Goal: Task Accomplishment & Management: Manage account settings

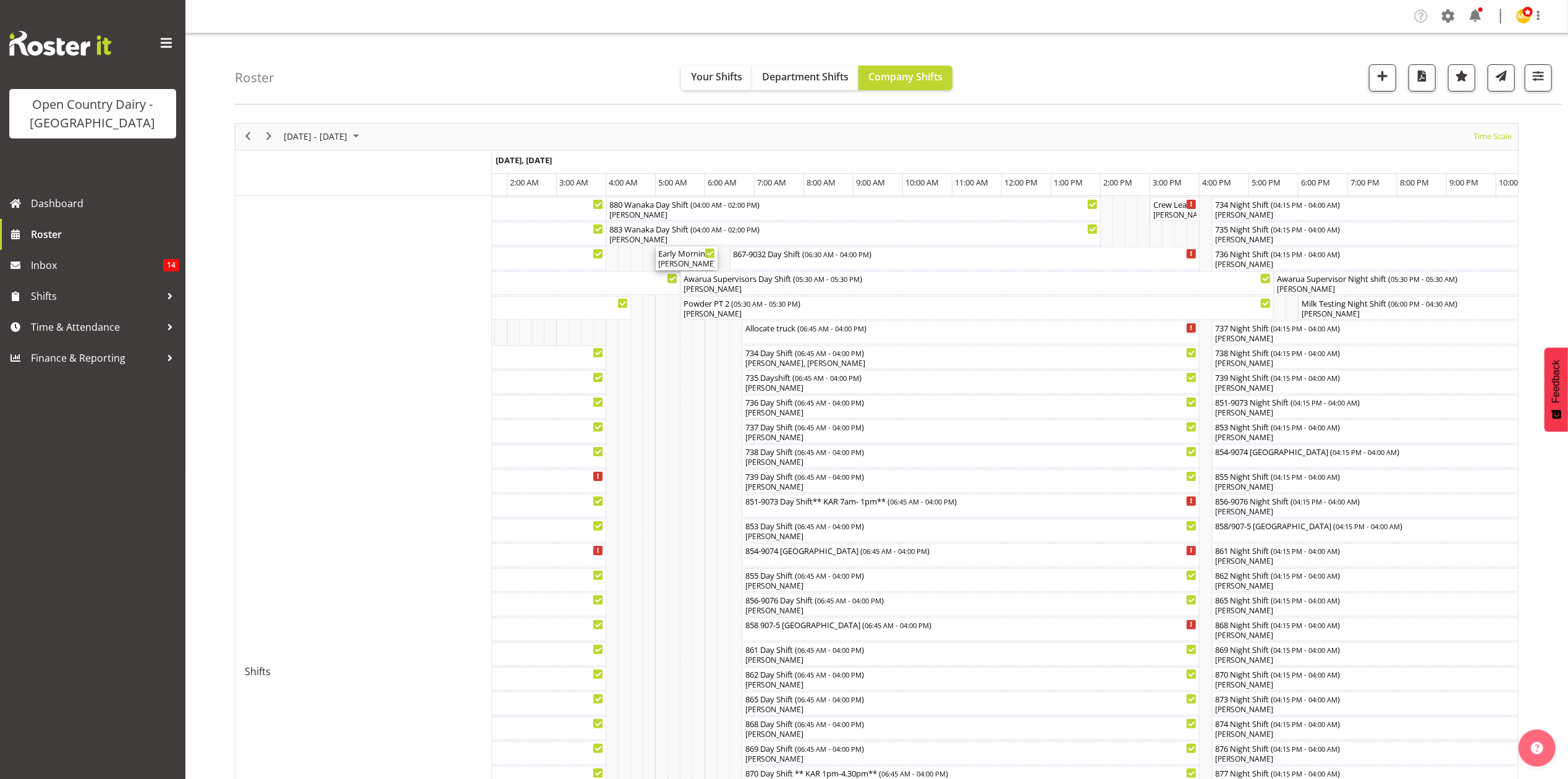
click at [683, 260] on div "Andrew Muir, Tracy Inder" at bounding box center [687, 264] width 57 height 11
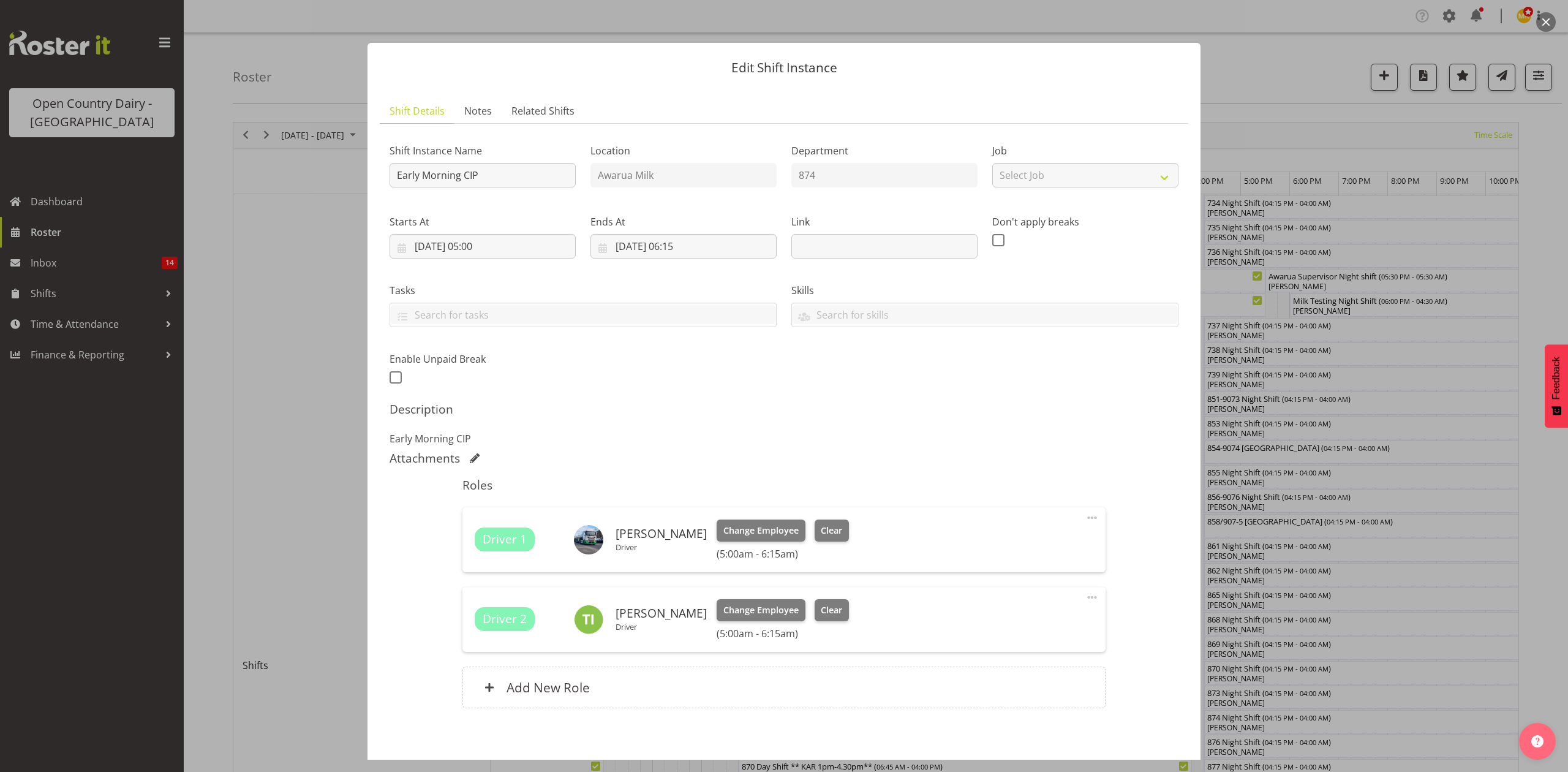
click at [1544, 24] on button "button" at bounding box center [1546, 22] width 20 height 20
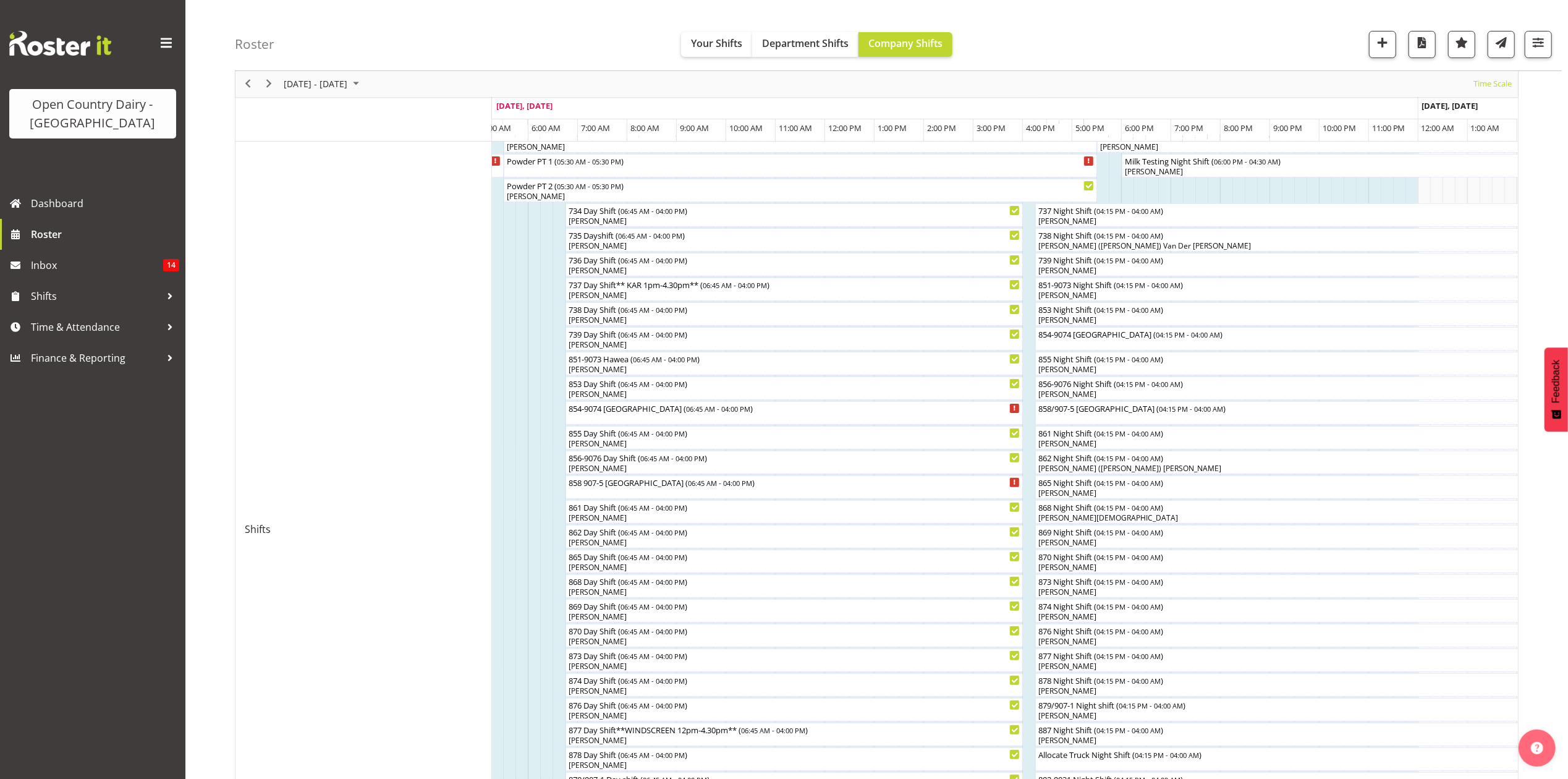
scroll to position [120, 0]
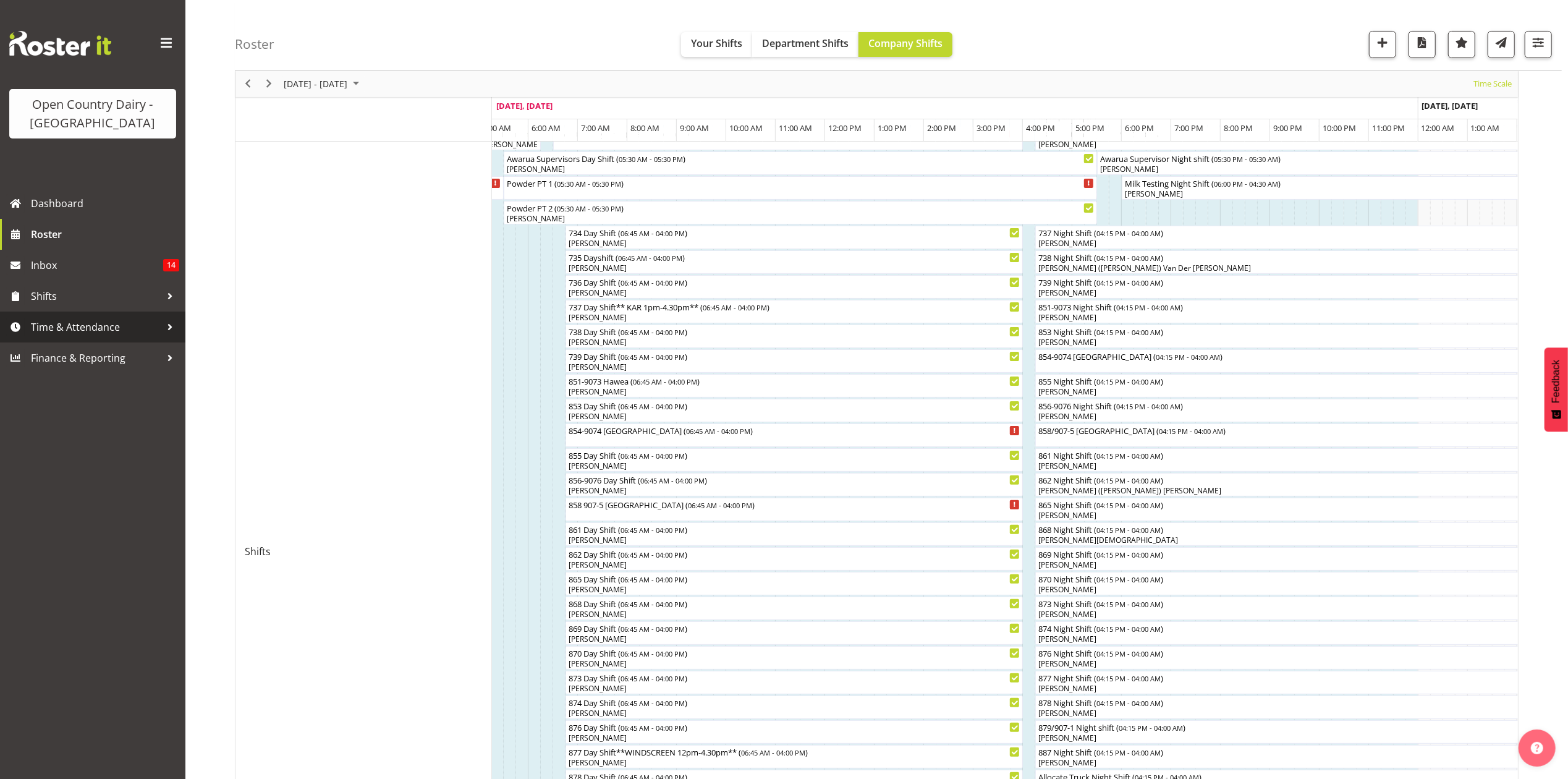
click at [45, 327] on span "Time & Attendance" at bounding box center [96, 327] width 130 height 18
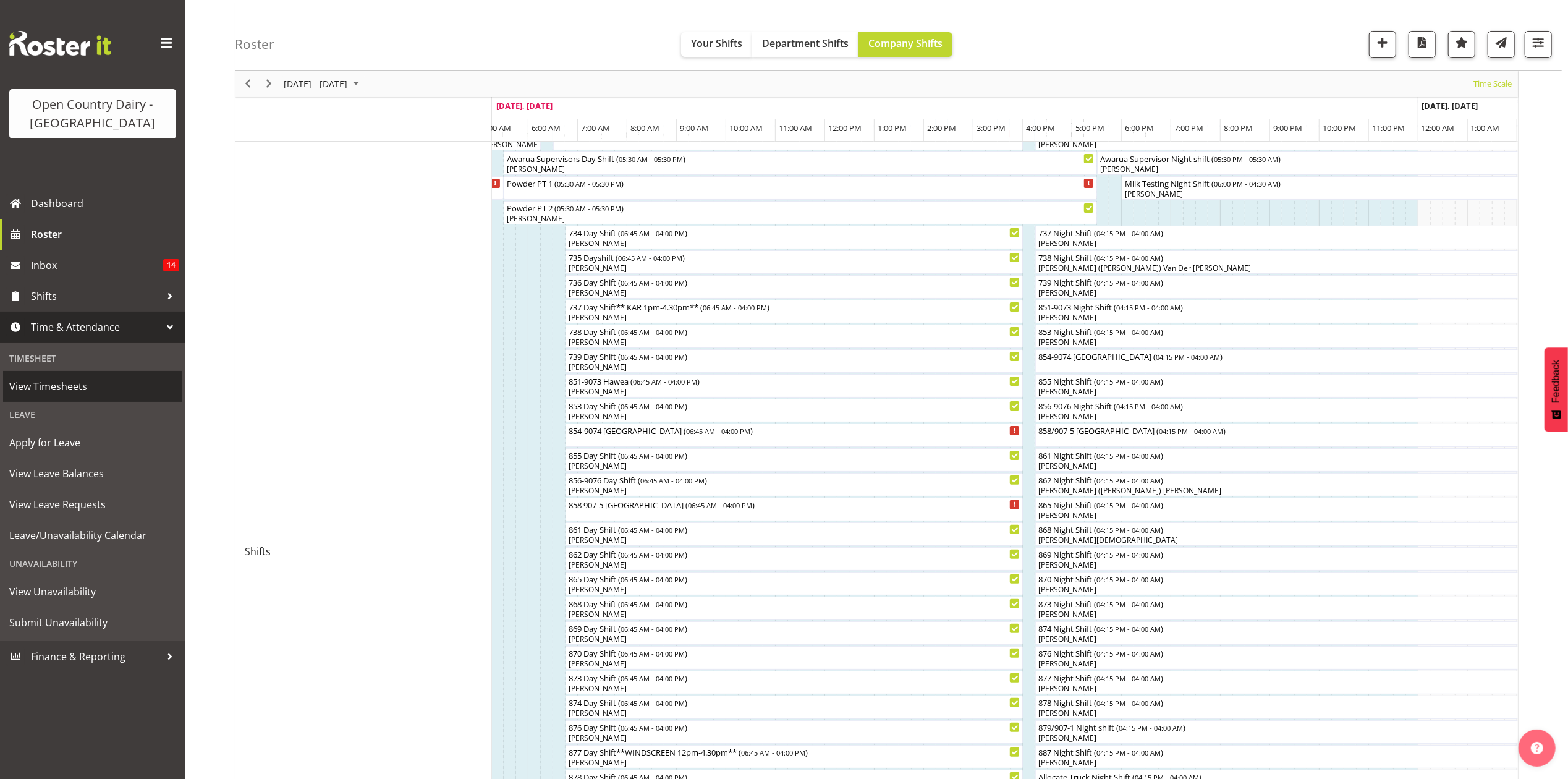
click at [96, 395] on span "View Timesheets" at bounding box center [92, 386] width 167 height 18
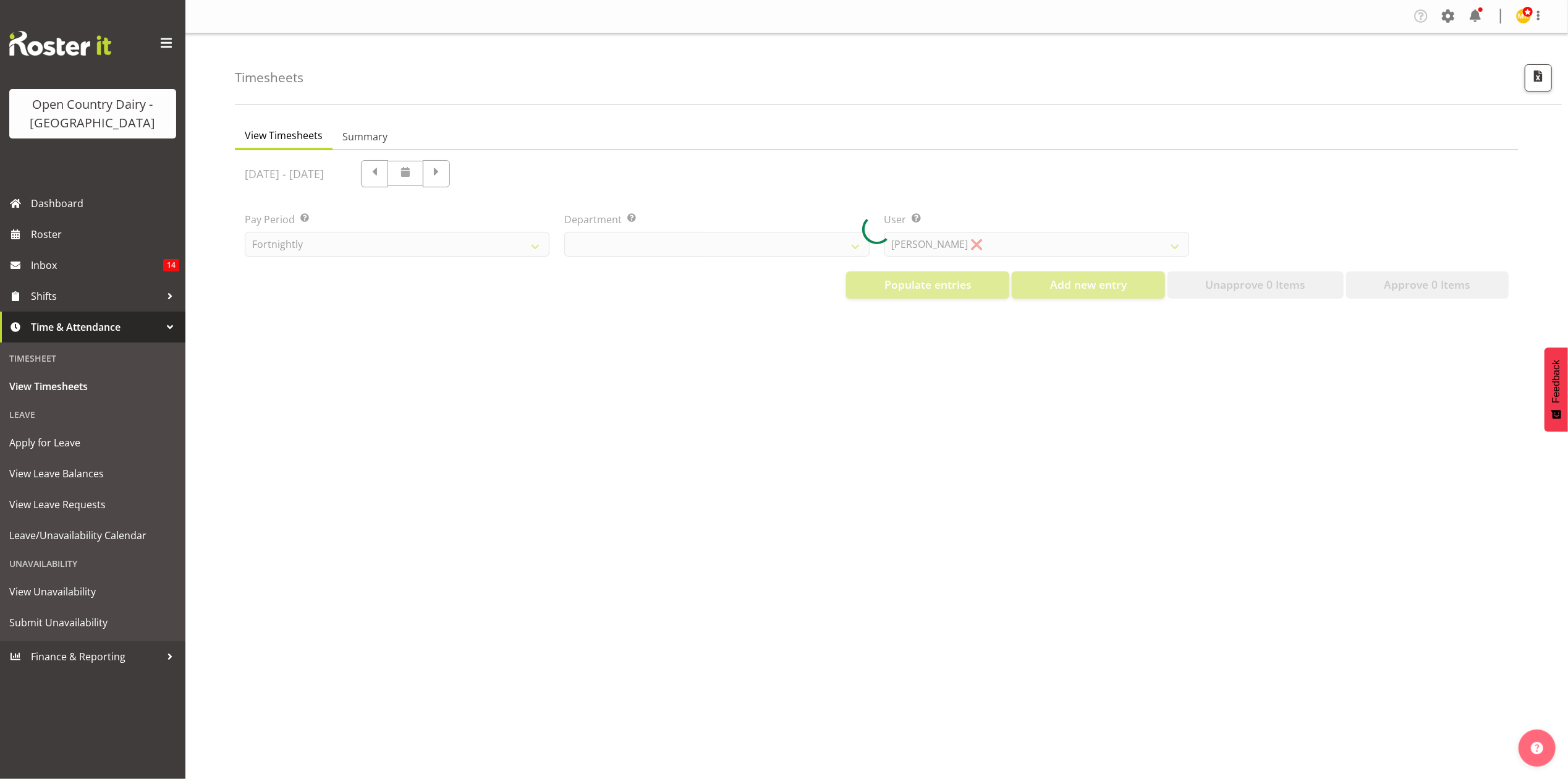
select select "699"
select select "8449"
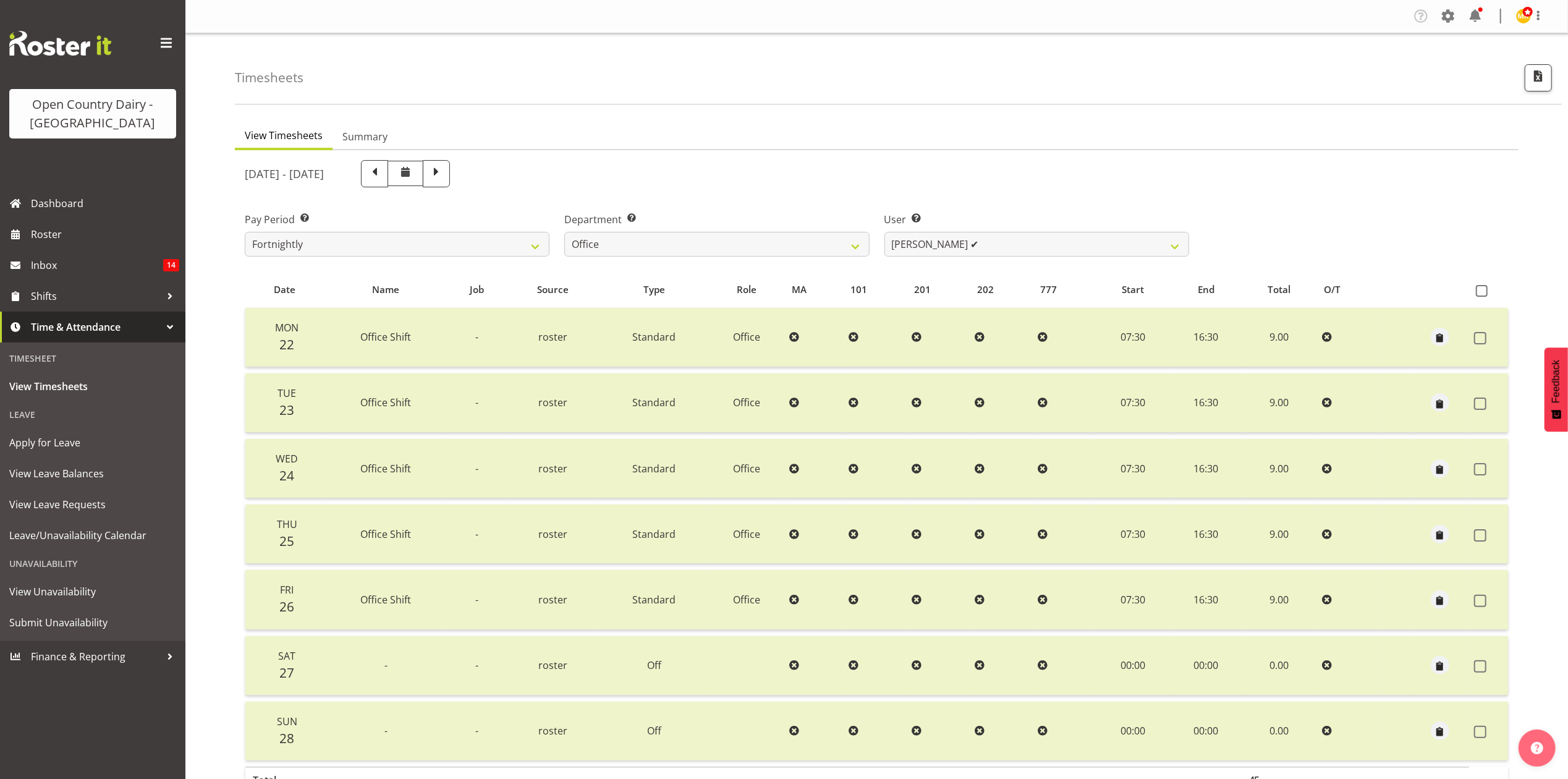
click at [444, 178] on span at bounding box center [436, 172] width 16 height 16
select select
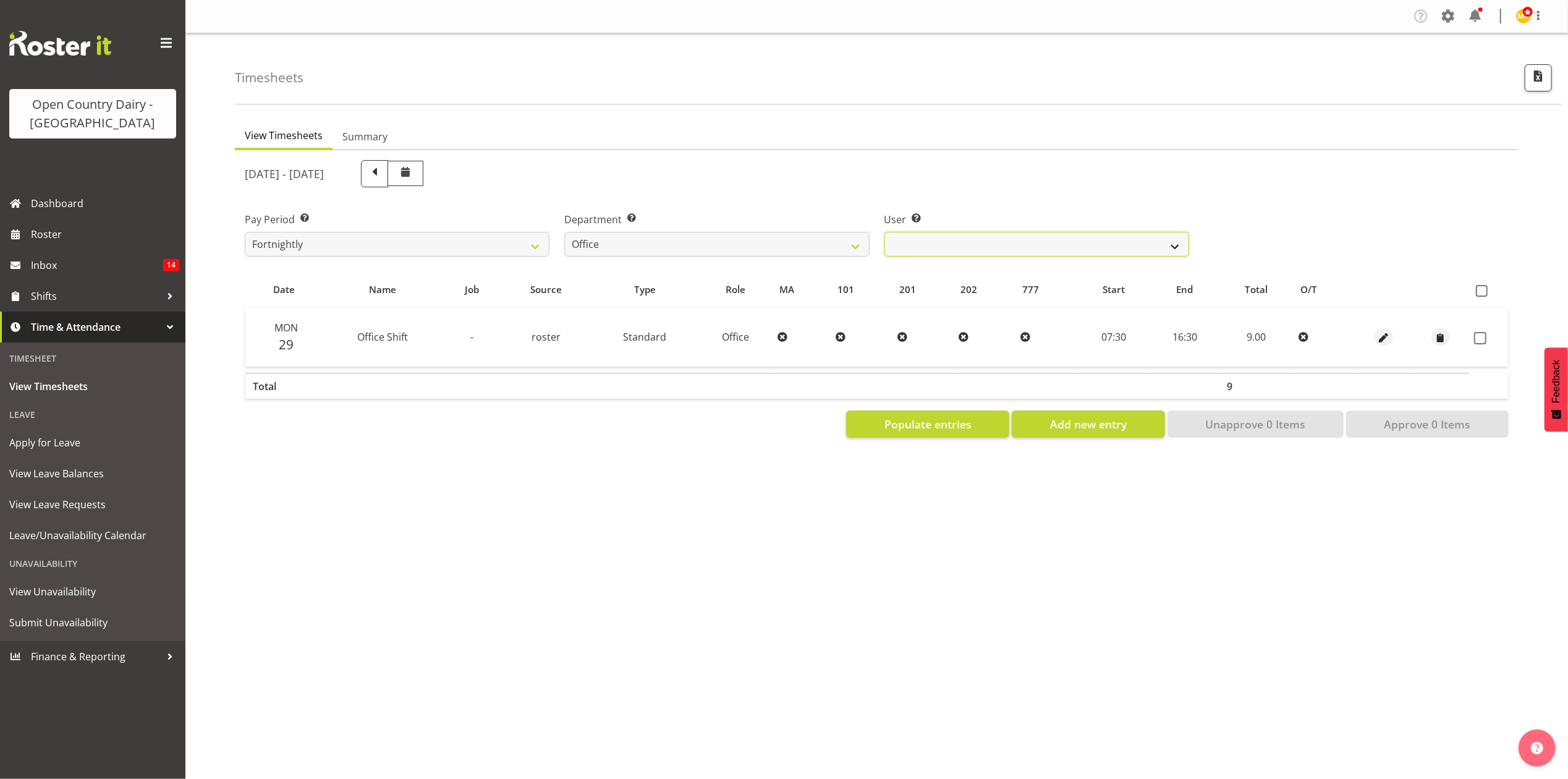
click at [1070, 250] on select "Clare Welland ❌ Corey Millan ❌ Jessica Greenwood ❌ Michael Campbell ❌ Michelle …" at bounding box center [1037, 245] width 305 height 25
click at [1051, 161] on div "September 29th - October 5th 2025" at bounding box center [716, 173] width 944 height 27
click at [651, 264] on div "September 29th - October 5th 2025 Pay Period Select which pay period you would …" at bounding box center [877, 295] width 1264 height 285
click at [659, 245] on select "734 735 736 737 738 739 851 853 854 855 856 858 861 862 865 867-9032 868 869 87…" at bounding box center [716, 245] width 305 height 25
select select "905"
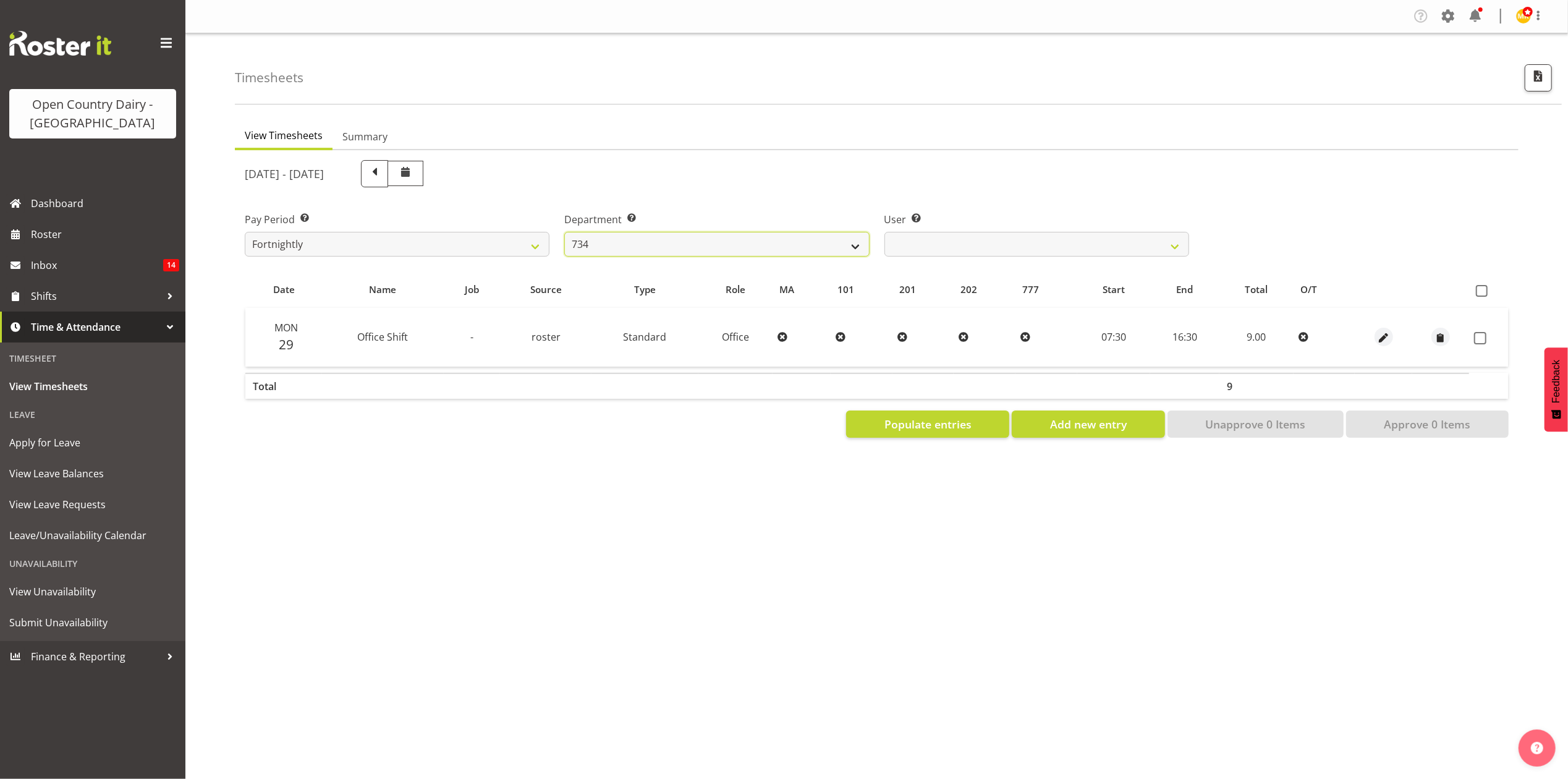
click at [564, 232] on select "734 735 736 737 738 739 851 853 854 855 856 858 861 862 865 867-9032 868 869 87…" at bounding box center [716, 245] width 305 height 25
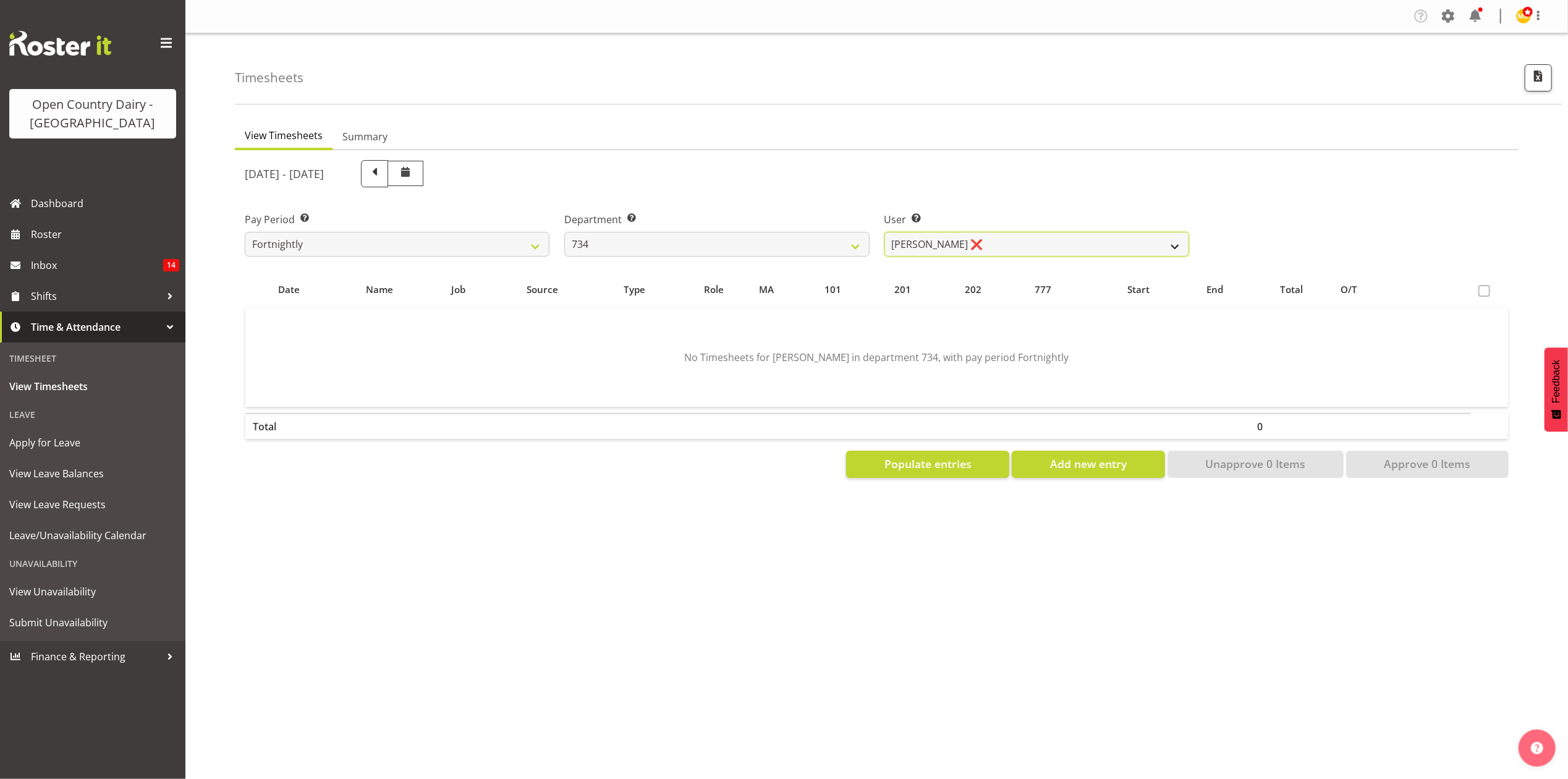
click at [1018, 252] on select "Justin Spicer ❌ Ryan Thompson ❌ Tracey Chittock ❌ Zachary Shanks ❌" at bounding box center [1037, 245] width 305 height 25
select select "7493"
click at [885, 232] on select "Justin Spicer ❌ Ryan Thompson ❌ Tracey Chittock ❌ Zachary Shanks ❌" at bounding box center [1037, 245] width 305 height 25
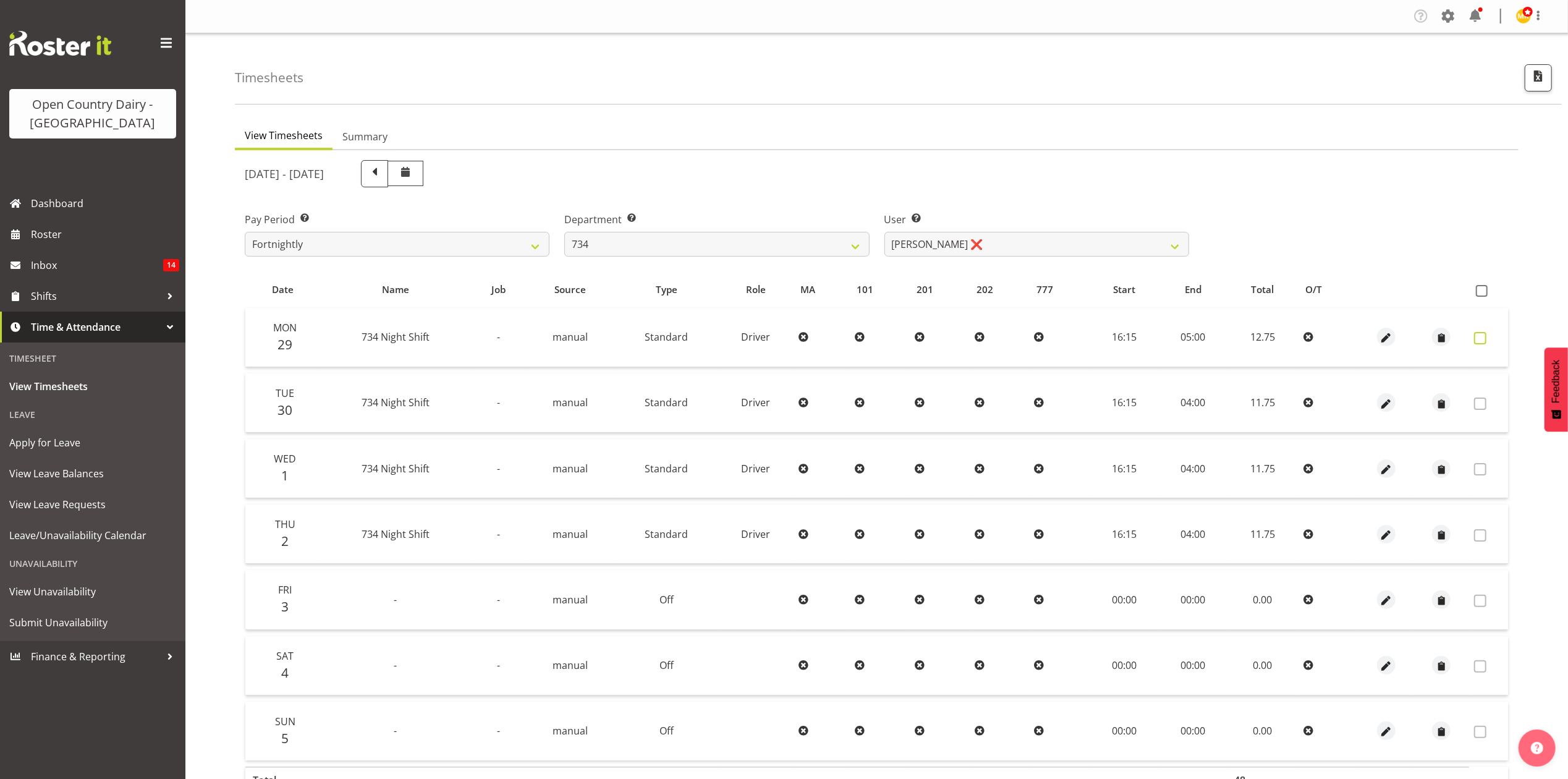
click at [1475, 339] on span at bounding box center [1480, 338] width 13 height 13
checkbox input "true"
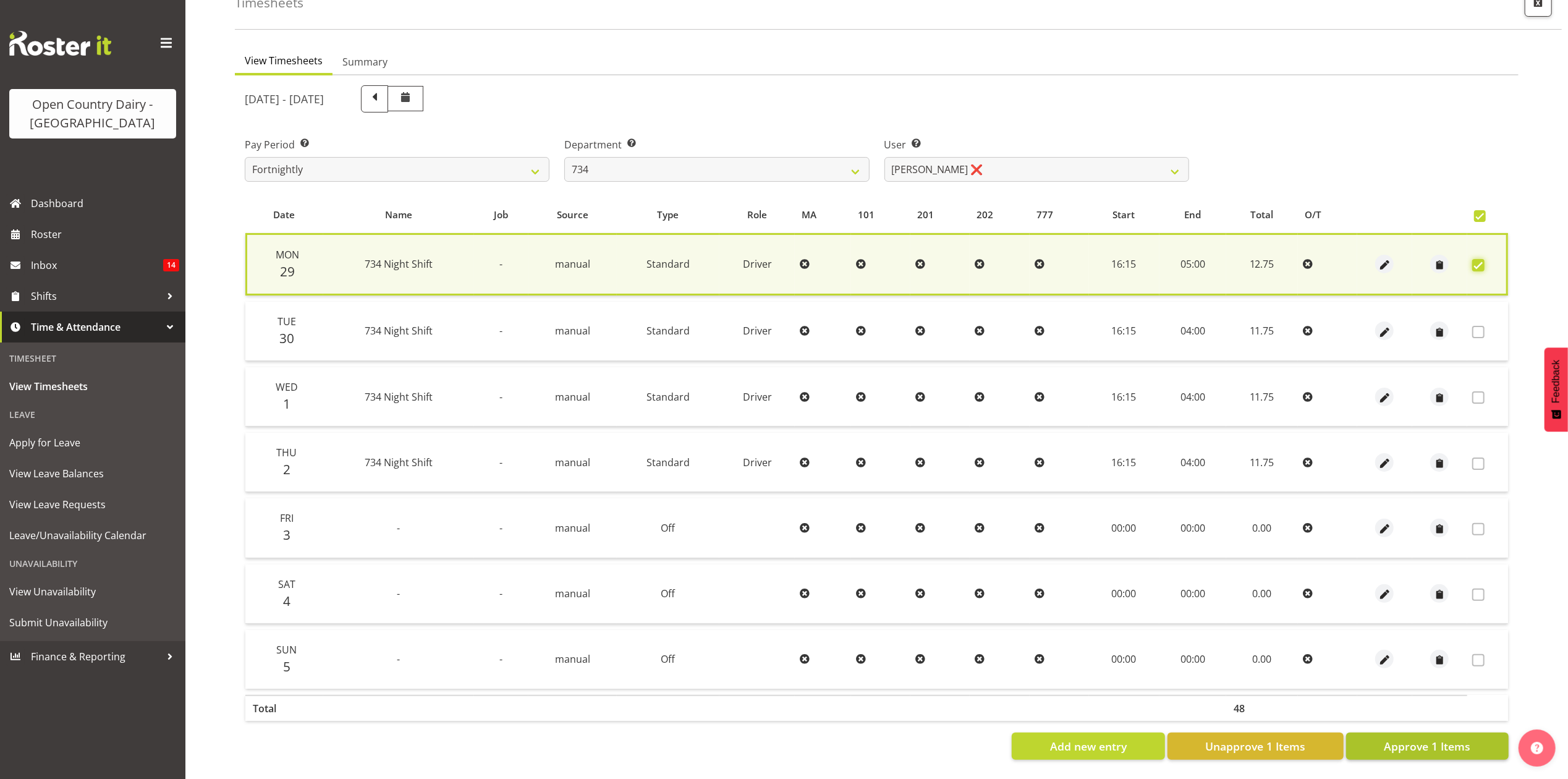
scroll to position [85, 0]
click at [1422, 738] on span "Approve 1 Items" at bounding box center [1427, 746] width 86 height 16
checkbox input "false"
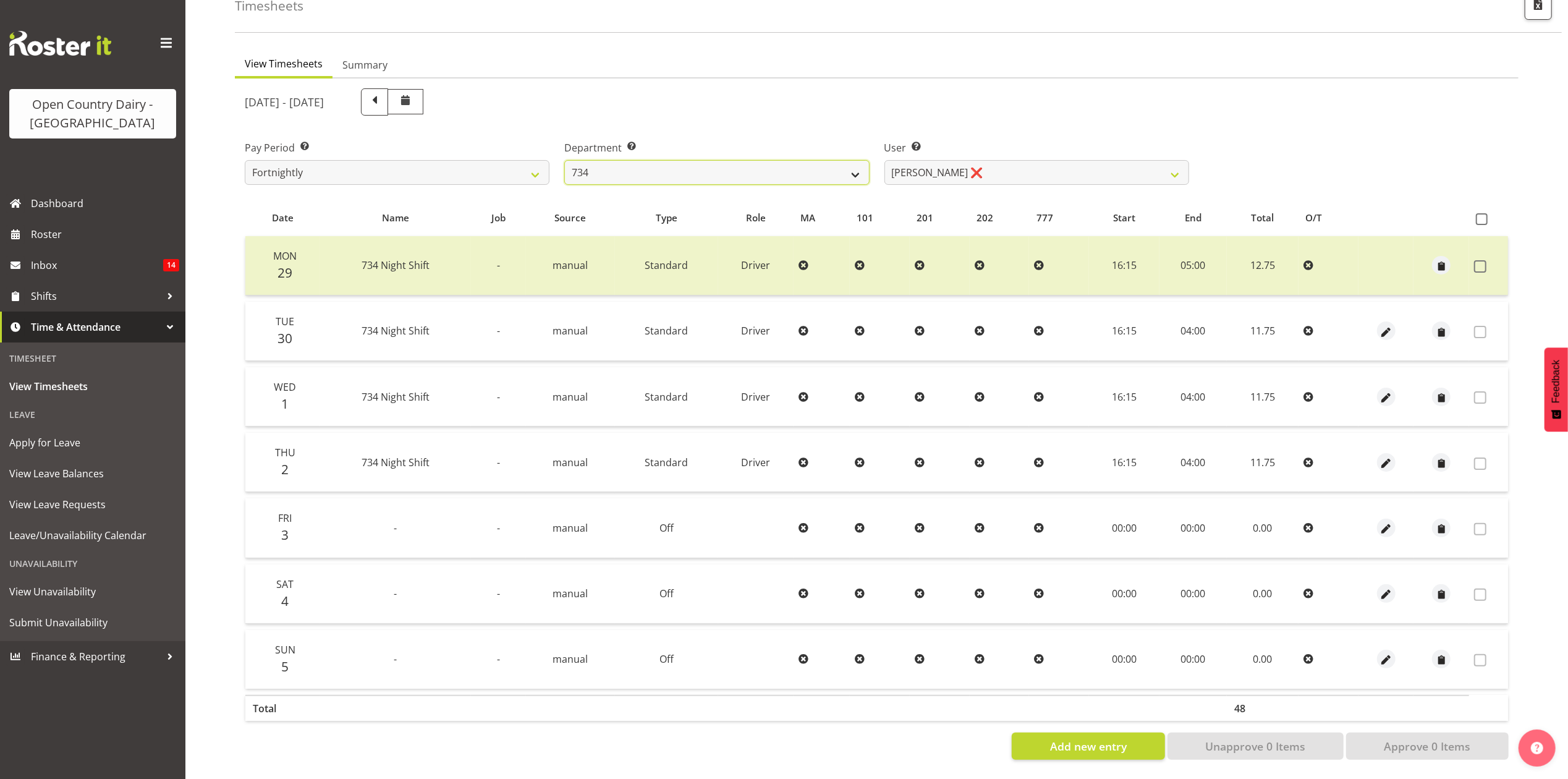
click at [589, 160] on select "734 735 736 737 738 739 851 853 854 855 856 858 861 862 865 867-9032 868 869 87…" at bounding box center [716, 173] width 305 height 25
select select "909"
click at [564, 160] on select "734 735 736 737 738 739 851 853 854 855 856 858 861 862 865 867-9032 868 869 87…" at bounding box center [716, 173] width 305 height 25
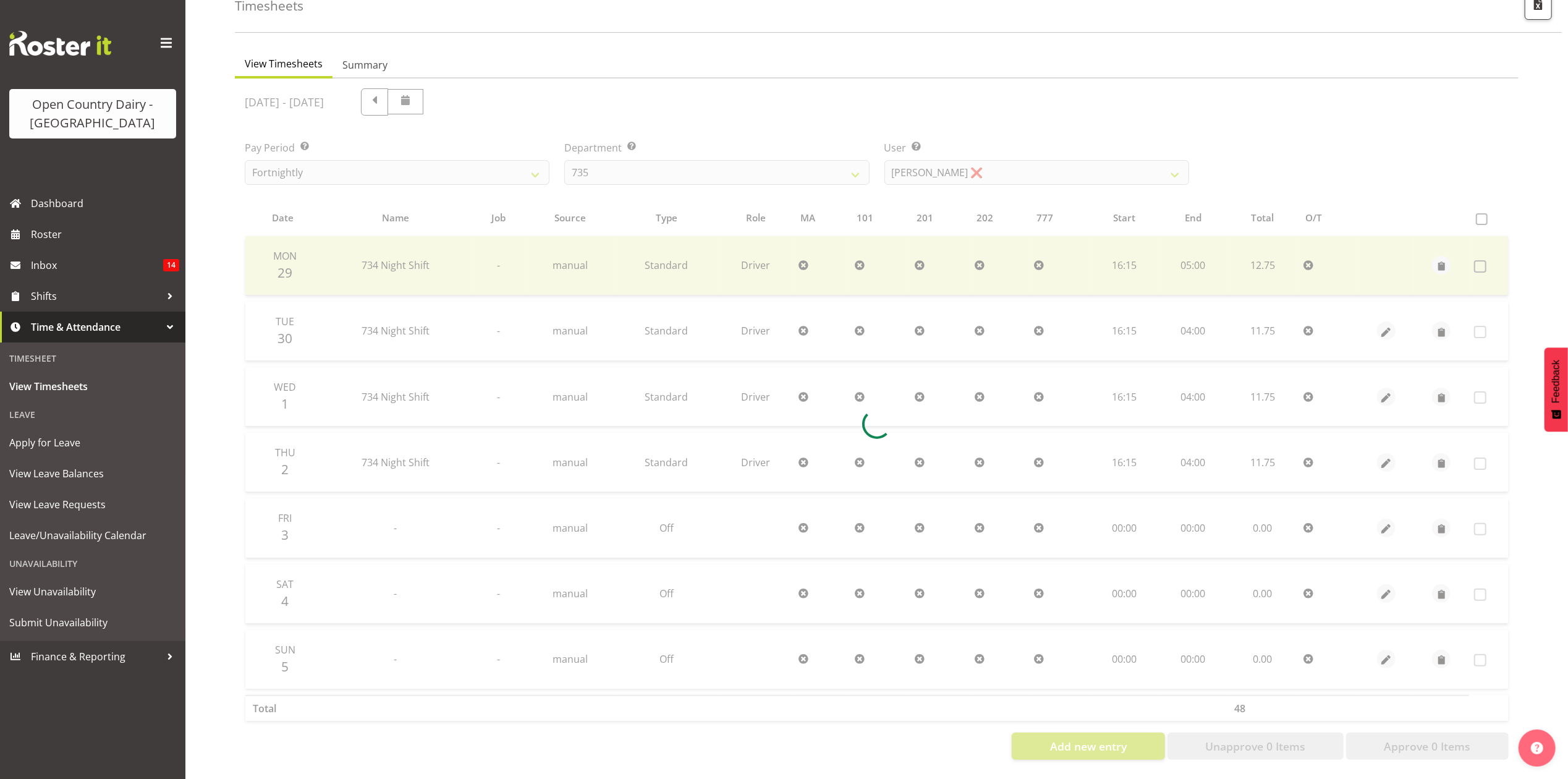
click at [989, 162] on div at bounding box center [877, 424] width 1284 height 691
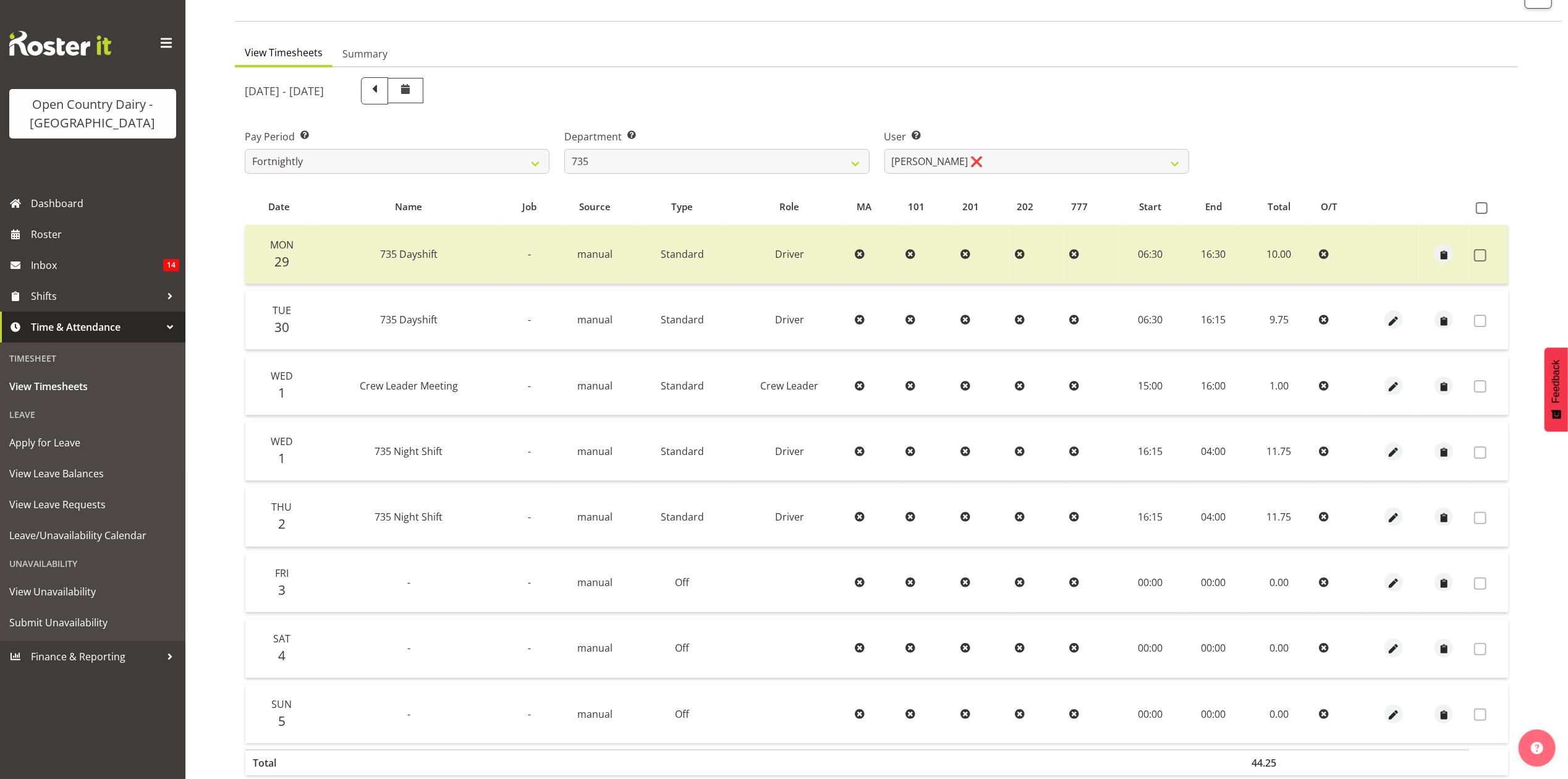
click at [989, 162] on div "September 29th - October 5th 2025 Pay Period Select which pay period you would …" at bounding box center [877, 442] width 1264 height 744
click at [989, 162] on select "Brian Neas ❌ Cherie Williams ❌ Christopher Sutherland ❌ Stuart Craig ❌" at bounding box center [1037, 161] width 305 height 25
select select "9865"
click at [885, 149] on select "Brian Neas ❌ Cherie Williams ❌ Christopher Sutherland ❌ Stuart Craig ❌" at bounding box center [1037, 161] width 305 height 25
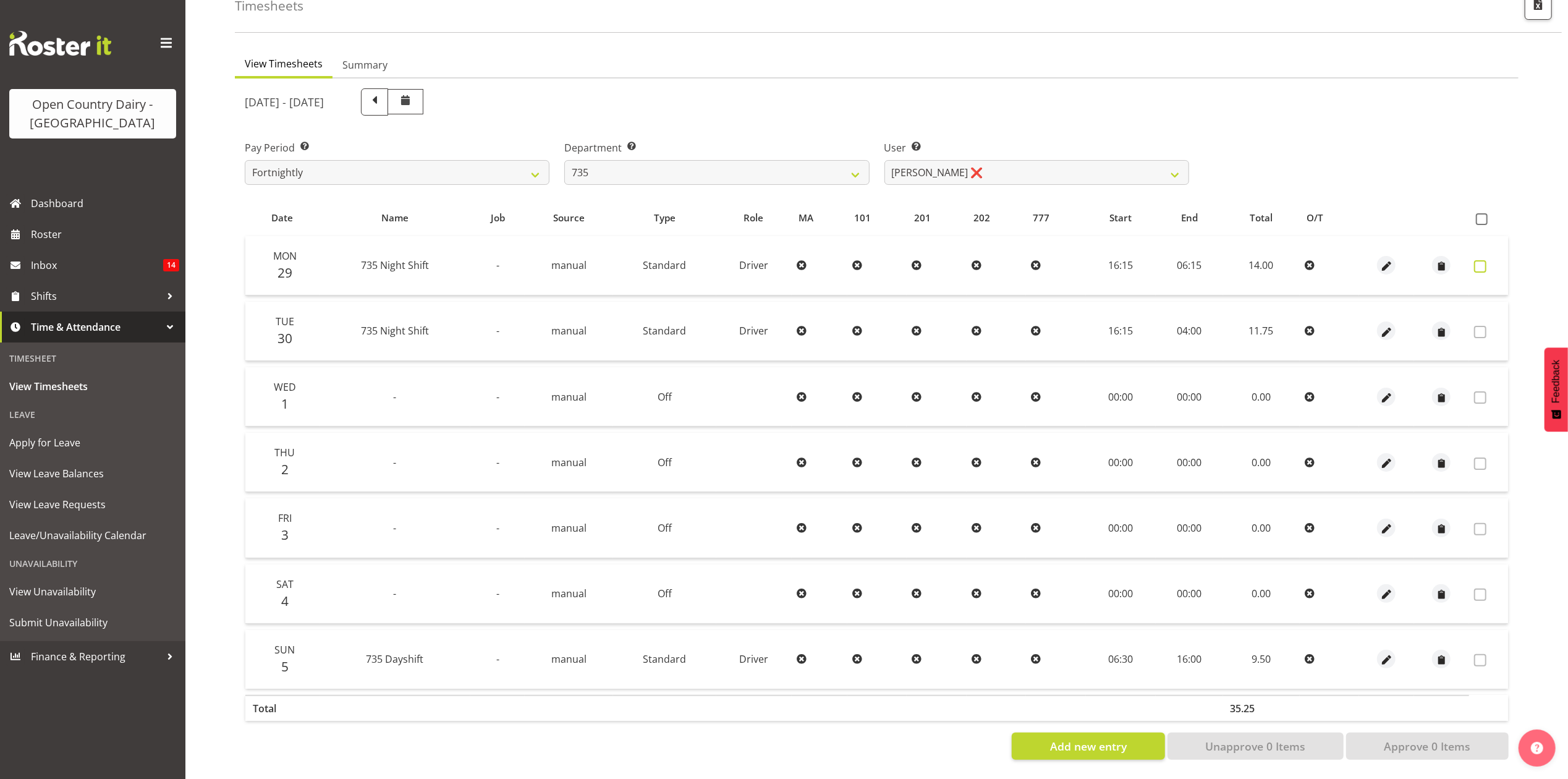
click at [1474, 260] on span at bounding box center [1480, 266] width 13 height 13
checkbox input "true"
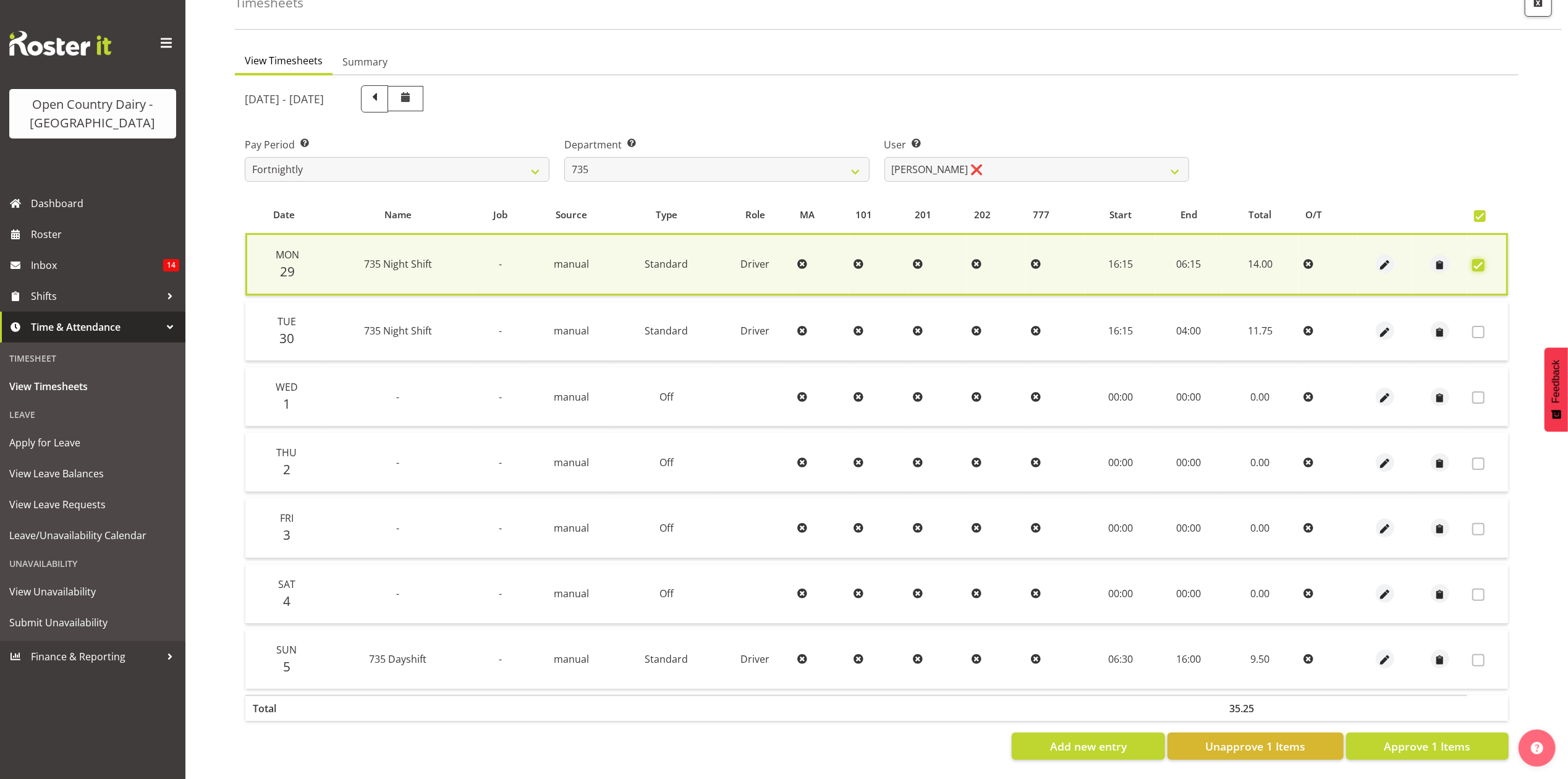
scroll to position [85, 0]
click at [1443, 738] on span "Approve 1 Items" at bounding box center [1427, 746] width 86 height 16
checkbox input "false"
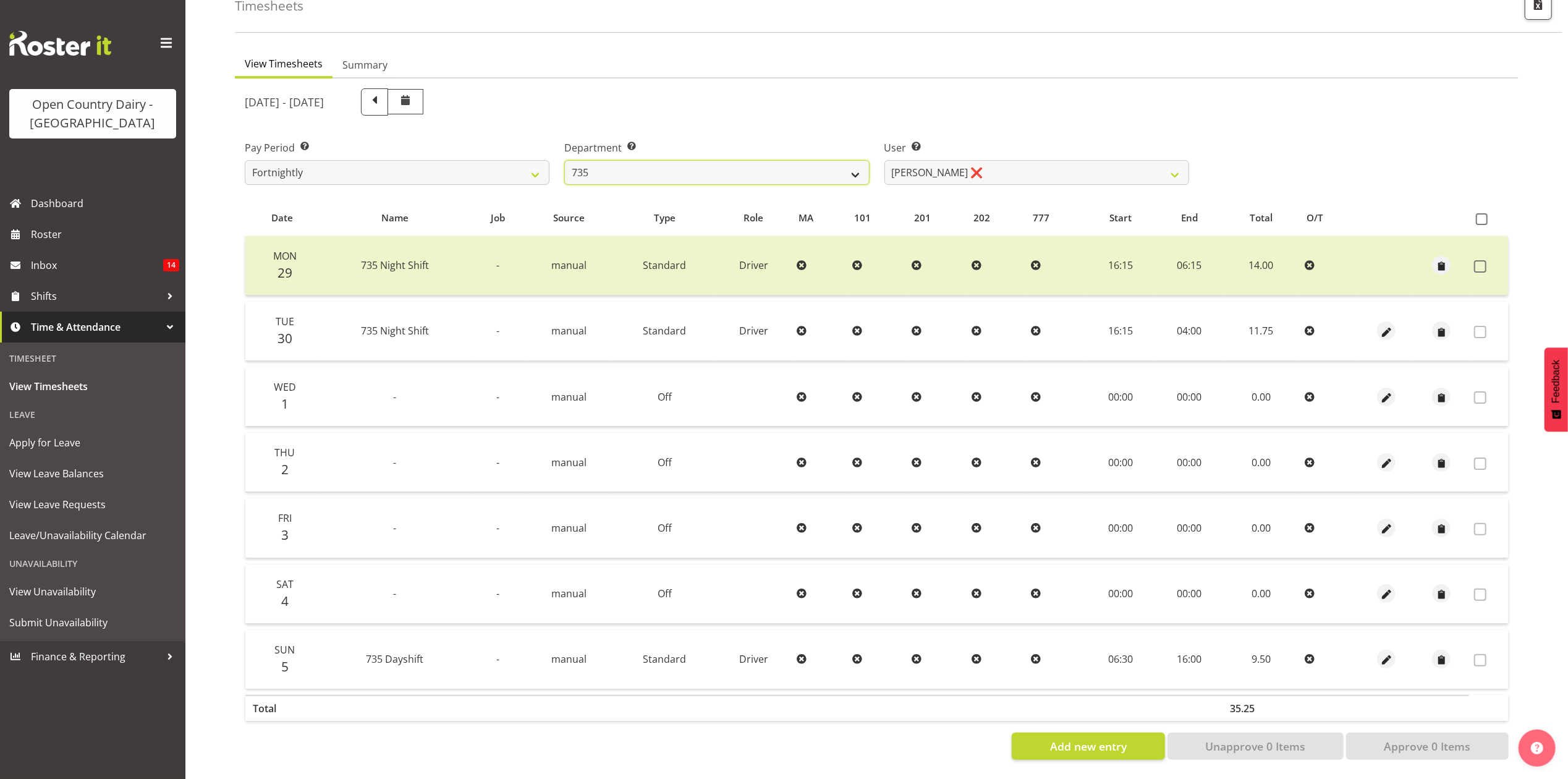
click at [795, 161] on select "734 735 736 737 738 739 851 853 854 855 856 858 861 862 865 867-9032 868 869 87…" at bounding box center [716, 173] width 305 height 25
select select "906"
click at [564, 160] on select "734 735 736 737 738 739 851 853 854 855 856 858 861 862 865 867-9032 868 869 87…" at bounding box center [716, 173] width 305 height 25
select select "9849"
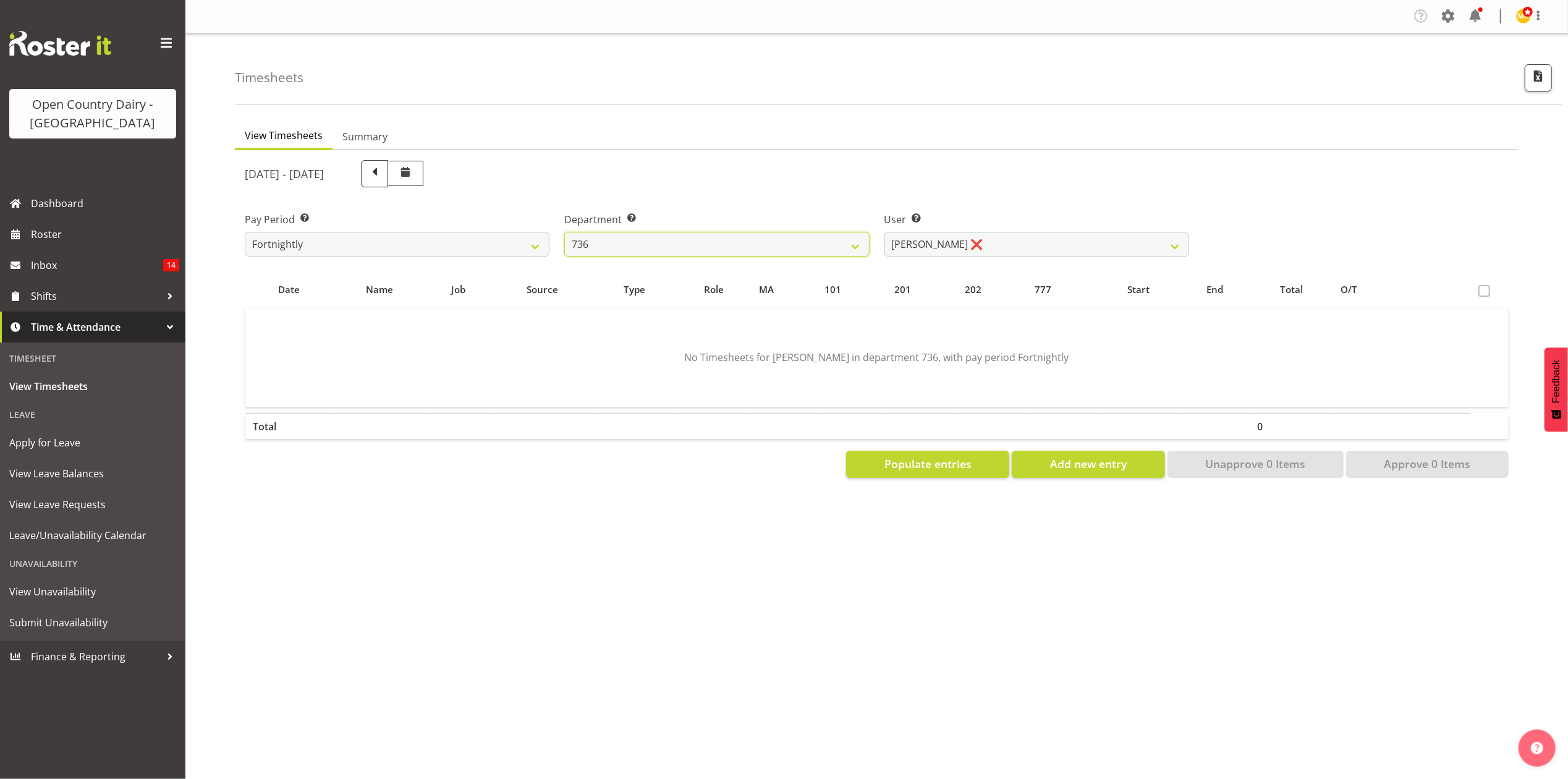
scroll to position [0, 0]
click at [1012, 231] on div "User Select user. Note: This is filtered down by the previous two drop-down ite…" at bounding box center [1037, 235] width 305 height 45
click at [1012, 245] on select "Andy Van Brecht ❌ Gavin Hamilton ❌ Jamie Seaton ❌ Kerrod Ward ❌" at bounding box center [1037, 245] width 305 height 25
drag, startPoint x: 955, startPoint y: 192, endPoint x: 750, endPoint y: 233, distance: 209.1
click at [947, 196] on div "September 29th - October 5th 2025 Pay Period Select which pay period you would …" at bounding box center [877, 315] width 1264 height 325
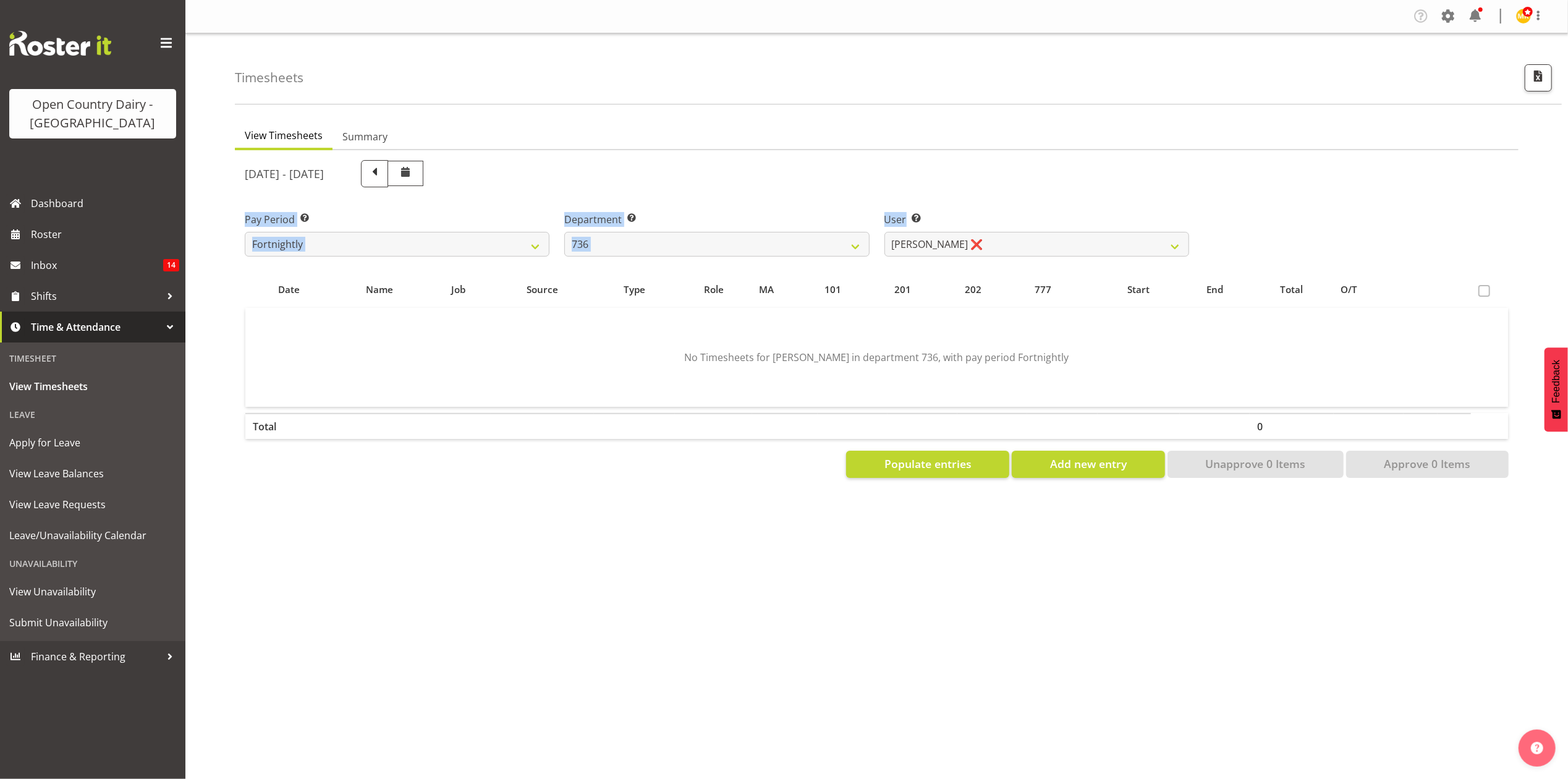
click at [753, 230] on div "Department Select which department you would like to view. 734 735 736 737 738 …" at bounding box center [716, 235] width 305 height 45
click at [755, 243] on select "734 735 736 737 738 739 851 853 854 855 856 858 861 862 865 867-9032 868 869 87…" at bounding box center [716, 245] width 305 height 25
select select "806"
click at [564, 232] on select "734 735 736 737 738 739 851 853 854 855 856 858 861 862 865 867-9032 868 869 87…" at bounding box center [716, 245] width 305 height 25
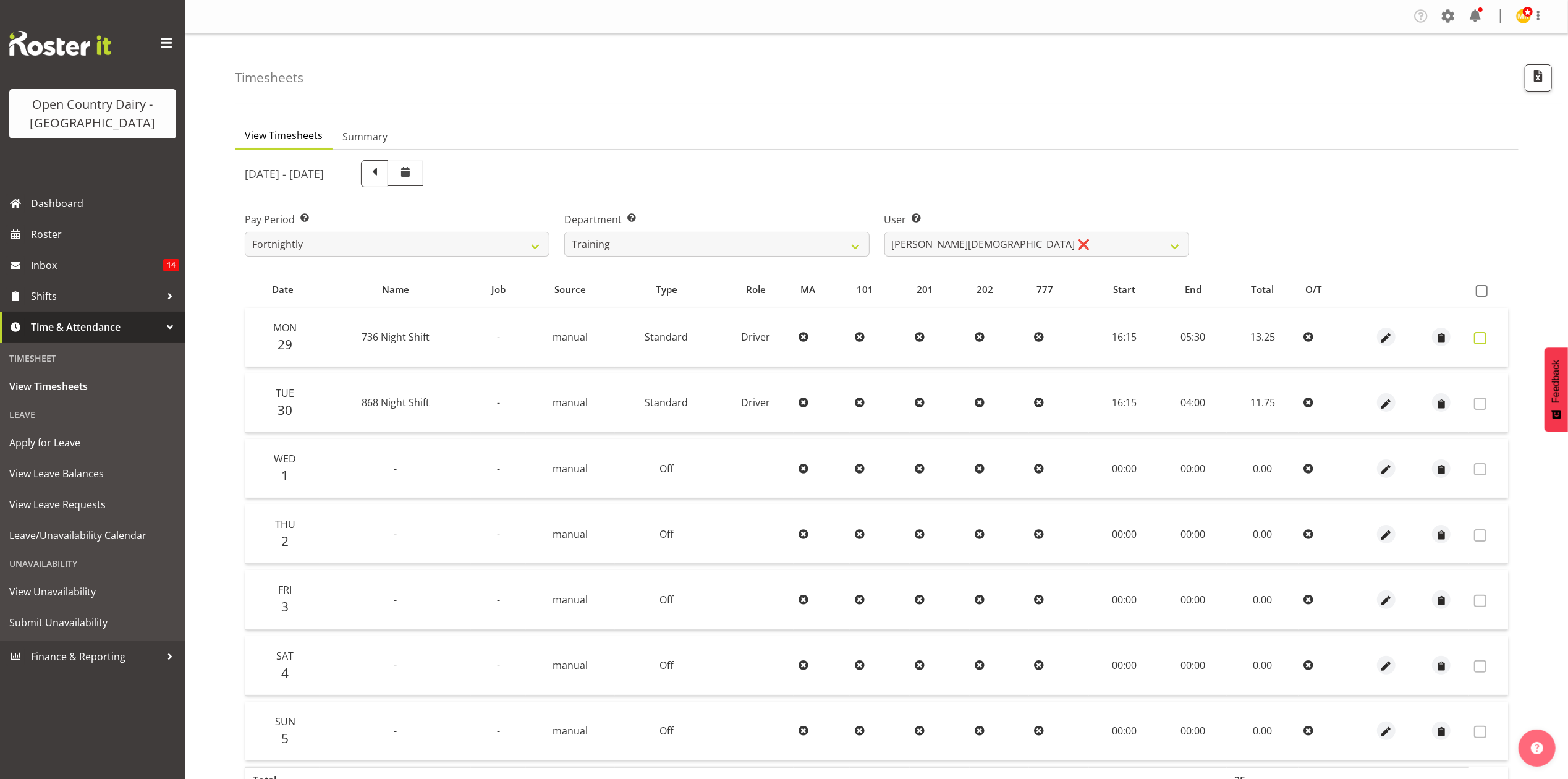
click at [1490, 339] on label at bounding box center [1484, 338] width 19 height 13
checkbox input "true"
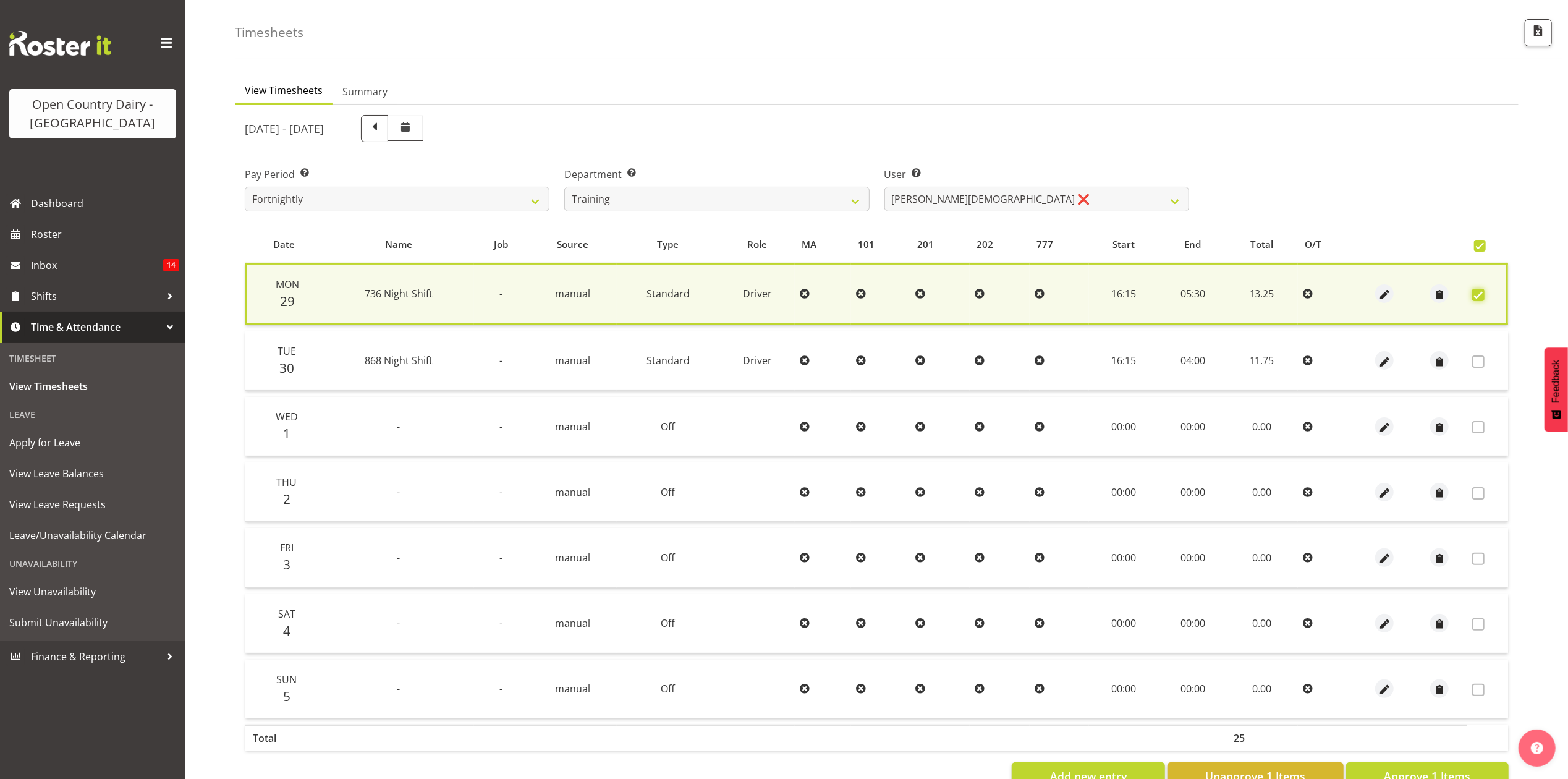
scroll to position [85, 0]
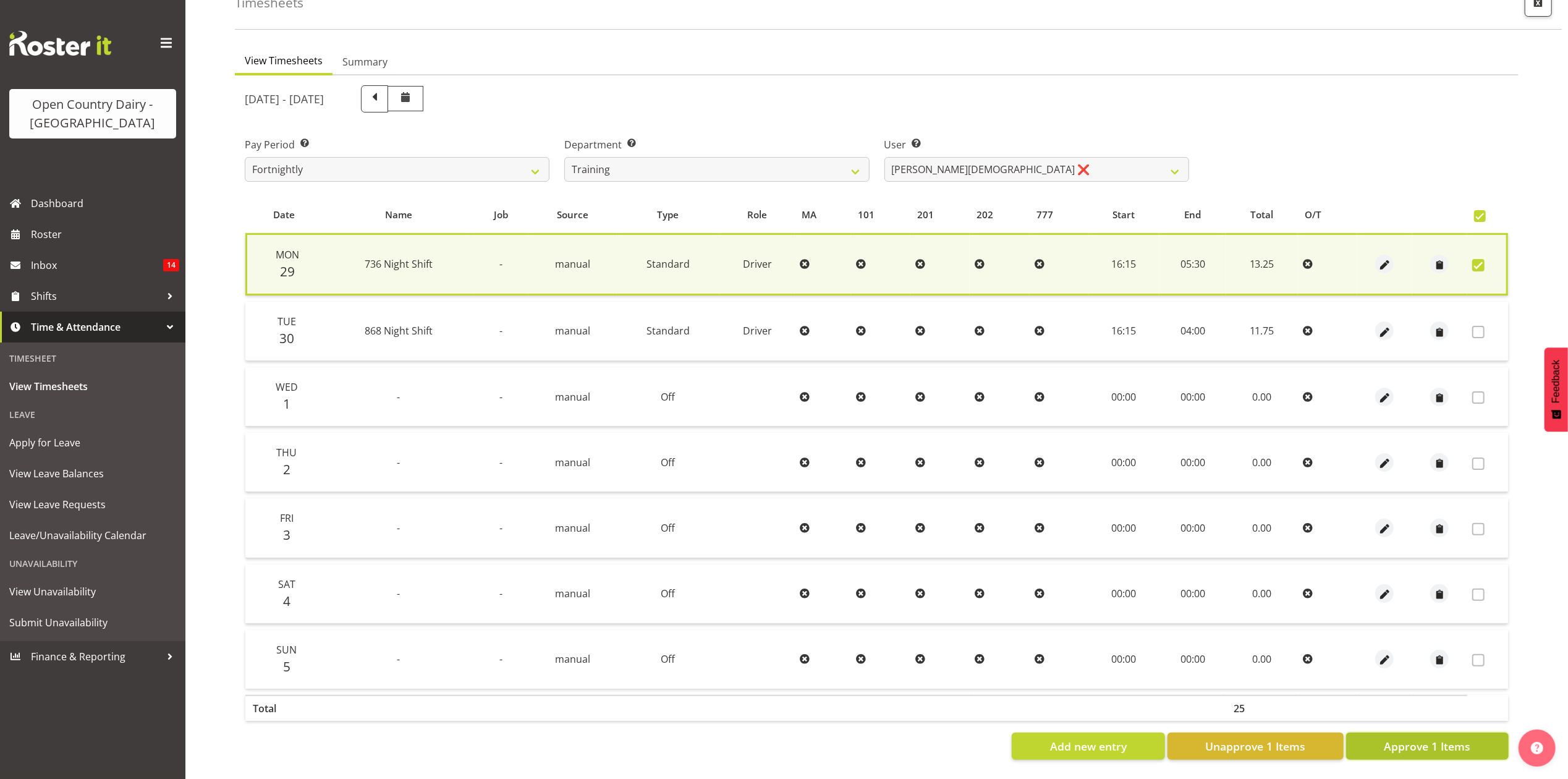
click at [1423, 738] on span "Approve 1 Items" at bounding box center [1427, 746] width 86 height 16
checkbox input "false"
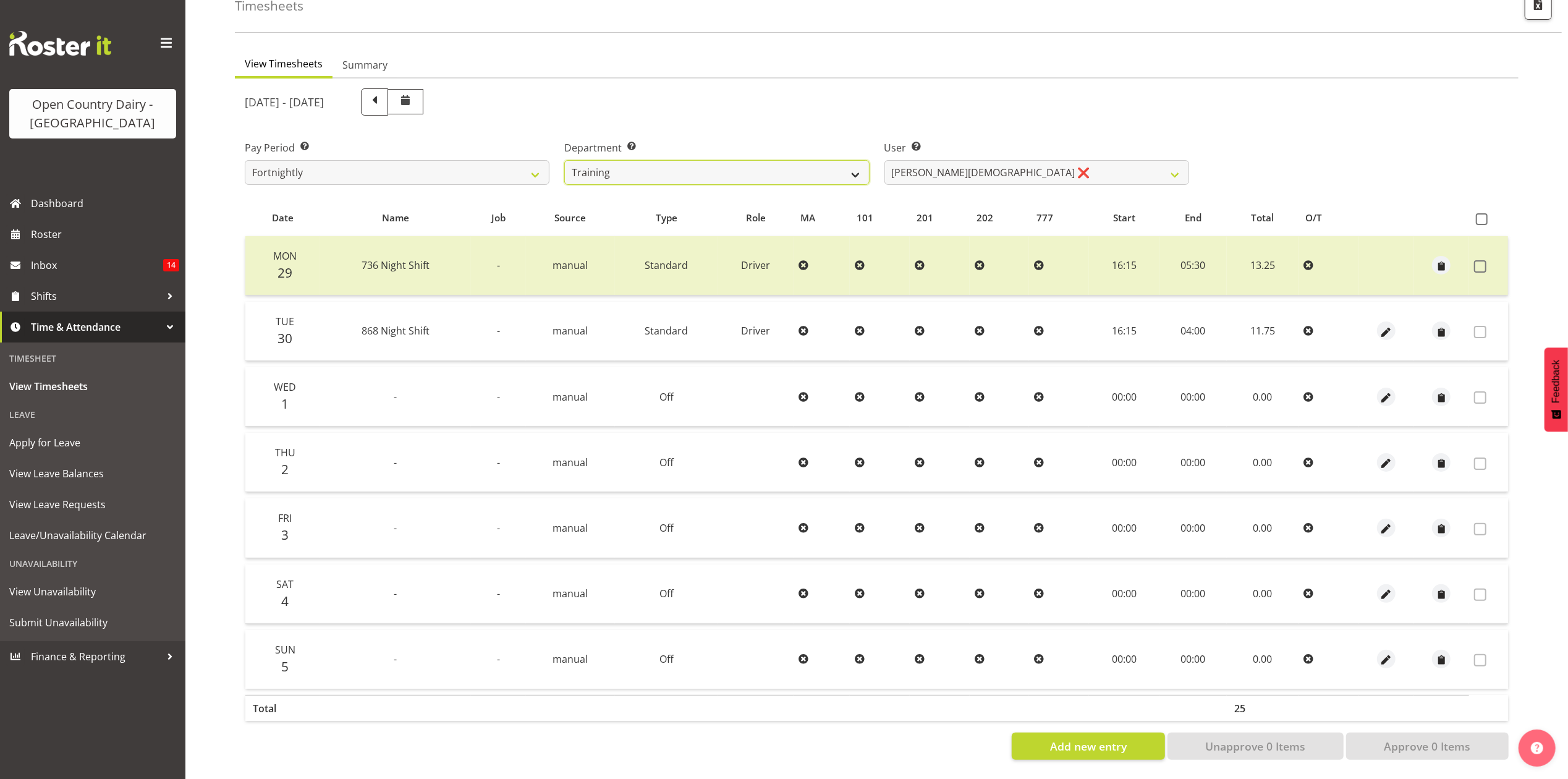
click at [606, 160] on select "734 735 736 737 738 739 851 853 854 855 856 858 861 862 865 867-9032 868 869 87…" at bounding box center [716, 173] width 305 height 25
click at [564, 160] on select "734 735 736 737 738 739 851 853 854 855 856 858 861 862 865 867-9032 868 869 87…" at bounding box center [716, 173] width 305 height 25
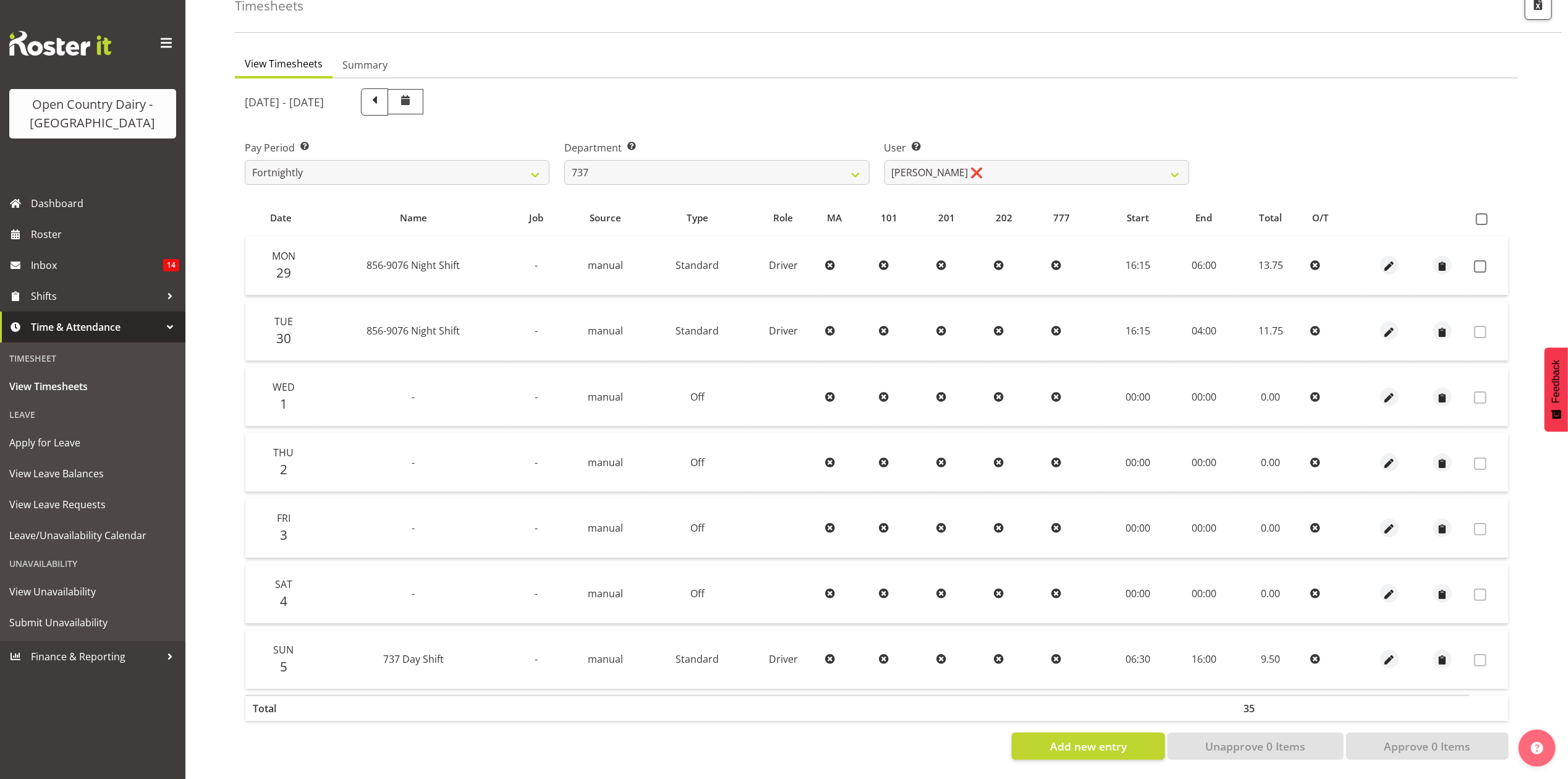
click at [1034, 178] on div "User Select user. Note: This is filtered down by the previous two drop-down ite…" at bounding box center [1037, 158] width 320 height 69
click at [1034, 171] on select "Andrew Crawford ❌ Ashley Bragg ❌ Jack Townley ❌ Richard Turnbull ❌" at bounding box center [1037, 173] width 305 height 25
click at [977, 123] on div "User Select user. Note: This is filtered down by the previous two drop-down ite…" at bounding box center [1037, 158] width 320 height 69
click at [757, 163] on select "734 735 736 737 738 739 851 853 854 855 856 858 861 862 865 867-9032 868 869 87…" at bounding box center [716, 173] width 305 height 25
select select "906"
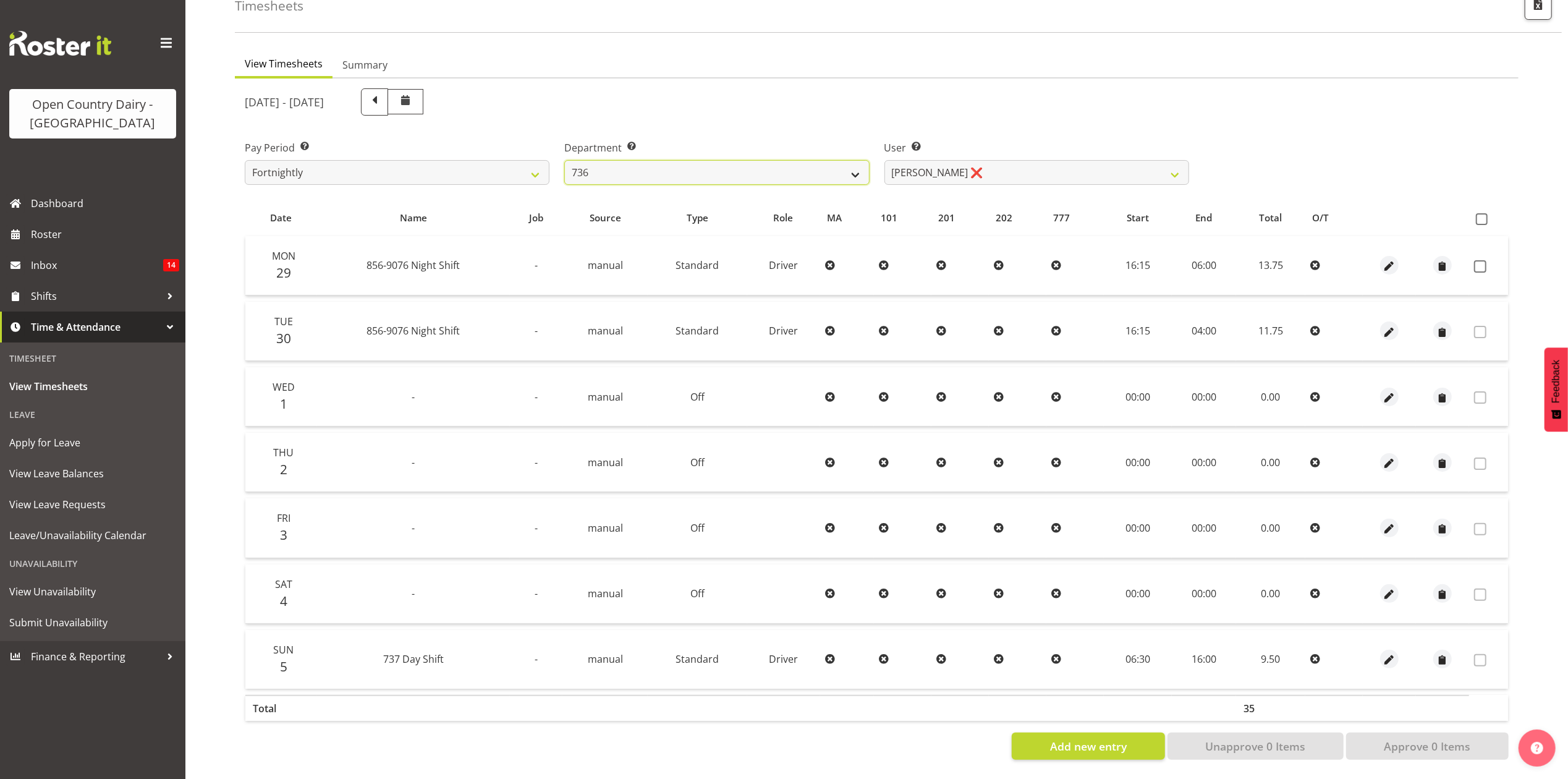
click at [564, 160] on select "734 735 736 737 738 739 851 853 854 855 856 858 861 862 865 867-9032 868 869 87…" at bounding box center [716, 173] width 305 height 25
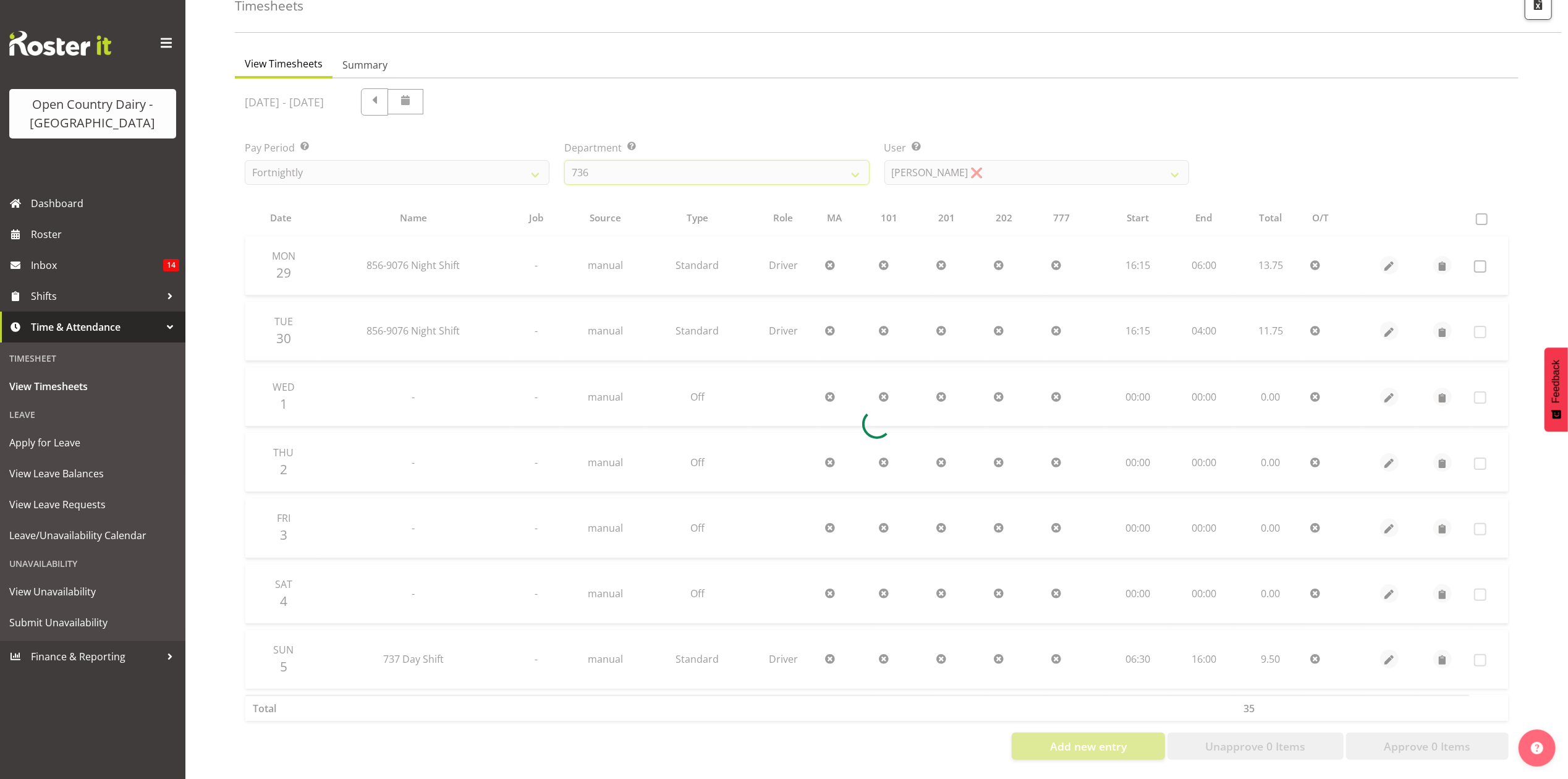
scroll to position [0, 0]
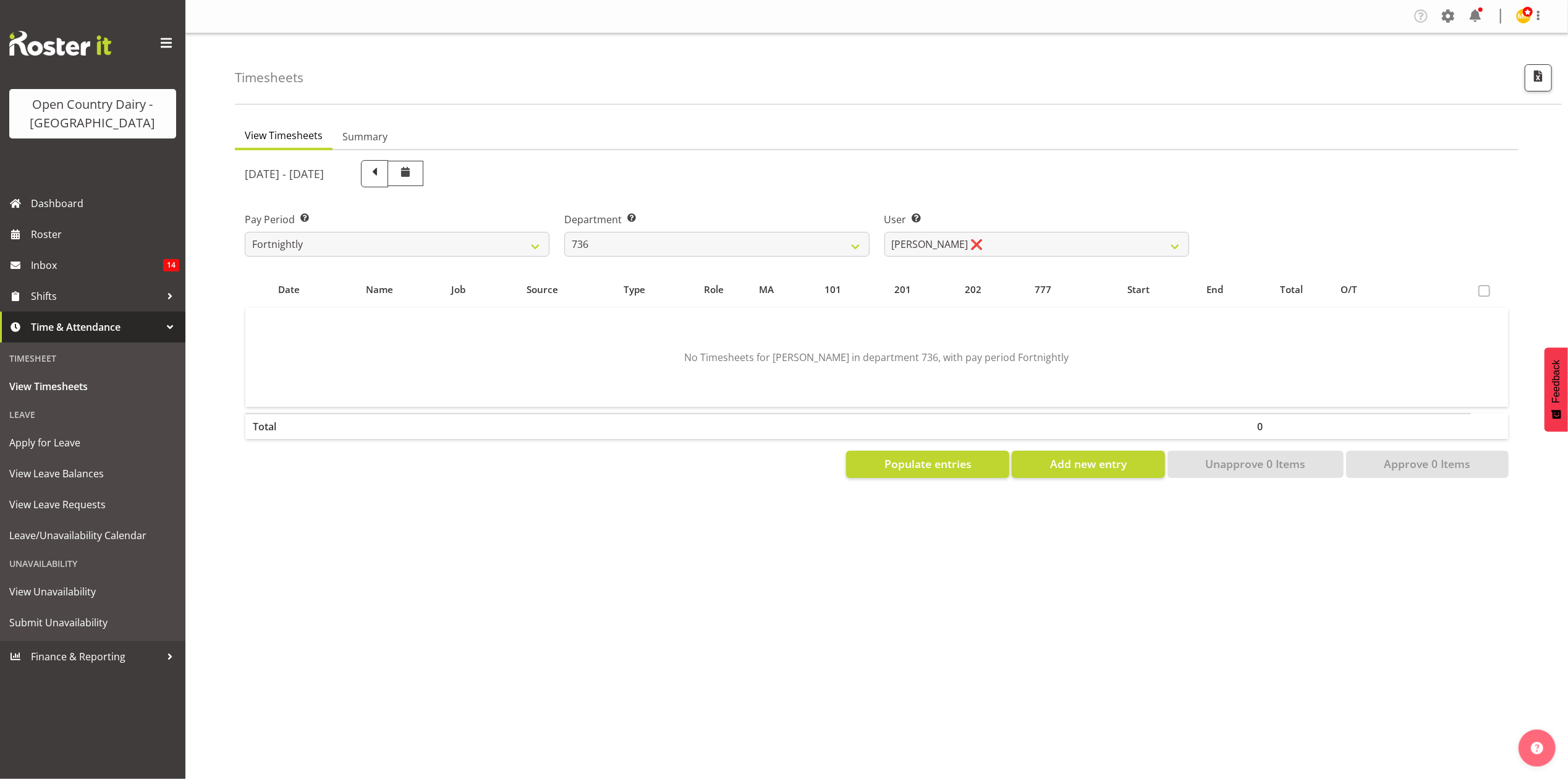
click at [987, 160] on div "September 29th - October 5th 2025" at bounding box center [716, 173] width 944 height 27
click at [979, 247] on select "Andy Van Brecht ❌ Gavin Hamilton ❌ Jamie Seaton ❌ Kerrod Ward ❌" at bounding box center [1037, 245] width 305 height 25
click at [885, 232] on select "Andy Van Brecht ❌ Gavin Hamilton ❌ Jamie Seaton ❌ Kerrod Ward ❌" at bounding box center [1037, 245] width 305 height 25
click at [970, 254] on select "Andy Van Brecht ❌ Gavin Hamilton ❌ Jamie Seaton ❌ Kerrod Ward ❌" at bounding box center [1037, 245] width 305 height 25
select select "7419"
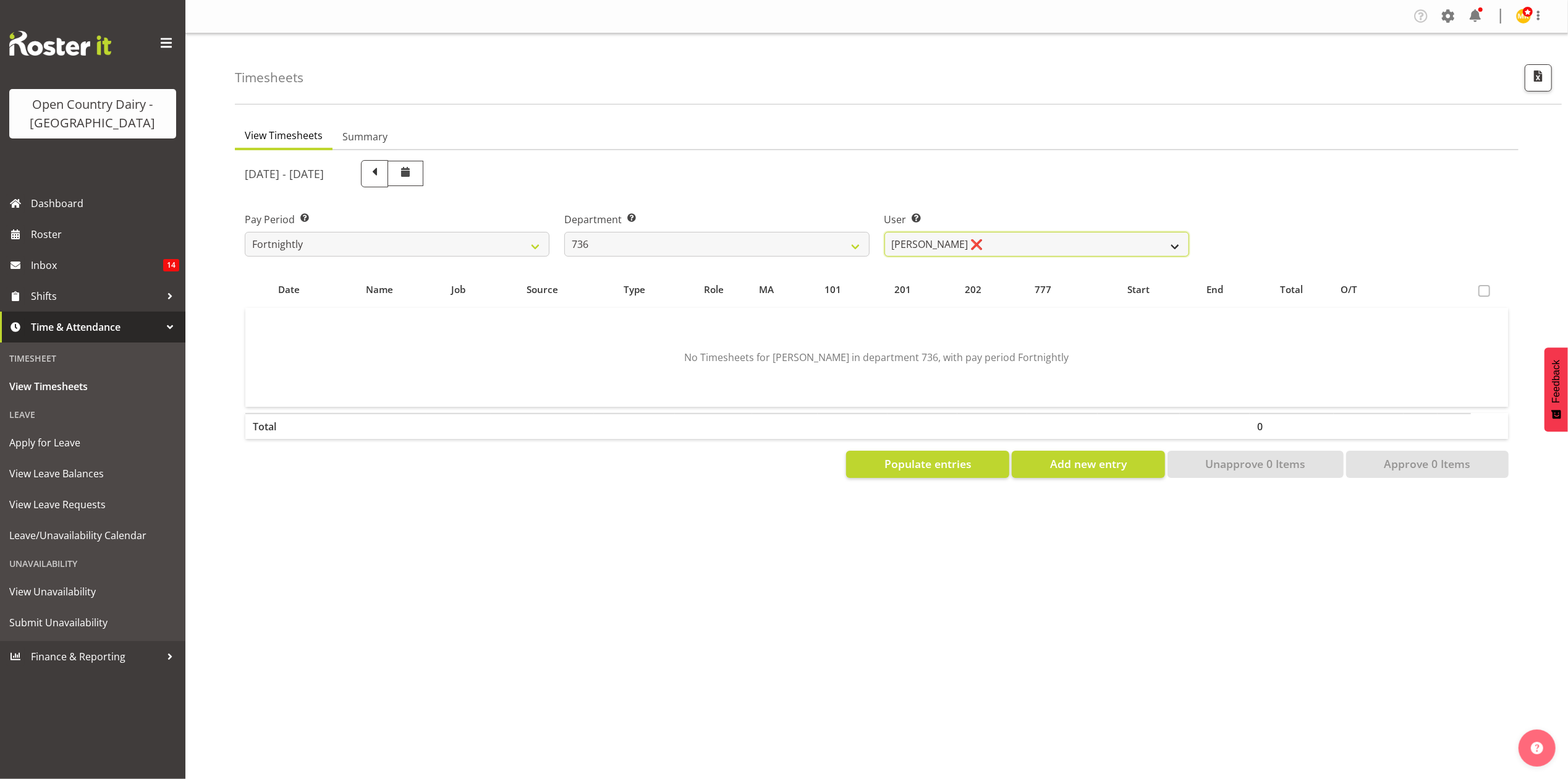
click at [885, 232] on select "Andy Van Brecht ❌ Gavin Hamilton ❌ Jamie Seaton ❌ Kerrod Ward ❌" at bounding box center [1037, 245] width 305 height 25
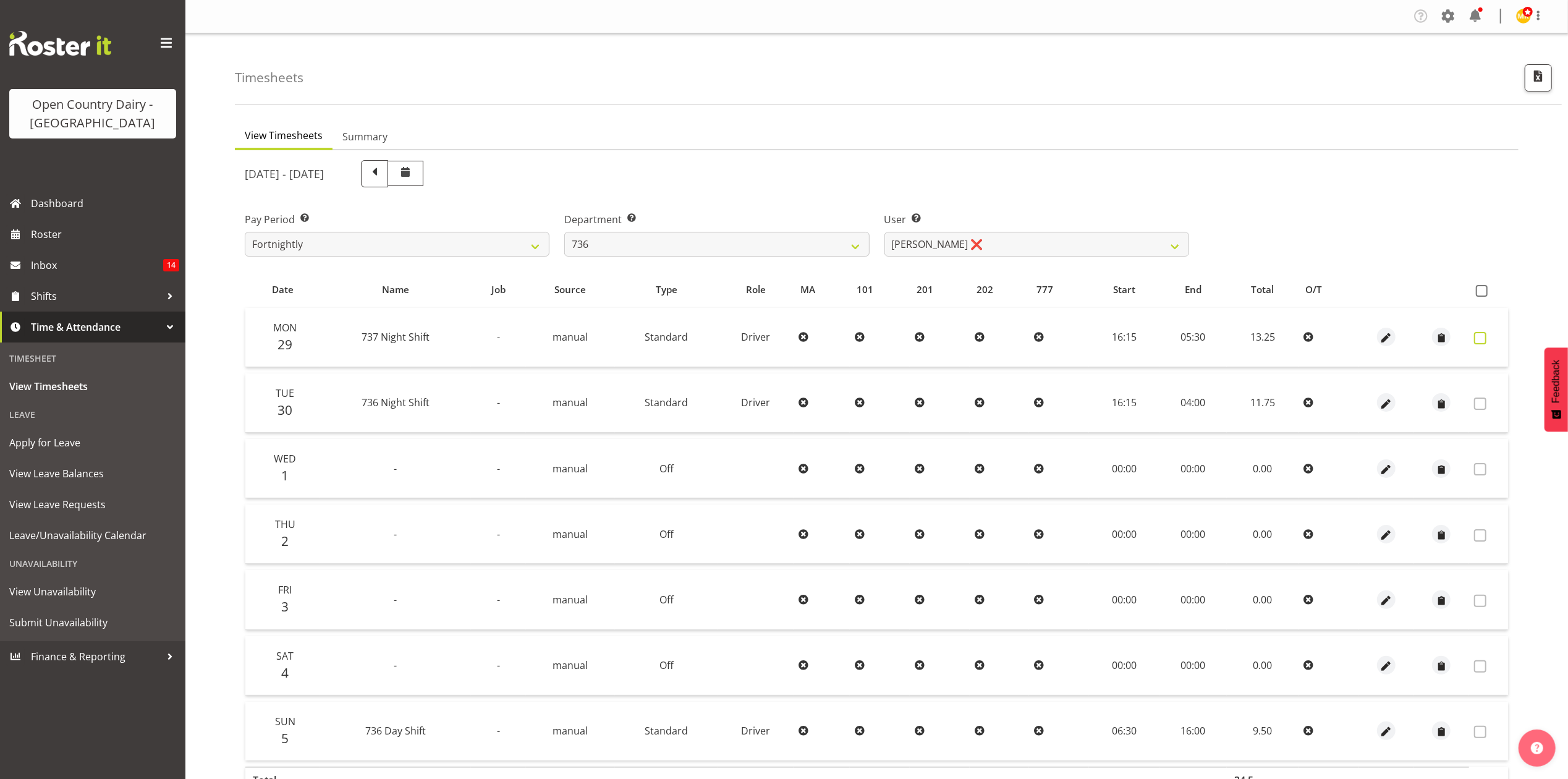
click at [1482, 339] on span at bounding box center [1480, 338] width 13 height 13
checkbox input "true"
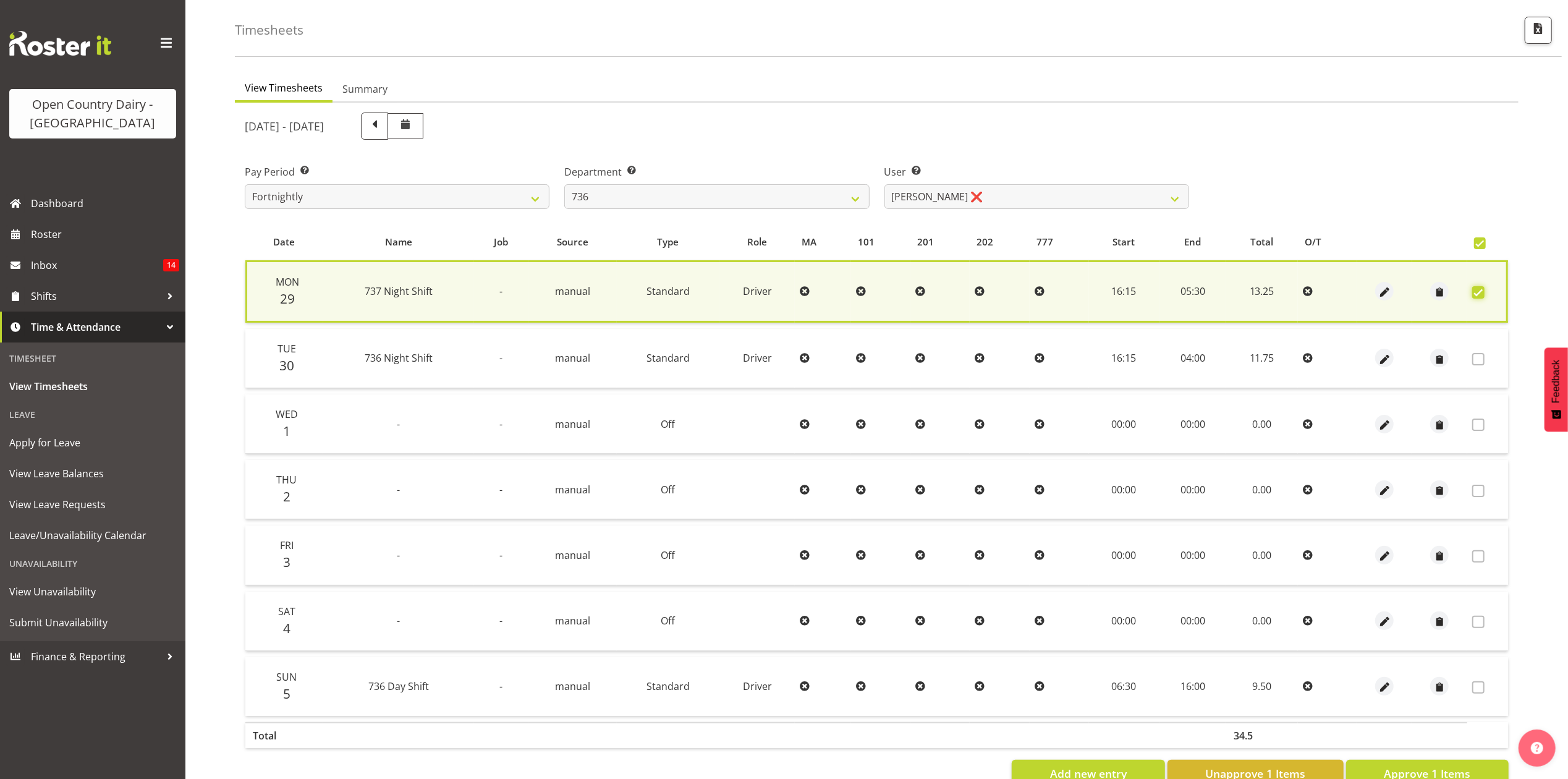
scroll to position [85, 0]
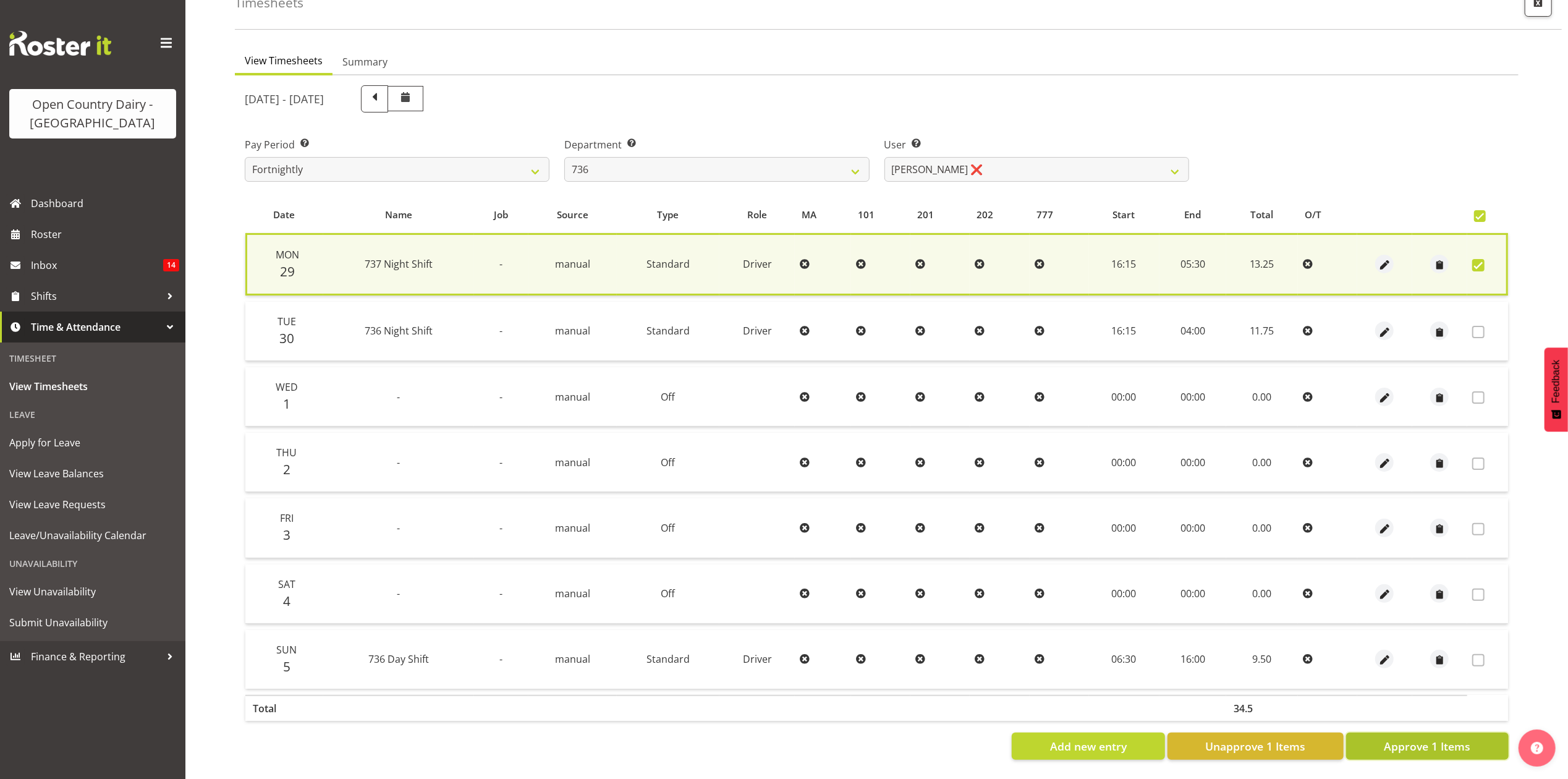
click at [1408, 738] on span "Approve 1 Items" at bounding box center [1427, 746] width 86 height 16
checkbox input "false"
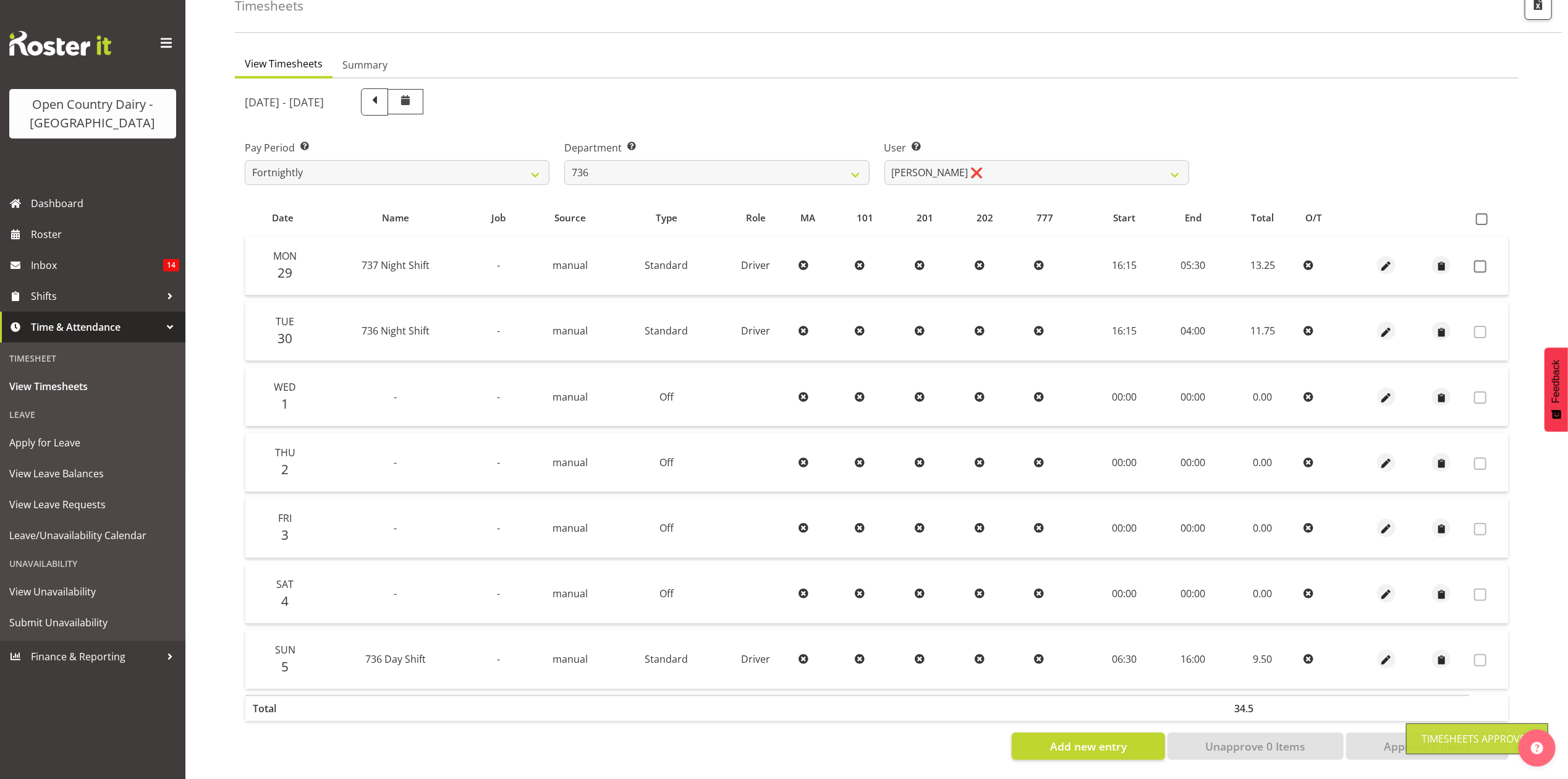
scroll to position [83, 0]
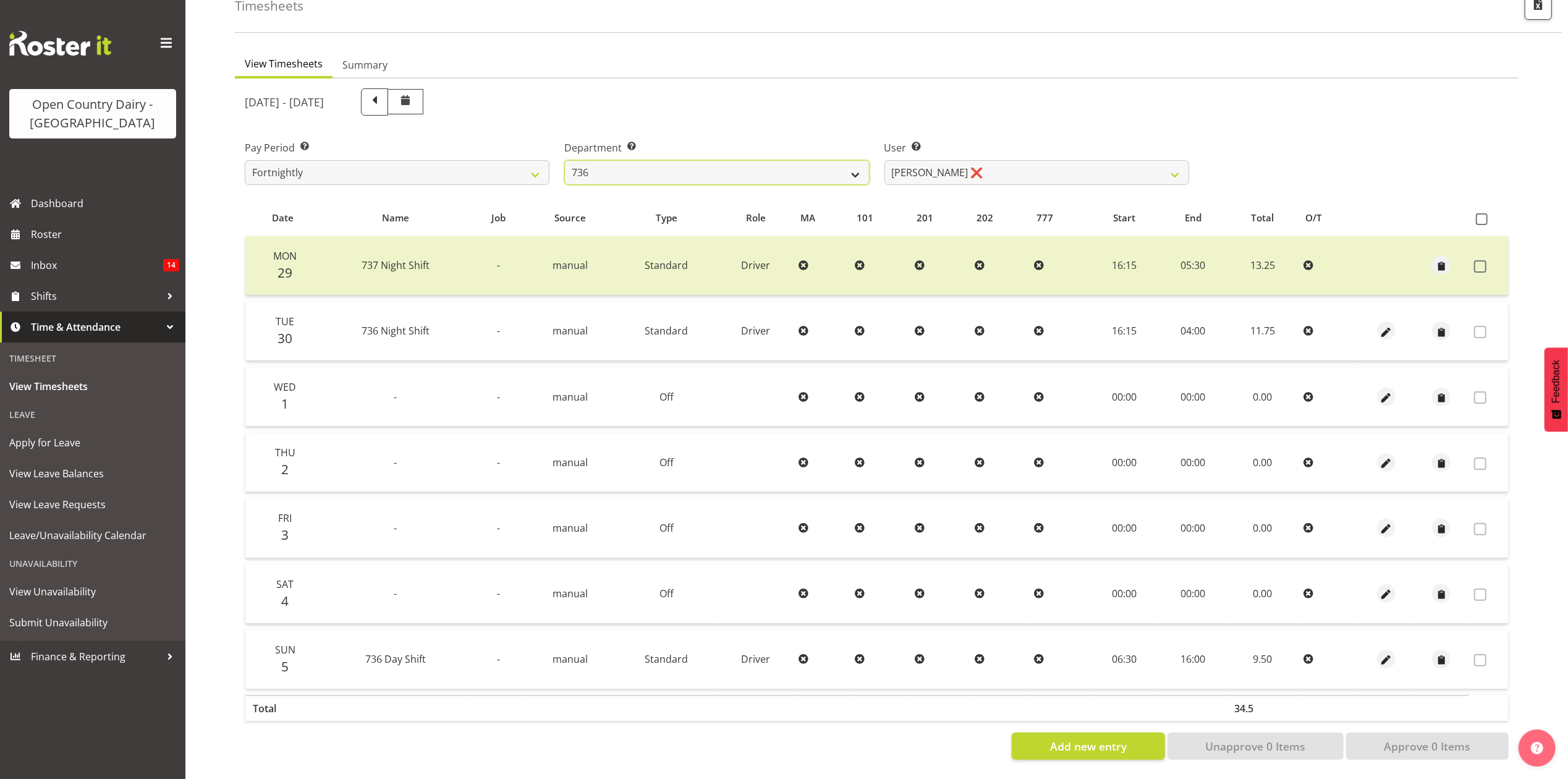
click at [668, 166] on select "734 735 736 737 738 739 851 853 854 855 856 858 861 862 865 867-9032 868 869 87…" at bounding box center [716, 173] width 305 height 25
select select "690"
click at [564, 160] on select "734 735 736 737 738 739 851 853 854 855 856 858 861 862 865 867-9032 868 869 87…" at bounding box center [716, 173] width 305 height 25
select select "9759"
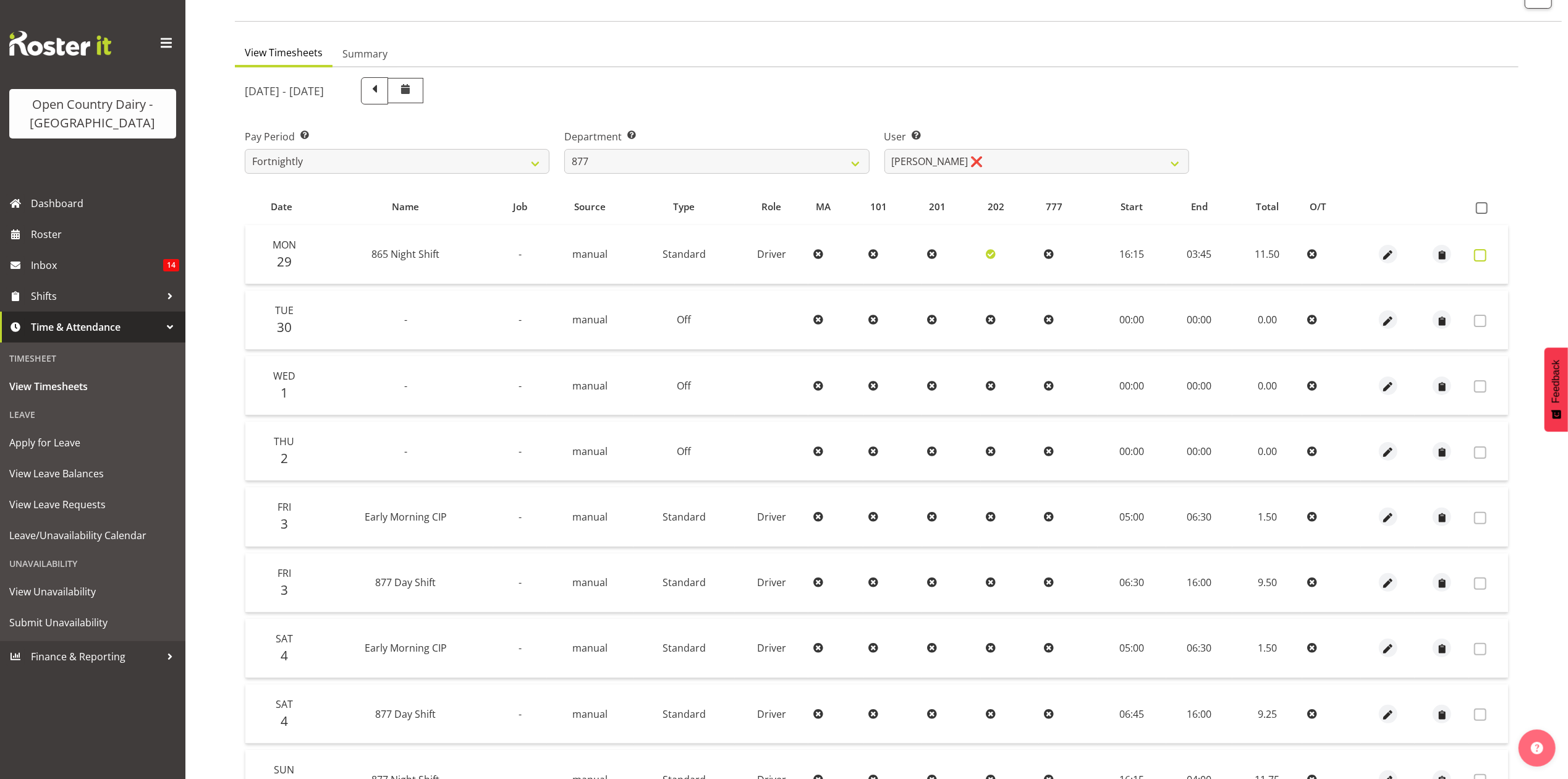
click at [1482, 253] on span at bounding box center [1480, 255] width 13 height 13
checkbox input "true"
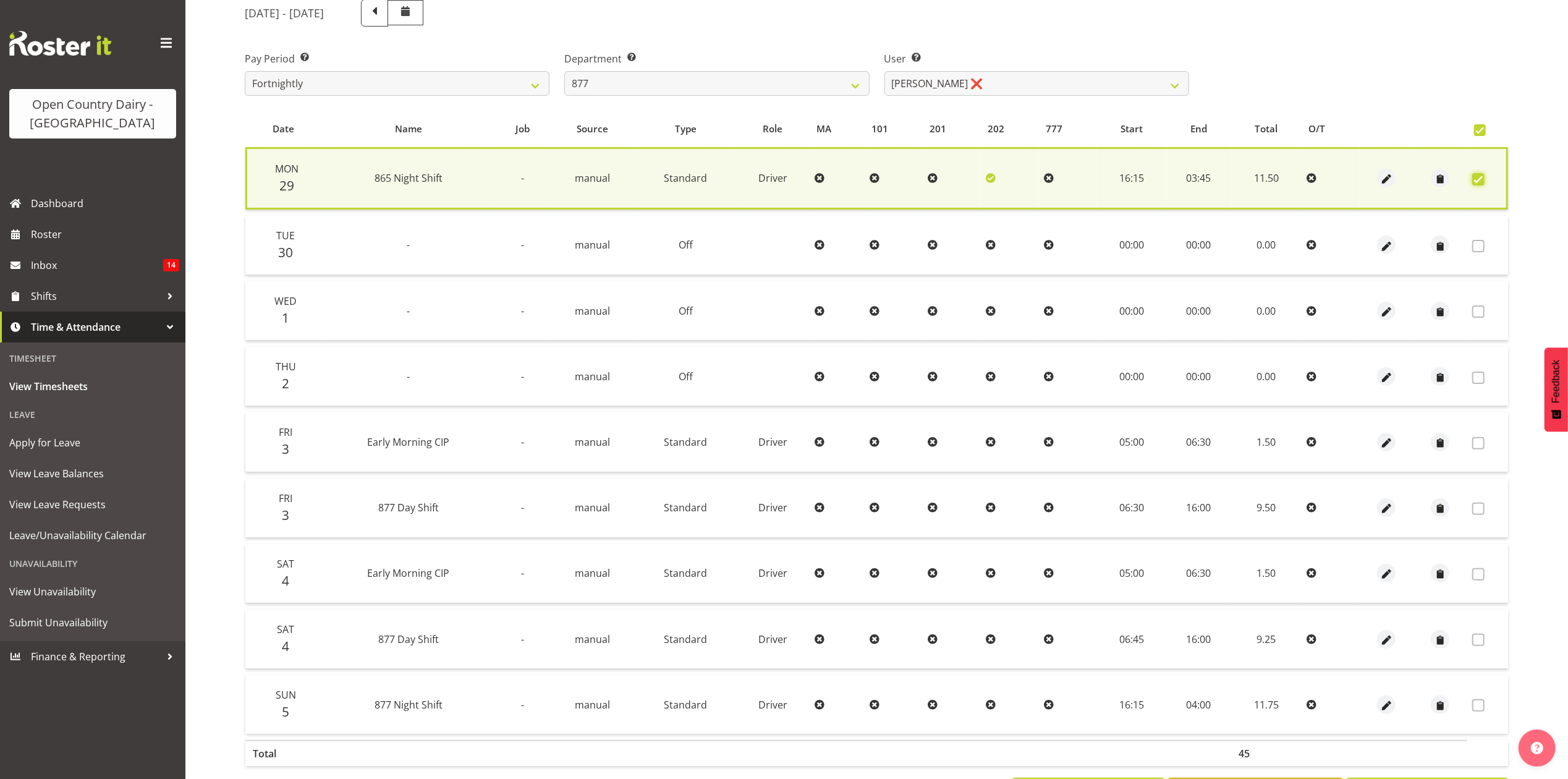
scroll to position [216, 0]
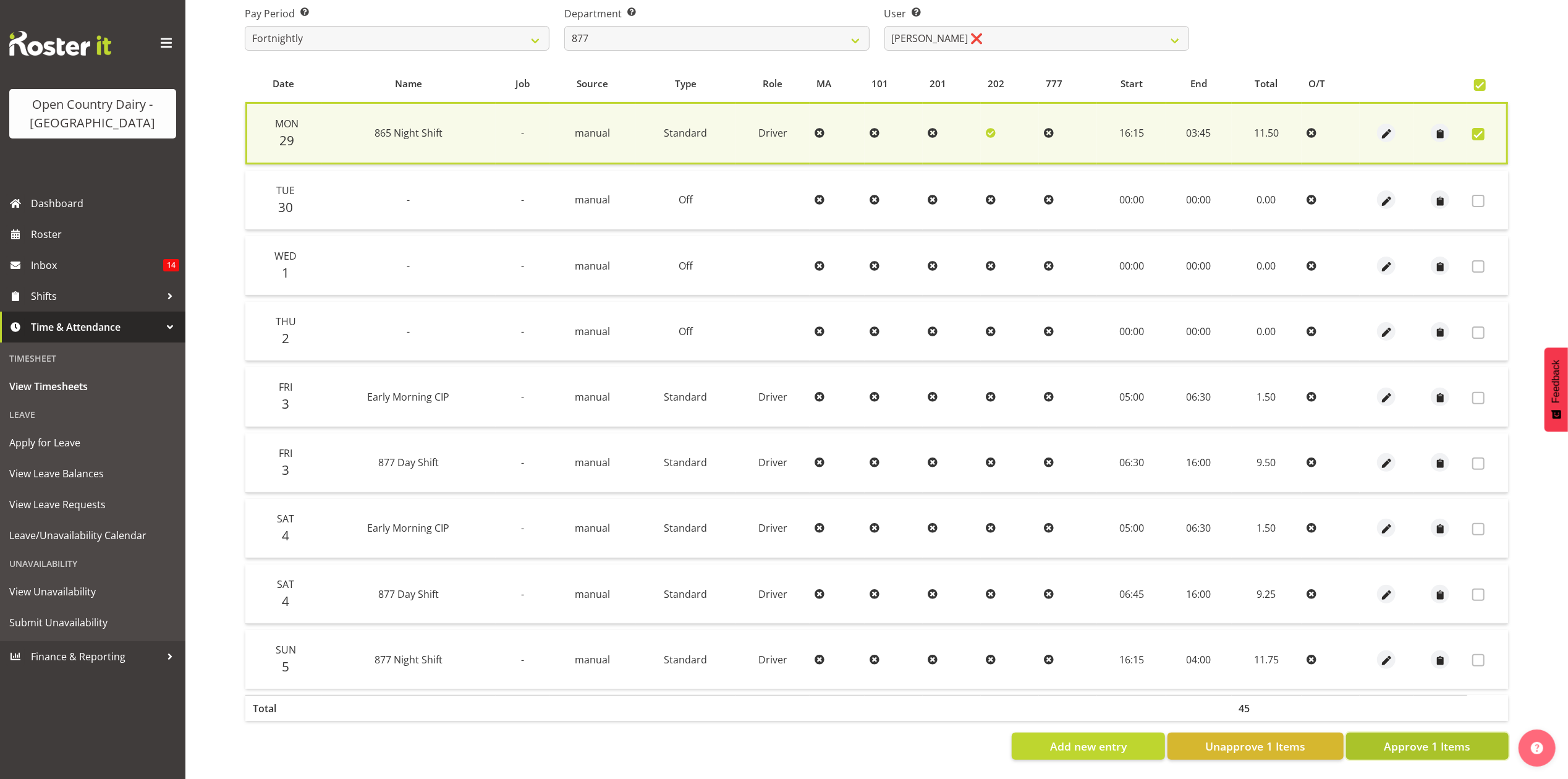
click at [1420, 738] on span "Approve 1 Items" at bounding box center [1427, 746] width 86 height 16
checkbox input "false"
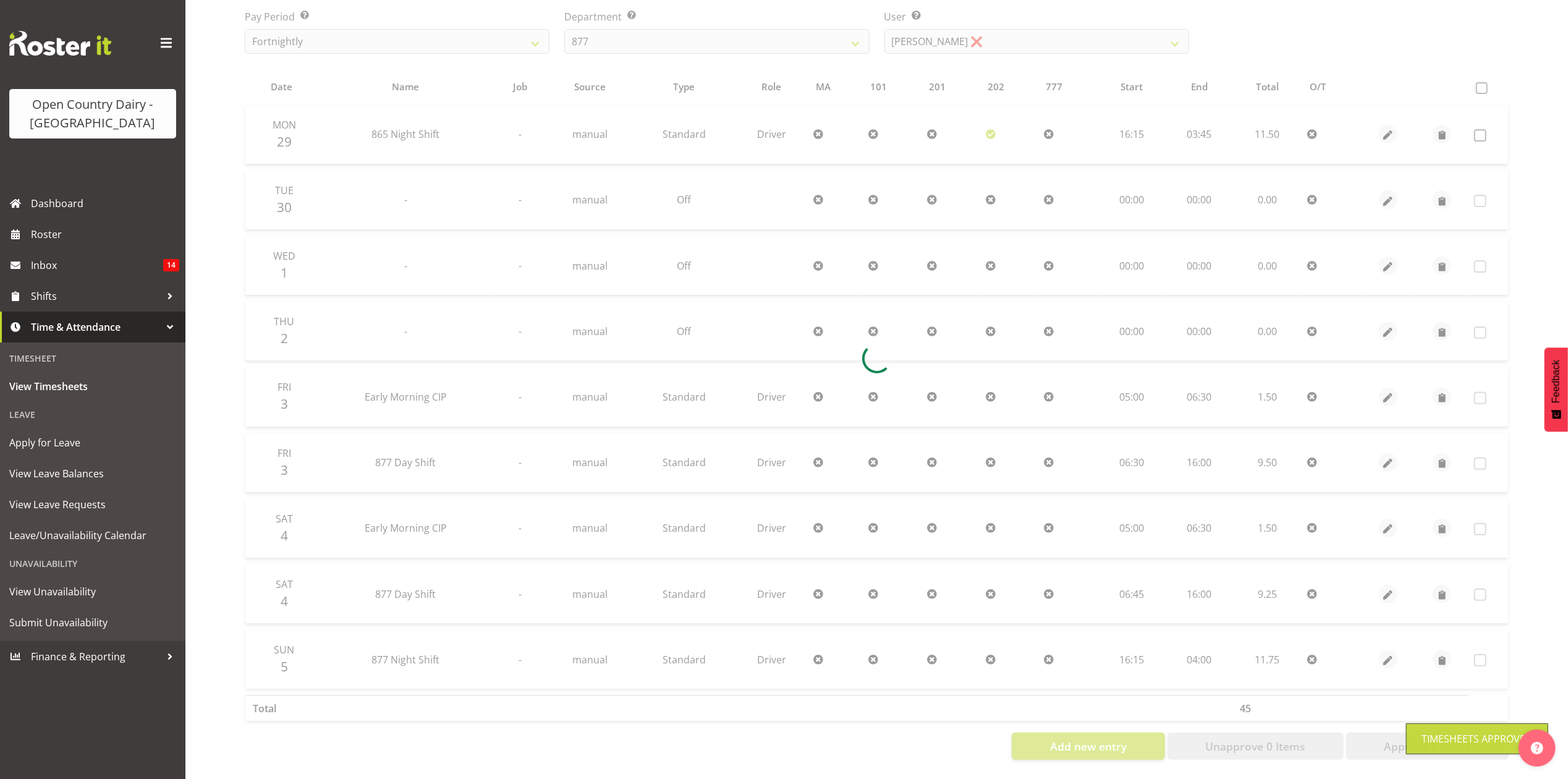
scroll to position [214, 0]
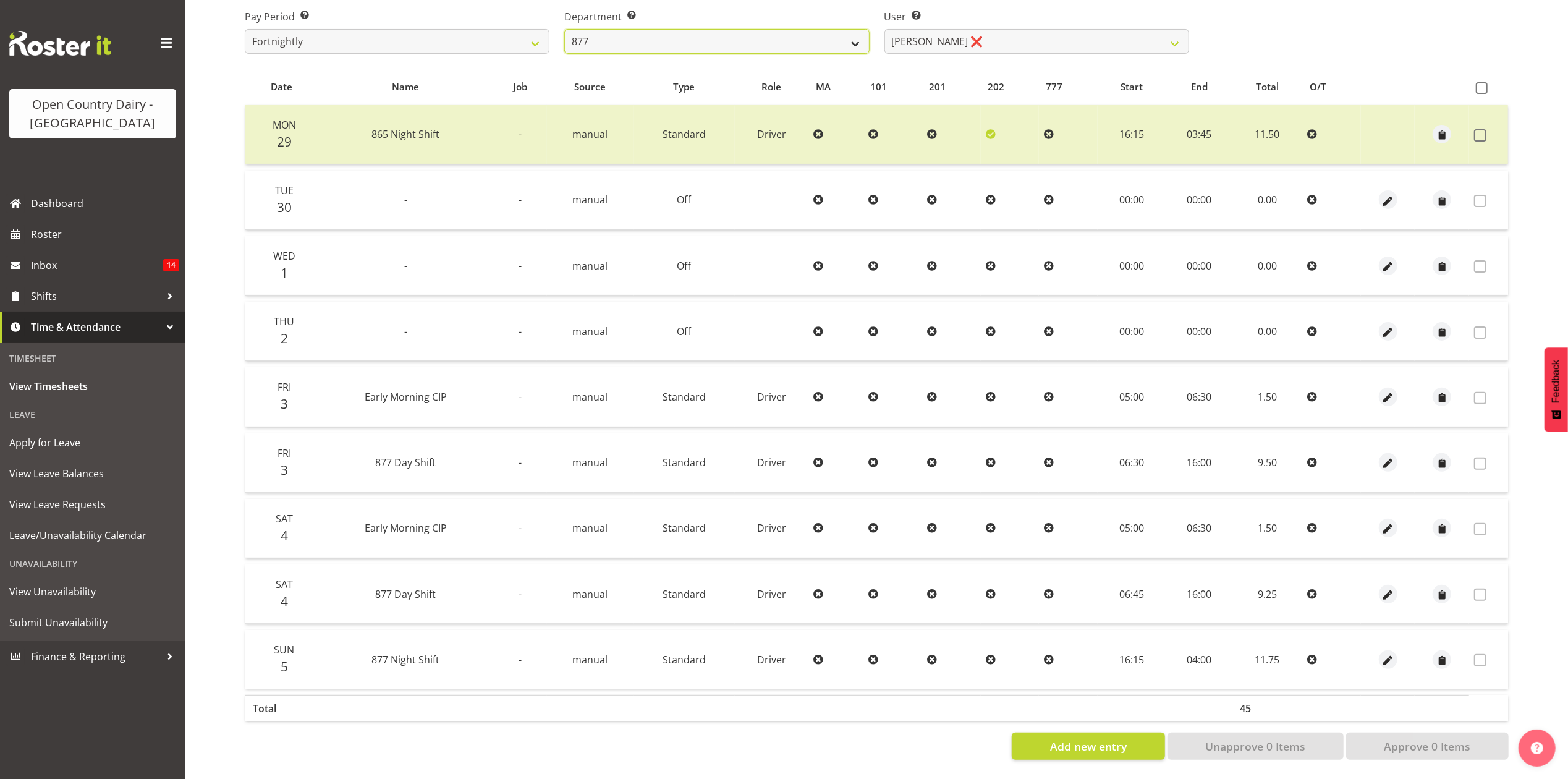
click at [776, 35] on select "734 735 736 737 738 739 851 853 854 855 856 858 861 862 865 867-9032 868 869 87…" at bounding box center [716, 42] width 305 height 25
click at [564, 29] on select "734 735 736 737 738 739 851 853 854 855 856 858 861 862 865 867-9032 868 869 87…" at bounding box center [716, 42] width 305 height 25
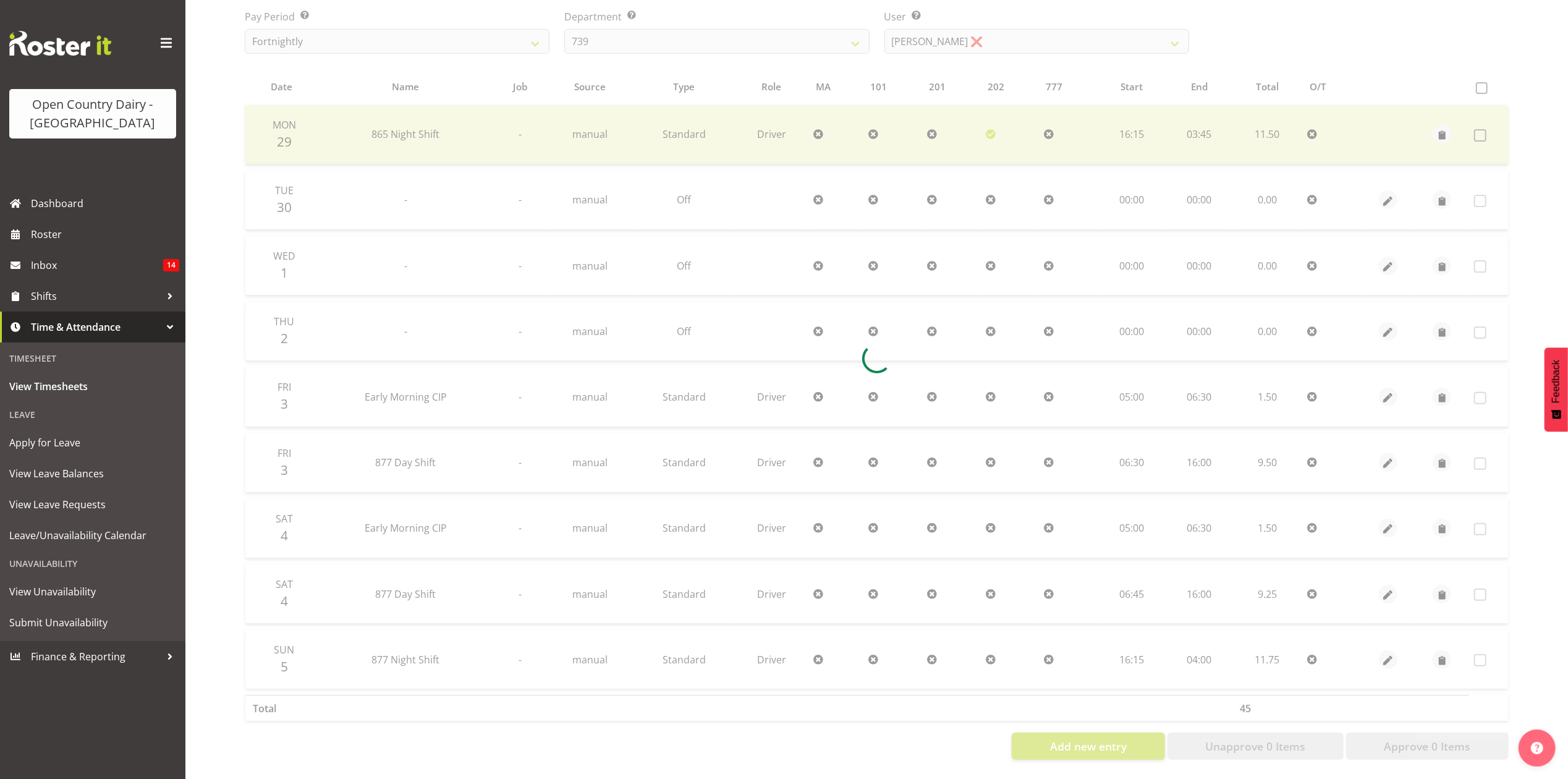
click at [979, 34] on div at bounding box center [877, 359] width 1284 height 822
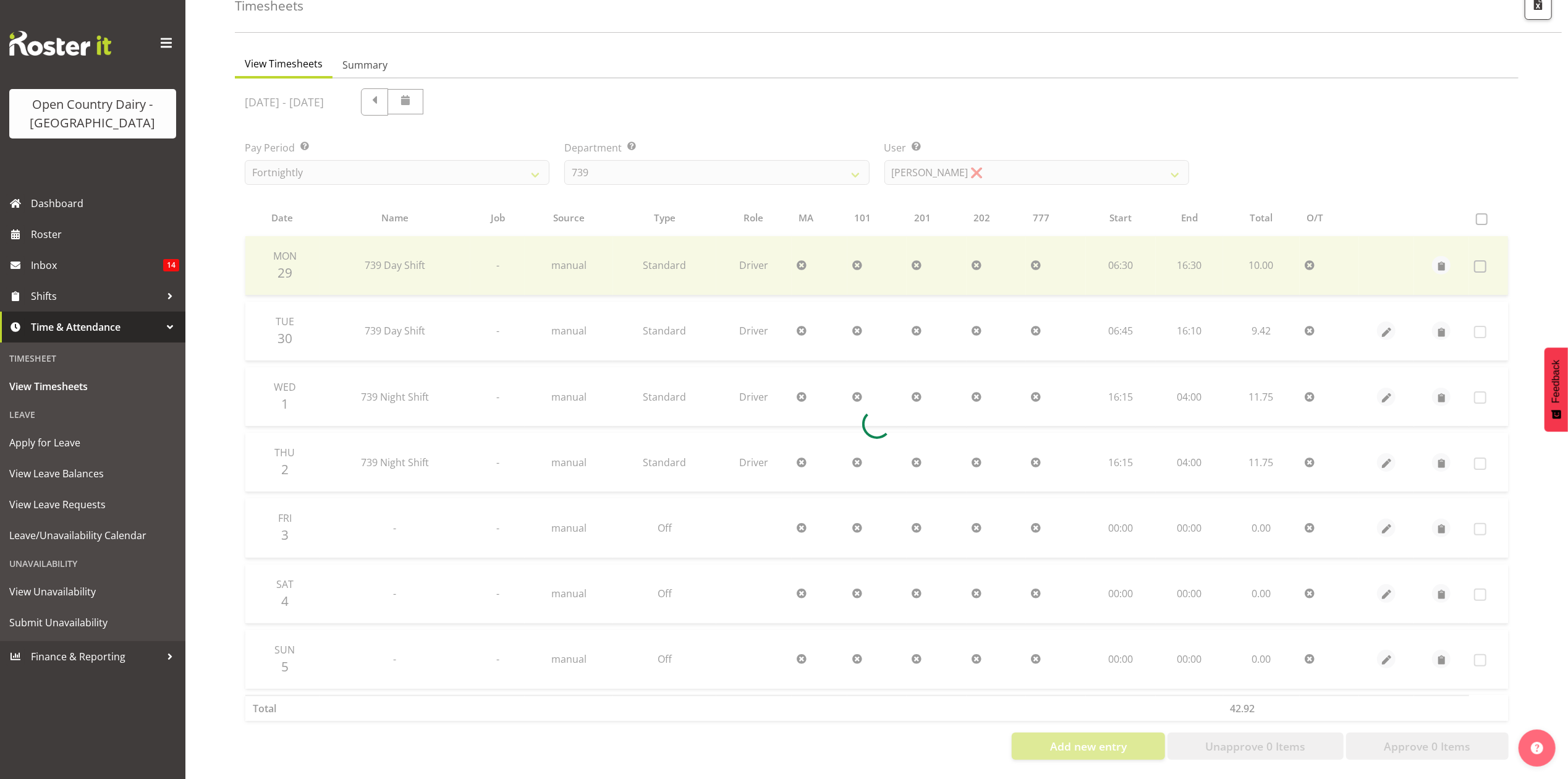
scroll to position [83, 0]
click at [985, 42] on div "View Timesheets Summary September 29th - October 5th 2025 Pay Period Select whi…" at bounding box center [901, 411] width 1333 height 737
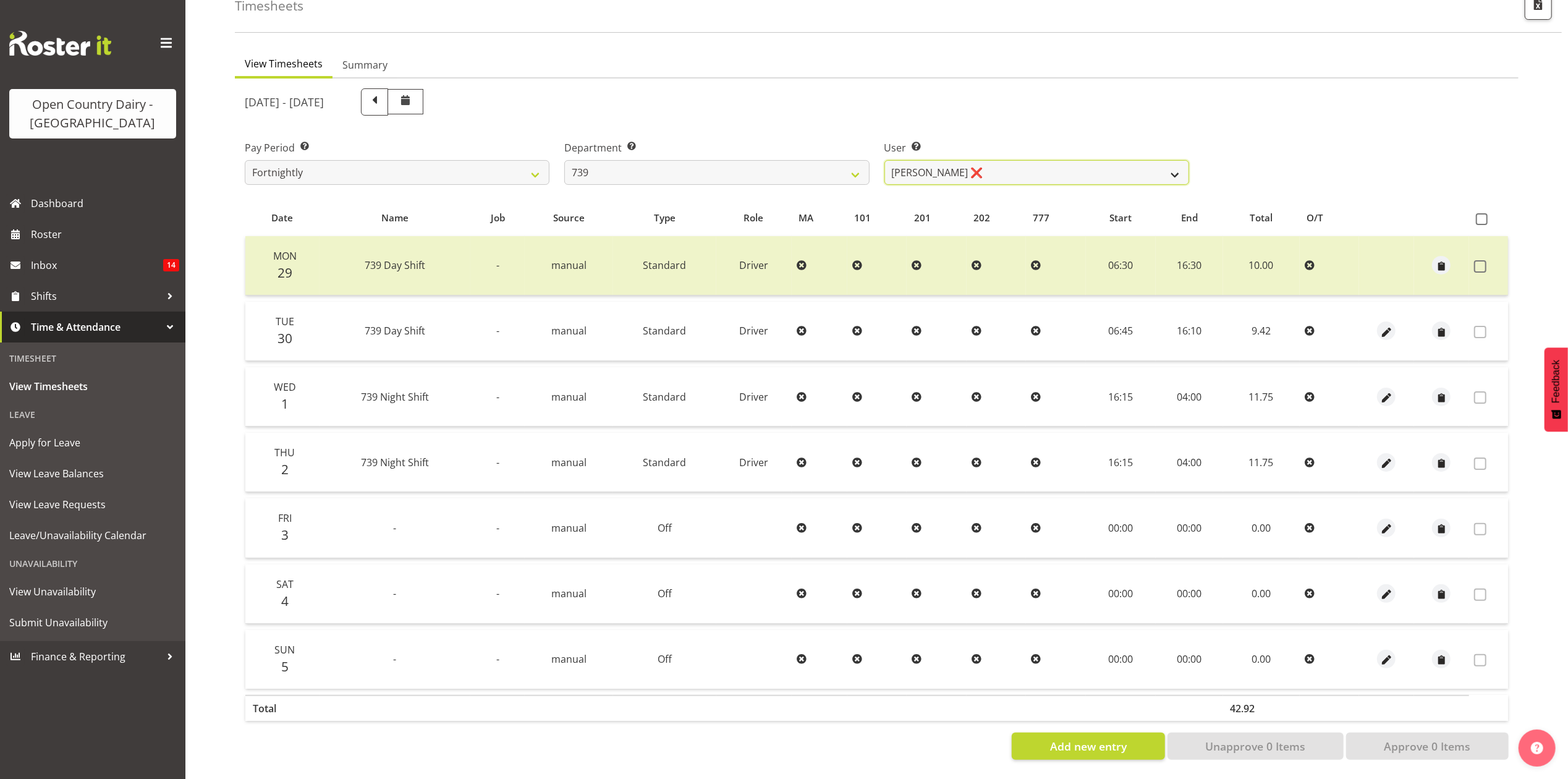
click at [950, 160] on select "Erika McNaught ❌ Rachel Fletcher ❌ Rick Murphy ❌ Tish Veint ❌" at bounding box center [1037, 173] width 305 height 25
click at [958, 106] on div "September 29th - October 5th 2025" at bounding box center [716, 102] width 959 height 42
drag, startPoint x: 856, startPoint y: 164, endPoint x: 1010, endPoint y: 169, distance: 154.1
click at [859, 164] on select "734 735 736 737 738 739 851 853 854 855 856 858 861 862 865 867-9032 868 869 87…" at bounding box center [716, 173] width 305 height 25
click at [1024, 160] on select "Erika McNaught ❌ Rachel Fletcher ❌ Rick Murphy ❌ Tish Veint ❌" at bounding box center [1037, 173] width 305 height 25
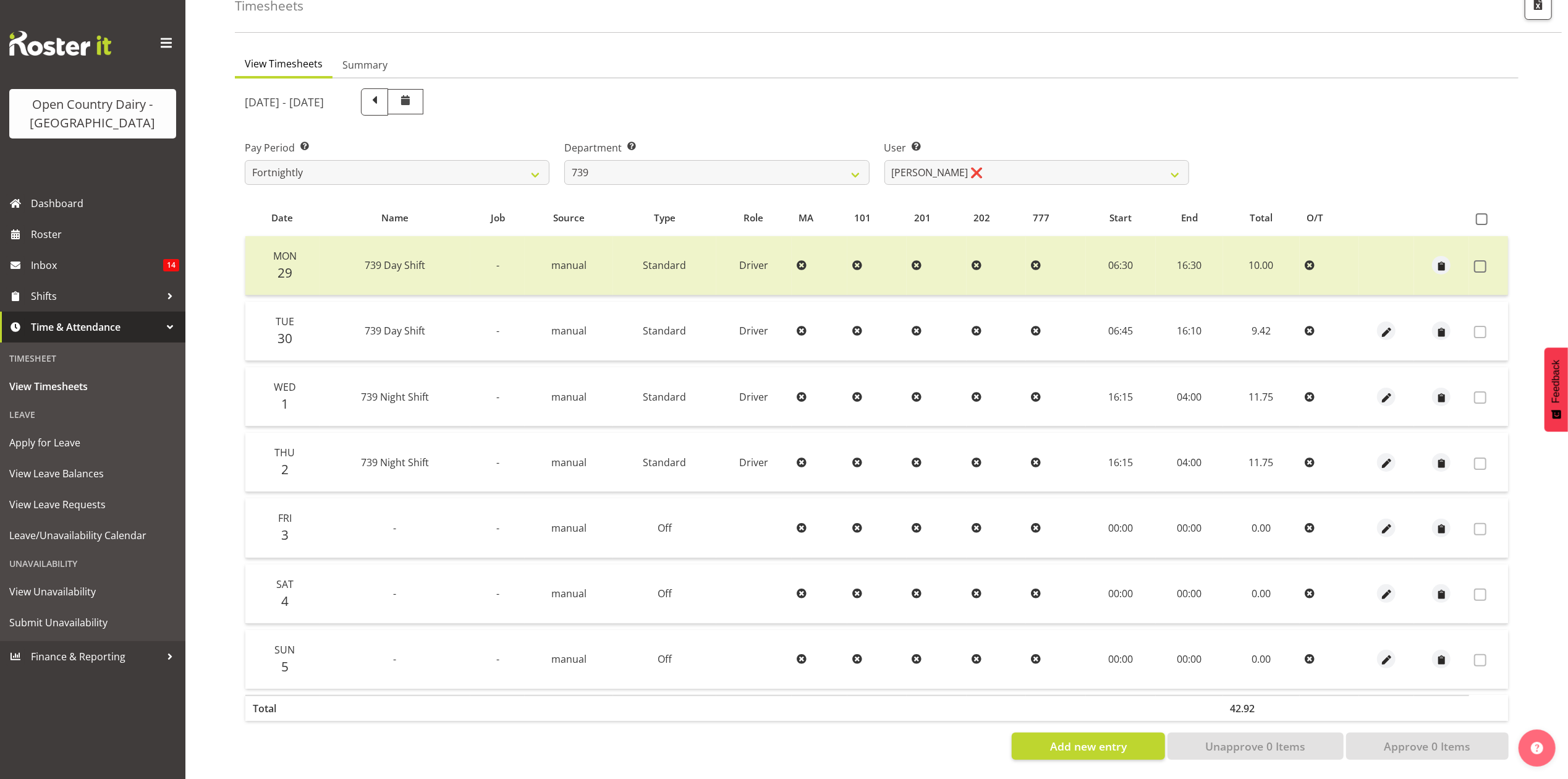
click at [698, 179] on div "Department Select which department you would like to view. 734 735 736 737 738 …" at bounding box center [716, 158] width 320 height 69
drag, startPoint x: 698, startPoint y: 157, endPoint x: 691, endPoint y: 167, distance: 12.2
click at [698, 160] on select "734 735 736 737 738 739 851 853 854 855 856 858 861 862 865 867-9032 868 869 87…" at bounding box center [716, 173] width 305 height 25
select select "904"
click at [564, 160] on select "734 735 736 737 738 739 851 853 854 855 856 858 861 862 865 867-9032 868 869 87…" at bounding box center [716, 173] width 305 height 25
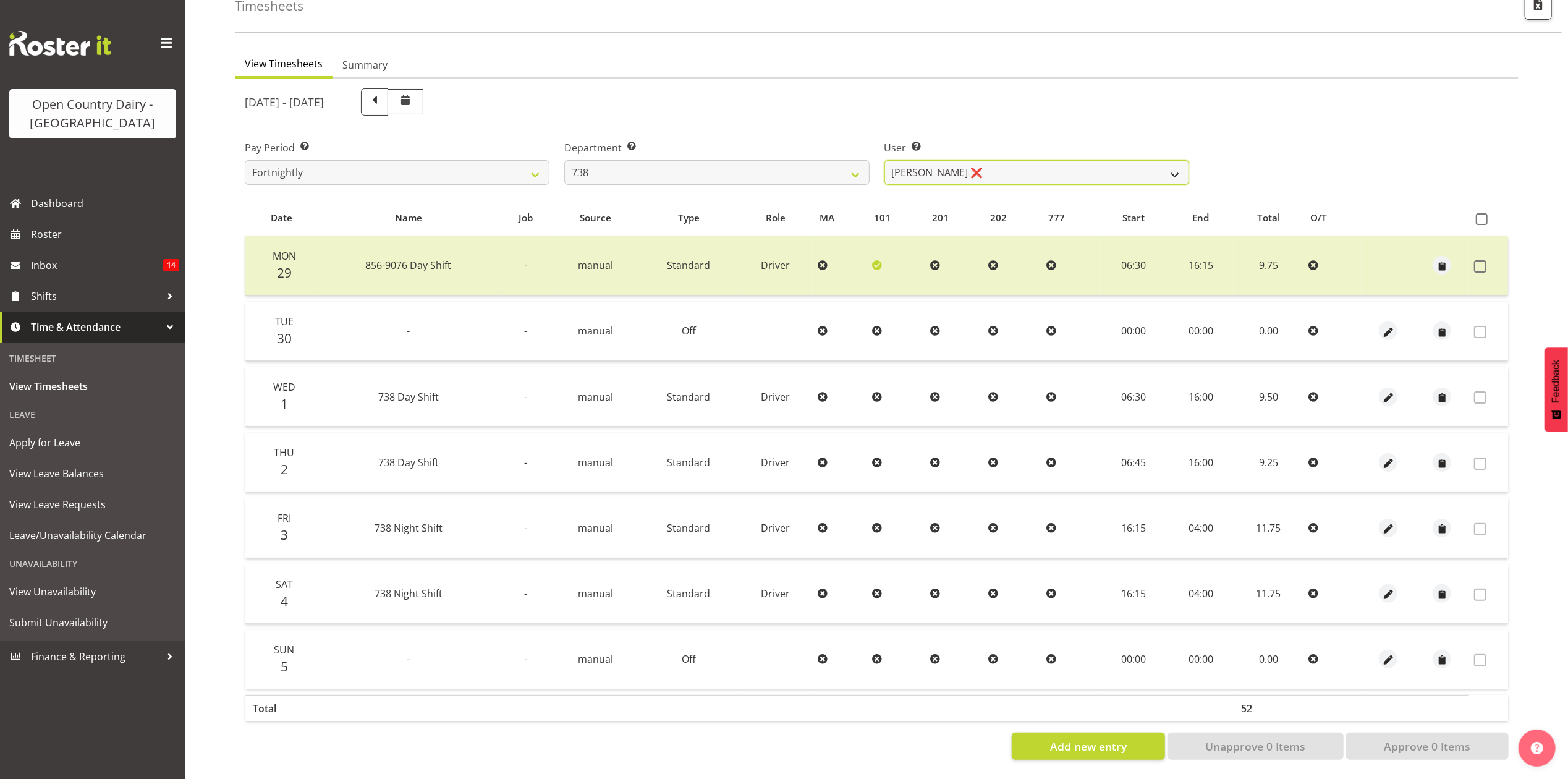
click at [960, 171] on select "Christopher Gamble ❌ Marcy Tuuta ❌ Raymond Campbell ❌ Tama Irvine ❌" at bounding box center [1037, 173] width 305 height 25
select select "11703"
click at [885, 160] on select "Christopher Gamble ❌ Marcy Tuuta ❌ Raymond Campbell ❌ Tama Irvine ❌" at bounding box center [1037, 173] width 305 height 25
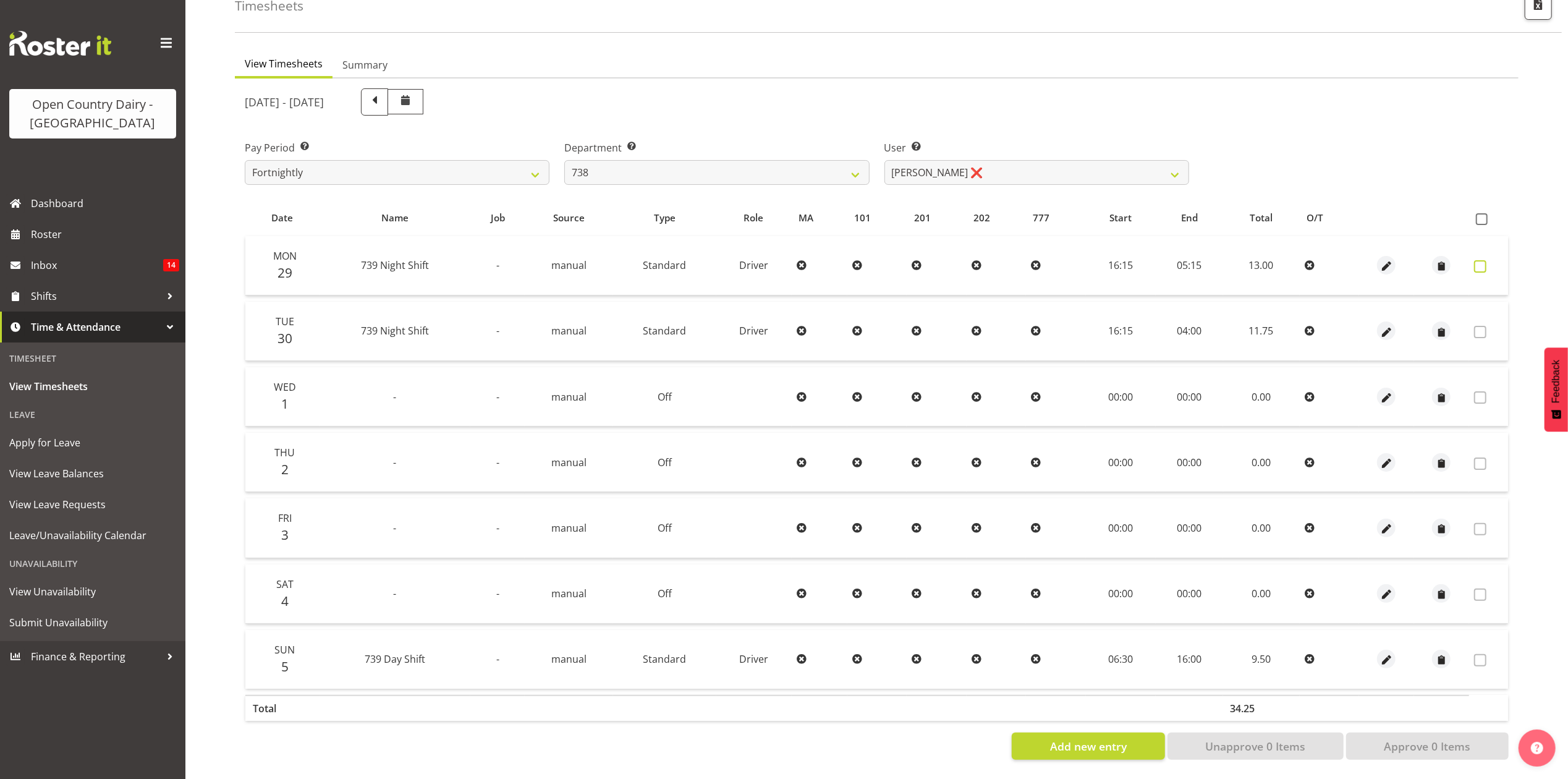
click at [1482, 260] on span at bounding box center [1480, 266] width 13 height 13
checkbox input "true"
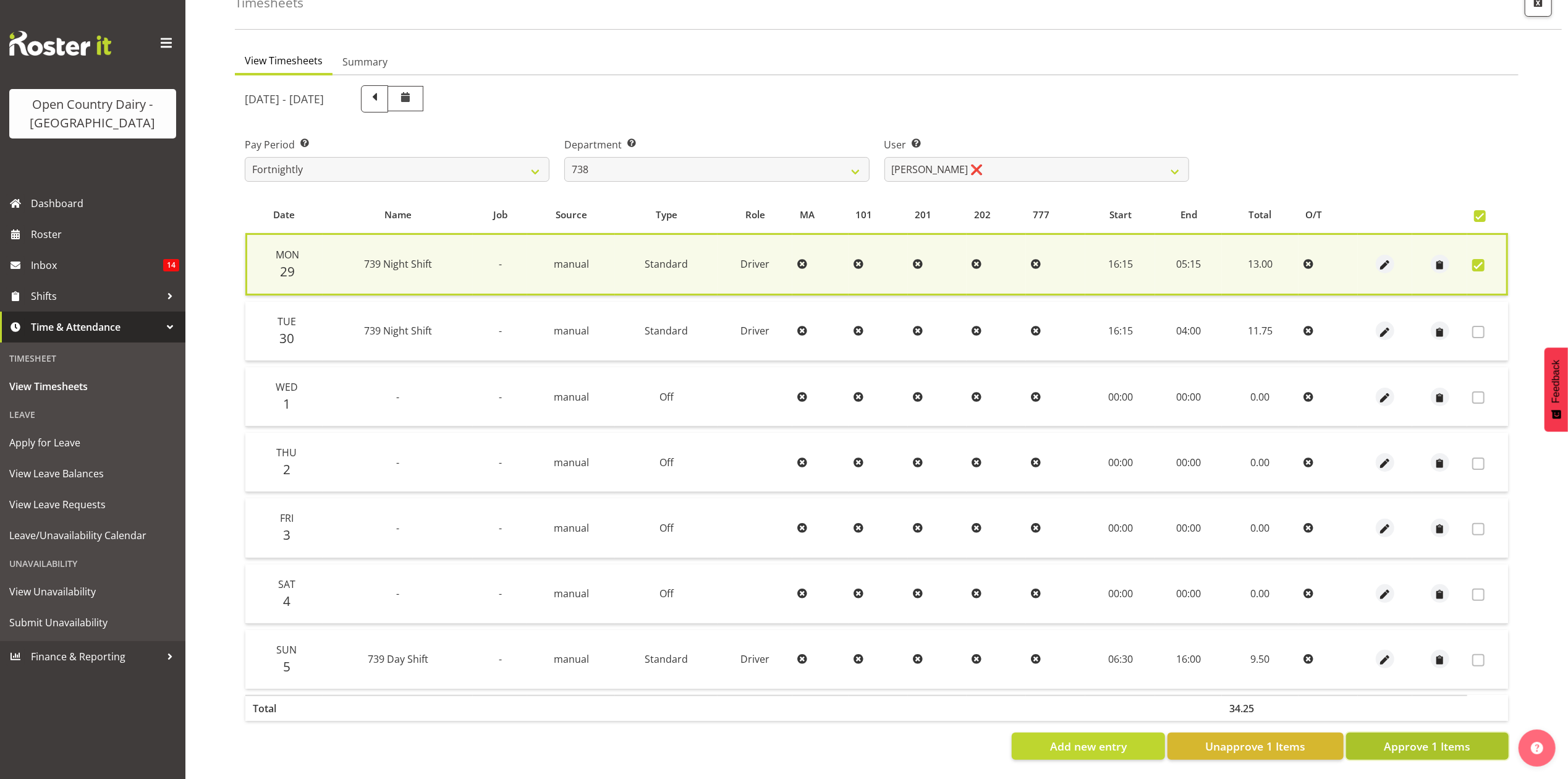
click at [1392, 738] on span "Approve 1 Items" at bounding box center [1427, 746] width 86 height 16
checkbox input "false"
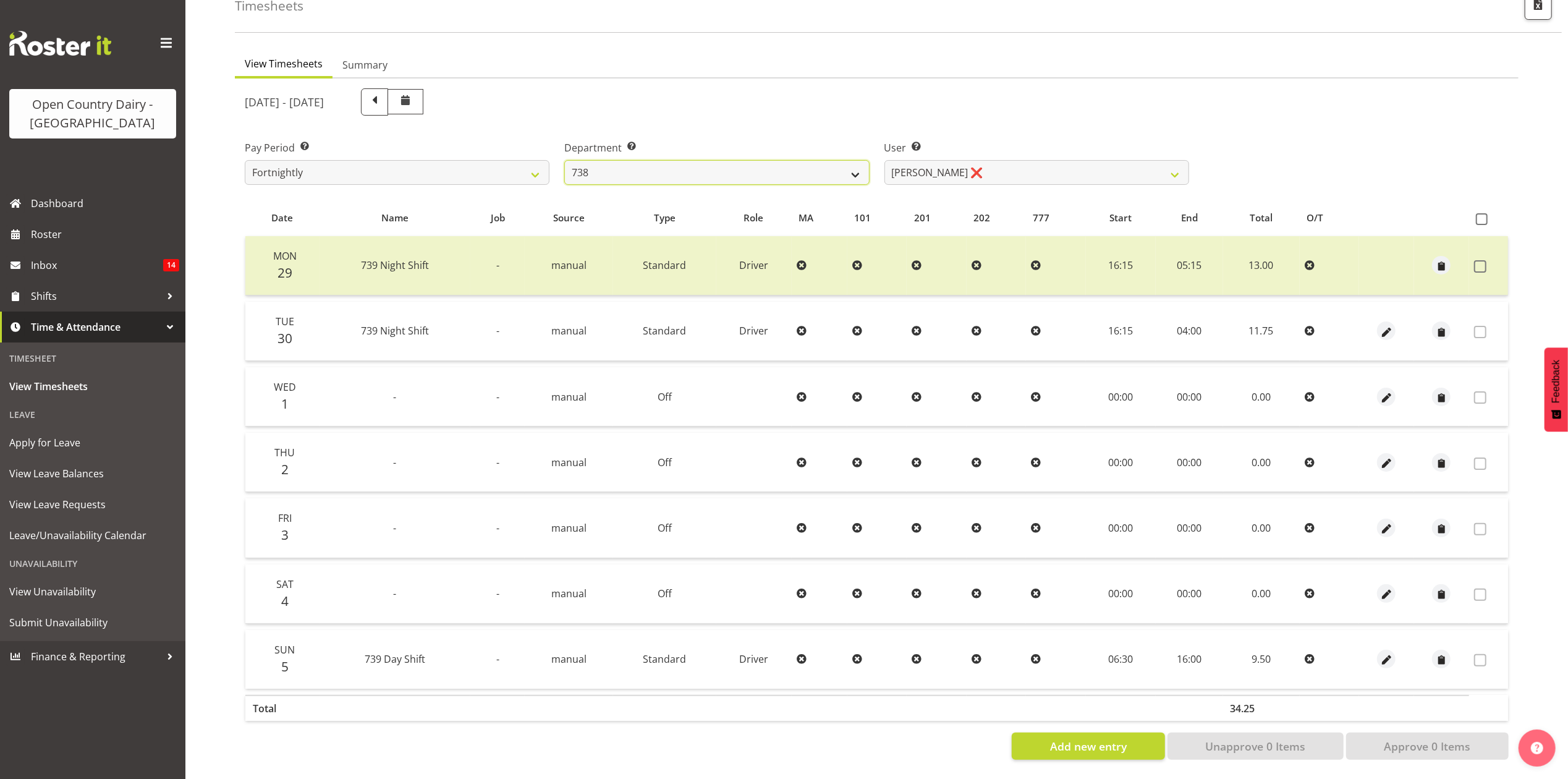
click at [619, 160] on select "734 735 736 737 738 739 851 853 854 855 856 858 861 862 865 867-9032 868 869 87…" at bounding box center [716, 173] width 305 height 25
select select "669"
click at [564, 160] on select "734 735 736 737 738 739 851 853 854 855 856 858 861 862 865 867-9032 868 869 87…" at bounding box center [716, 173] width 305 height 25
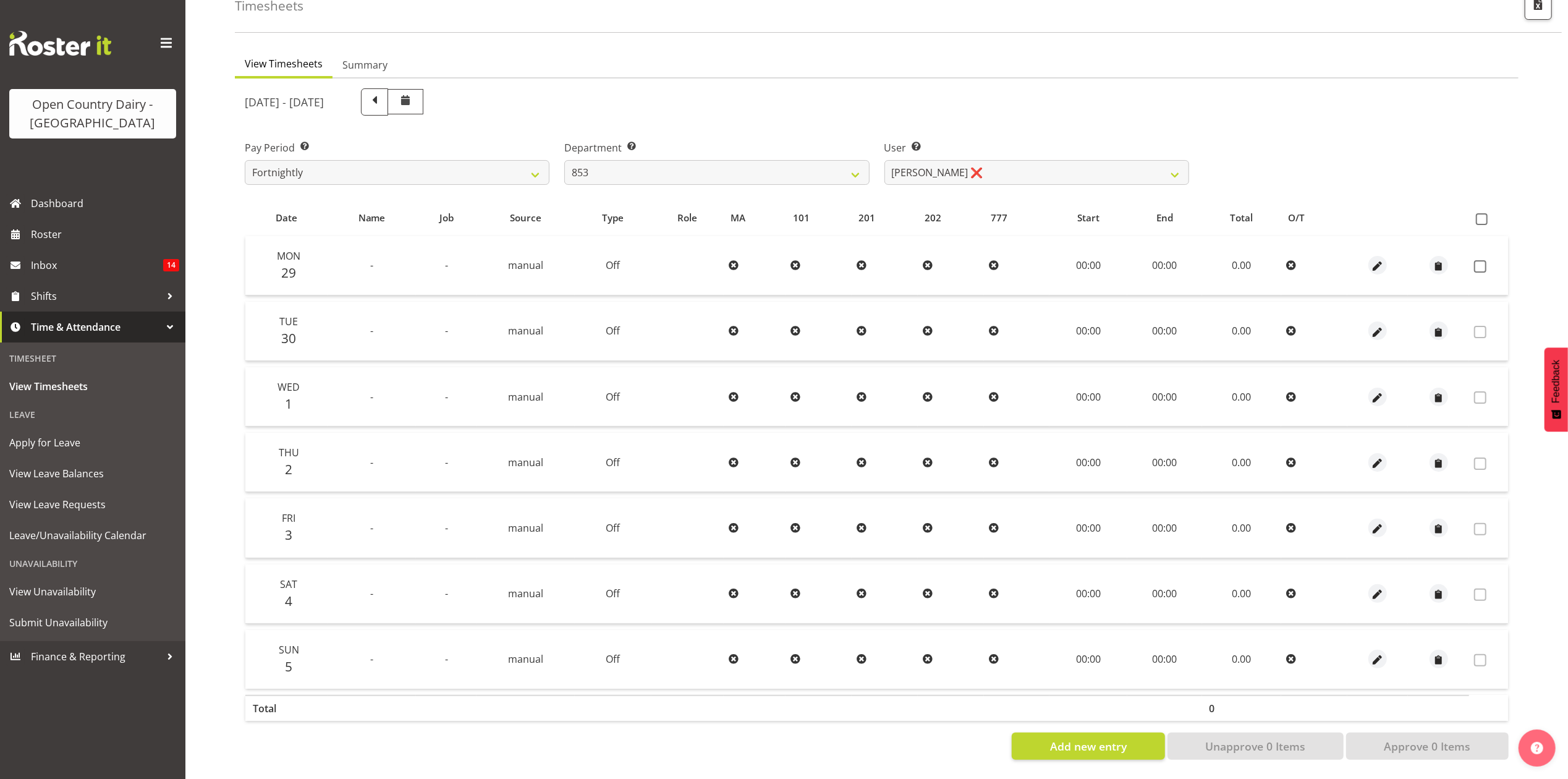
click at [1076, 174] on div "User Select user. Note: This is filtered down by the previous two drop-down ite…" at bounding box center [1037, 158] width 320 height 69
click at [1076, 168] on select "Christiaan Botha ❌ Kevin Stuck ❌ Marty Powell ❌ Sean O'Neill ❌" at bounding box center [1037, 173] width 305 height 25
select select "7439"
click at [885, 160] on select "Christiaan Botha ❌ Kevin Stuck ❌ Marty Powell ❌ Sean O'Neill ❌" at bounding box center [1037, 173] width 305 height 25
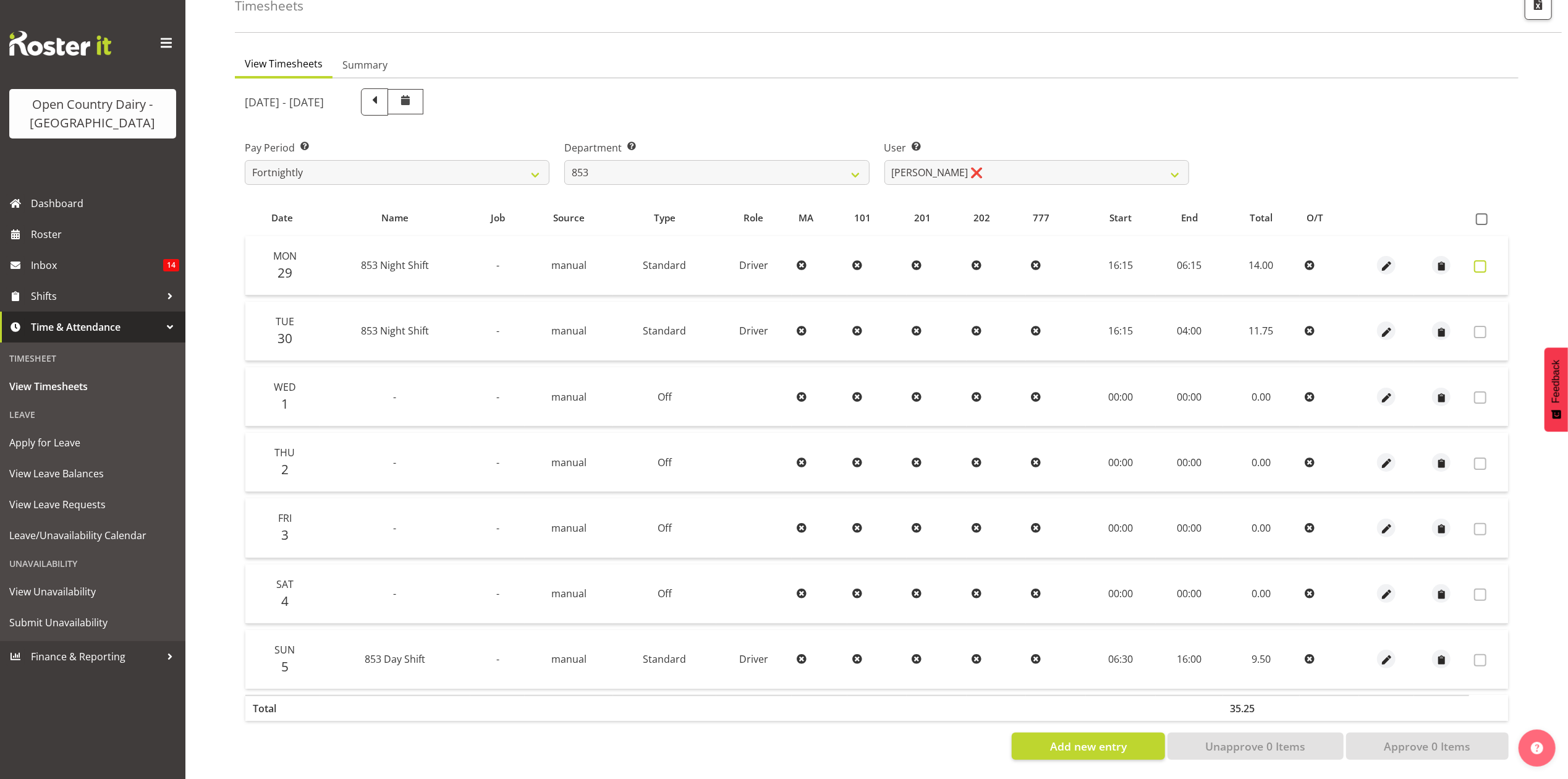
click at [1482, 260] on span at bounding box center [1480, 266] width 13 height 13
checkbox input "true"
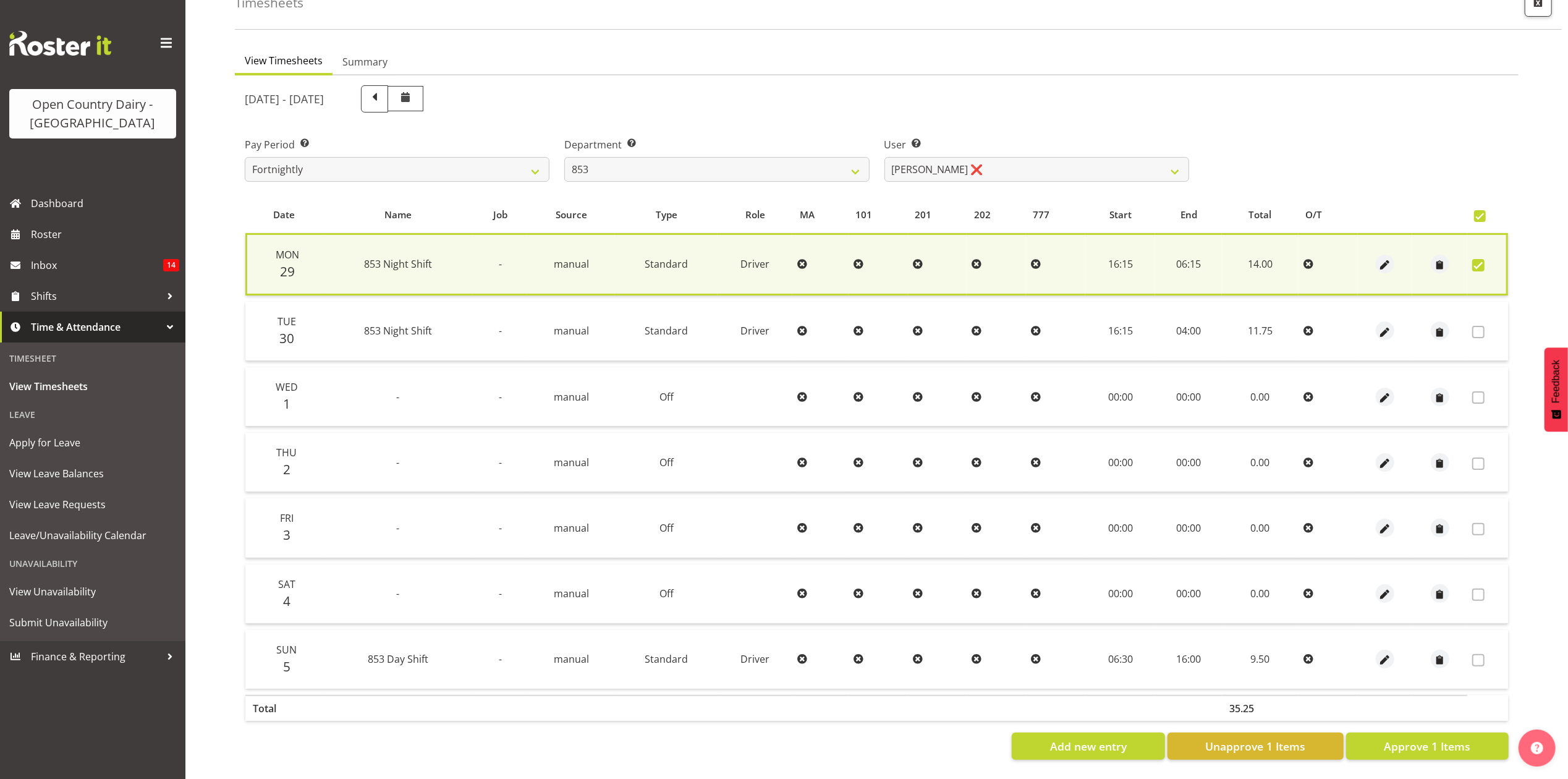
click at [1439, 751] on section "September 29th - October 5th 2025 Pay Period Select which pay period you would …" at bounding box center [877, 422] width 1284 height 694
click at [1439, 738] on span "Approve 1 Items" at bounding box center [1427, 746] width 86 height 16
checkbox input "false"
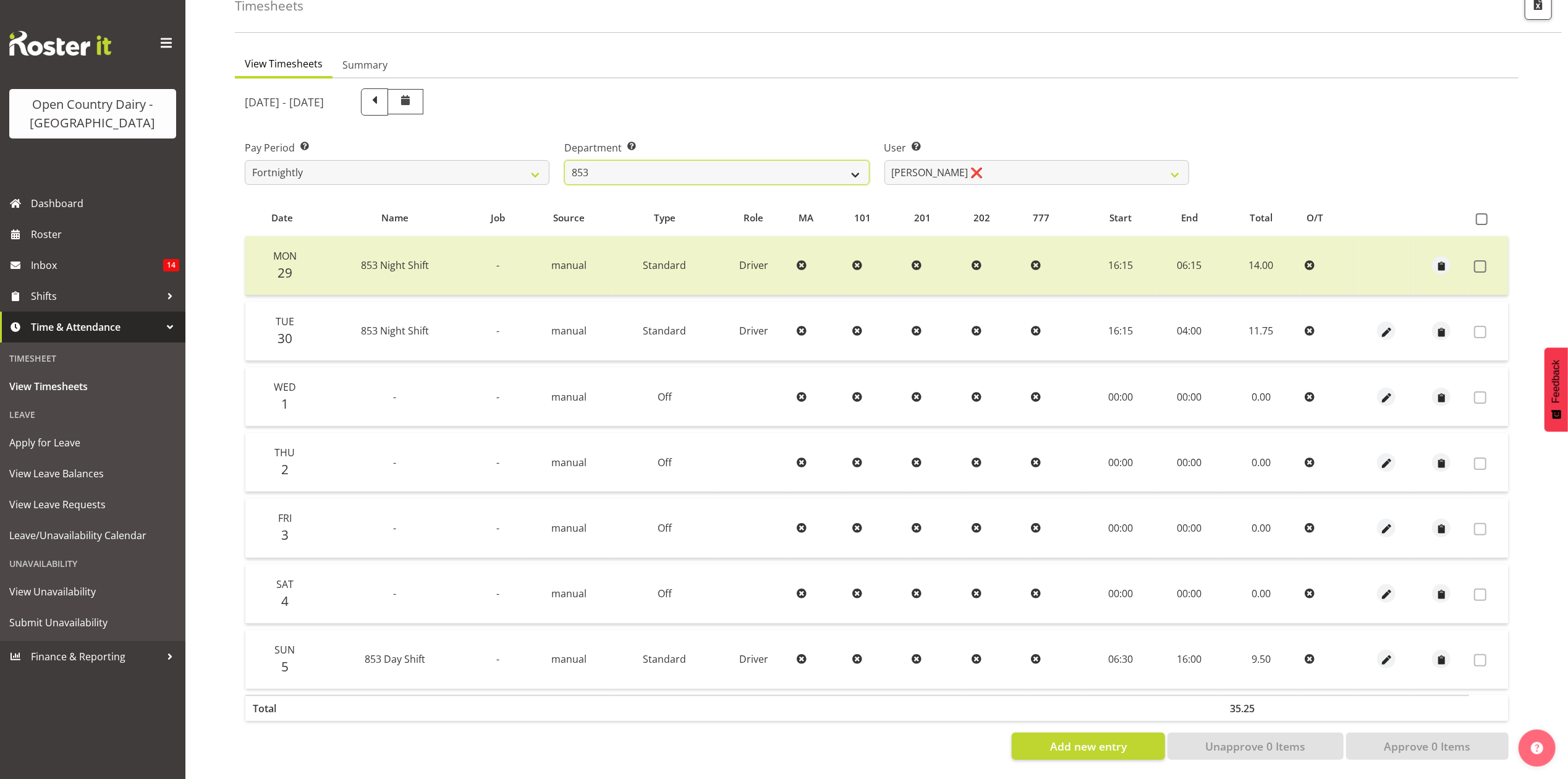
click at [762, 161] on select "734 735 736 737 738 739 851 853 854 855 856 858 861 862 865 867-9032 868 869 87…" at bounding box center [716, 173] width 305 height 25
select select "668"
click at [564, 160] on select "734 735 736 737 738 739 851 853 854 855 856 858 861 862 865 867-9032 868 869 87…" at bounding box center [716, 173] width 305 height 25
select select "8288"
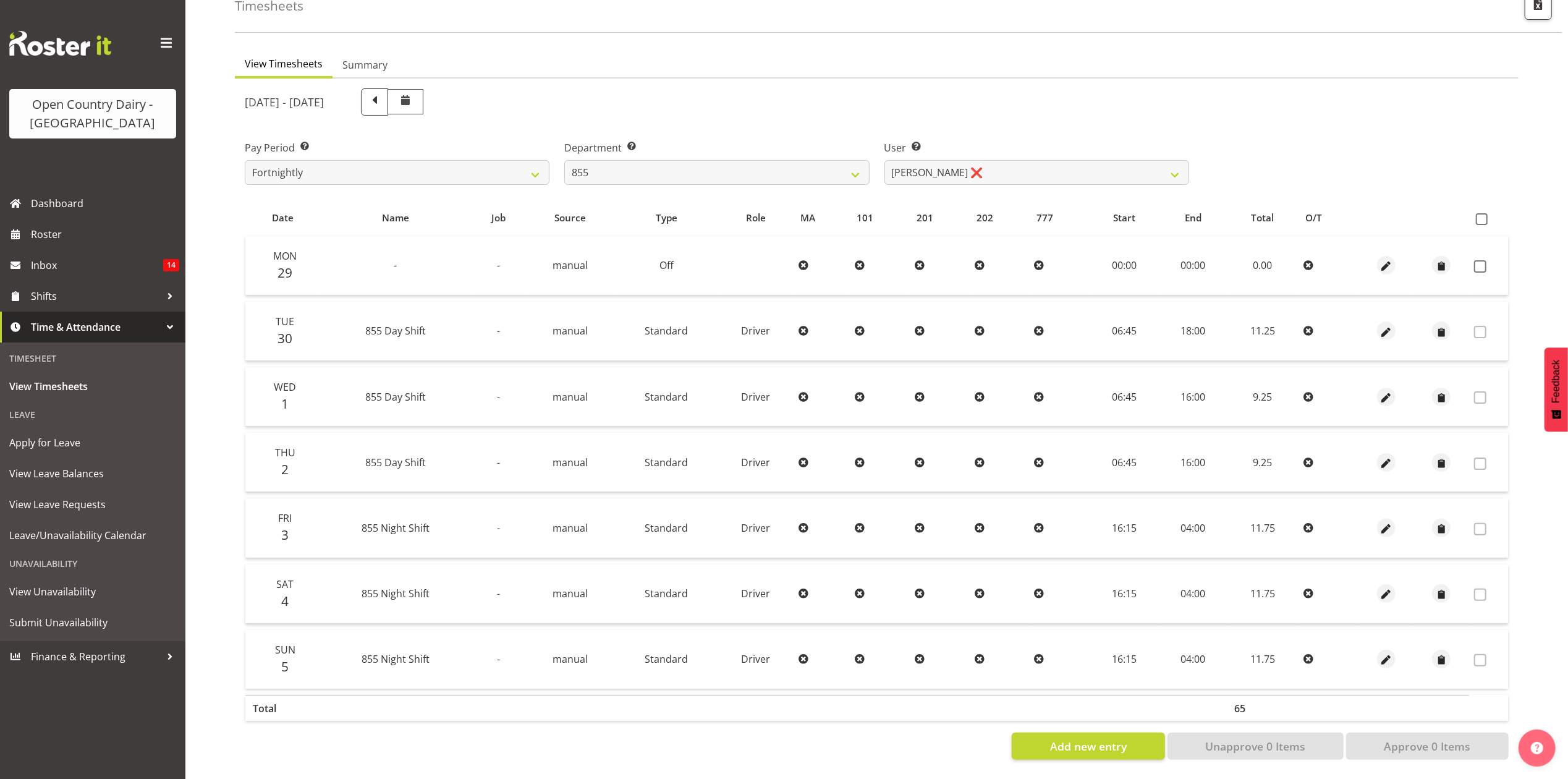
click at [981, 172] on div "September 29th - October 5th 2025 Pay Period Select which pay period you would …" at bounding box center [877, 420] width 1264 height 679
click at [982, 169] on select "Leon Harrison ❌ Nathan Vincent ❌ Wayne Jukes ❌" at bounding box center [1037, 173] width 305 height 25
click at [923, 123] on div "User Select user. Note: This is filtered down by the previous two drop-down ite…" at bounding box center [1037, 158] width 320 height 69
click at [695, 160] on select "734 735 736 737 738 739 851 853 854 855 856 858 861 862 865 867-9032 868 869 87…" at bounding box center [716, 173] width 305 height 25
click at [564, 160] on select "734 735 736 737 738 739 851 853 854 855 856 858 861 862 865 867-9032 868 869 87…" at bounding box center [716, 173] width 305 height 25
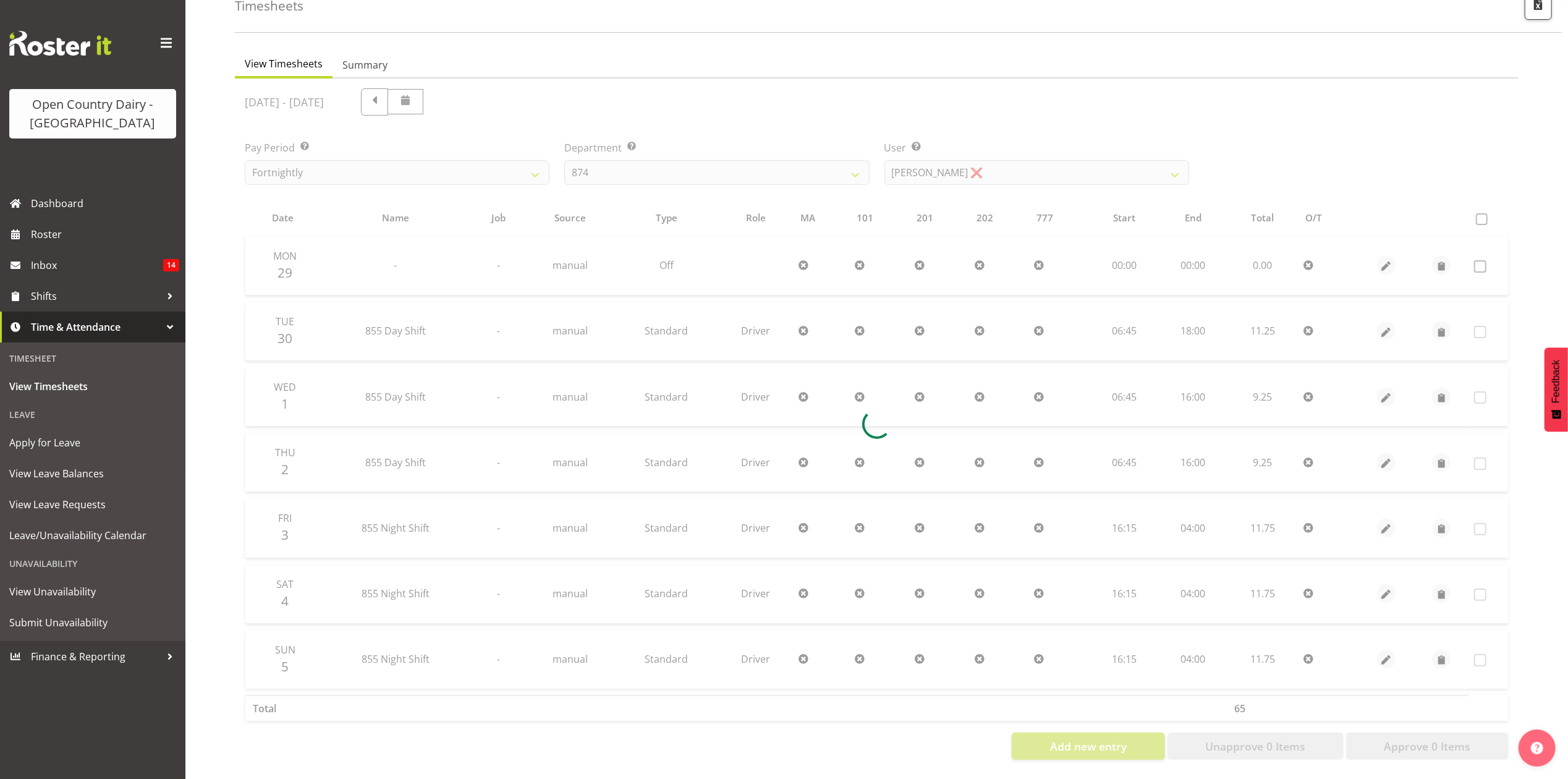
click at [1007, 172] on div at bounding box center [877, 424] width 1284 height 691
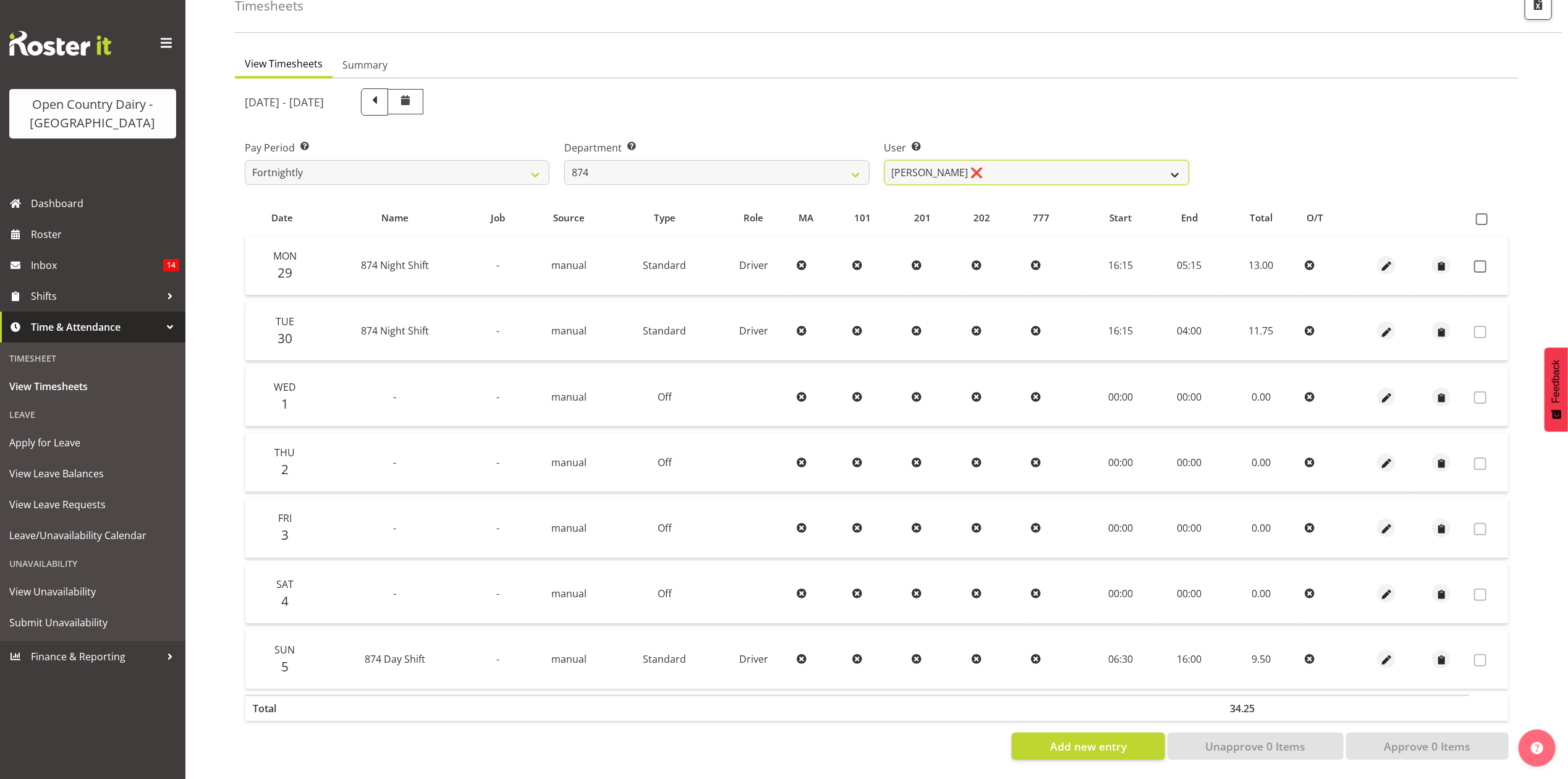
click at [1004, 161] on select "Annette Parker ❌ Christopher McRae ❌ Patrick Stenton ❌ Rachel Carpenter ❌" at bounding box center [1037, 173] width 305 height 25
drag, startPoint x: 850, startPoint y: 94, endPoint x: 774, endPoint y: 154, distance: 96.8
click at [850, 94] on div "September 29th - October 5th 2025" at bounding box center [716, 101] width 944 height 27
click at [730, 160] on select "734 735 736 737 738 739 851 853 854 855 856 858 861 862 865 867-9032 868 869 87…" at bounding box center [716, 173] width 305 height 25
click at [564, 160] on select "734 735 736 737 738 739 851 853 854 855 856 858 861 862 865 867-9032 868 869 87…" at bounding box center [716, 173] width 305 height 25
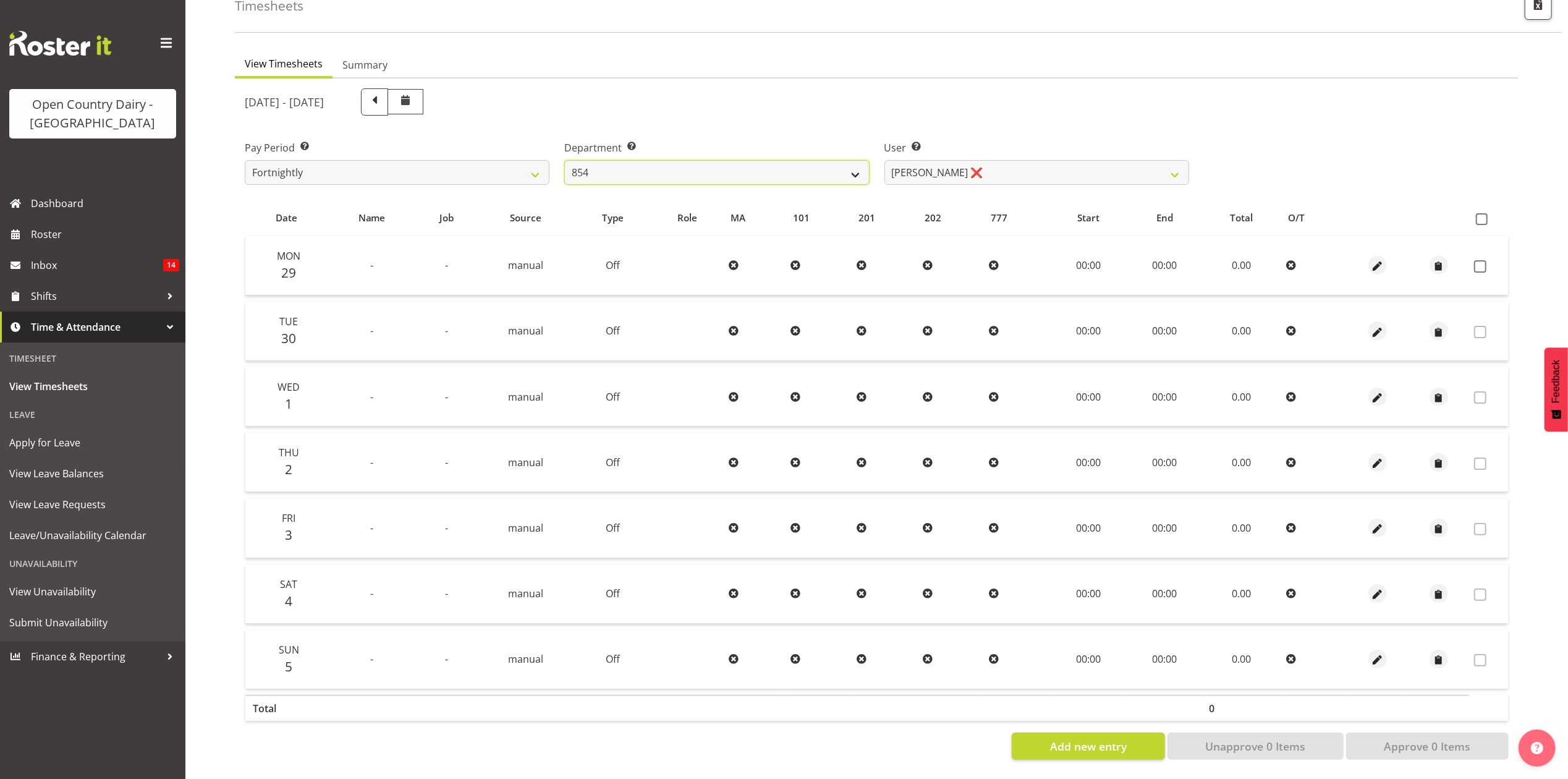
click at [691, 169] on select "734 735 736 737 738 739 851 853 854 855 856 858 861 862 865 867-9032 868 869 87…" at bounding box center [716, 173] width 305 height 25
click at [564, 160] on select "734 735 736 737 738 739 851 853 854 855 856 858 861 862 865 867-9032 868 869 87…" at bounding box center [716, 173] width 305 height 25
click at [643, 160] on select "734 735 736 737 738 739 851 853 854 855 856 858 861 862 865 867-9032 868 869 87…" at bounding box center [716, 173] width 305 height 25
click at [564, 160] on select "734 735 736 737 738 739 851 853 854 855 856 858 861 862 865 867-9032 868 869 87…" at bounding box center [716, 173] width 305 height 25
click at [943, 164] on select "Hayden Batt ❌ Martin Black ❌ Stacey Wilson ❌" at bounding box center [1037, 173] width 305 height 25
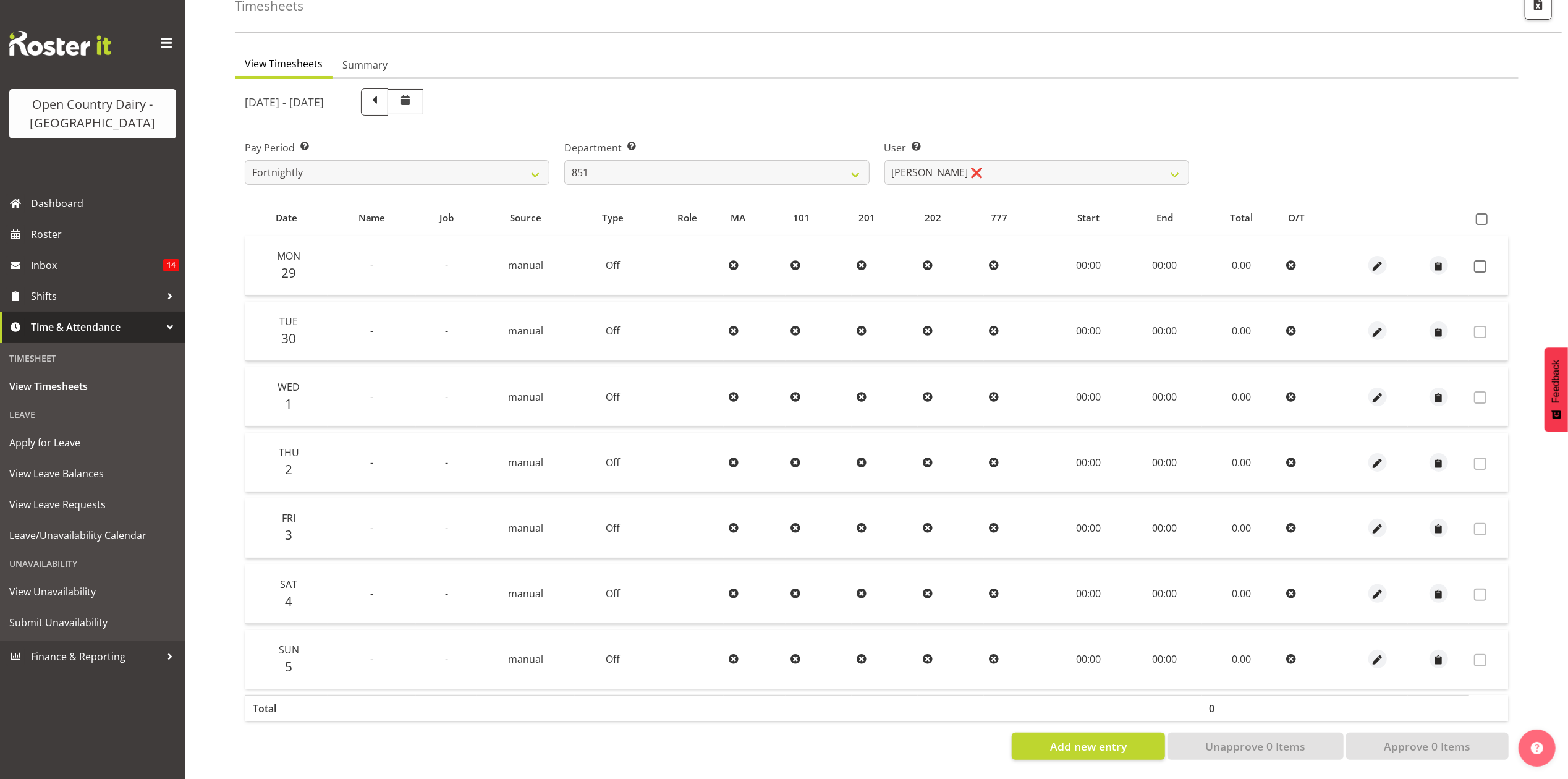
click at [884, 123] on div "User Select user. Note: This is filtered down by the previous two drop-down ite…" at bounding box center [1037, 158] width 320 height 69
drag, startPoint x: 711, startPoint y: 179, endPoint x: 699, endPoint y: 154, distance: 27.7
click at [709, 177] on div "Department Select which department you would like to view. 734 735 736 737 738 …" at bounding box center [716, 158] width 320 height 69
click at [699, 160] on select "734 735 736 737 738 739 851 853 854 855 856 858 861 862 865 867-9032 868 869 87…" at bounding box center [716, 173] width 305 height 25
click at [564, 160] on select "734 735 736 737 738 739 851 853 854 855 856 858 861 862 865 867-9032 868 869 87…" at bounding box center [716, 173] width 305 height 25
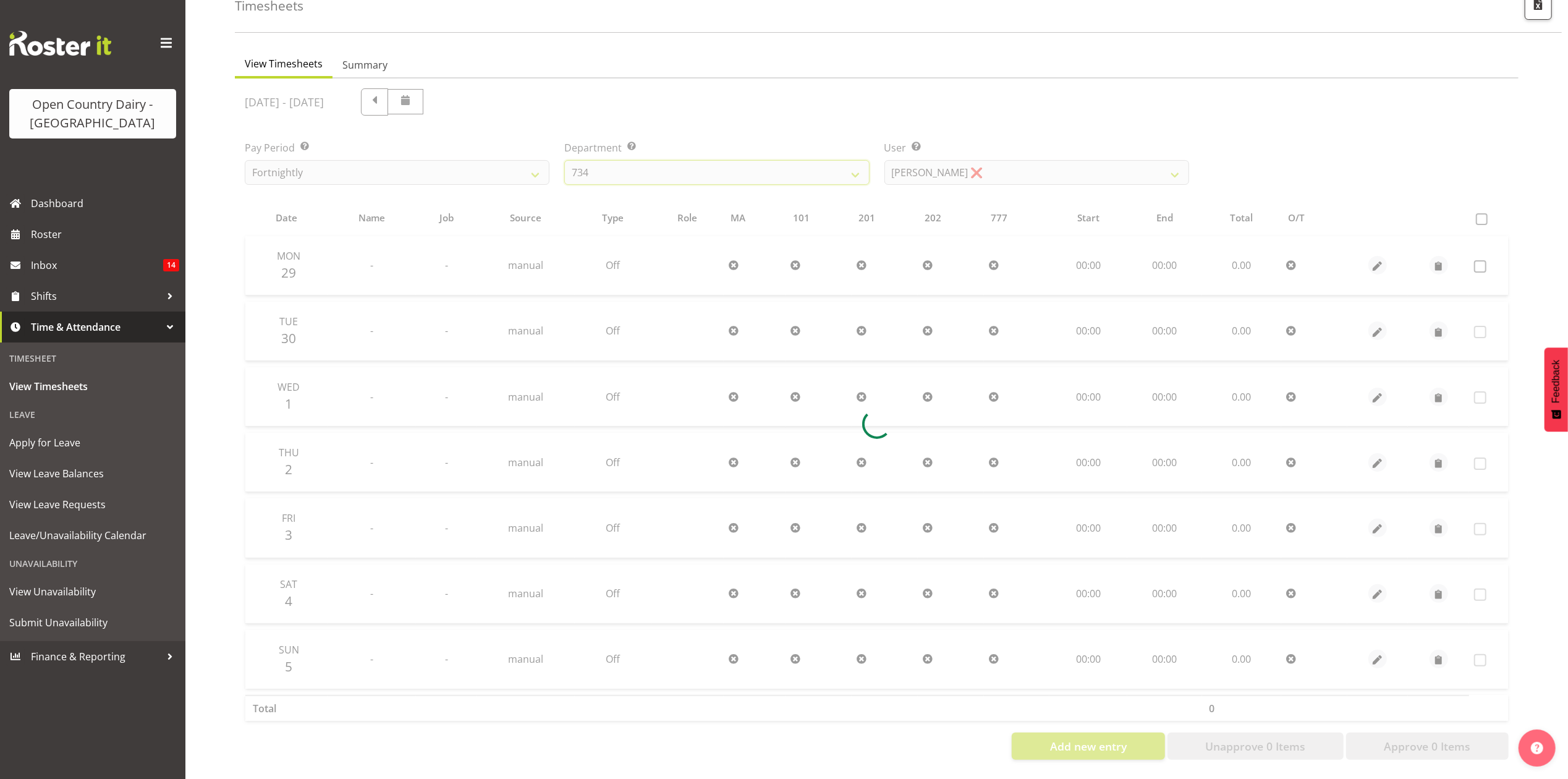
scroll to position [0, 0]
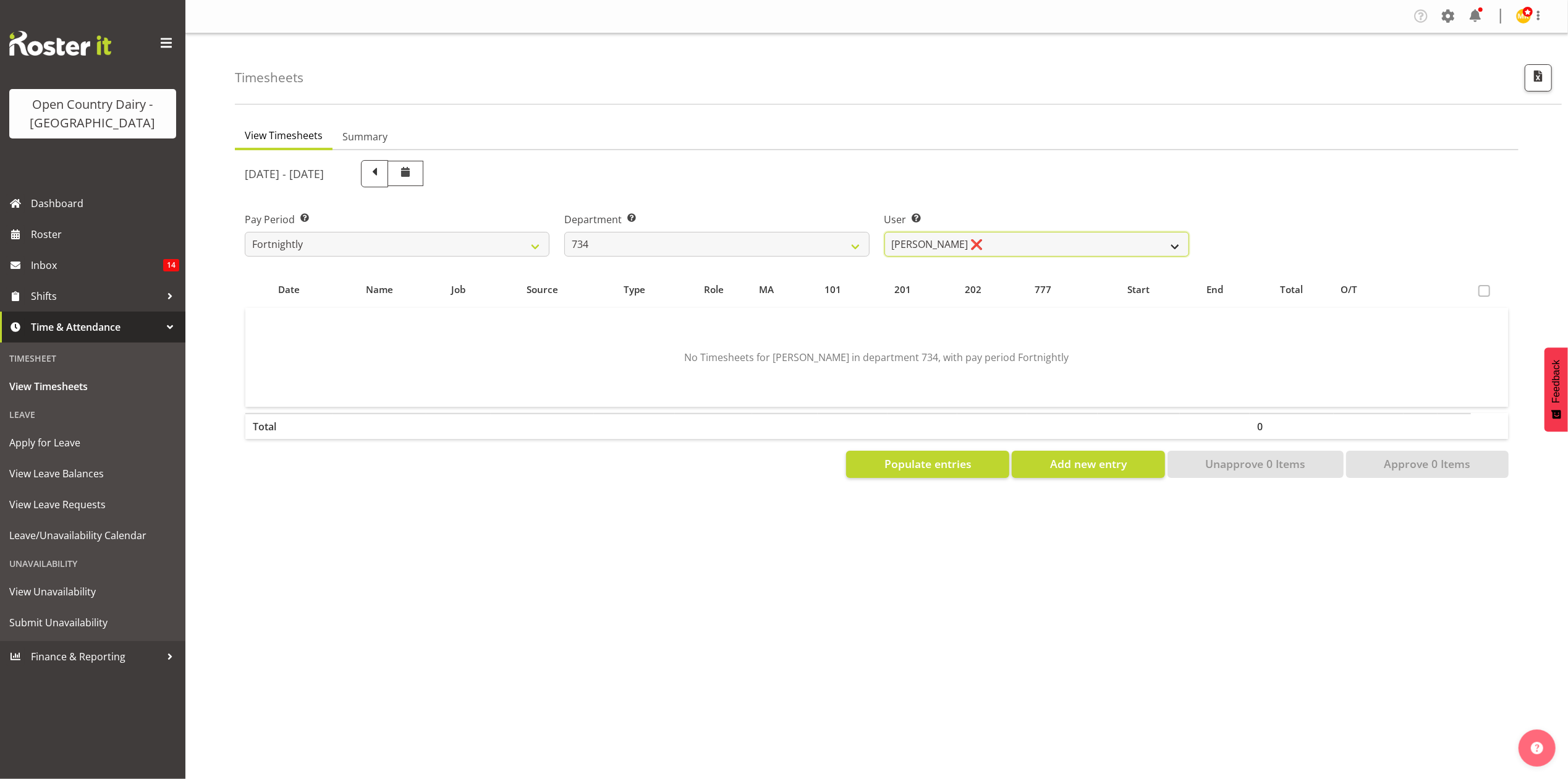
click at [989, 241] on select "Justin Spicer ❌ Ryan Thompson ❌ Tracey Chittock ❌ Zachary Shanks ❌" at bounding box center [1037, 245] width 305 height 25
click at [825, 154] on div "September 29th - October 5th 2025" at bounding box center [716, 174] width 959 height 42
click at [701, 230] on div "Department Select which department you would like to view. 734 735 736 737 738 …" at bounding box center [716, 235] width 305 height 45
drag, startPoint x: 703, startPoint y: 237, endPoint x: 705, endPoint y: 248, distance: 11.2
click at [703, 237] on select "734 735 736 737 738 739 851 853 854 855 856 858 861 862 865 867-9032 868 869 87…" at bounding box center [716, 245] width 305 height 25
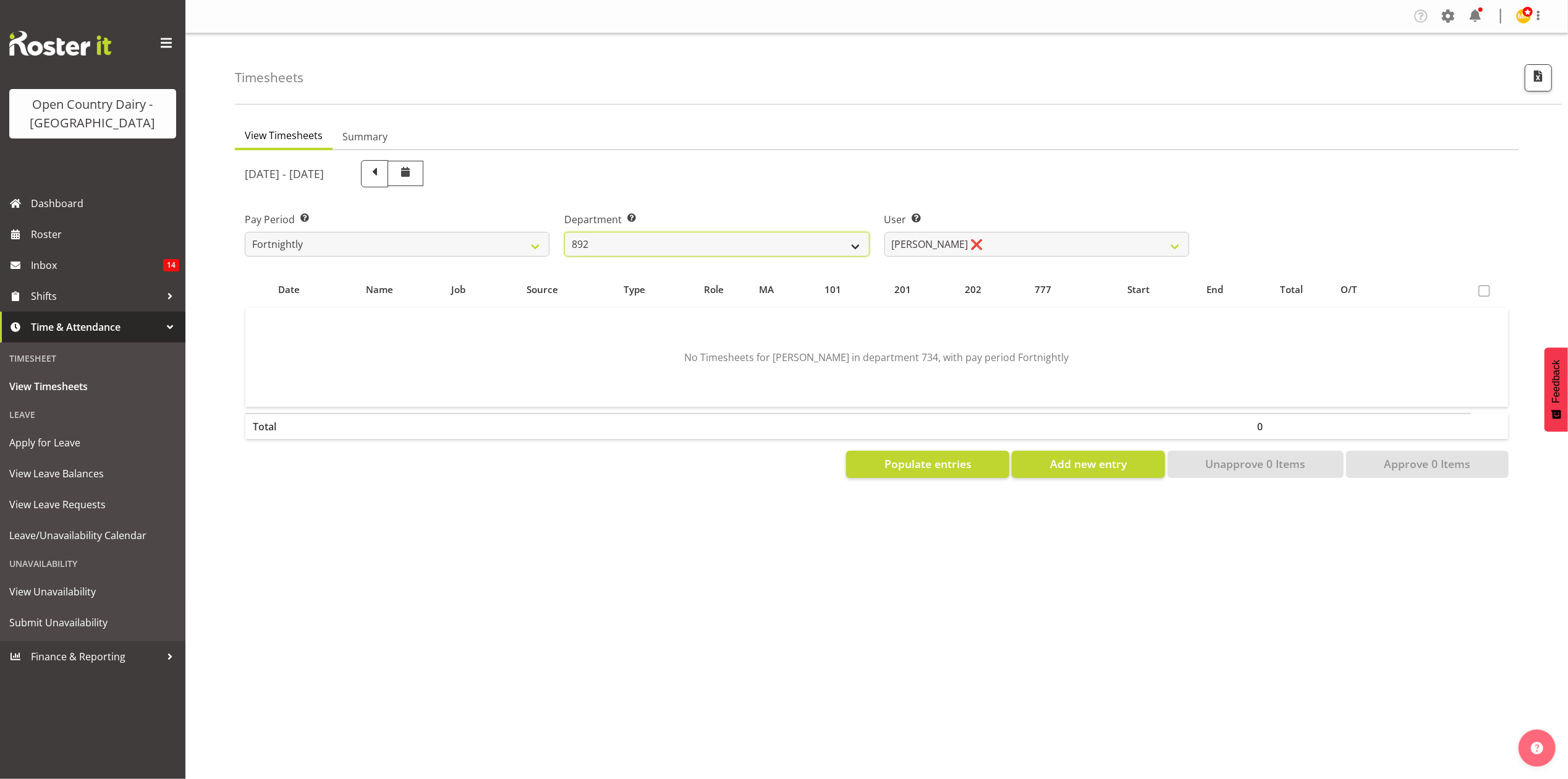
click at [564, 232] on select "734 735 736 737 738 739 851 853 854 855 856 858 861 862 865 867-9032 868 869 87…" at bounding box center [716, 245] width 305 height 25
click at [943, 253] on select "Brittany Willis ❌ Danny Davies ❌ David McKenzie ❌ Josh Winship ❌ Reece Calvert ❌" at bounding box center [1037, 245] width 305 height 25
click at [945, 164] on div "September 29th - October 5th 2025" at bounding box center [716, 173] width 944 height 27
click at [790, 250] on select "734 735 736 737 738 739 851 853 854 855 856 858 861 862 865 867-9032 868 869 87…" at bounding box center [716, 245] width 305 height 25
select select "927"
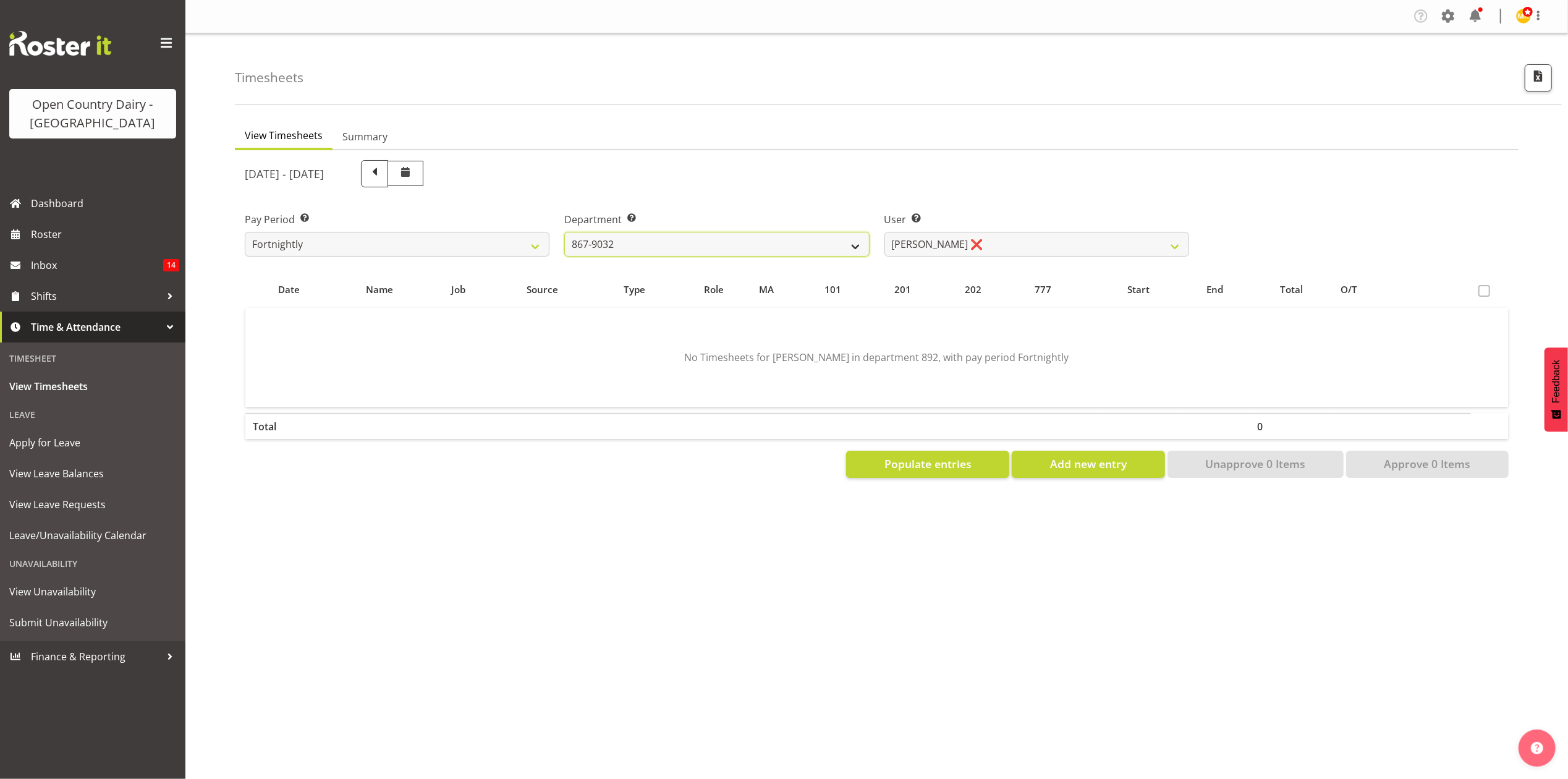
click at [564, 232] on select "734 735 736 737 738 739 851 853 854 855 856 858 861 862 865 867-9032 868 869 87…" at bounding box center [716, 245] width 305 height 25
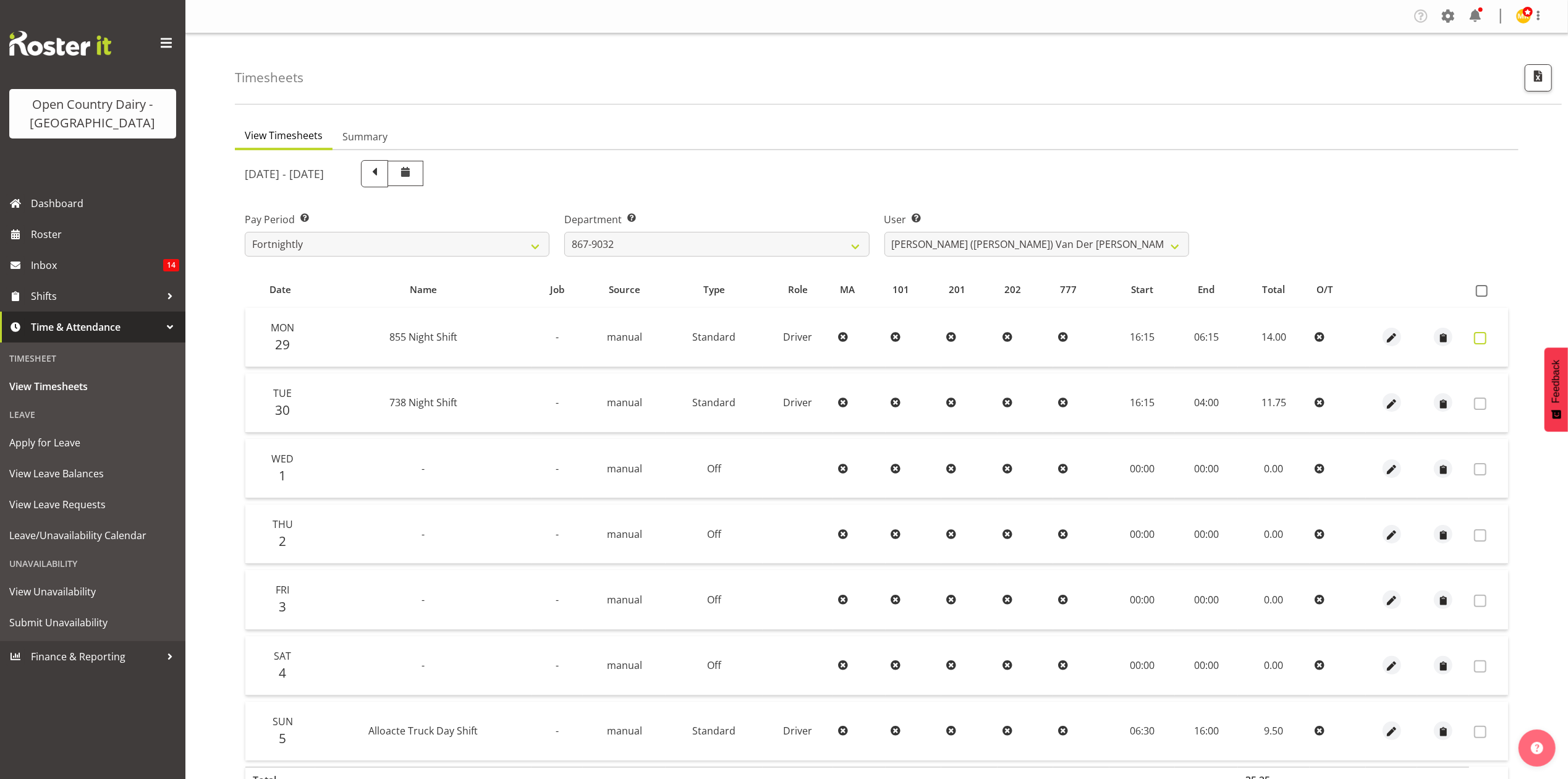
click at [1479, 333] on span at bounding box center [1480, 338] width 13 height 13
checkbox input "true"
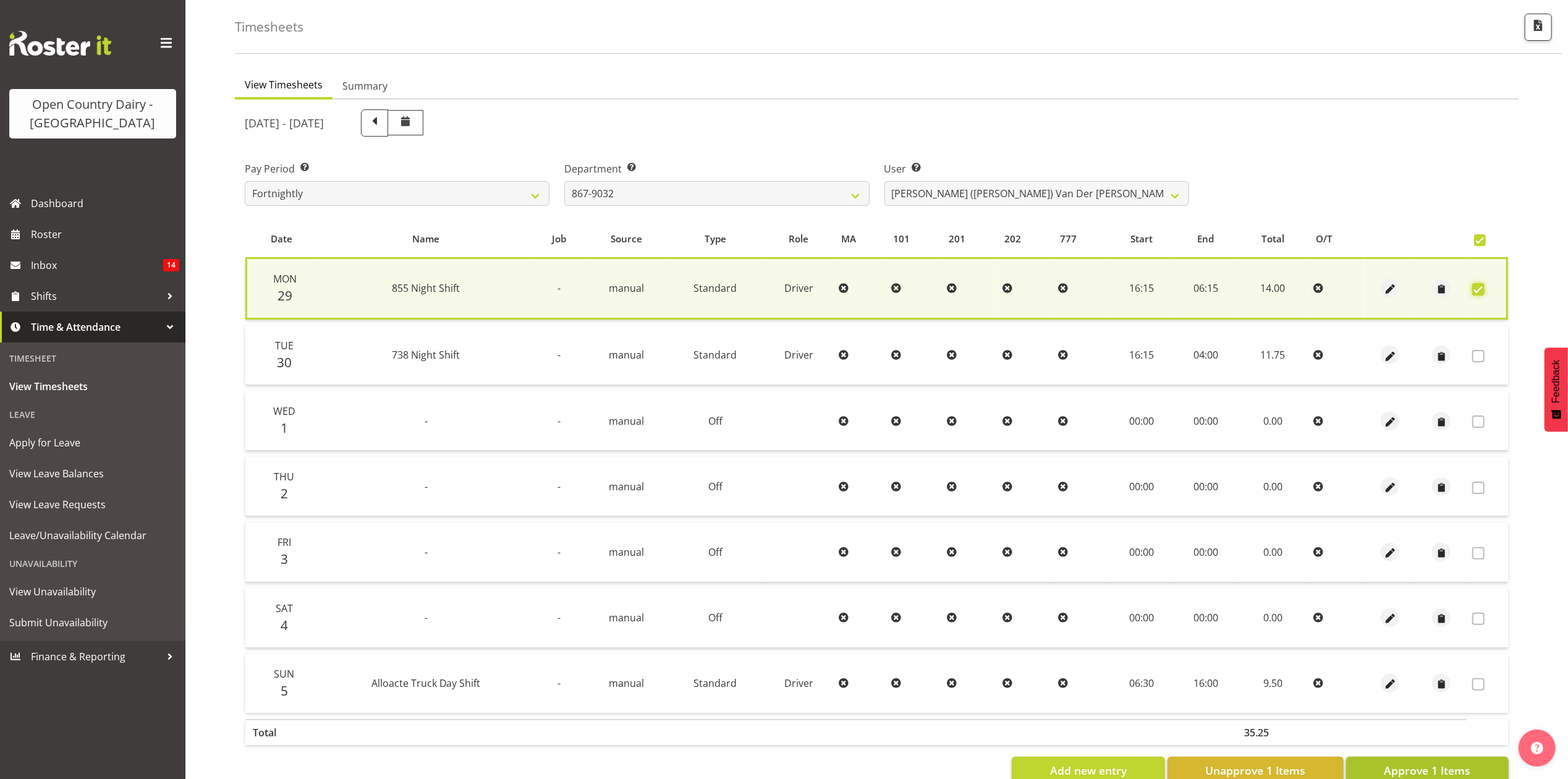
scroll to position [85, 0]
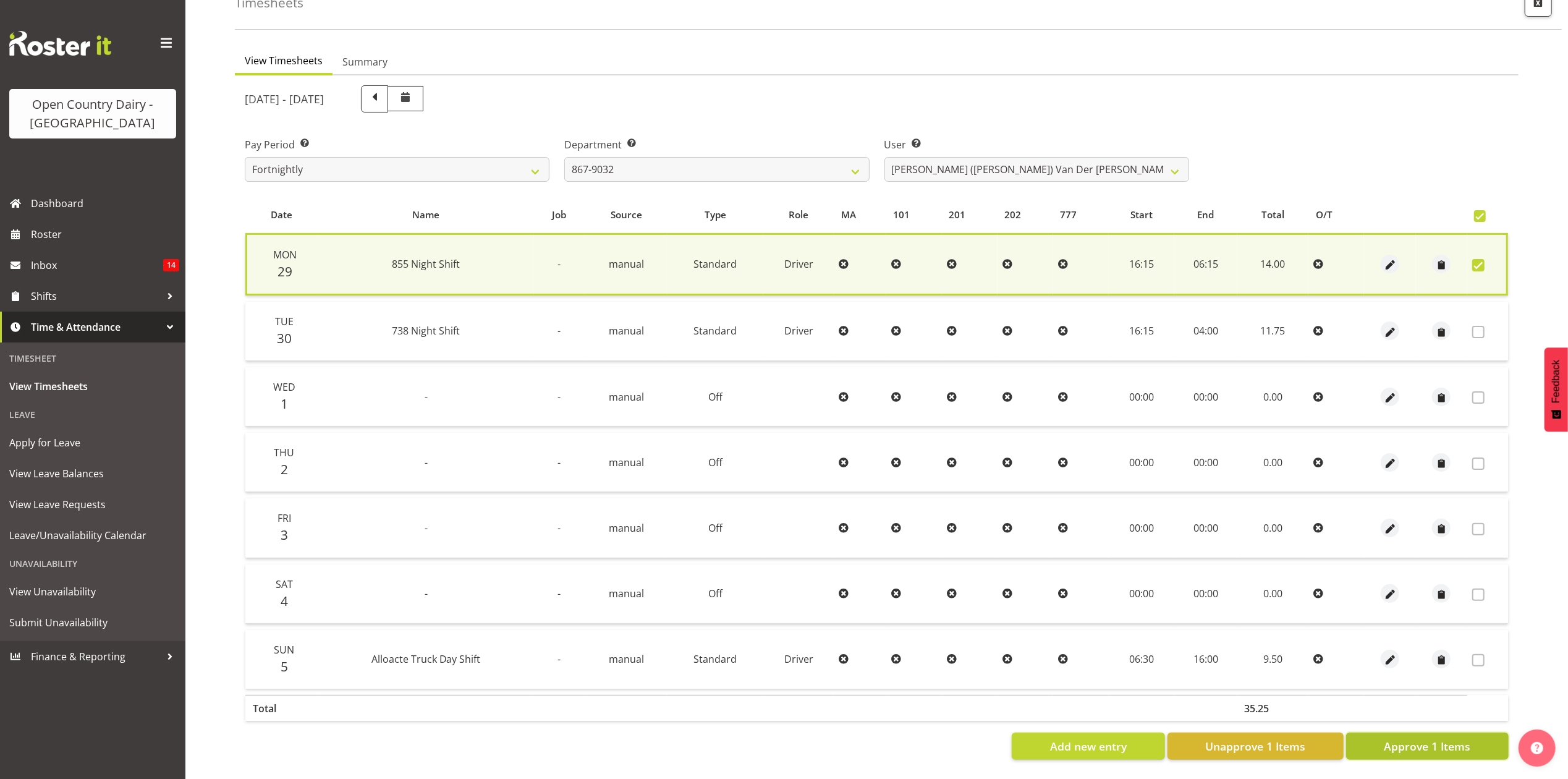
click at [1395, 738] on span "Approve 1 Items" at bounding box center [1427, 746] width 86 height 16
checkbox input "false"
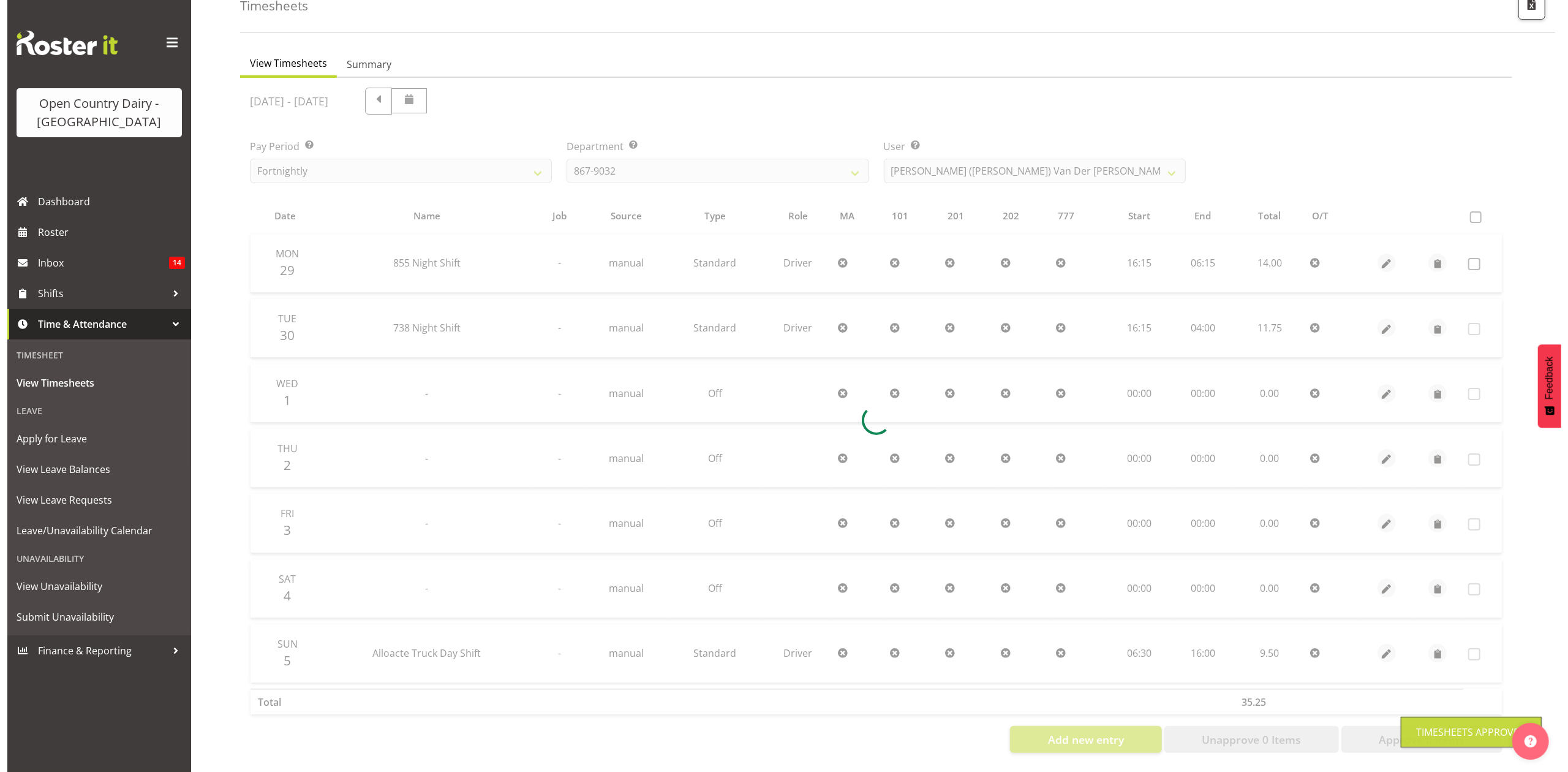
scroll to position [82, 0]
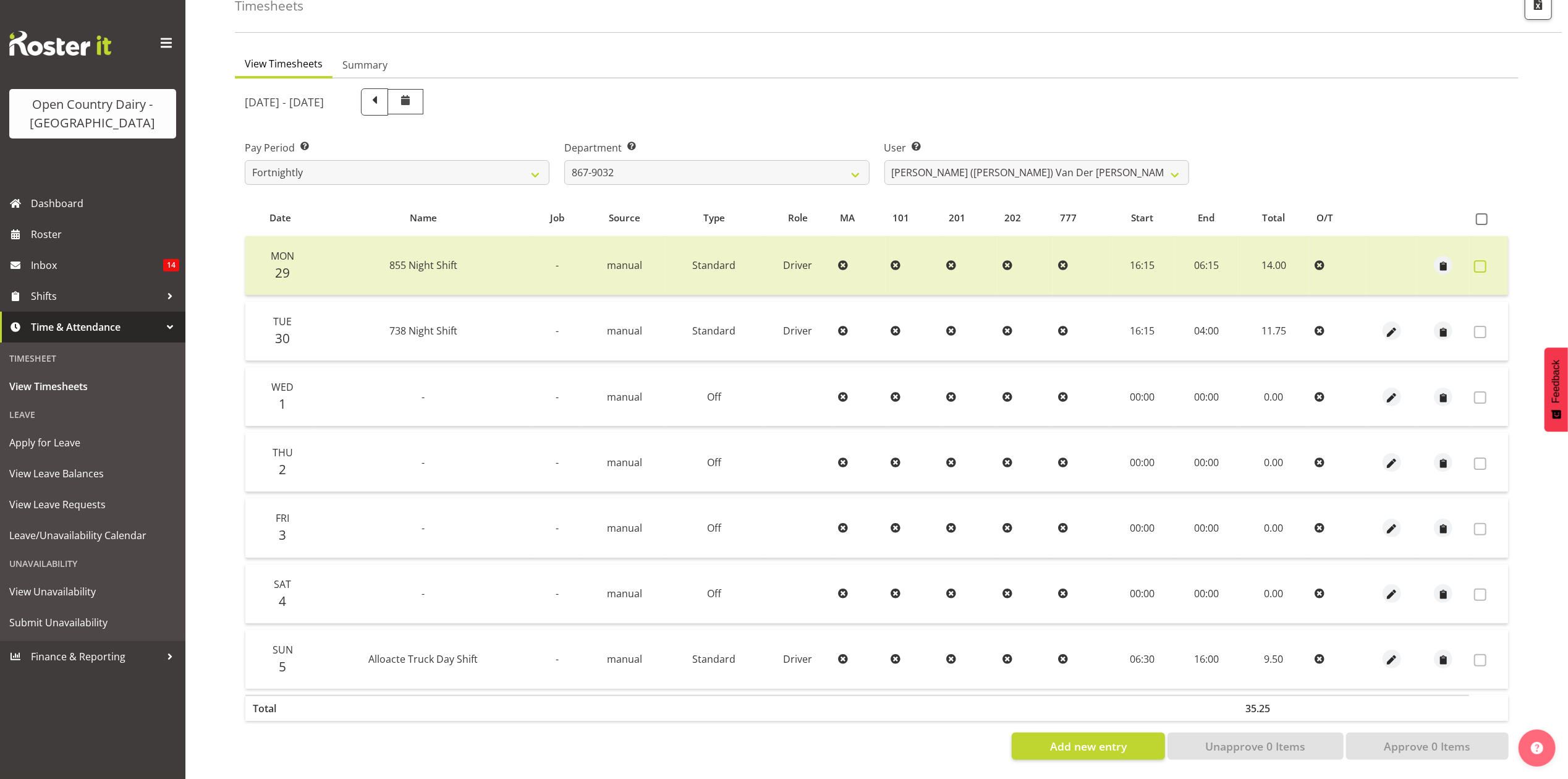
click at [1484, 260] on span at bounding box center [1480, 266] width 13 height 13
checkbox input "true"
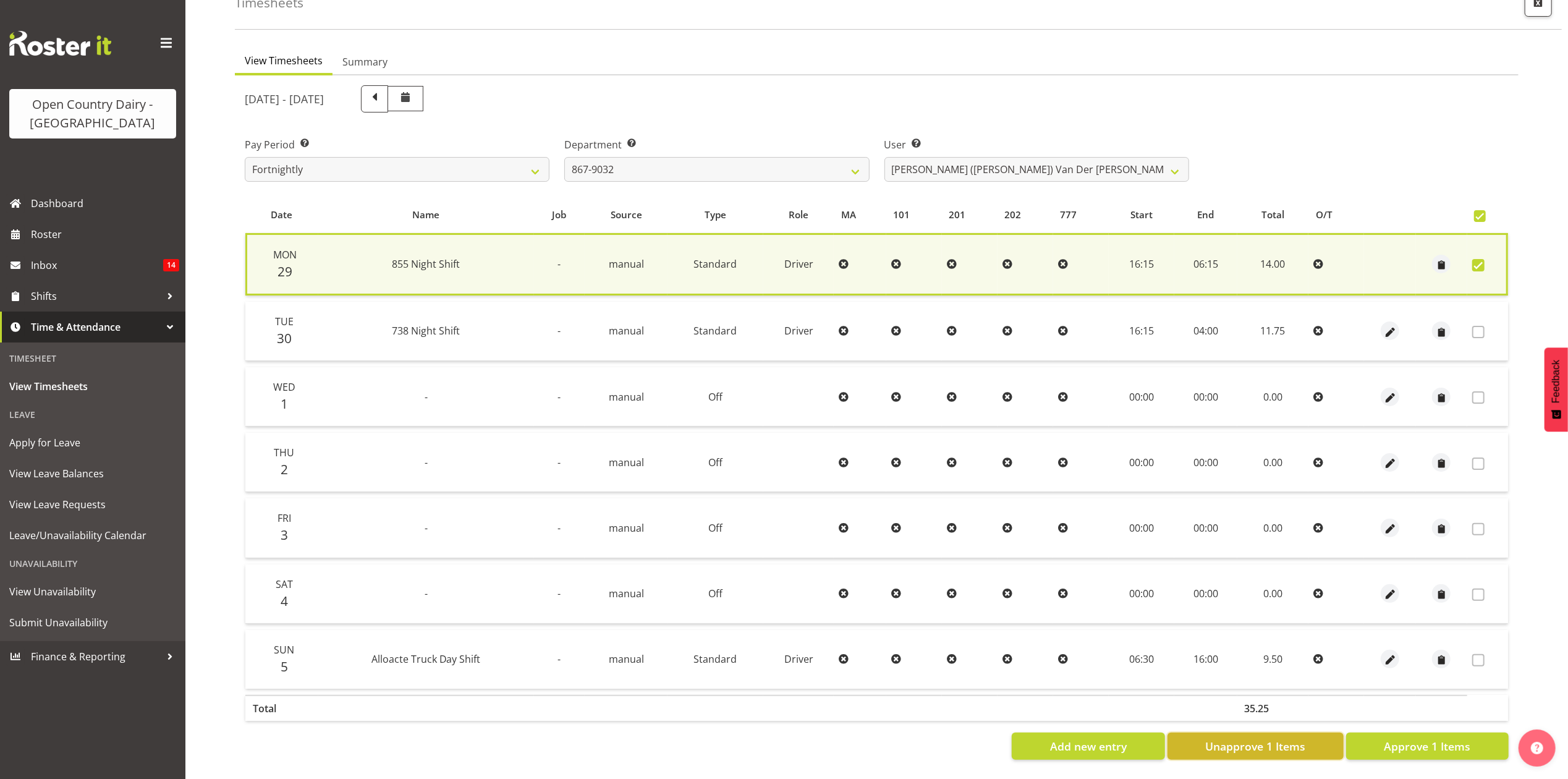
click at [1298, 742] on button "Unapprove 1 Items" at bounding box center [1255, 745] width 176 height 27
checkbox input "false"
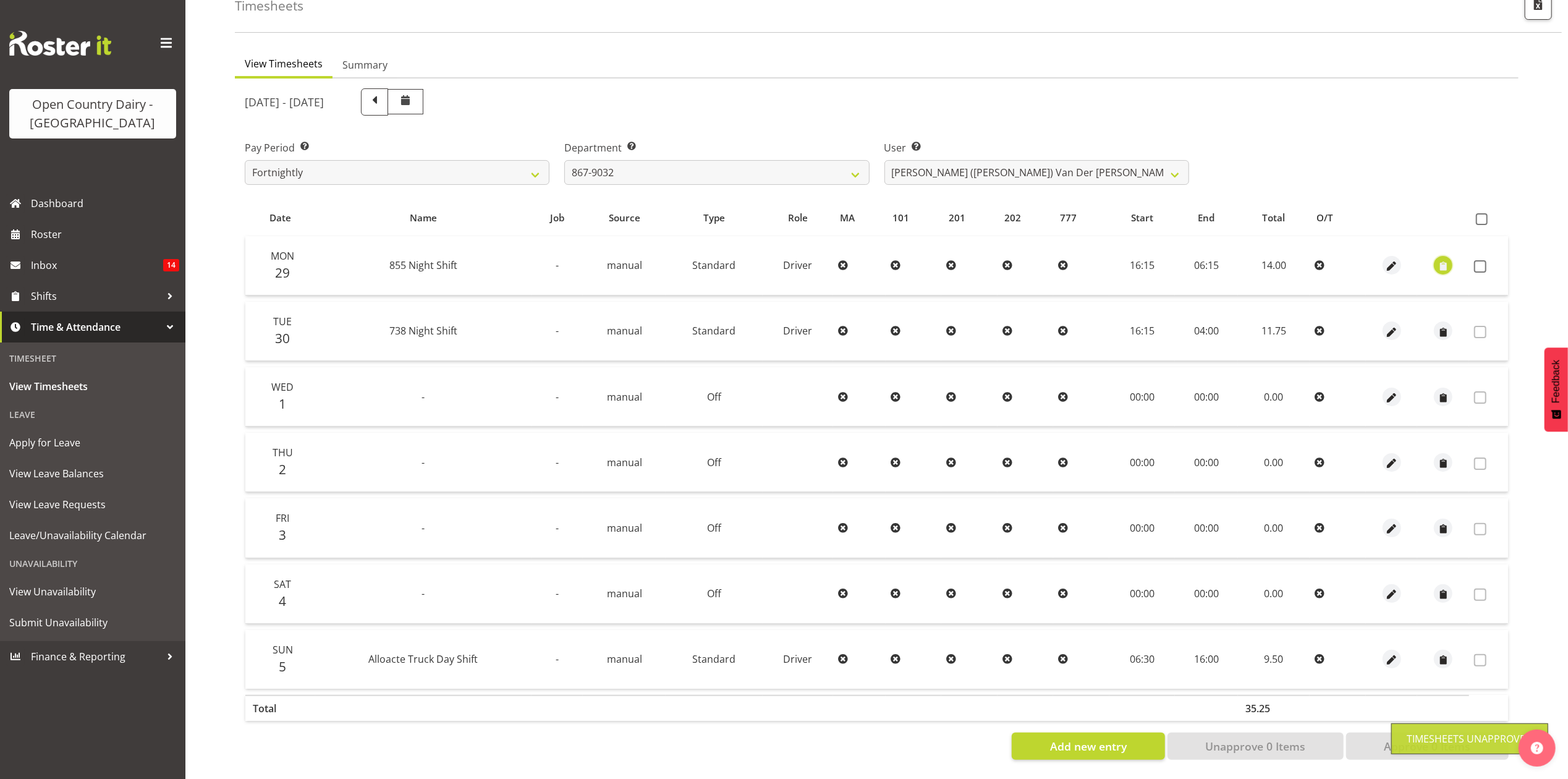
click at [1442, 260] on span "button" at bounding box center [1443, 267] width 15 height 14
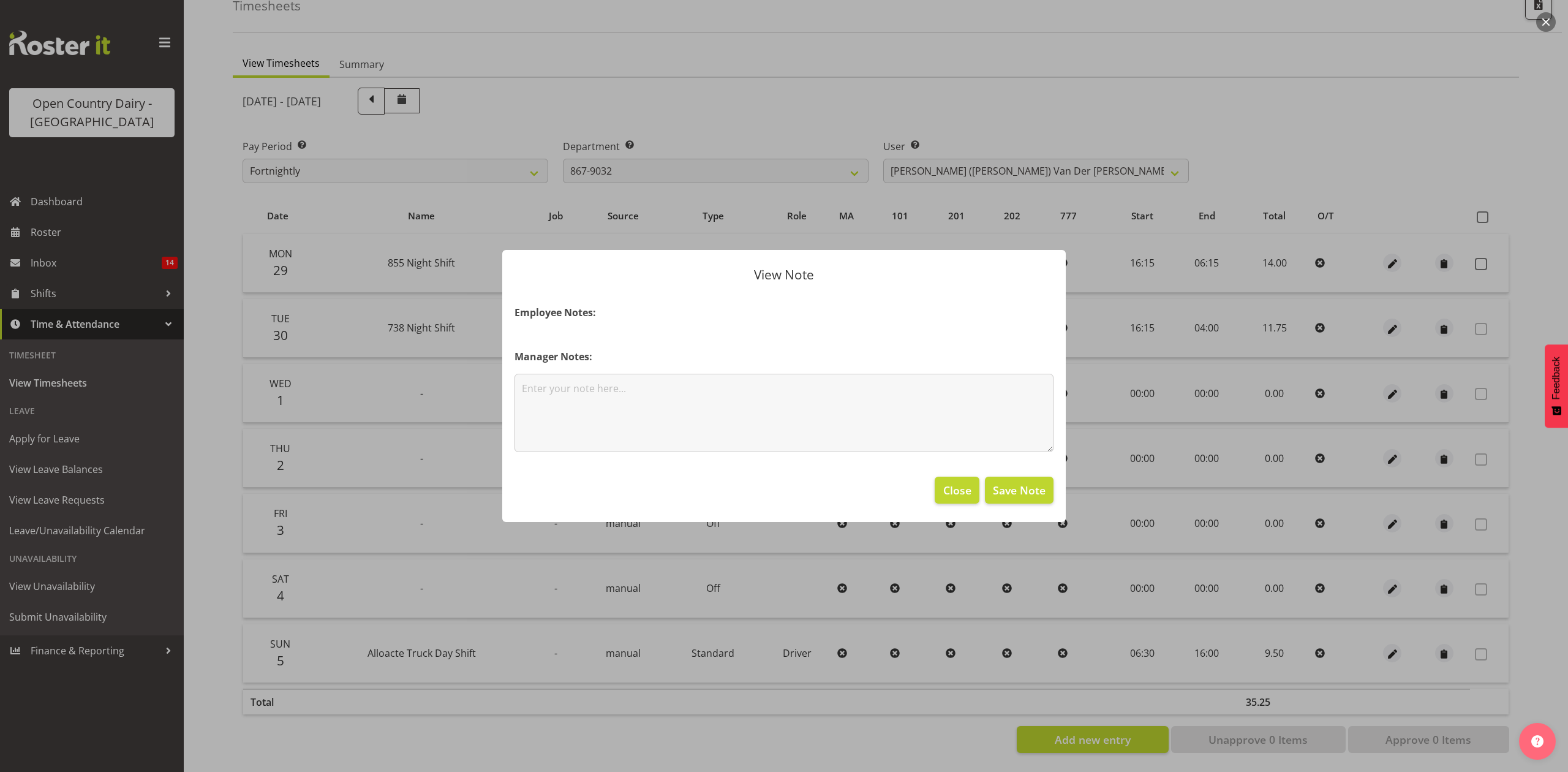
click at [968, 507] on footer "Close Save Note" at bounding box center [784, 493] width 564 height 57
click at [947, 491] on span "Close" at bounding box center [957, 490] width 28 height 16
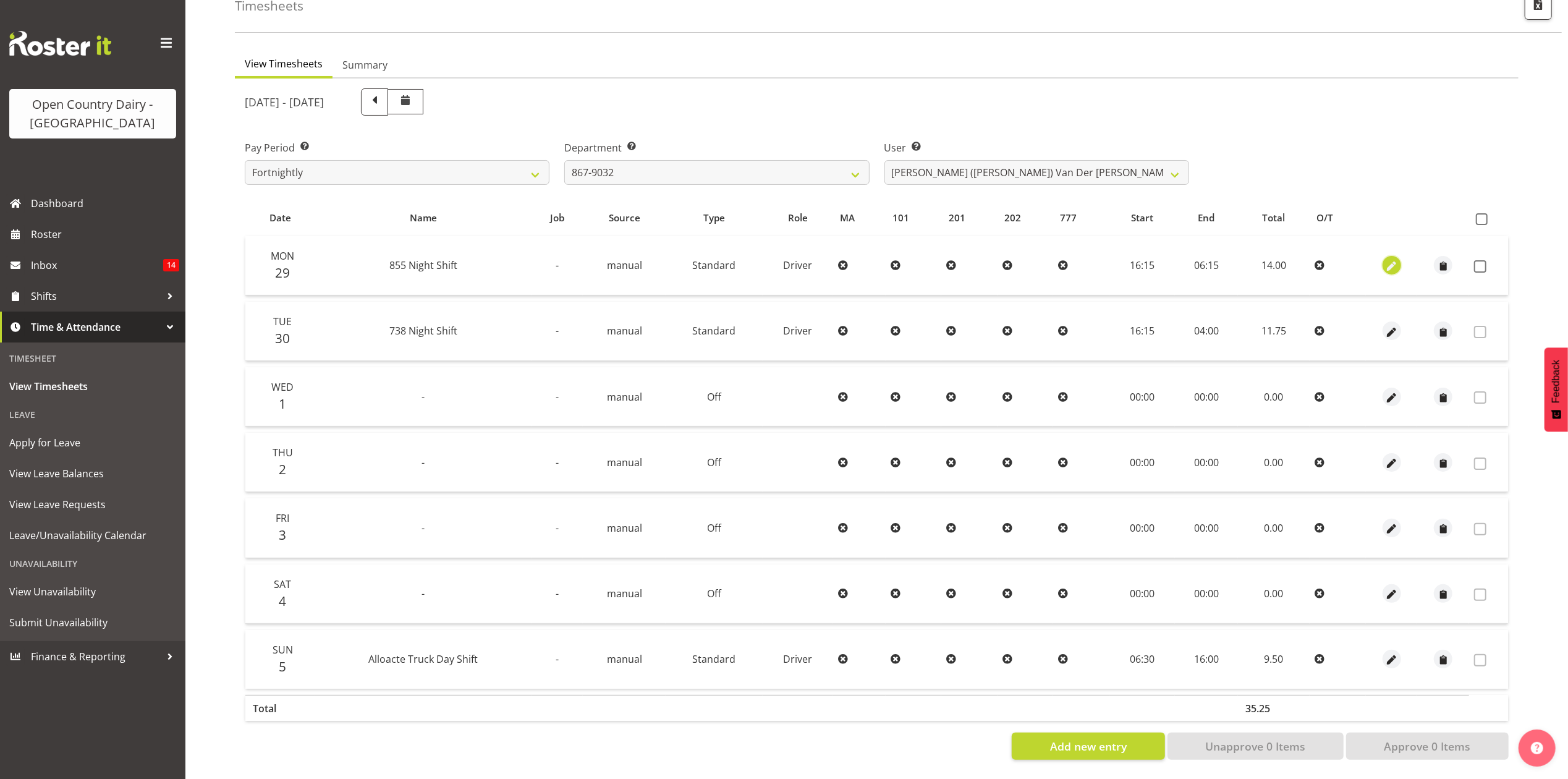
click at [1386, 260] on span "button" at bounding box center [1392, 267] width 15 height 14
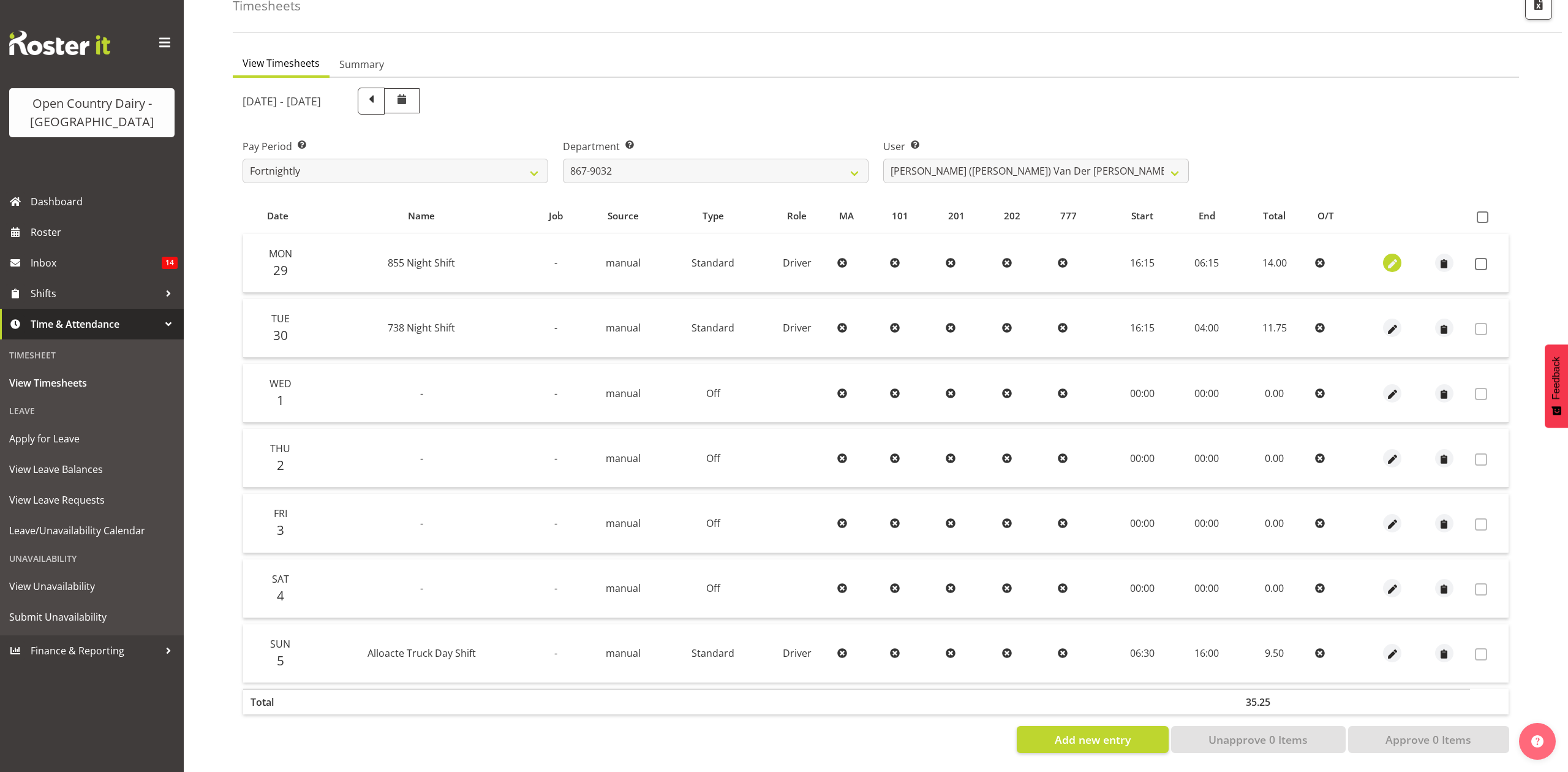
select select "Standard"
select select "668"
select select "8"
select select "2025"
select select "16"
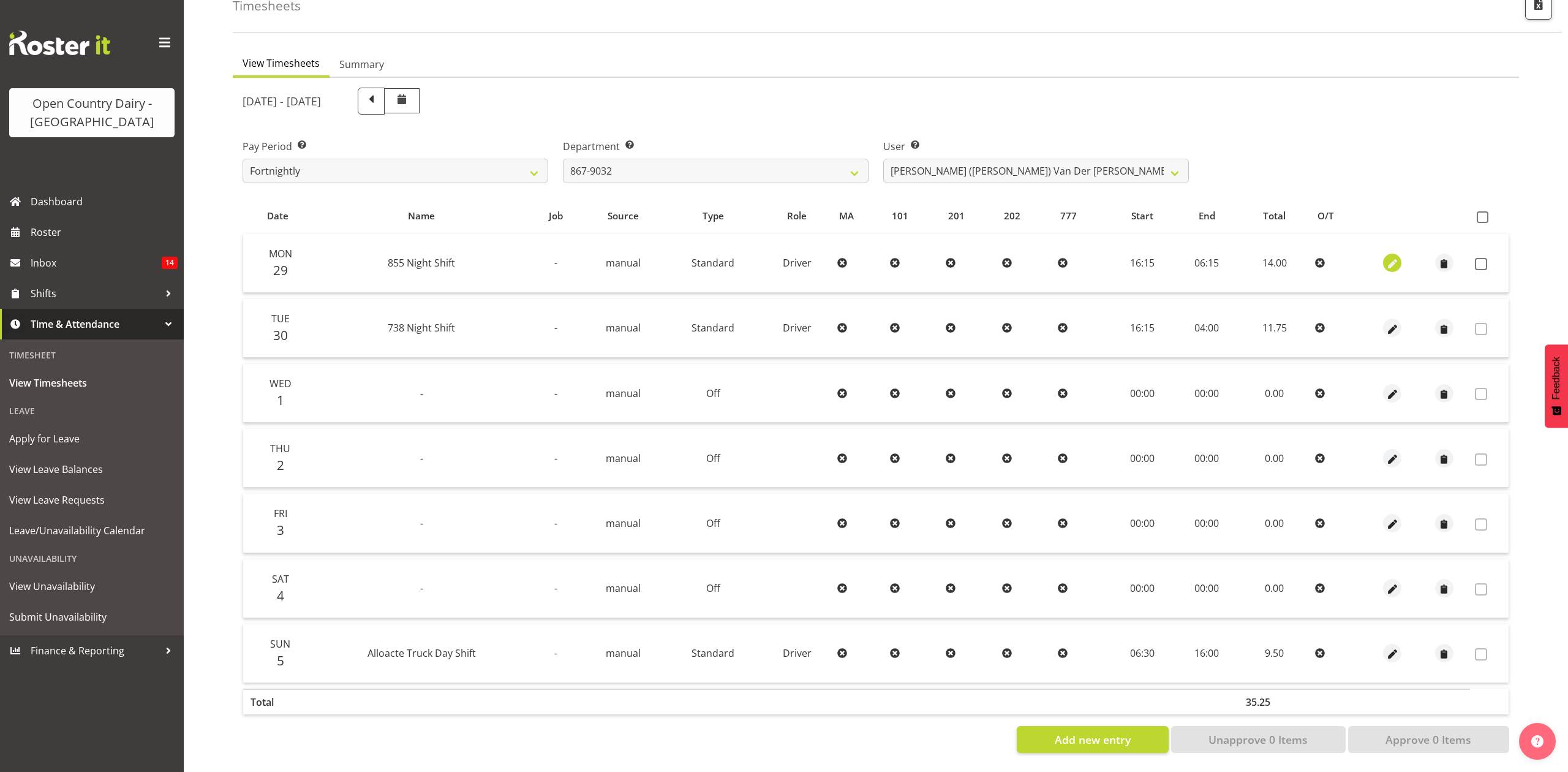
select select "15"
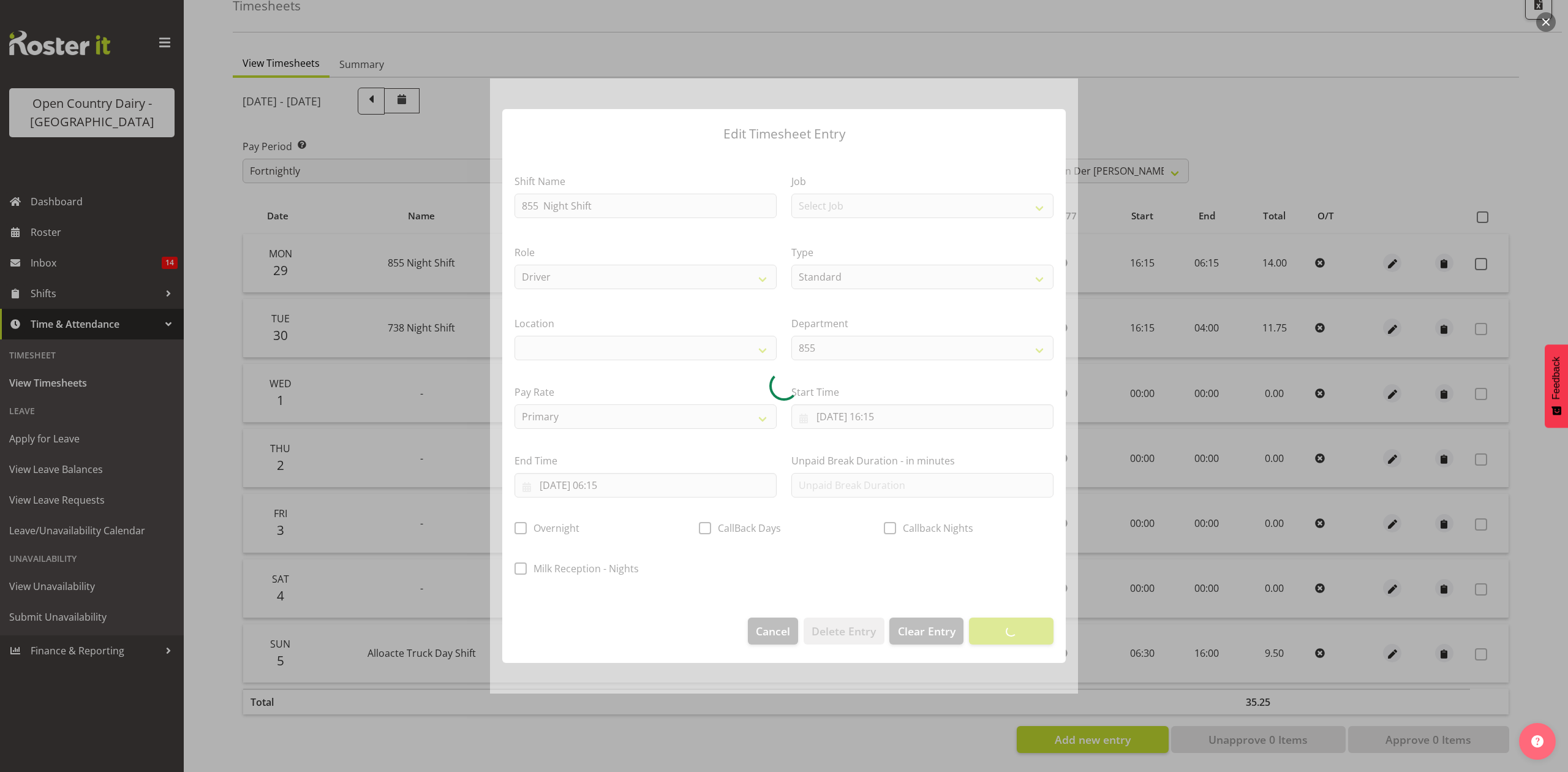
select select
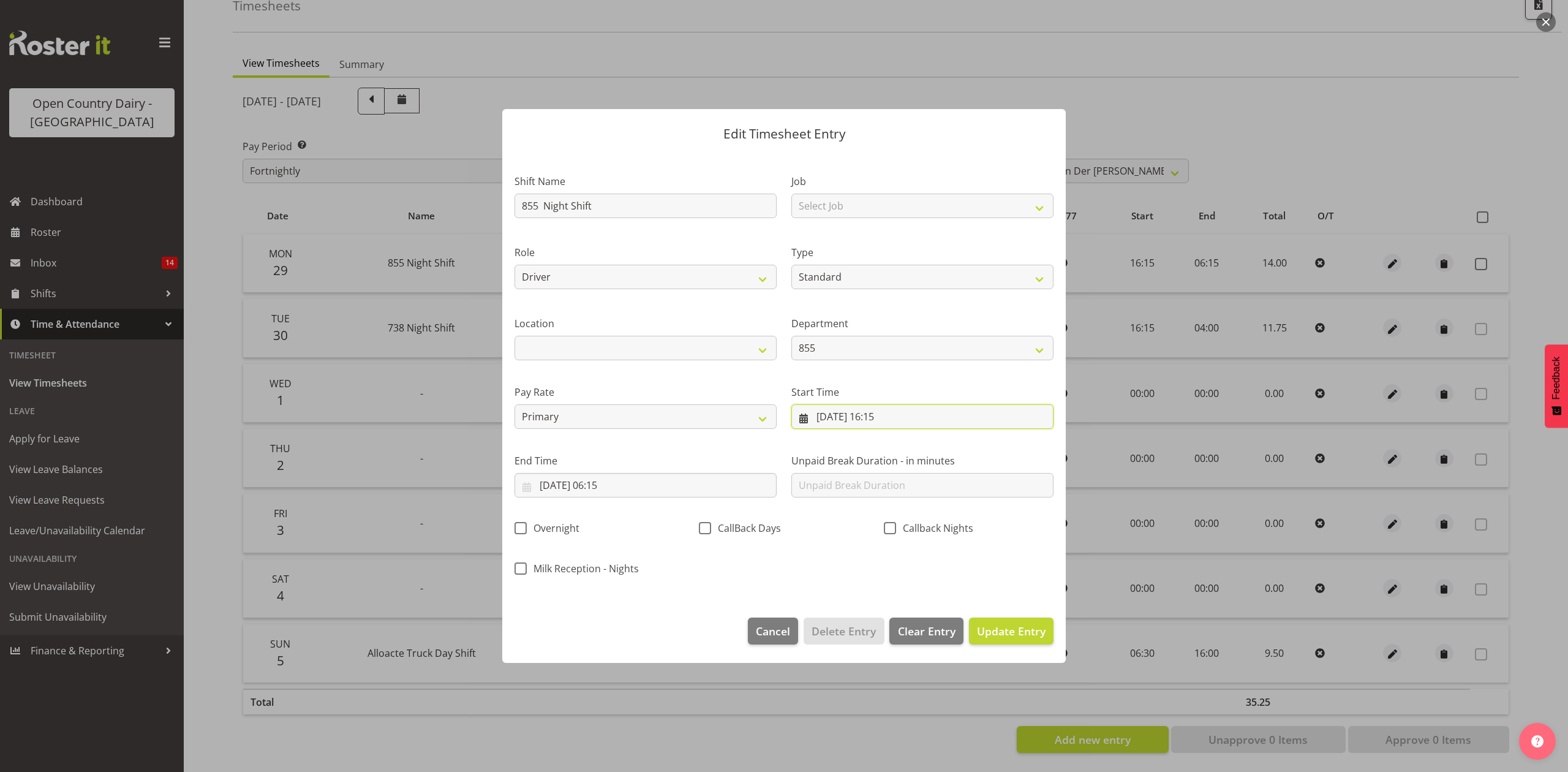
click at [881, 419] on input "29/09/2025, 16:15" at bounding box center [922, 417] width 262 height 25
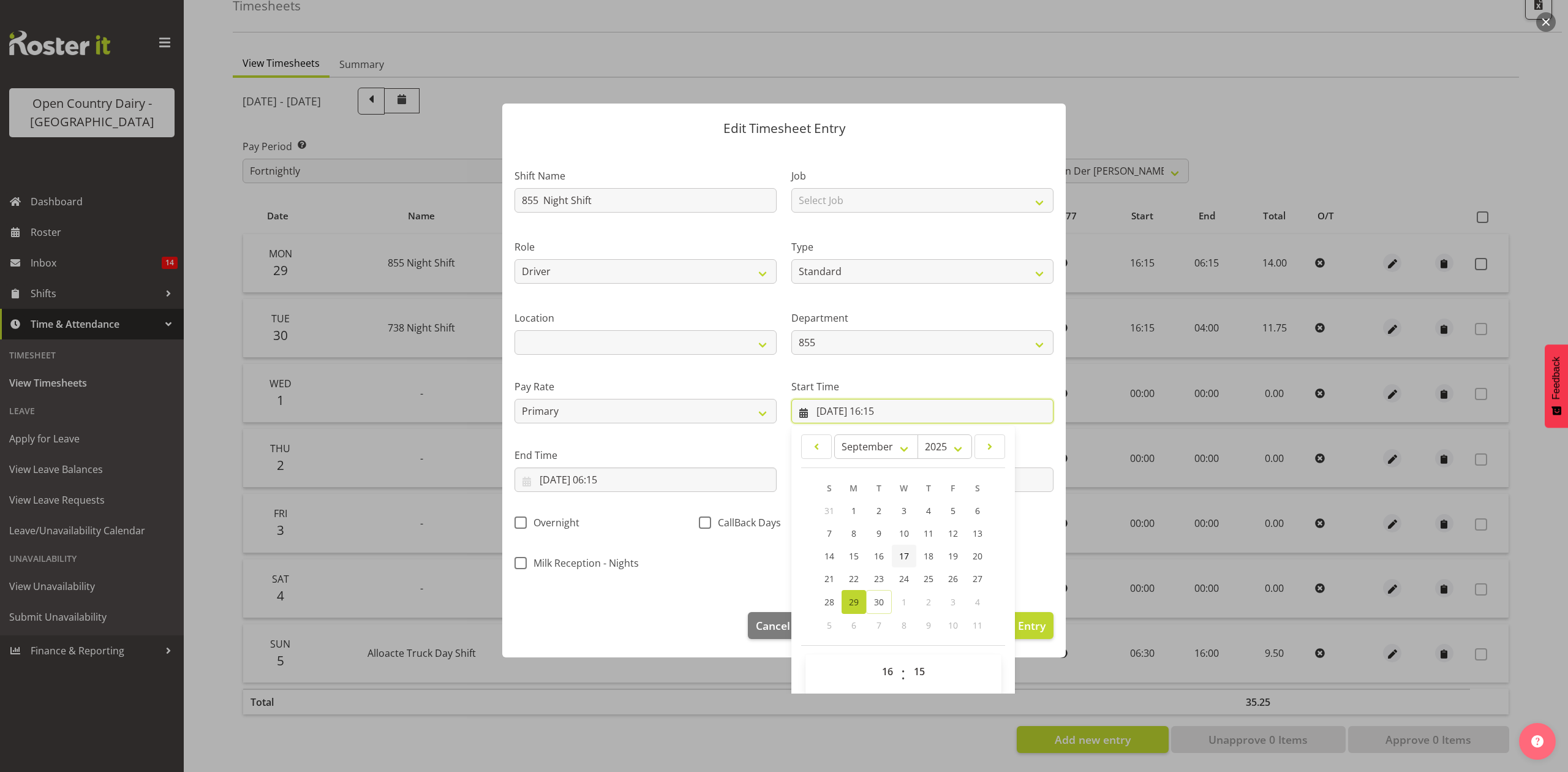
scroll to position [15, 0]
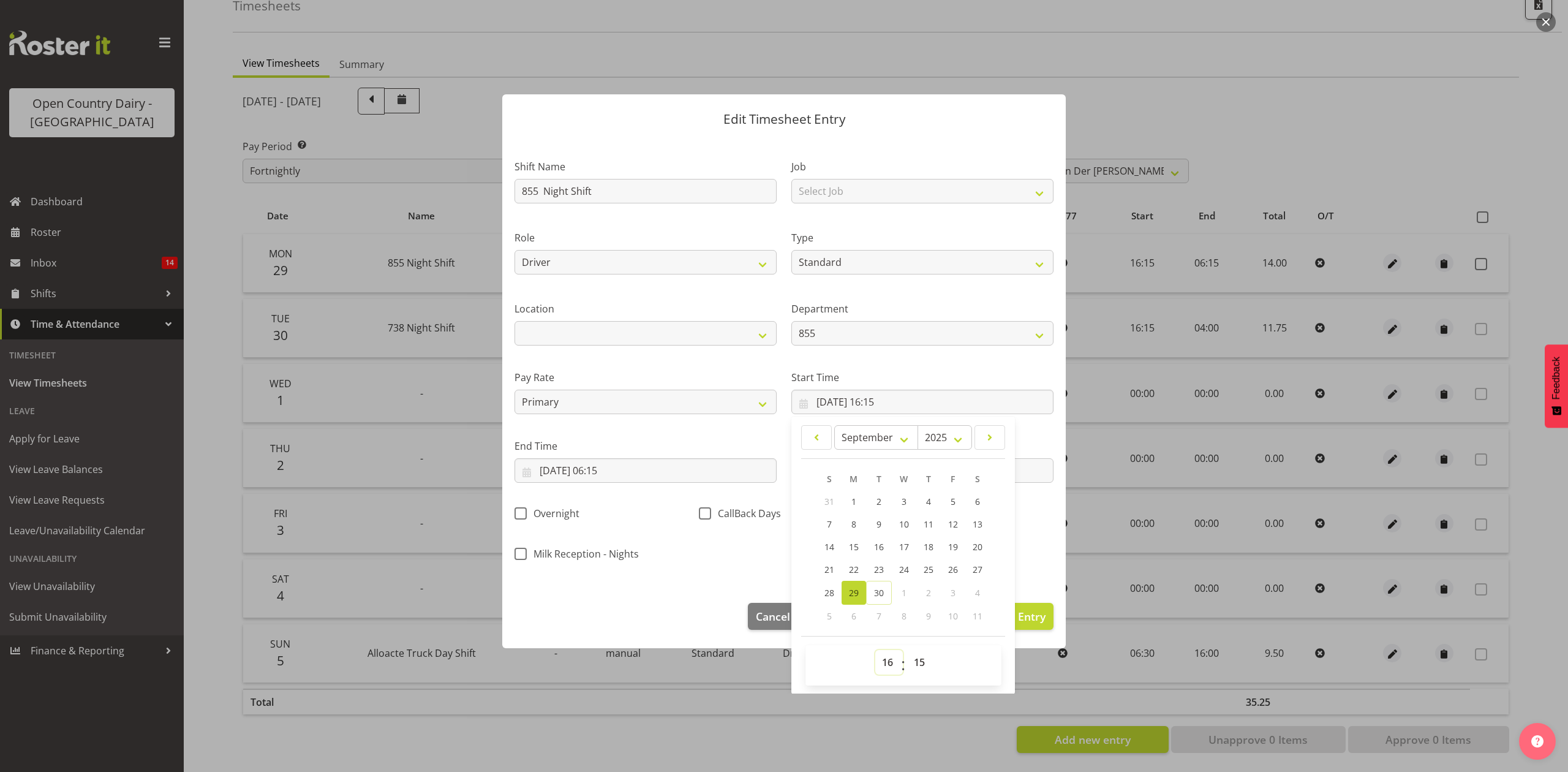
click at [889, 655] on select "00 01 02 03 04 05 06 07 08 09 10 11 12 13 14 15 16 17 18 19 20 21 22 23" at bounding box center [889, 662] width 27 height 25
click at [707, 438] on label "End Time" at bounding box center [645, 445] width 262 height 15
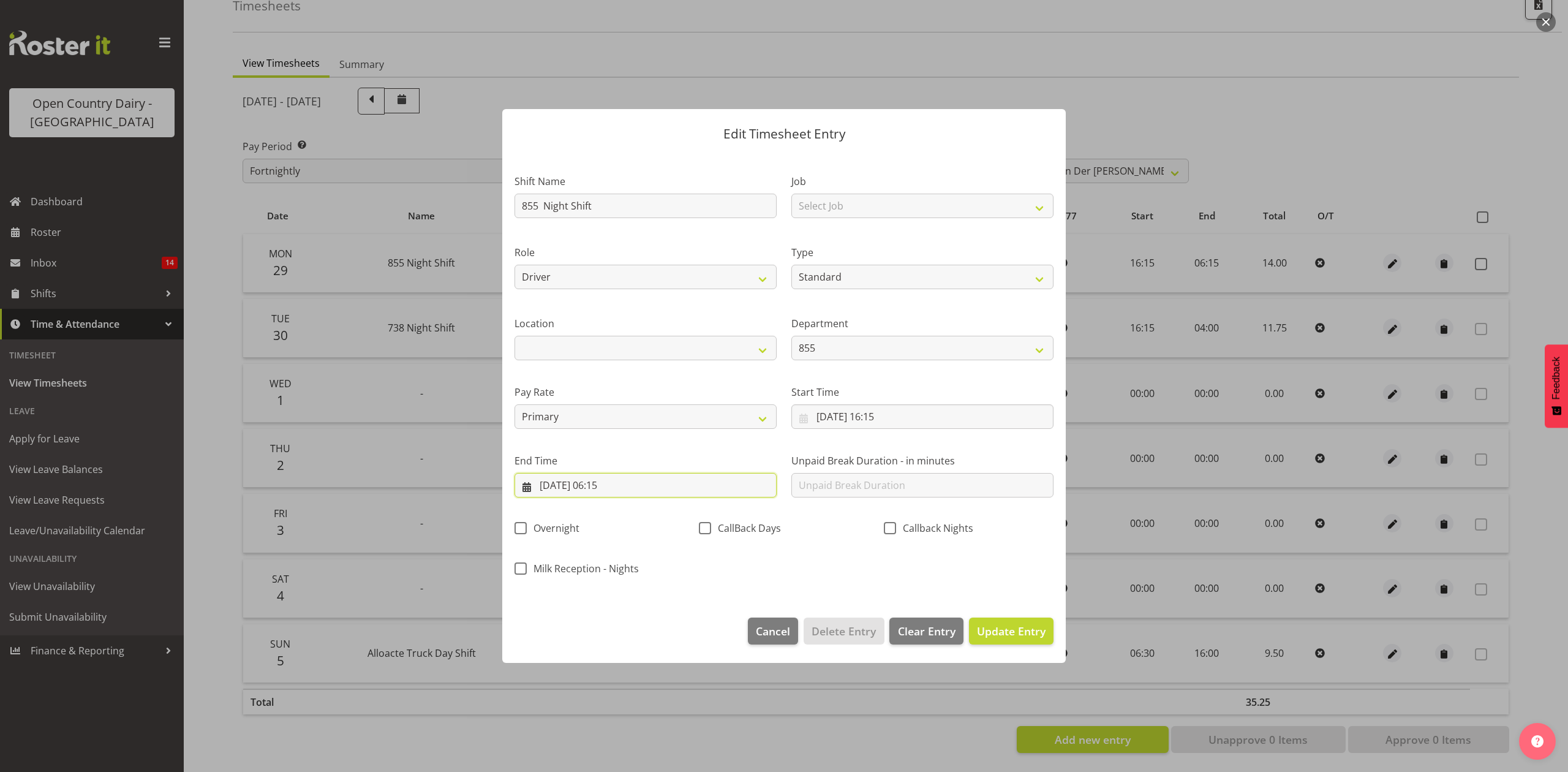
scroll to position [0, 0]
click at [666, 476] on input "30/09/2025, 06:15" at bounding box center [645, 485] width 262 height 25
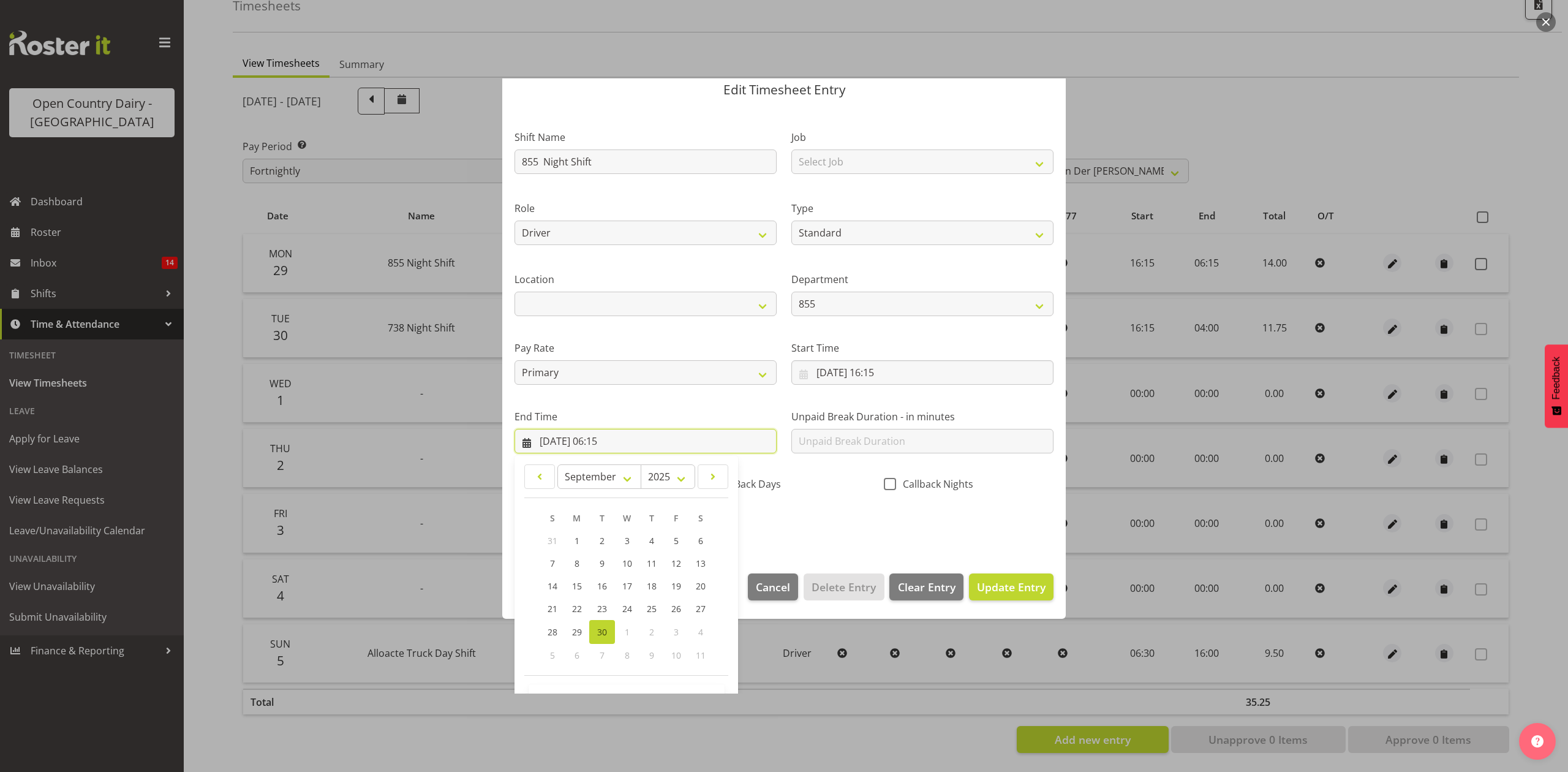
scroll to position [84, 0]
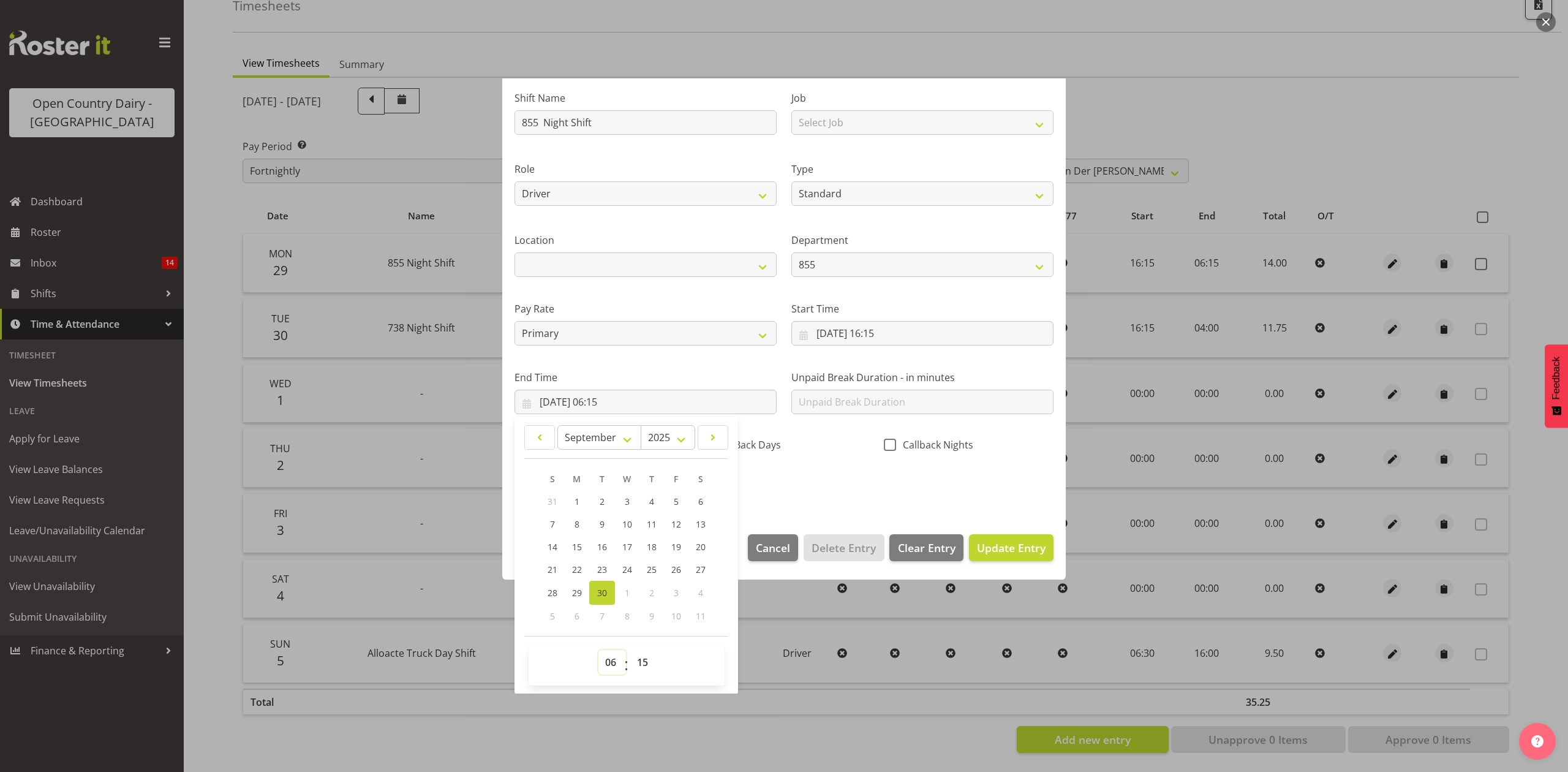
click at [615, 662] on select "00 01 02 03 04 05 06 07 08 09 10 11 12 13 14 15 16 17 18 19 20 21 22 23" at bounding box center [612, 662] width 27 height 25
select select "5"
click at [598, 651] on select "00 01 02 03 04 05 06 07 08 09 10 11 12 13 14 15 16 17 18 19 20 21 22 23" at bounding box center [612, 662] width 27 height 25
type input "30/09/2025, 05:15"
click at [878, 504] on section "Shift Name 855 Night Shift Job Select Job Connecting /unconnecting Trailers Dri…" at bounding box center [784, 295] width 564 height 453
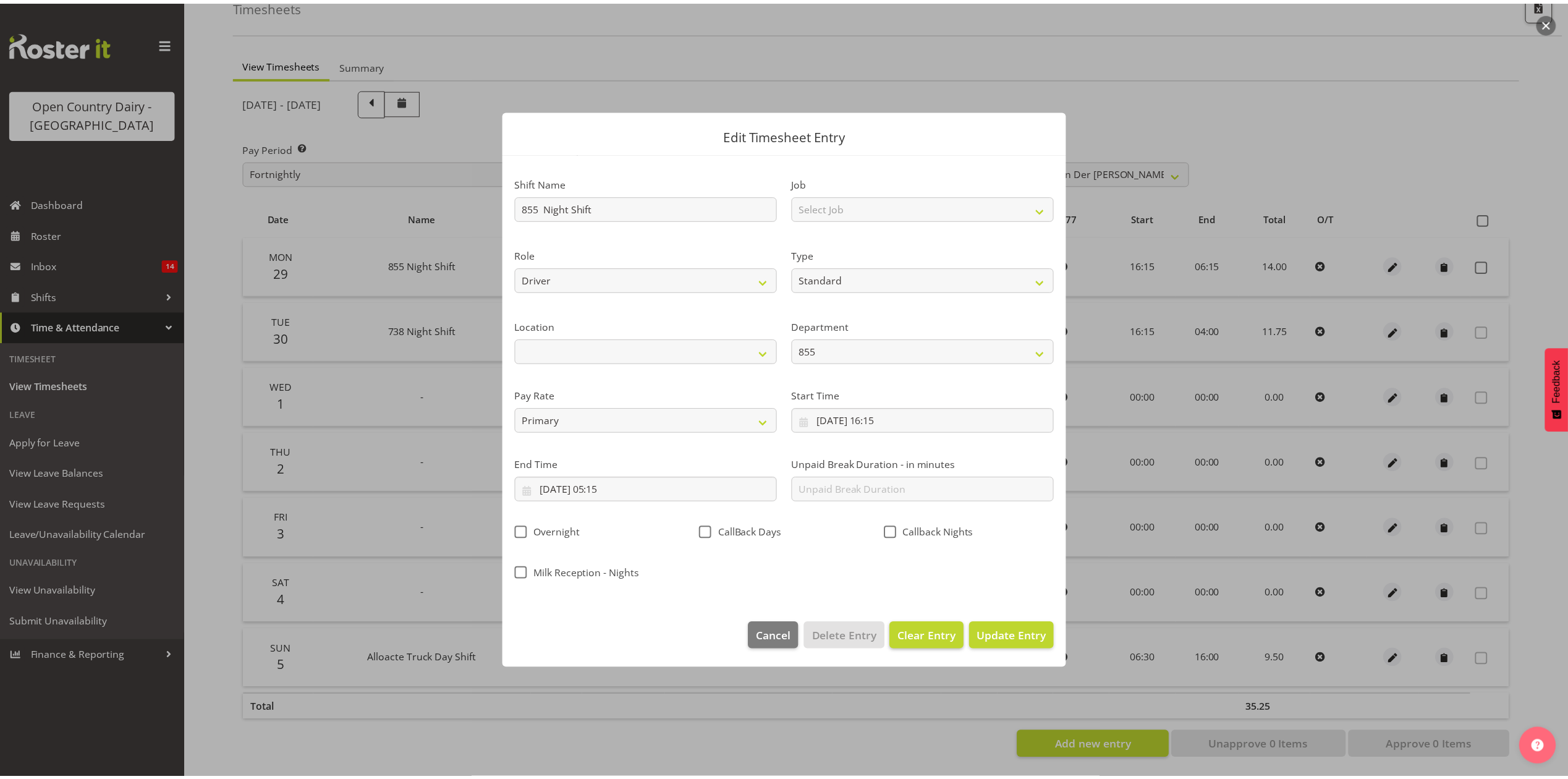
scroll to position [0, 0]
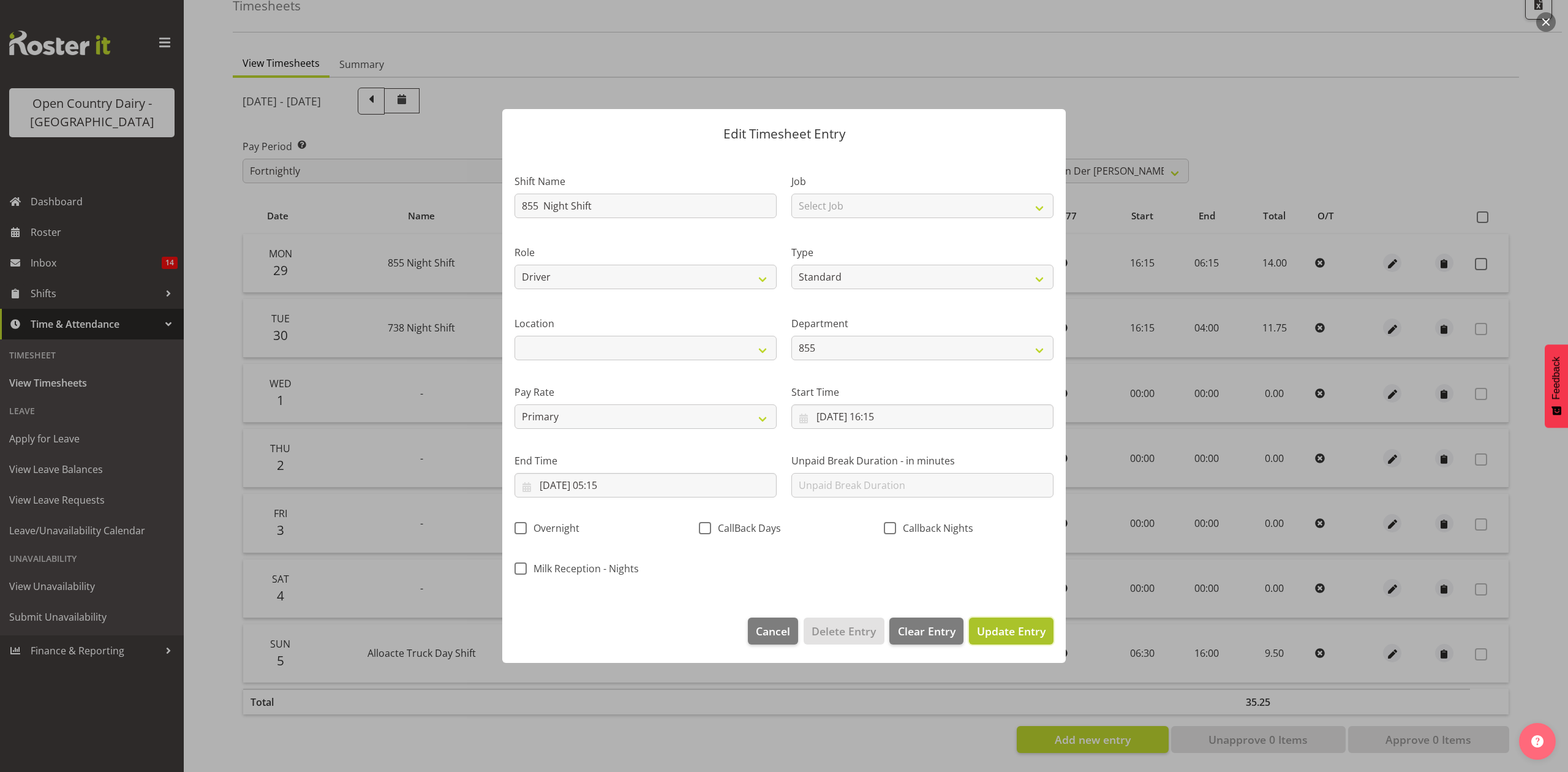
click at [990, 634] on span "Update Entry" at bounding box center [1011, 631] width 69 height 15
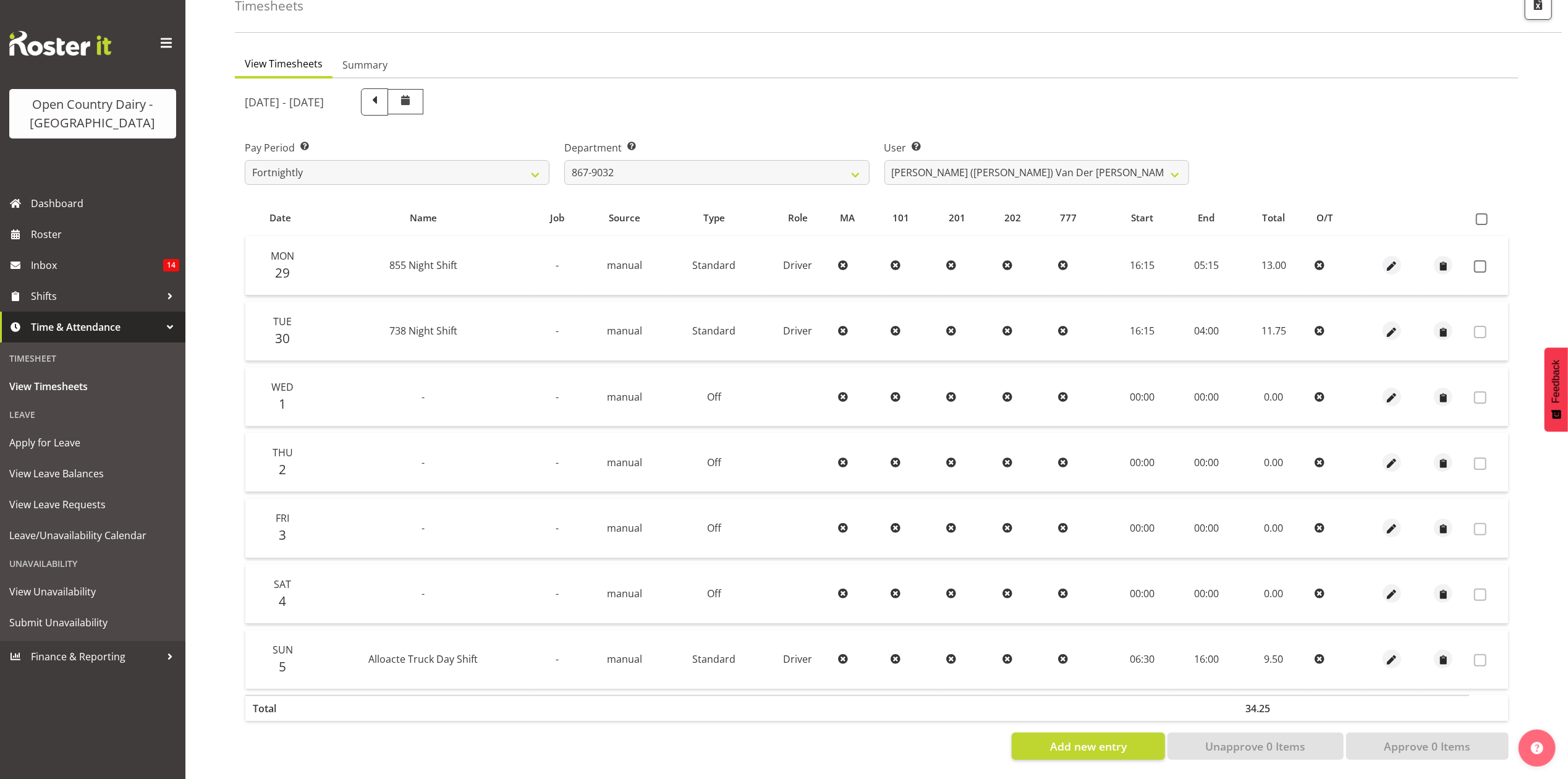
drag, startPoint x: 722, startPoint y: 333, endPoint x: 748, endPoint y: 53, distance: 281.2
click at [748, 53] on ul "View Timesheets Summary" at bounding box center [877, 65] width 1284 height 27
click at [693, 161] on select "734 735 736 737 738 739 851 853 854 855 856 858 861 862 865 867-9032 868 869 87…" at bounding box center [716, 173] width 305 height 25
select select "675"
click at [564, 160] on select "734 735 736 737 738 739 851 853 854 855 856 858 861 862 865 867-9032 868 869 87…" at bounding box center [716, 173] width 305 height 25
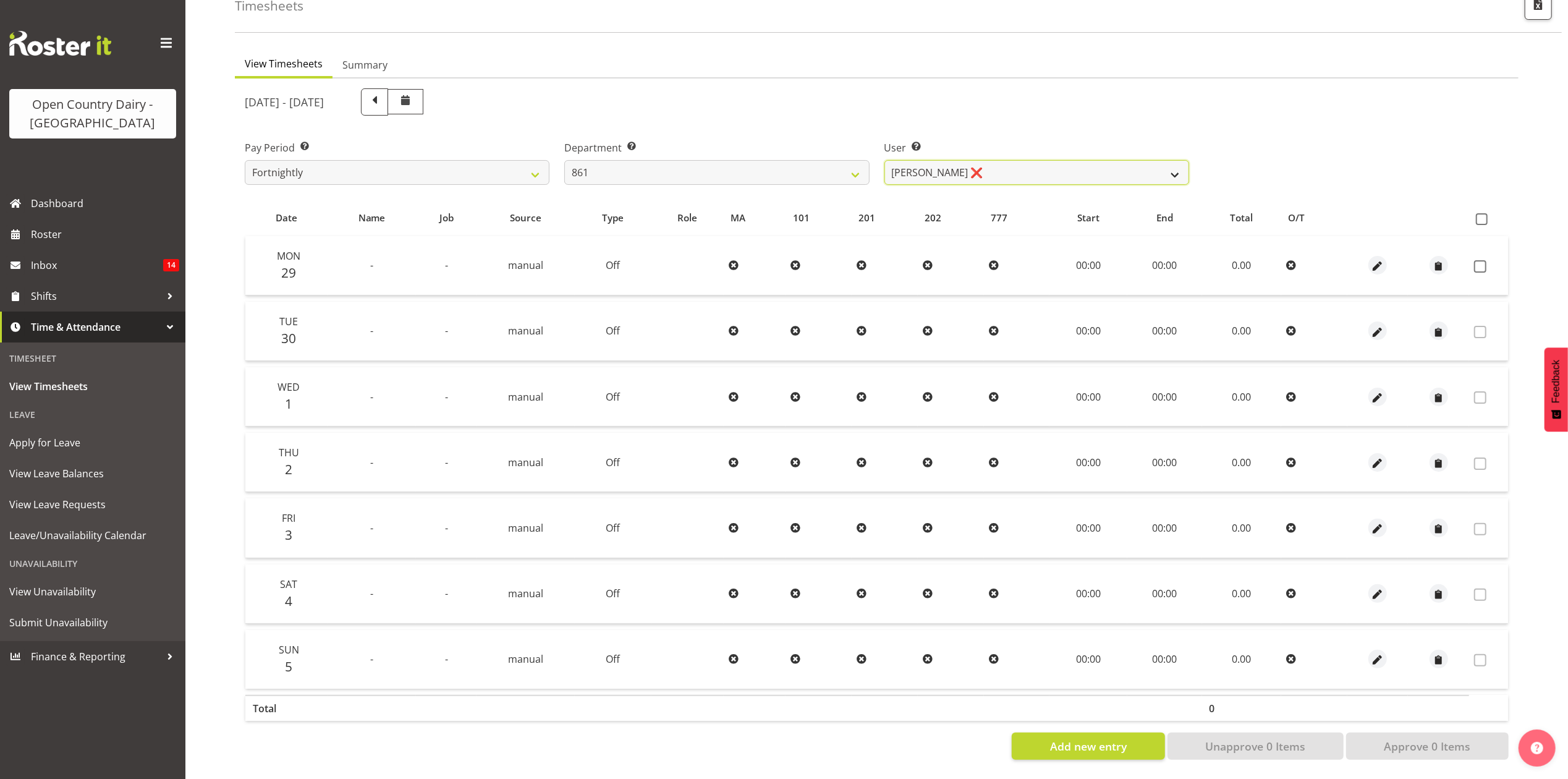
click at [917, 160] on select "Barry McIntosh ❌ Matthew Welland ❌ Philip Peek ❌" at bounding box center [1037, 173] width 305 height 25
select select "7460"
click at [885, 160] on select "Barry McIntosh ❌ Matthew Welland ❌ Philip Peek ❌" at bounding box center [1037, 173] width 305 height 25
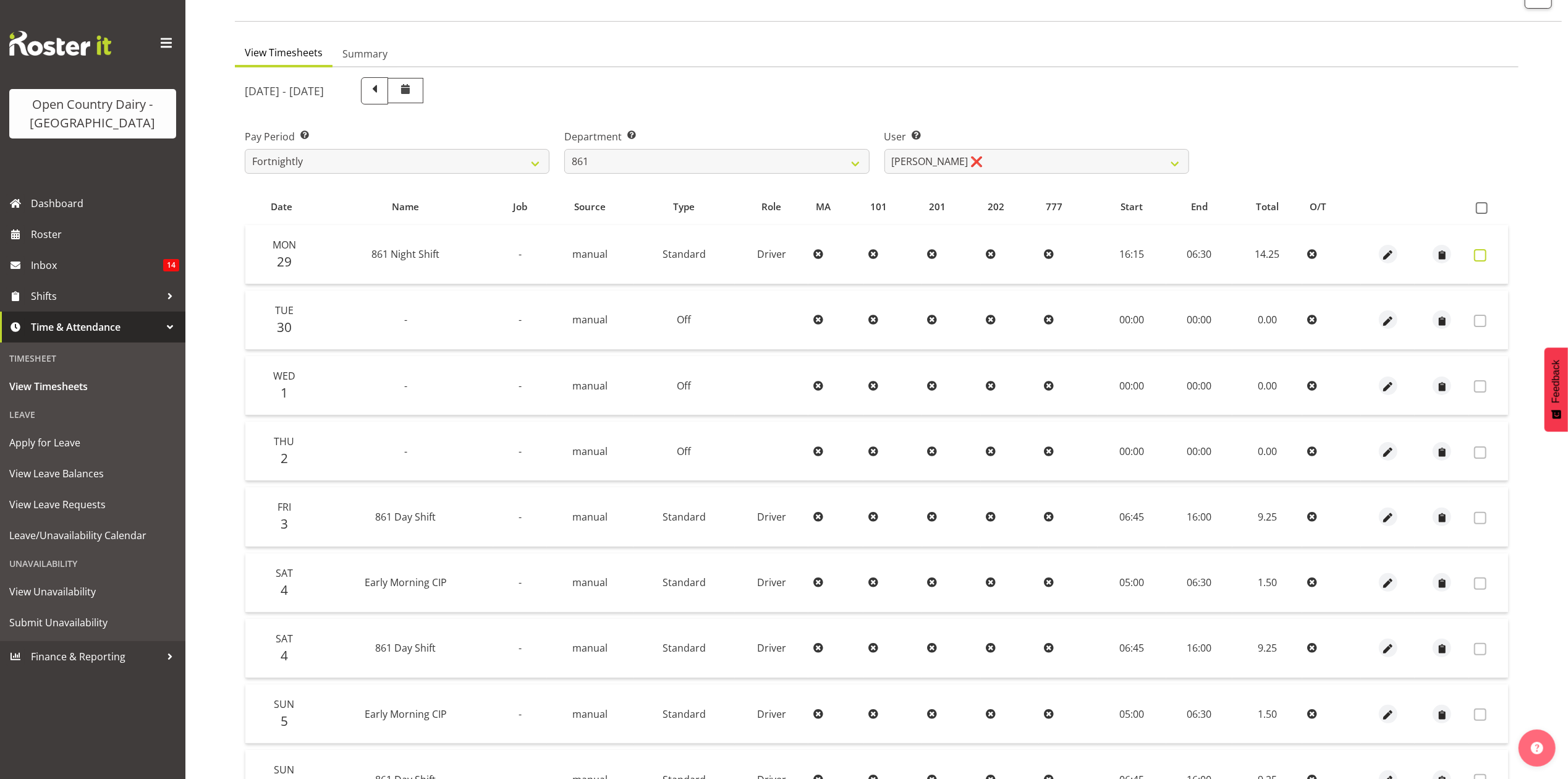
click at [1486, 256] on span at bounding box center [1480, 255] width 13 height 13
checkbox input "true"
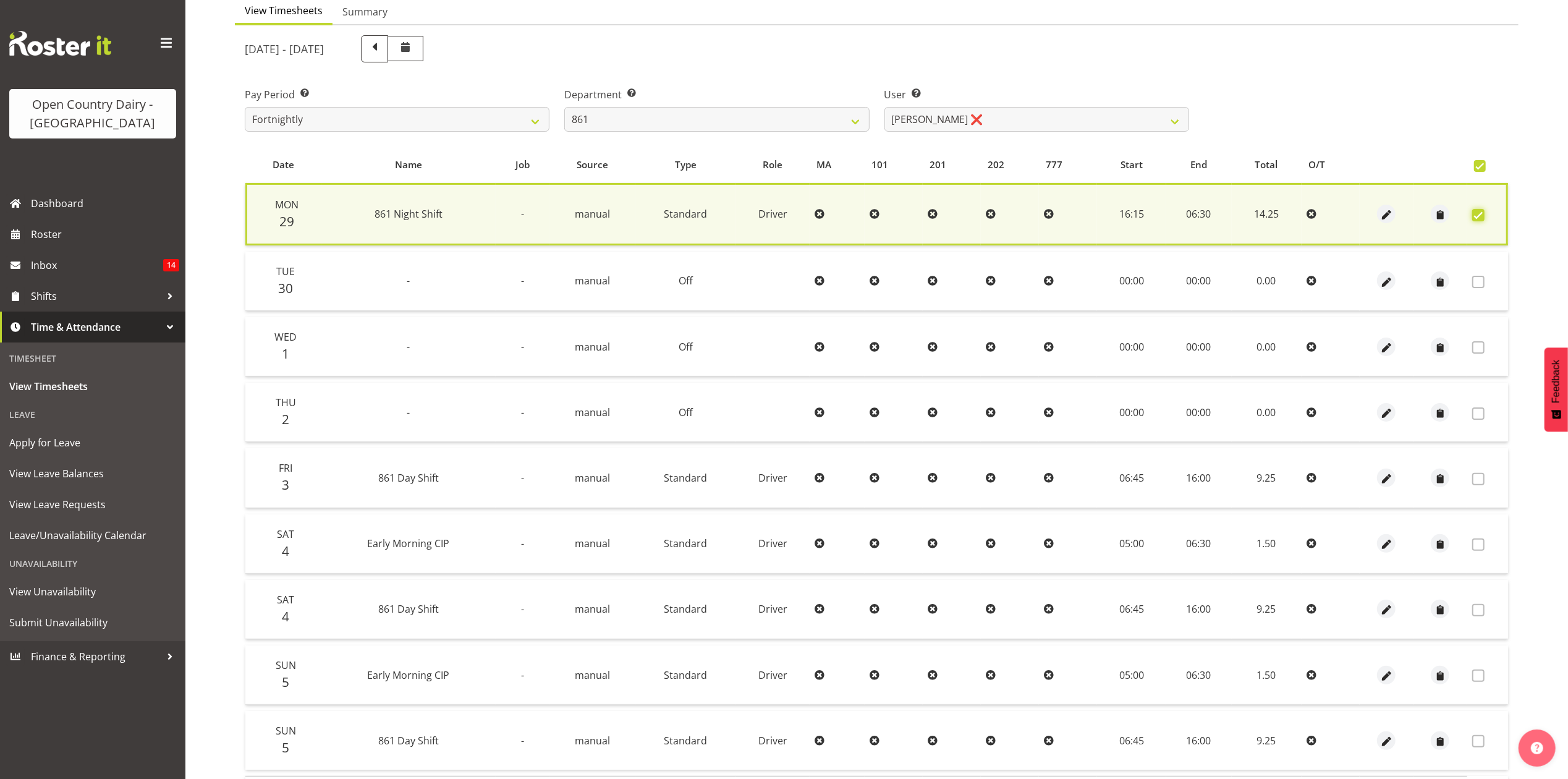
scroll to position [165, 0]
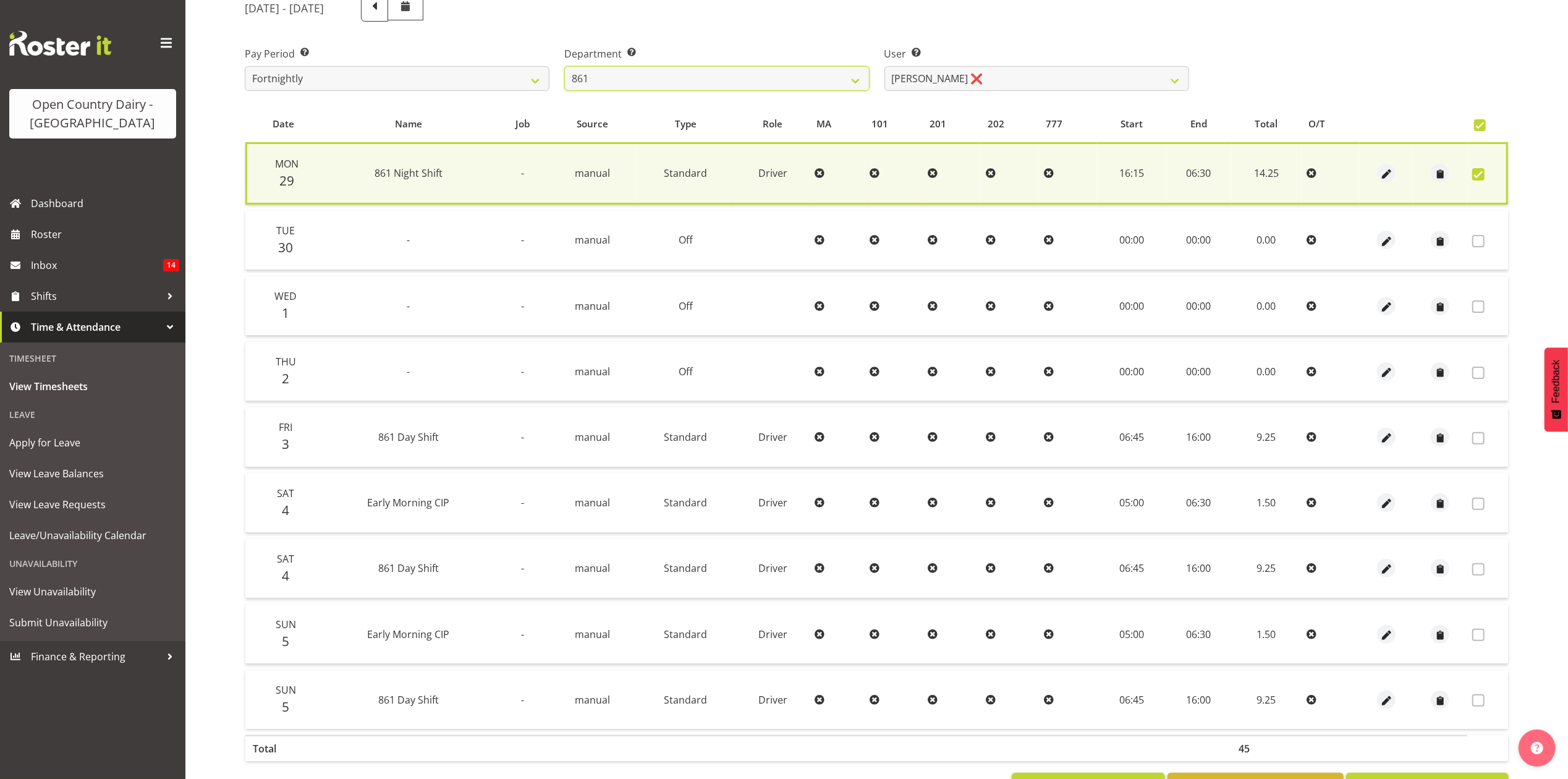
drag, startPoint x: 772, startPoint y: 72, endPoint x: 748, endPoint y: 58, distance: 27.8
click at [772, 72] on select "734 735 736 737 738 739 851 853 854 855 856 858 861 862 865 867-9032 868 869 87…" at bounding box center [716, 78] width 305 height 25
select select "676"
click at [564, 66] on select "734 735 736 737 738 739 851 853 854 855 856 858 861 862 865 867-9032 868 869 87…" at bounding box center [716, 78] width 305 height 25
select select "10213"
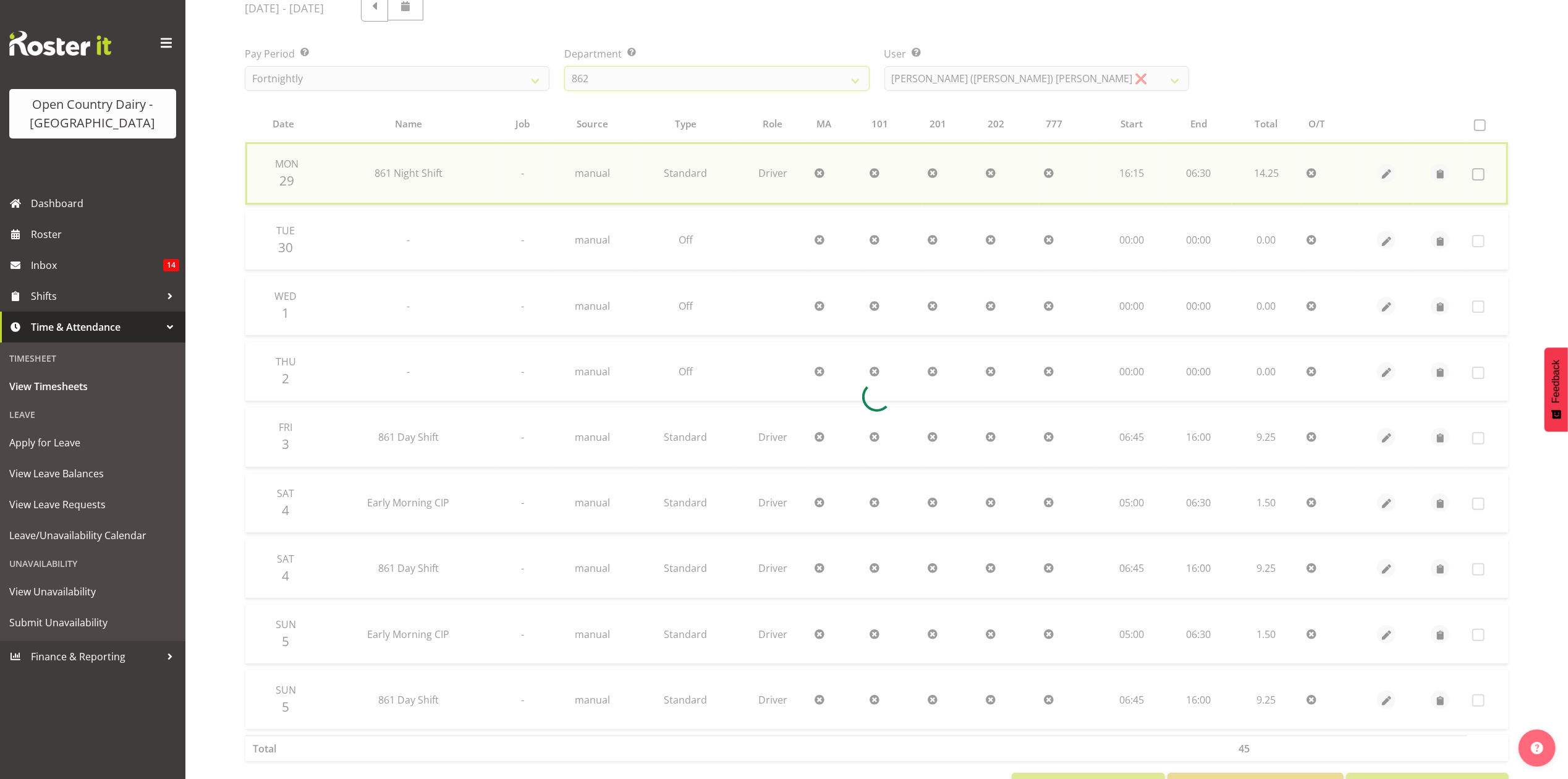
checkbox input "false"
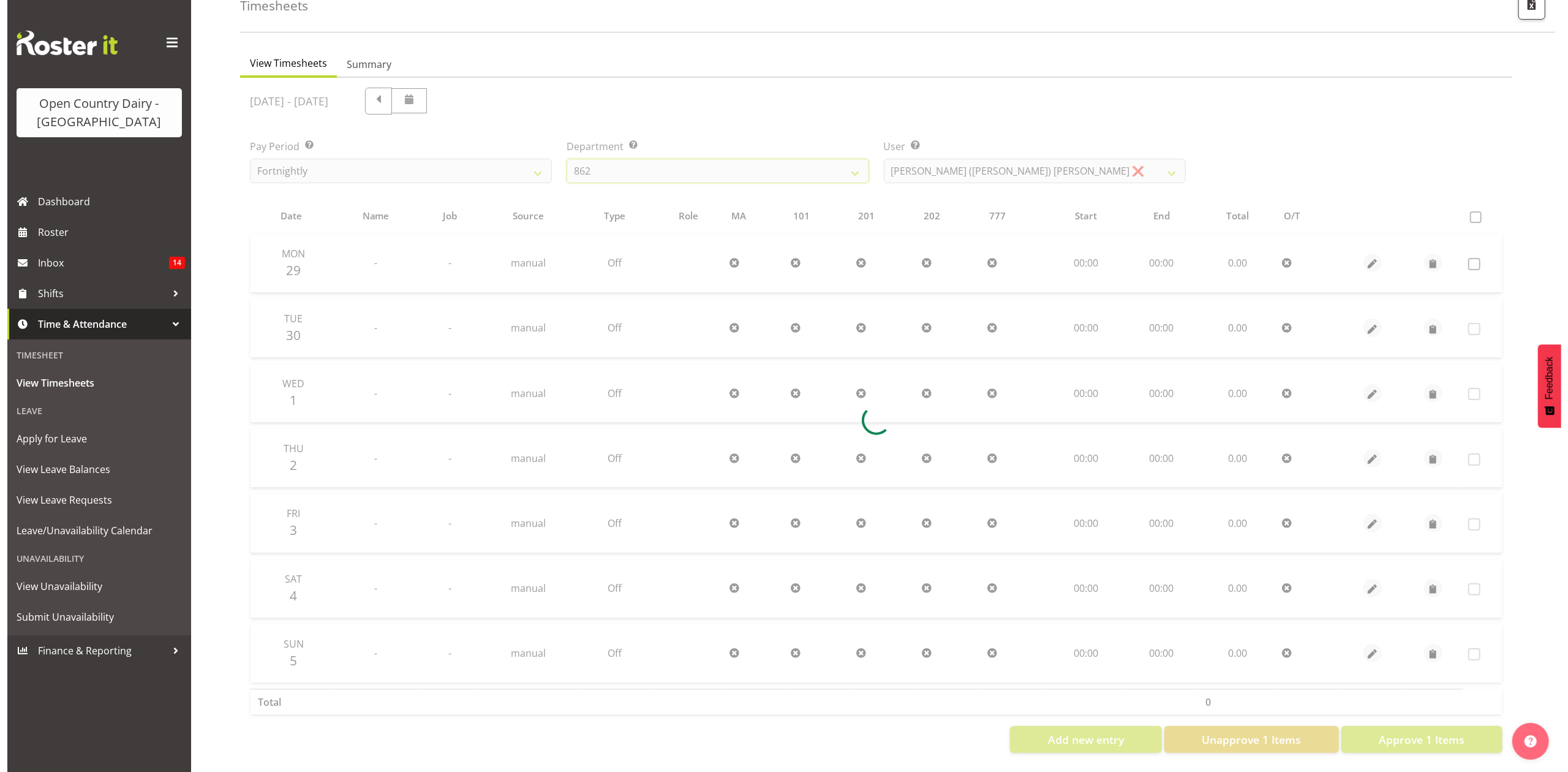
scroll to position [82, 0]
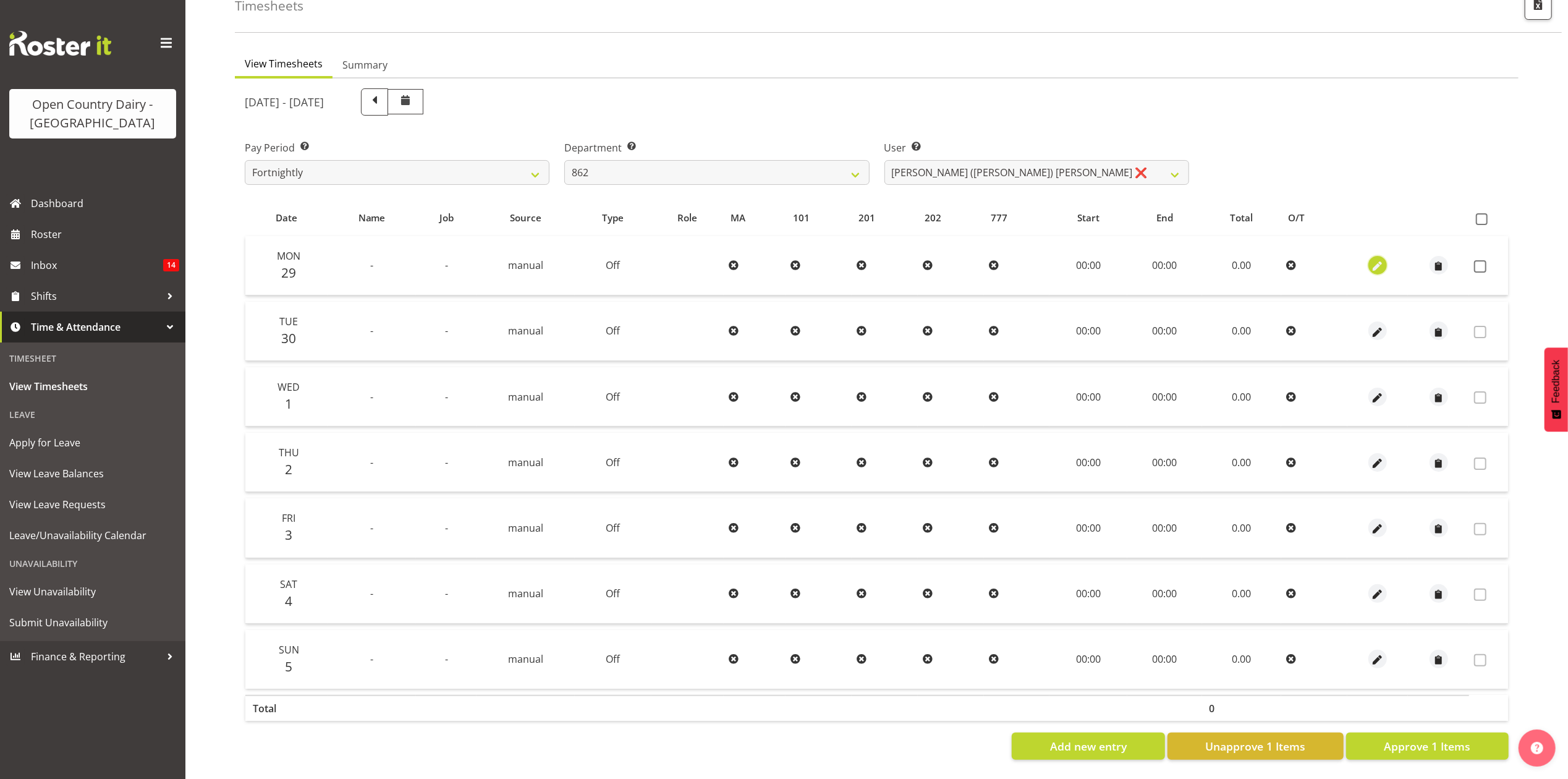
click at [1376, 256] on span "button" at bounding box center [1378, 265] width 15 height 18
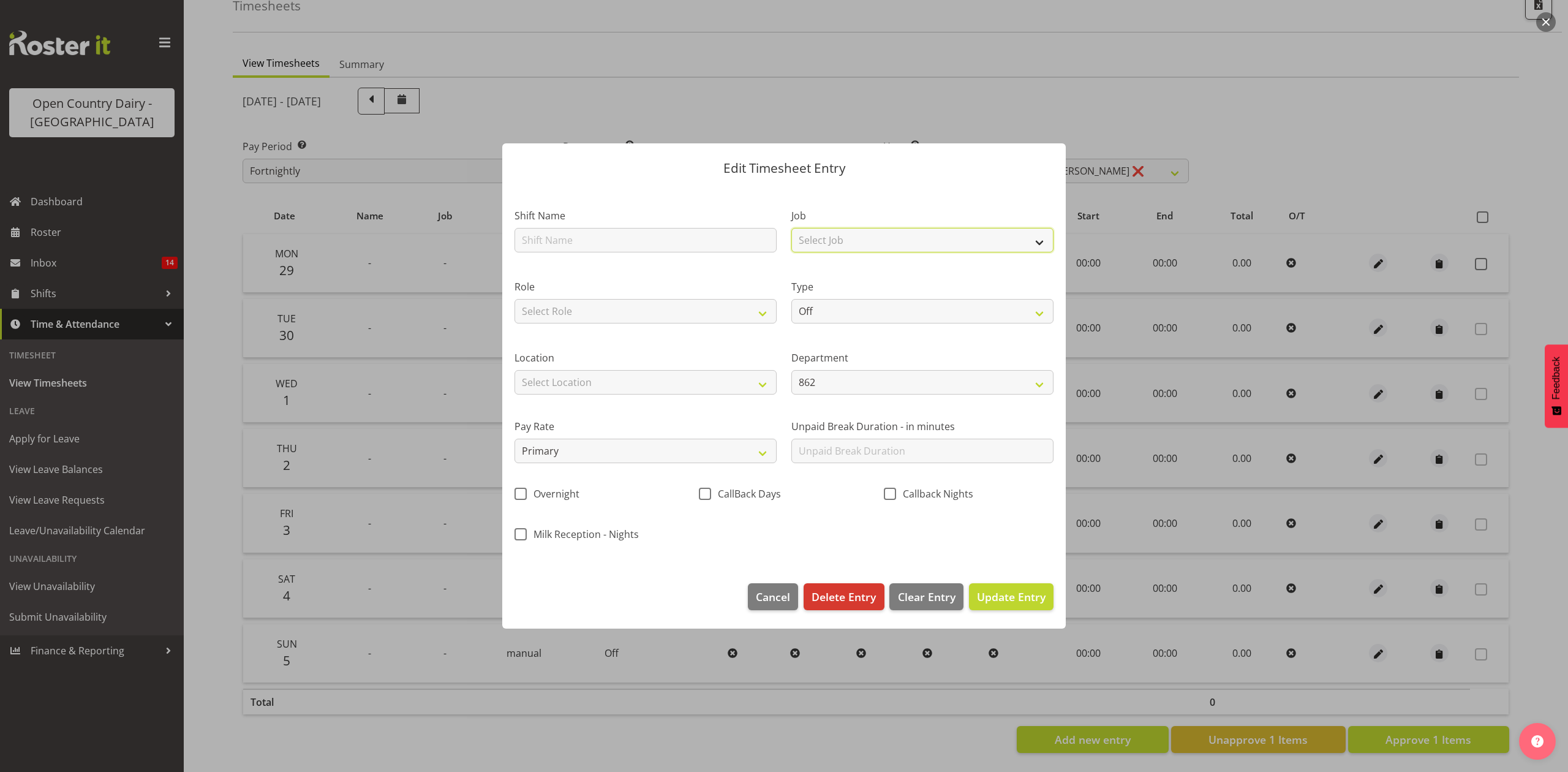
click at [848, 248] on select "Select Job Connecting /unconnecting Trailers Driving Meeting Milk Testing" at bounding box center [922, 240] width 262 height 25
click at [822, 206] on div "Job Select Job Connecting /unconnecting Trailers Driving Meeting Milk Testing" at bounding box center [922, 227] width 277 height 71
click at [968, 239] on select "Select Job Connecting /unconnecting Trailers Driving Meeting Milk Testing" at bounding box center [922, 240] width 262 height 25
select select "10670"
click at [792, 228] on select "Select Job Connecting /unconnecting Trailers Driving Meeting Milk Testing" at bounding box center [922, 240] width 262 height 25
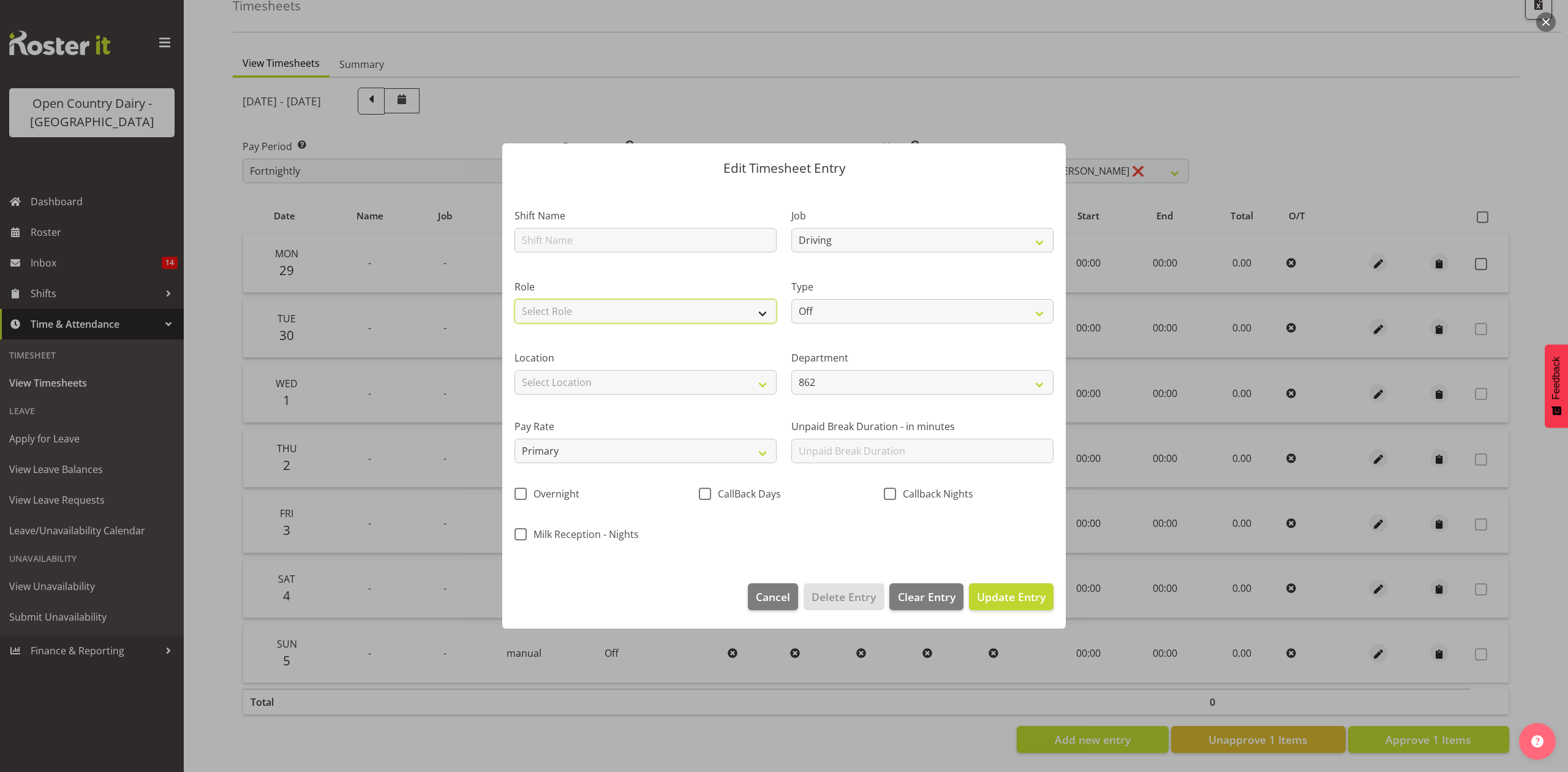
click at [701, 305] on select "Select Role Driver" at bounding box center [645, 312] width 262 height 25
select select "1154"
click at [515, 299] on select "Select Role Driver" at bounding box center [645, 312] width 262 height 25
click at [820, 309] on select "Off Standard Public Holiday Public Holiday (Worked) Day In Lieu Annual Leave Si…" at bounding box center [922, 312] width 262 height 25
select select "Standard"
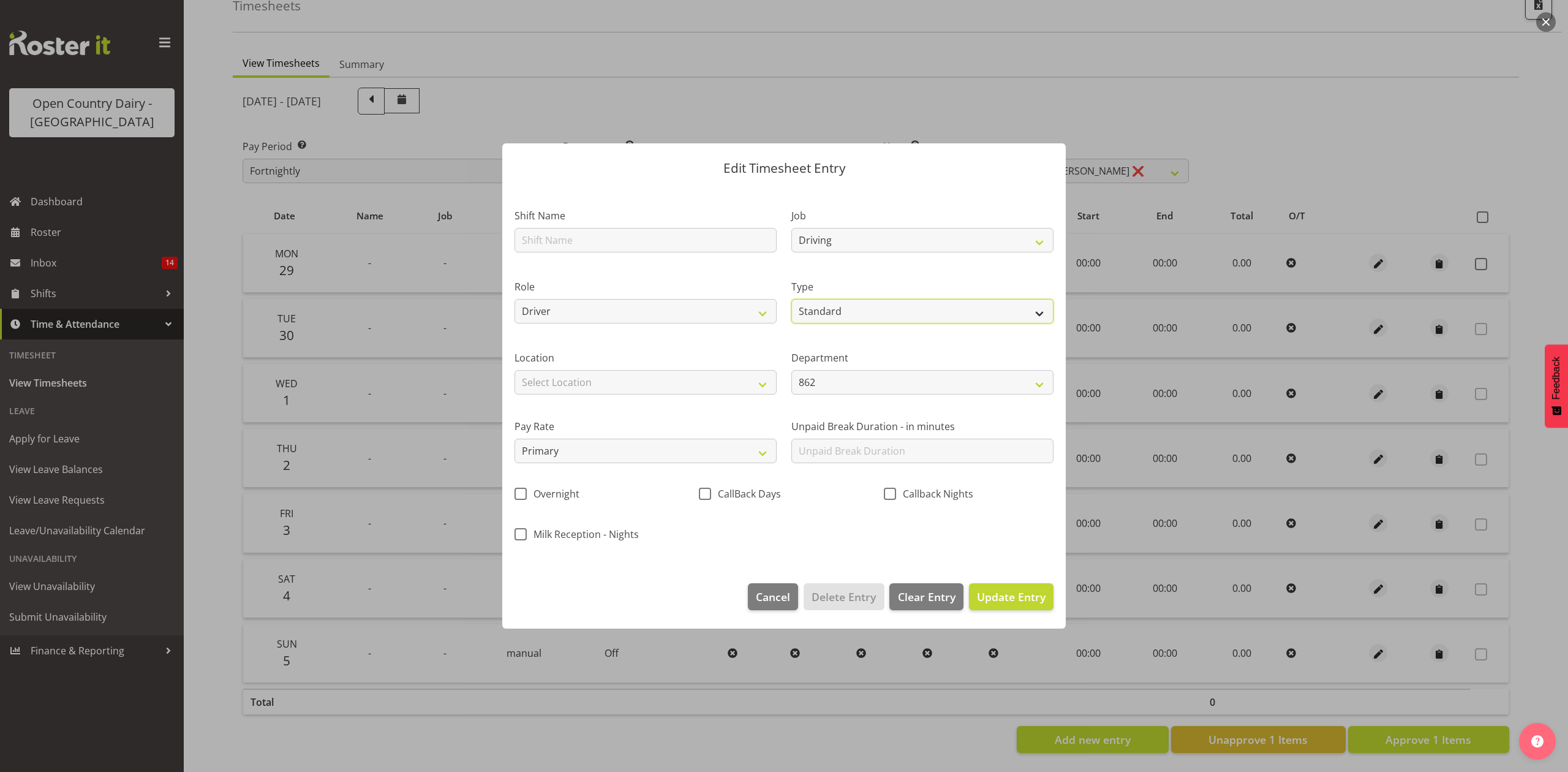
click at [792, 299] on select "Off Standard Public Holiday Public Holiday (Worked) Day In Lieu Annual Leave Si…" at bounding box center [922, 312] width 262 height 25
select select "8"
select select "2025"
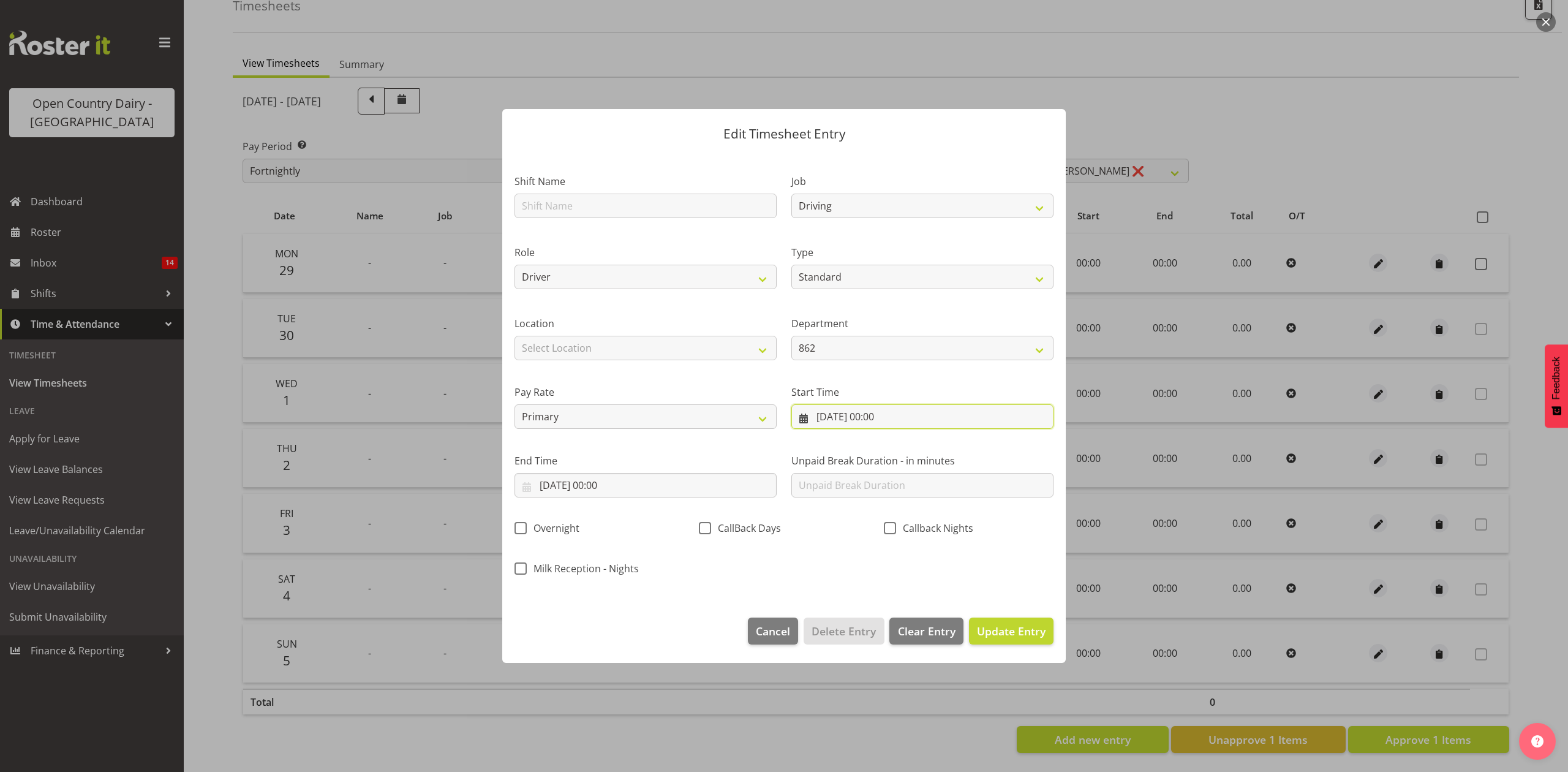
click at [953, 408] on input "[DATE] 00:00" at bounding box center [922, 417] width 262 height 25
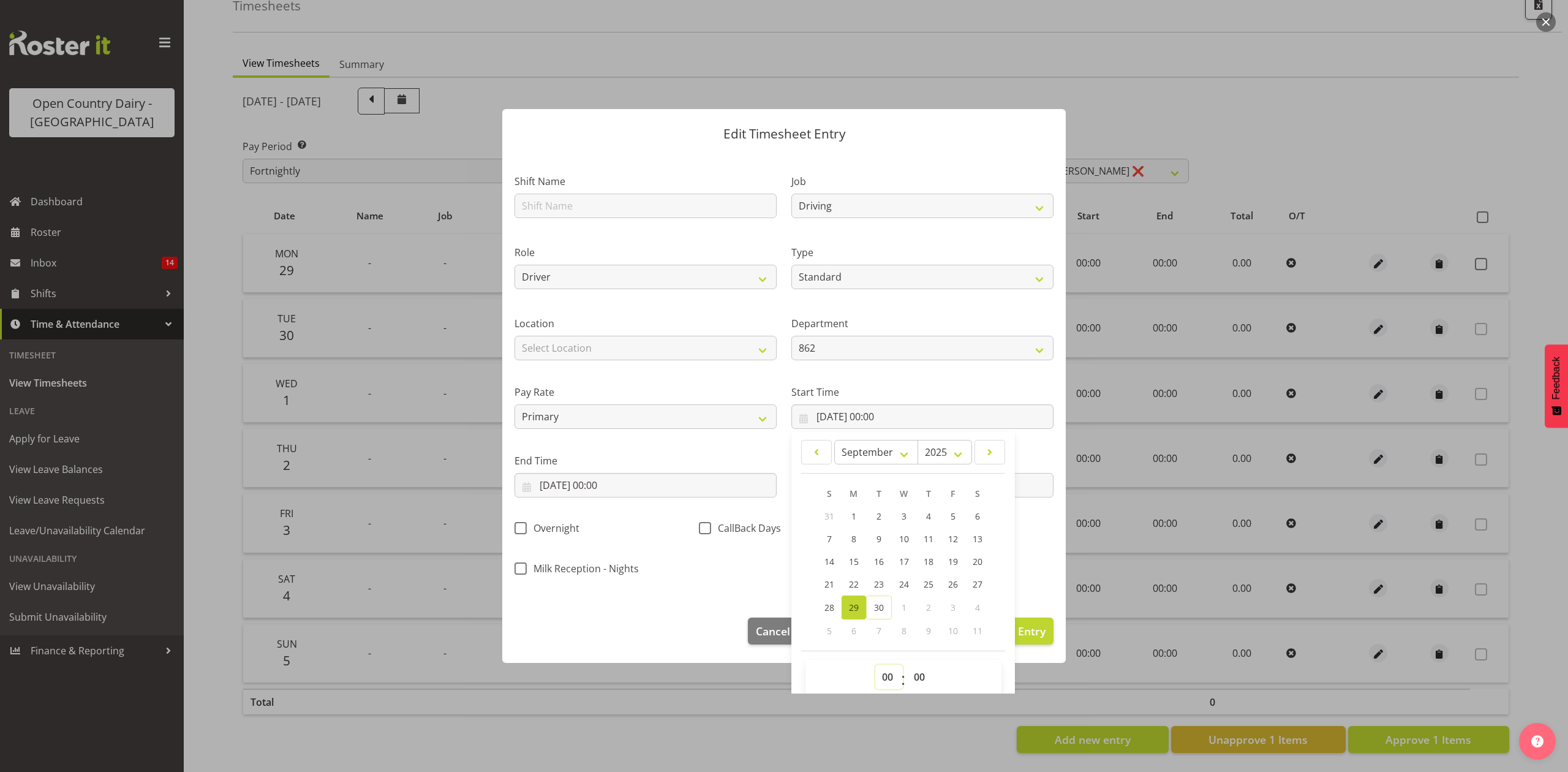
click at [875, 679] on select "00 01 02 03 04 05 06 07 08 09 10 11 12 13 14 15 16 17 18 19 20 21 22 23" at bounding box center [889, 677] width 27 height 25
select select "4"
click at [875, 665] on select "00 01 02 03 04 05 06 07 08 09 10 11 12 13 14 15 16 17 18 19 20 21 22 23" at bounding box center [889, 677] width 27 height 25
type input "[DATE] 04:00"
click at [919, 681] on select "00 01 02 03 04 05 06 07 08 09 10 11 12 13 14 15 16 17 18 19 20 21 22 23 24 25 2…" at bounding box center [921, 677] width 27 height 25
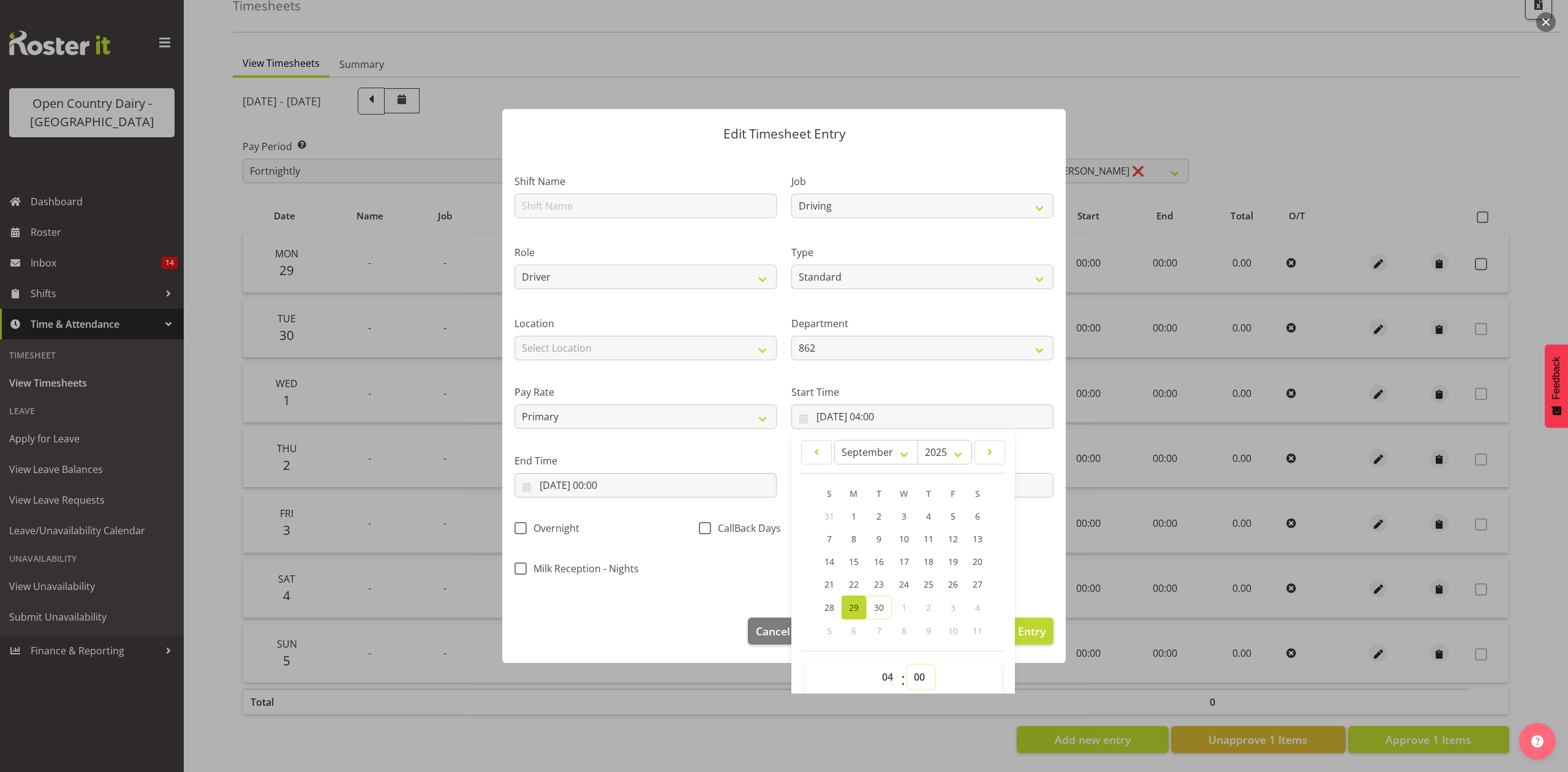
select select "15"
click at [907, 665] on select "00 01 02 03 04 05 06 07 08 09 10 11 12 13 14 15 16 17 18 19 20 21 22 23 24 25 2…" at bounding box center [921, 677] width 27 height 25
type input "[DATE] 04:15"
click at [719, 454] on label "End Time" at bounding box center [645, 460] width 262 height 15
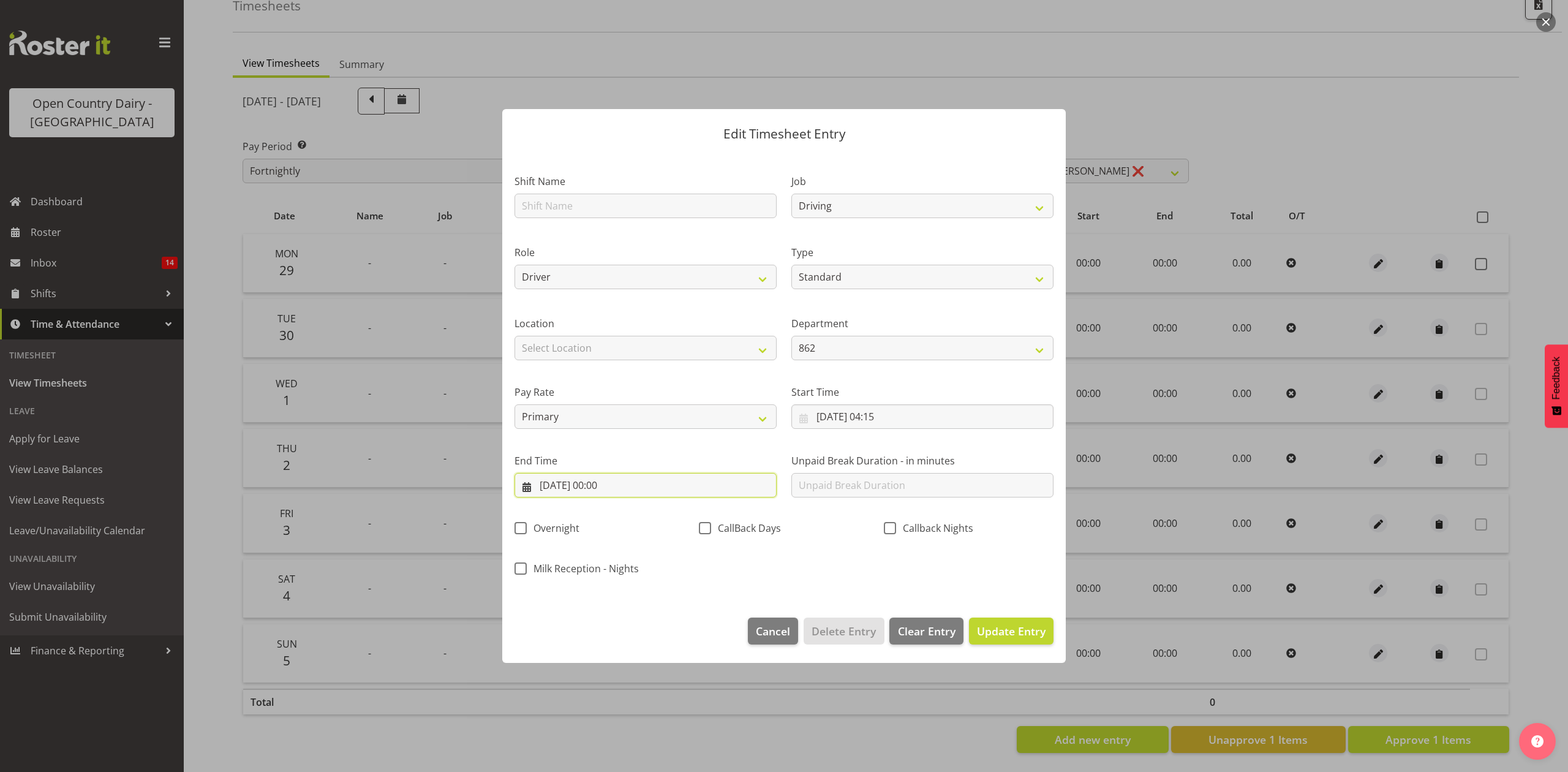
click at [680, 484] on input "[DATE] 00:00" at bounding box center [645, 485] width 262 height 25
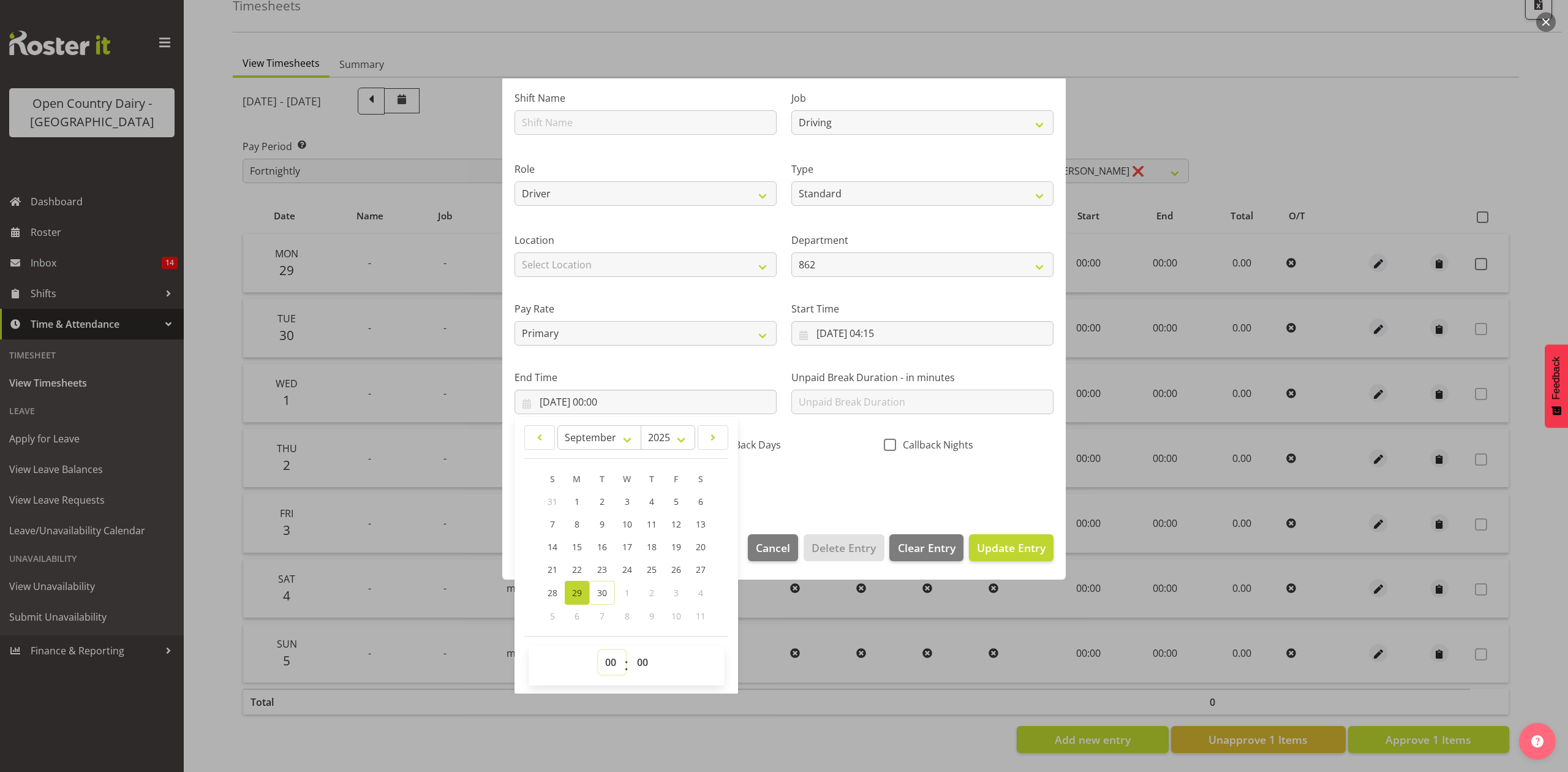
click at [610, 660] on select "00 01 02 03 04 05 06 07 08 09 10 11 12 13 14 15 16 17 18 19 20 21 22 23" at bounding box center [612, 662] width 27 height 25
select select "6"
click at [598, 651] on select "00 01 02 03 04 05 06 07 08 09 10 11 12 13 14 15 16 17 18 19 20 21 22 23" at bounding box center [612, 662] width 27 height 25
type input "[DATE] 06:00"
click at [643, 660] on select "00 01 02 03 04 05 06 07 08 09 10 11 12 13 14 15 16 17 18 19 20 21 22 23 24 25 2…" at bounding box center [644, 662] width 27 height 25
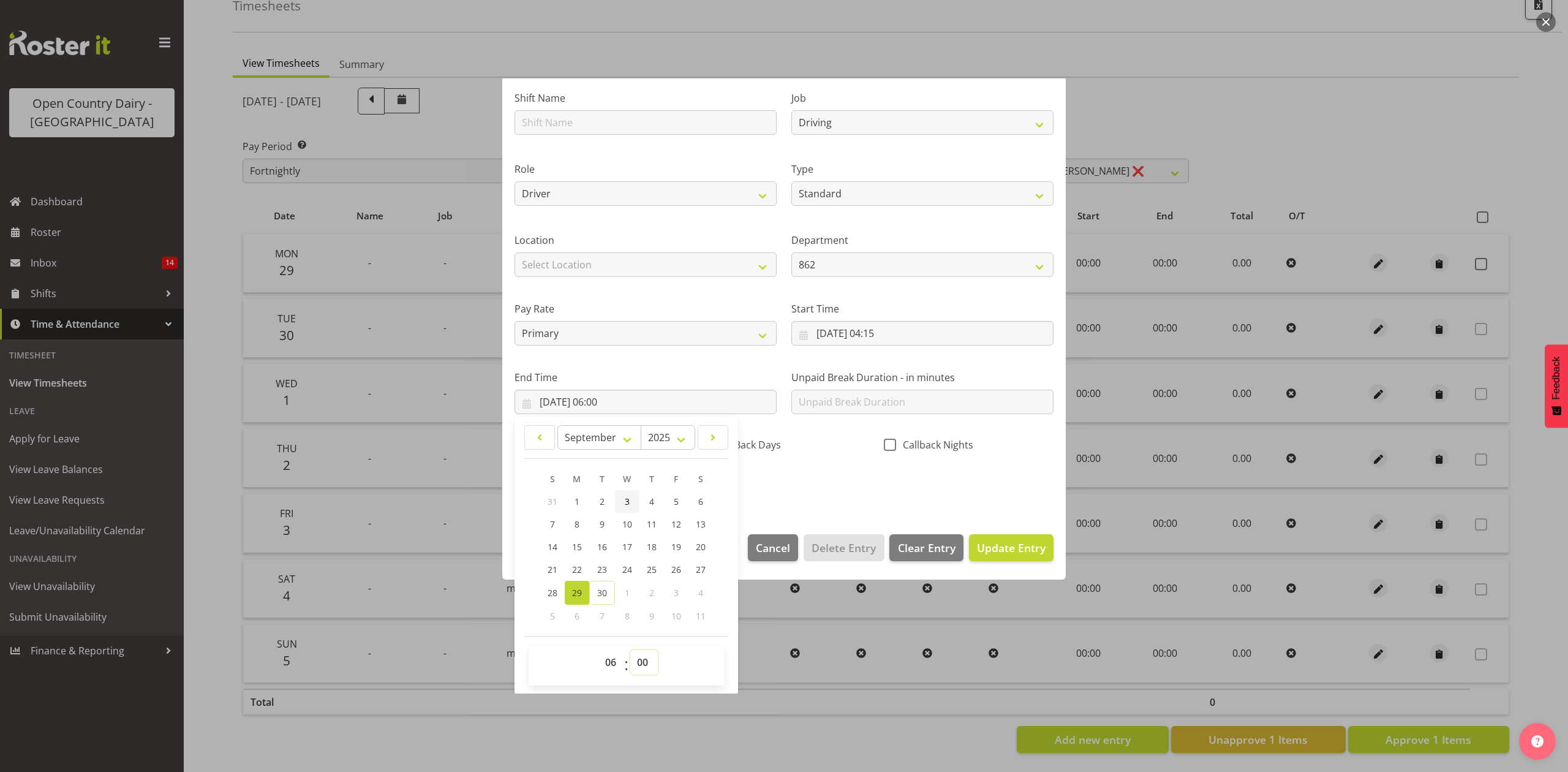
select select "15"
click at [630, 651] on select "00 01 02 03 04 05 06 07 08 09 10 11 12 13 14 15 16 17 18 19 20 21 22 23 24 25 2…" at bounding box center [644, 662] width 27 height 25
type input "29/09/2025, 06:15"
click at [992, 543] on span "Update Entry" at bounding box center [1011, 547] width 69 height 15
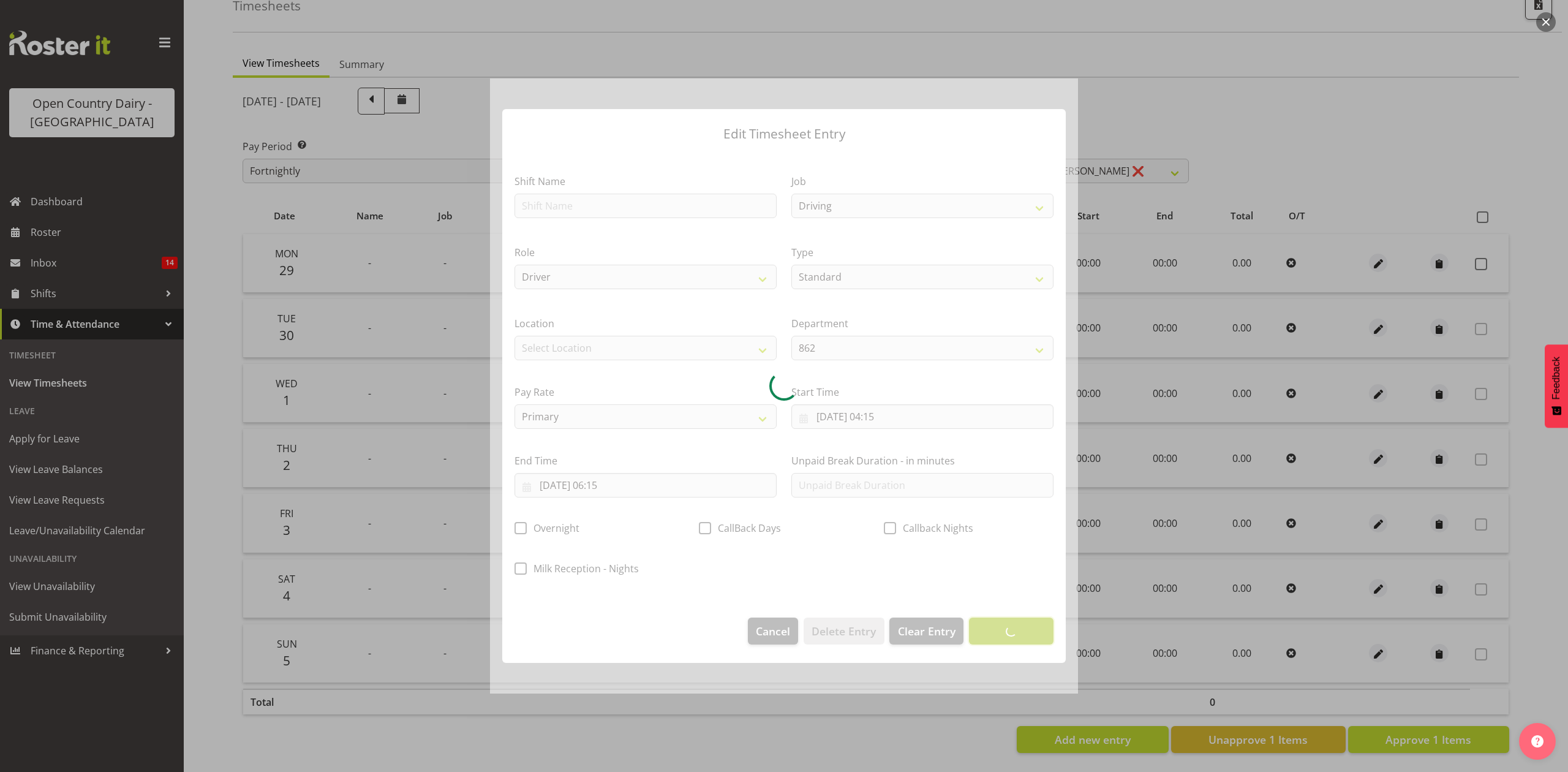
scroll to position [0, 0]
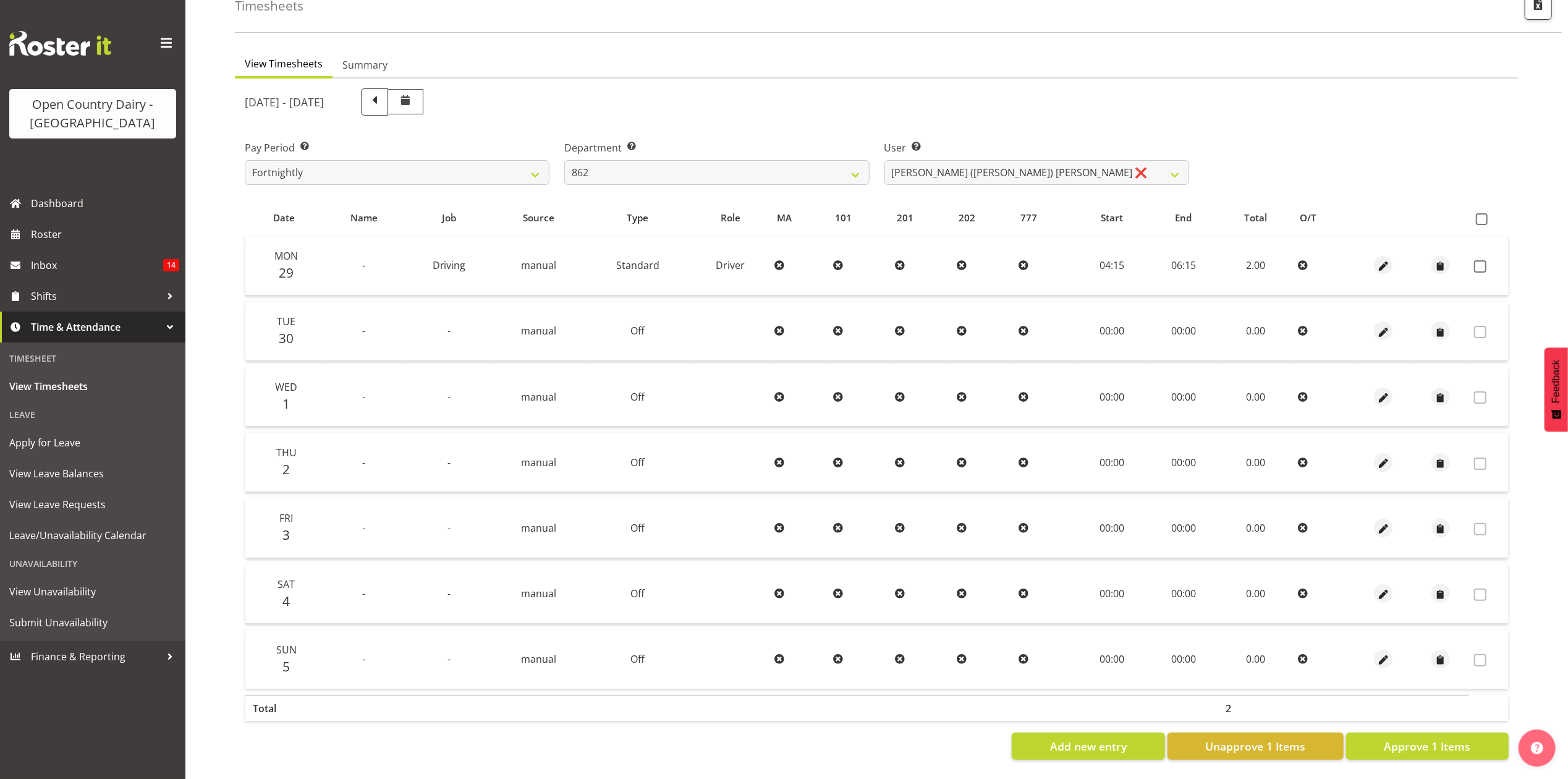
click at [1470, 252] on td at bounding box center [1488, 266] width 39 height 59
click at [1484, 260] on span at bounding box center [1480, 266] width 13 height 13
checkbox input "true"
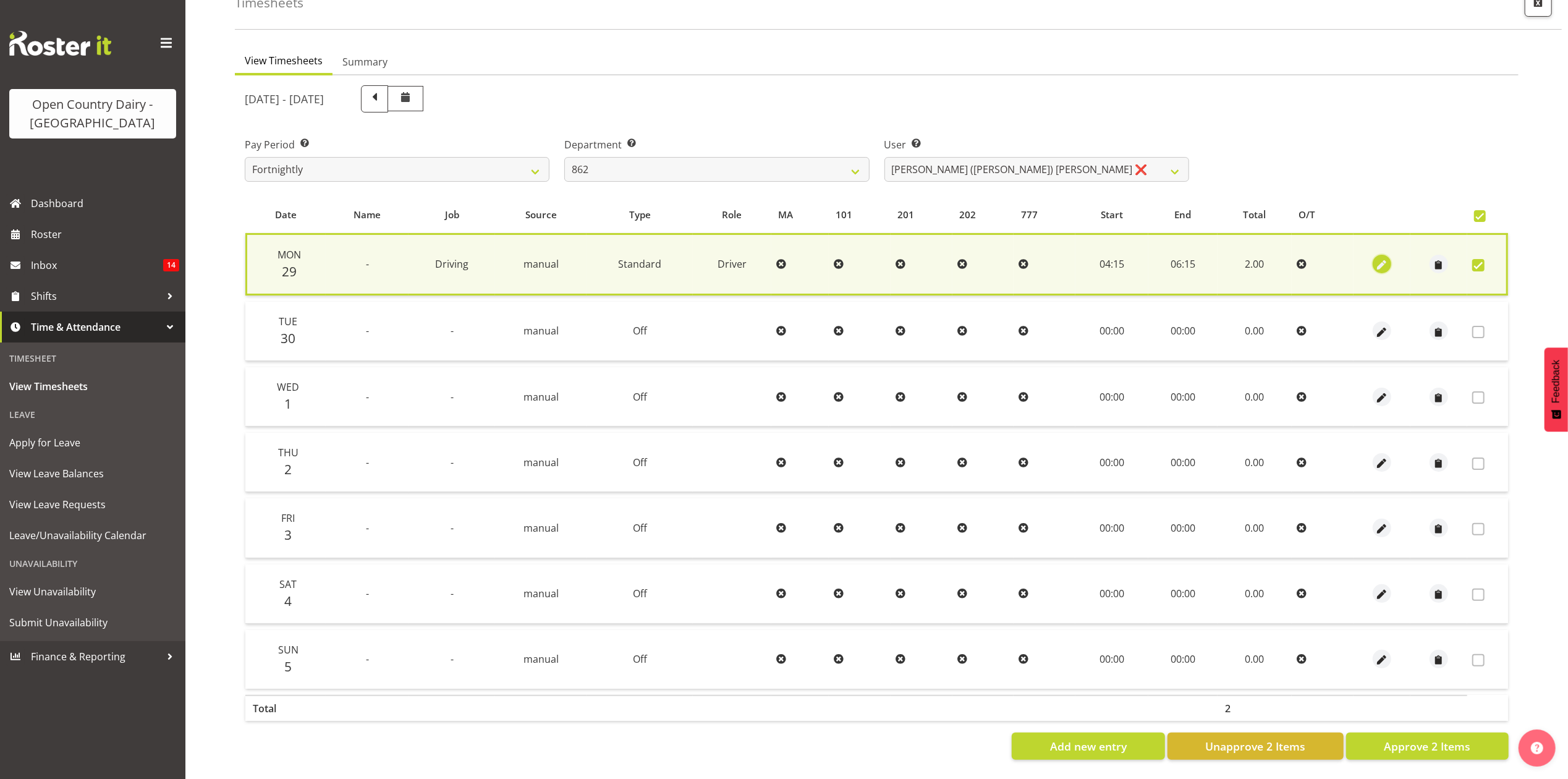
click at [1378, 258] on span "button" at bounding box center [1382, 266] width 15 height 14
select select "Standard"
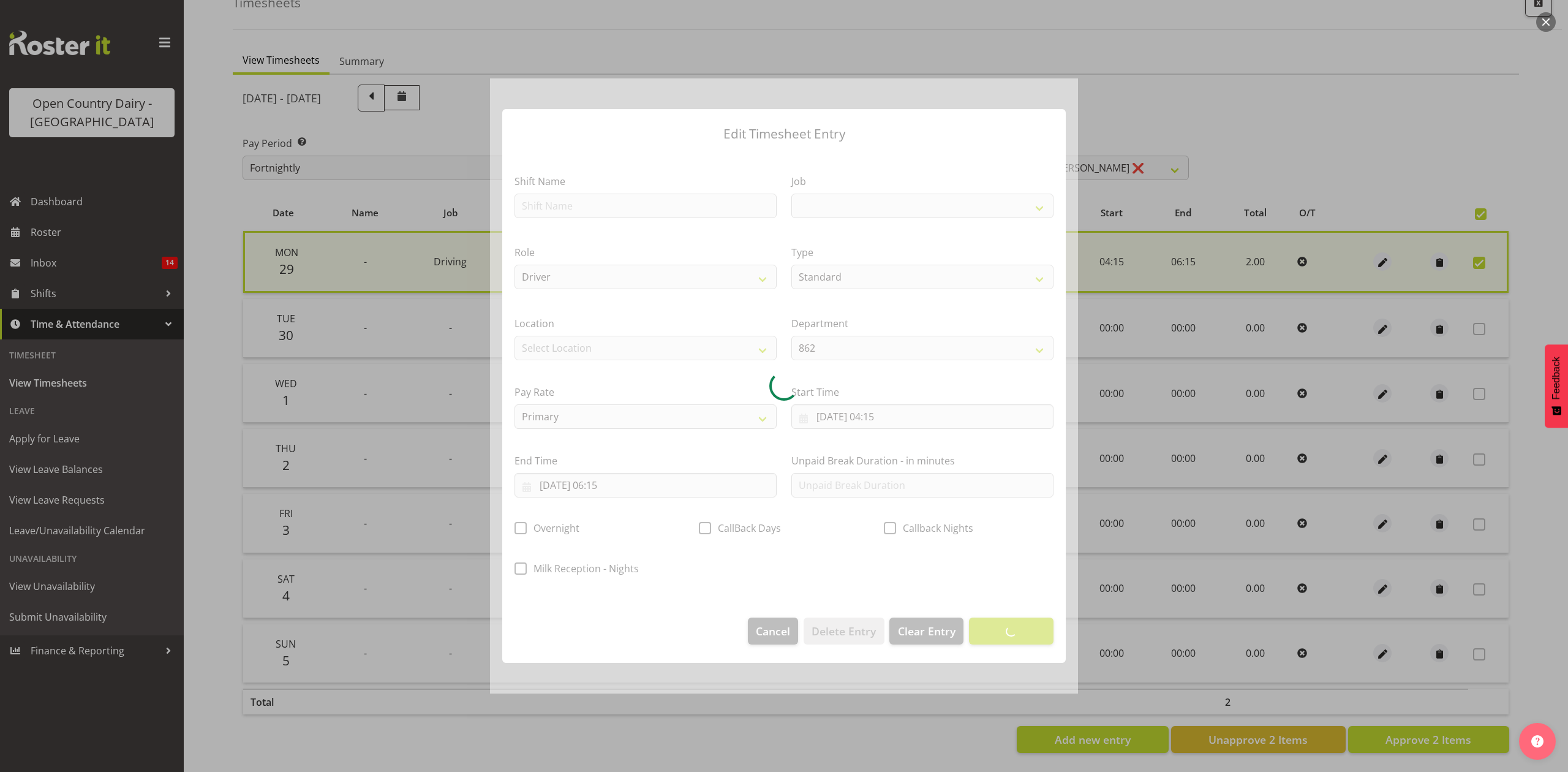
select select "10670"
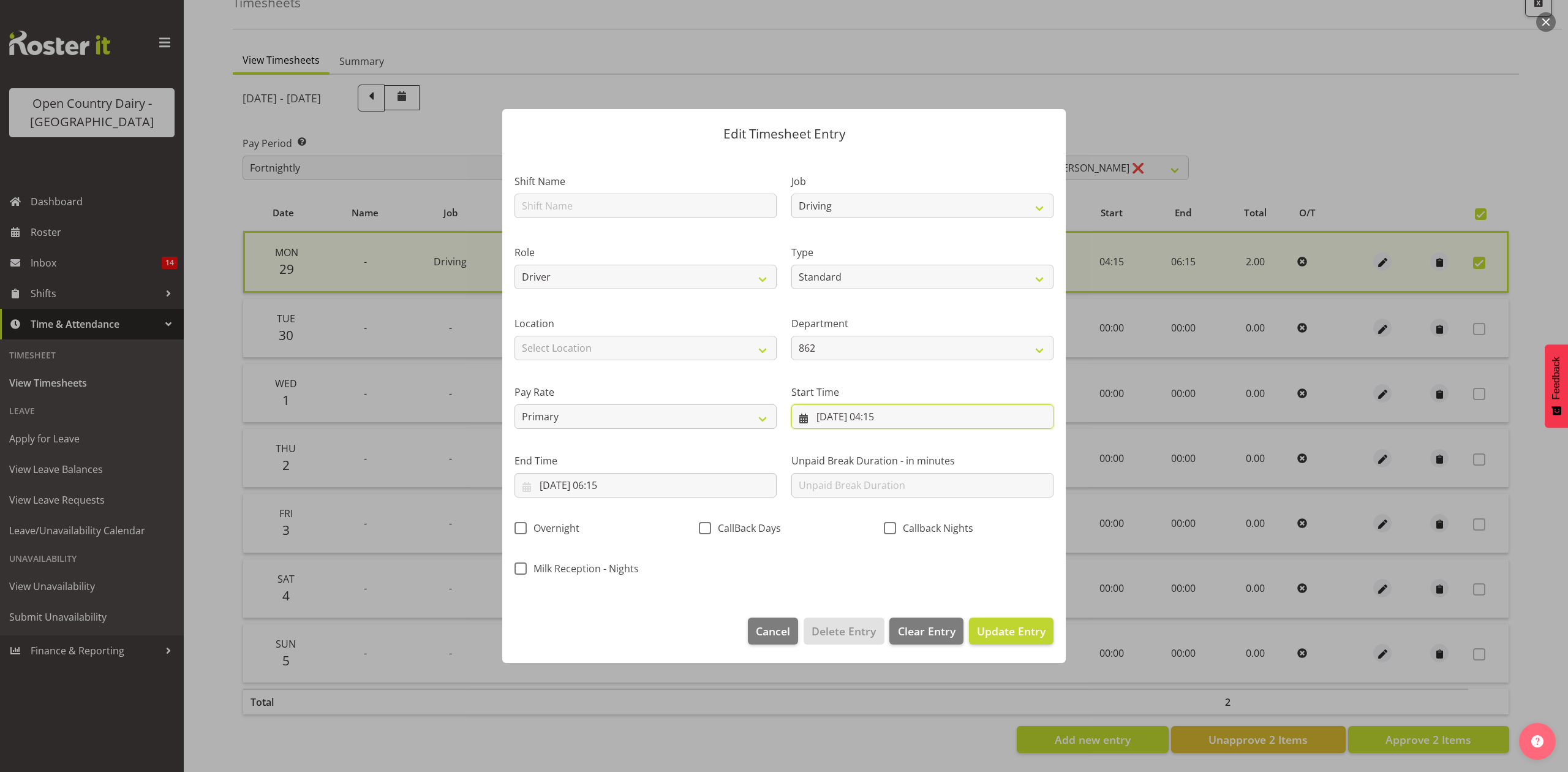
click at [970, 424] on input "[DATE] 04:15" at bounding box center [922, 417] width 262 height 25
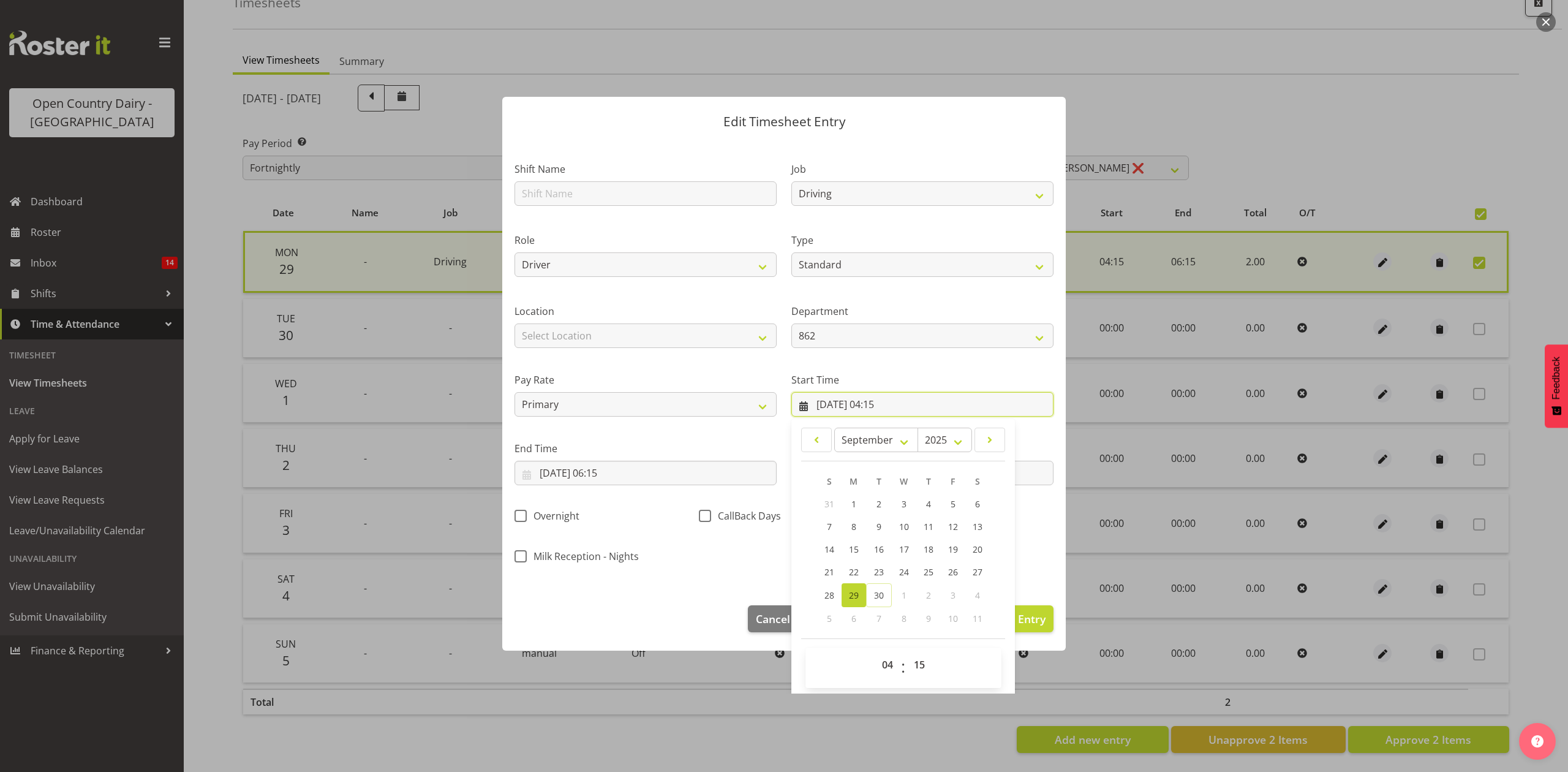
scroll to position [15, 0]
click at [883, 667] on select "00 01 02 03 04 05 06 07 08 09 10 11 12 13 14 15 16 17 18 19 20 21 22 23" at bounding box center [889, 662] width 27 height 25
select select "16"
click at [875, 651] on select "00 01 02 03 04 05 06 07 08 09 10 11 12 13 14 15 16 17 18 19 20 21 22 23" at bounding box center [889, 662] width 27 height 25
type input "[DATE] 16:15"
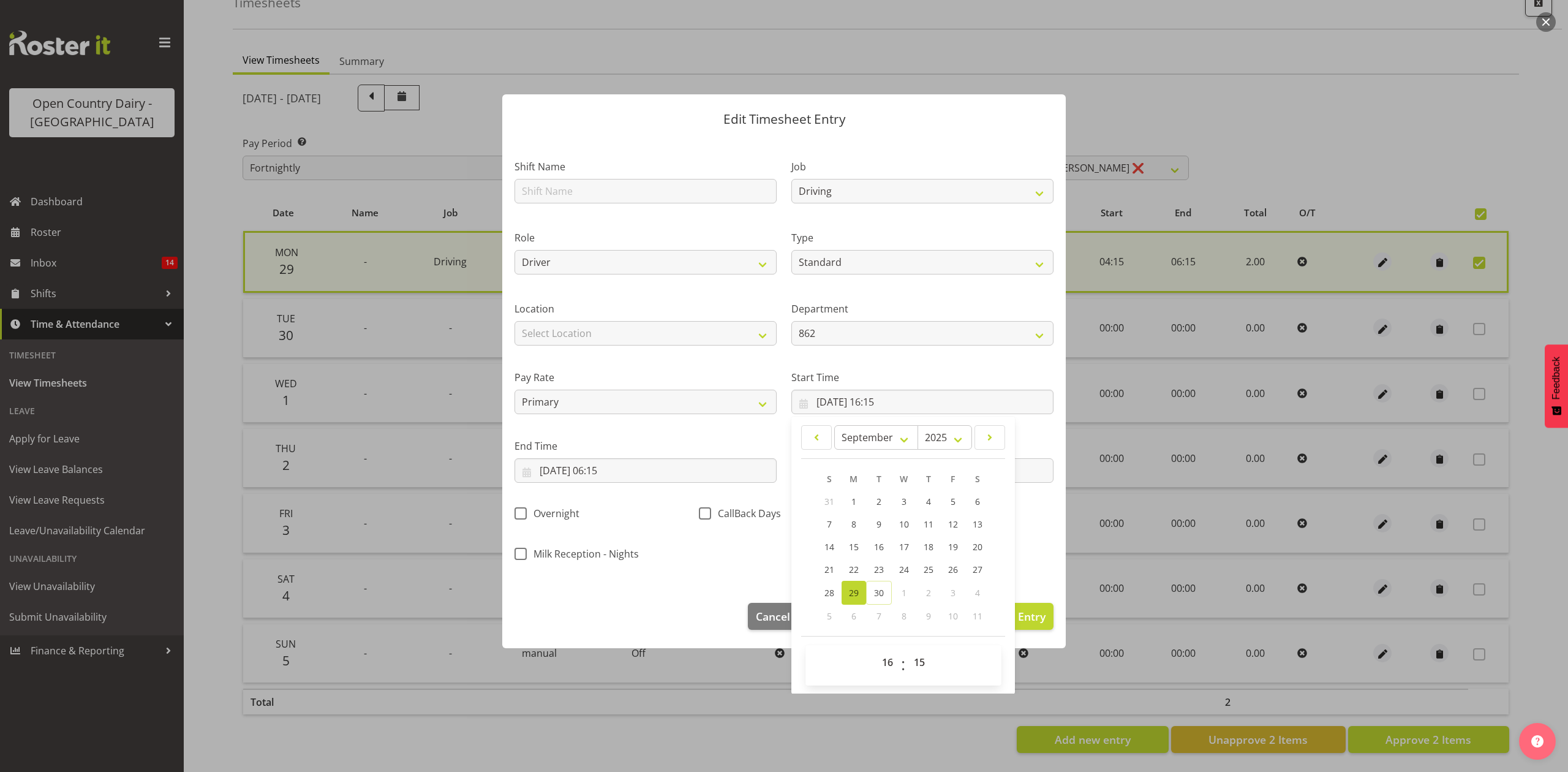
click at [1032, 558] on div "Shift Name Job Connecting /unconnecting Trailers Driving Meeting Milk Testing R…" at bounding box center [784, 357] width 554 height 428
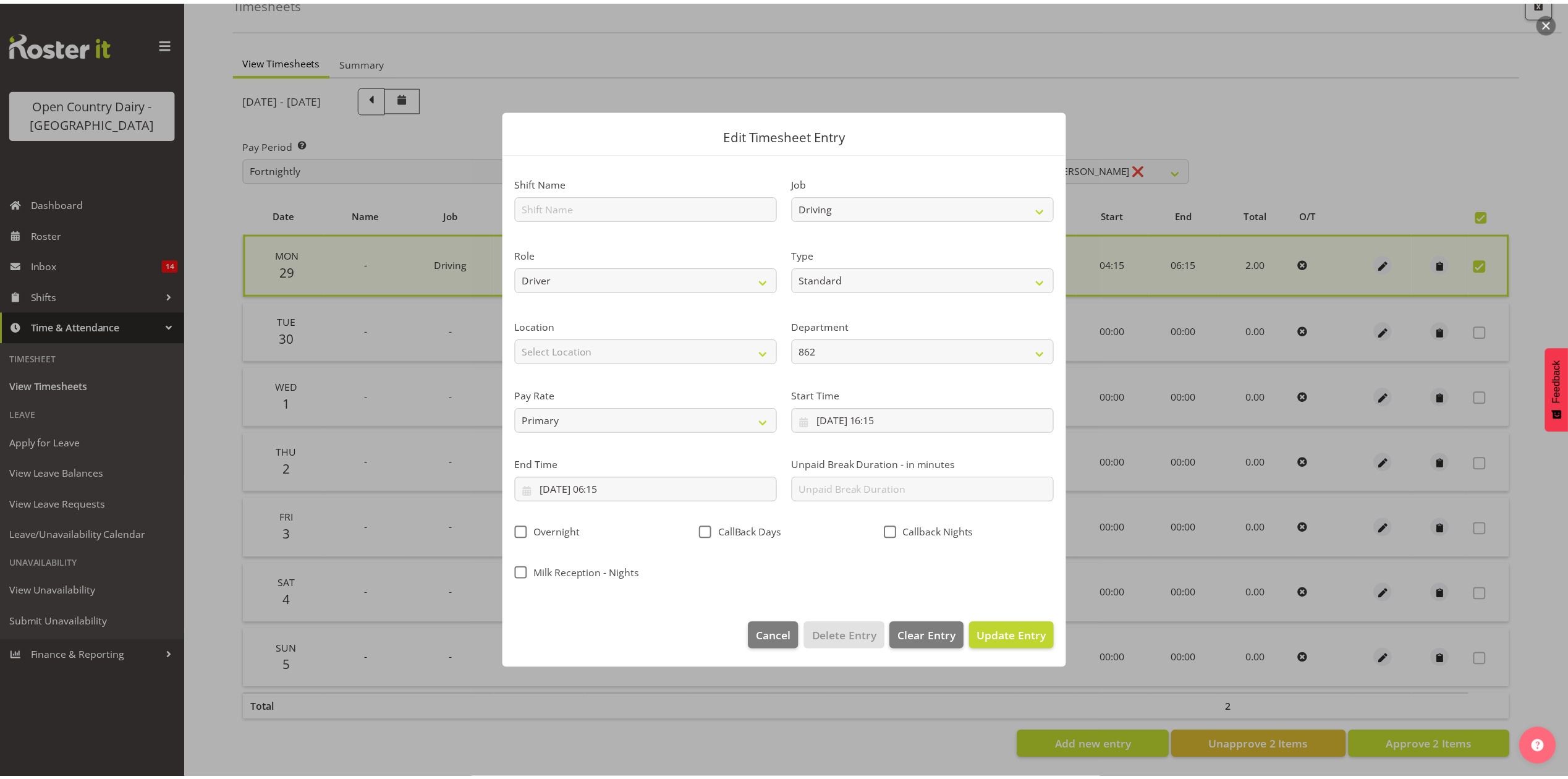
scroll to position [0, 0]
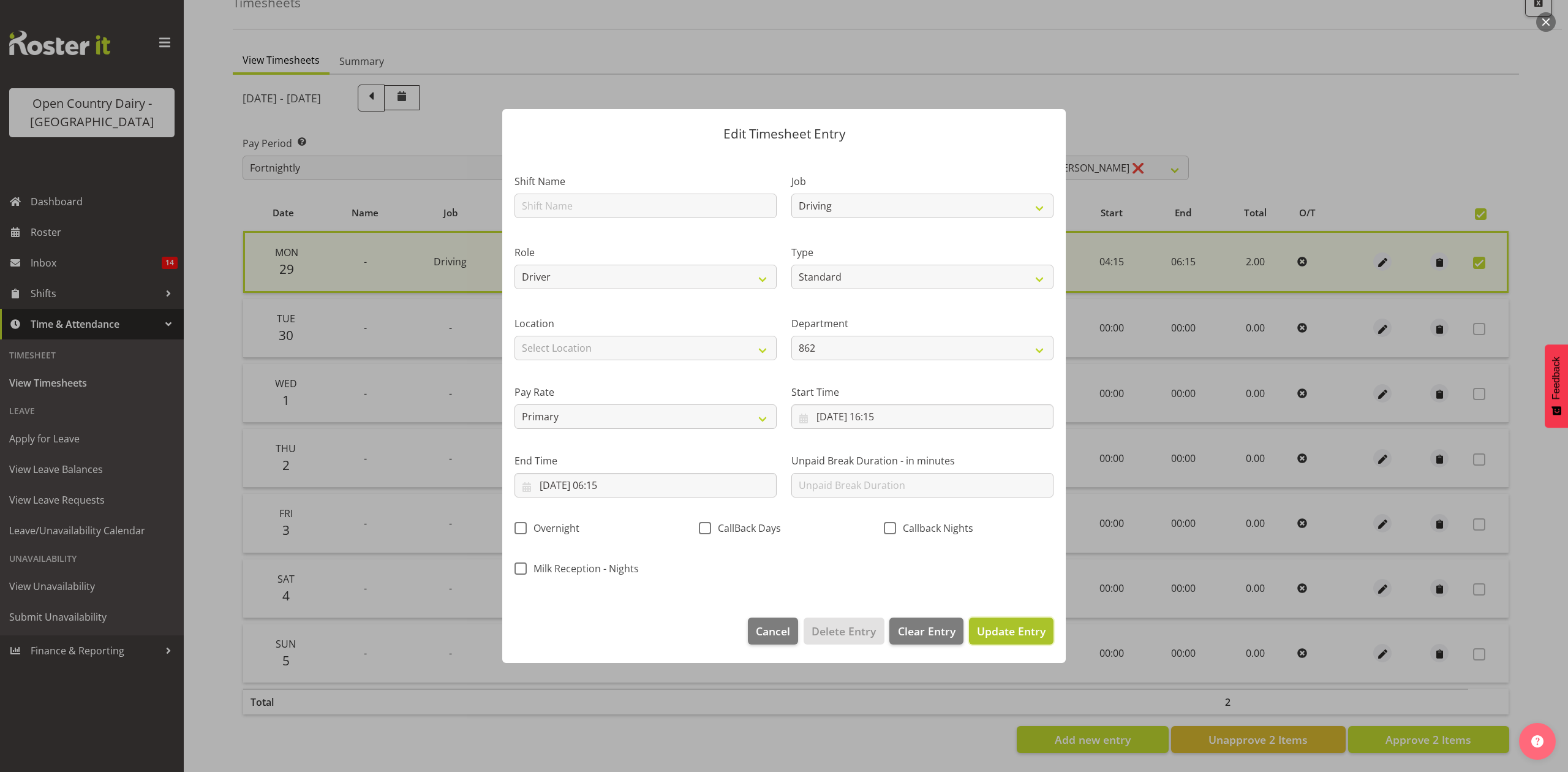
click at [1016, 633] on span "Update Entry" at bounding box center [1011, 631] width 69 height 15
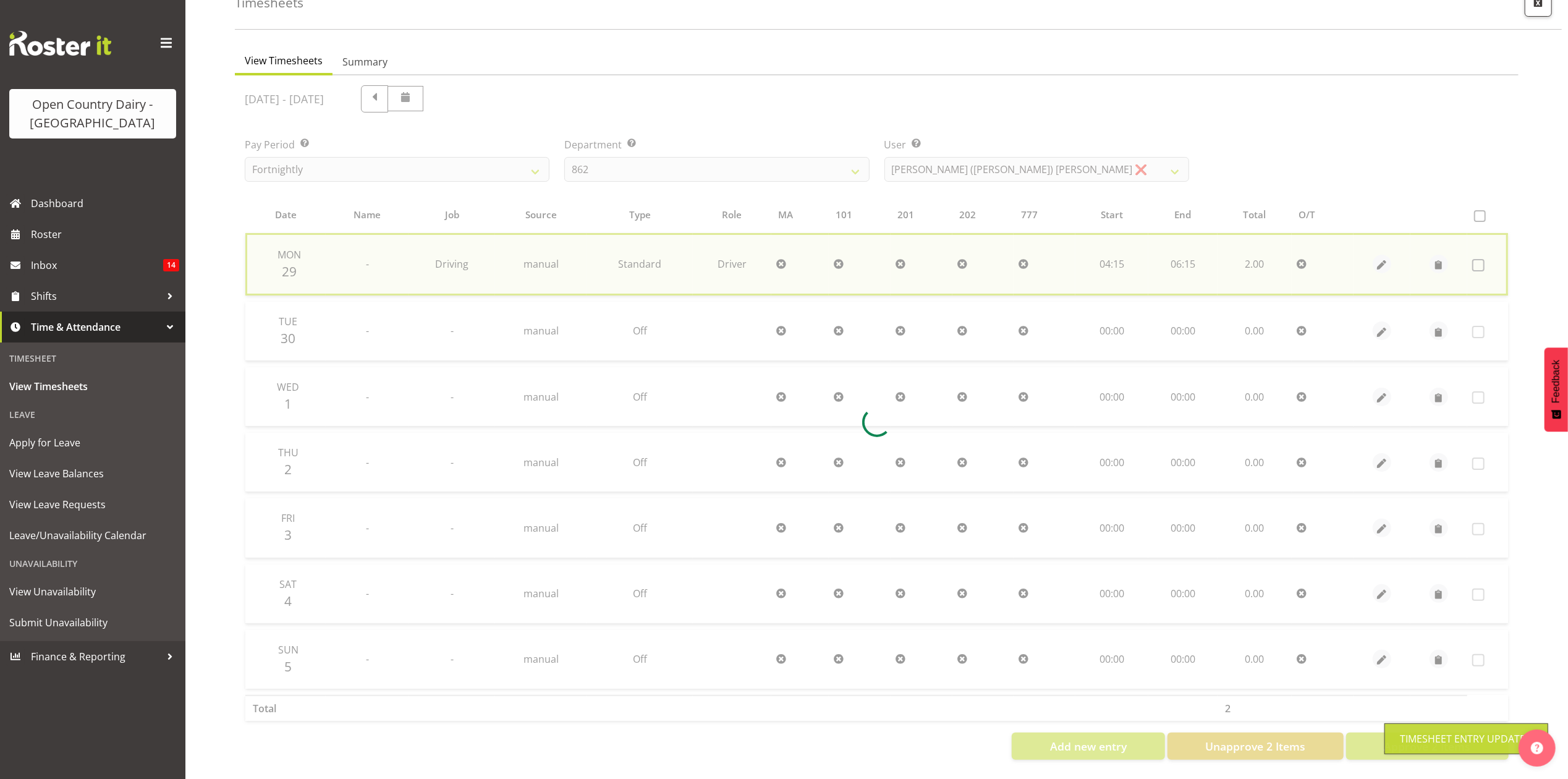
checkbox input "false"
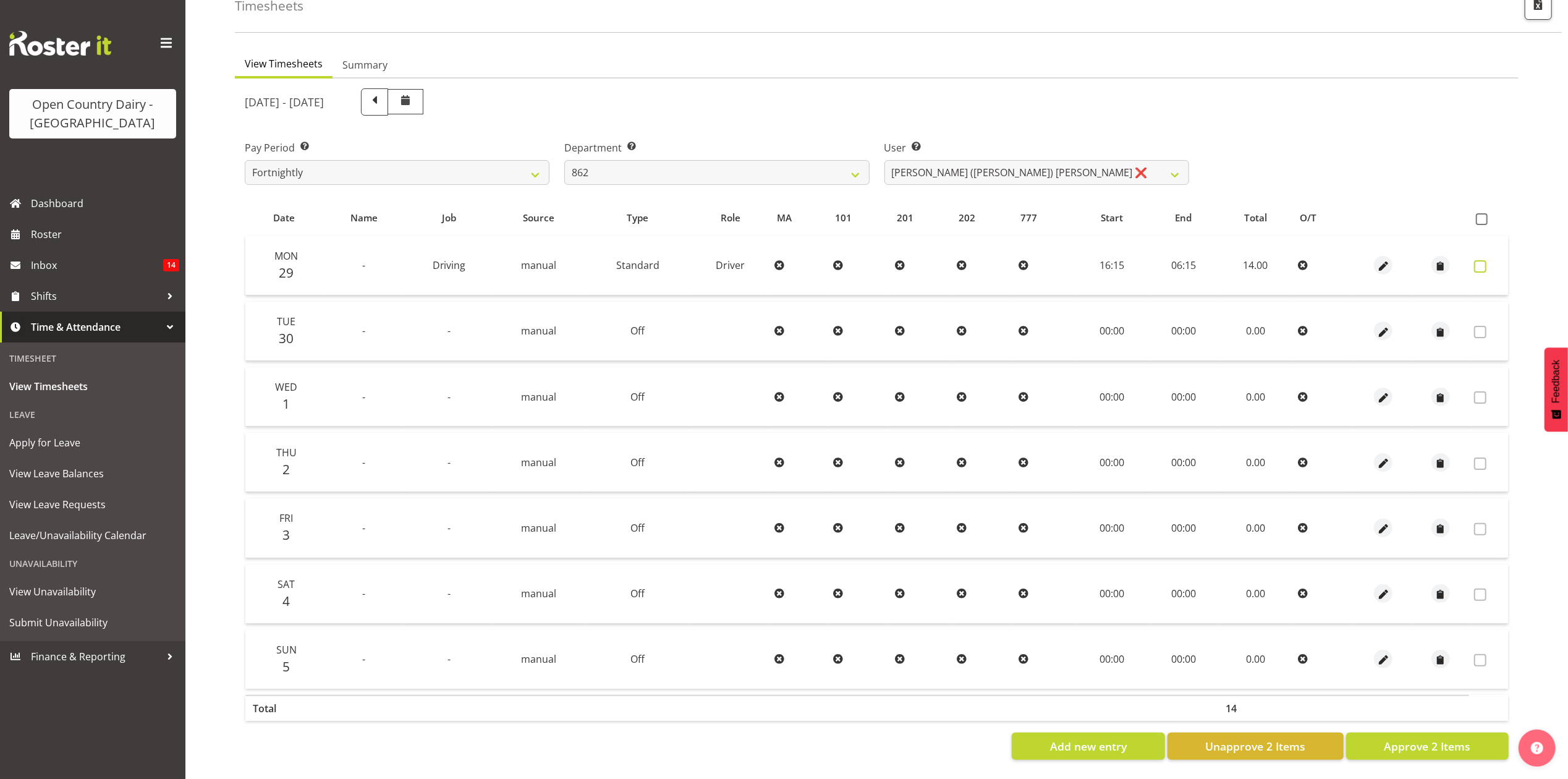
click at [1476, 260] on span at bounding box center [1480, 266] width 13 height 13
checkbox input "true"
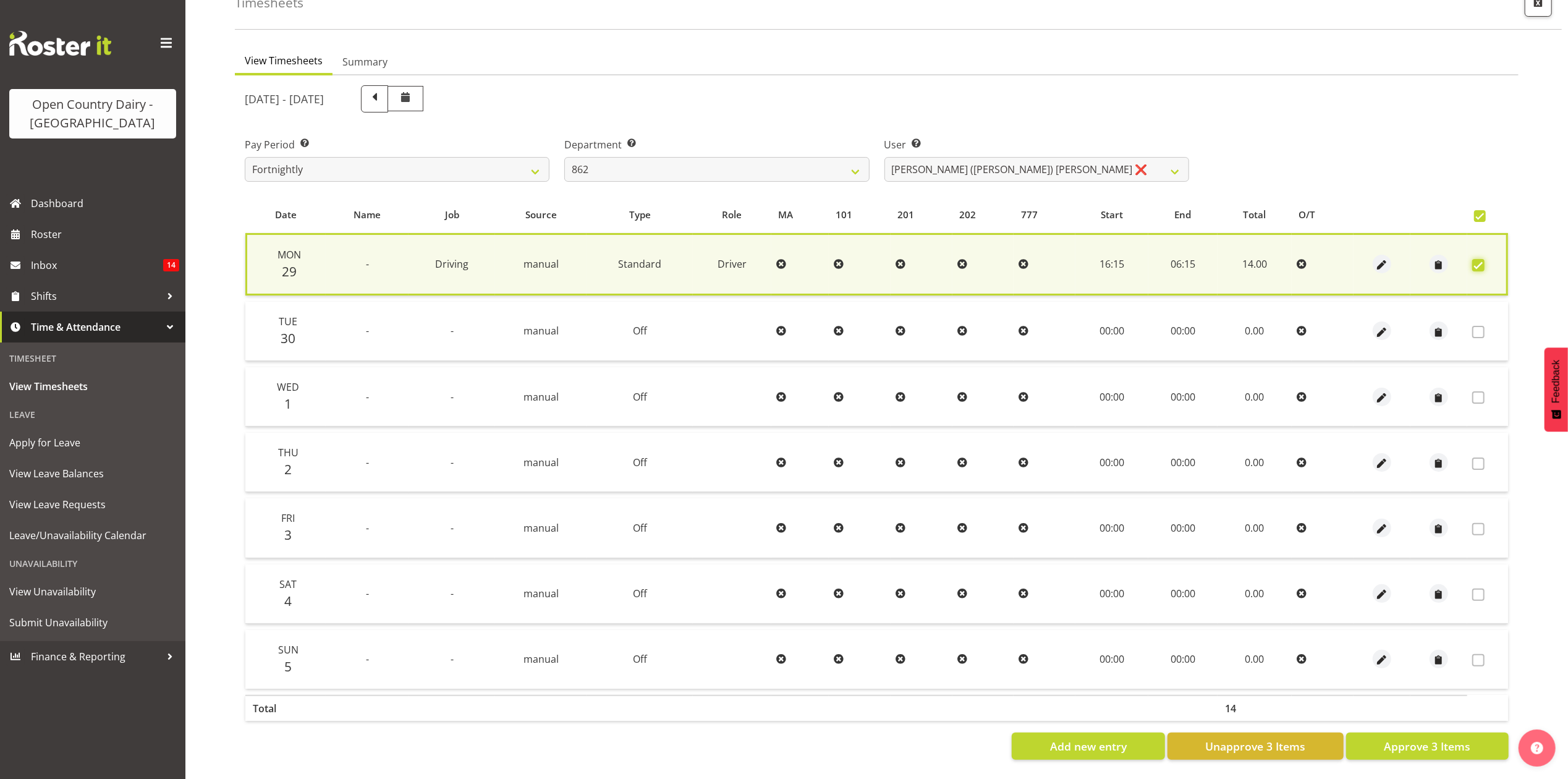
scroll to position [85, 0]
click at [1461, 738] on span "Approve 3 Items" at bounding box center [1427, 746] width 86 height 16
checkbox input "false"
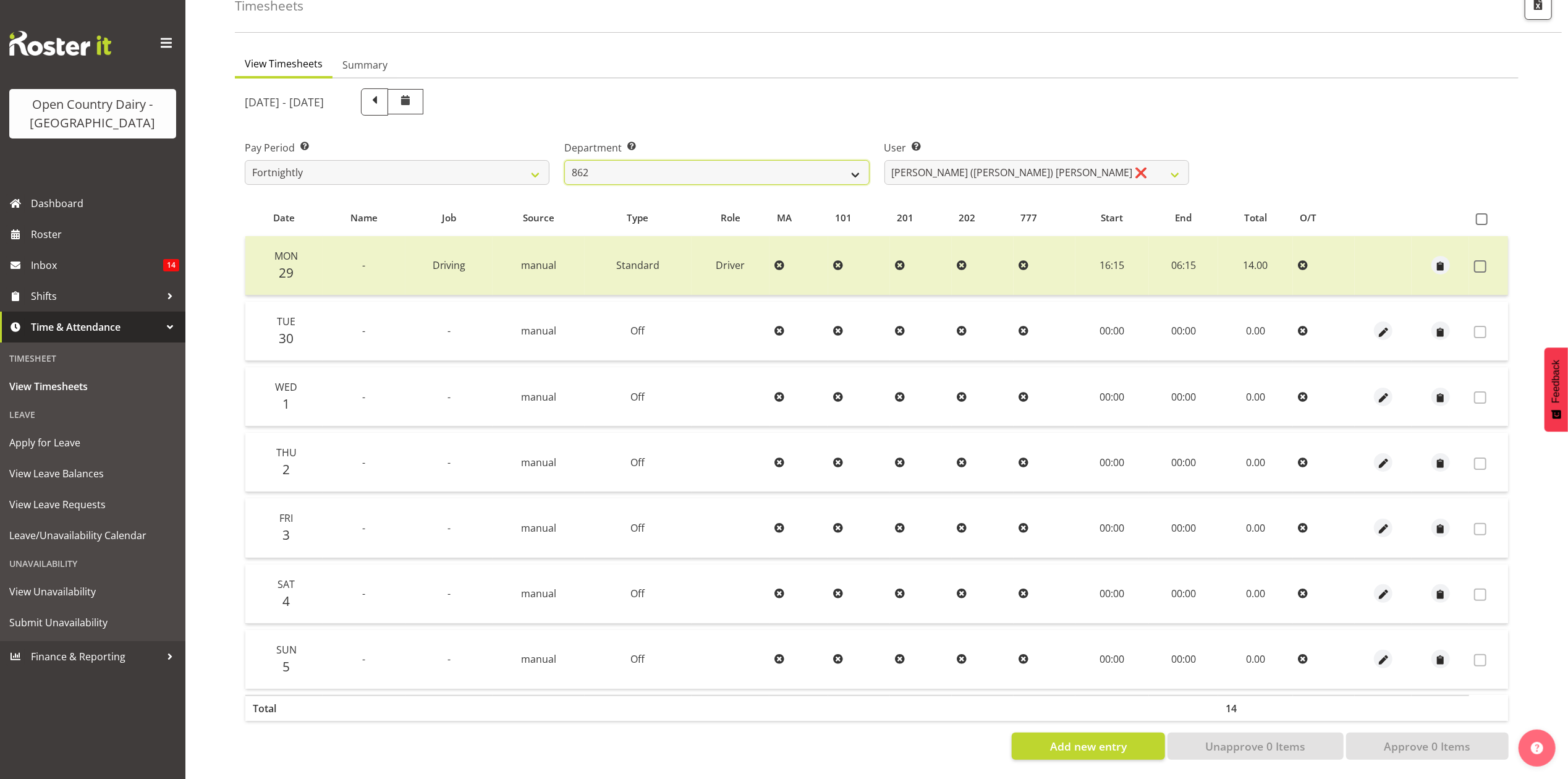
click at [660, 173] on select "734 735 736 737 738 739 851 853 854 855 856 858 861 862 865 867-9032 868 869 87…" at bounding box center [716, 173] width 305 height 25
click at [564, 160] on select "734 735 736 737 738 739 851 853 854 855 856 858 861 862 865 867-9032 868 869 87…" at bounding box center [716, 173] width 305 height 25
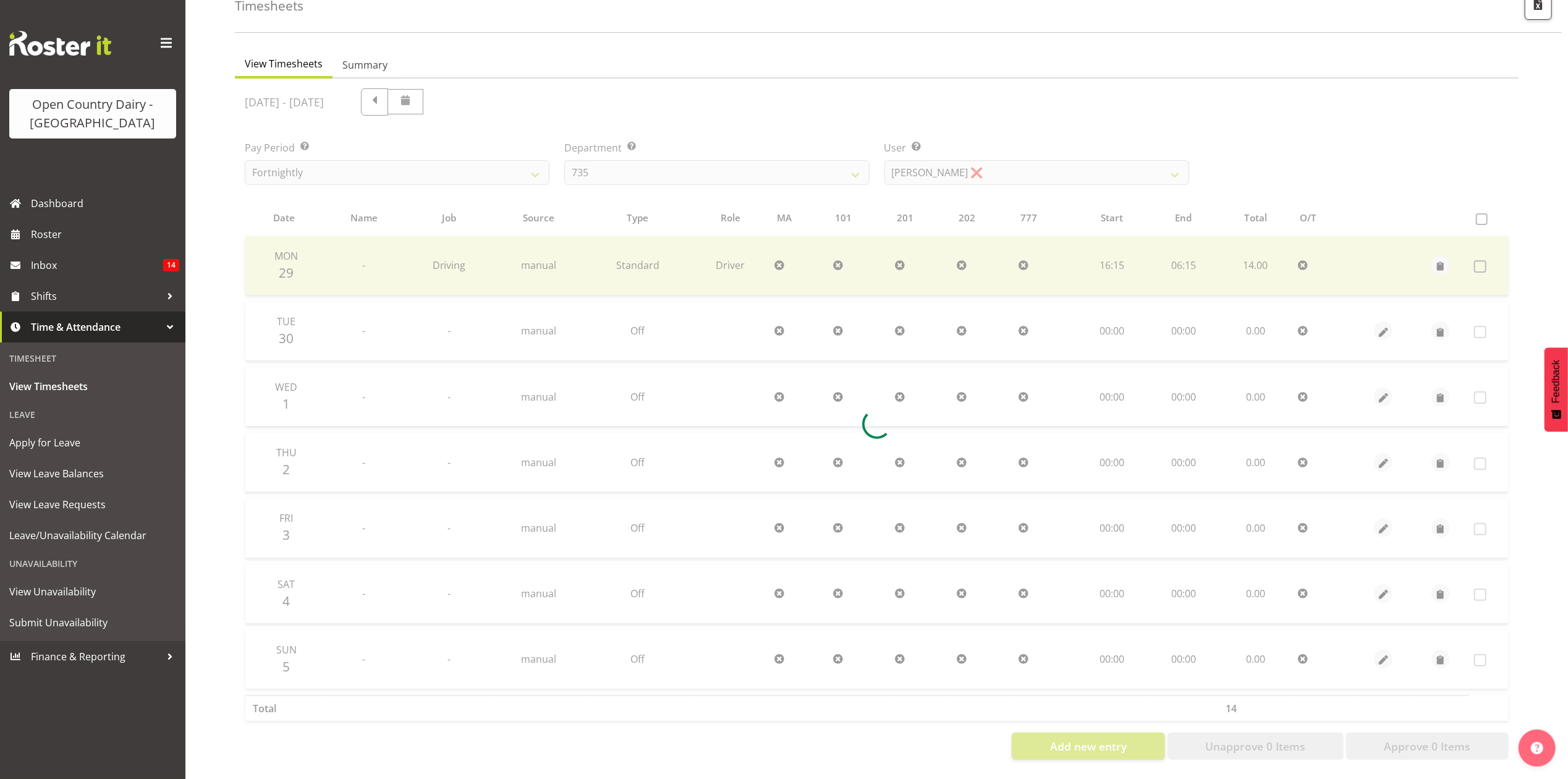
click at [997, 159] on div at bounding box center [877, 424] width 1284 height 691
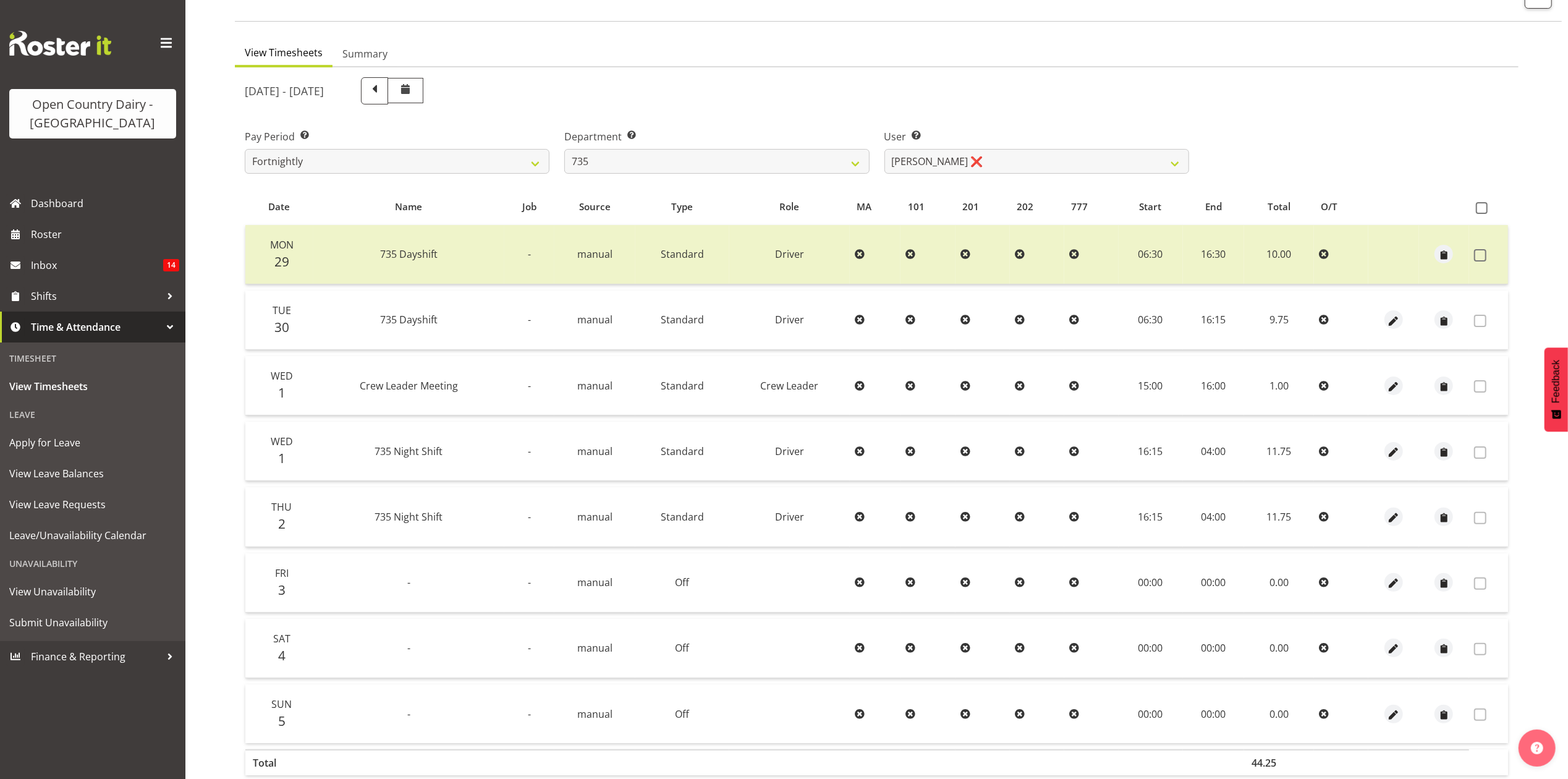
click at [997, 159] on div "[DATE] - [DATE] Pay Period Select which pay period you would like to view. Fort…" at bounding box center [877, 442] width 1264 height 744
click at [997, 159] on select "Brian Neas ❌ Cherie Williams ❌ Christopher Sutherland ❌ Stuart Craig ❌" at bounding box center [1037, 161] width 305 height 25
click at [954, 114] on div "User Select user. Note: This is filtered down by the previous two drop-down ite…" at bounding box center [1037, 146] width 320 height 69
click at [614, 165] on select "734 735 736 737 738 739 851 853 854 855 856 858 861 862 865 867-9032 868 869 87…" at bounding box center [716, 161] width 305 height 25
click at [564, 149] on select "734 735 736 737 738 739 851 853 854 855 856 858 861 862 865 867-9032 868 869 87…" at bounding box center [716, 161] width 305 height 25
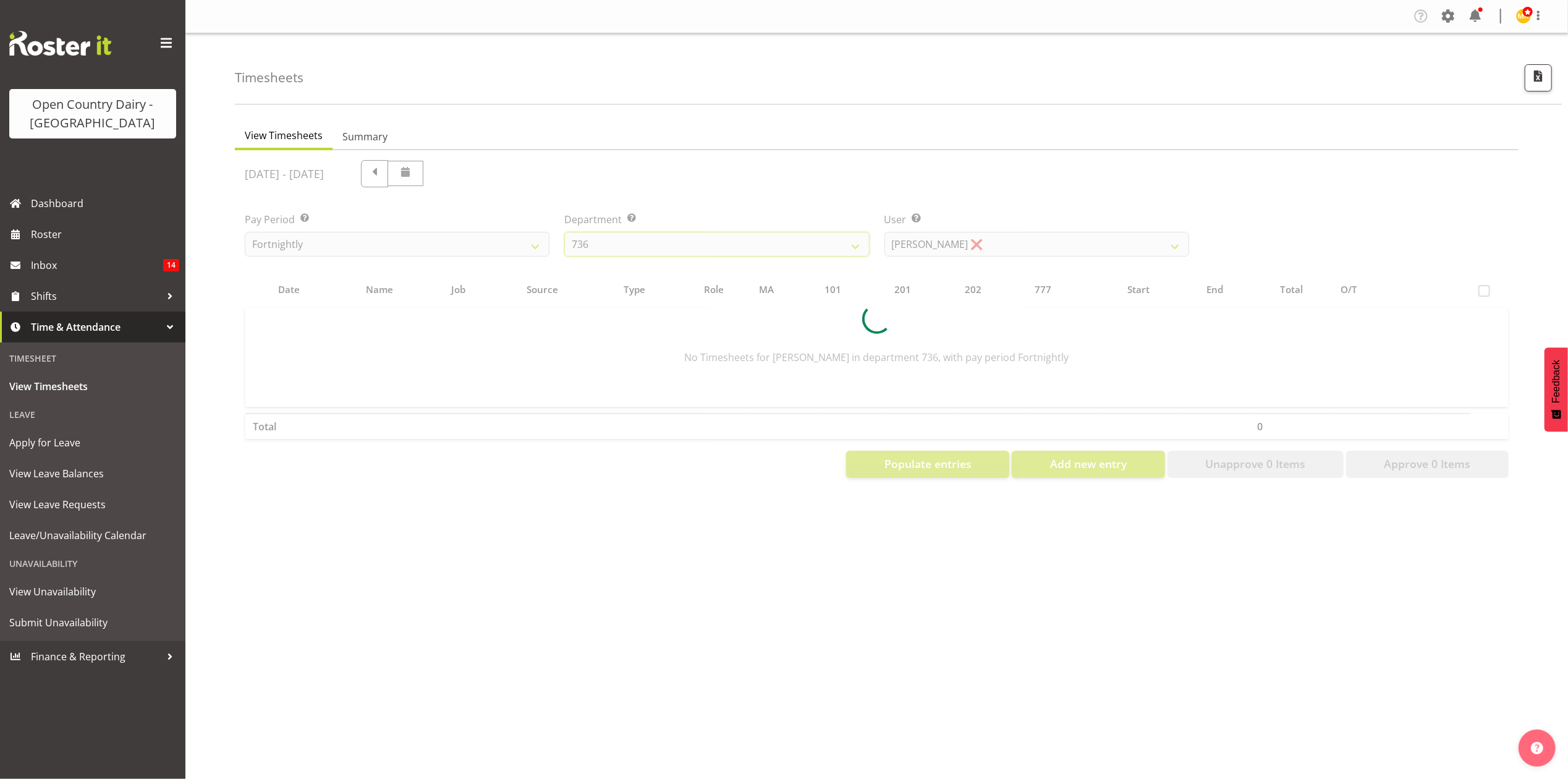
scroll to position [0, 0]
click at [1076, 164] on div "[DATE] - [DATE] Pay Period Select which pay period you would like to view. Fort…" at bounding box center [877, 315] width 1264 height 325
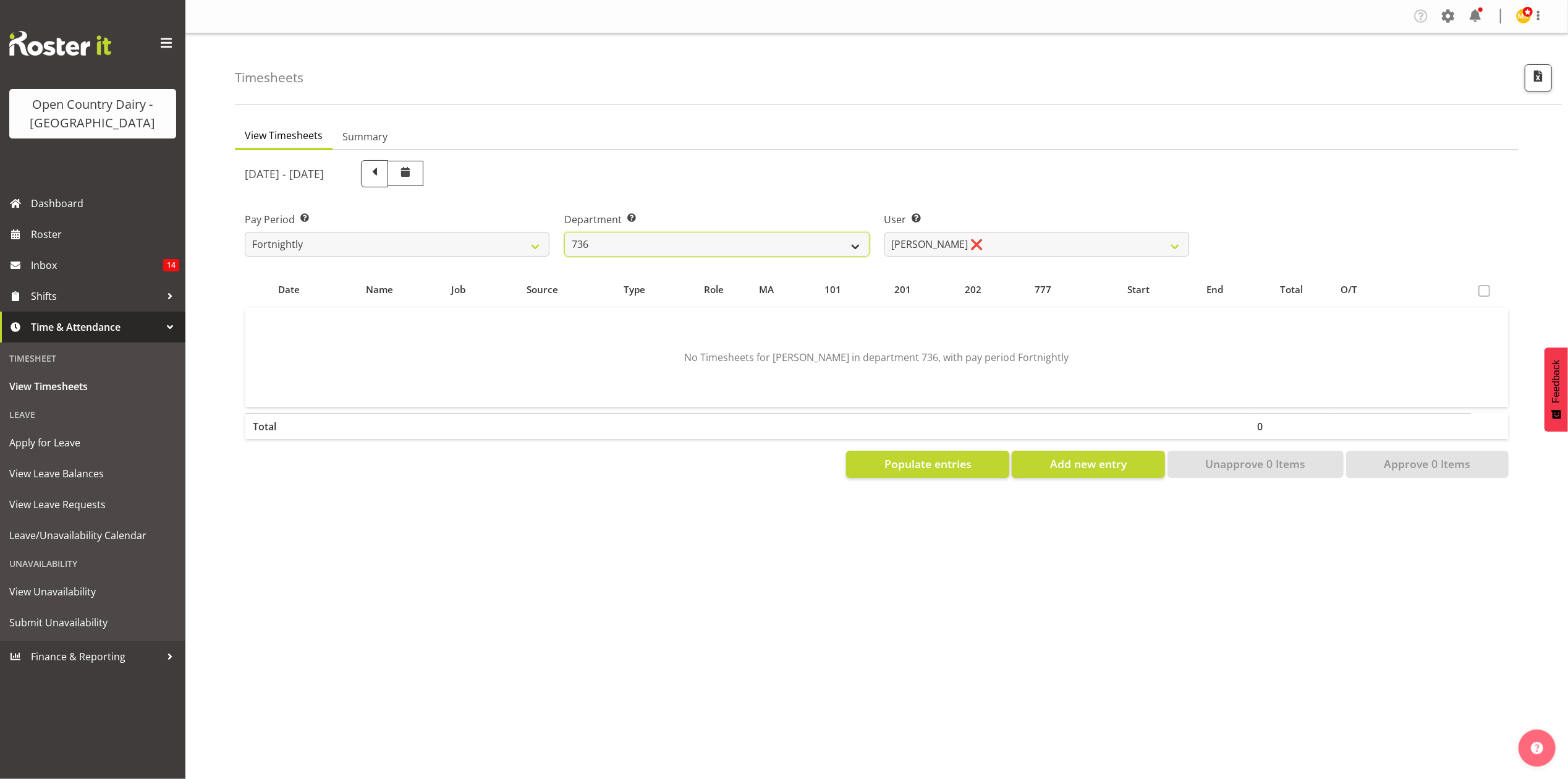
click at [631, 245] on select "734 735 736 737 738 739 851 853 854 855 856 858 861 862 865 867-9032 868 869 87…" at bounding box center [716, 245] width 305 height 25
click at [564, 232] on select "734 735 736 737 738 739 851 853 854 855 856 858 861 862 865 867-9032 868 869 87…" at bounding box center [716, 245] width 305 height 25
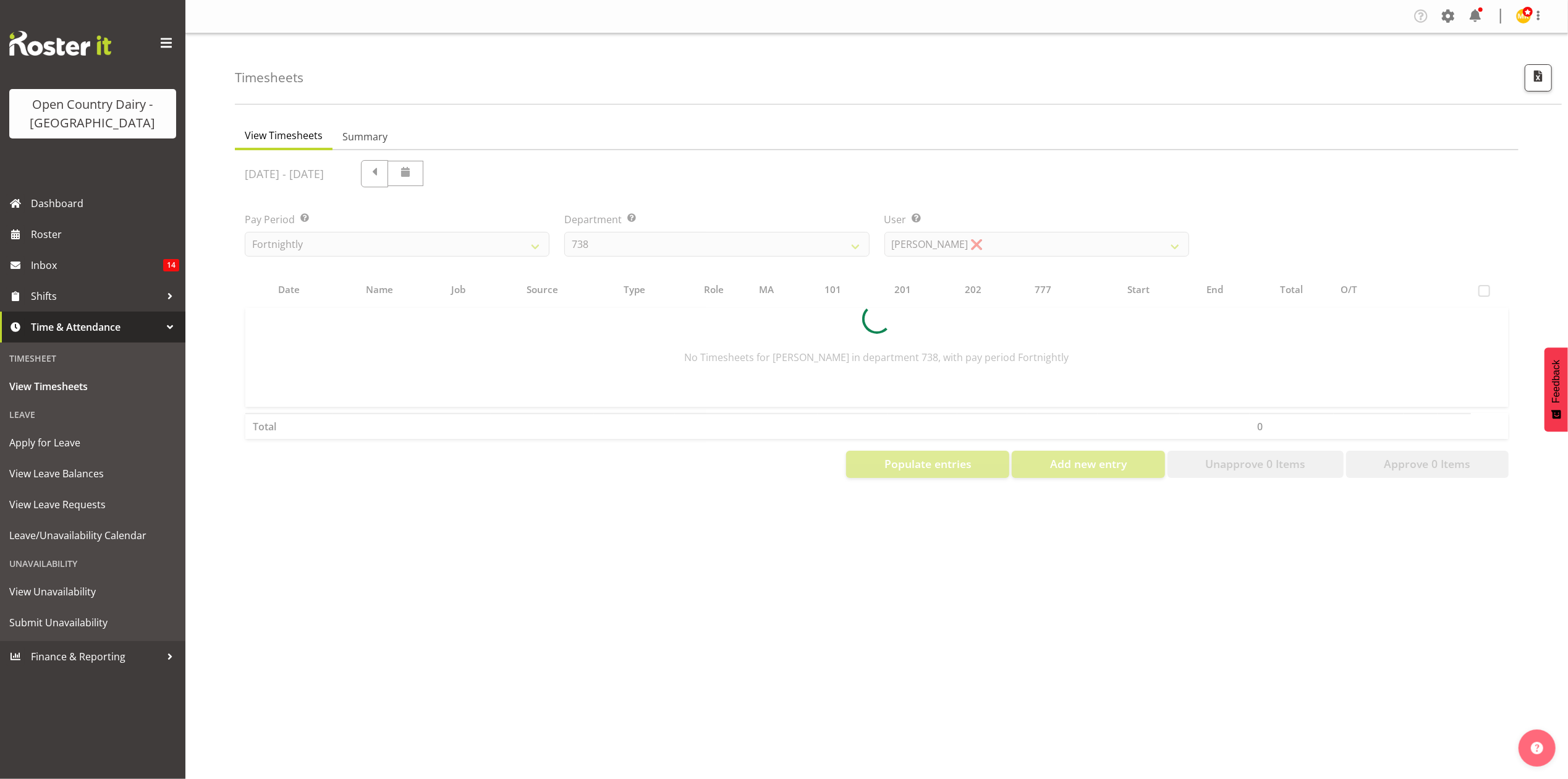
click at [940, 250] on div at bounding box center [877, 319] width 1284 height 337
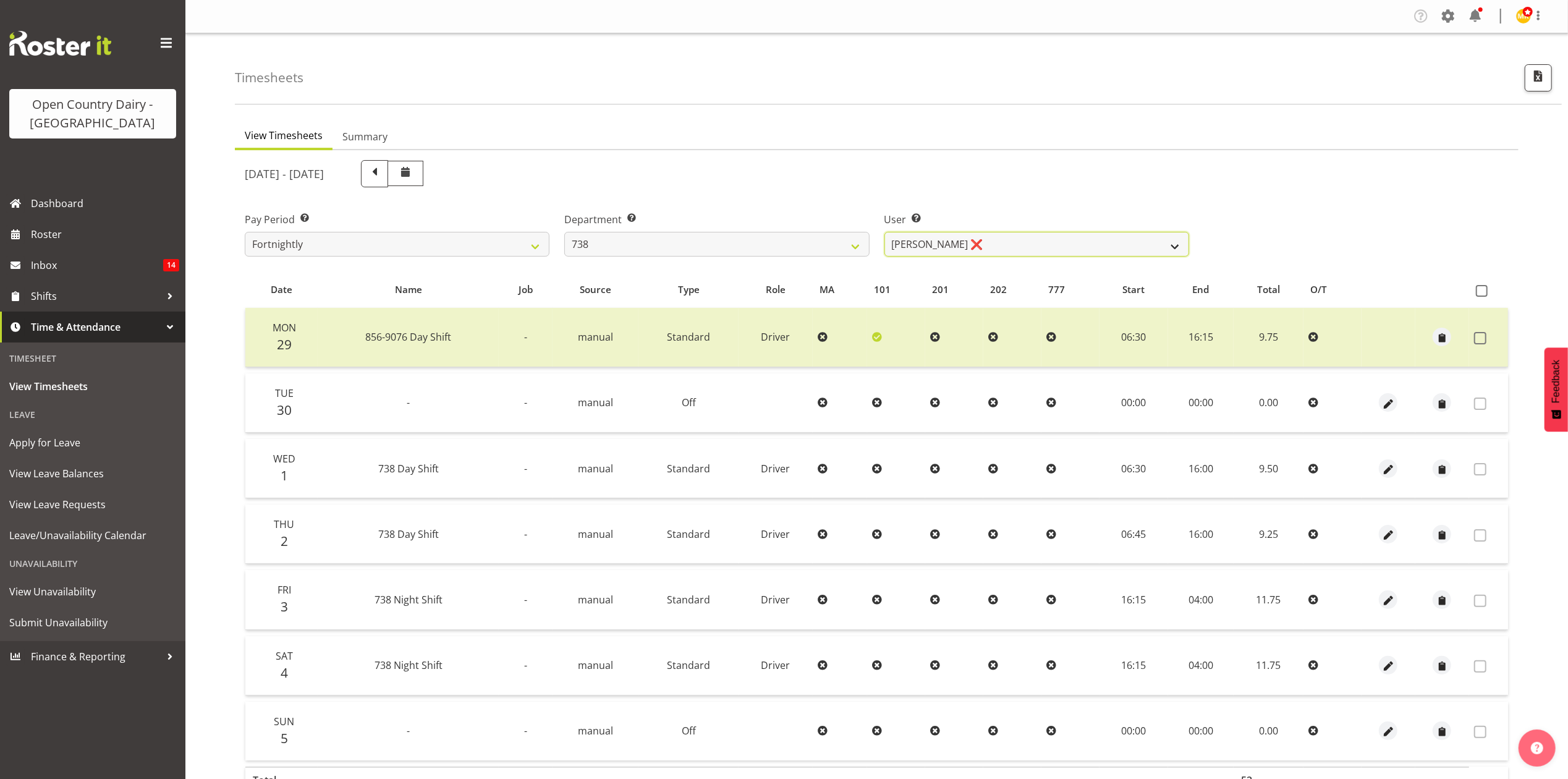
click at [940, 250] on select "Christopher Gamble ❌ Marcy Tuuta ❌ Raymond Campbell ❌ Tama Irvine ❌" at bounding box center [1037, 245] width 305 height 25
click at [899, 179] on div "[DATE] - [DATE]" at bounding box center [716, 173] width 944 height 27
click at [817, 227] on div "Department Select which department you would like to view. 734 735 736 737 738 …" at bounding box center [716, 235] width 305 height 45
click at [799, 237] on select "734 735 736 737 738 739 851 853 854 855 856 858 861 862 865 867-9032 868 869 87…" at bounding box center [716, 245] width 305 height 25
select select "902"
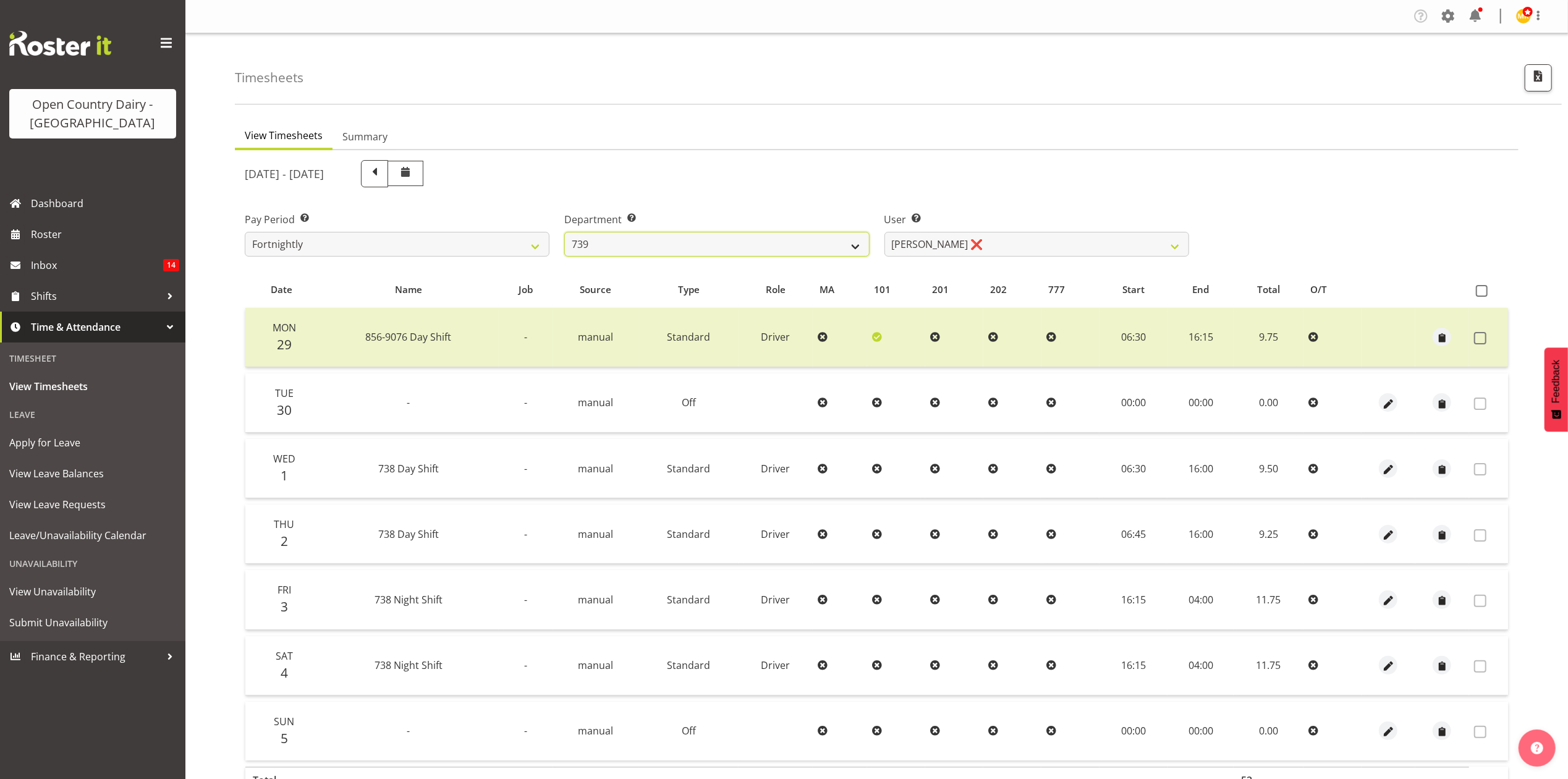
click at [564, 232] on select "734 735 736 737 738 739 851 853 854 855 856 858 861 862 865 867-9032 868 869 87…" at bounding box center [716, 245] width 305 height 25
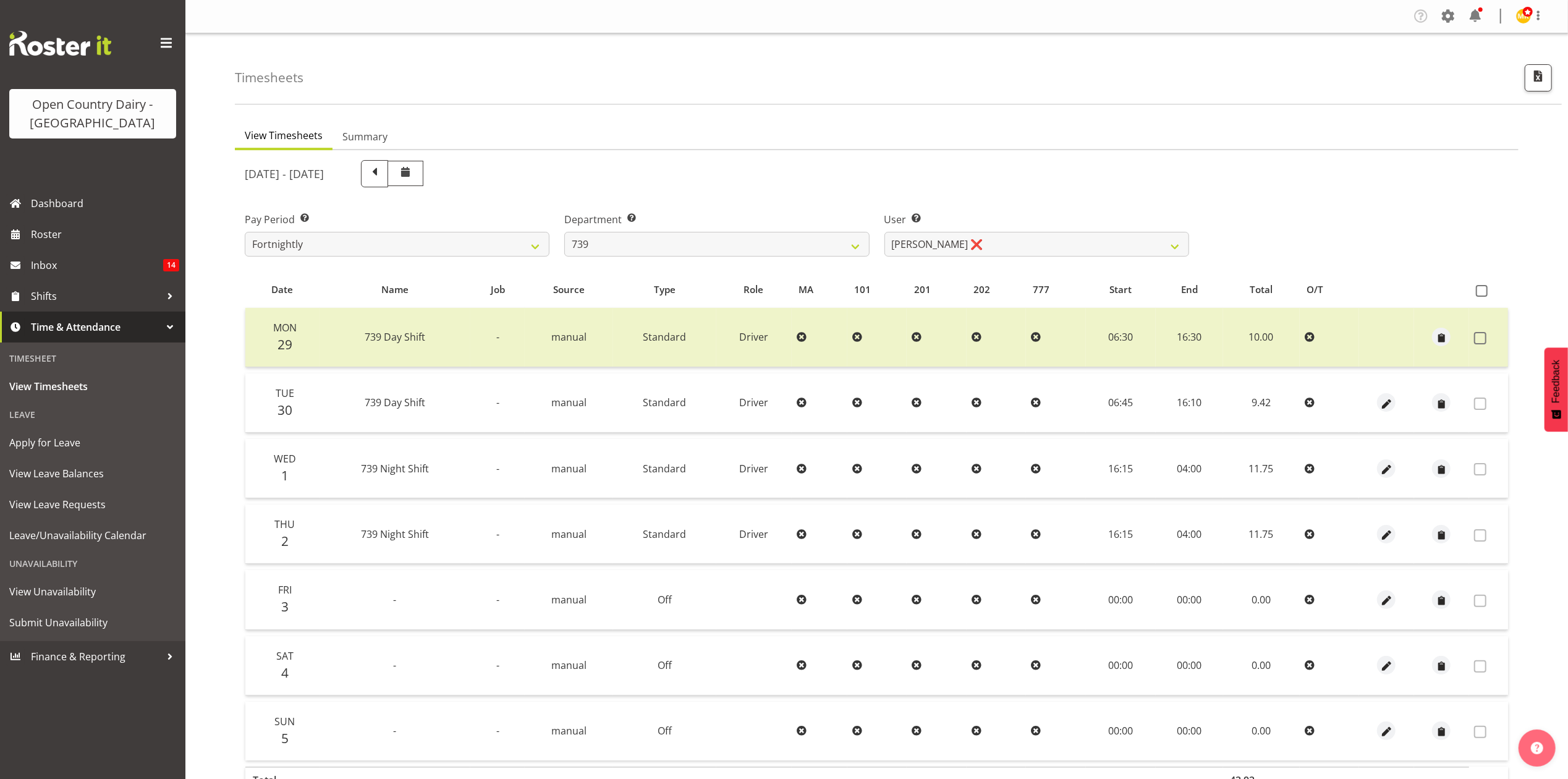
click at [1002, 245] on div "[DATE] - [DATE] Pay Period Select which pay period you would like to view. Fort…" at bounding box center [877, 492] width 1264 height 679
click at [1002, 245] on select "Erika McNaught ❌ Rachel Fletcher ❌ Rick Murphy ❌ Tish Veint ❌" at bounding box center [1037, 245] width 305 height 25
click at [885, 232] on select "Erika McNaught ❌ Rachel Fletcher ❌ Rick Murphy ❌ Tish Veint ❌" at bounding box center [1037, 245] width 305 height 25
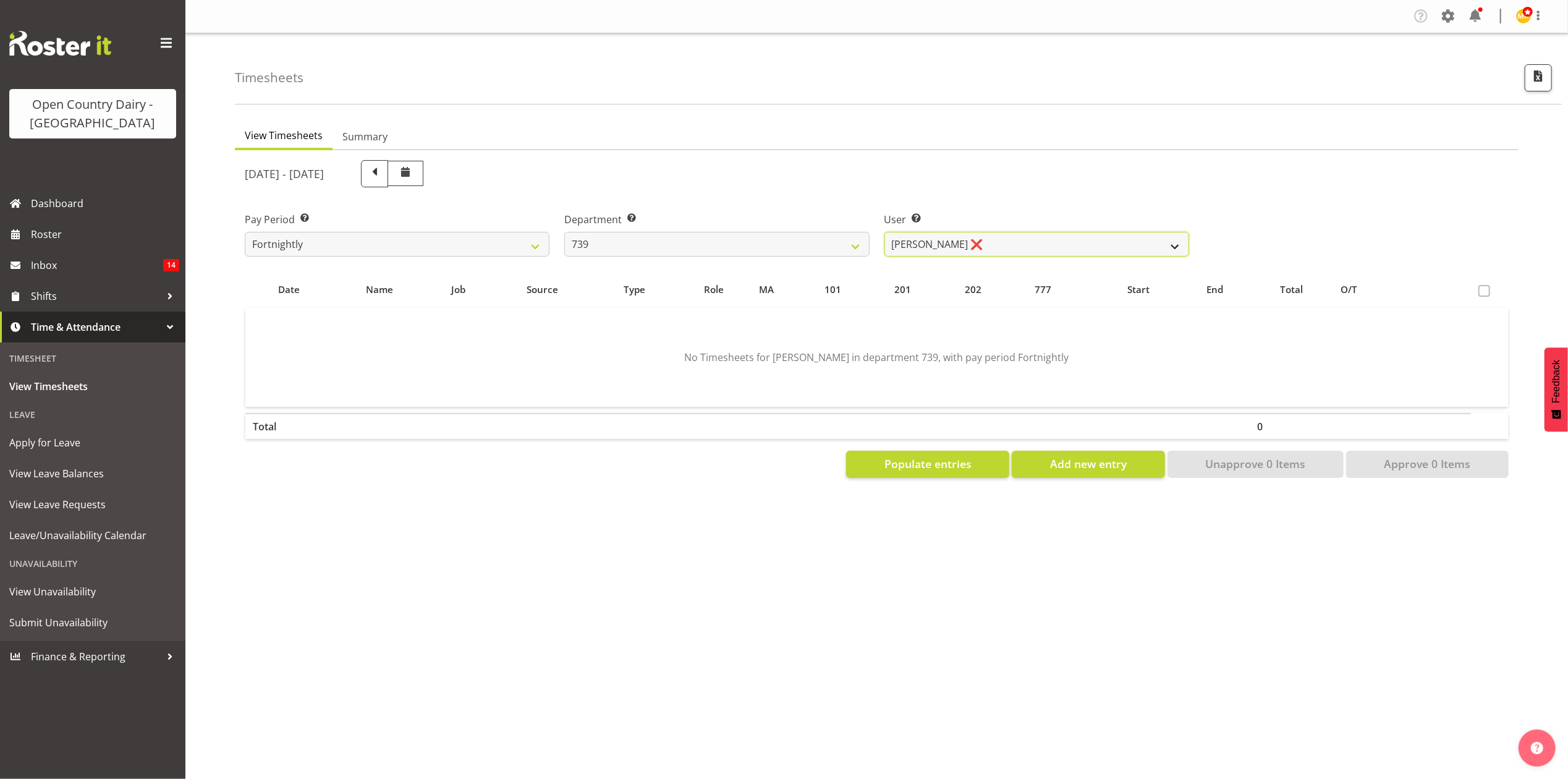
click at [975, 248] on select "Erika McNaught ❌ Rachel Fletcher ❌ Rick Murphy ❌ Tish Veint ❌" at bounding box center [1037, 245] width 305 height 25
click at [885, 232] on select "Erika McNaught ❌ Rachel Fletcher ❌ Rick Murphy ❌ Tish Veint ❌" at bounding box center [1037, 245] width 305 height 25
click at [1024, 253] on select "Erika McNaught ❌ Rachel Fletcher ❌ Rick Murphy ❌ Tish Veint ❌" at bounding box center [1037, 245] width 305 height 25
click at [885, 232] on select "Erika McNaught ❌ Rachel Fletcher ❌ Rick Murphy ❌ Tish Veint ❌" at bounding box center [1037, 245] width 305 height 25
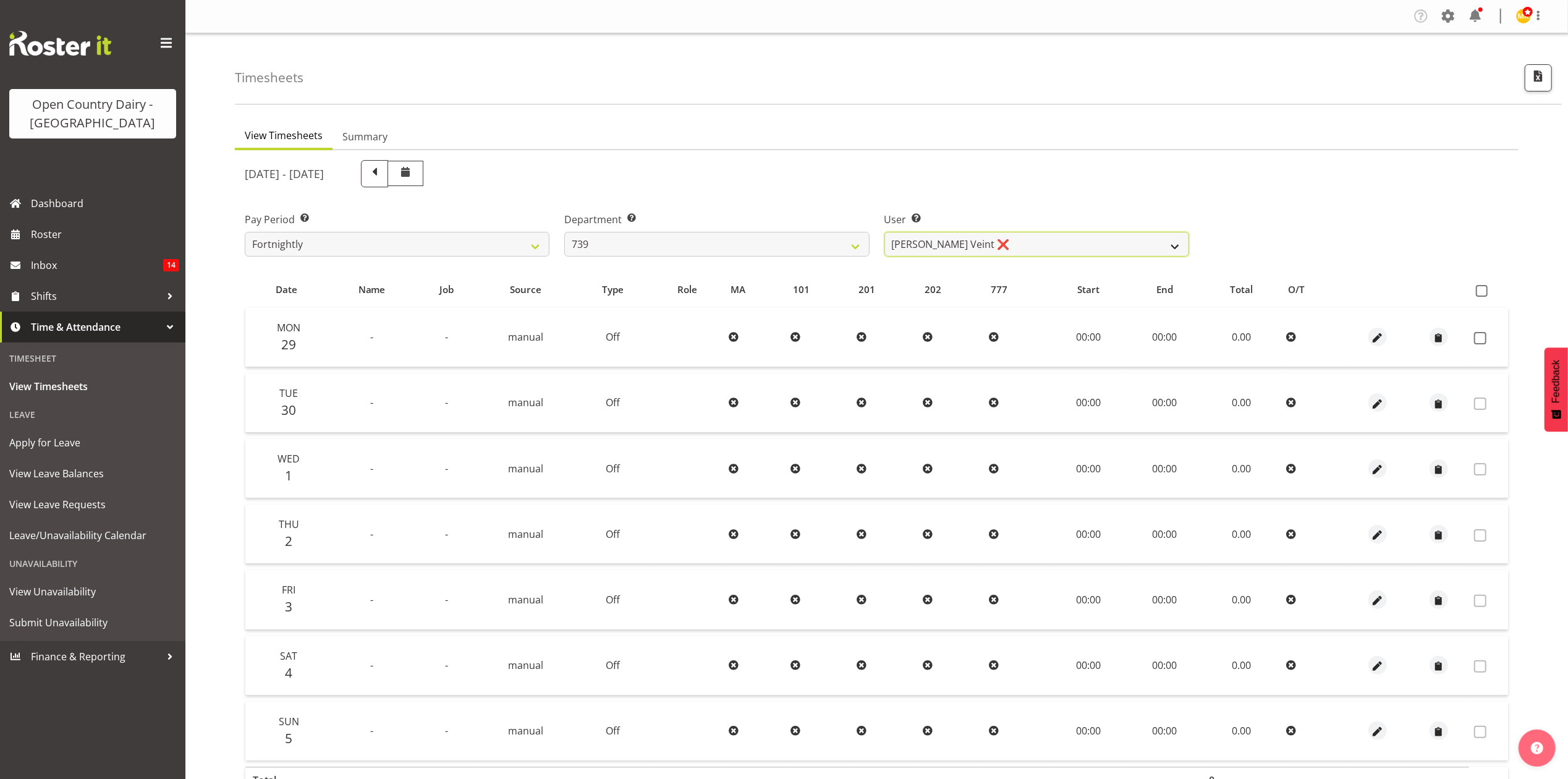
click at [982, 243] on select "Erika McNaught ❌ Rachel Fletcher ❌ Rick Murphy ❌ Tish Veint ❌" at bounding box center [1037, 245] width 305 height 25
select select "11702"
click at [885, 232] on select "Erika McNaught ❌ Rachel Fletcher ❌ Rick Murphy ❌ Tish Veint ❌" at bounding box center [1037, 245] width 305 height 25
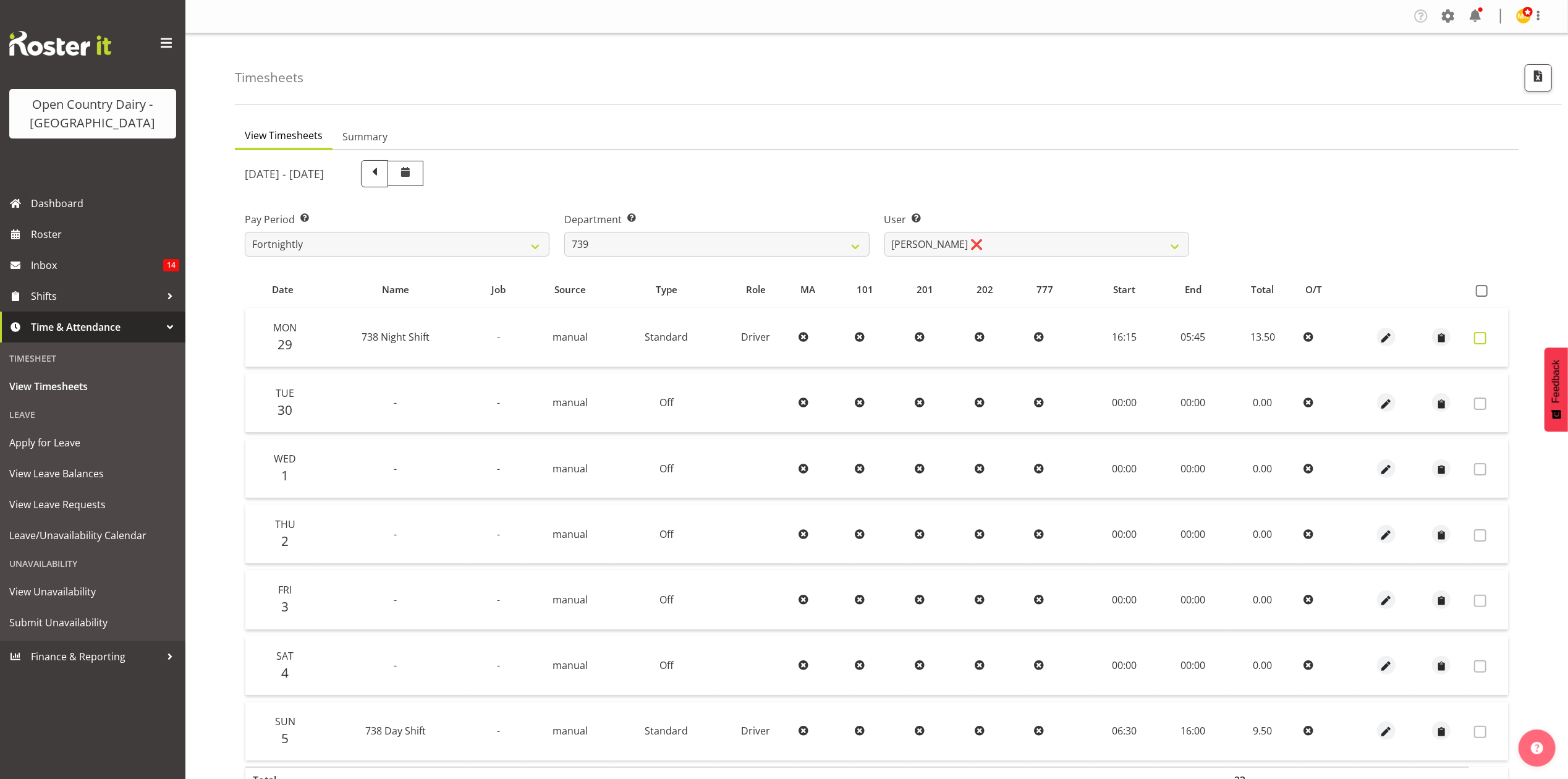
click at [1486, 337] on span at bounding box center [1480, 338] width 13 height 13
checkbox input "true"
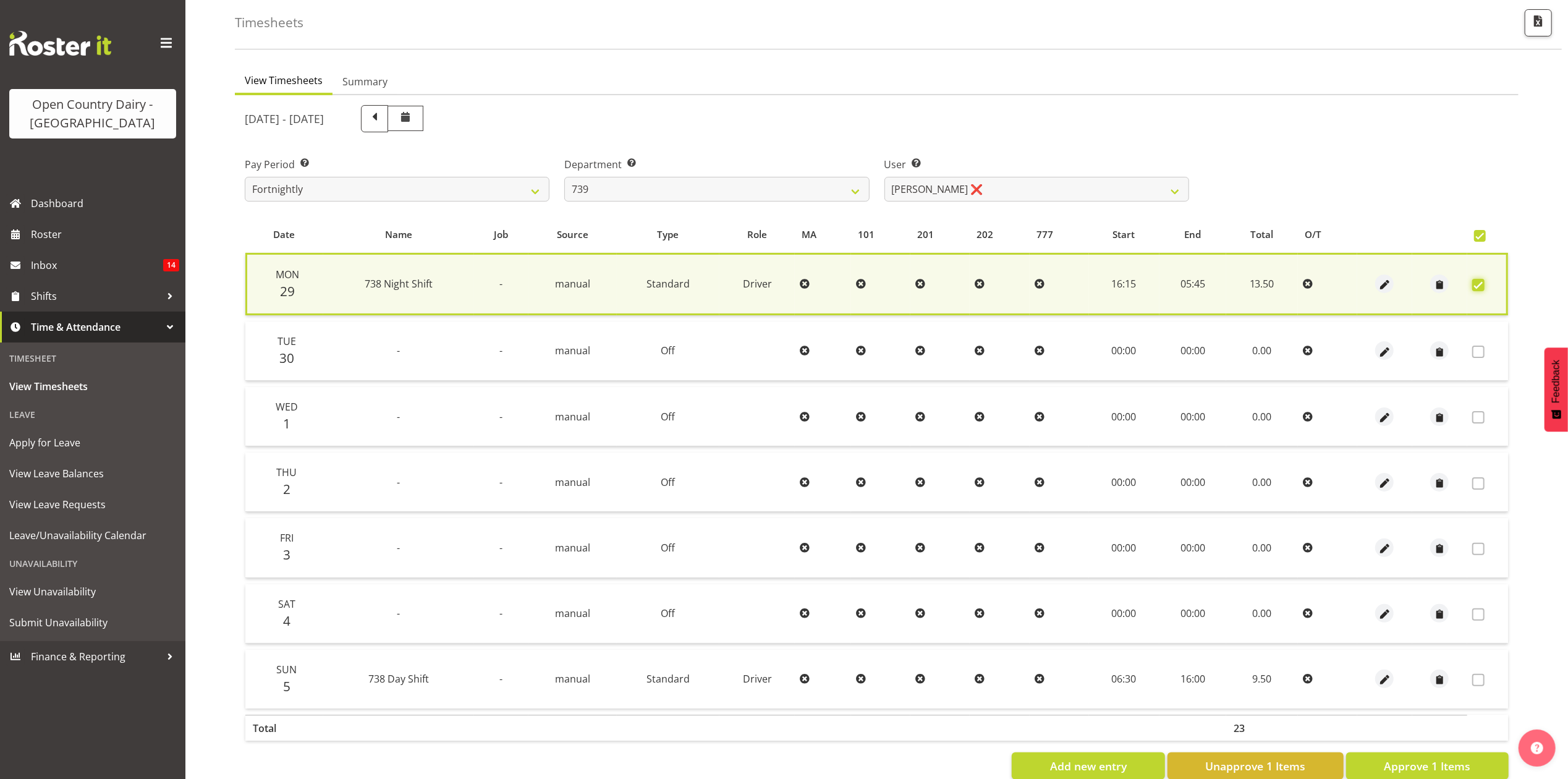
scroll to position [85, 0]
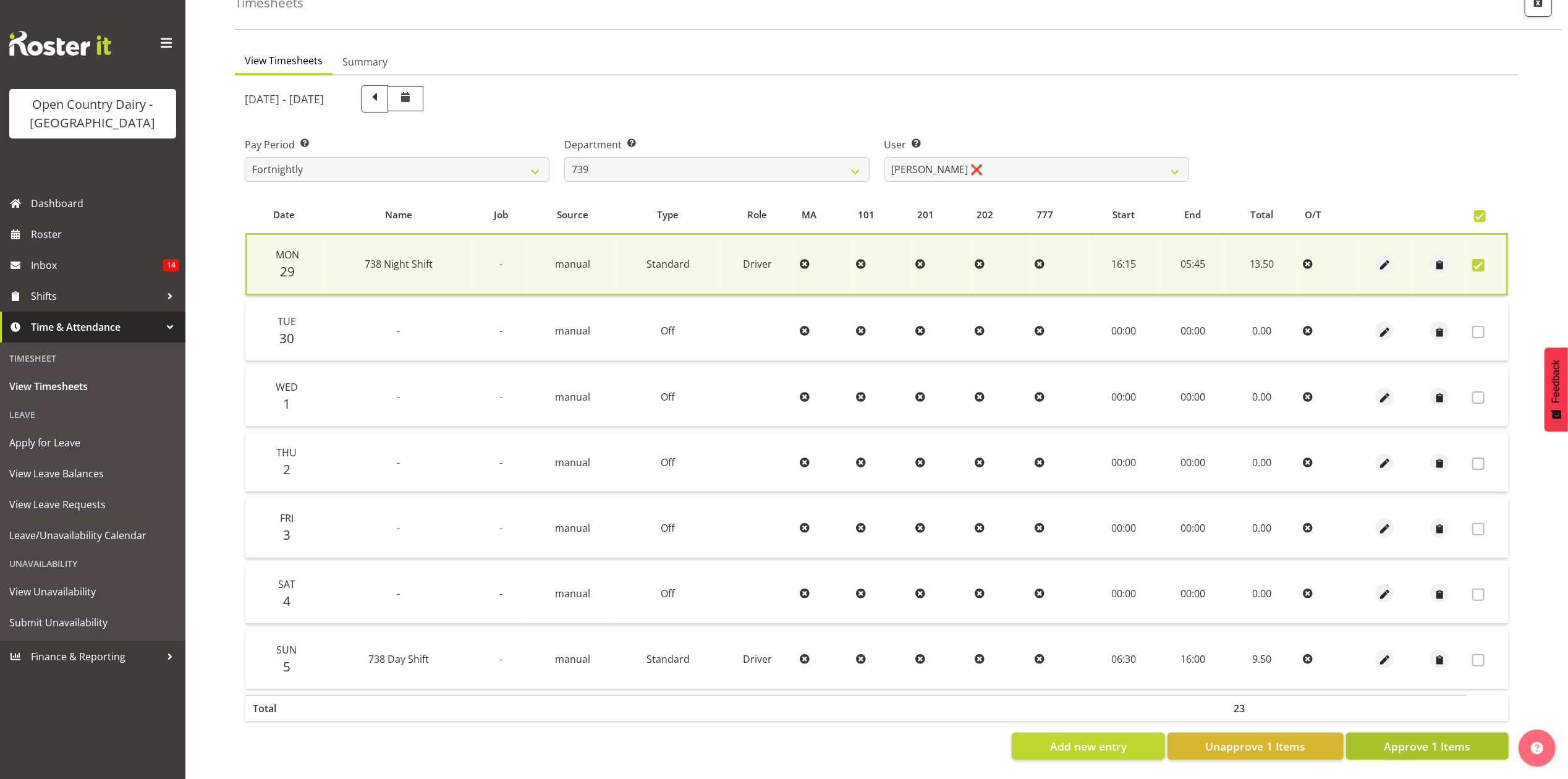
click at [1439, 738] on span "Approve 1 Items" at bounding box center [1427, 746] width 86 height 16
checkbox input "false"
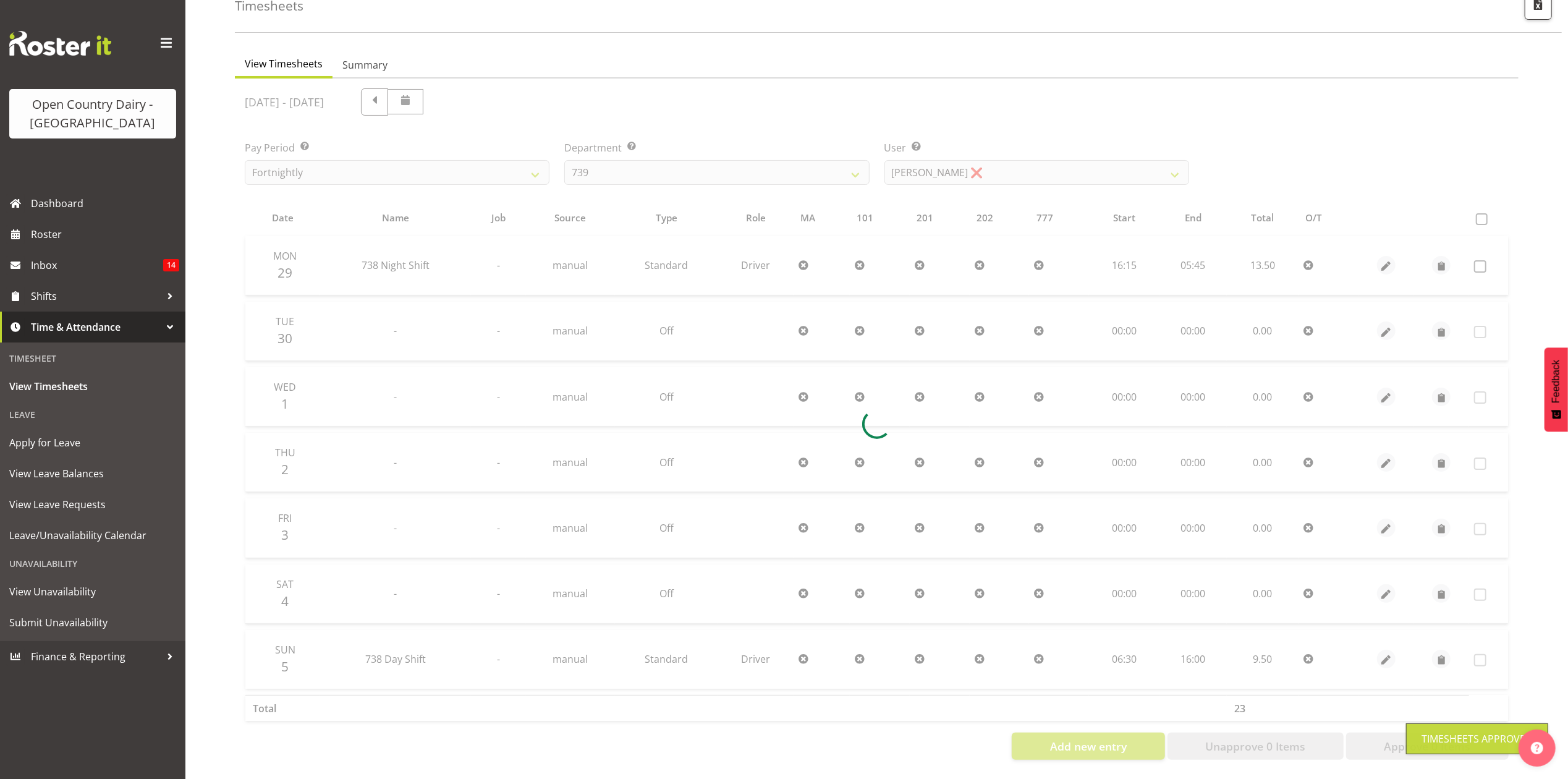
scroll to position [83, 0]
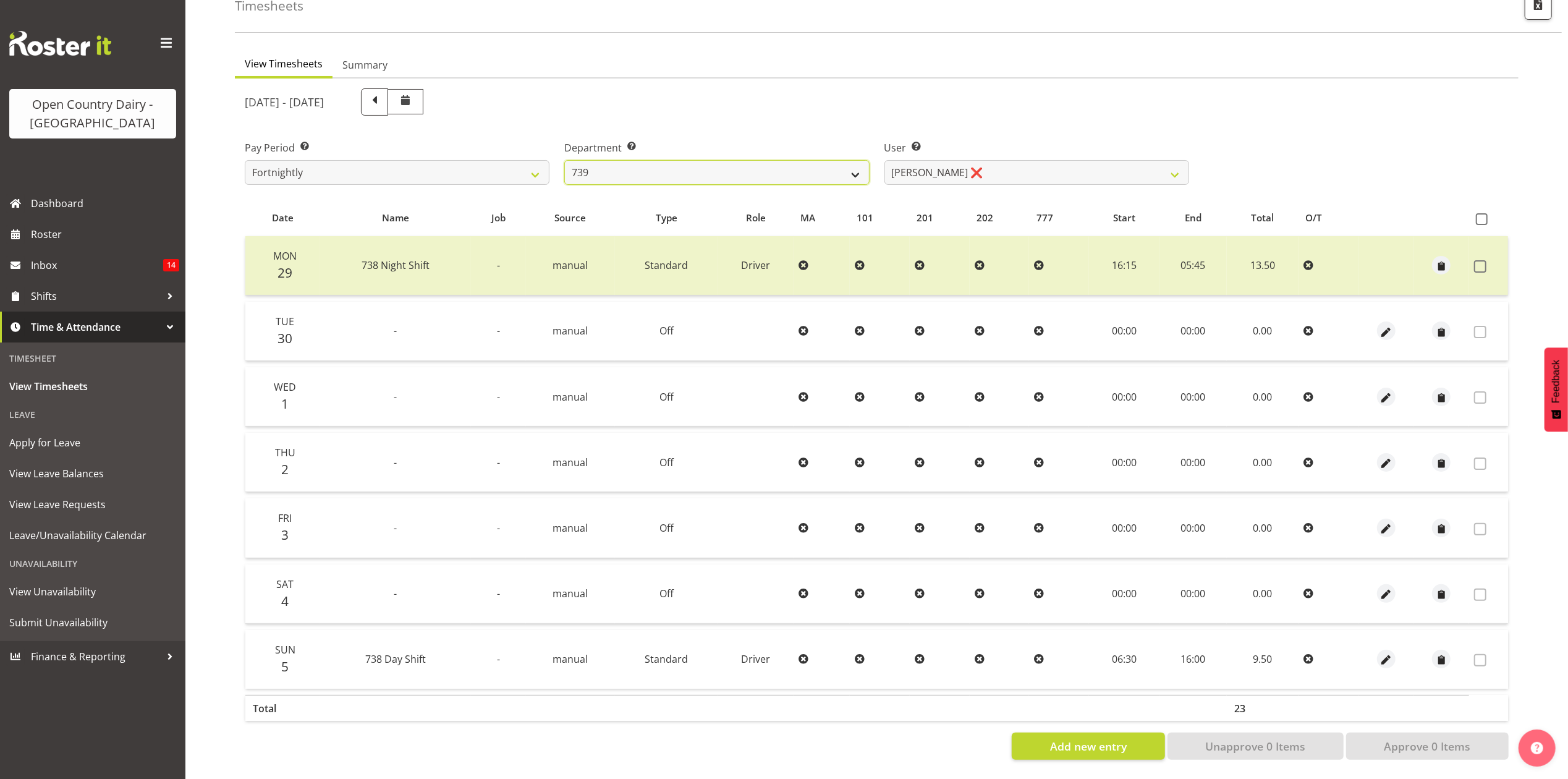
click at [762, 165] on select "734 735 736 737 738 739 851 853 854 855 856 858 861 862 865 867-9032 868 869 87…" at bounding box center [716, 173] width 305 height 25
click at [109, 225] on span "Roster" at bounding box center [105, 234] width 148 height 18
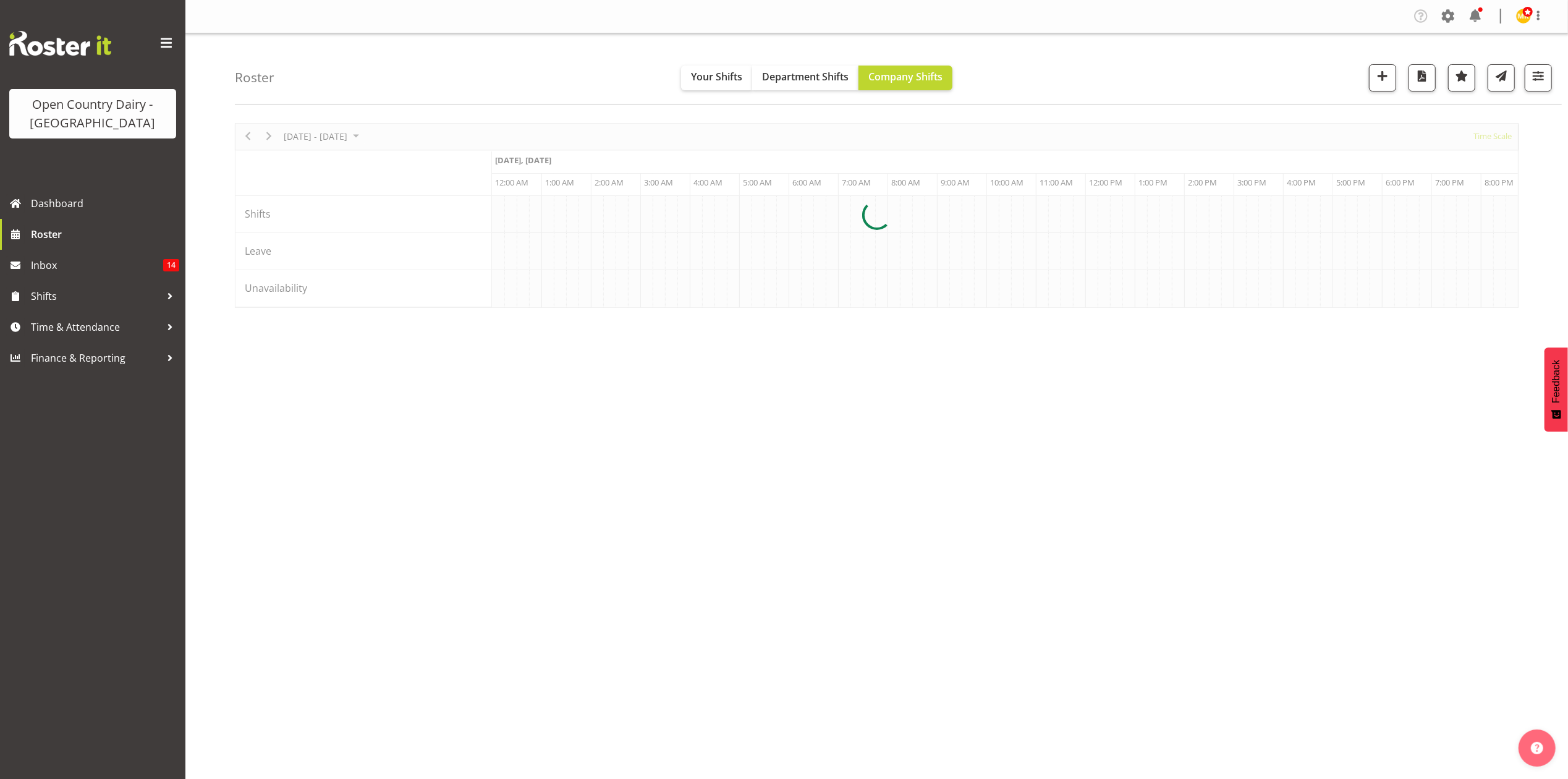
scroll to position [0, 1187]
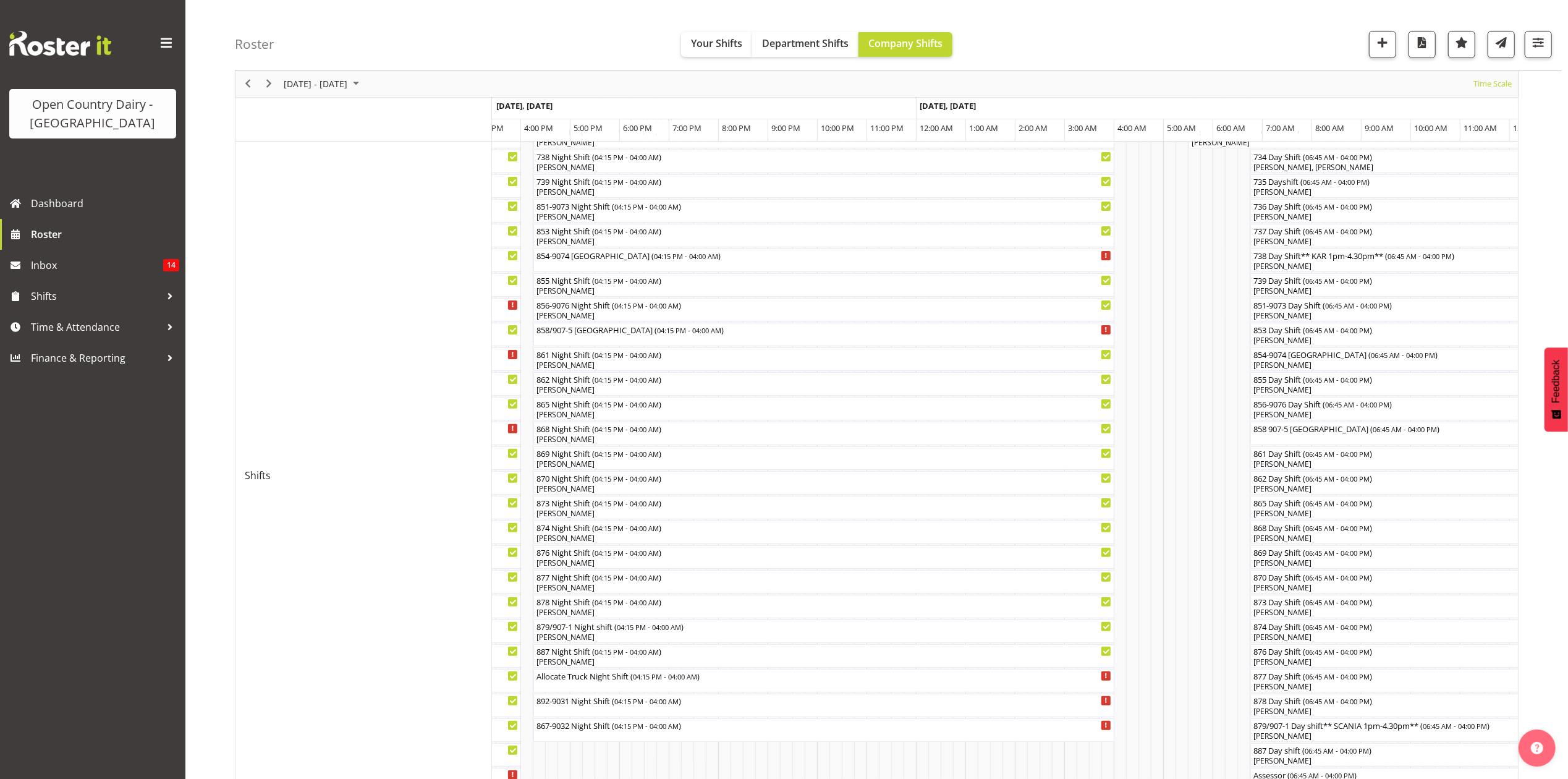
scroll to position [203, 0]
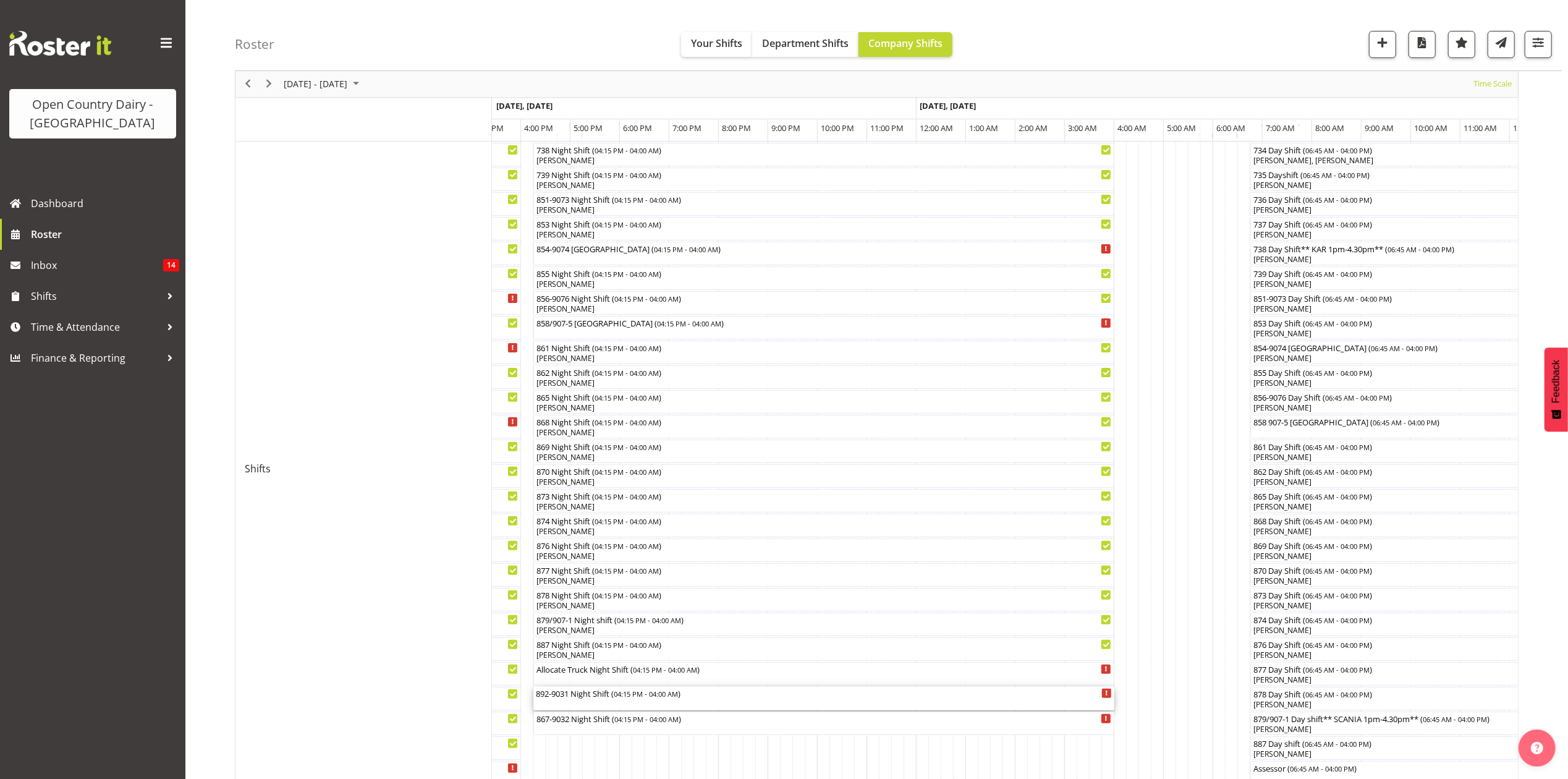
click at [672, 700] on div "892-9031 Night Shift ( 04:15 PM - 04:00 AM )" at bounding box center [824, 699] width 576 height 24
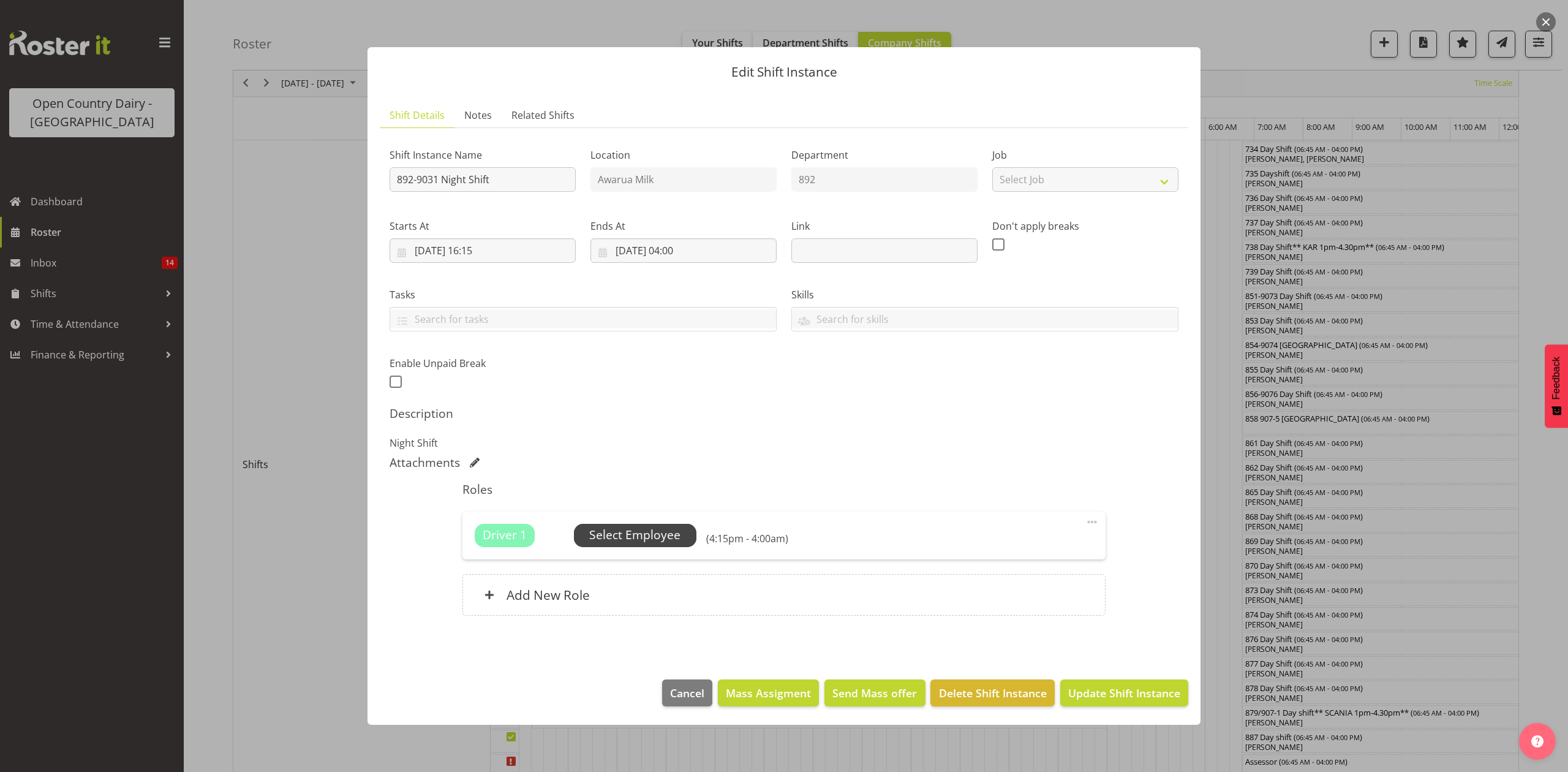
click at [641, 530] on span "Select Employee" at bounding box center [635, 535] width 91 height 18
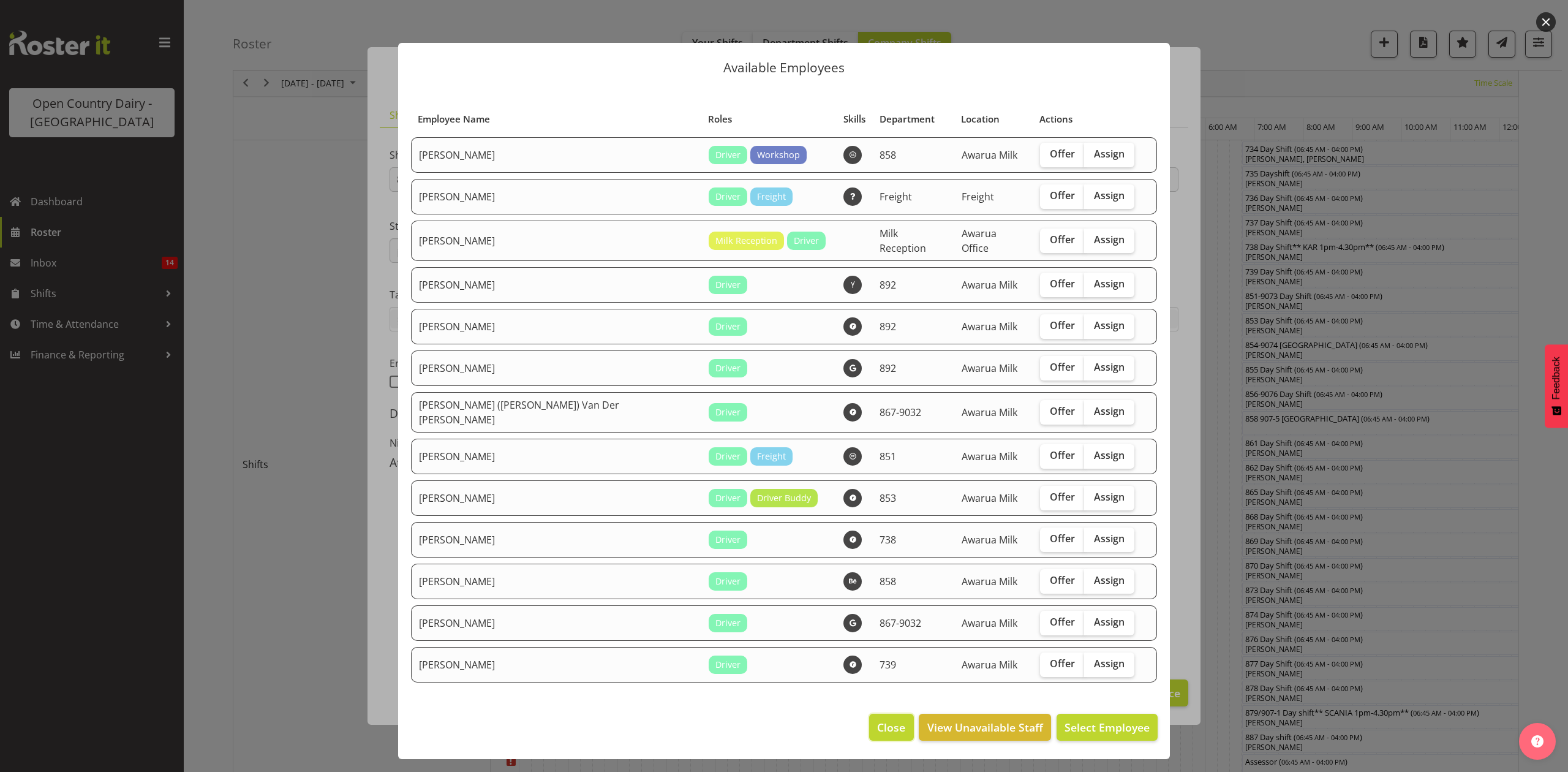
click at [900, 719] on span "Close" at bounding box center [891, 727] width 28 height 16
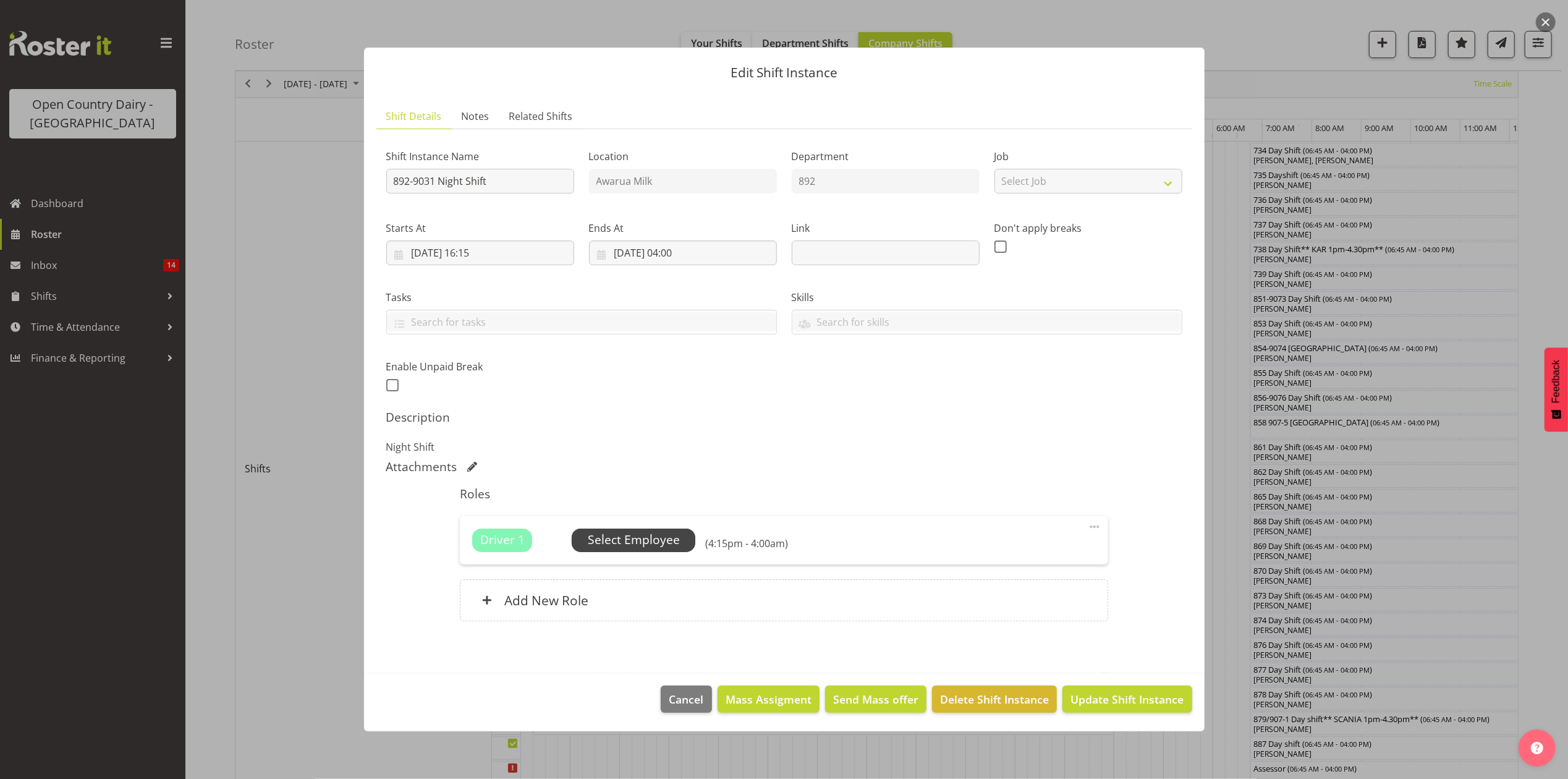
click at [639, 532] on span "Select Employee" at bounding box center [634, 540] width 92 height 18
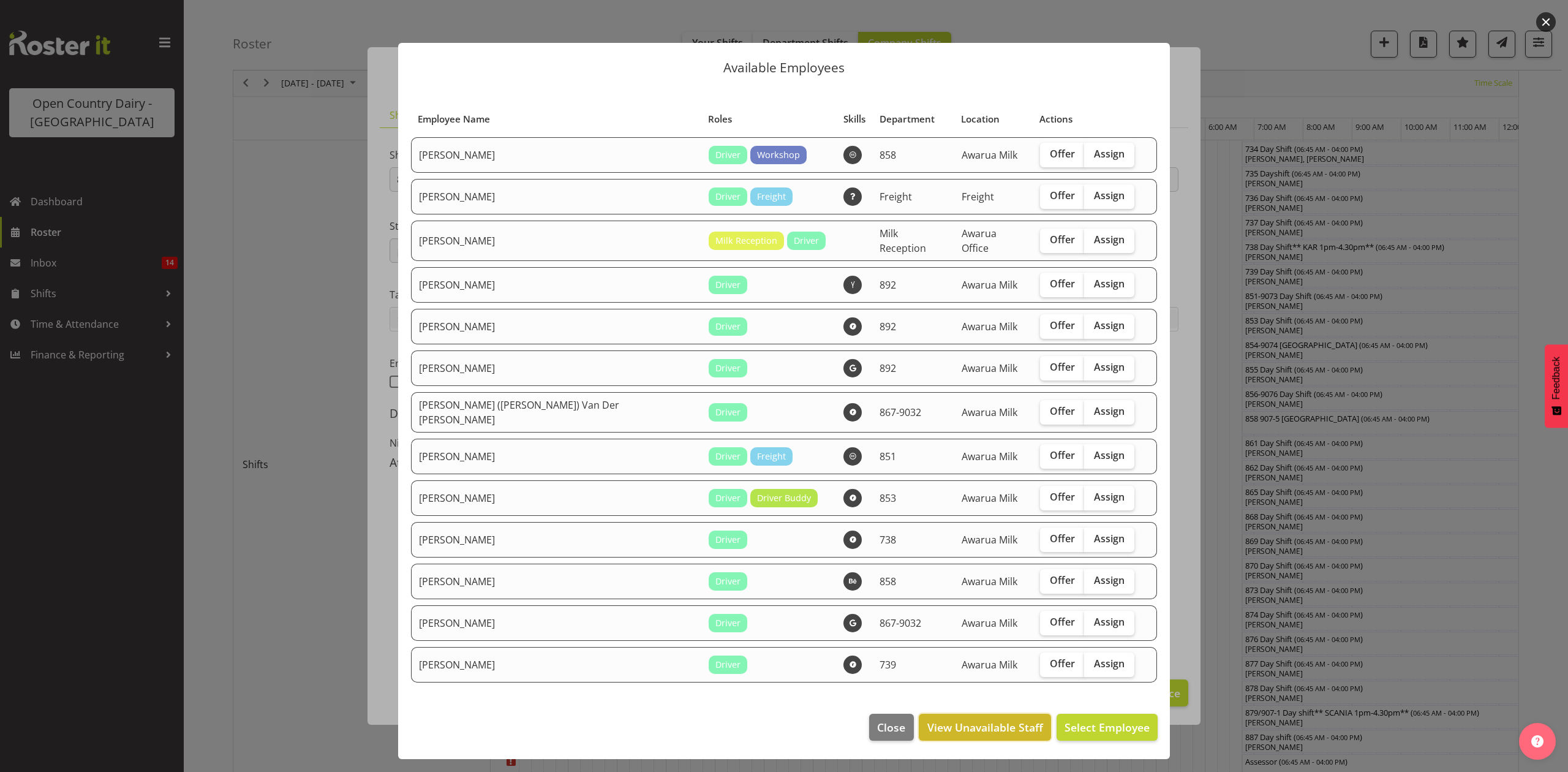
click at [981, 719] on span "View Unavailable Staff" at bounding box center [985, 727] width 116 height 16
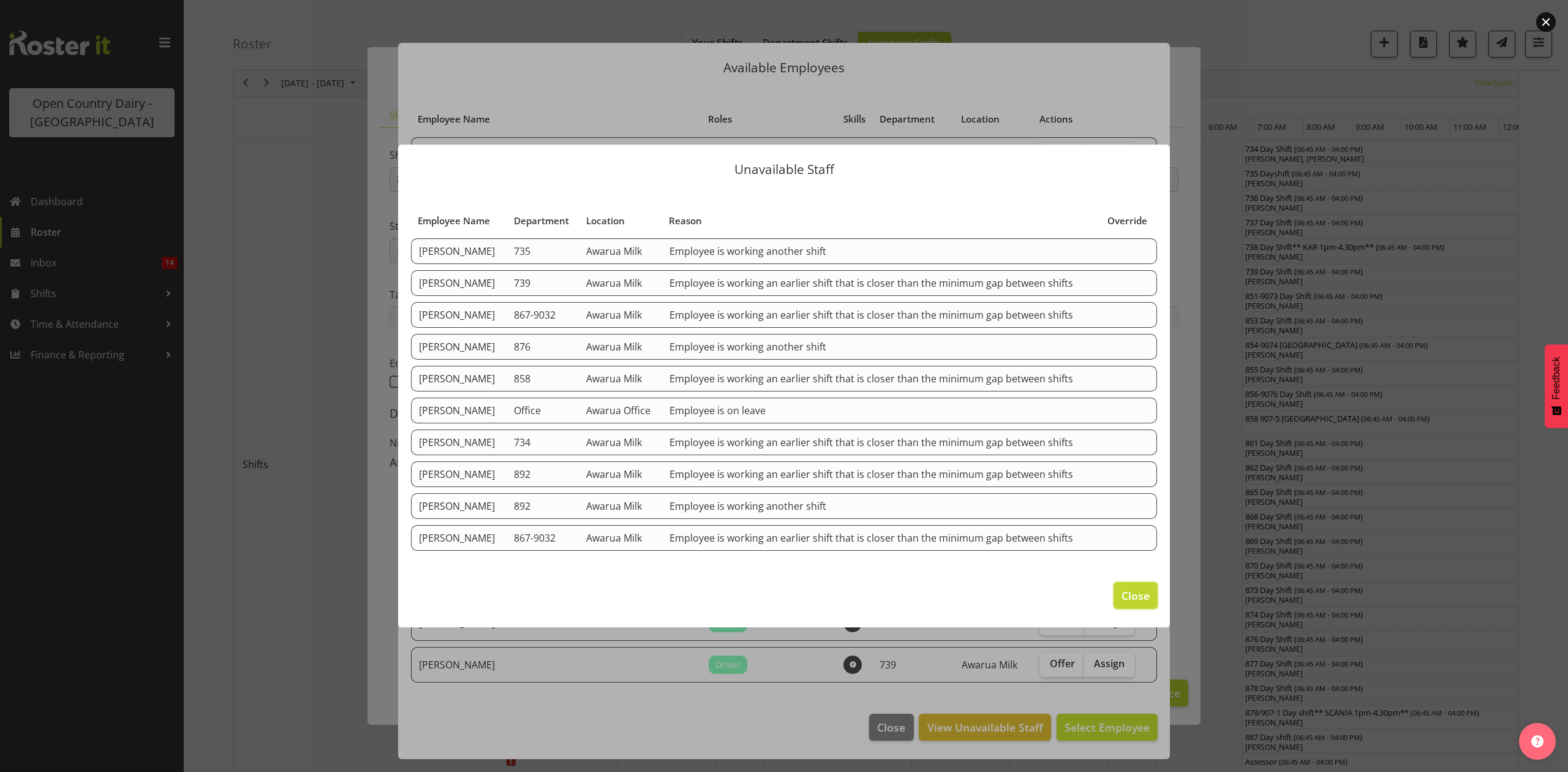
click at [1134, 596] on span "Close" at bounding box center [1135, 595] width 28 height 16
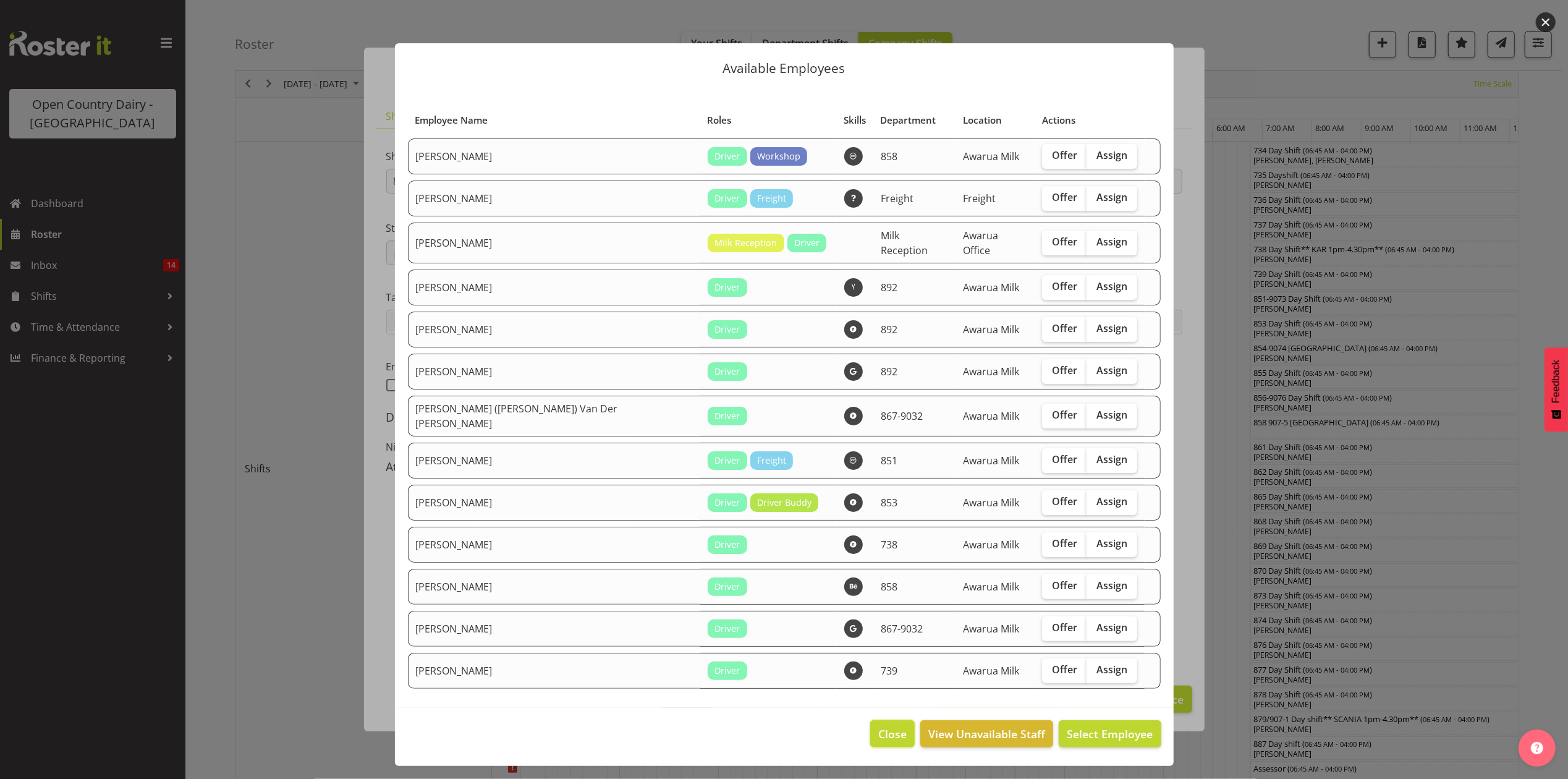
click at [901, 726] on span "Close" at bounding box center [892, 734] width 28 height 16
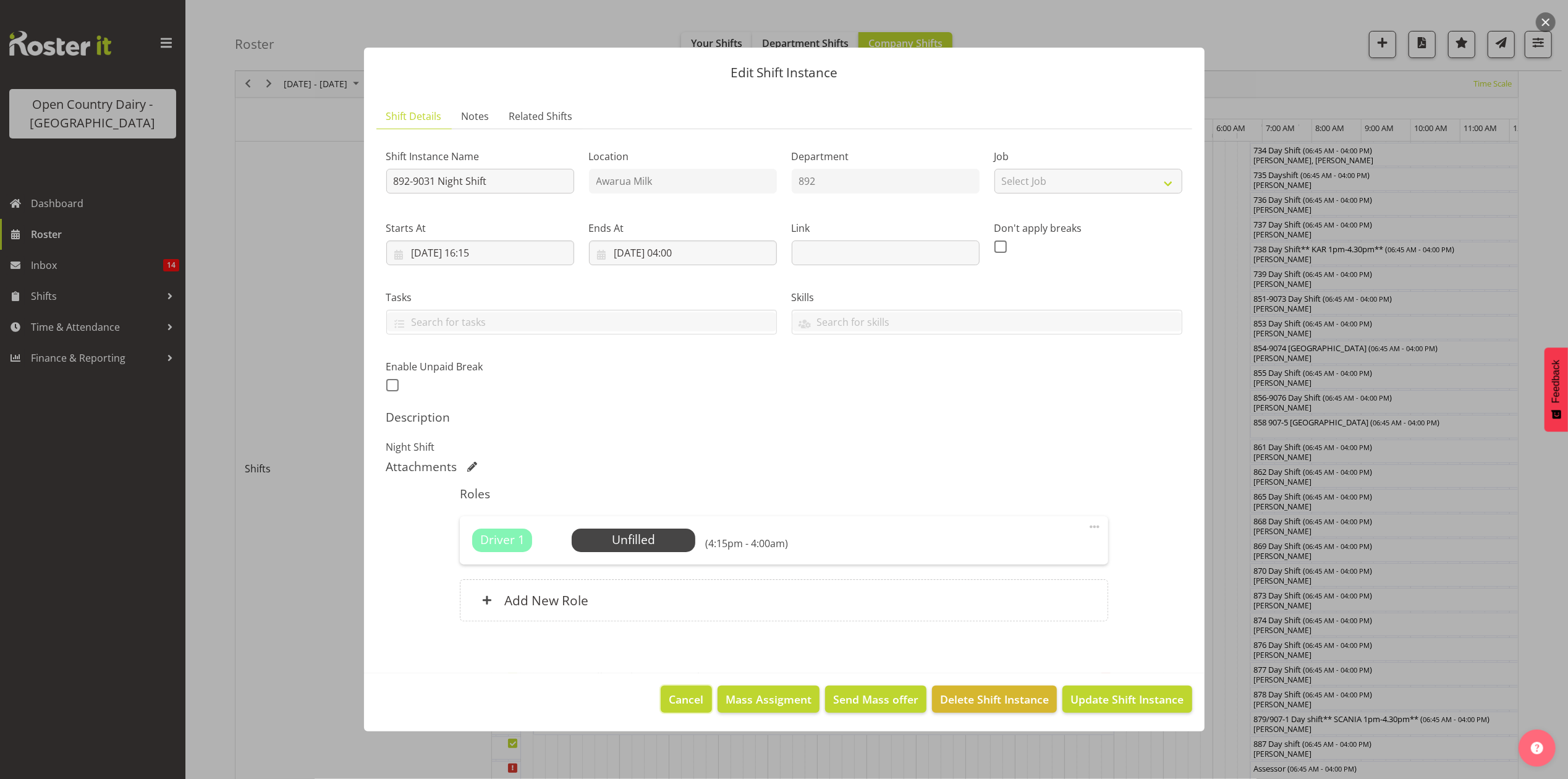
click at [698, 710] on button "Cancel" at bounding box center [685, 699] width 51 height 27
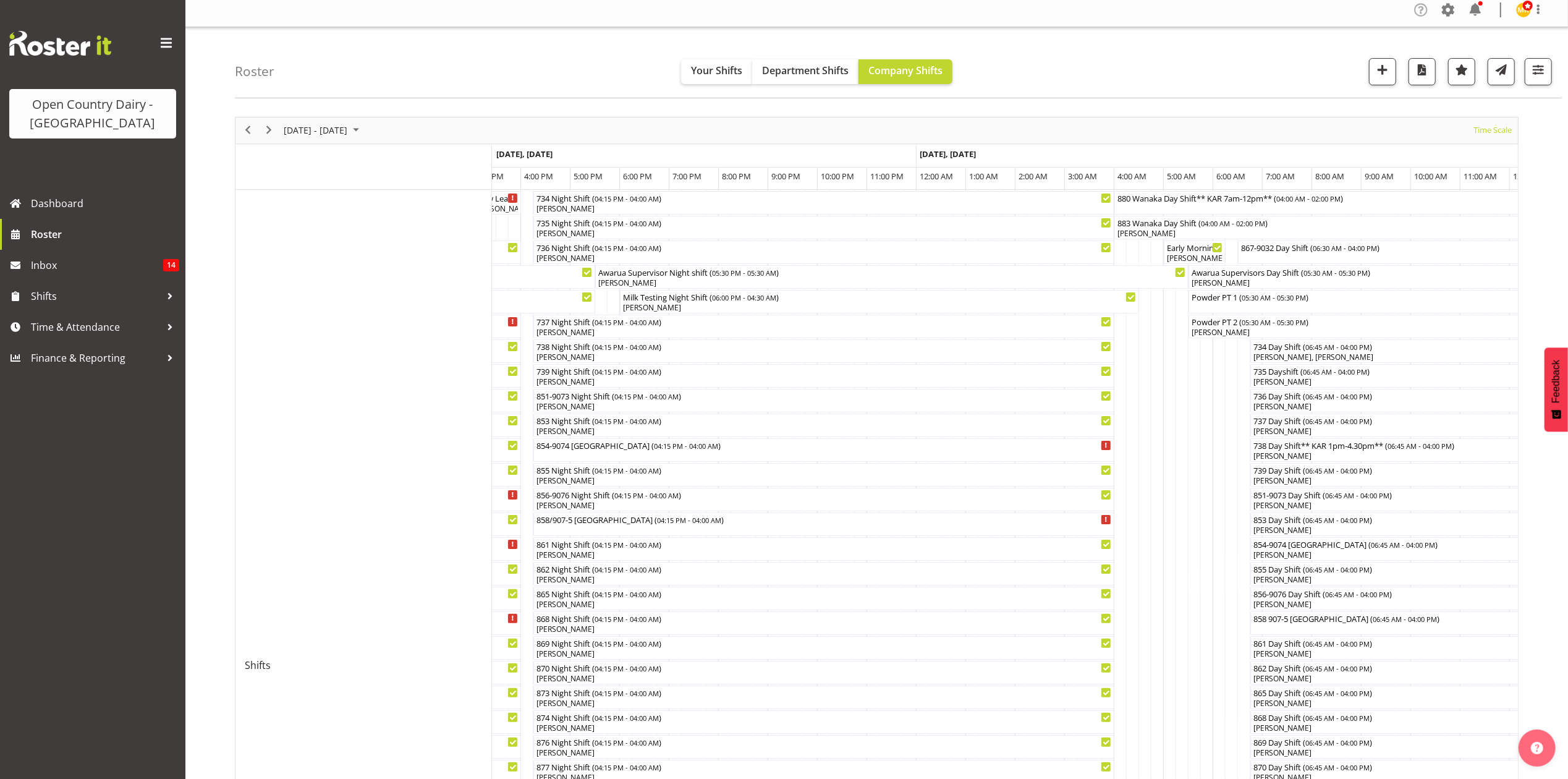
scroll to position [0, 0]
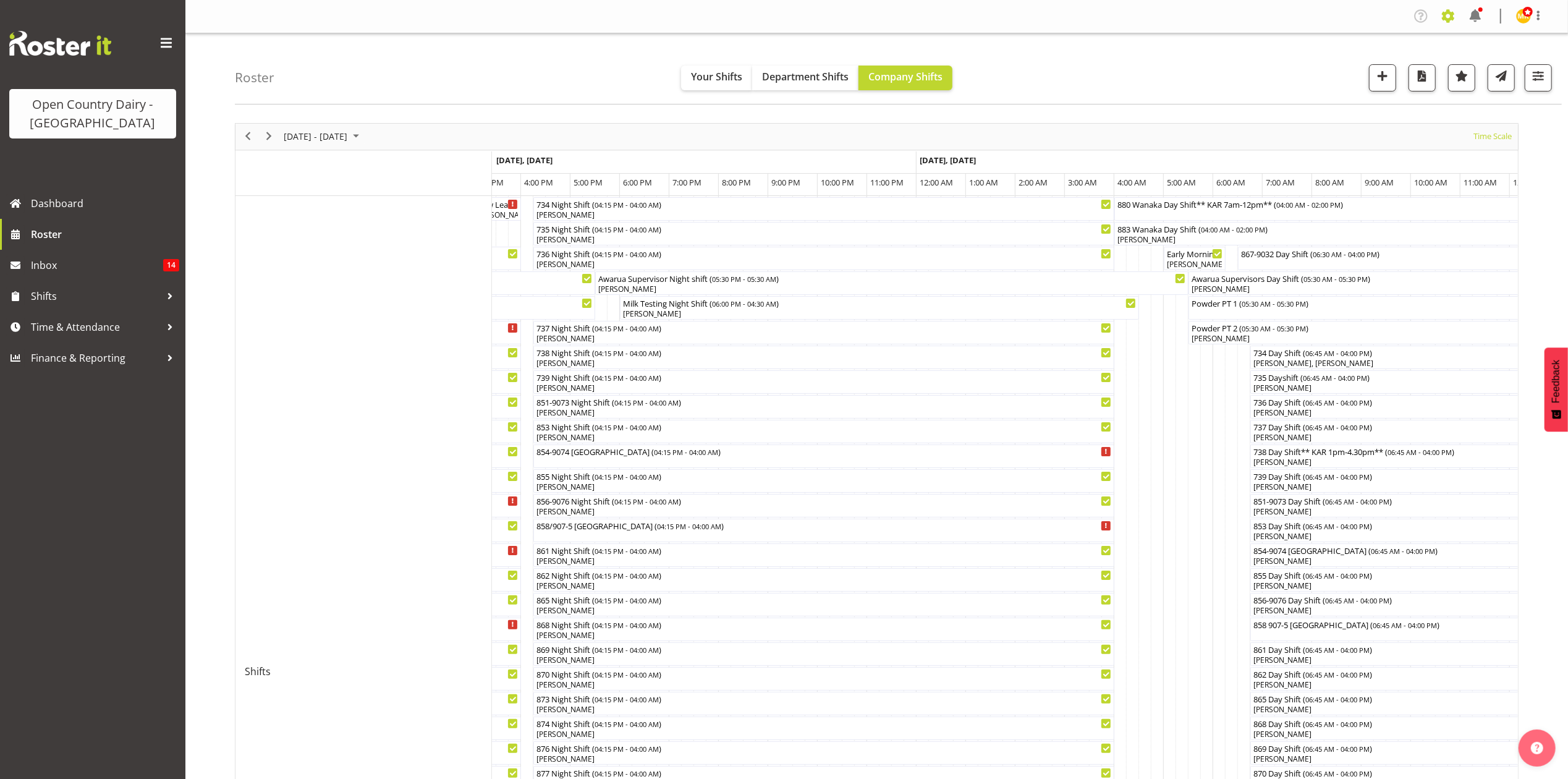
click at [1455, 11] on span at bounding box center [1448, 16] width 20 height 20
click at [1341, 134] on link "Employees" at bounding box center [1372, 134] width 171 height 22
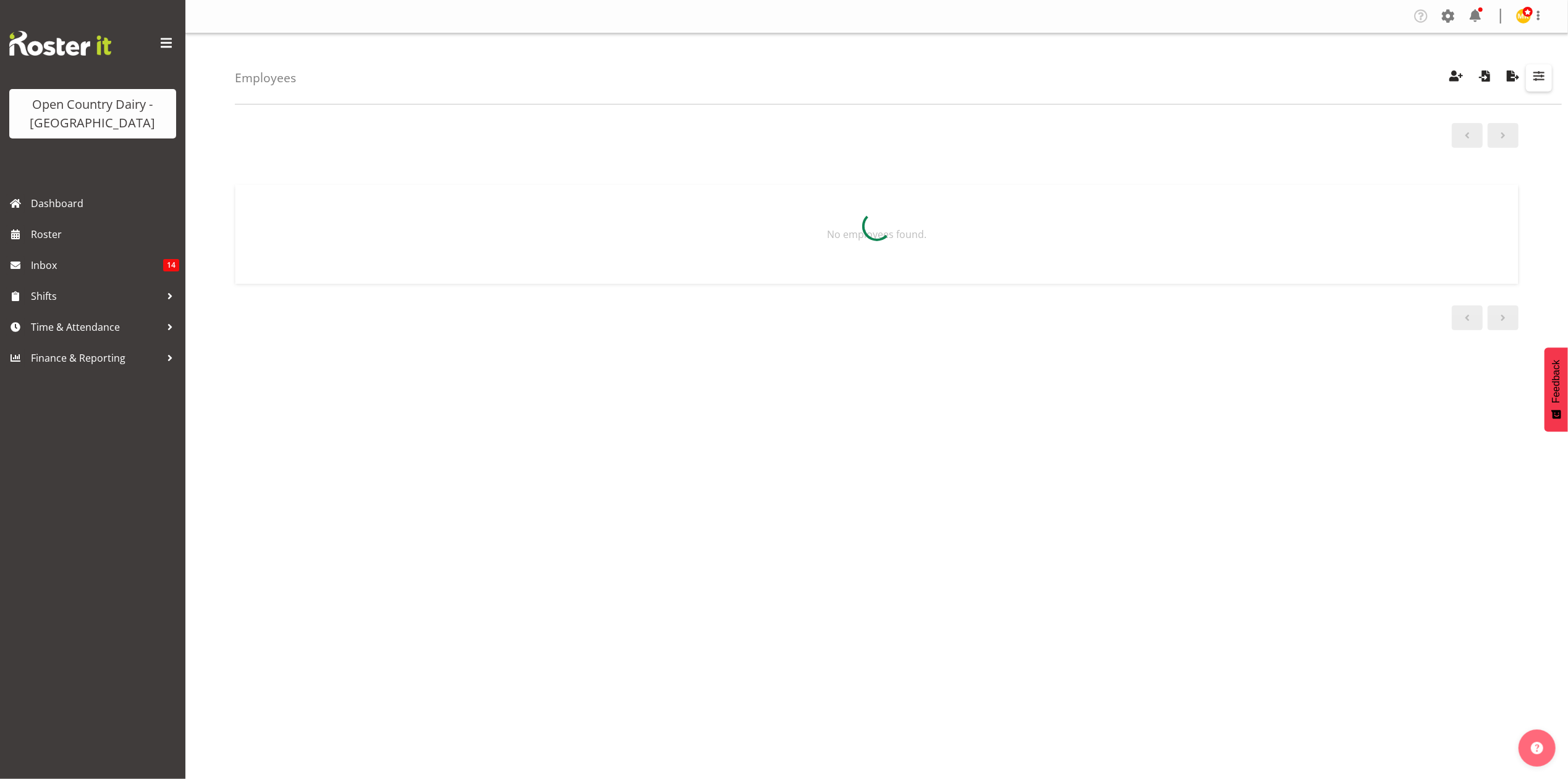
click at [1552, 80] on button "button" at bounding box center [1538, 78] width 26 height 27
click at [1517, 163] on div at bounding box center [877, 227] width 1284 height 128
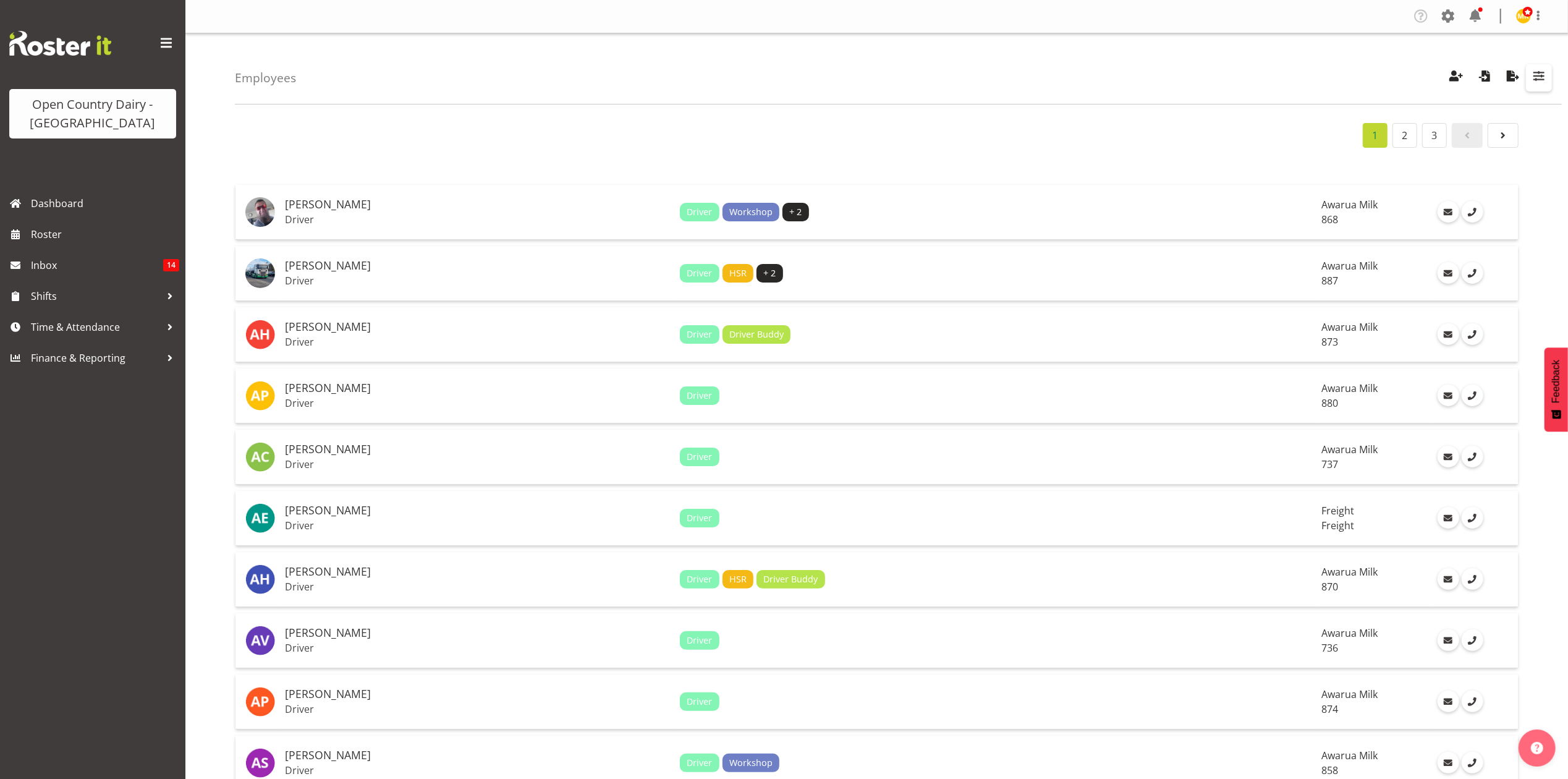
click at [1549, 74] on button "button" at bounding box center [1538, 78] width 26 height 27
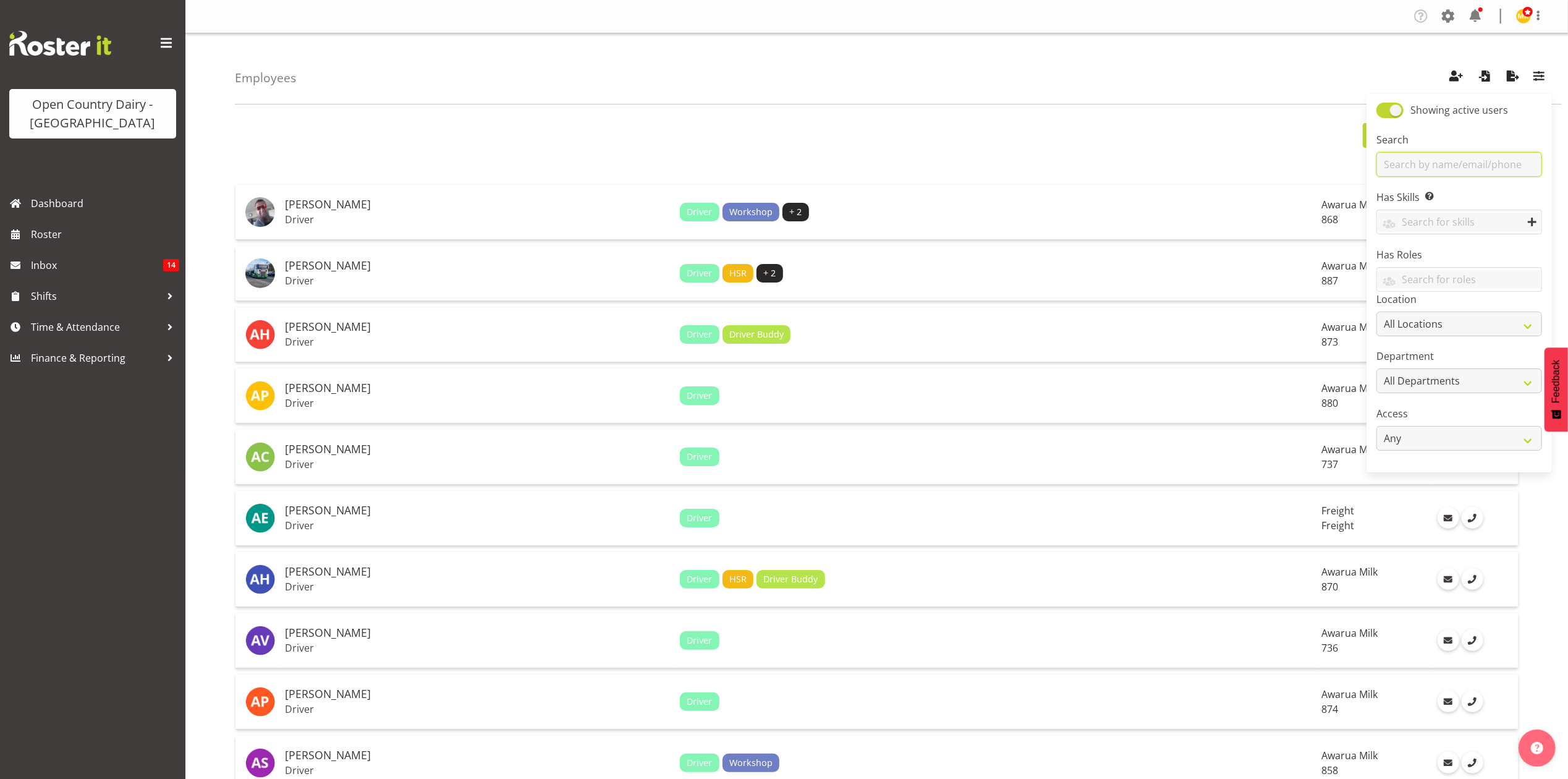
click at [1511, 164] on input "text" at bounding box center [1459, 165] width 165 height 25
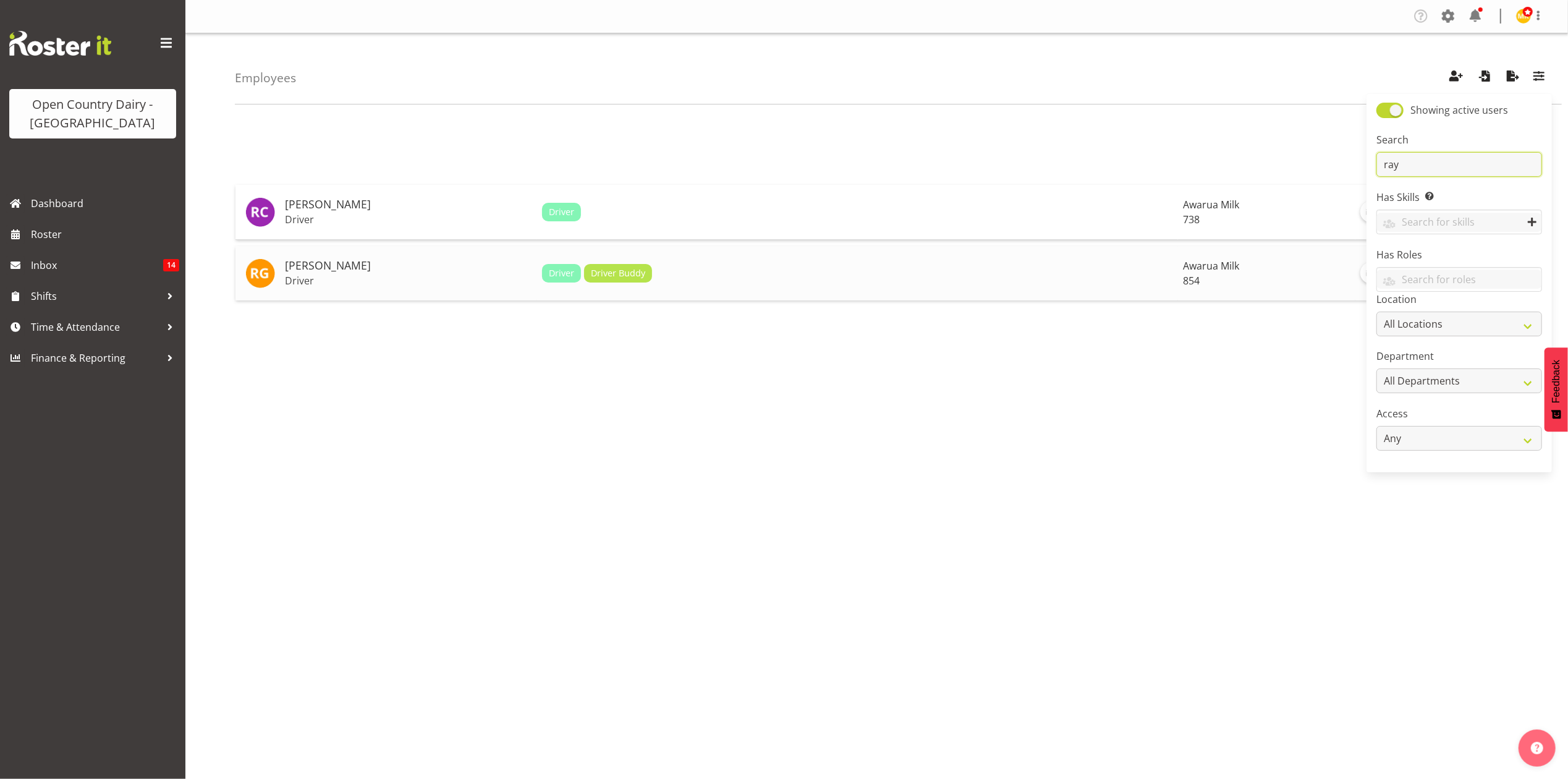
type input "ray"
click at [380, 265] on h5 "[PERSON_NAME]" at bounding box center [408, 266] width 247 height 13
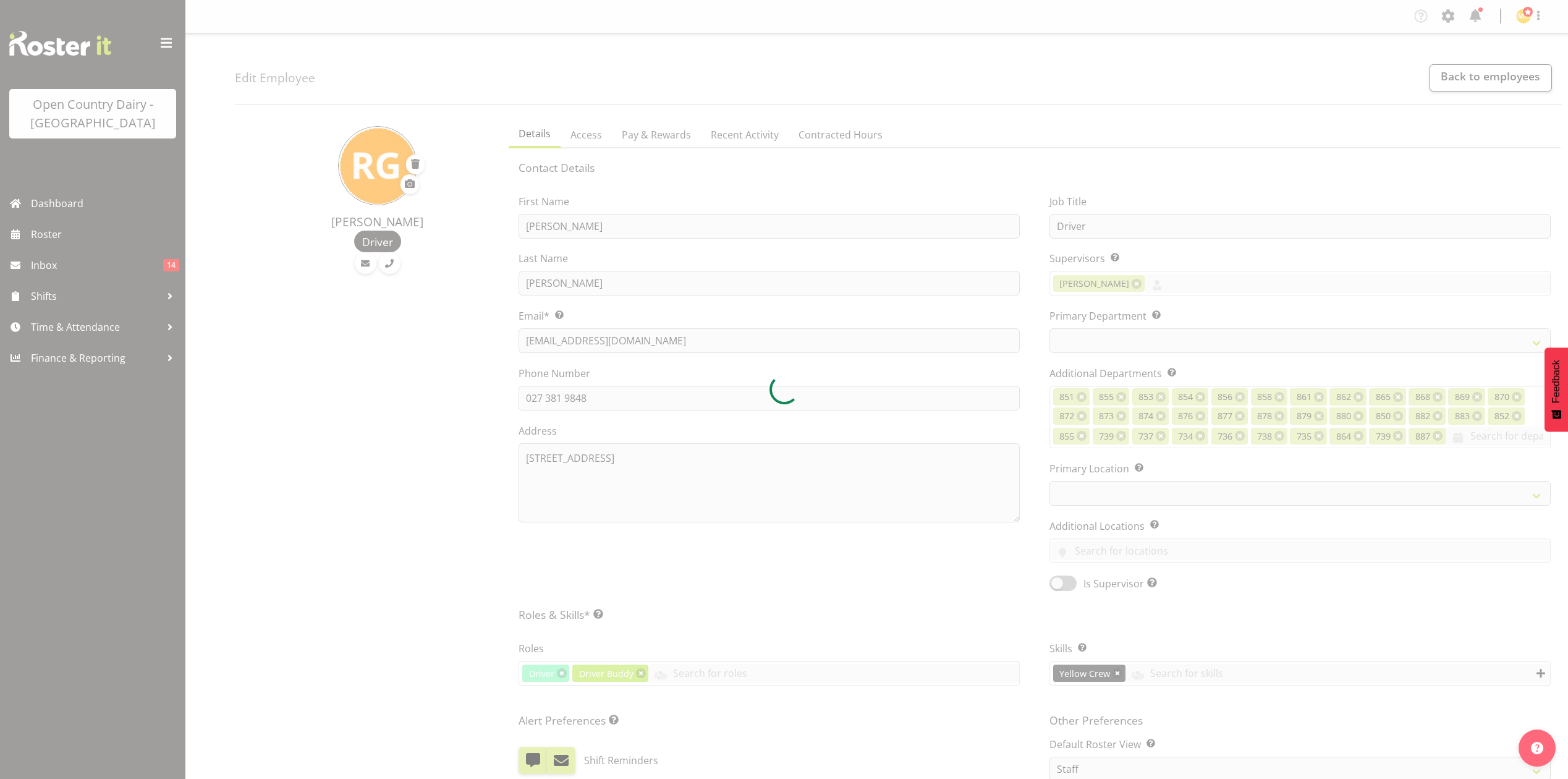
select select "TimelineWeek"
select select
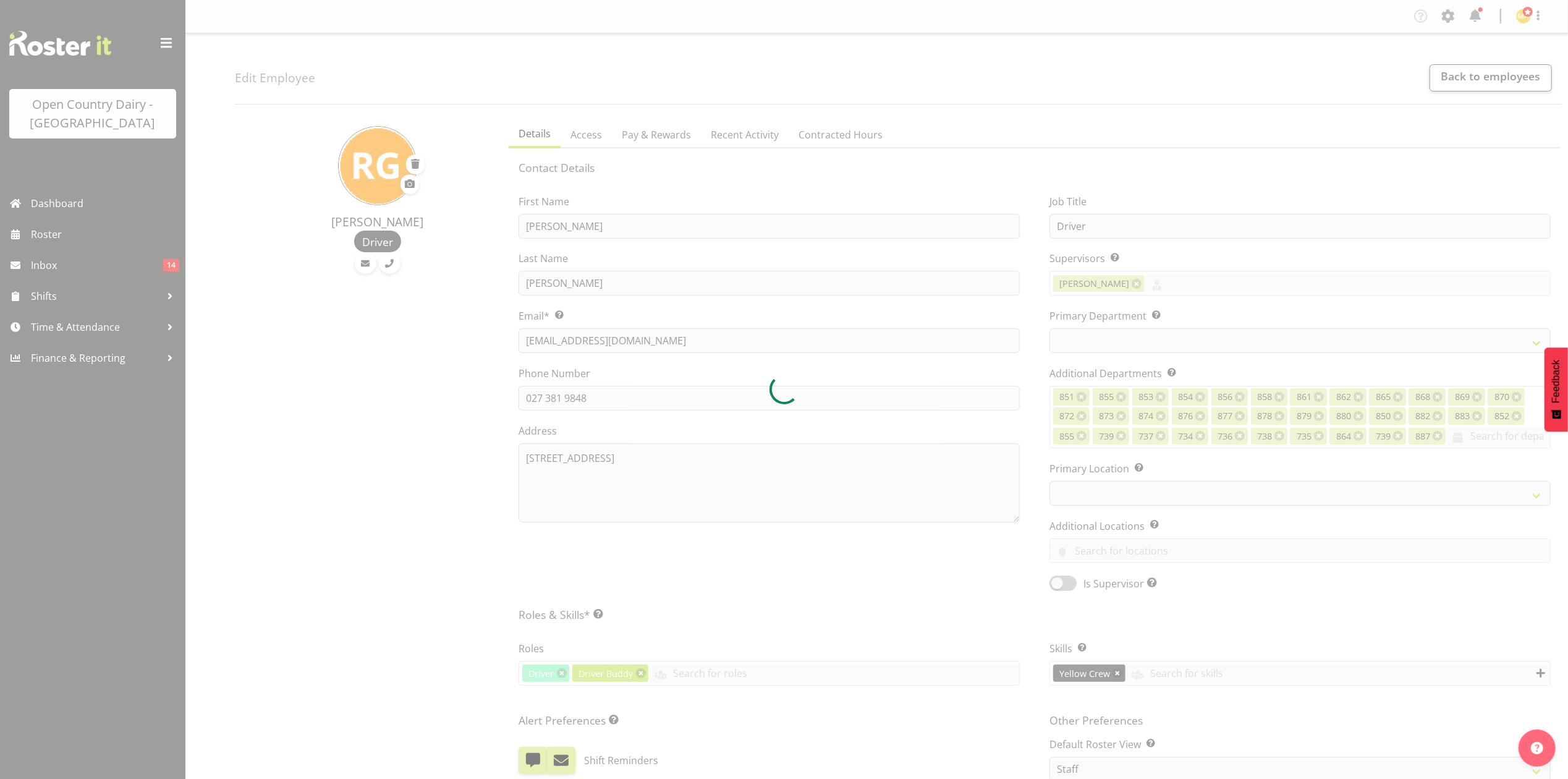
select select "755"
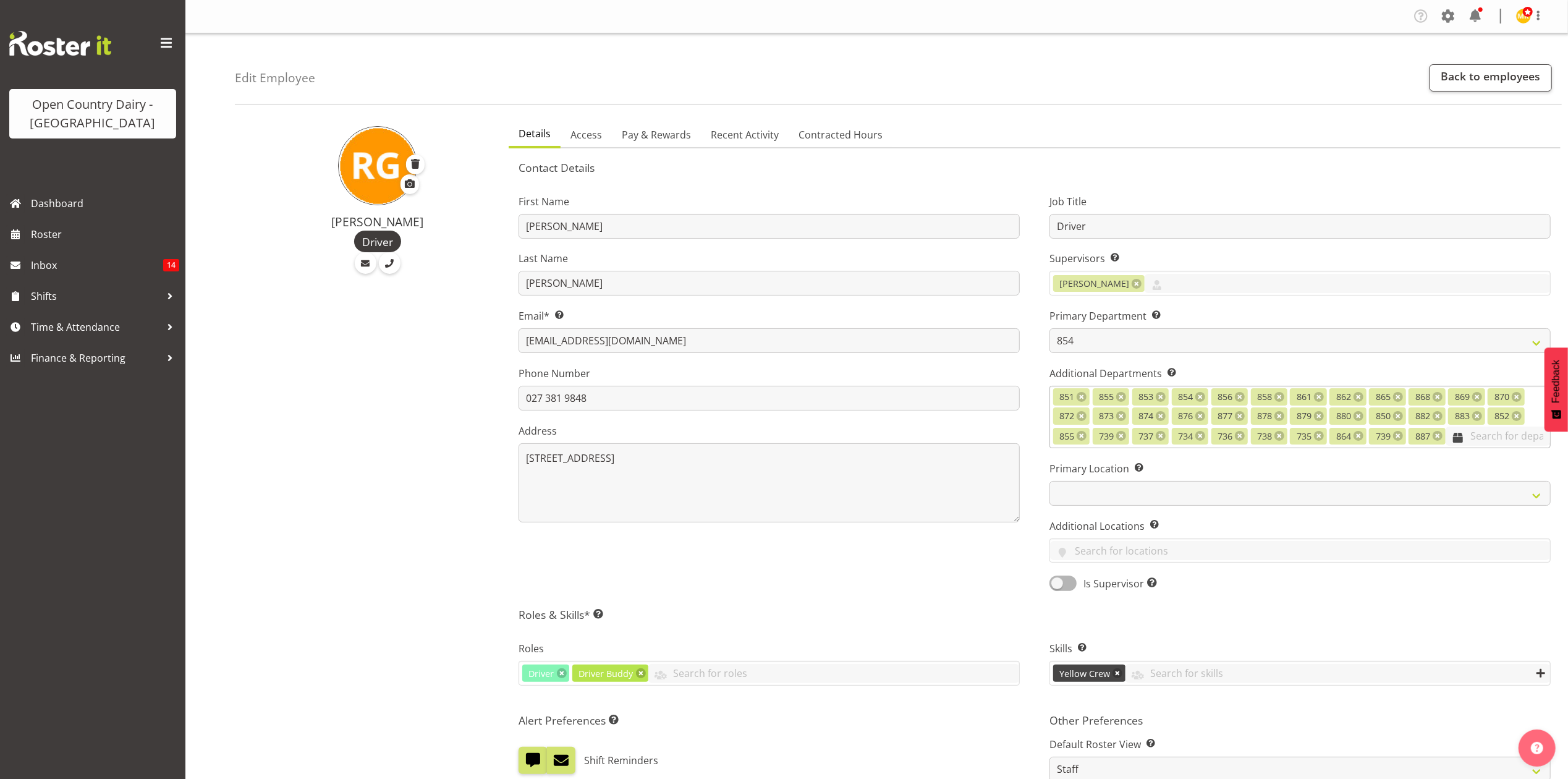
click at [1492, 442] on input "text" at bounding box center [1497, 436] width 104 height 19
type input "9"
type input "867"
click at [1447, 461] on link "867-9032" at bounding box center [1300, 466] width 500 height 22
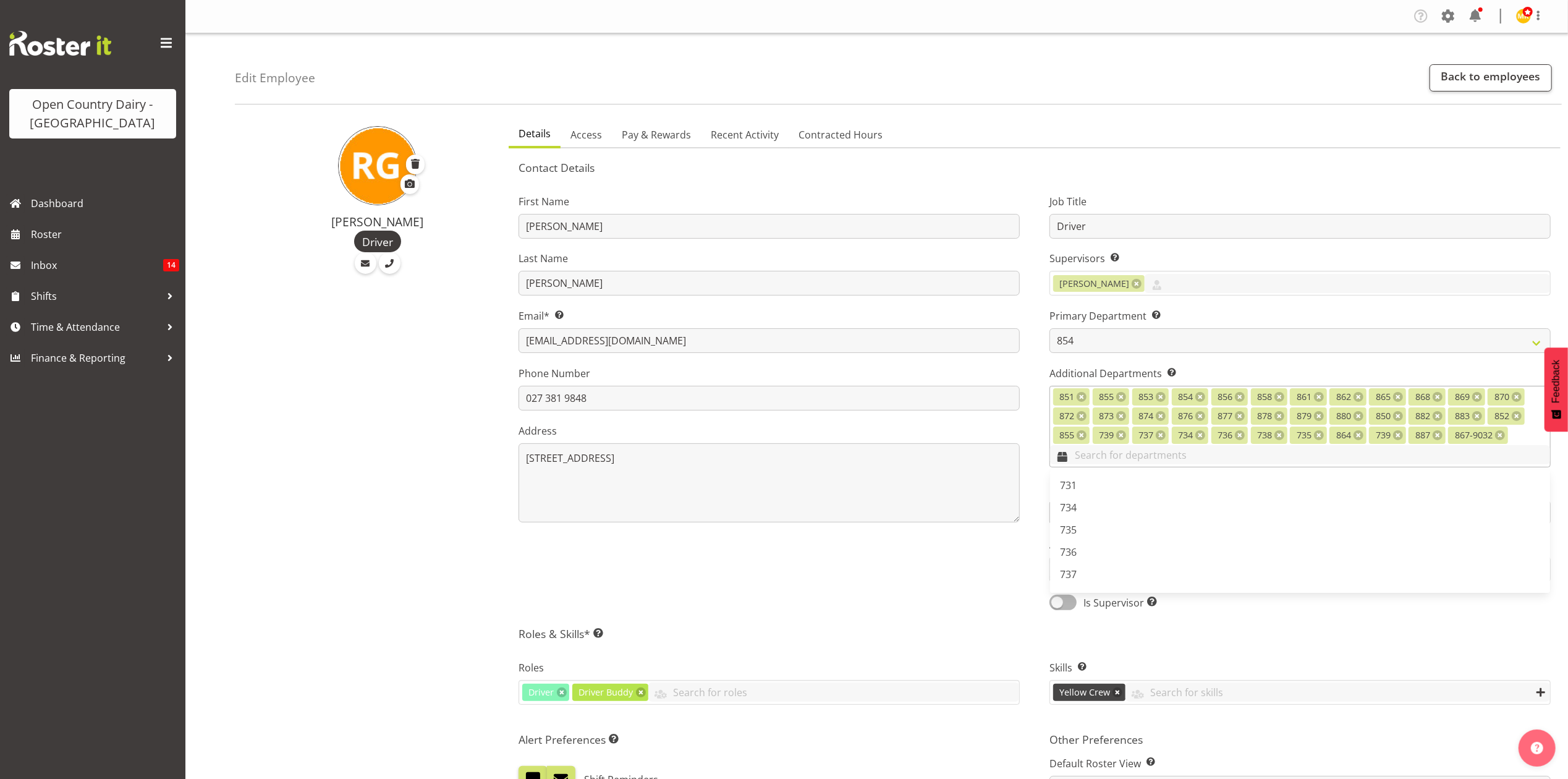
click at [1505, 451] on input "text" at bounding box center [1300, 454] width 500 height 19
type input "9"
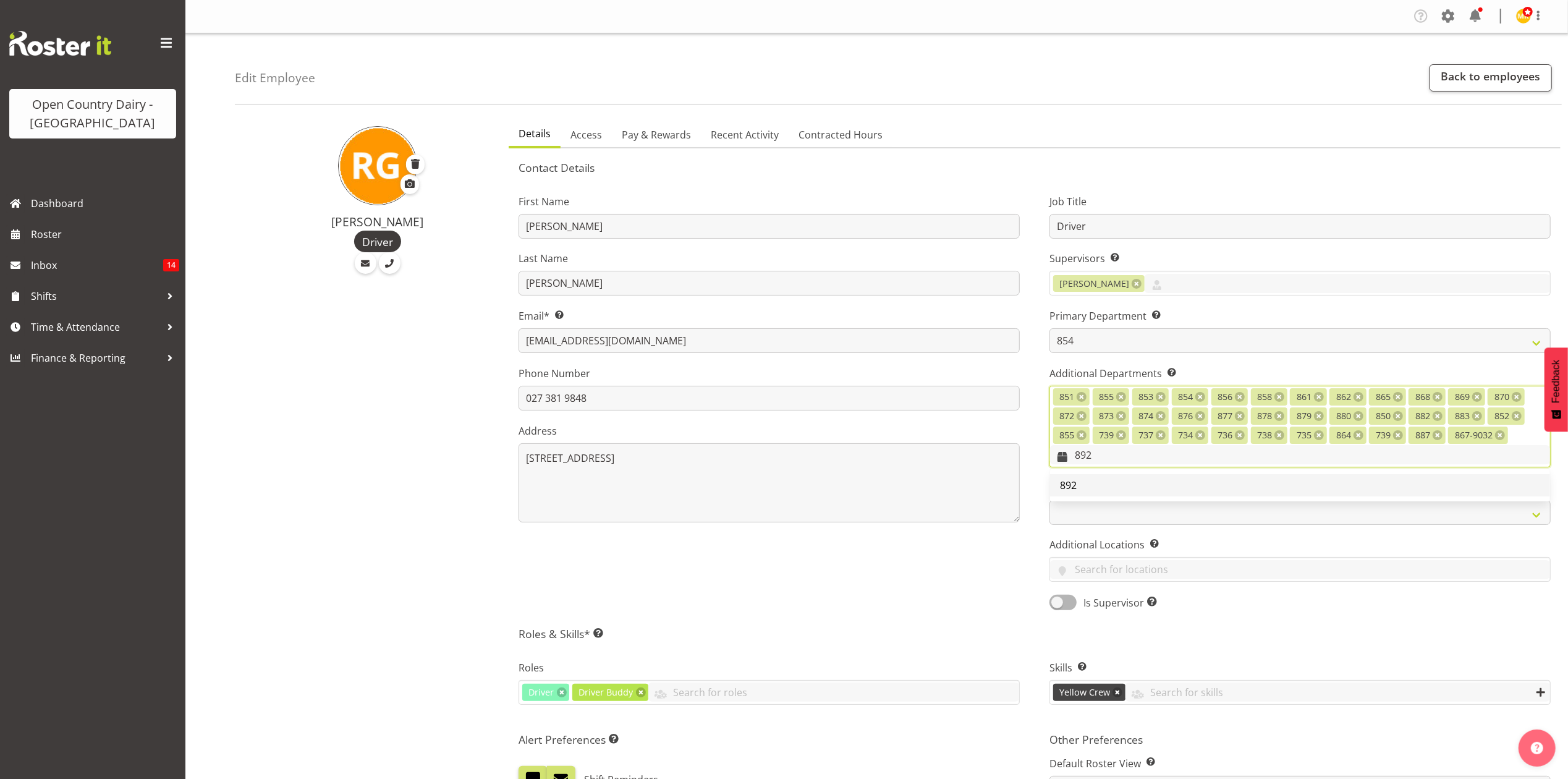
type input "892"
click at [1144, 490] on link "892" at bounding box center [1300, 485] width 500 height 22
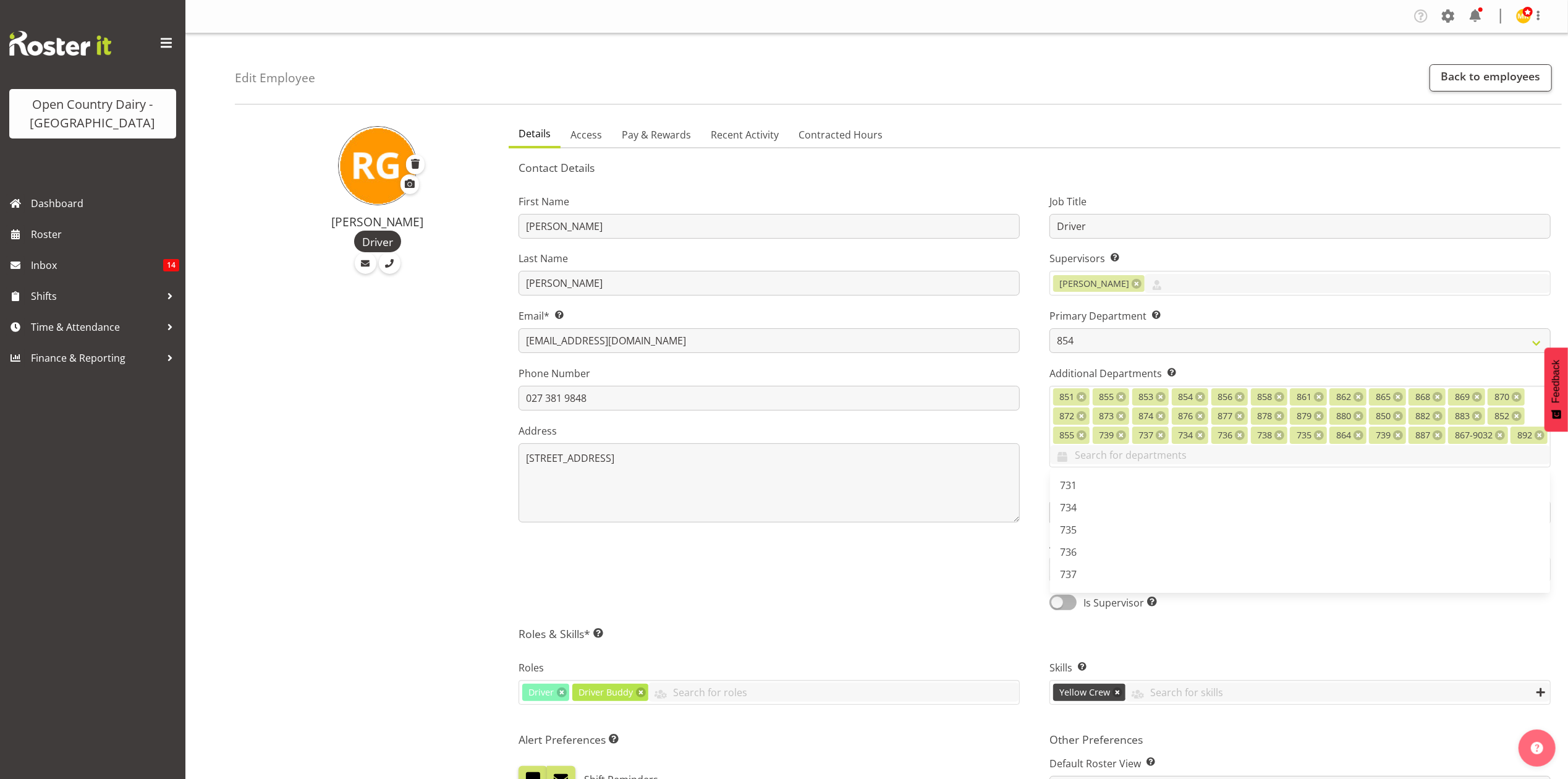
click at [294, 519] on div "[PERSON_NAME]" at bounding box center [368, 670] width 266 height 1112
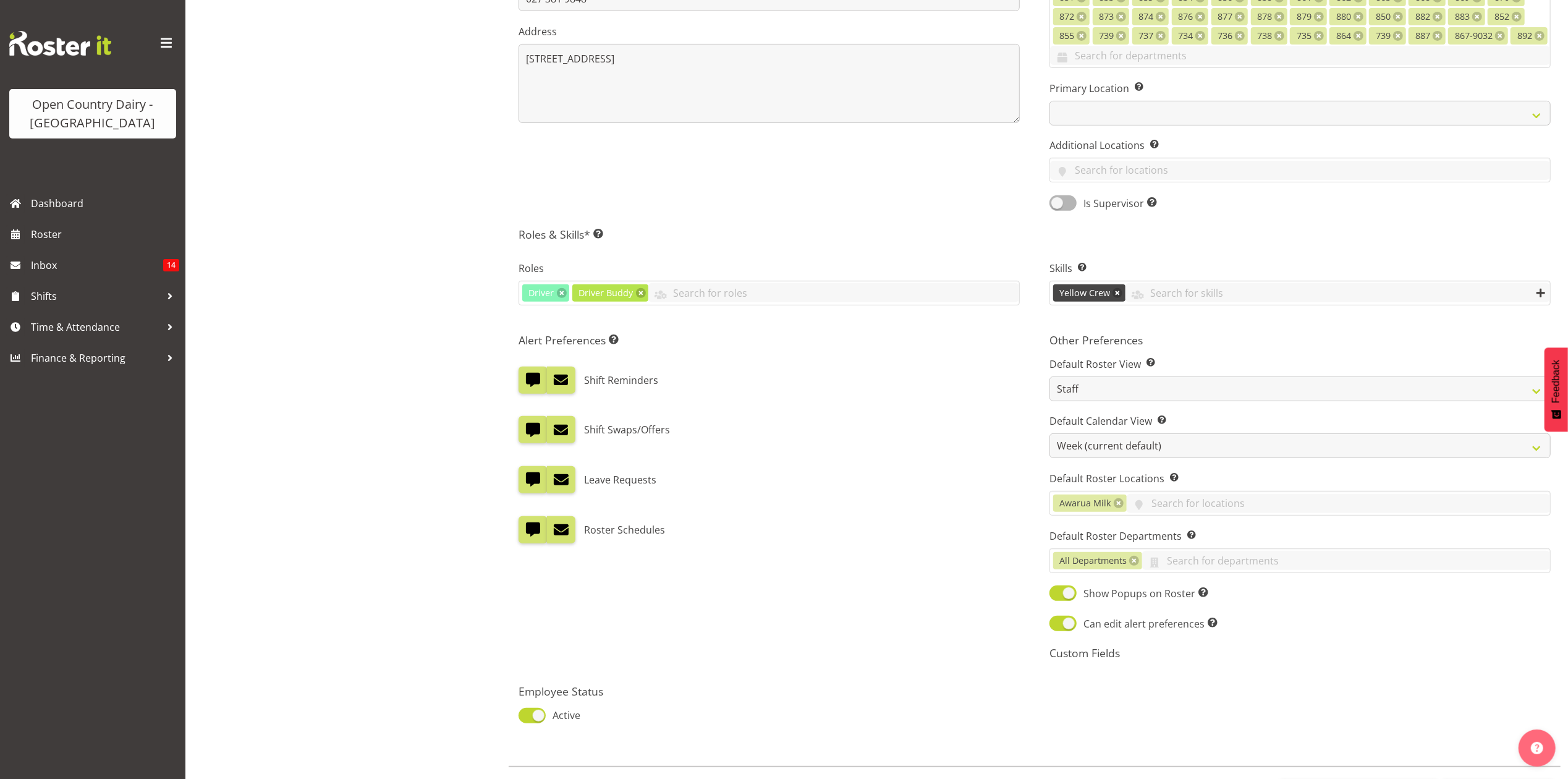
scroll to position [465, 0]
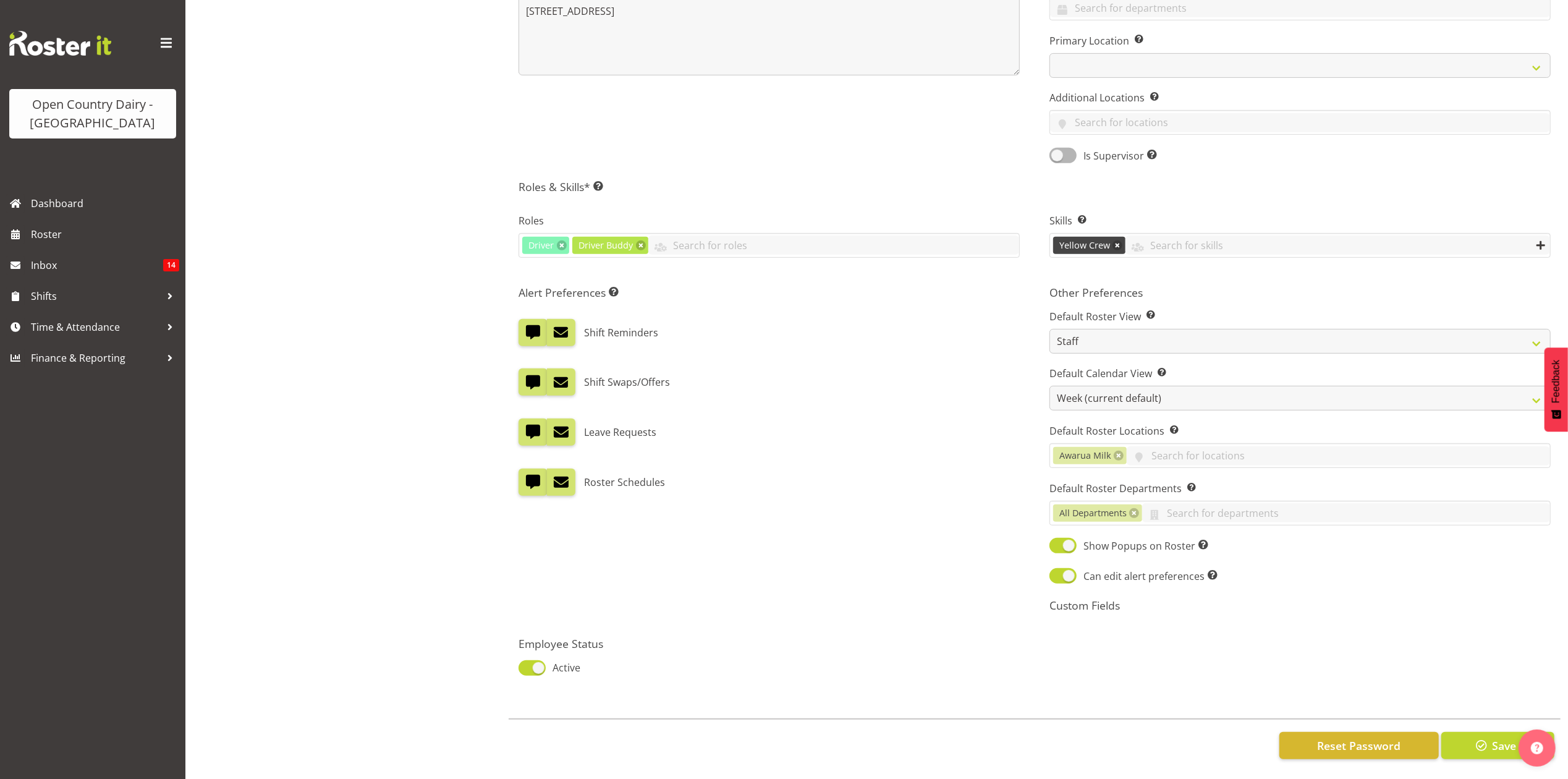
click at [1488, 718] on div "Reset Password Save" at bounding box center [1035, 745] width 1052 height 53
click at [1480, 737] on span "button" at bounding box center [1482, 745] width 16 height 16
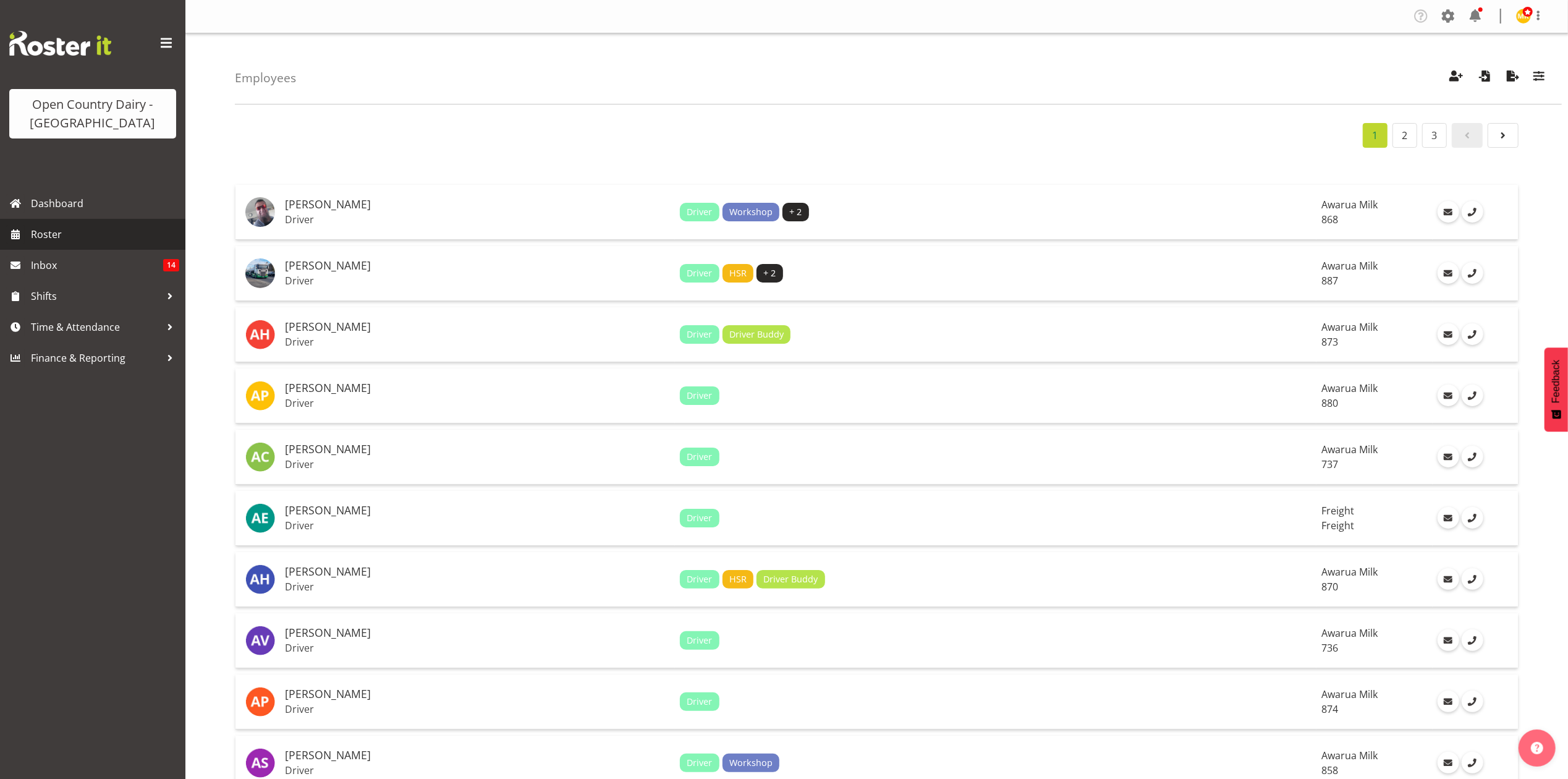
click at [85, 235] on span "Roster" at bounding box center [105, 234] width 148 height 18
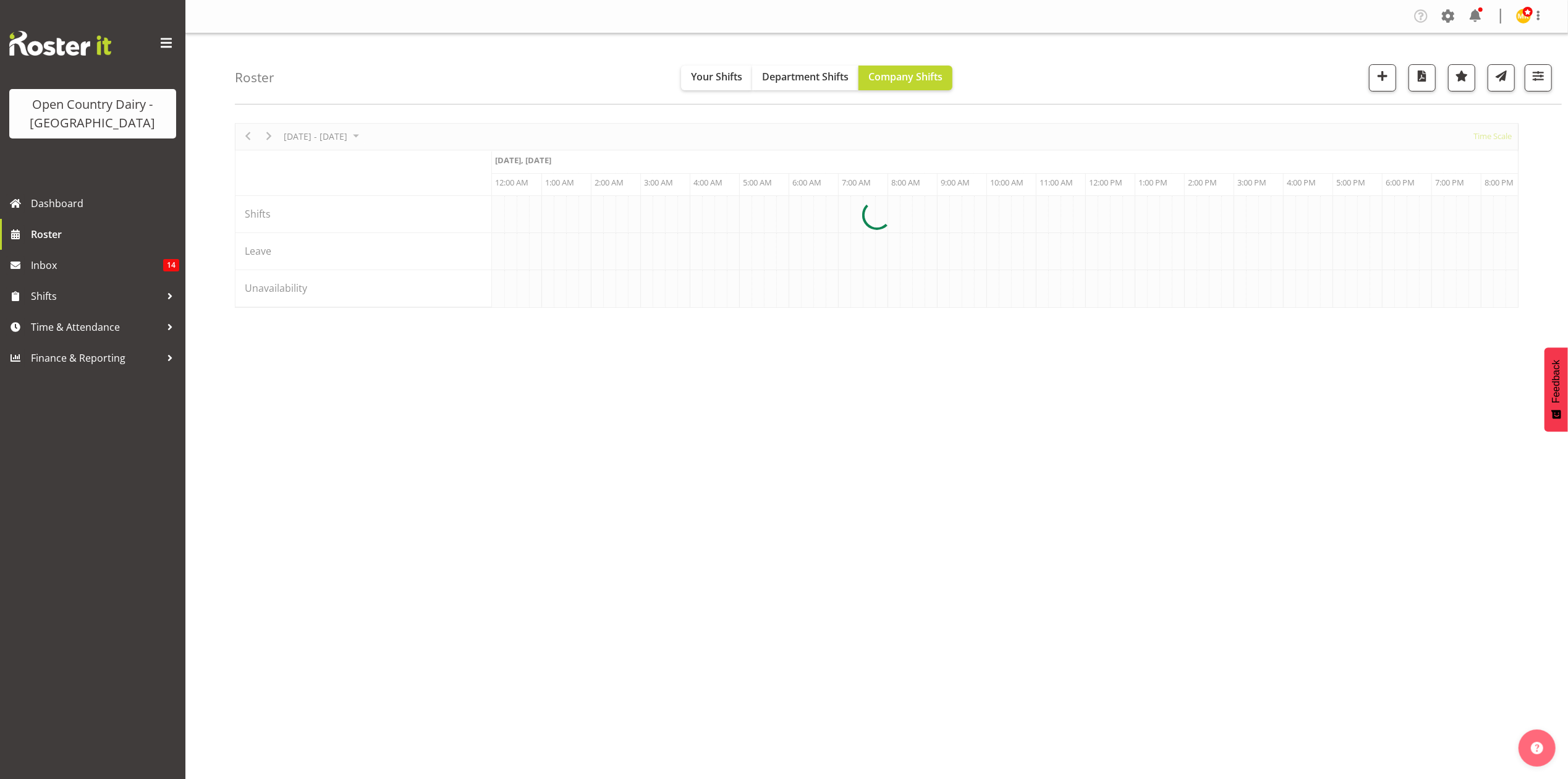
scroll to position [0, 1187]
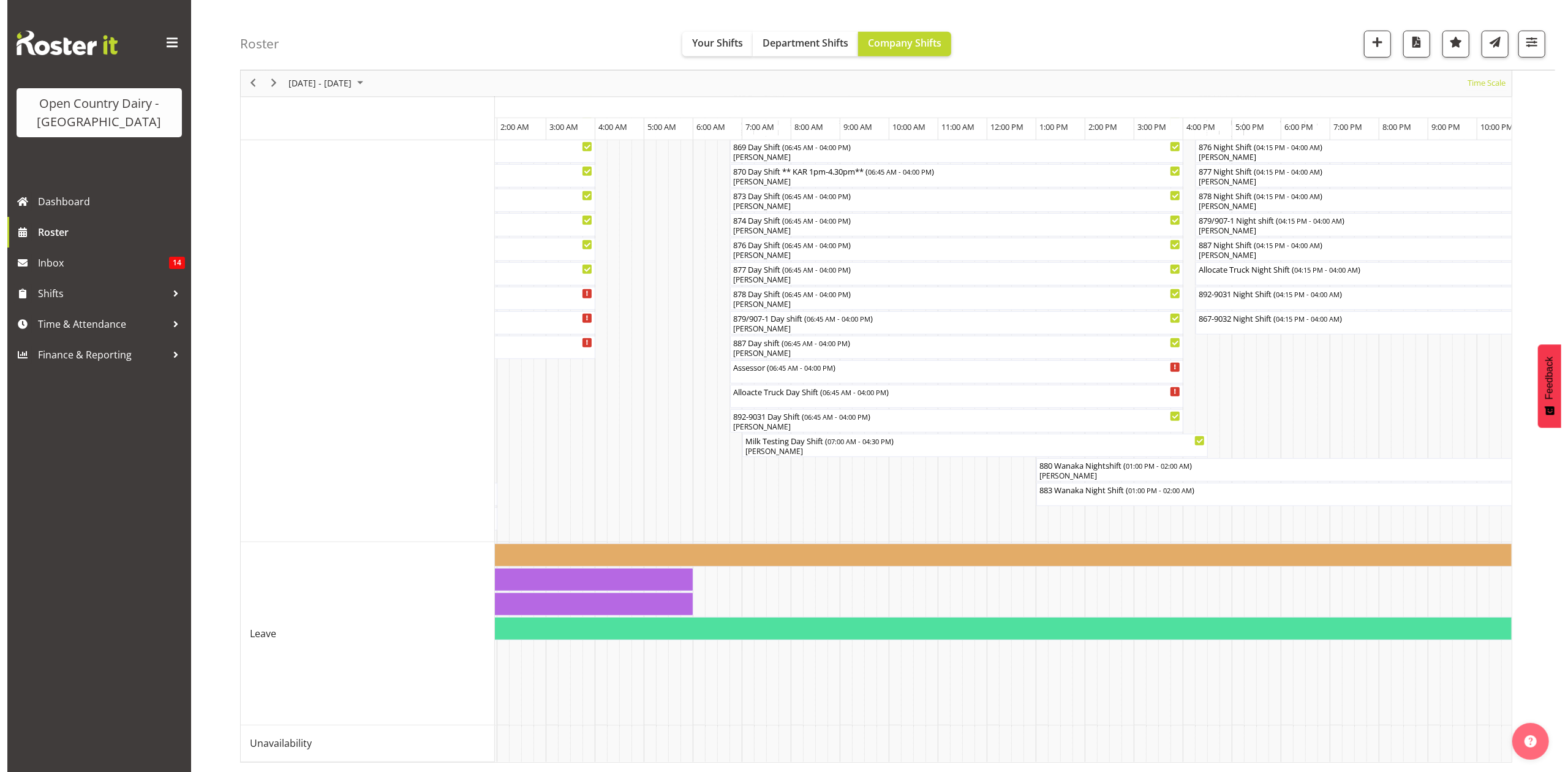
scroll to position [0, 2516]
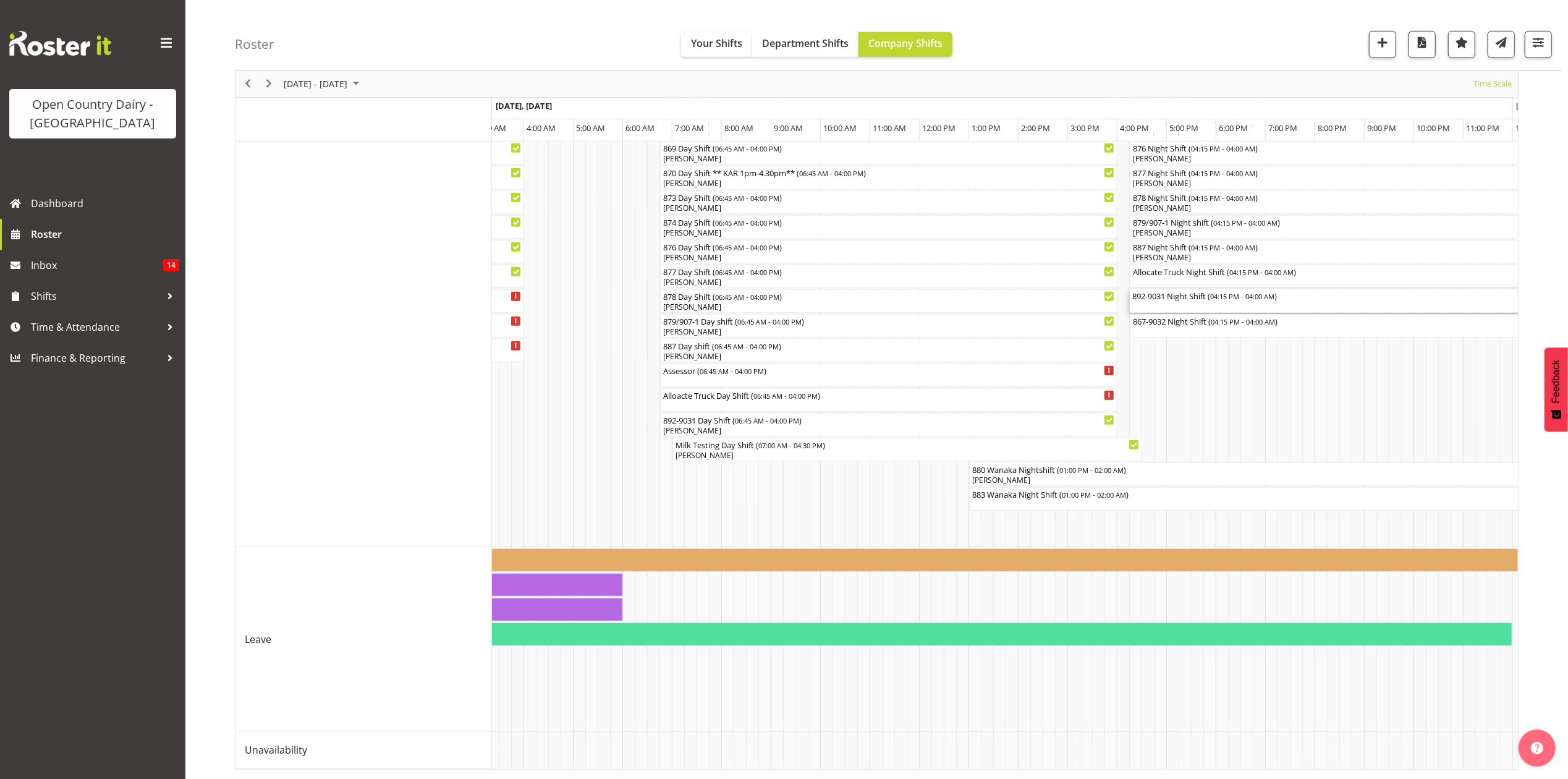
click at [1195, 293] on div "892-9031 Night Shift ( 04:15 PM - 04:00 AM )" at bounding box center [1420, 301] width 576 height 24
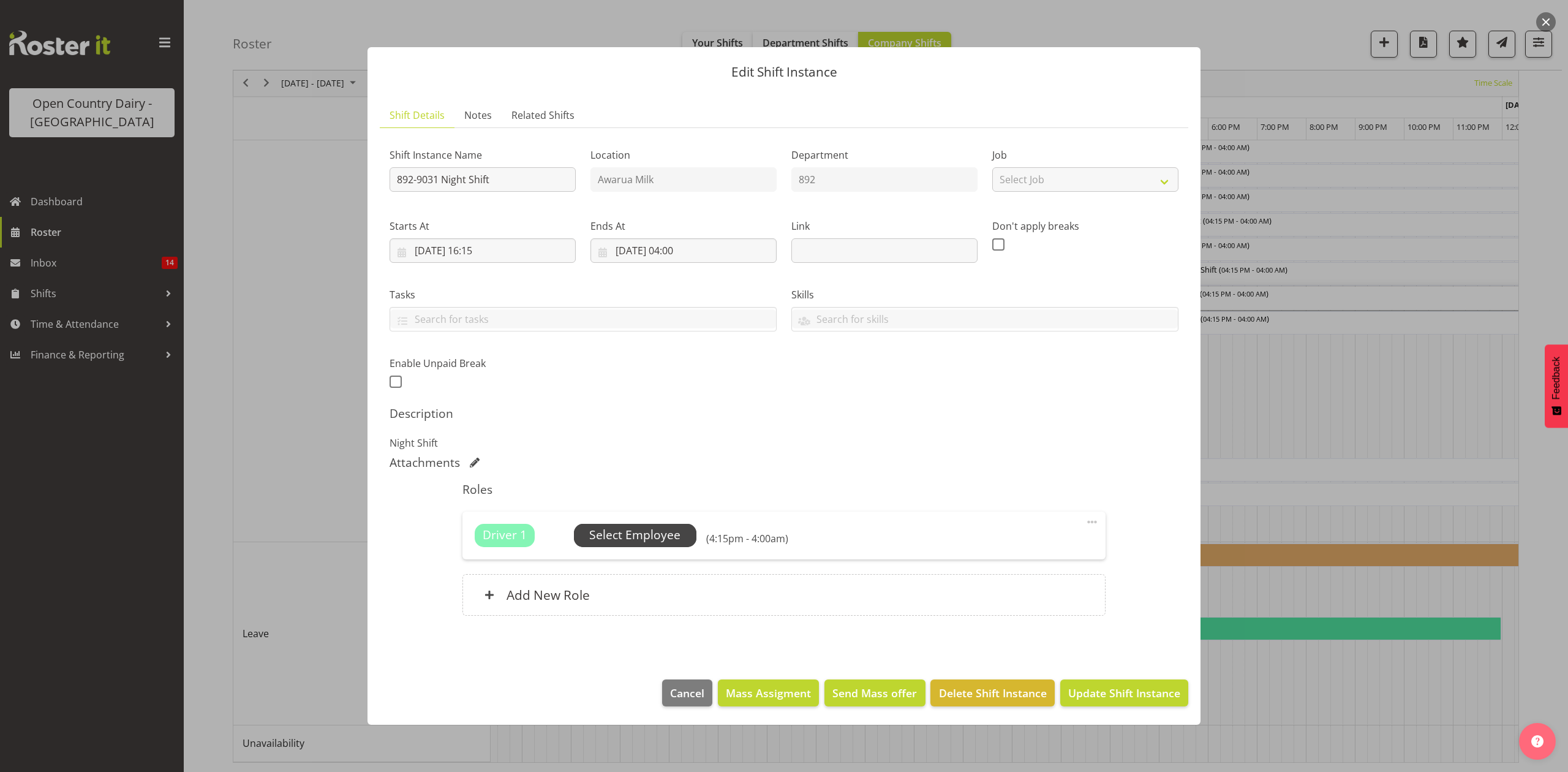
click at [635, 537] on span "Select Employee" at bounding box center [635, 535] width 91 height 18
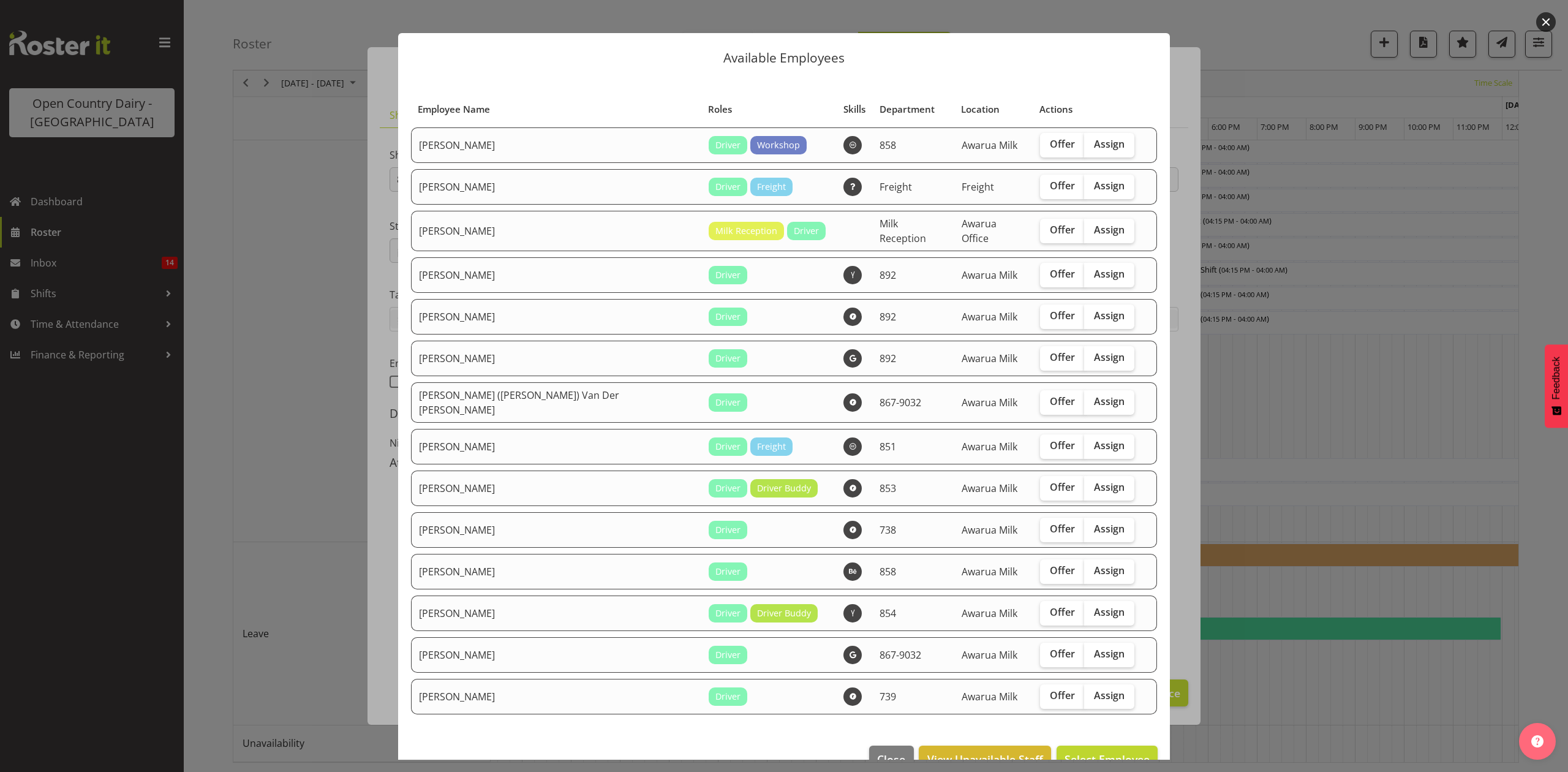
scroll to position [0, 0]
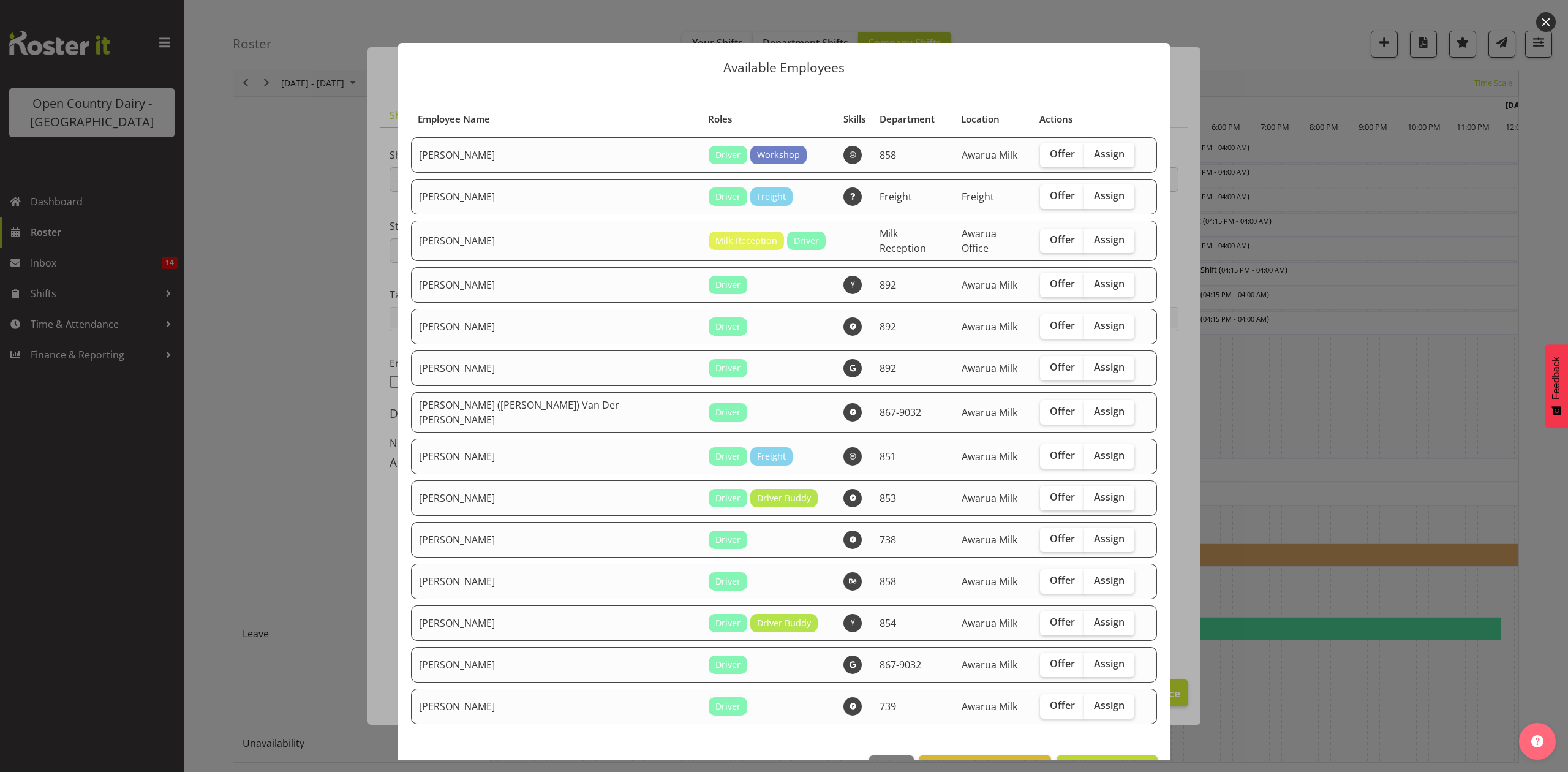
click at [1093, 615] on div "Offer Assign" at bounding box center [1087, 623] width 94 height 25
click at [1084, 615] on label "Assign" at bounding box center [1109, 623] width 50 height 25
click at [1084, 618] on input "Assign" at bounding box center [1088, 622] width 8 height 8
checkbox input "true"
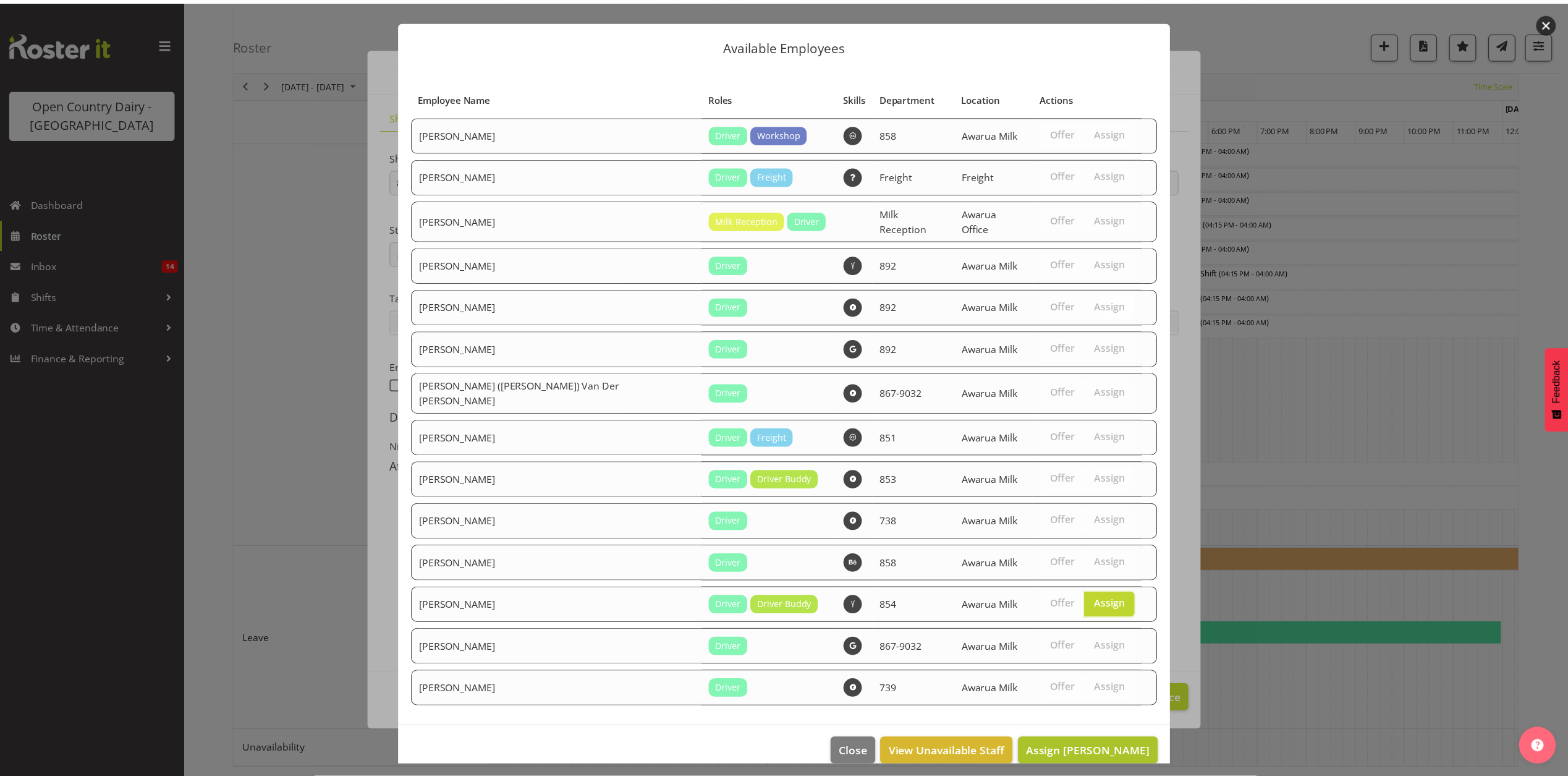
scroll to position [31, 0]
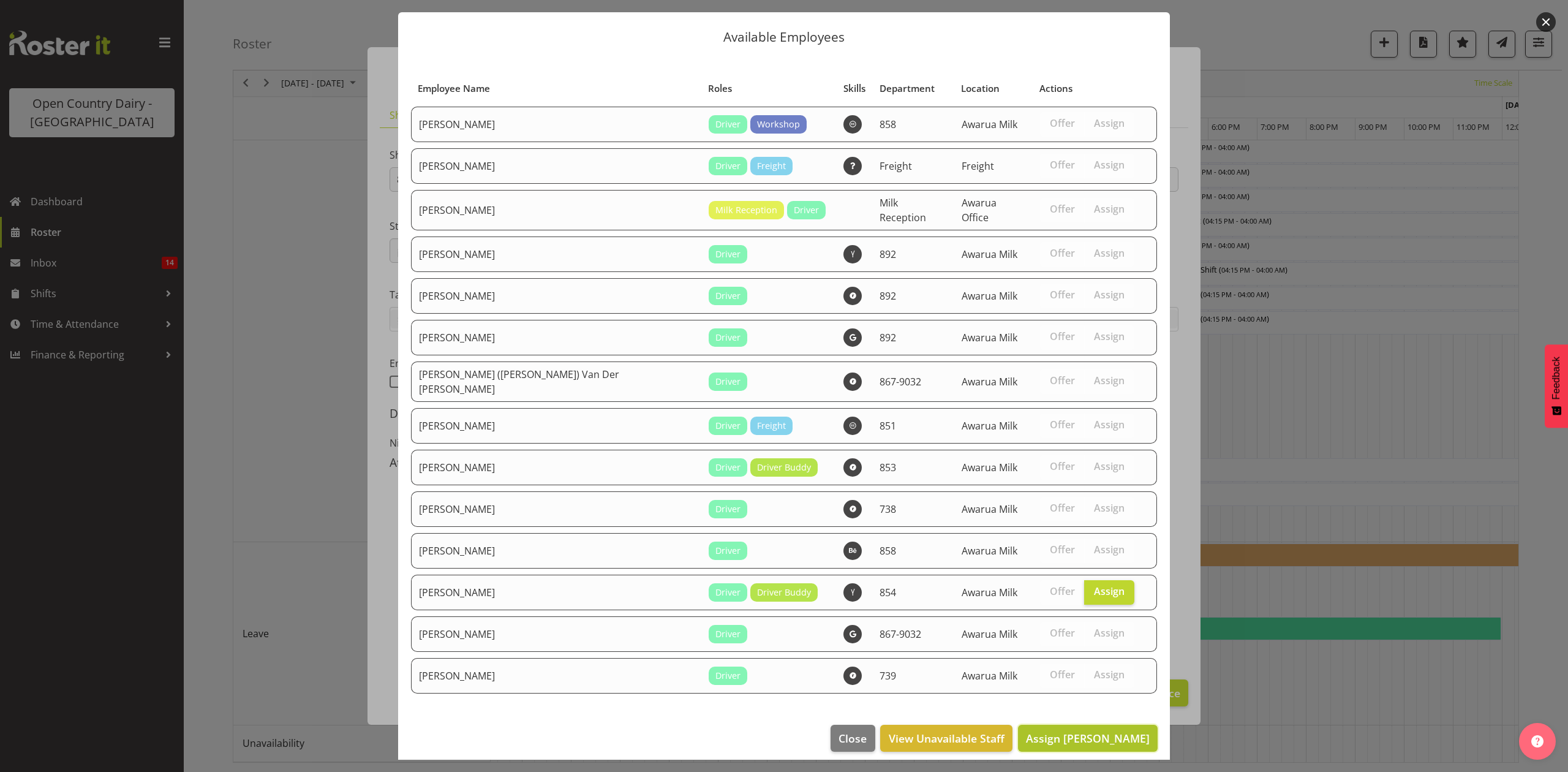
click at [1081, 733] on span "Assign Raymond George" at bounding box center [1087, 738] width 123 height 15
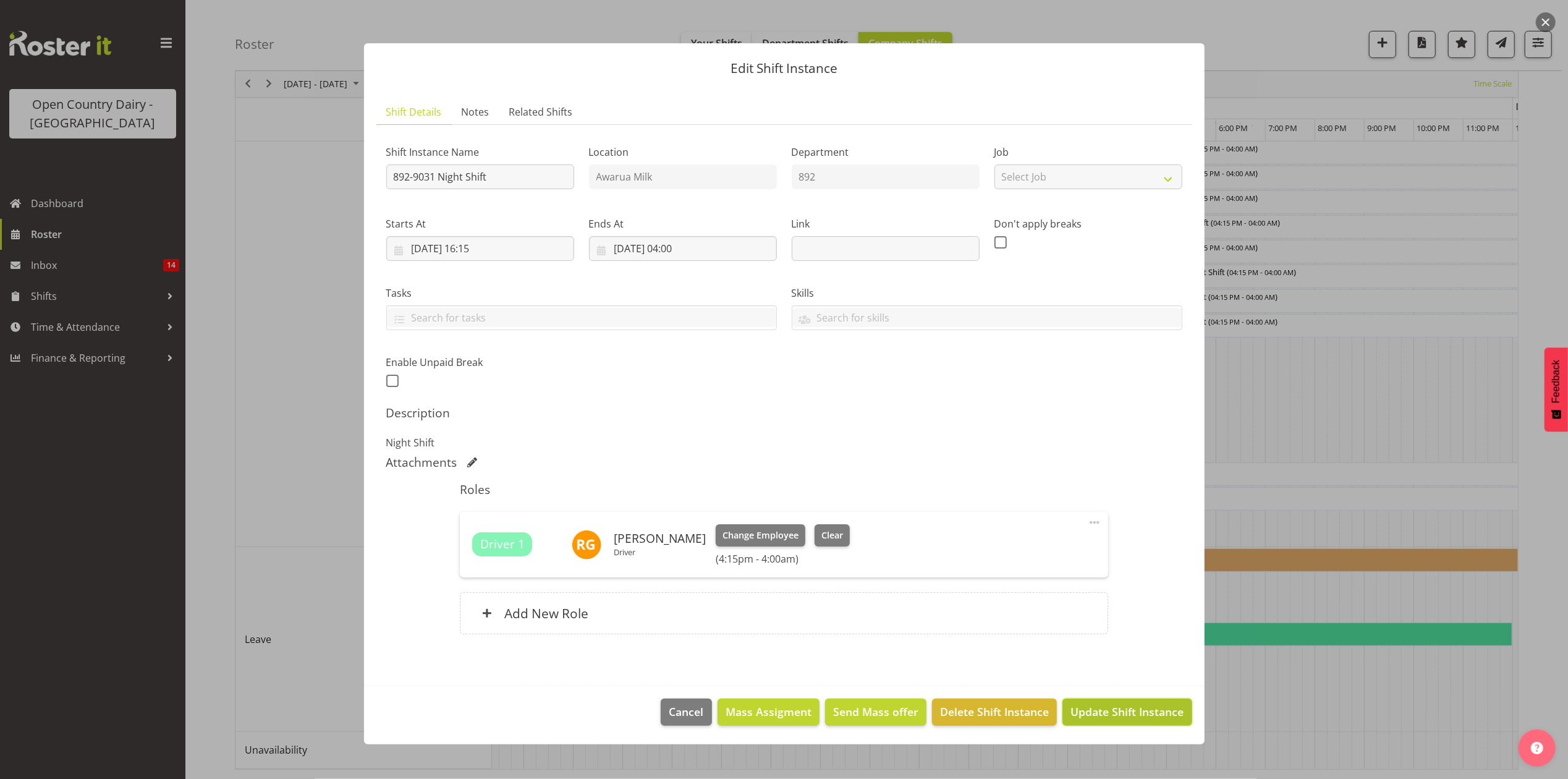
click at [1101, 710] on span "Update Shift Instance" at bounding box center [1127, 711] width 113 height 16
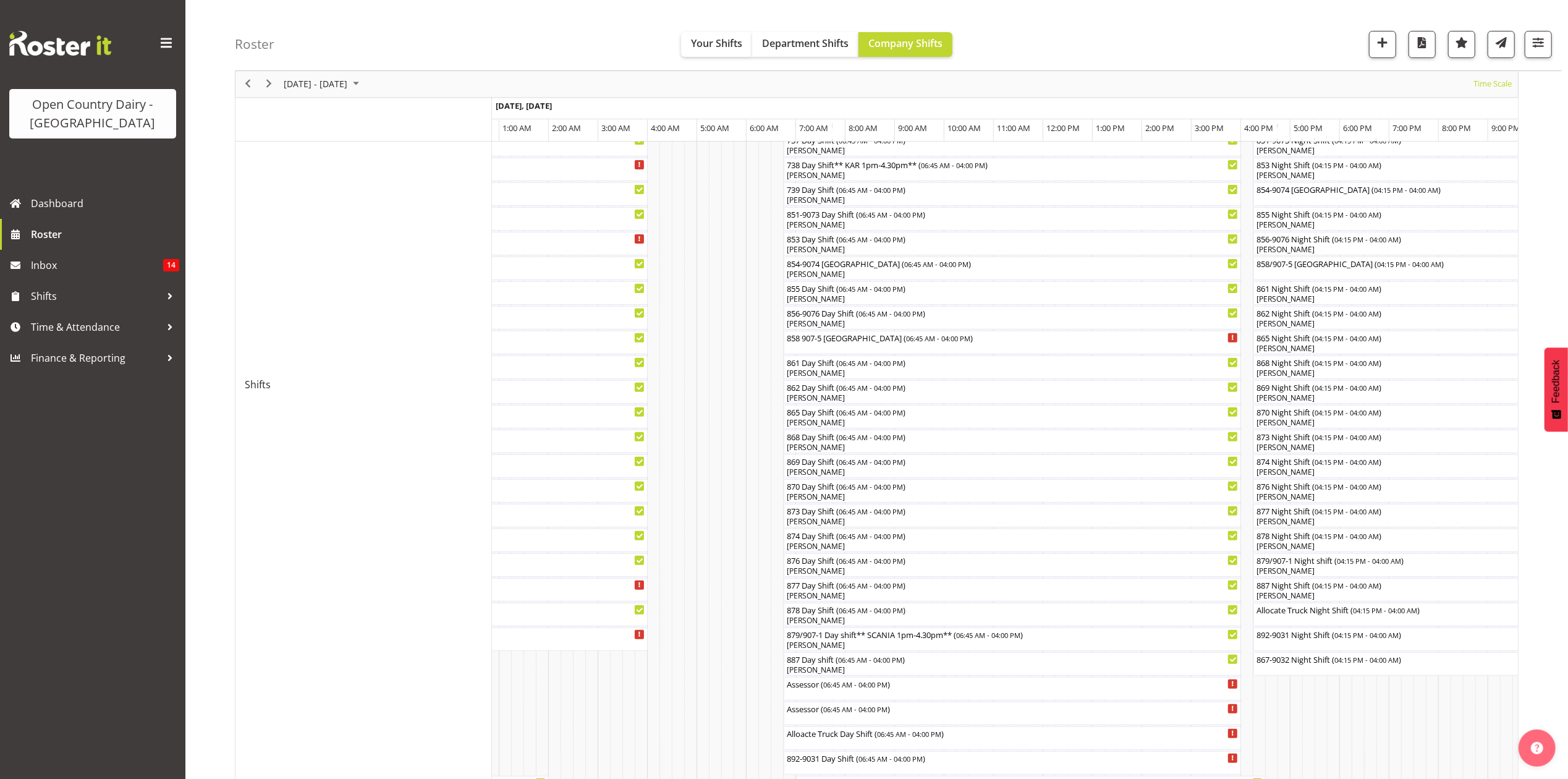
scroll to position [285, 0]
click at [1344, 648] on div "892-9031 Night Shift ( 04:15 PM - 04:00 AM )" at bounding box center [1544, 641] width 576 height 24
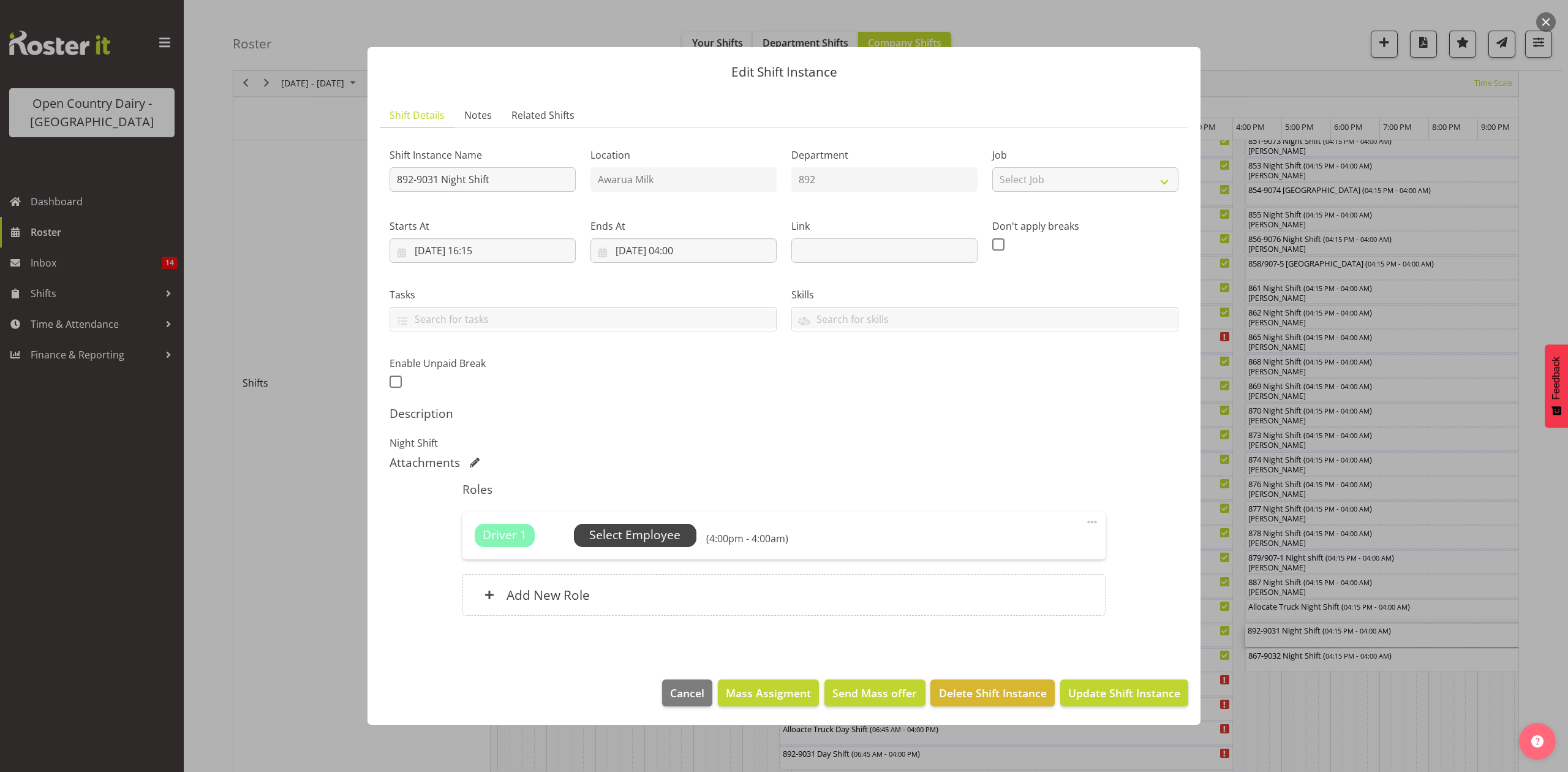
click at [615, 539] on span "Select Employee" at bounding box center [635, 535] width 91 height 18
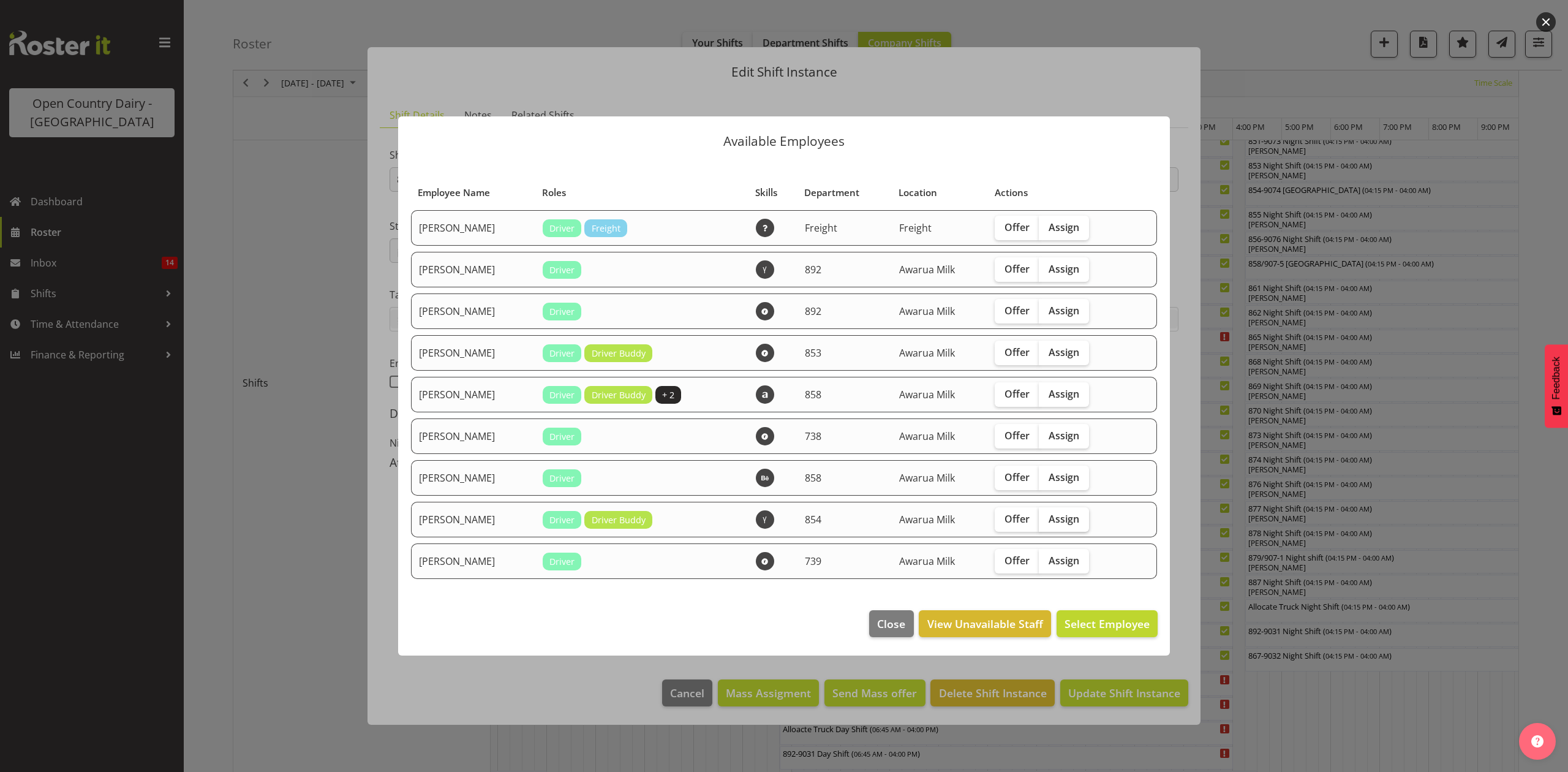
click at [1056, 523] on span "Assign" at bounding box center [1063, 519] width 31 height 12
click at [1047, 523] on input "Assign" at bounding box center [1042, 519] width 8 height 8
checkbox input "true"
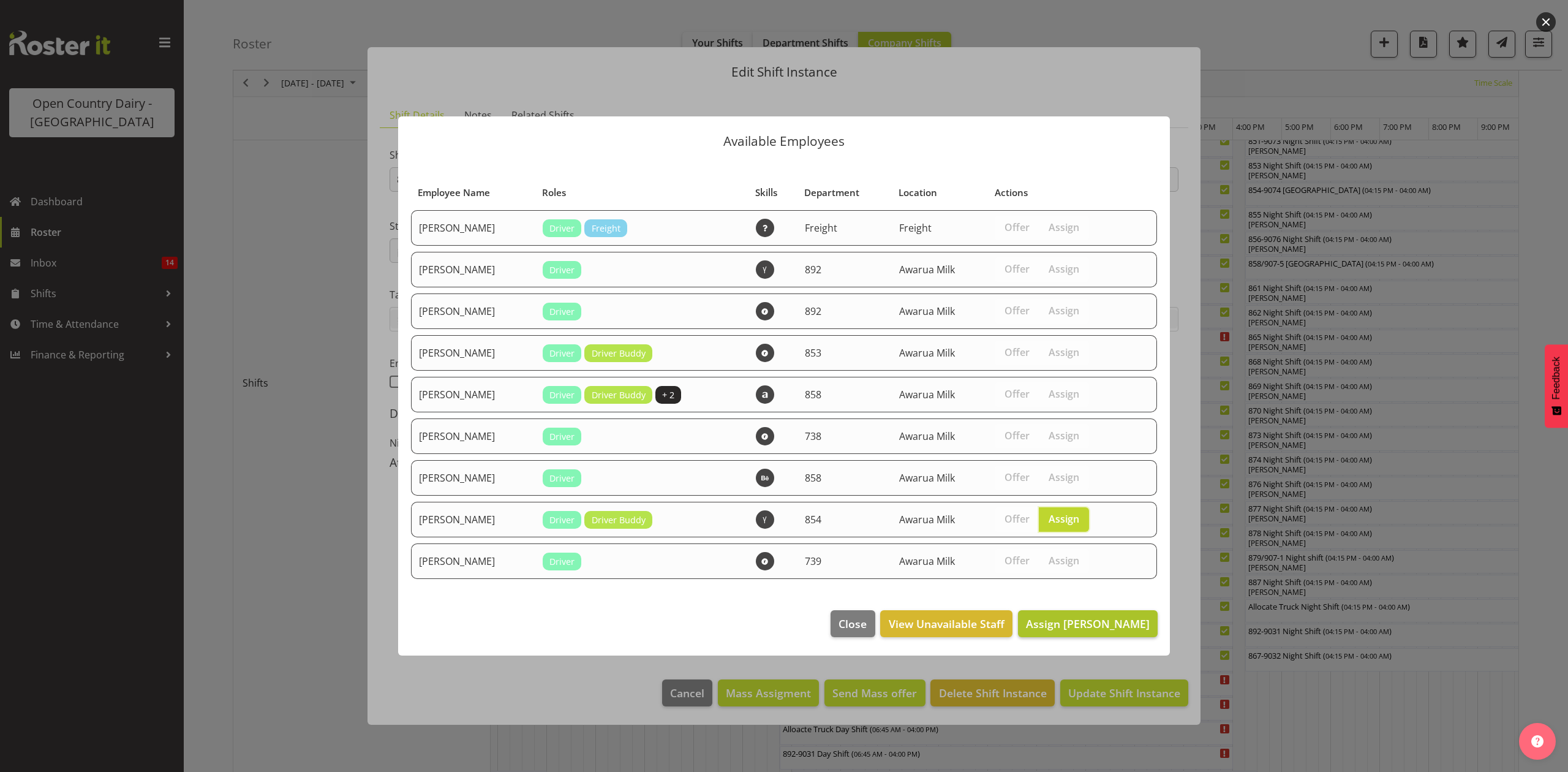
click at [1090, 613] on button "Assign Raymond George" at bounding box center [1088, 623] width 140 height 27
click at [1093, 617] on span "Assign Raymond George" at bounding box center [1087, 623] width 123 height 15
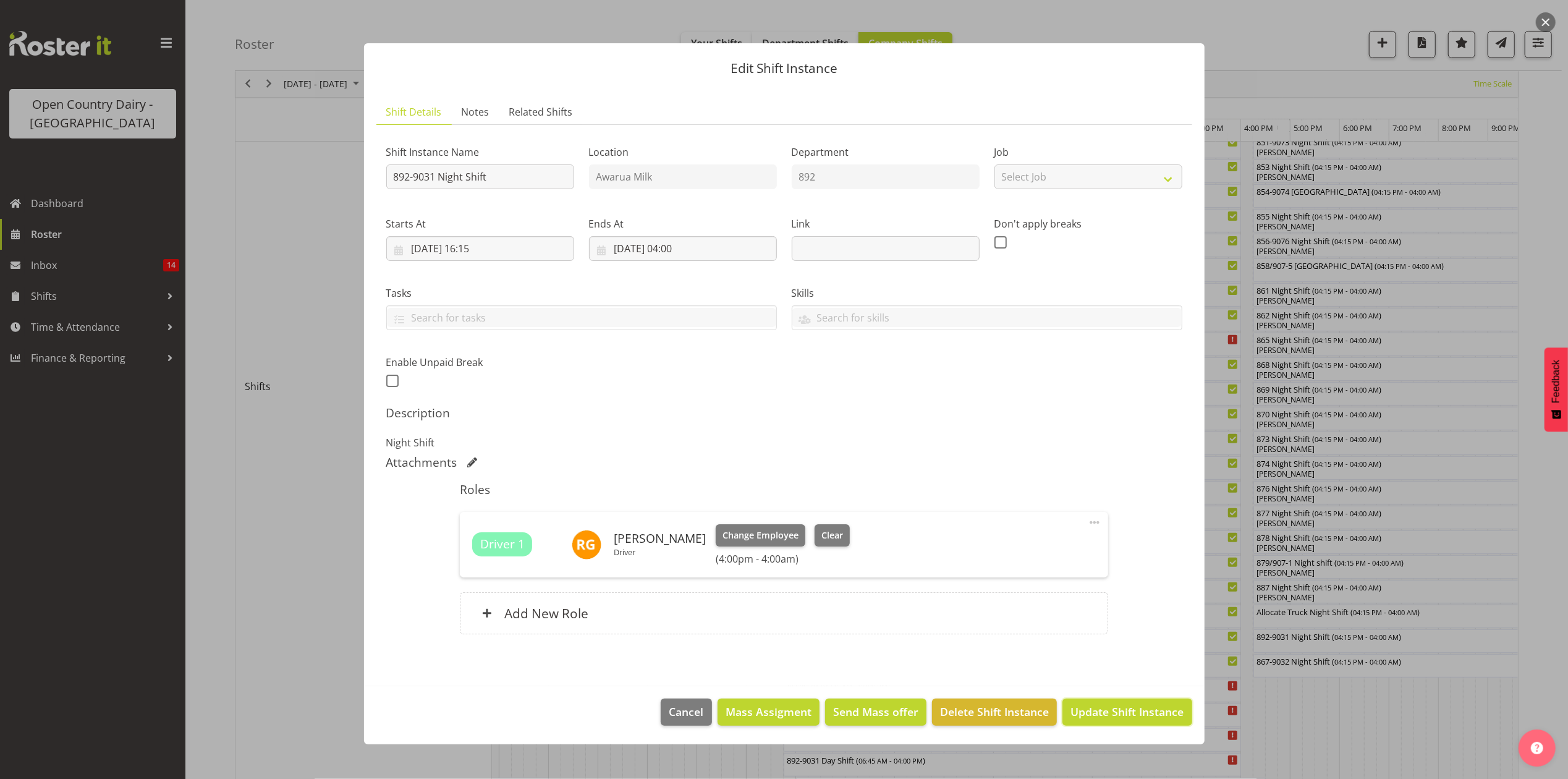
click at [1134, 703] on button "Update Shift Instance" at bounding box center [1127, 712] width 129 height 27
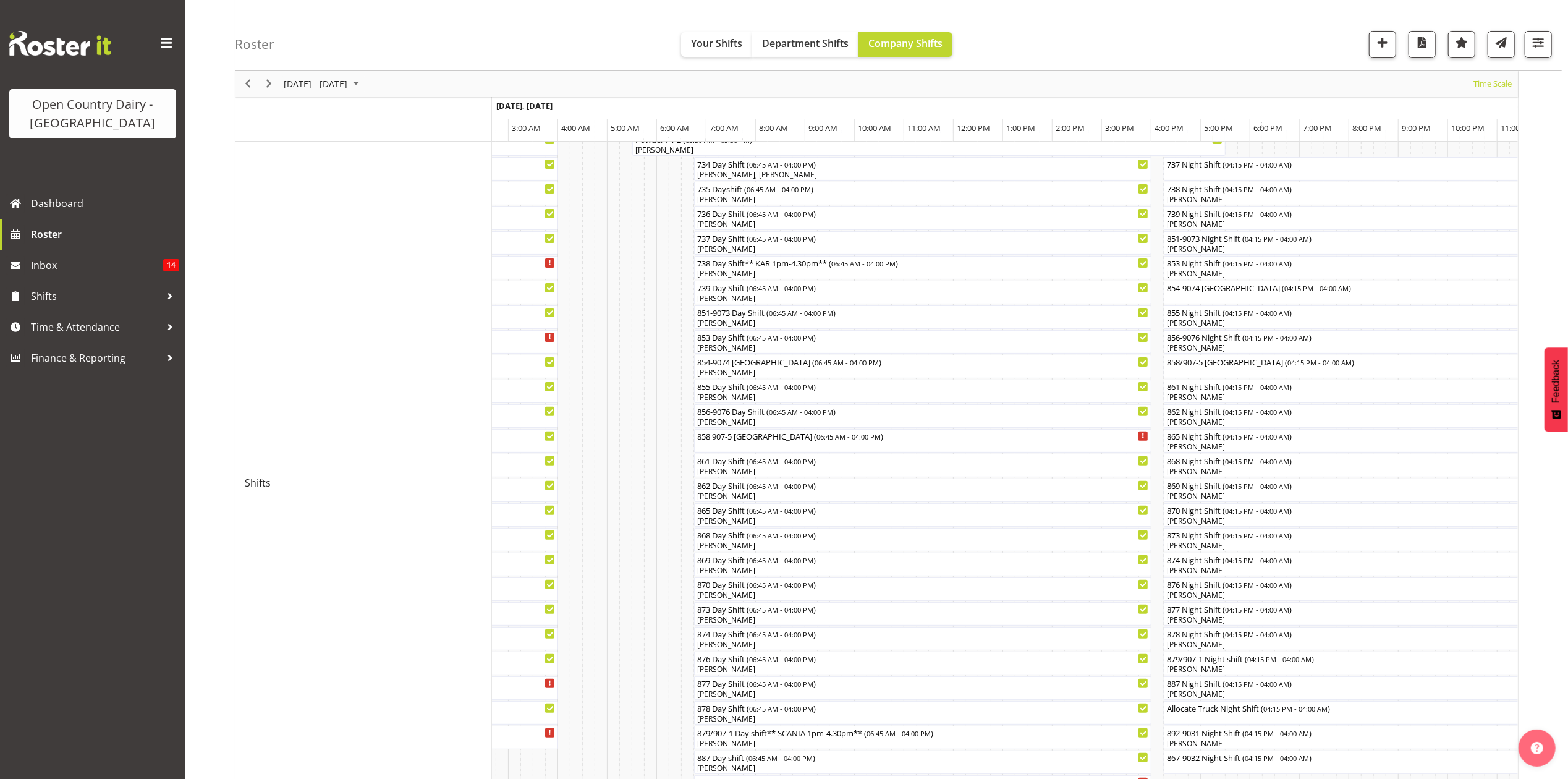
scroll to position [38, 0]
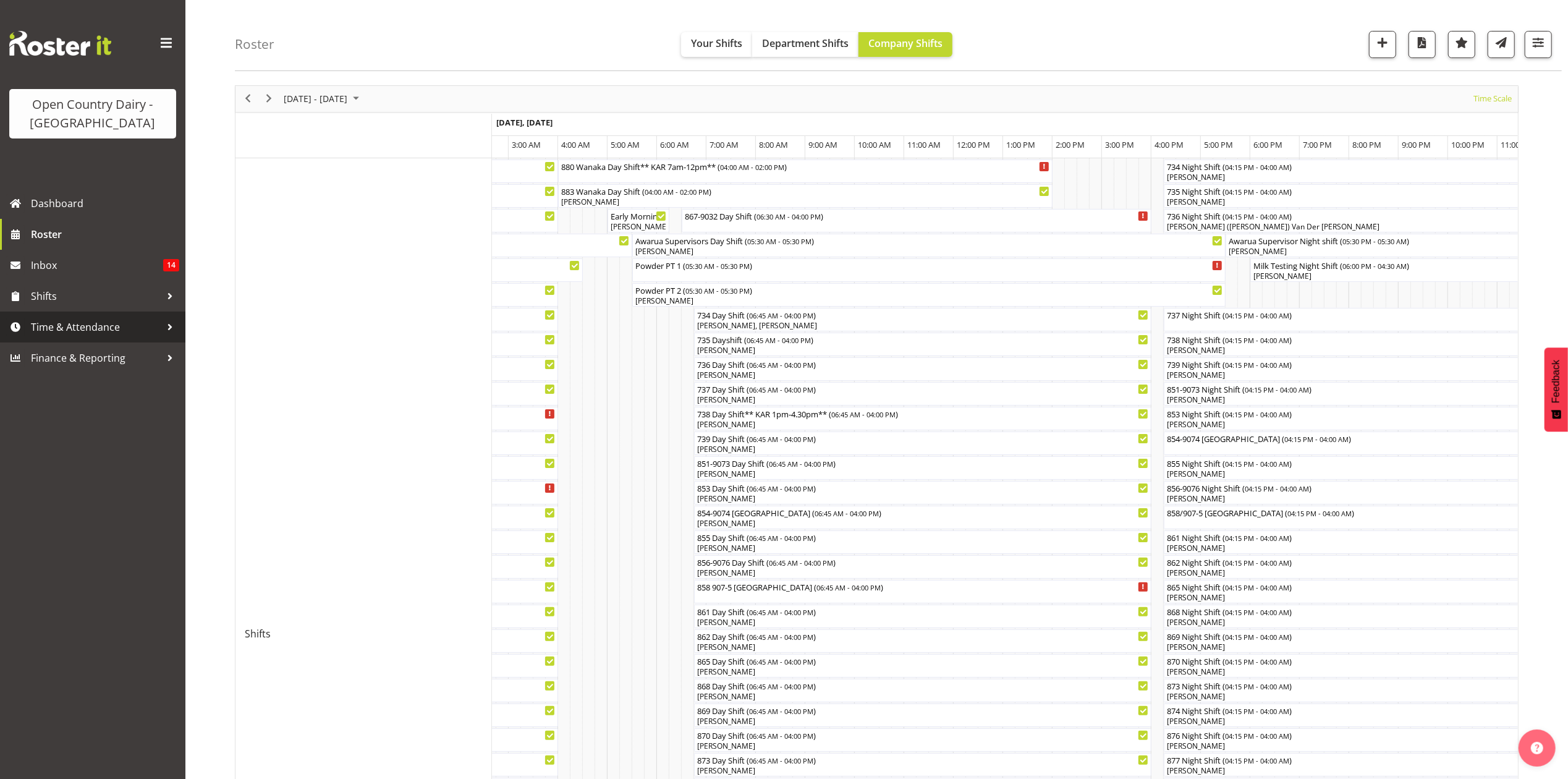
click at [122, 324] on span "Time & Attendance" at bounding box center [96, 327] width 130 height 18
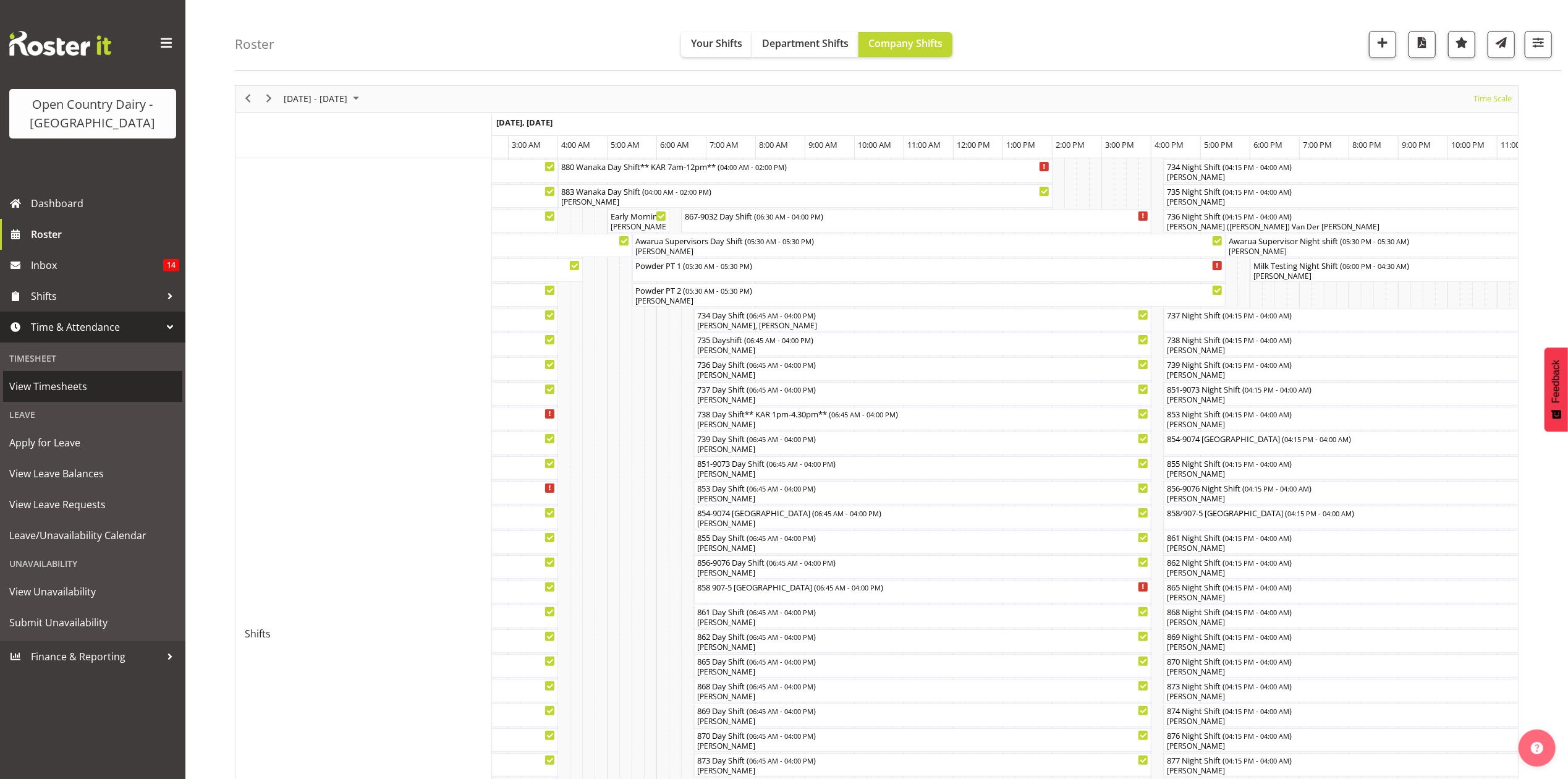
click at [95, 394] on span "View Timesheets" at bounding box center [92, 386] width 167 height 18
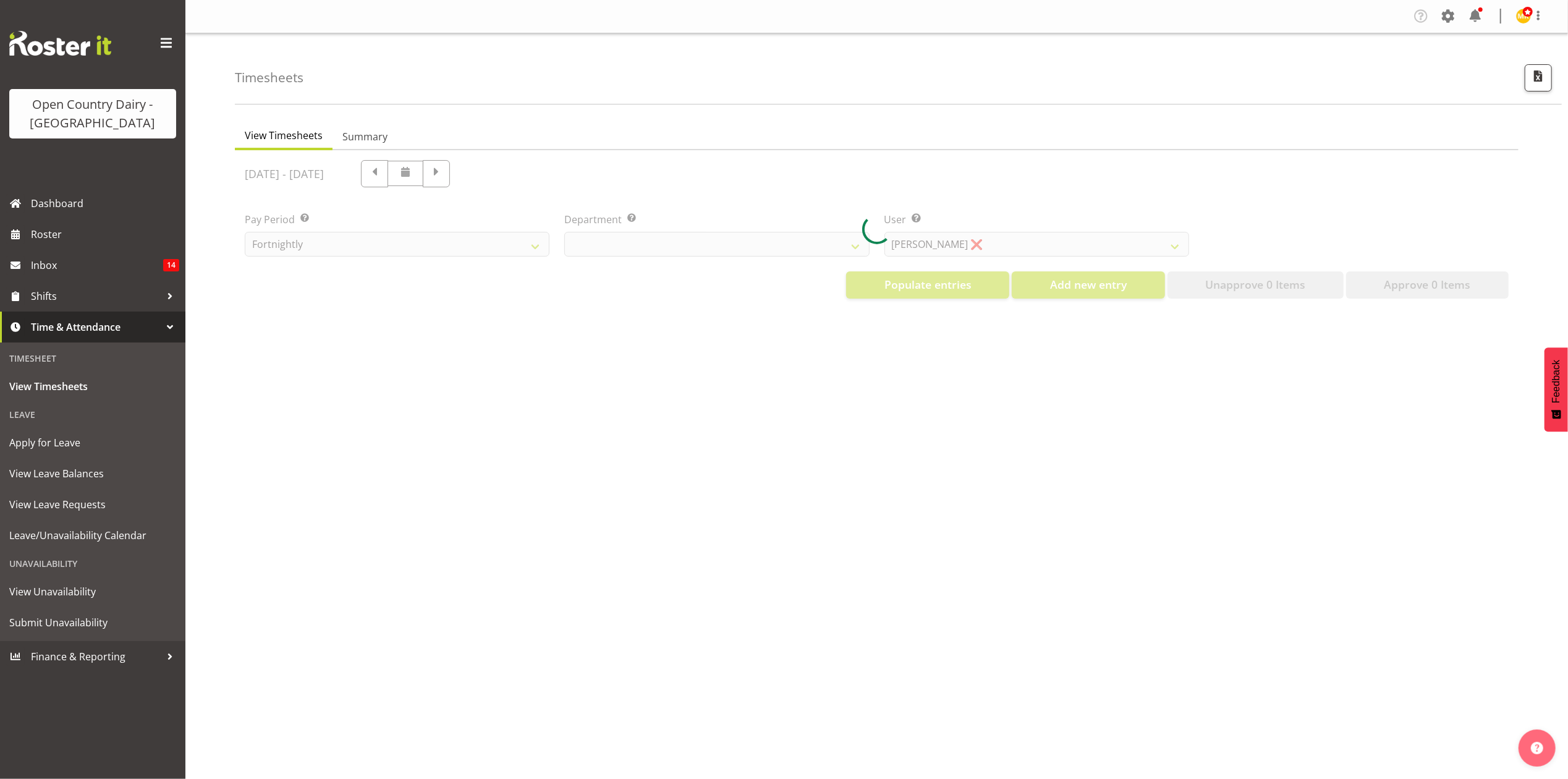
select select "699"
select select "8449"
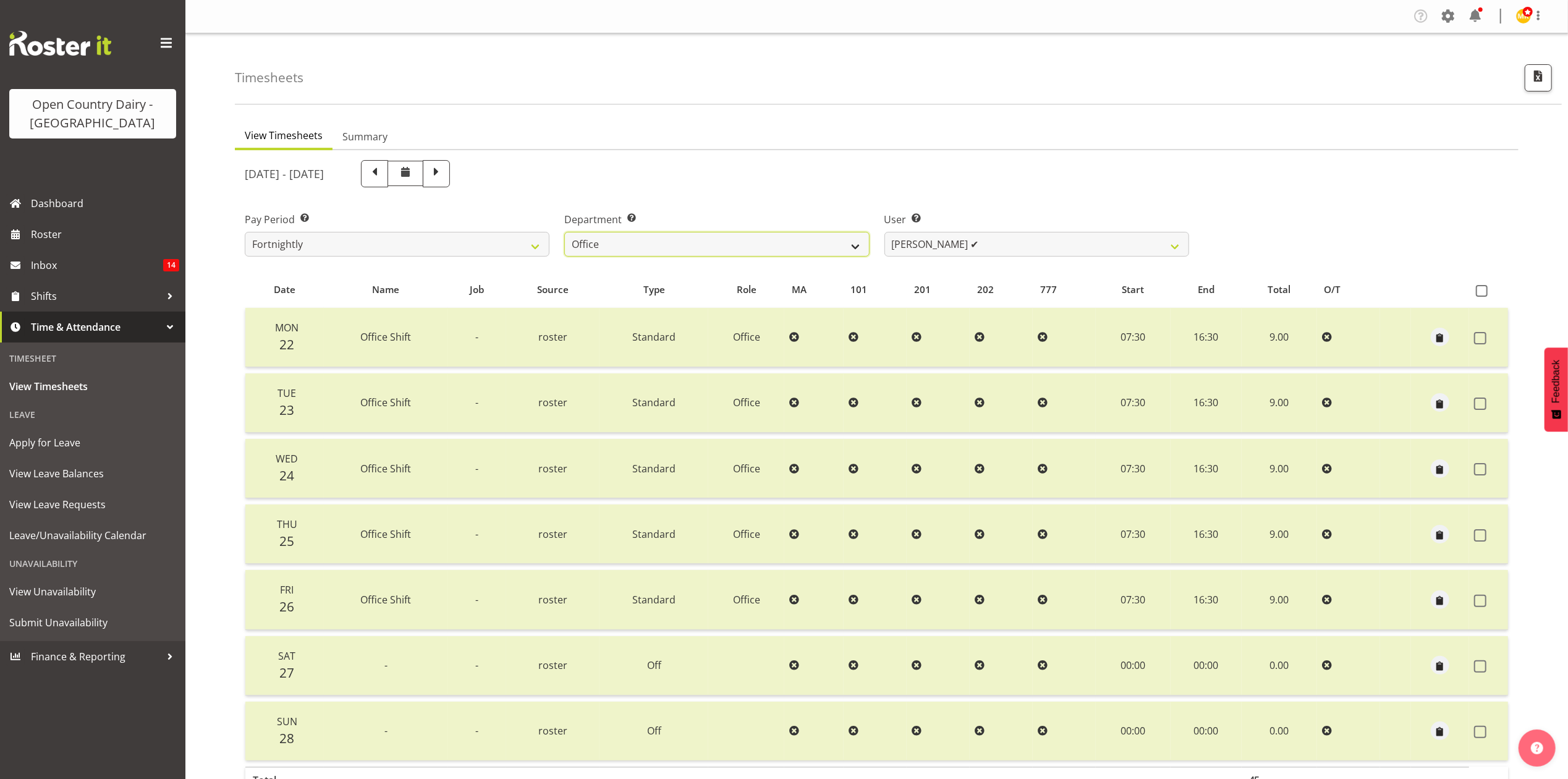
click at [649, 238] on select "734 735 736 737 738 739 851 853 854 855 856 858 861 862 865 867-9032 868 869 87…" at bounding box center [716, 245] width 305 height 25
select select "755"
click at [564, 232] on select "734 735 736 737 738 739 851 853 854 855 856 858 861 862 865 867-9032 868 869 87…" at bounding box center [716, 245] width 305 height 25
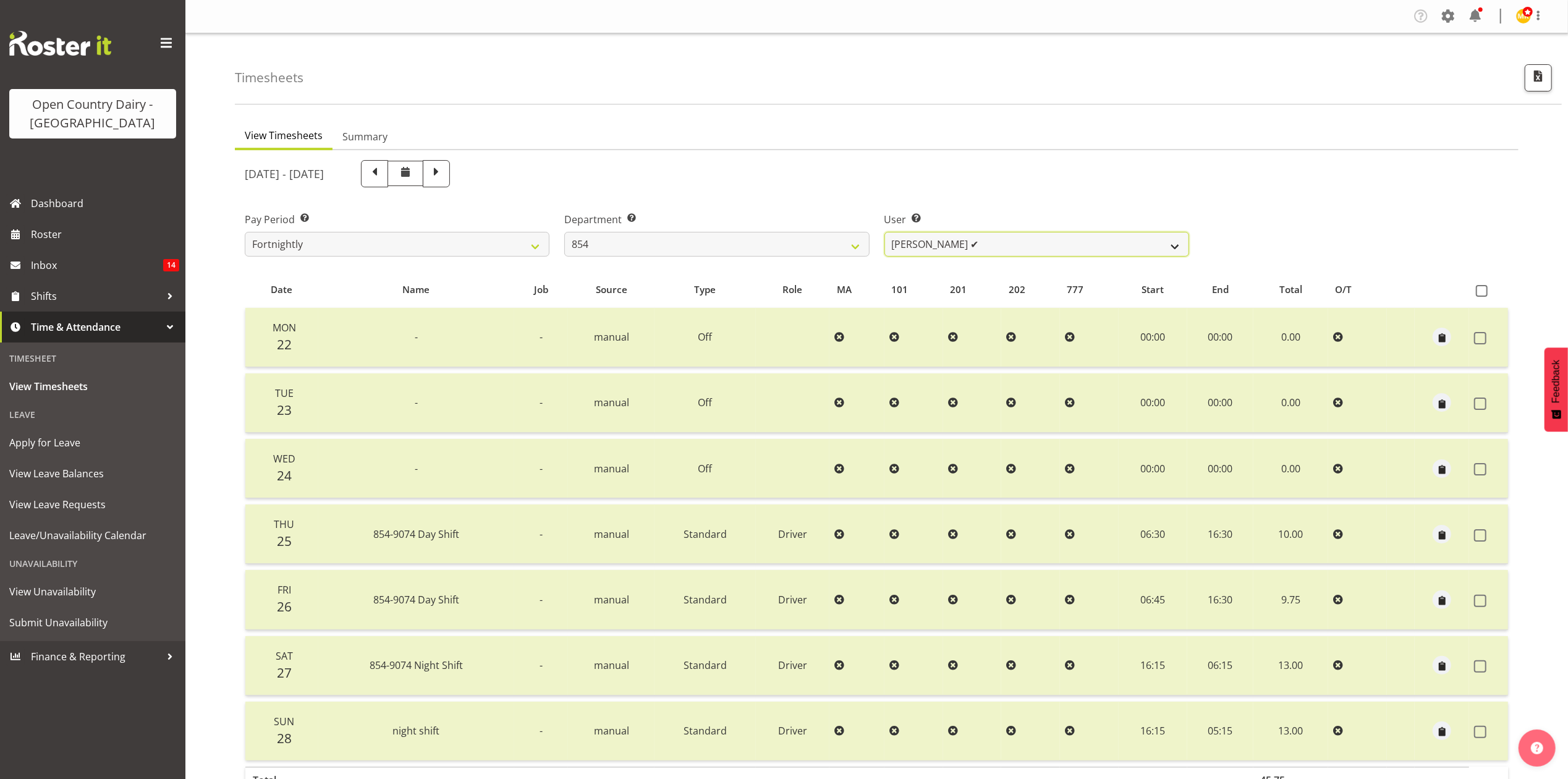
click at [970, 240] on select "[PERSON_NAME] ✔ [PERSON_NAME] ✔ [PERSON_NAME] ✔ [PERSON_NAME] ❌" at bounding box center [1037, 245] width 305 height 25
select select "9851"
click at [885, 232] on select "[PERSON_NAME] ✔ [PERSON_NAME] ✔ [PERSON_NAME] ✔ [PERSON_NAME] ❌" at bounding box center [1037, 245] width 305 height 25
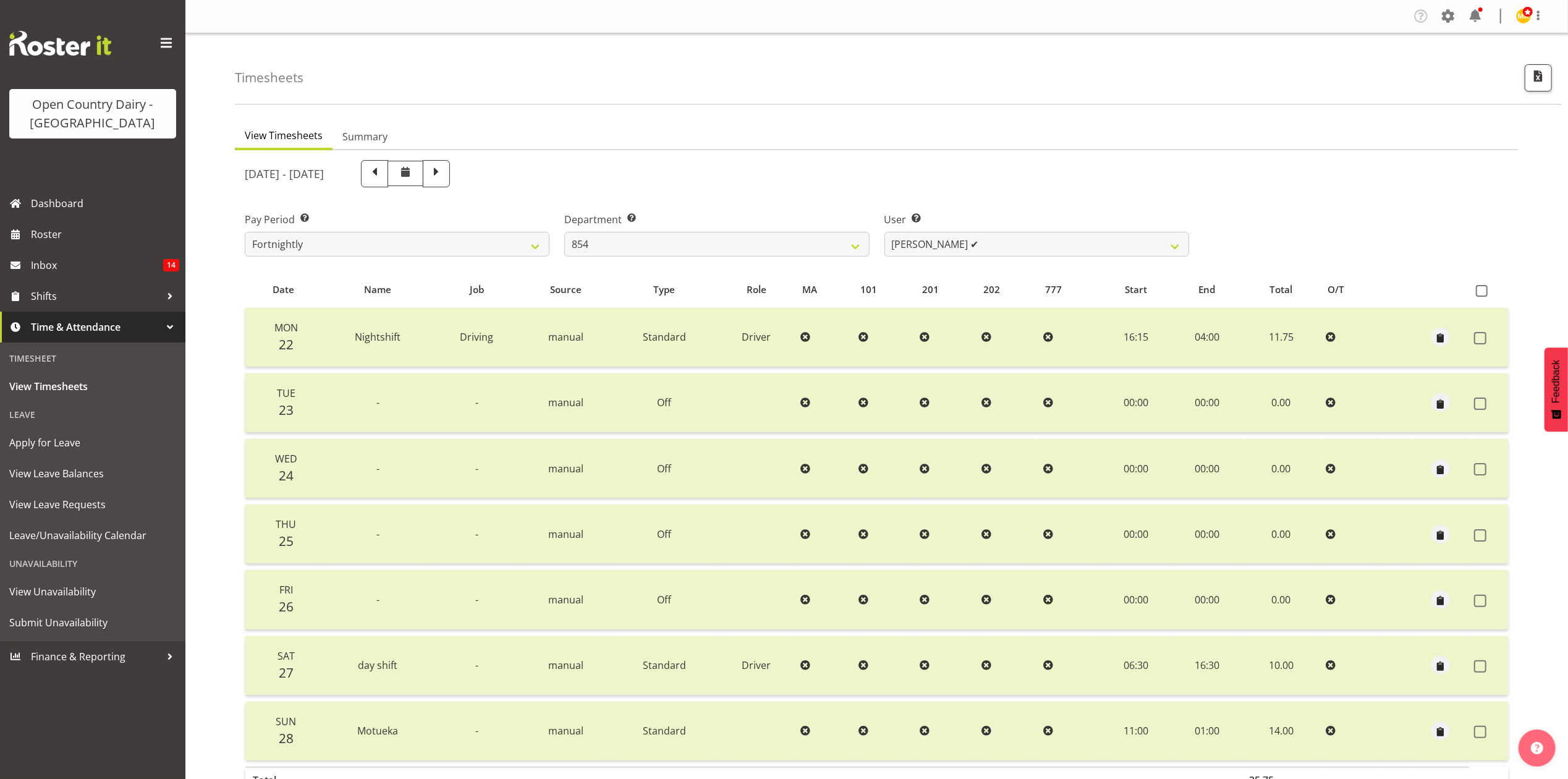
click at [444, 172] on span at bounding box center [436, 172] width 16 height 16
select select
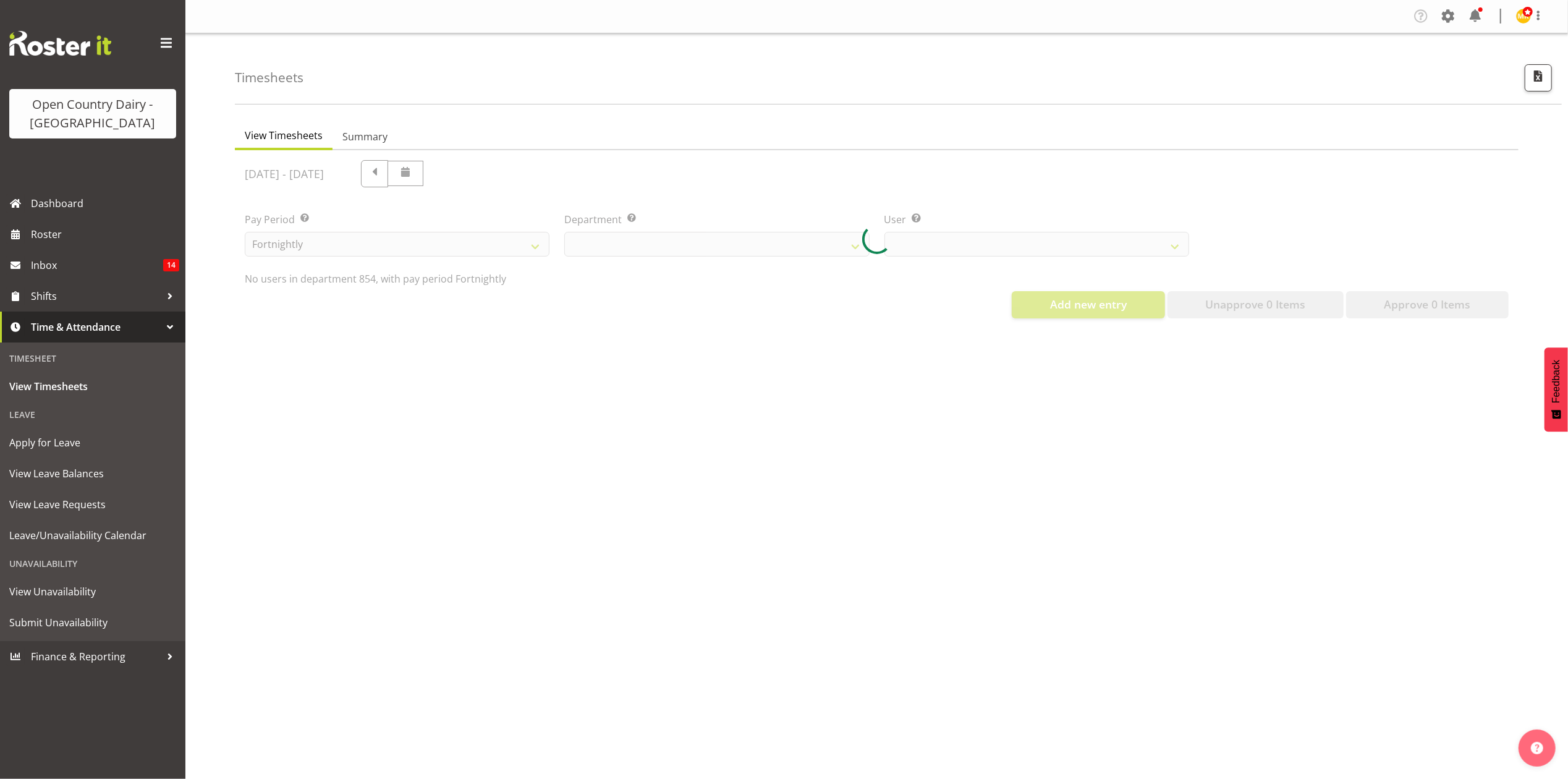
select select "755"
select select "9851"
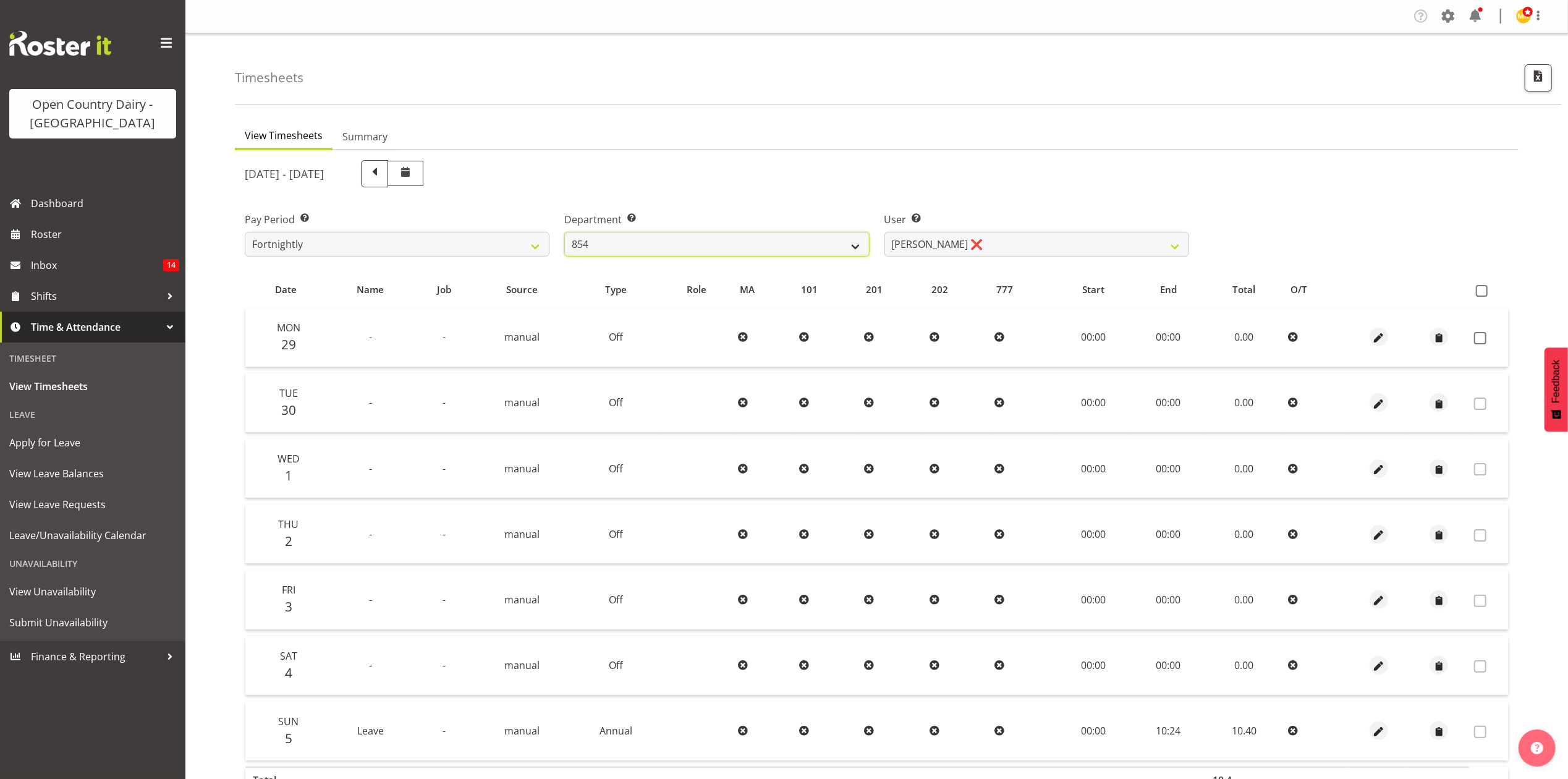
click at [740, 250] on select "734 735 736 737 738 739 851 853 854 855 856 858 861 862 865 867-9032 868 869 87…" at bounding box center [716, 245] width 305 height 25
select select "927"
click at [564, 232] on select "734 735 736 737 738 739 851 853 854 855 856 858 861 862 865 867-9032 868 869 87…" at bounding box center [716, 245] width 305 height 25
select select "10273"
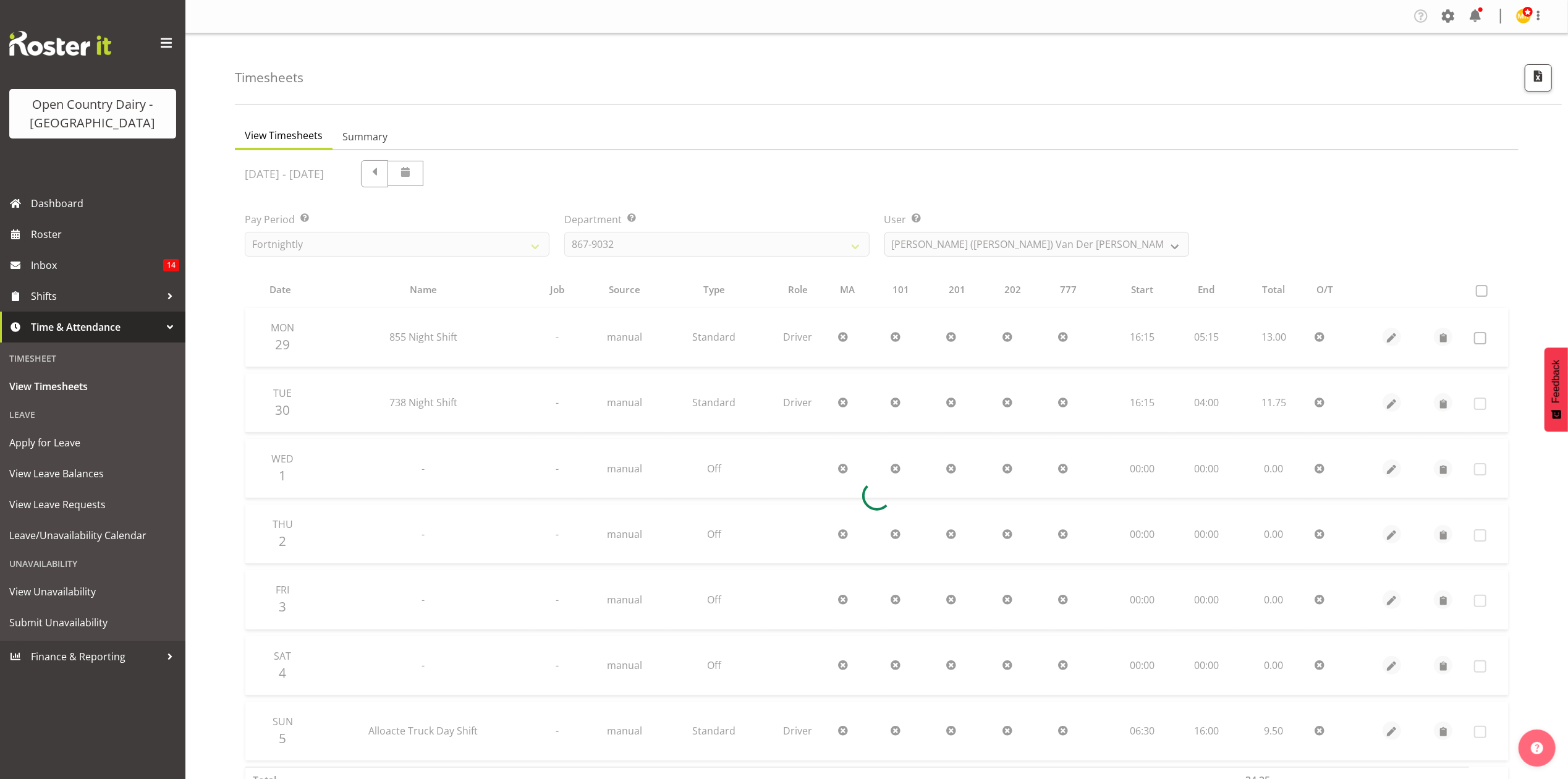
click at [987, 245] on div "[DATE] - [DATE] Pay Period Select which pay period you would like to view. Fort…" at bounding box center [877, 492] width 1264 height 679
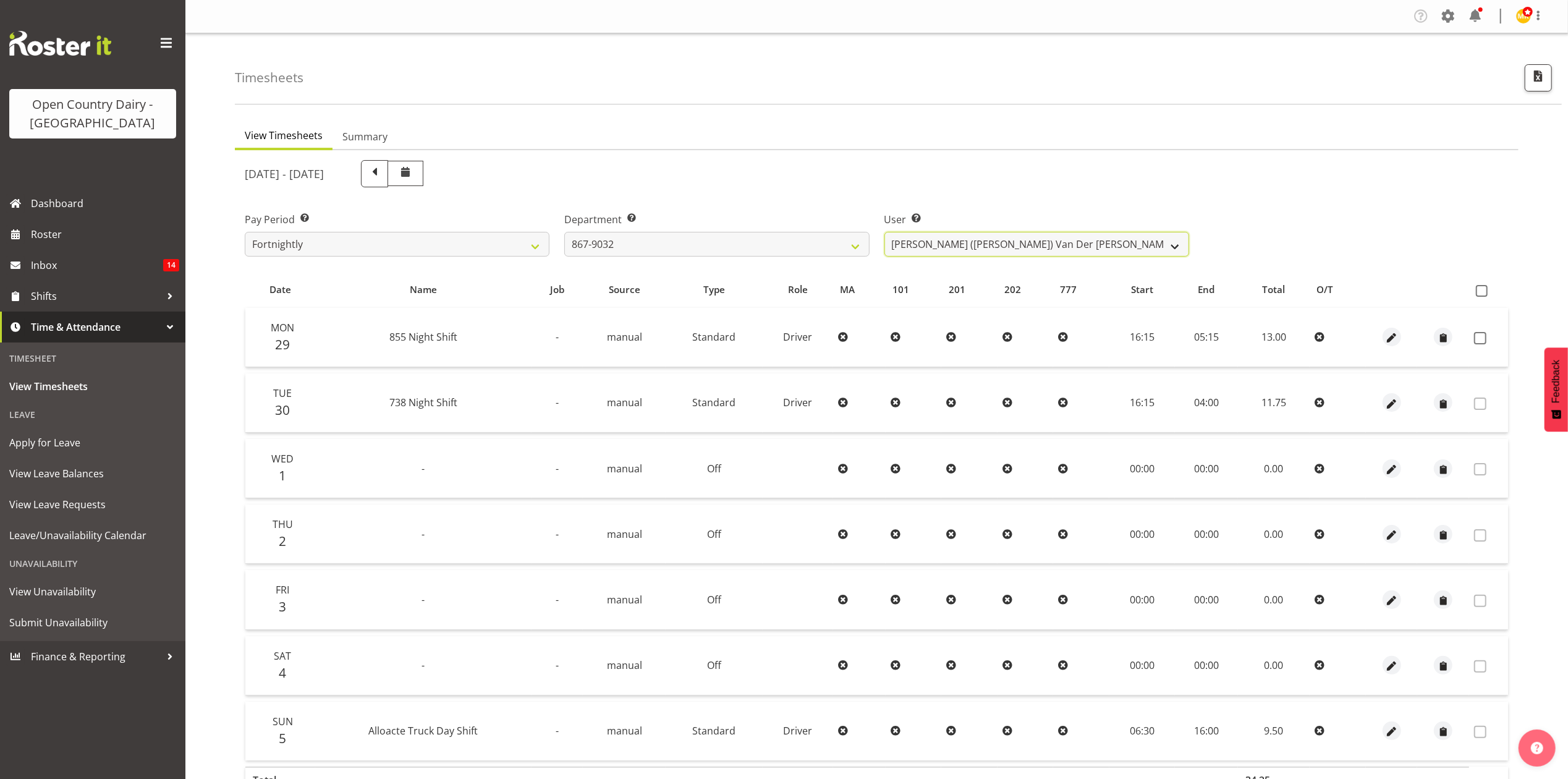
click at [987, 245] on select "[PERSON_NAME] ([PERSON_NAME]) [PERSON_NAME] ❌ [PERSON_NAME] ❌ [PERSON_NAME] ❌ […" at bounding box center [1037, 245] width 305 height 25
drag, startPoint x: 984, startPoint y: 89, endPoint x: 910, endPoint y: 196, distance: 130.1
click at [984, 92] on div "Timesheets" at bounding box center [898, 69] width 1327 height 71
click at [833, 261] on div "Department Select which department you would like to view. 734 735 736 737 738 …" at bounding box center [716, 229] width 320 height 69
click at [832, 250] on select "734 735 736 737 738 739 851 853 854 855 856 858 861 862 865 867-9032 868 869 87…" at bounding box center [716, 245] width 305 height 25
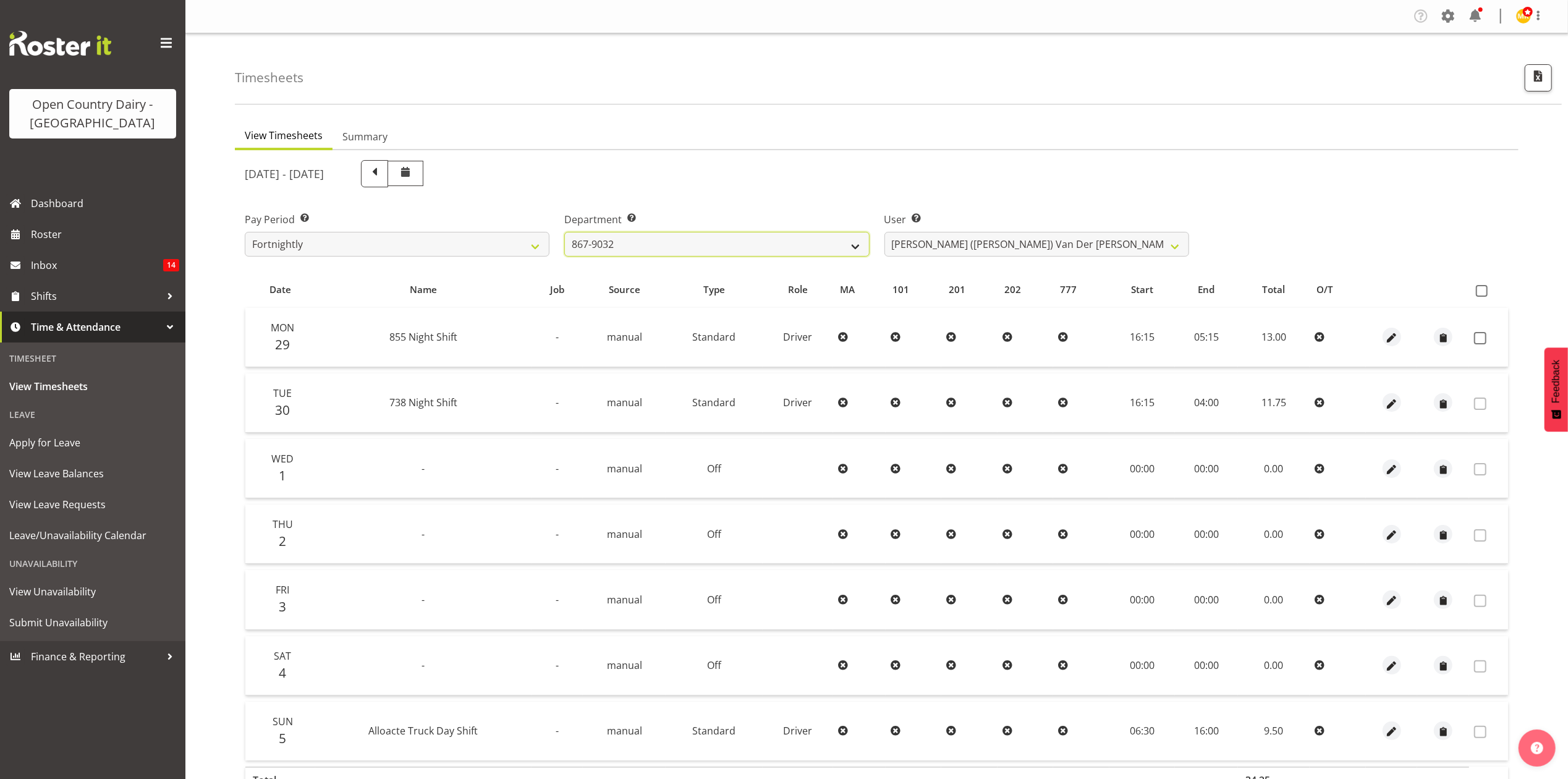
select select "692"
click at [564, 232] on select "734 735 736 737 738 739 851 853 854 855 856 858 861 862 865 867-9032 868 869 87…" at bounding box center [716, 245] width 305 height 25
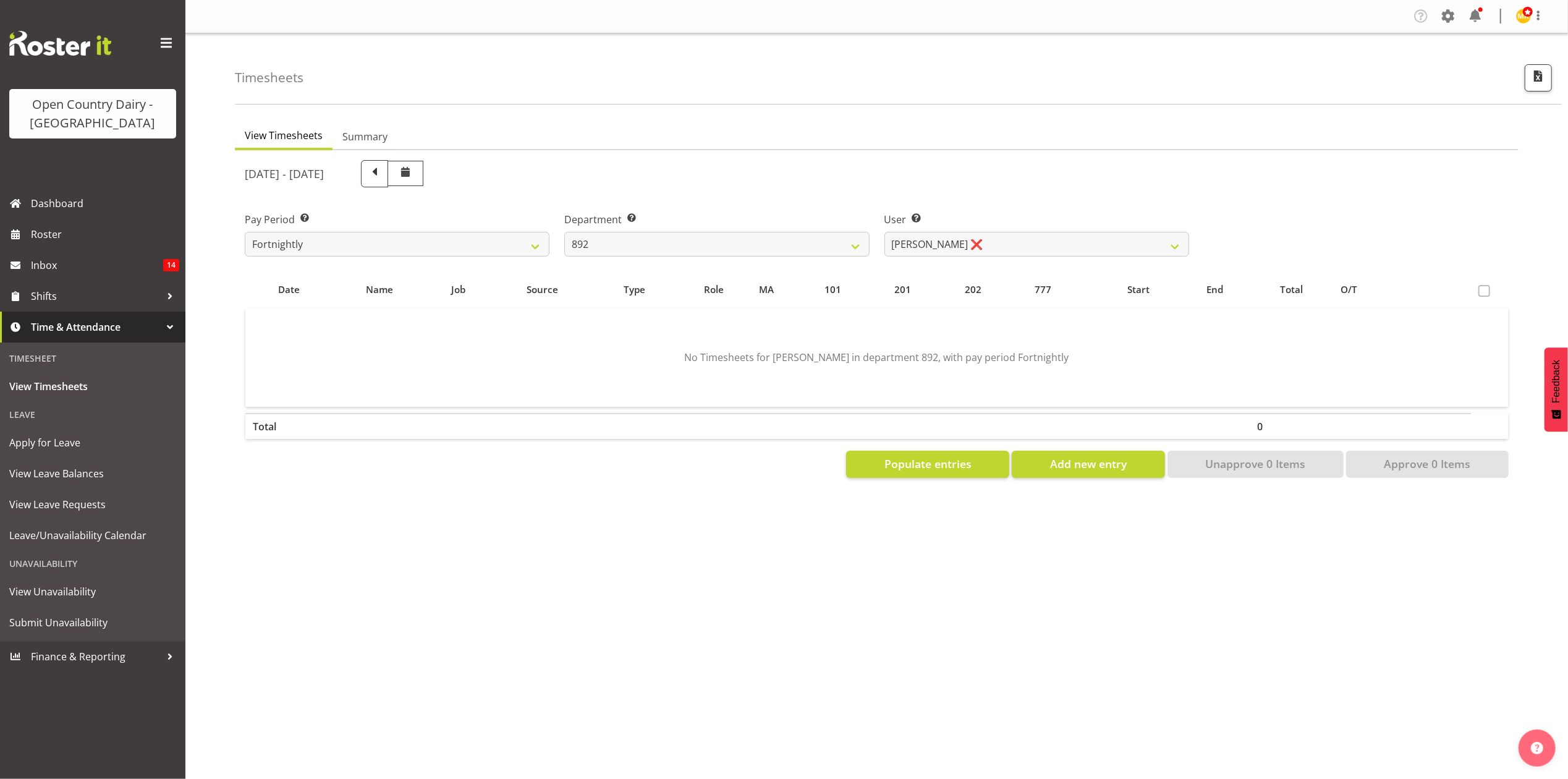
click at [969, 230] on div "User Select user. Note: This is filtered down by the previous two drop-down ite…" at bounding box center [1037, 235] width 305 height 45
click at [969, 252] on select "[PERSON_NAME] ❌ [PERSON_NAME] ❌ [PERSON_NAME] ❌ [PERSON_NAME] ❌ [PERSON_NAME] ❌" at bounding box center [1037, 245] width 305 height 25
select select "11650"
click at [885, 232] on select "[PERSON_NAME] ❌ [PERSON_NAME] ❌ [PERSON_NAME] ❌ [PERSON_NAME] ❌ [PERSON_NAME] ❌" at bounding box center [1037, 245] width 305 height 25
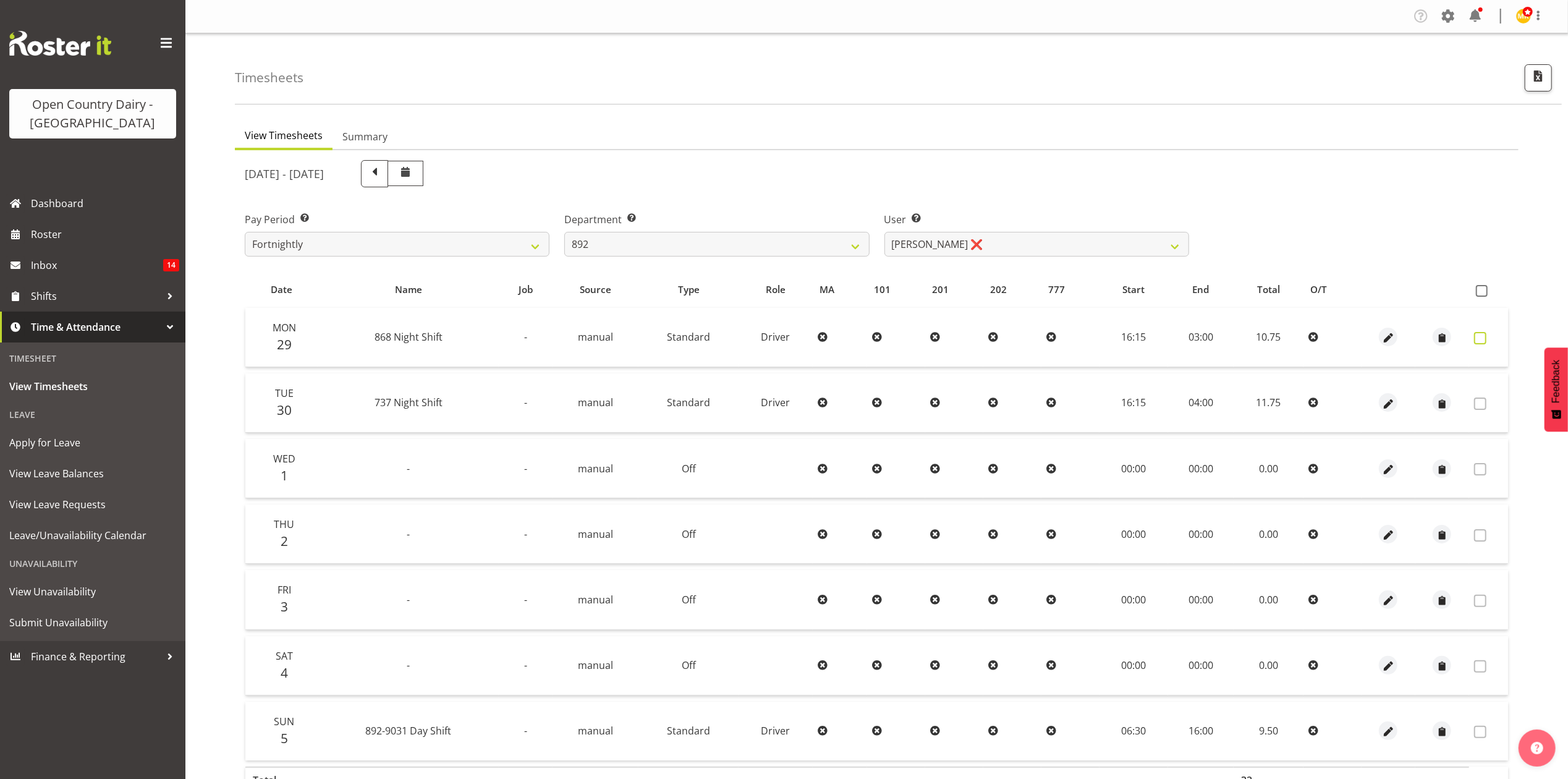
click at [1484, 336] on span at bounding box center [1480, 338] width 13 height 13
checkbox input "true"
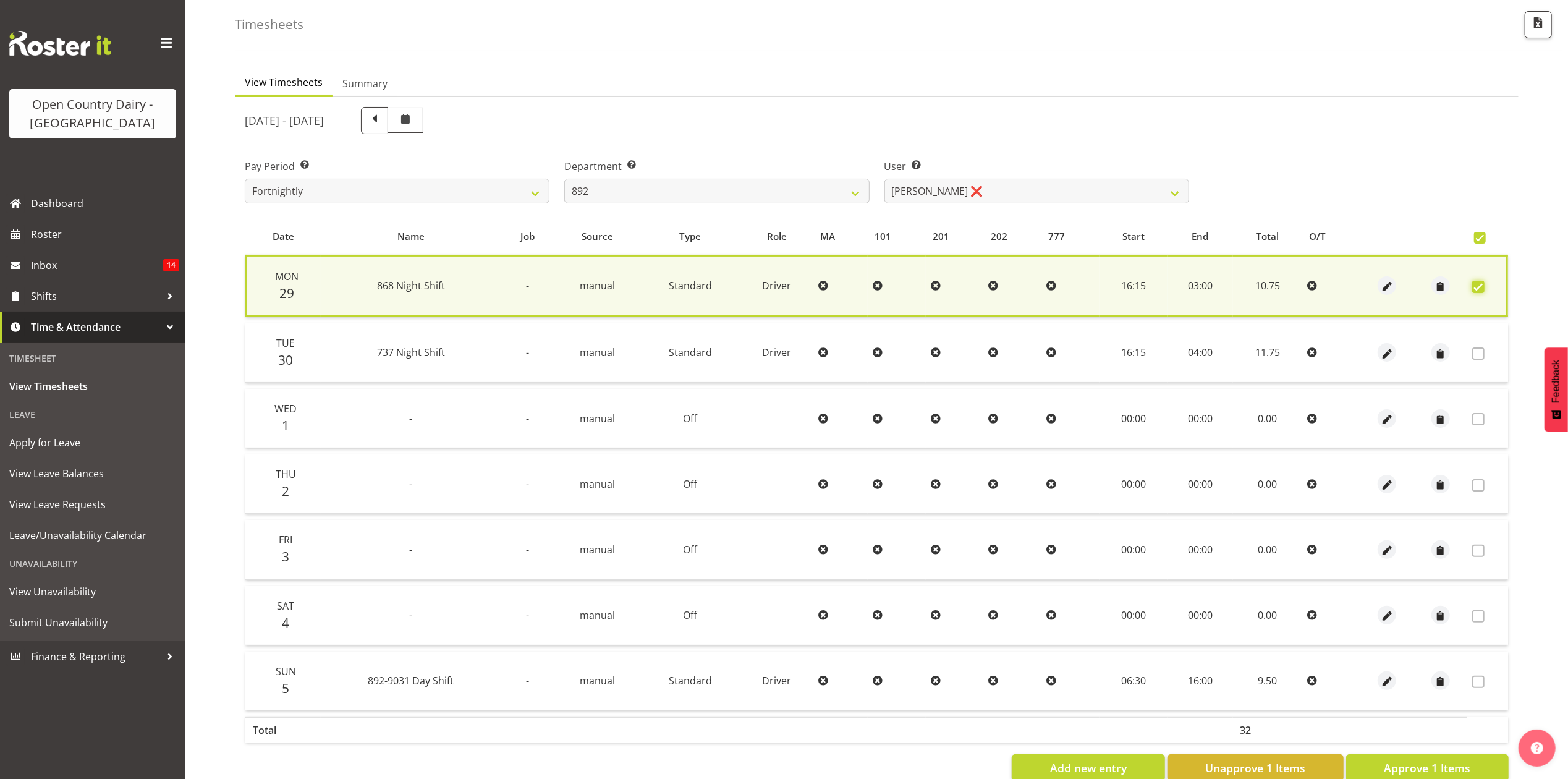
scroll to position [82, 0]
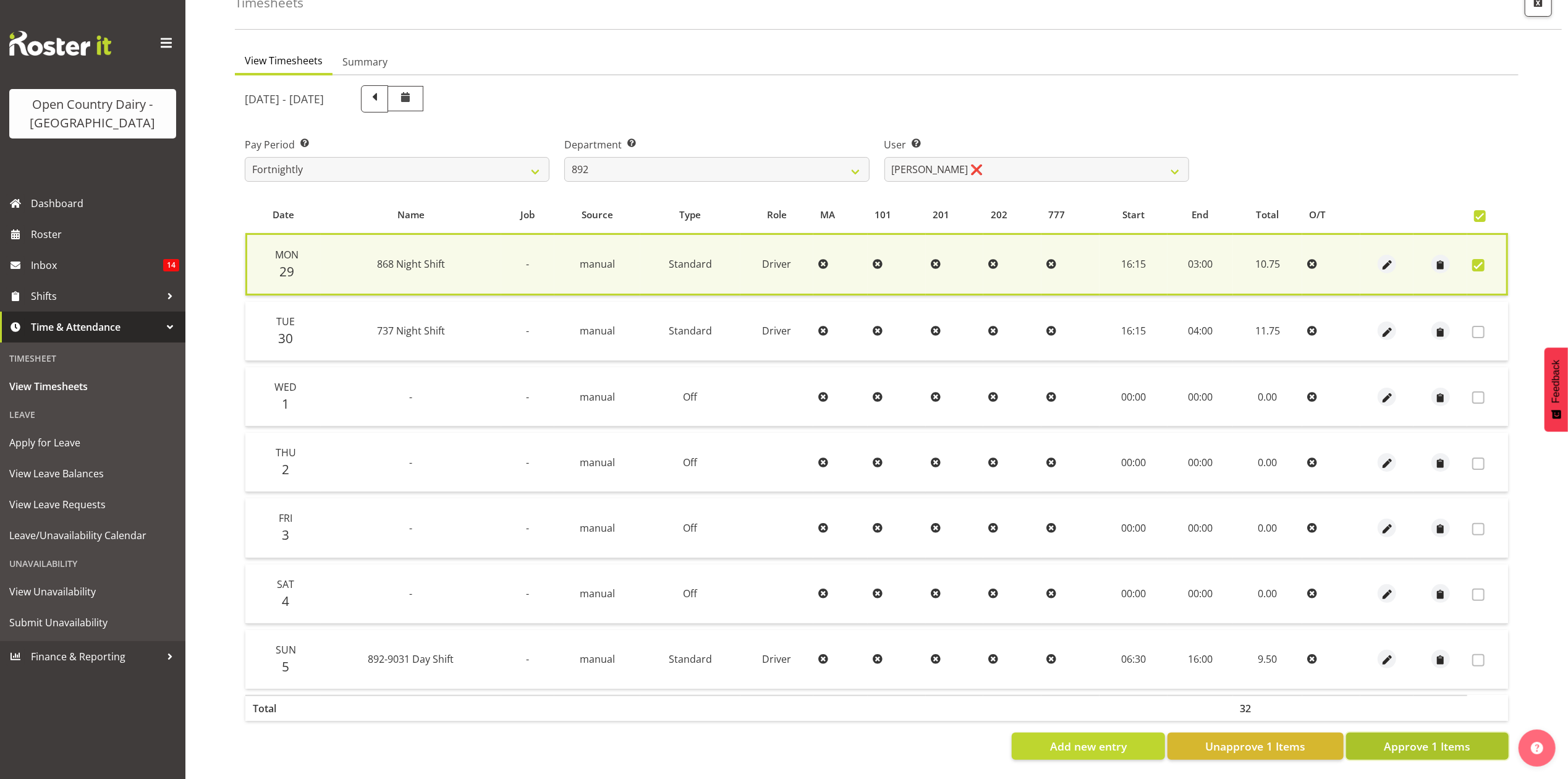
click at [1413, 741] on span "Approve 1 Items" at bounding box center [1427, 746] width 86 height 16
checkbox input "false"
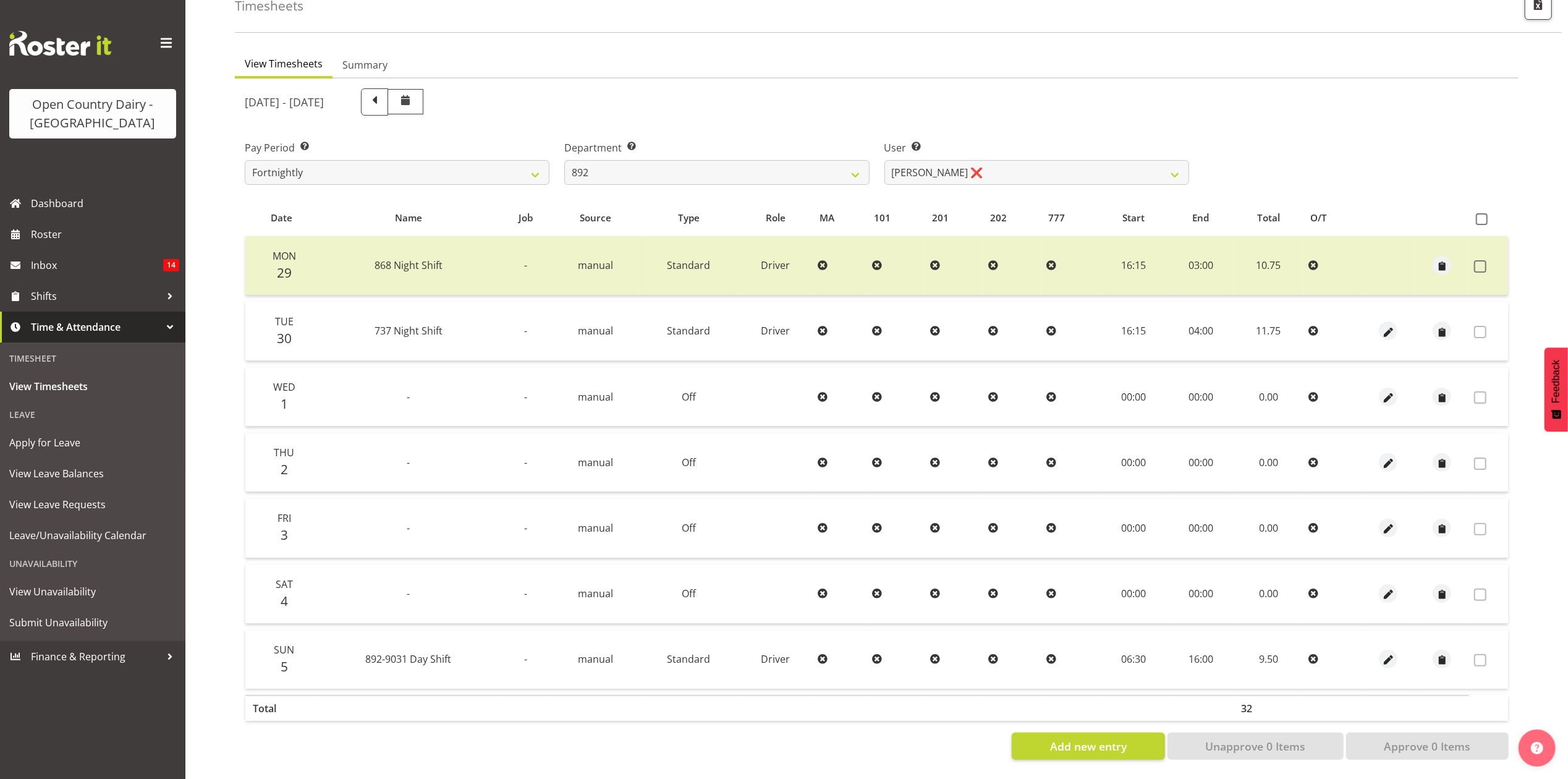
click at [705, 140] on label "Department Select which department you would like to view." at bounding box center [716, 148] width 305 height 15
click at [707, 160] on select "734 735 736 737 738 739 851 853 854 855 856 858 861 862 865 867-9032 868 869 87…" at bounding box center [716, 173] width 305 height 25
select select "682"
click at [564, 160] on select "734 735 736 737 738 739 851 853 854 855 856 858 861 862 865 867-9032 868 869 87…" at bounding box center [716, 173] width 305 height 25
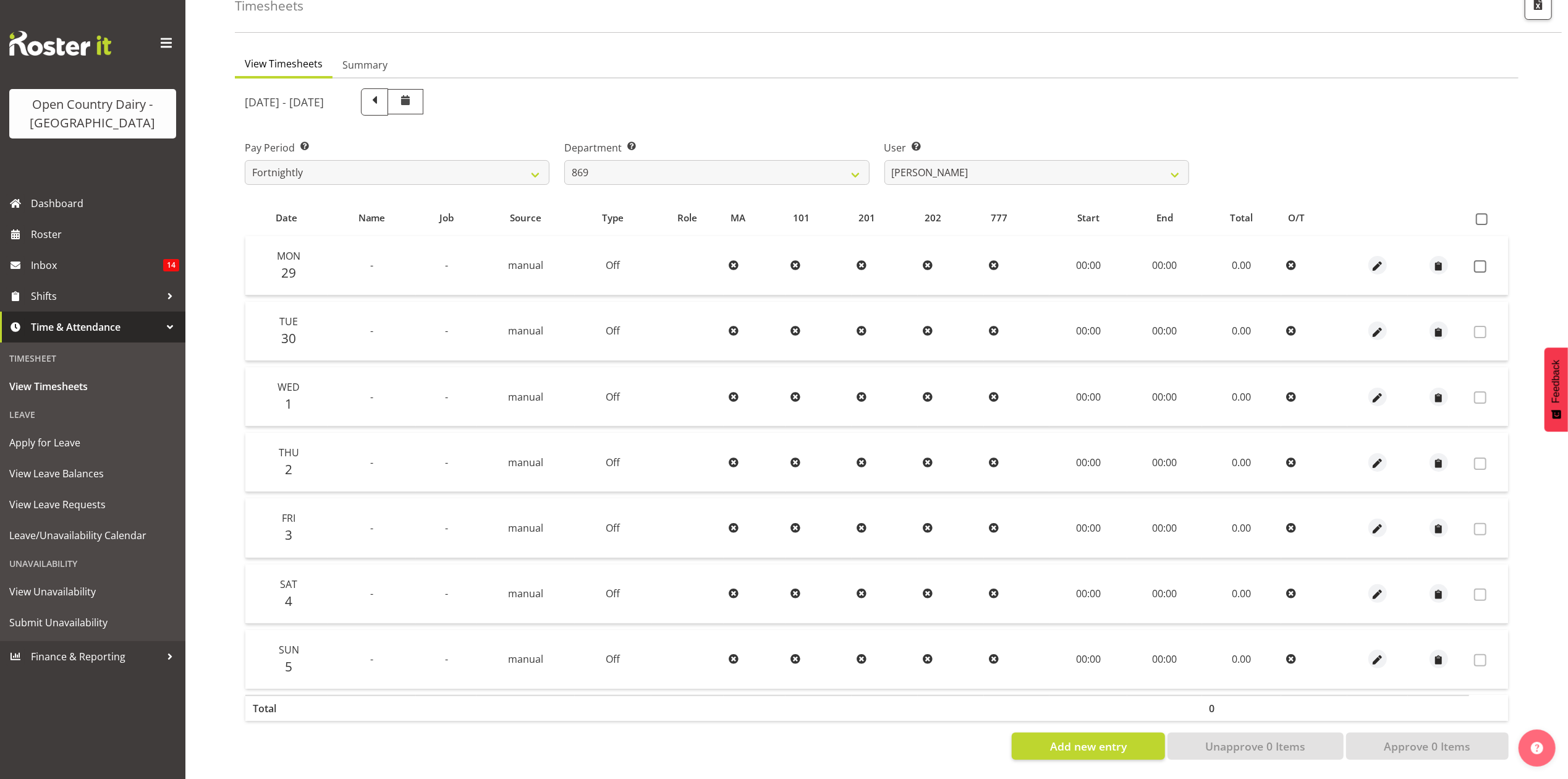
click at [1022, 174] on div "User Select user. Note: This is filtered down by the previous two drop-down ite…" at bounding box center [1037, 158] width 320 height 69
click at [1024, 169] on select "[PERSON_NAME] ❌ [PERSON_NAME] ❌ [PERSON_NAME] ❌ [PERSON_NAME] ❌" at bounding box center [1037, 173] width 305 height 25
select select "7399"
click at [885, 160] on select "[PERSON_NAME] ❌ [PERSON_NAME] ❌ [PERSON_NAME] ❌ [PERSON_NAME] ❌" at bounding box center [1037, 173] width 305 height 25
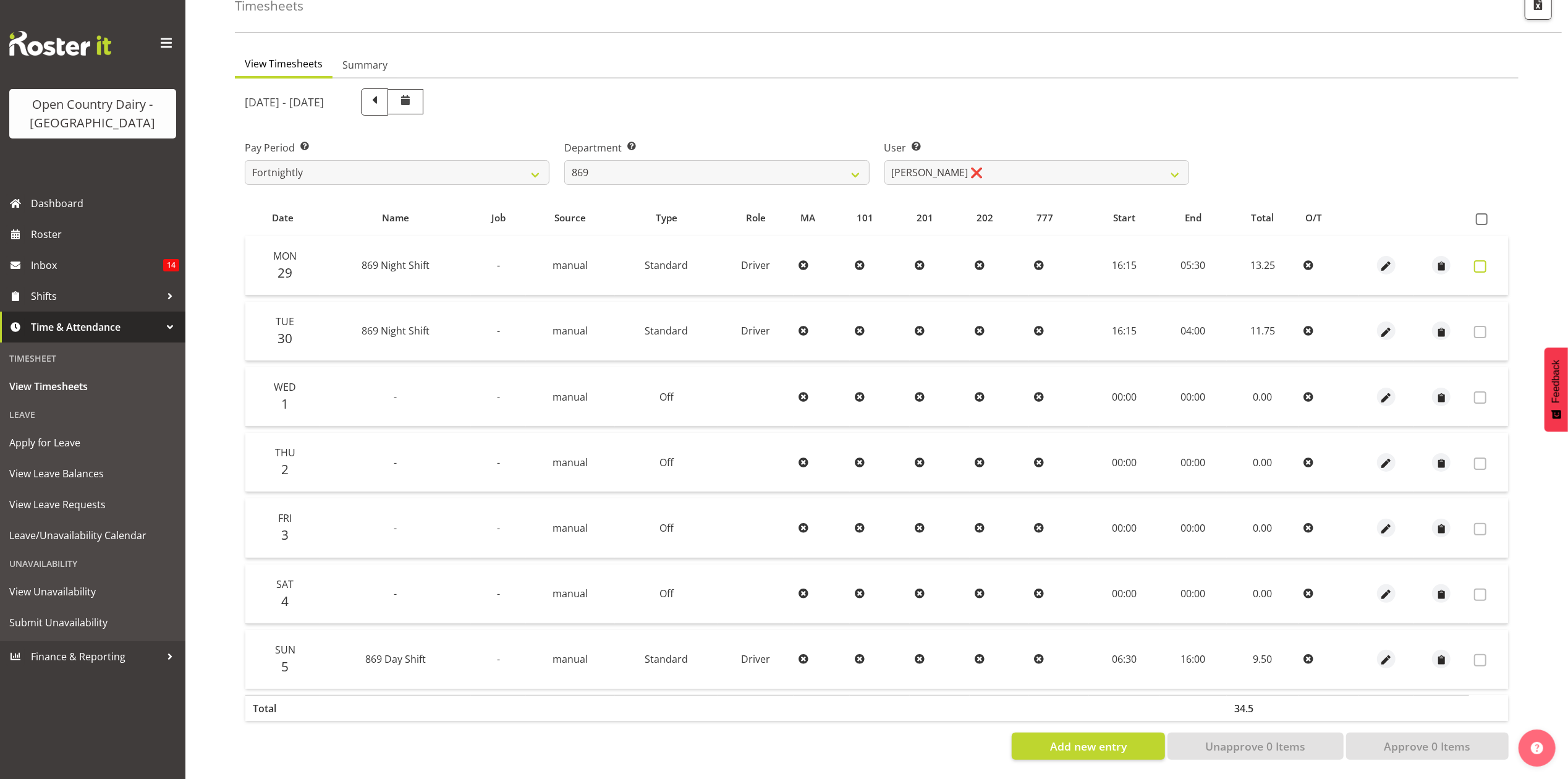
click at [1477, 260] on span at bounding box center [1480, 266] width 13 height 13
checkbox input "true"
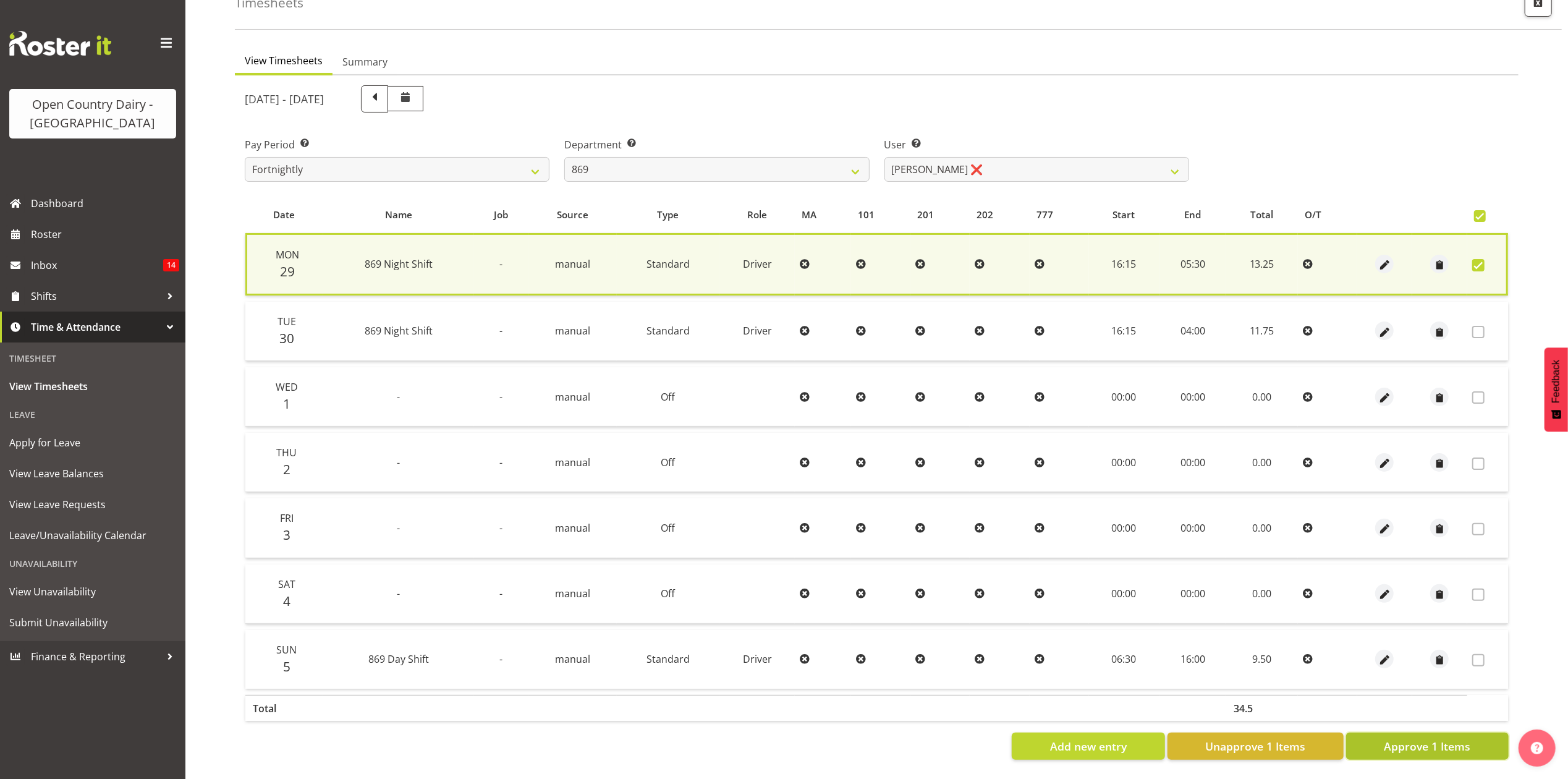
click at [1410, 738] on span "Approve 1 Items" at bounding box center [1427, 746] width 86 height 16
checkbox input "false"
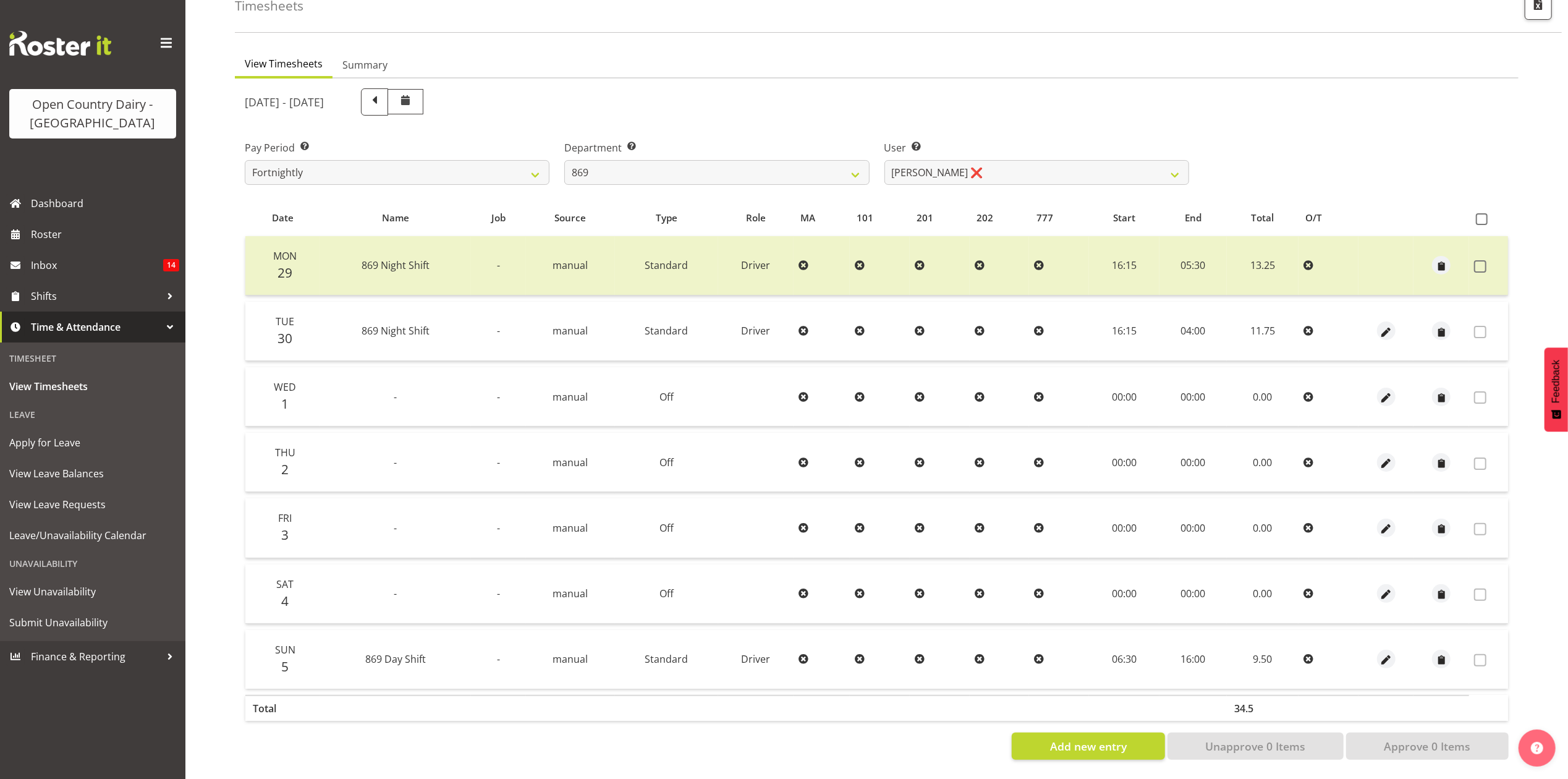
click at [643, 140] on label "Department Select which department you would like to view." at bounding box center [716, 148] width 305 height 15
click at [643, 164] on select "734 735 736 737 738 739 851 853 854 855 856 858 861 862 865 867-9032 868 869 87…" at bounding box center [716, 173] width 305 height 25
select select "683"
click at [564, 160] on select "734 735 736 737 738 739 851 853 854 855 856 858 861 862 865 867-9032 868 869 87…" at bounding box center [716, 173] width 305 height 25
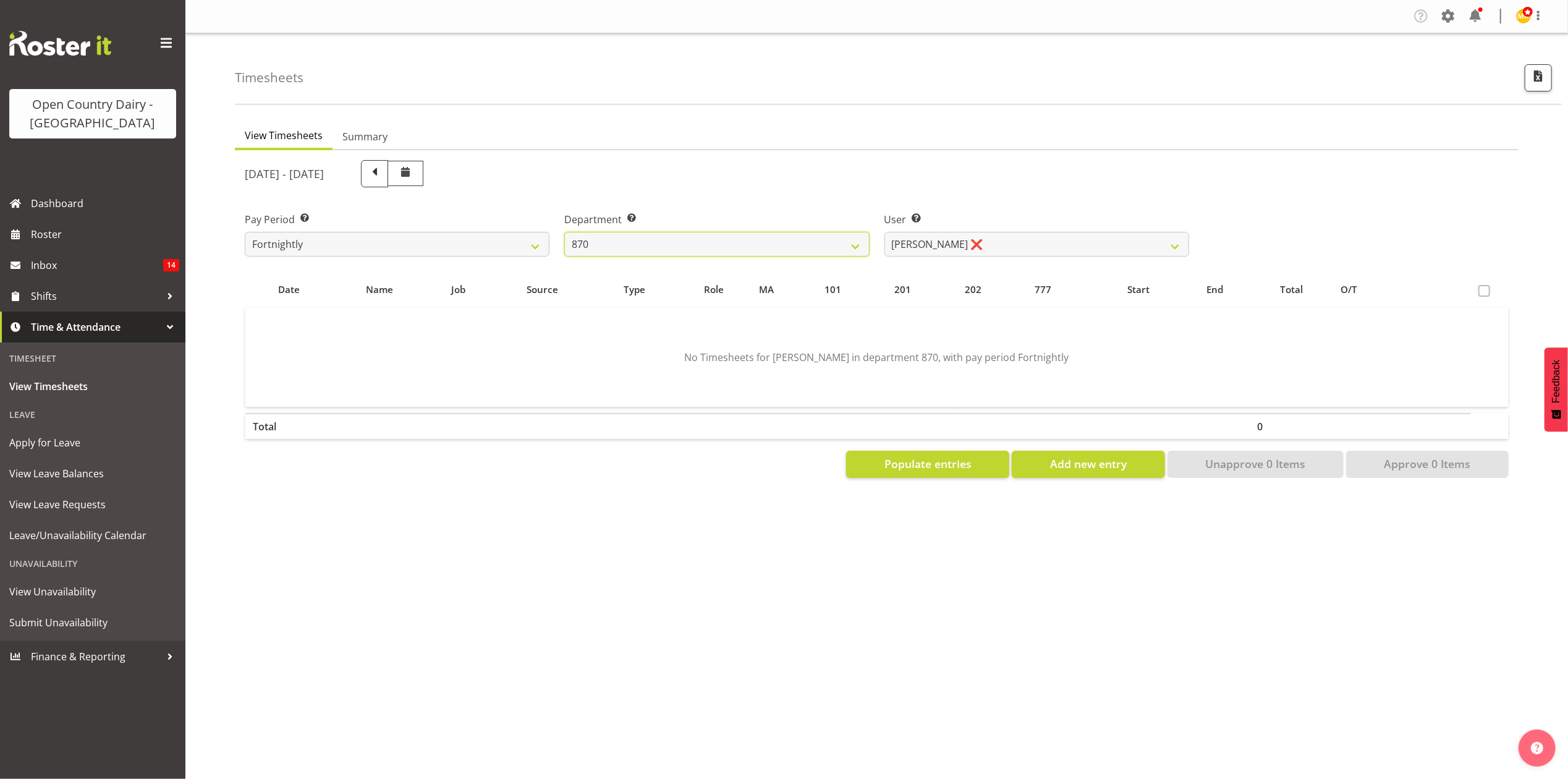
scroll to position [0, 0]
click at [997, 240] on select "[PERSON_NAME] ❌ [PERSON_NAME] ❌ [PERSON_NAME] ❌" at bounding box center [1037, 245] width 305 height 25
select select "7473"
click at [885, 232] on select "[PERSON_NAME] ❌ [PERSON_NAME] ❌ [PERSON_NAME] ❌" at bounding box center [1037, 245] width 305 height 25
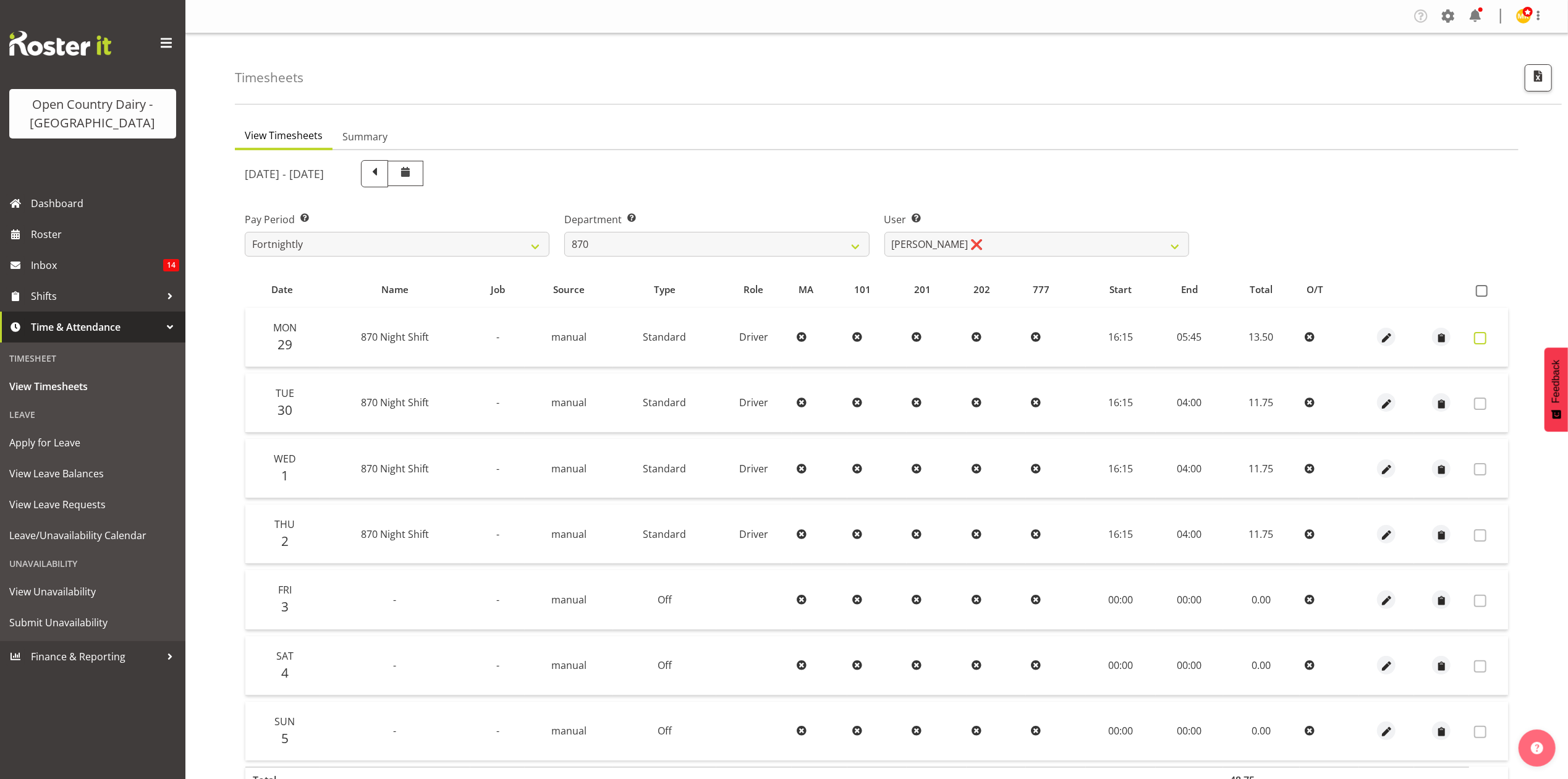
click at [1486, 336] on label at bounding box center [1484, 338] width 19 height 13
checkbox input "true"
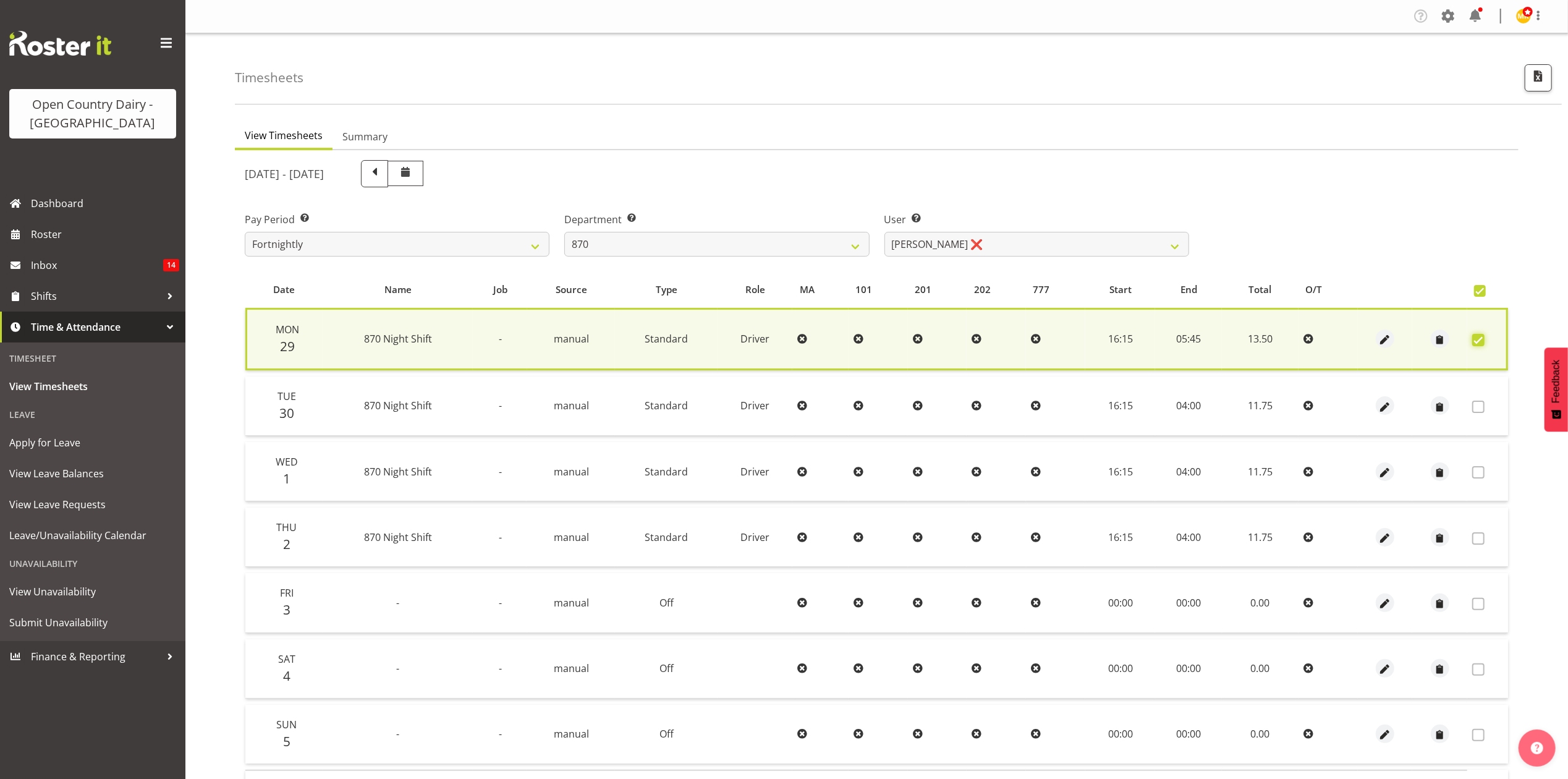
scroll to position [85, 0]
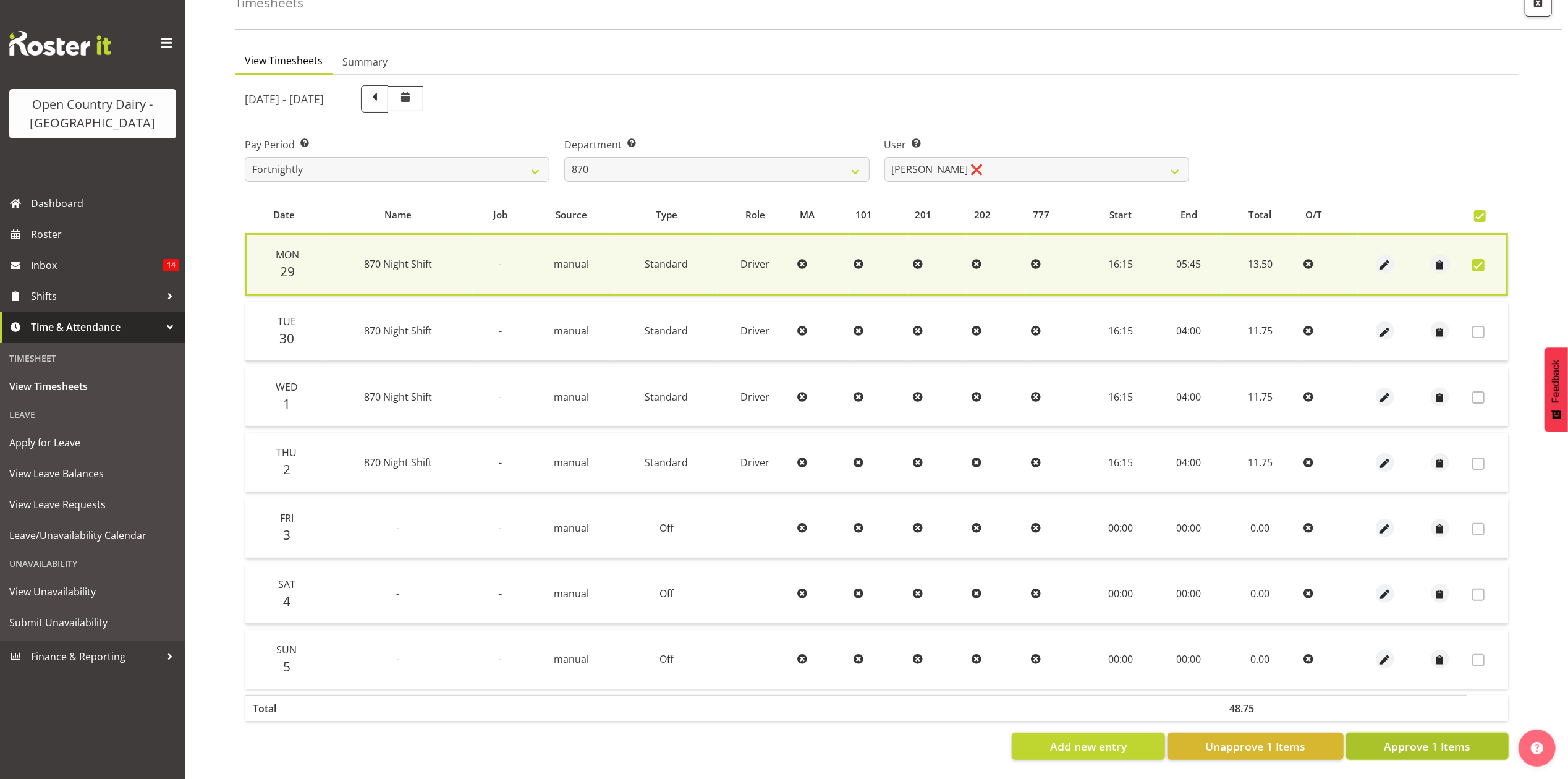
click at [1390, 742] on button "Approve 1 Items" at bounding box center [1428, 745] width 163 height 27
checkbox input "false"
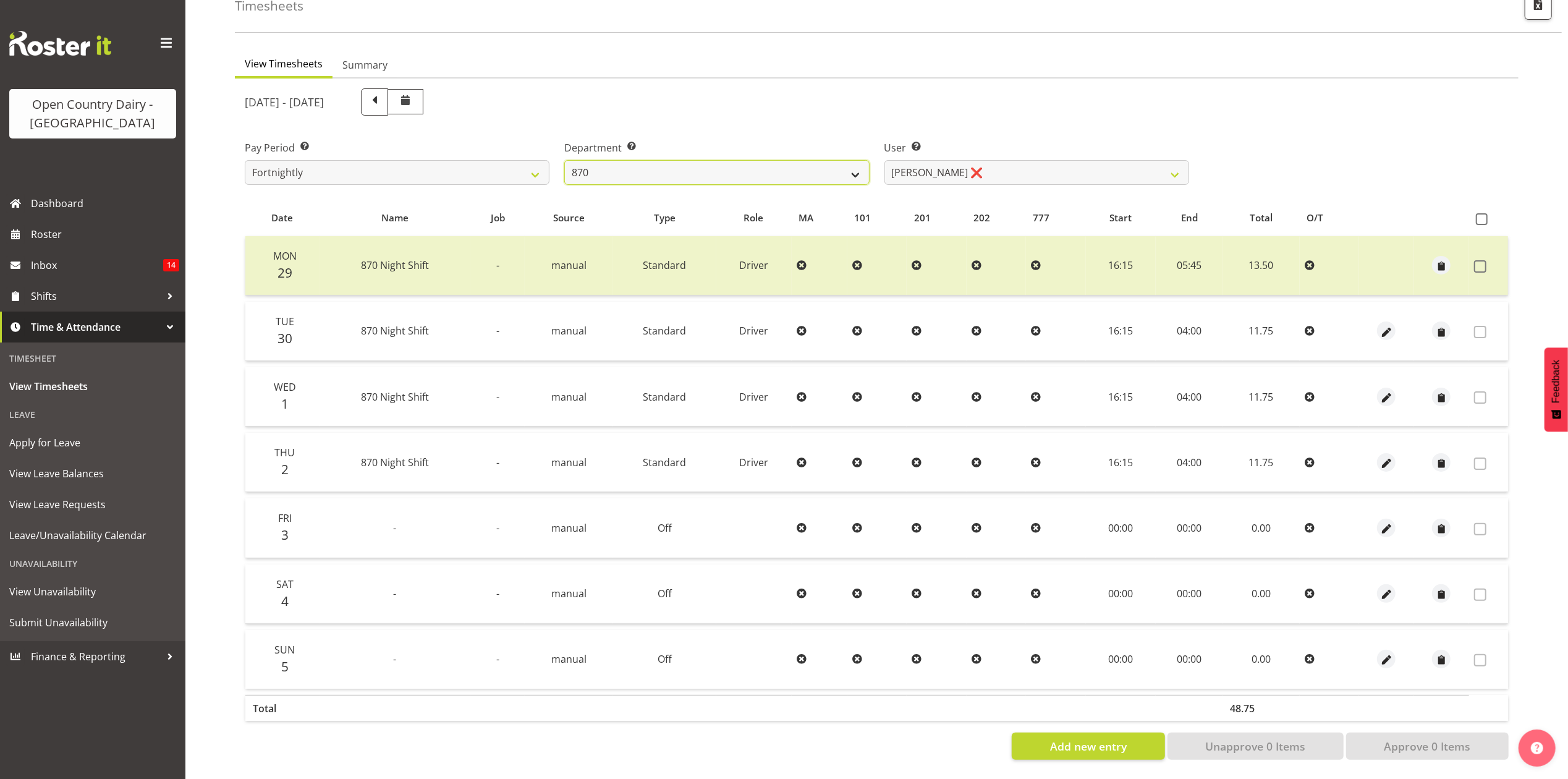
click at [589, 164] on select "734 735 736 737 738 739 851 853 854 855 856 858 861 862 865 867-9032 868 869 87…" at bounding box center [716, 173] width 305 height 25
select select "686"
click at [564, 160] on select "734 735 736 737 738 739 851 853 854 855 856 858 861 862 865 867-9032 868 869 87…" at bounding box center [716, 173] width 305 height 25
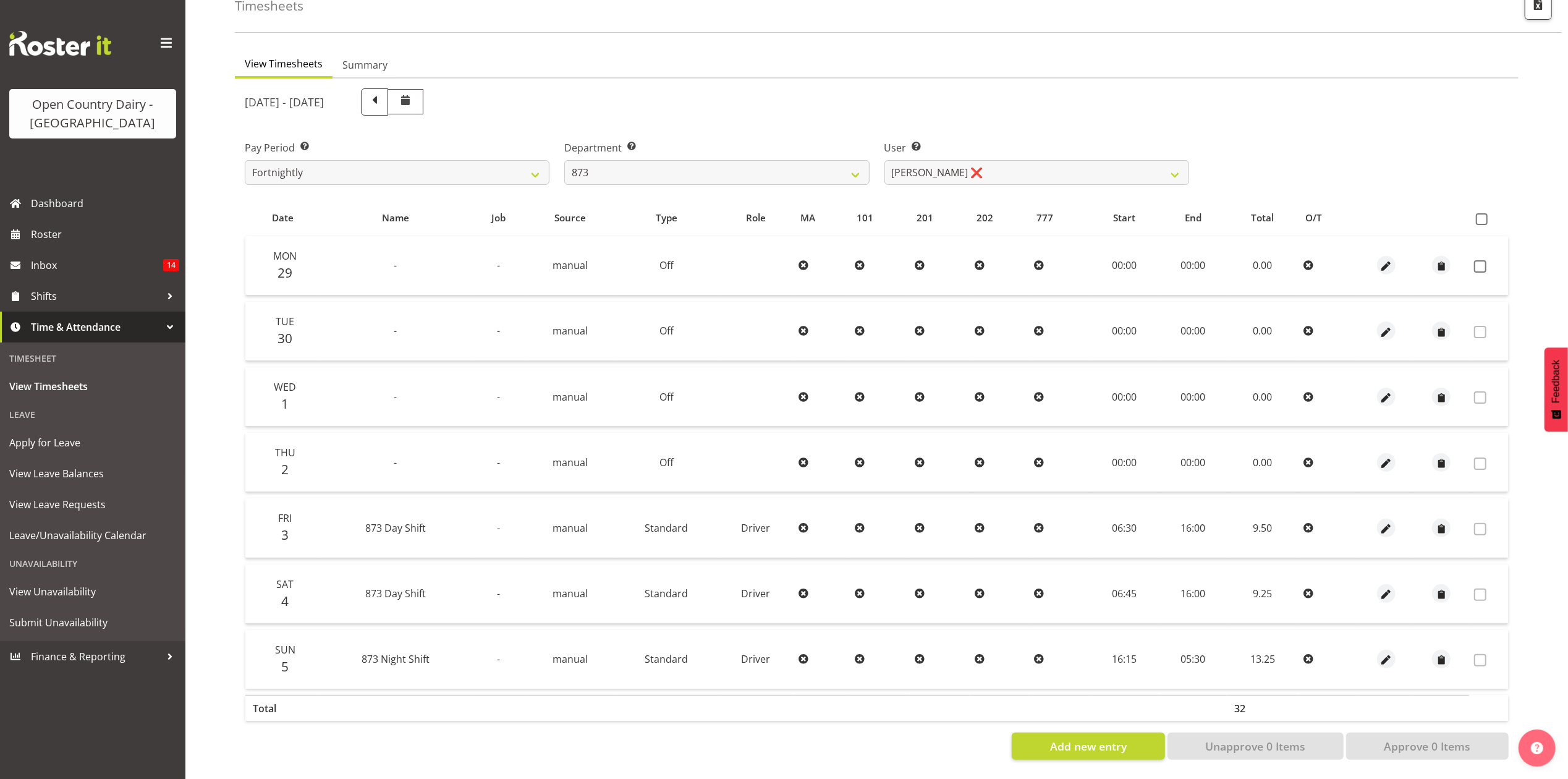
click at [1005, 169] on div "[DATE] - [DATE] Pay Period Select which pay period you would like to view. Fort…" at bounding box center [877, 420] width 1264 height 679
click at [1005, 169] on select "[PERSON_NAME] ❌ [PERSON_NAME] ❌ [PERSON_NAME] ❌ [PERSON_NAME] ❌" at bounding box center [1037, 173] width 305 height 25
select select "7516"
click at [885, 160] on select "[PERSON_NAME] ❌ [PERSON_NAME] ❌ [PERSON_NAME] ❌ [PERSON_NAME] ❌" at bounding box center [1037, 173] width 305 height 25
click at [1481, 260] on span at bounding box center [1480, 266] width 13 height 13
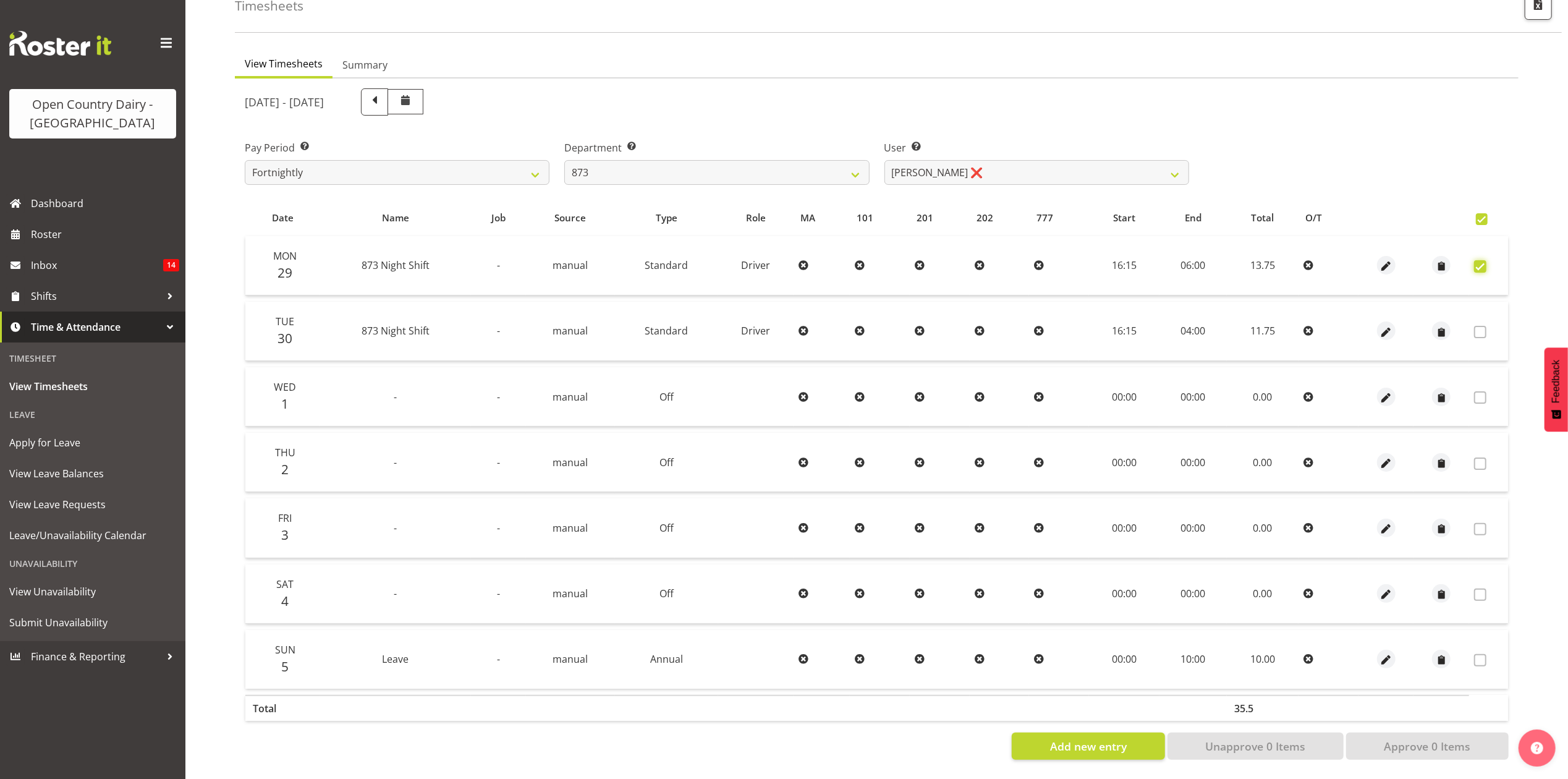
checkbox input "true"
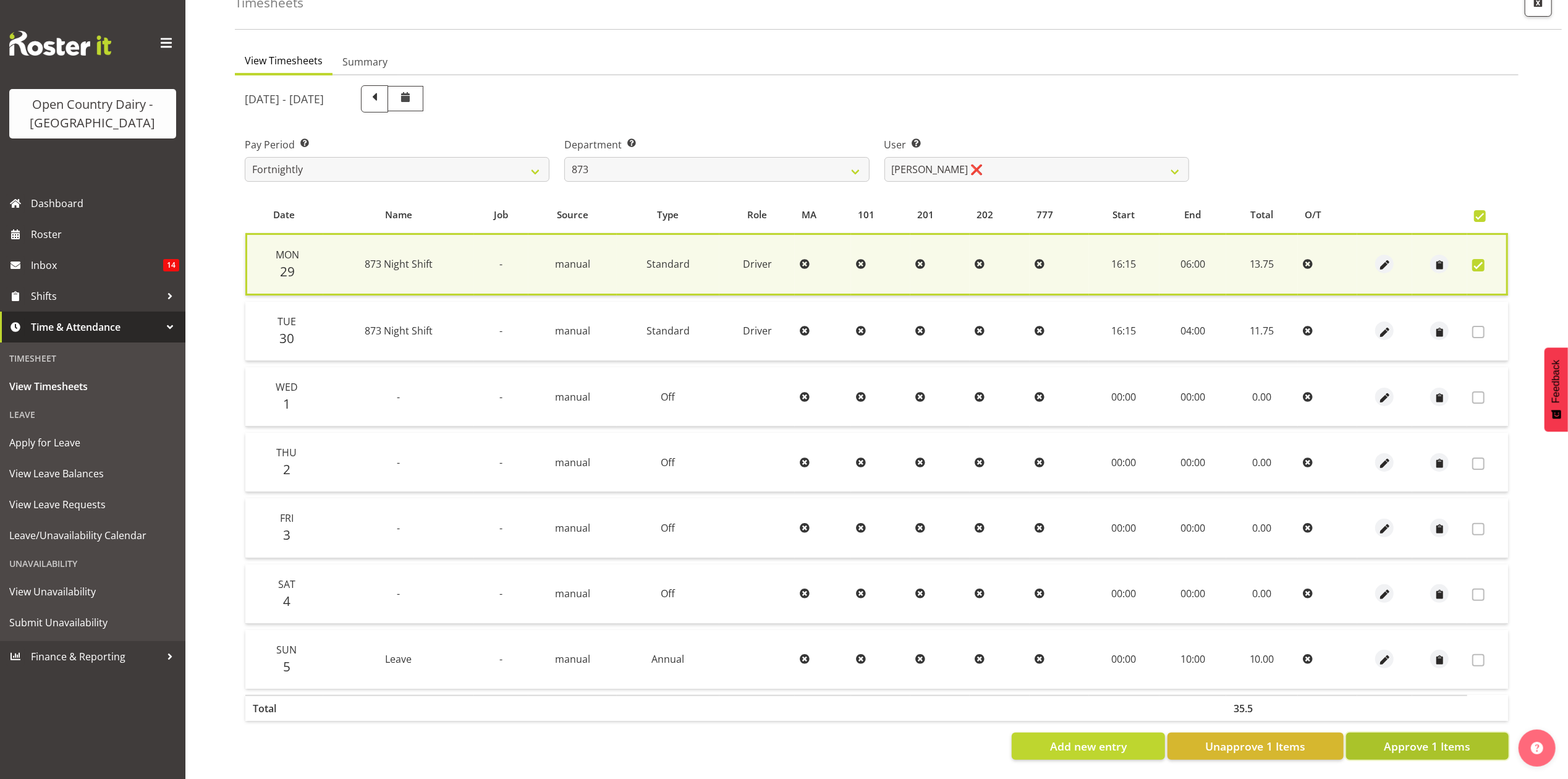
click at [1399, 738] on span "Approve 1 Items" at bounding box center [1427, 746] width 86 height 16
checkbox input "false"
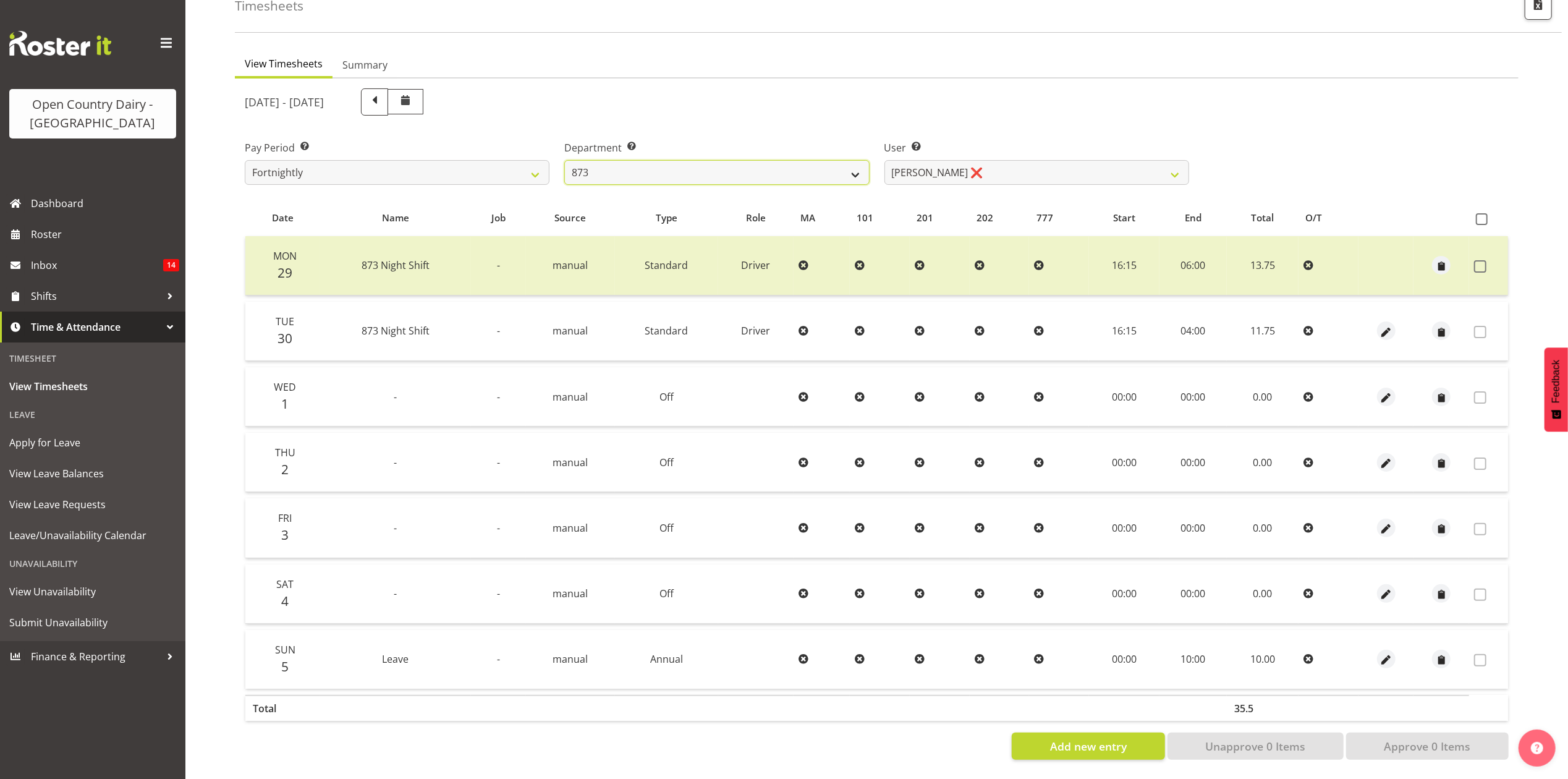
click at [604, 171] on select "734 735 736 737 738 739 851 853 854 855 856 858 861 862 865 867-9032 868 869 87…" at bounding box center [716, 173] width 305 height 25
select select "687"
click at [564, 160] on select "734 735 736 737 738 739 851 853 854 855 856 858 861 862 865 867-9032 868 869 87…" at bounding box center [716, 173] width 305 height 25
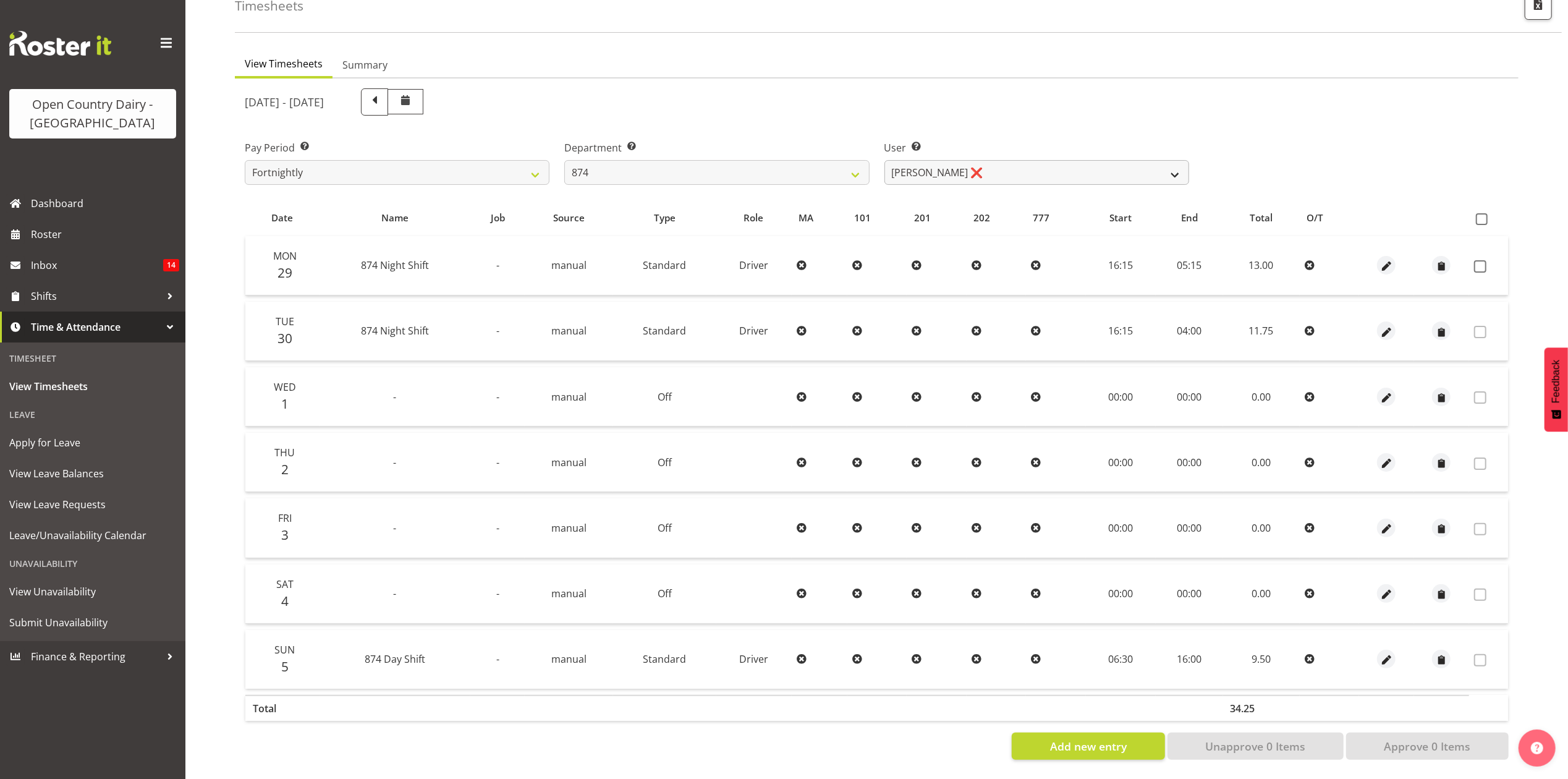
click at [1006, 171] on div at bounding box center [877, 424] width 1284 height 691
click at [1006, 169] on select "[PERSON_NAME] ❌ [PERSON_NAME] ❌ [PERSON_NAME] ❌ [PERSON_NAME] ❌" at bounding box center [1037, 173] width 305 height 25
click at [885, 160] on select "[PERSON_NAME] ❌ [PERSON_NAME] ❌ [PERSON_NAME] ❌ [PERSON_NAME] ❌" at bounding box center [1037, 173] width 305 height 25
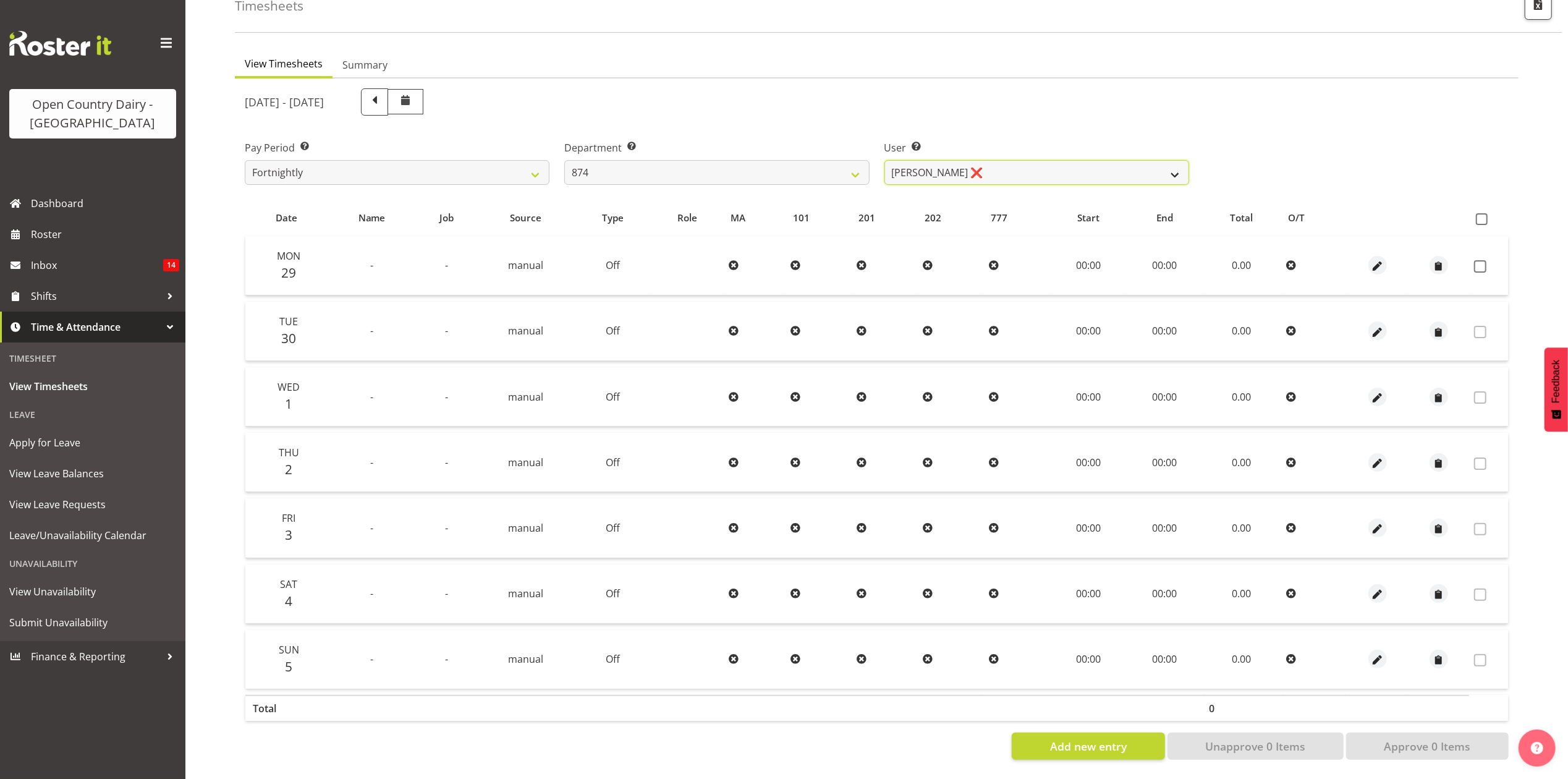
click at [1025, 160] on select "[PERSON_NAME] ❌ [PERSON_NAME] ❌ [PERSON_NAME] ❌ [PERSON_NAME] ❌" at bounding box center [1037, 173] width 305 height 25
select select "10197"
click at [885, 160] on select "[PERSON_NAME] ❌ [PERSON_NAME] ❌ [PERSON_NAME] ❌ [PERSON_NAME] ❌" at bounding box center [1037, 173] width 305 height 25
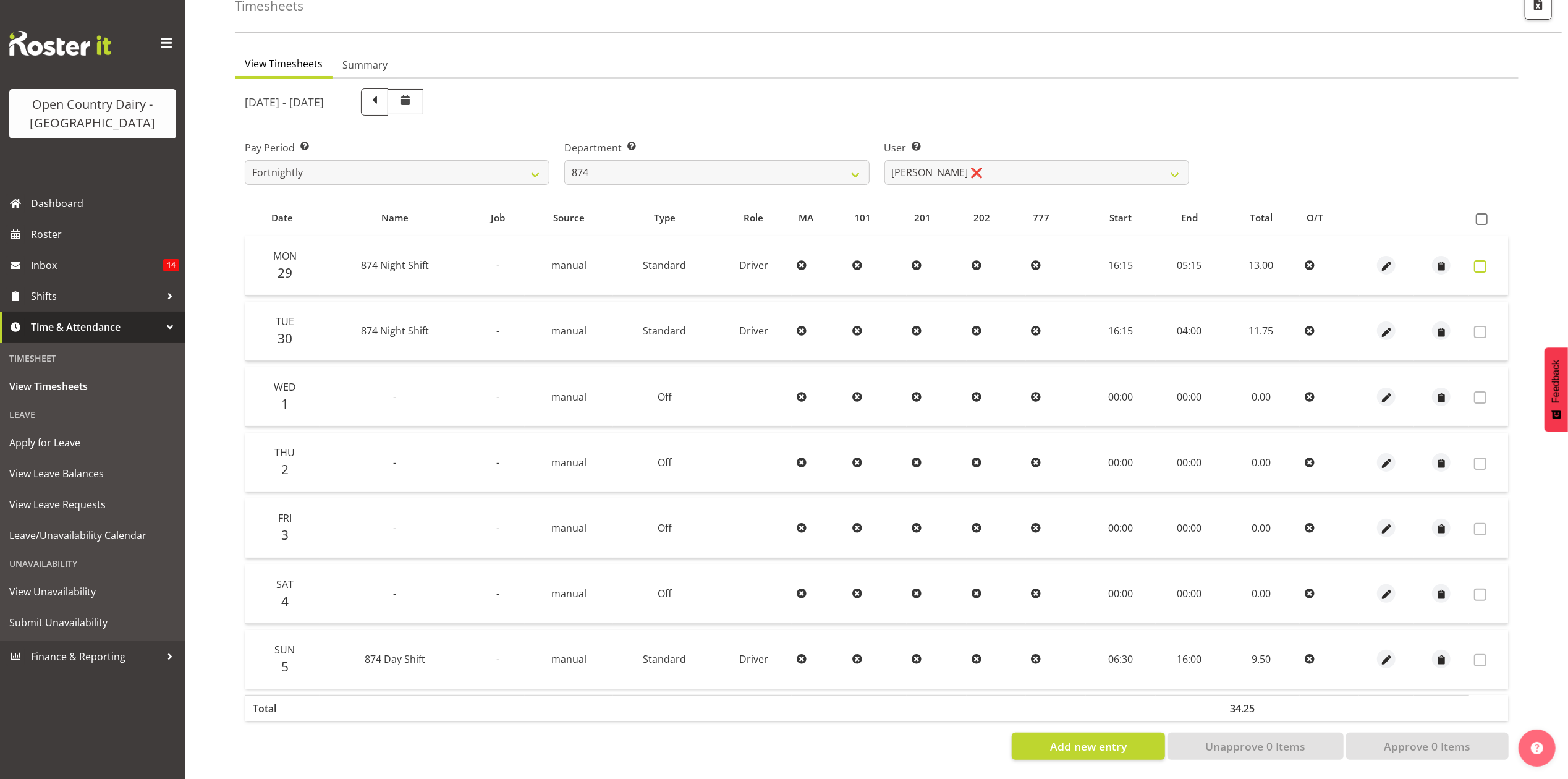
click at [1486, 260] on label at bounding box center [1484, 266] width 19 height 13
checkbox input "true"
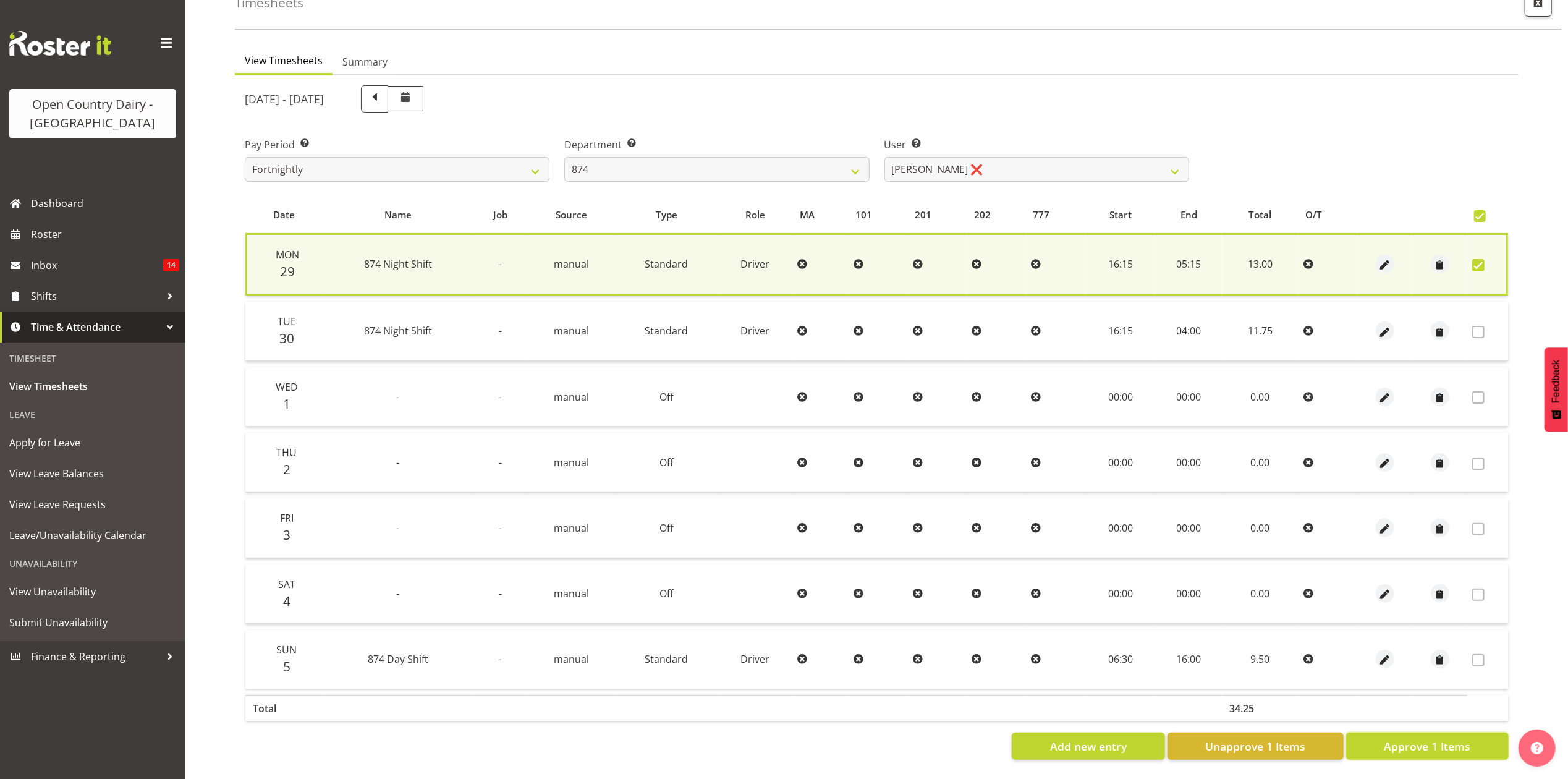
click at [1395, 738] on span "Approve 1 Items" at bounding box center [1427, 746] width 86 height 16
checkbox input "false"
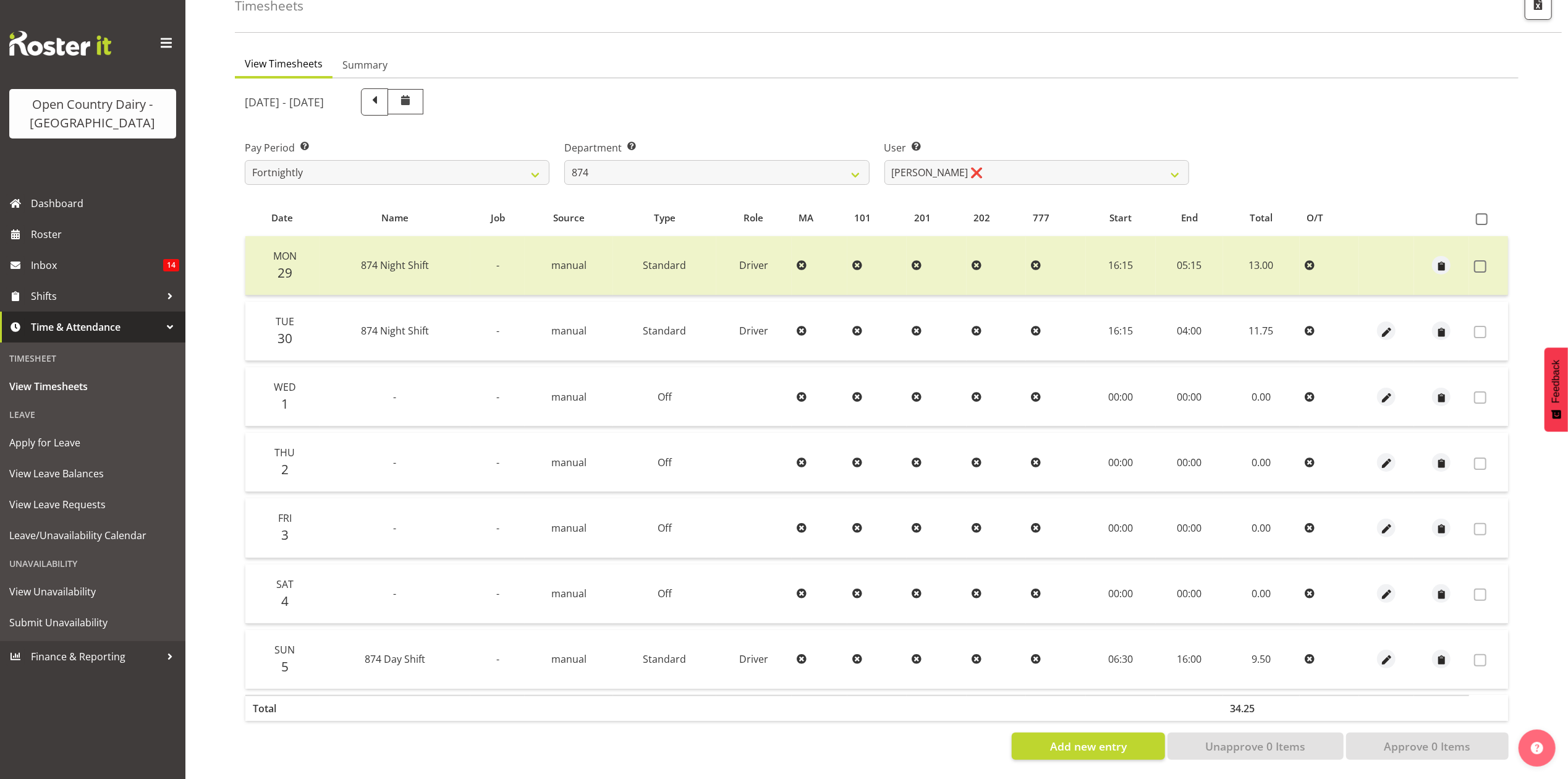
drag, startPoint x: 754, startPoint y: 142, endPoint x: 720, endPoint y: 187, distance: 56.4
click at [750, 156] on div "Department Select which department you would like to view. 734 735 736 737 738 …" at bounding box center [716, 163] width 305 height 45
click at [720, 187] on div "[DATE] - [DATE] Pay Period Select which pay period you would like to view. Fort…" at bounding box center [877, 420] width 1264 height 679
click at [716, 171] on select "734 735 736 737 738 739 851 853 854 855 856 858 861 862 865 867-9032 868 869 87…" at bounding box center [716, 173] width 305 height 25
select select "689"
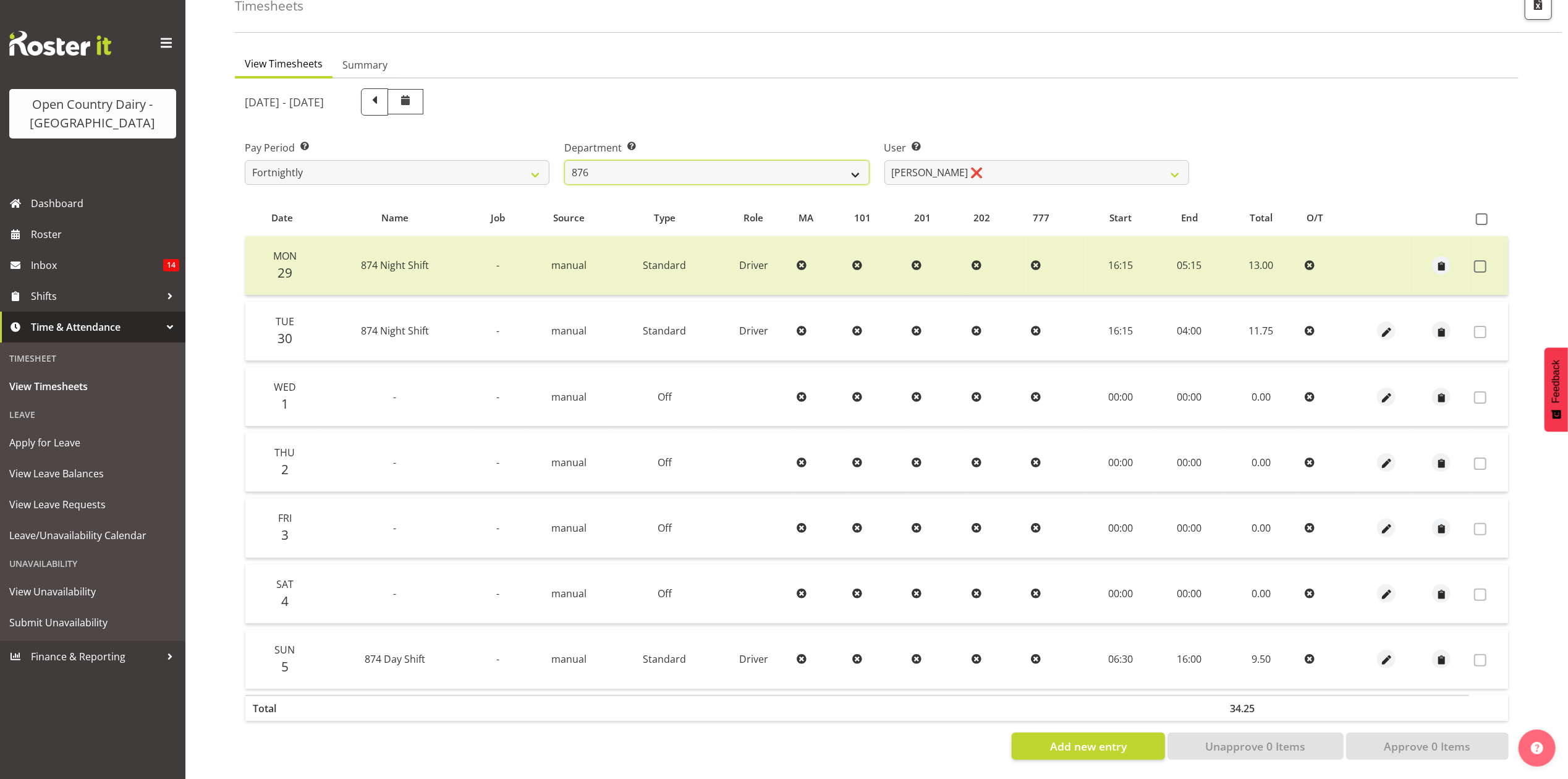
click at [564, 160] on select "734 735 736 737 738 739 851 853 854 855 856 858 861 862 865 867-9032 868 869 87…" at bounding box center [716, 173] width 305 height 25
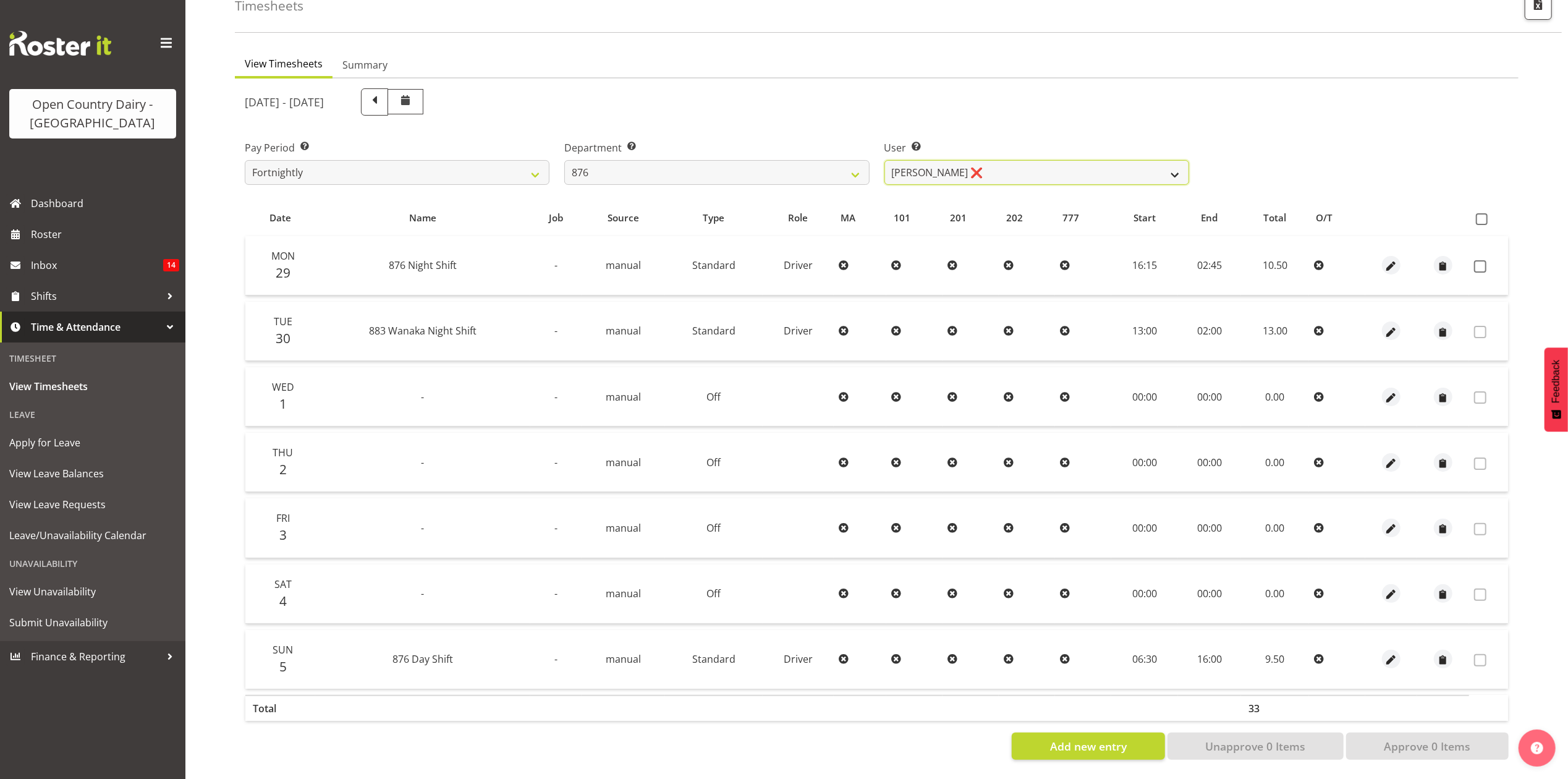
click at [984, 161] on select "[PERSON_NAME] ❌ [PERSON_NAME] ❌ [PERSON_NAME] ❌ [PERSON_NAME] ❌" at bounding box center [1037, 173] width 305 height 25
click at [885, 160] on select "[PERSON_NAME] ❌ [PERSON_NAME] ❌ [PERSON_NAME] ❌ [PERSON_NAME] ❌" at bounding box center [1037, 173] width 305 height 25
click at [1482, 260] on span at bounding box center [1480, 266] width 13 height 13
checkbox input "true"
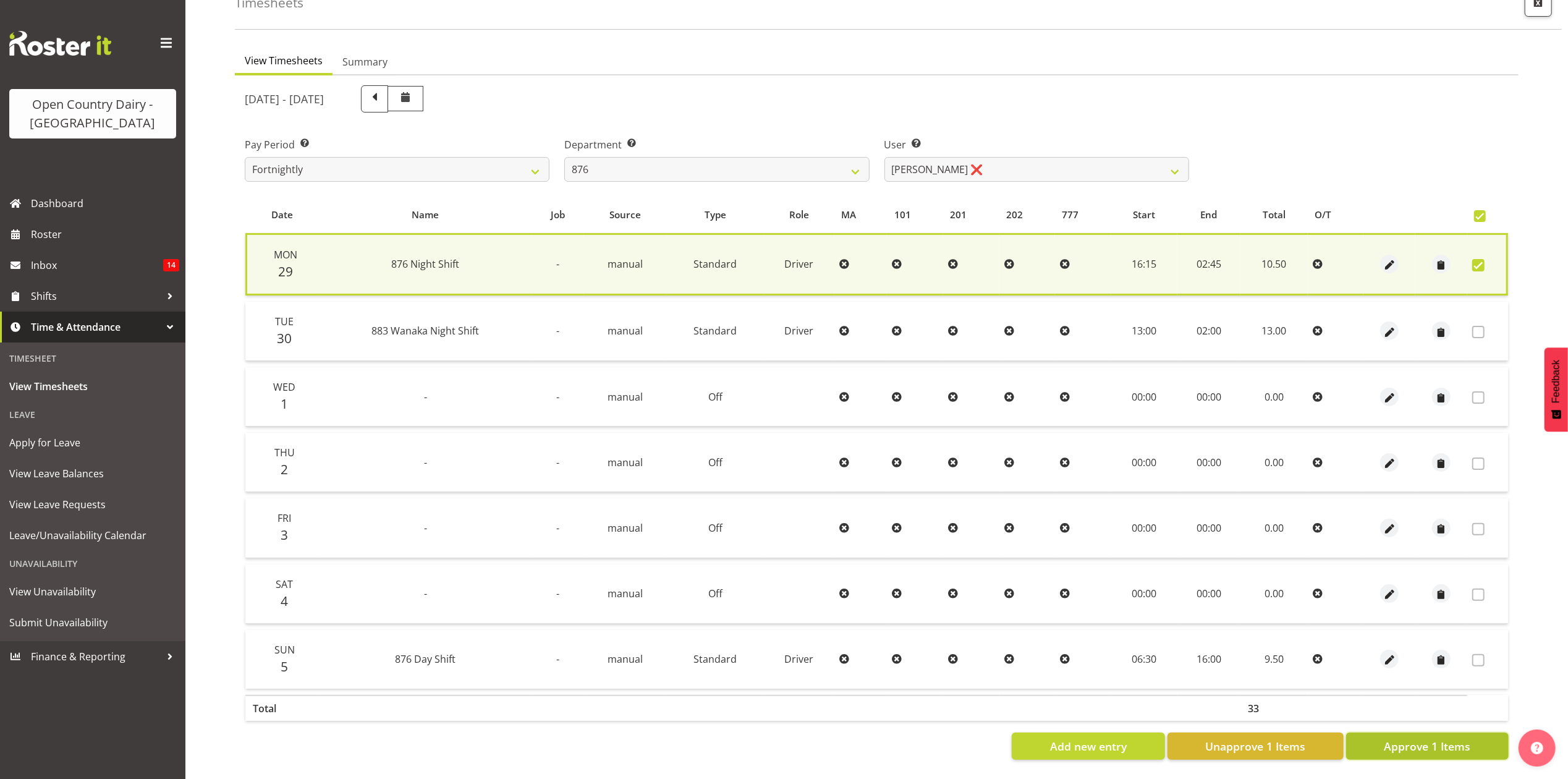
click at [1415, 738] on span "Approve 1 Items" at bounding box center [1427, 746] width 86 height 16
checkbox input "false"
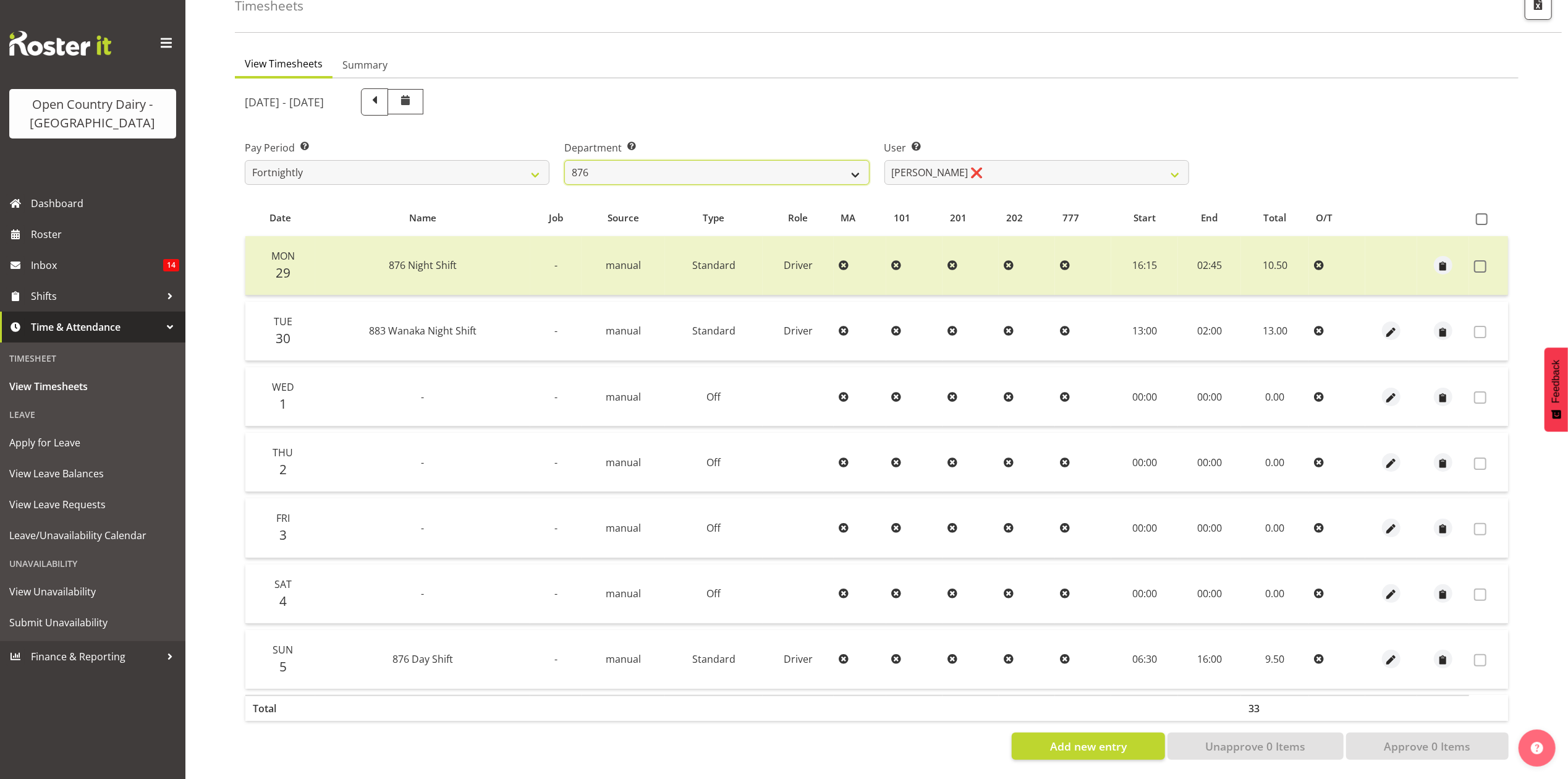
click at [686, 165] on select "734 735 736 737 738 739 851 853 854 855 856 858 861 862 865 867-9032 868 869 87…" at bounding box center [716, 173] width 305 height 25
select select "690"
click at [564, 160] on select "734 735 736 737 738 739 851 853 854 855 856 858 861 862 865 867-9032 868 869 87…" at bounding box center [716, 173] width 305 height 25
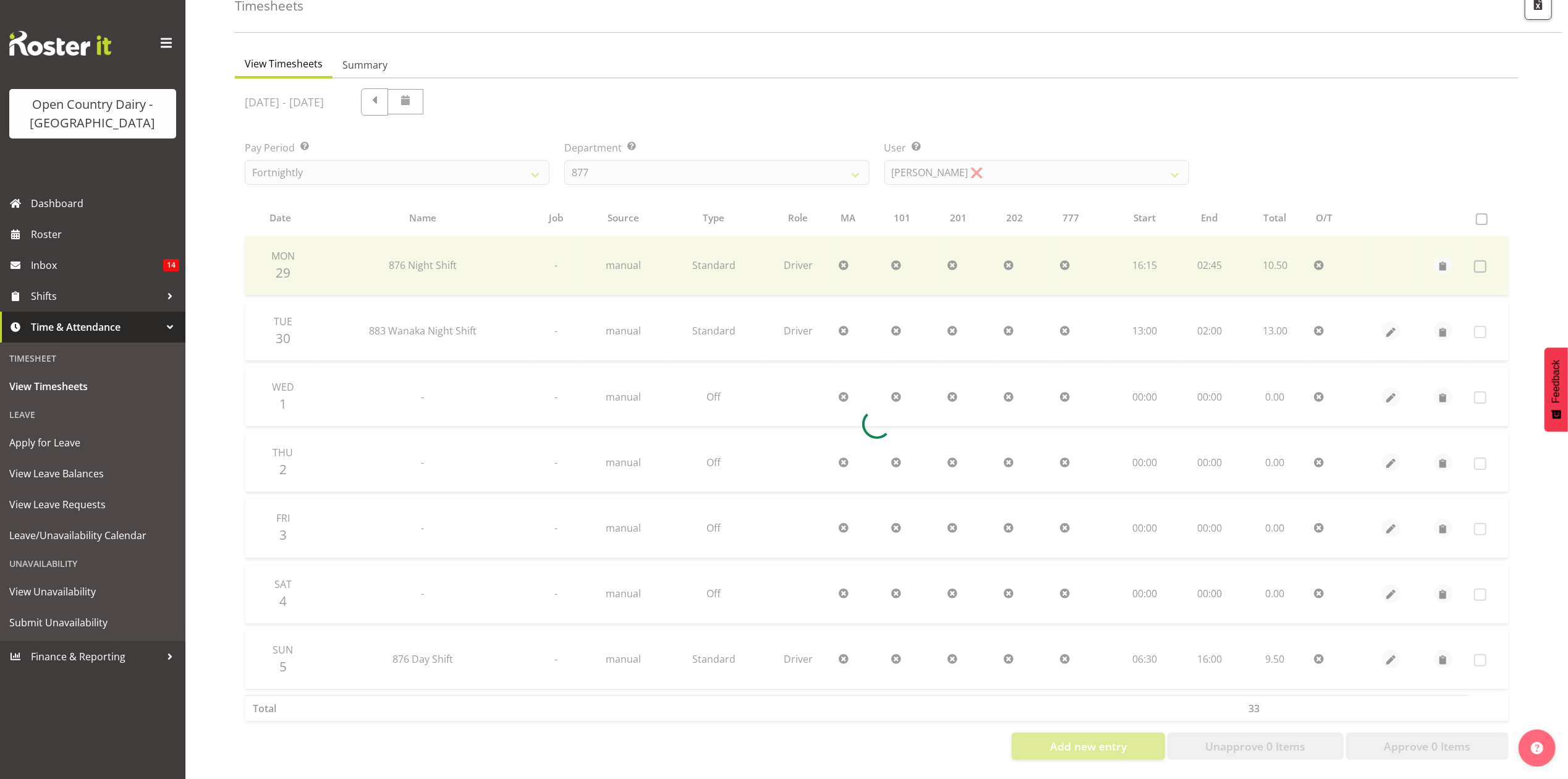
click at [959, 167] on div at bounding box center [877, 424] width 1284 height 691
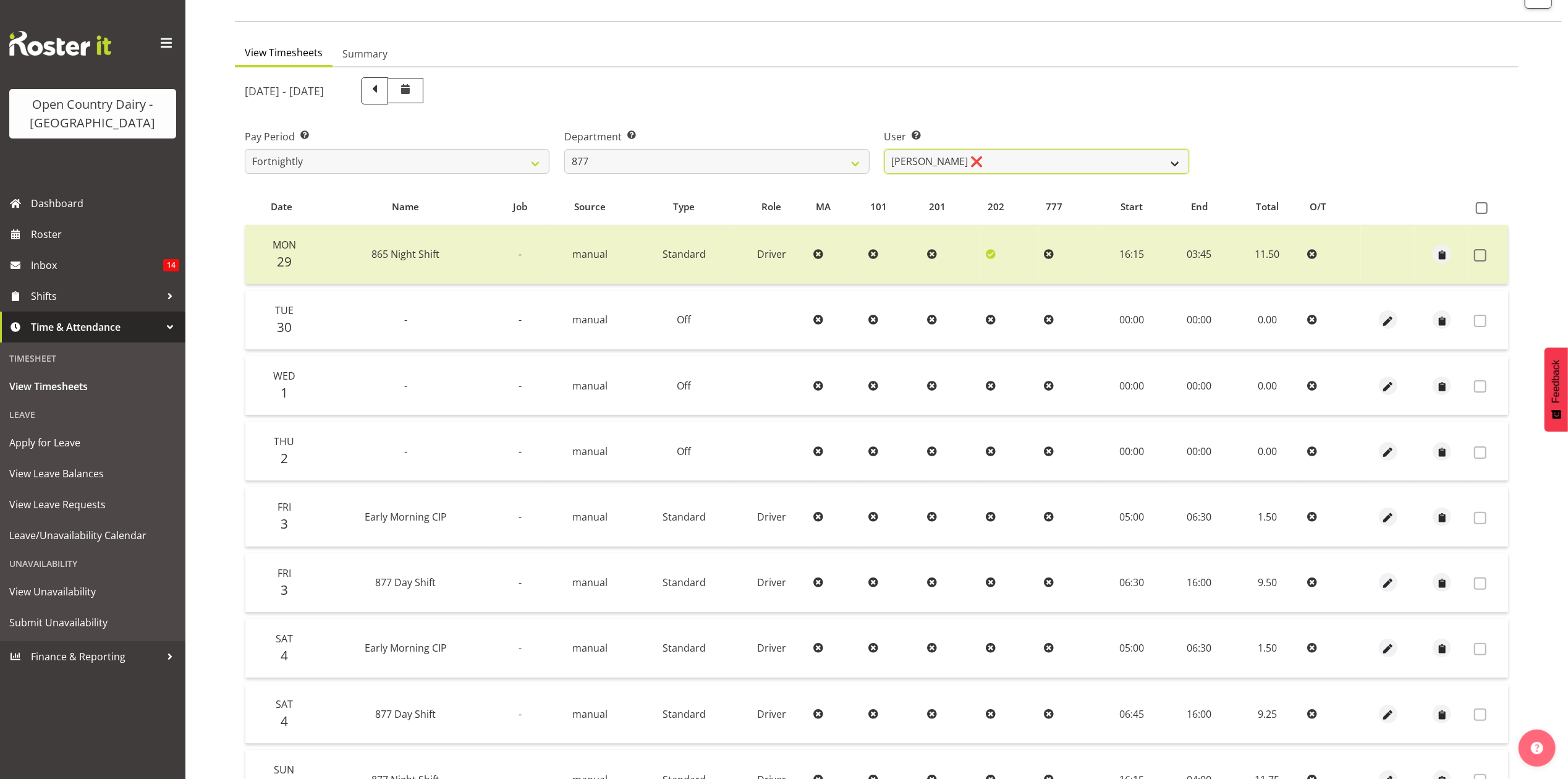
click at [960, 169] on select "[PERSON_NAME] ❌ [PERSON_NAME] ❌ [PERSON_NAME] ❌ [PERSON_NAME] ❌" at bounding box center [1037, 161] width 305 height 25
select select "7468"
click at [885, 149] on select "[PERSON_NAME] ❌ [PERSON_NAME] ❌ [PERSON_NAME] ❌ [PERSON_NAME] ❌" at bounding box center [1037, 161] width 305 height 25
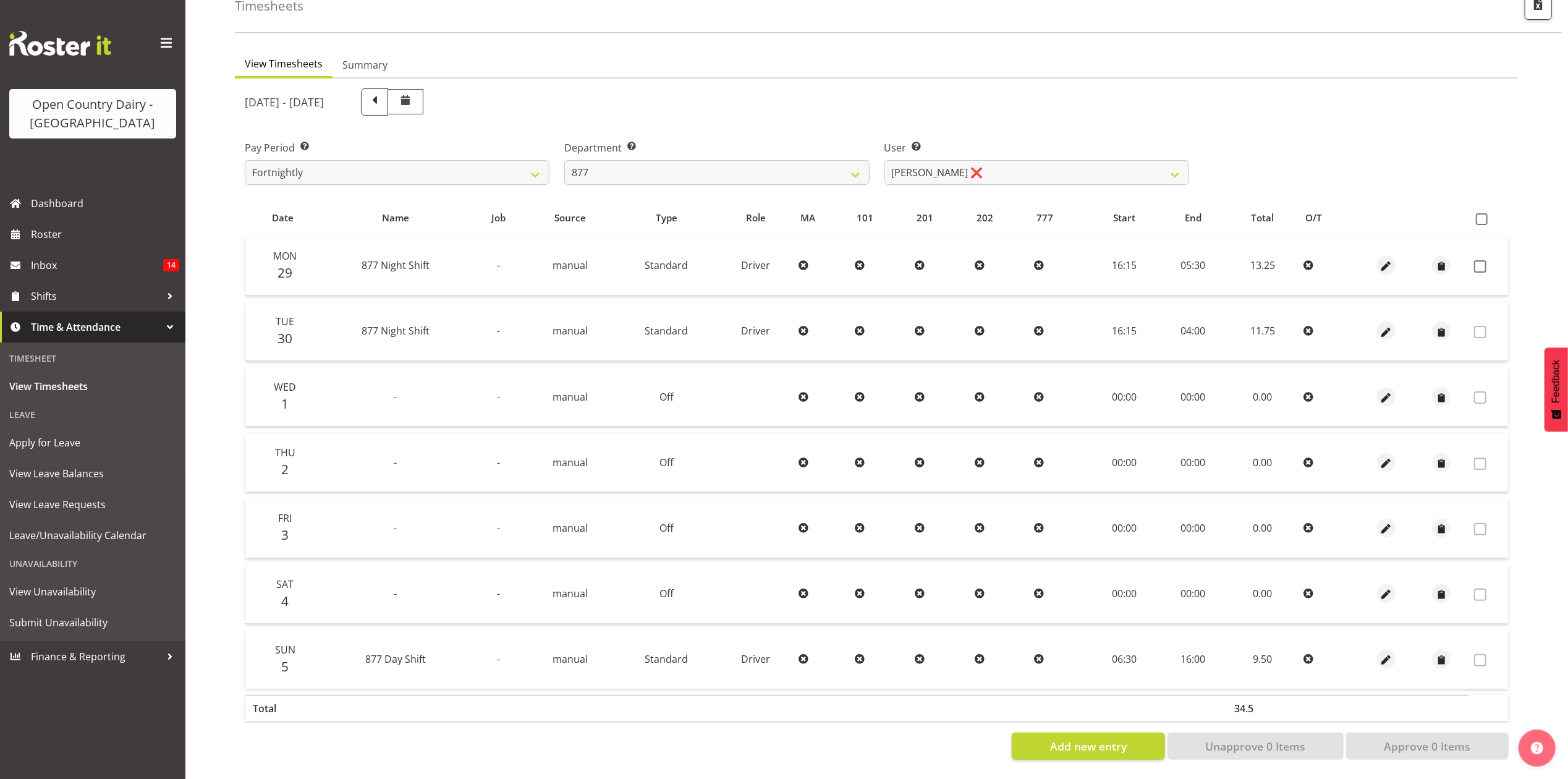
click at [1488, 261] on td at bounding box center [1488, 266] width 39 height 59
click at [1476, 260] on span at bounding box center [1480, 266] width 13 height 13
checkbox input "true"
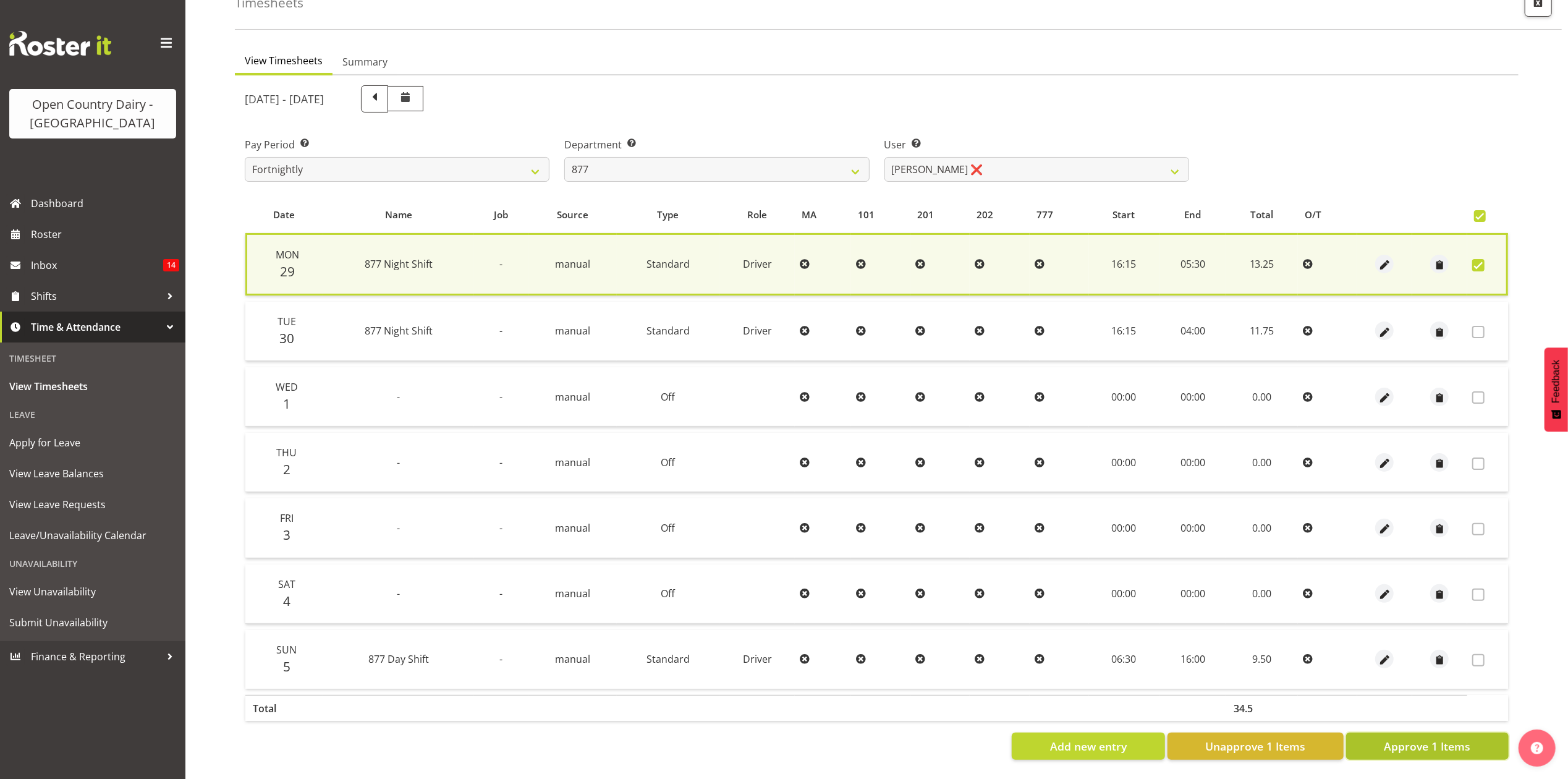
click at [1407, 743] on button "Approve 1 Items" at bounding box center [1428, 745] width 163 height 27
checkbox input "false"
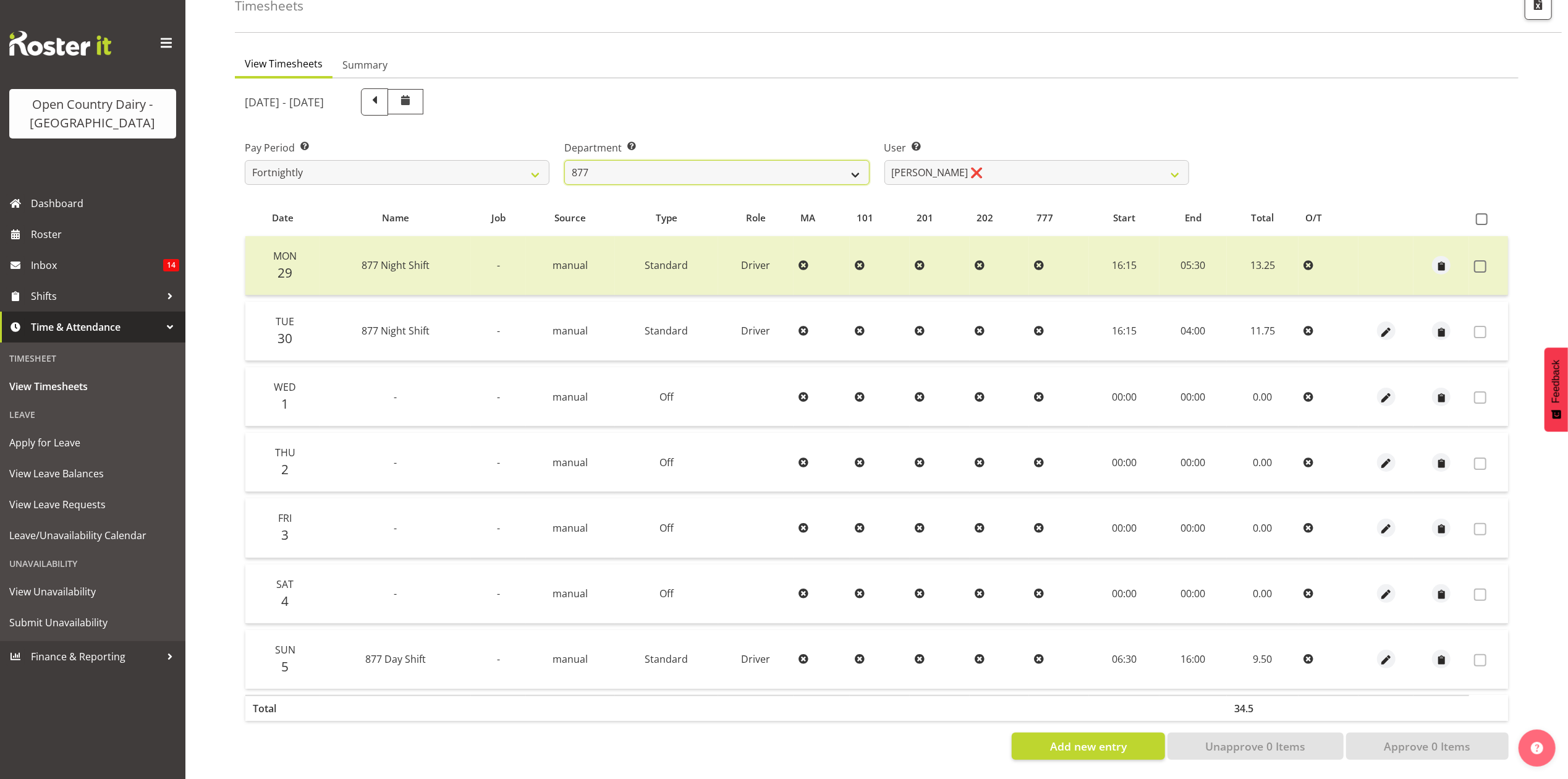
click at [732, 160] on select "734 735 736 737 738 739 851 853 854 855 856 858 861 862 865 867-9032 868 869 87…" at bounding box center [716, 173] width 305 height 25
click at [681, 164] on select "734 735 736 737 738 739 851 853 854 855 856 858 861 862 865 867-9032 868 869 87…" at bounding box center [716, 173] width 305 height 25
select select "691"
click at [564, 160] on select "734 735 736 737 738 739 851 853 854 855 856 858 861 862 865 867-9032 868 869 87…" at bounding box center [716, 173] width 305 height 25
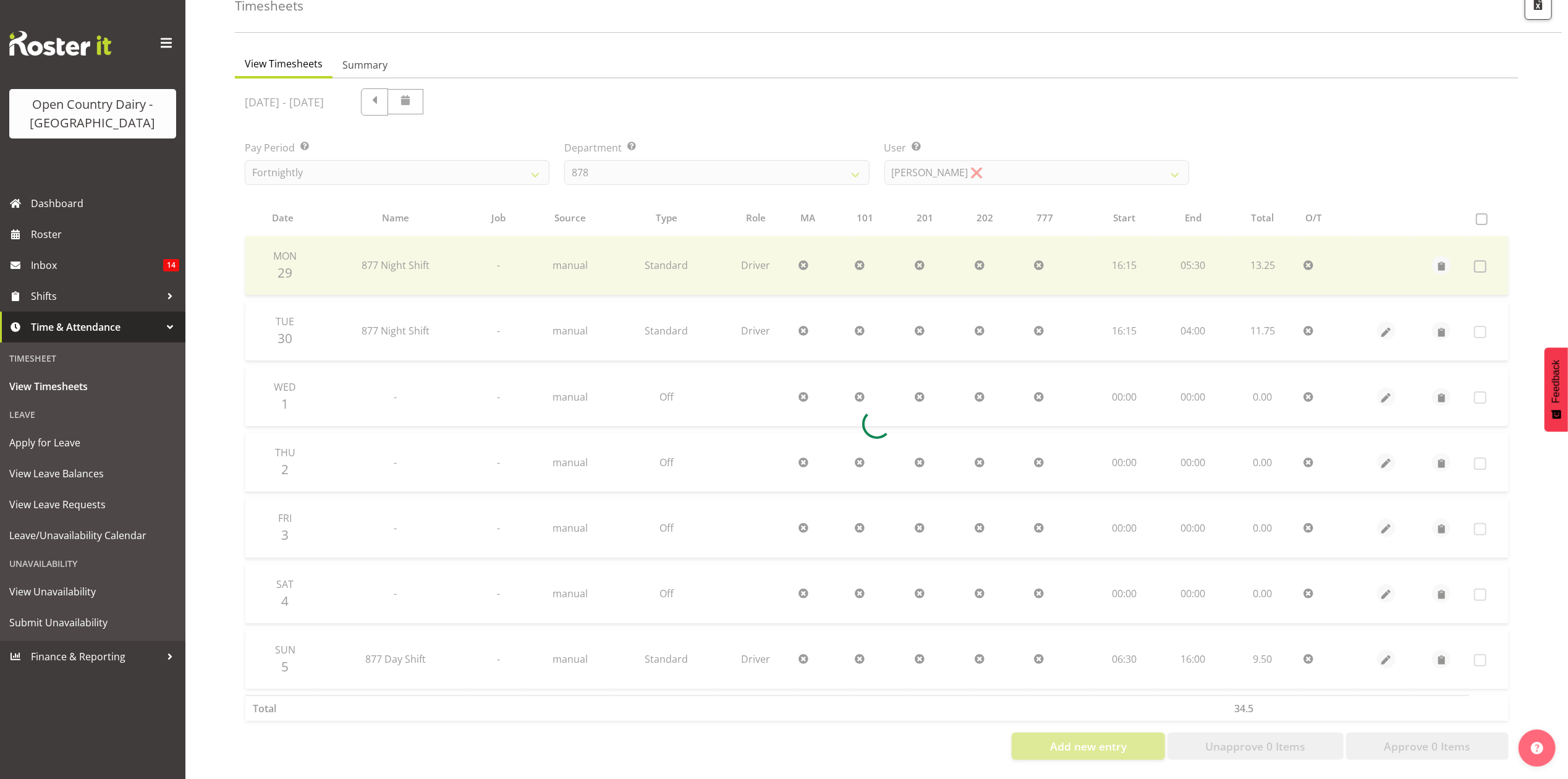
scroll to position [0, 0]
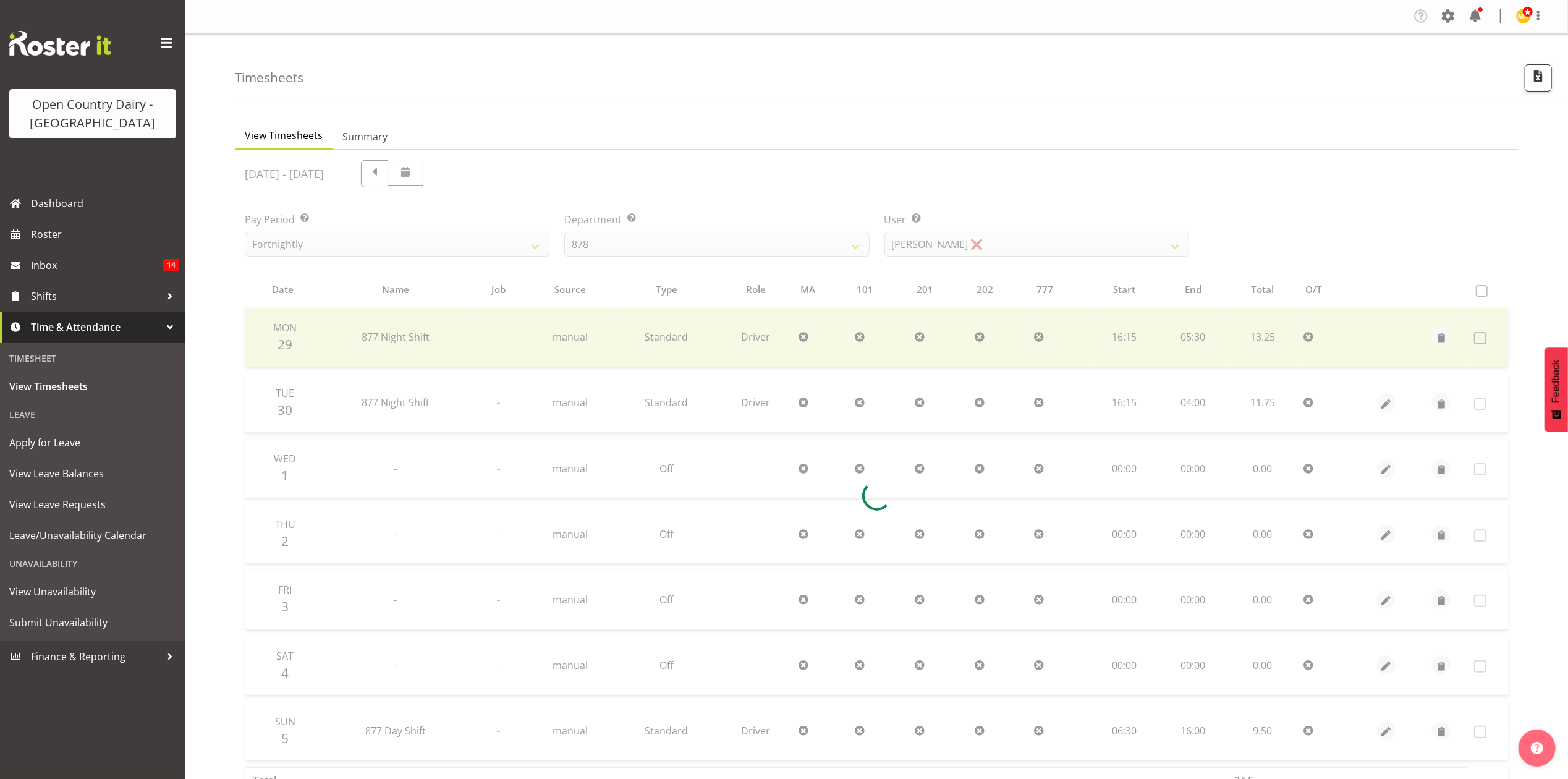
click at [987, 161] on div at bounding box center [877, 496] width 1284 height 691
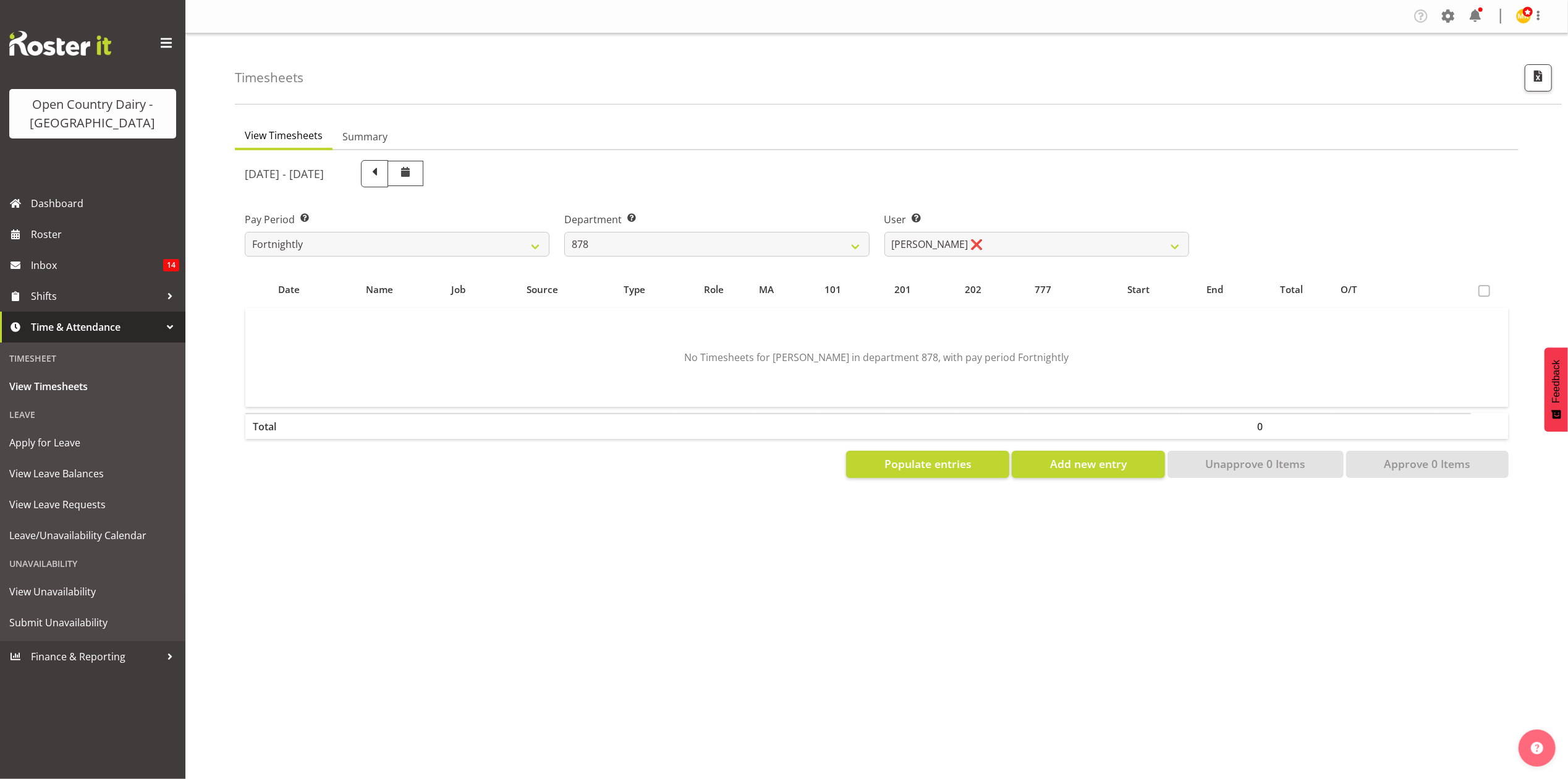
click at [987, 161] on div "[DATE] - [DATE] Pay Period Select which pay period you would like to view. Fort…" at bounding box center [877, 315] width 1264 height 325
click at [968, 255] on select "[PERSON_NAME] ❌ [PERSON_NAME] ❌ [PERSON_NAME] ❌ [PERSON_NAME] ❌" at bounding box center [1037, 245] width 305 height 25
select select "7411"
click at [885, 232] on select "[PERSON_NAME] ❌ [PERSON_NAME] ❌ [PERSON_NAME] ❌ [PERSON_NAME] ❌" at bounding box center [1037, 245] width 305 height 25
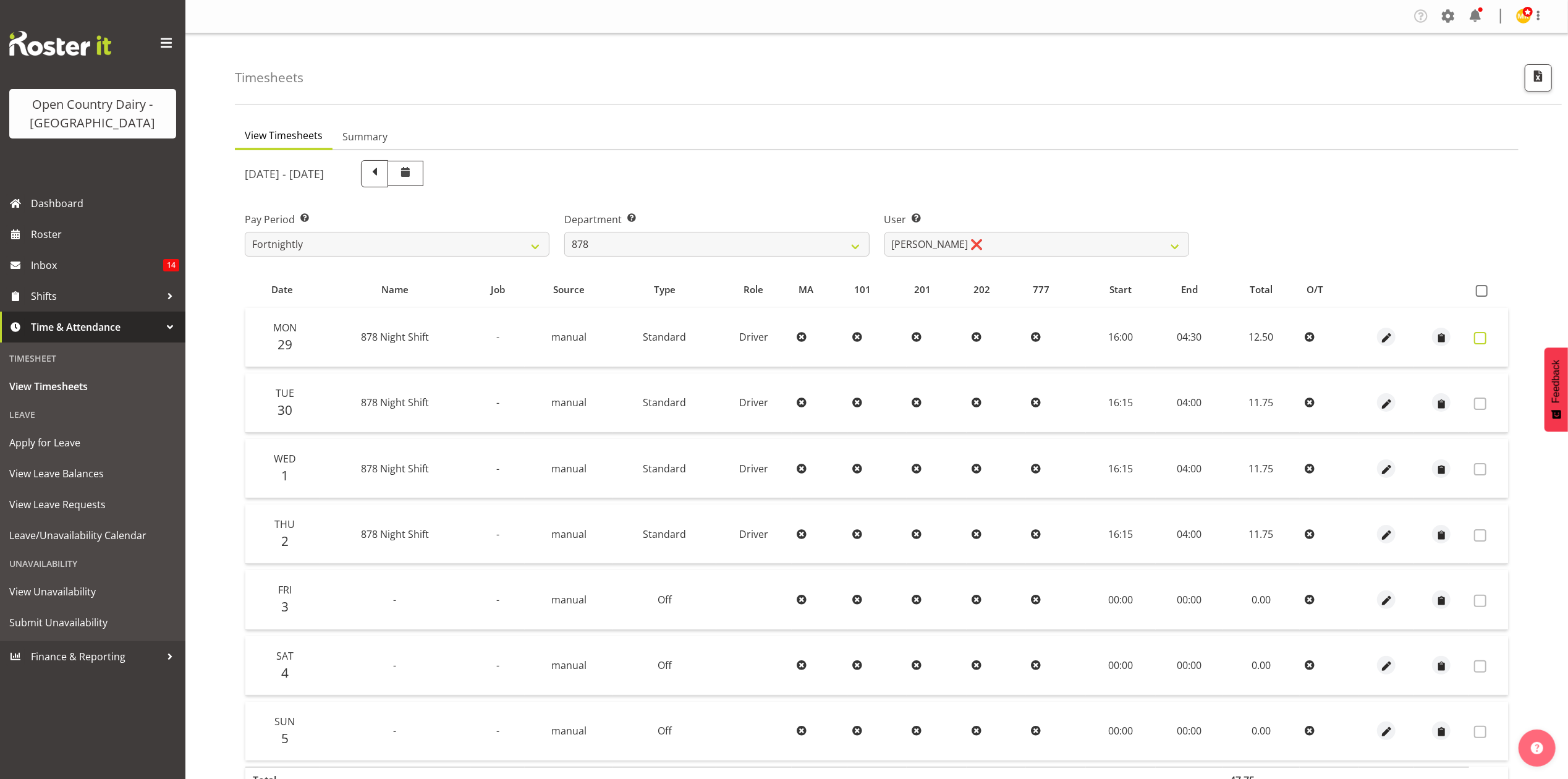
click at [1485, 333] on span at bounding box center [1480, 338] width 13 height 13
checkbox input "true"
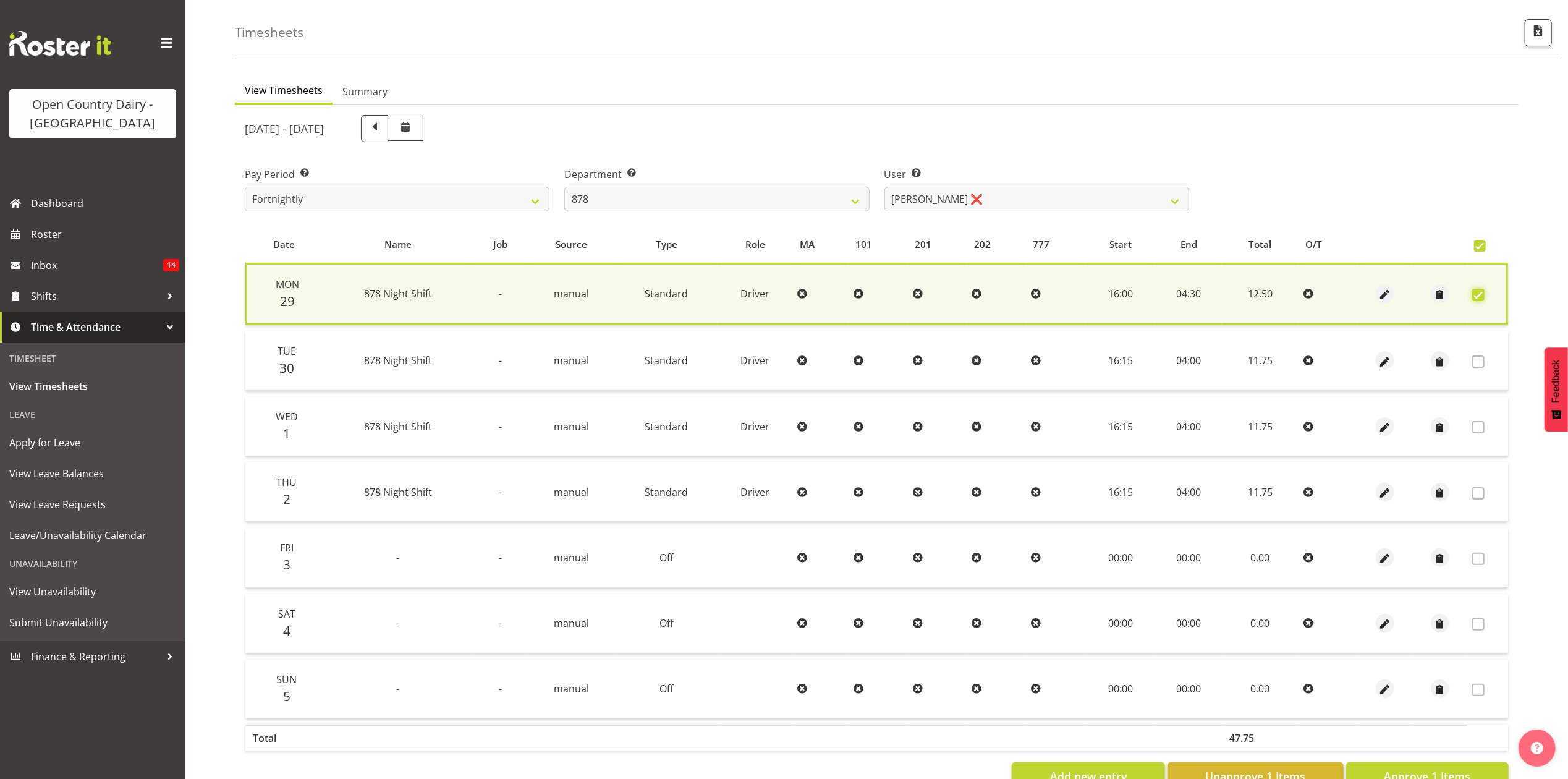
scroll to position [85, 0]
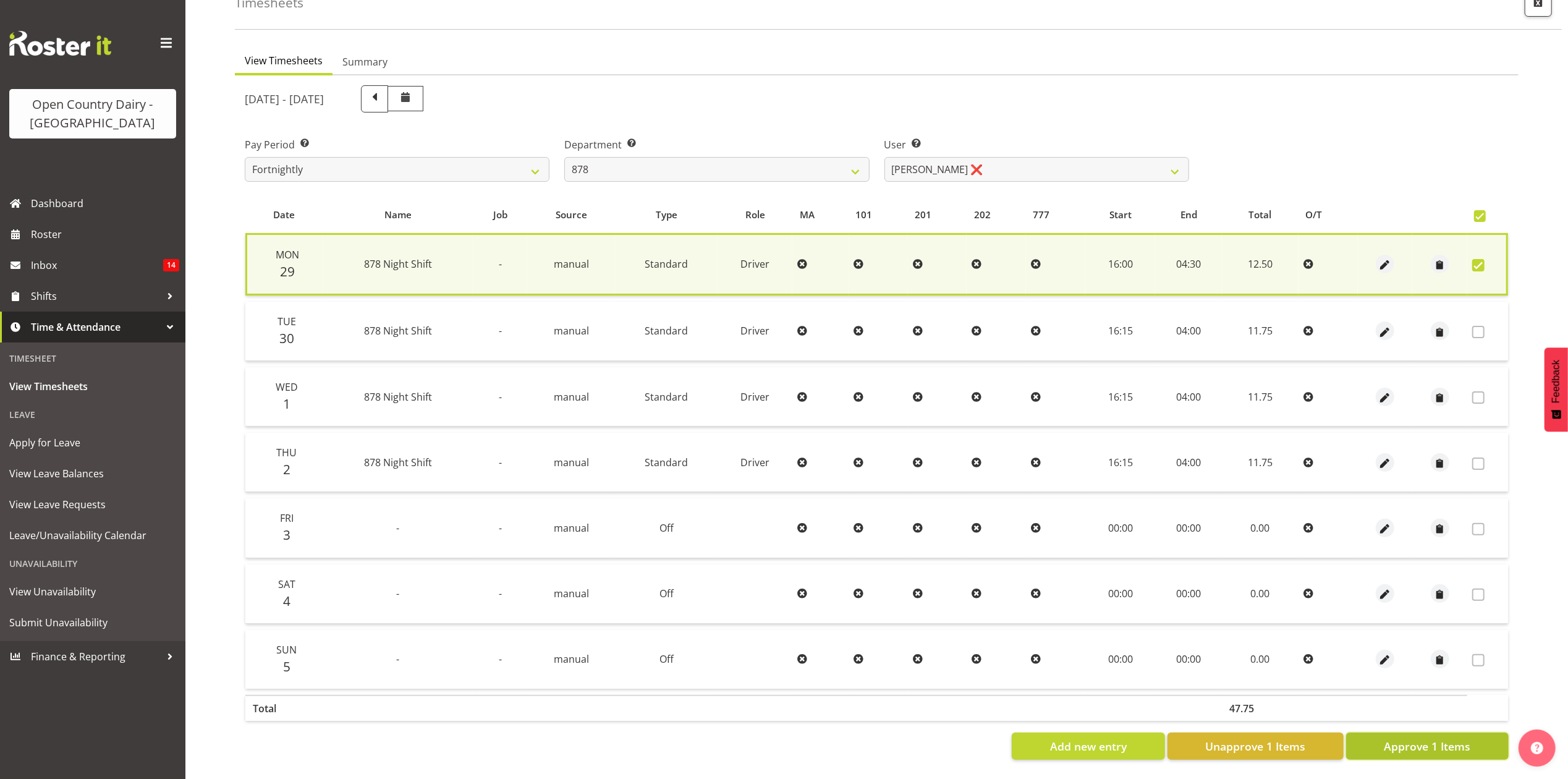
click at [1428, 738] on span "Approve 1 Items" at bounding box center [1427, 746] width 86 height 16
checkbox input "false"
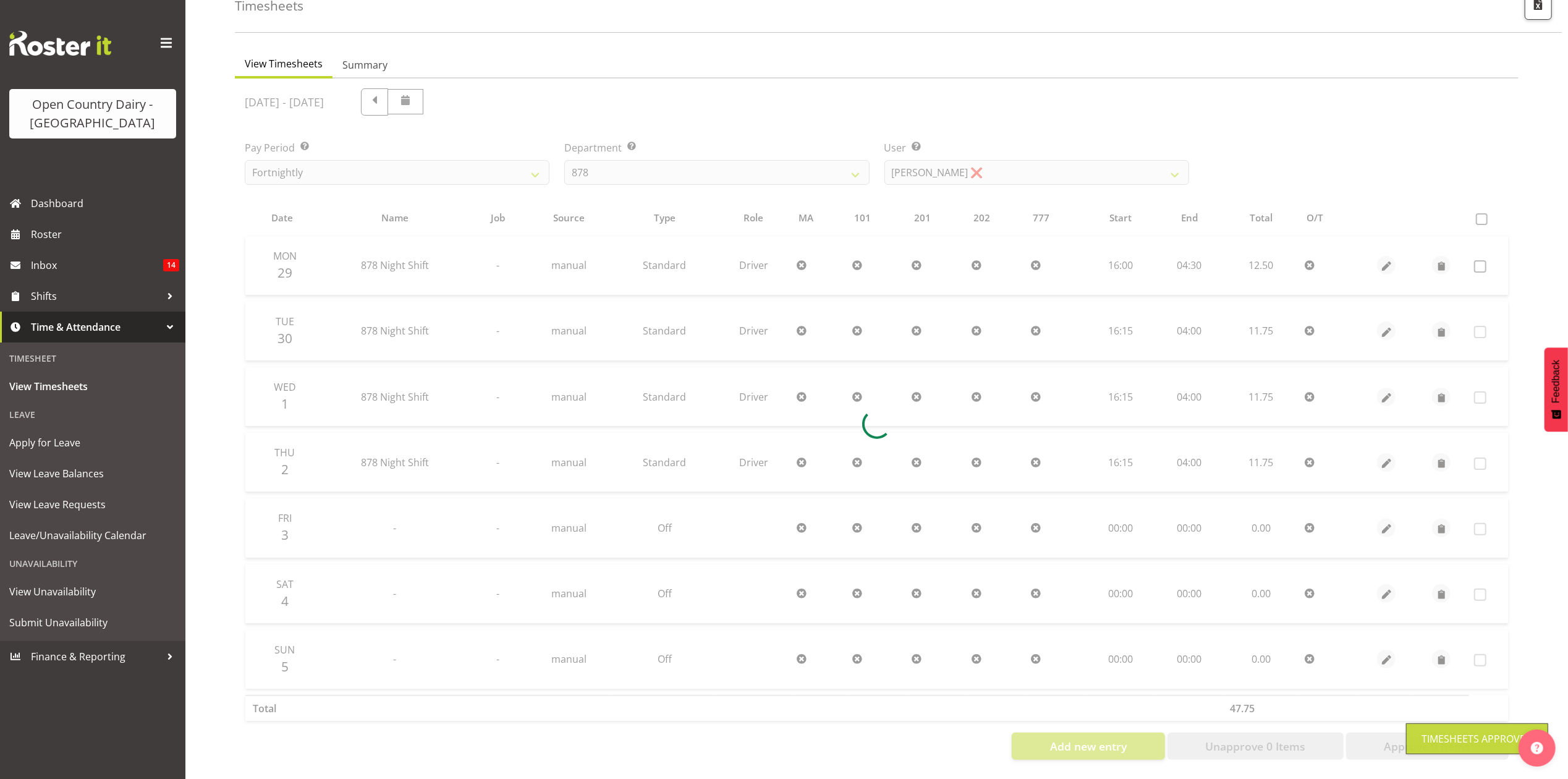
scroll to position [83, 0]
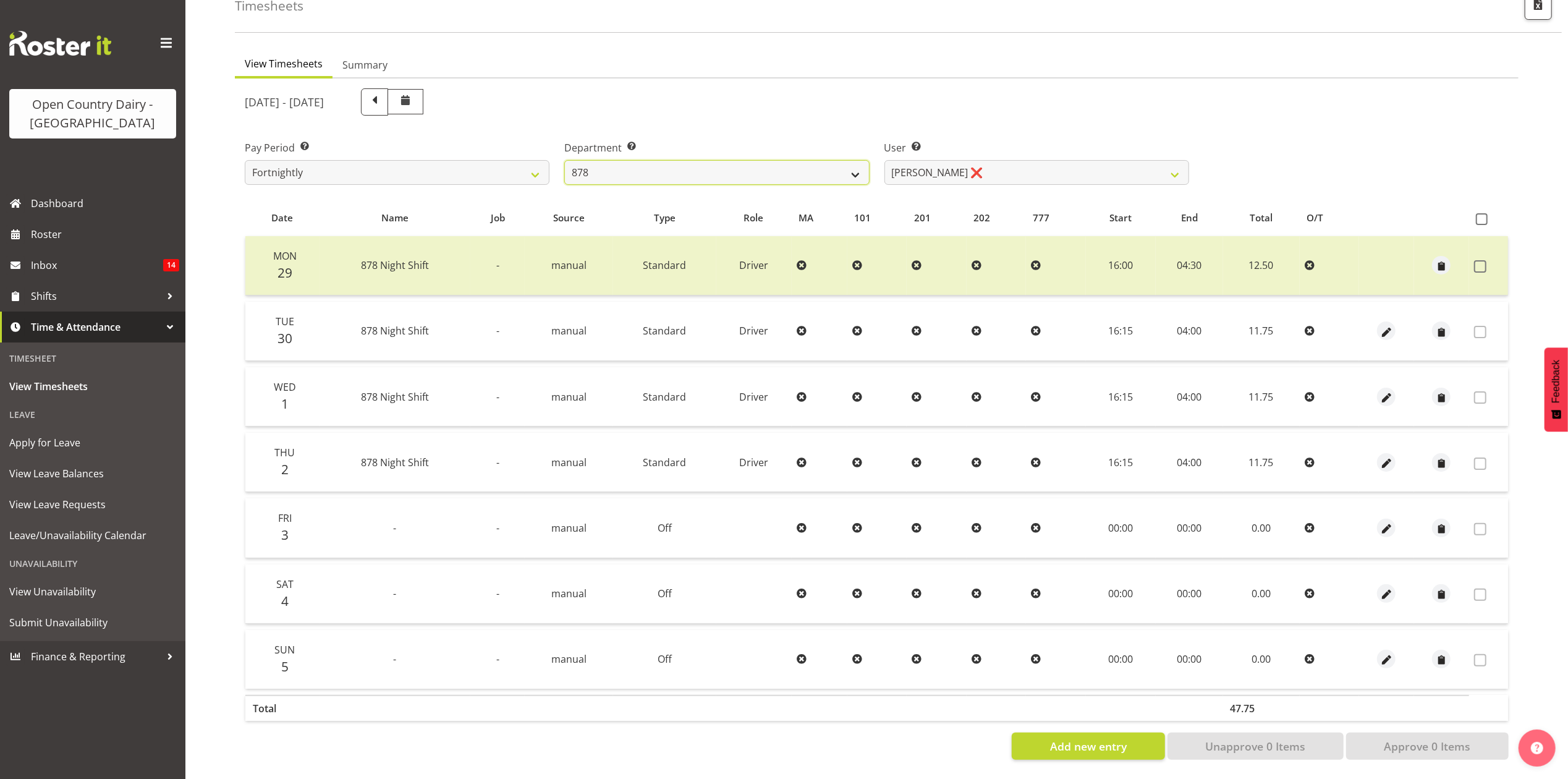
click at [718, 165] on select "734 735 736 737 738 739 851 853 854 855 856 858 861 862 865 867-9032 868 869 87…" at bounding box center [716, 173] width 305 height 25
select select "908"
click at [564, 160] on select "734 735 736 737 738 739 851 853 854 855 856 858 861 862 865 867-9032 868 869 87…" at bounding box center [716, 173] width 305 height 25
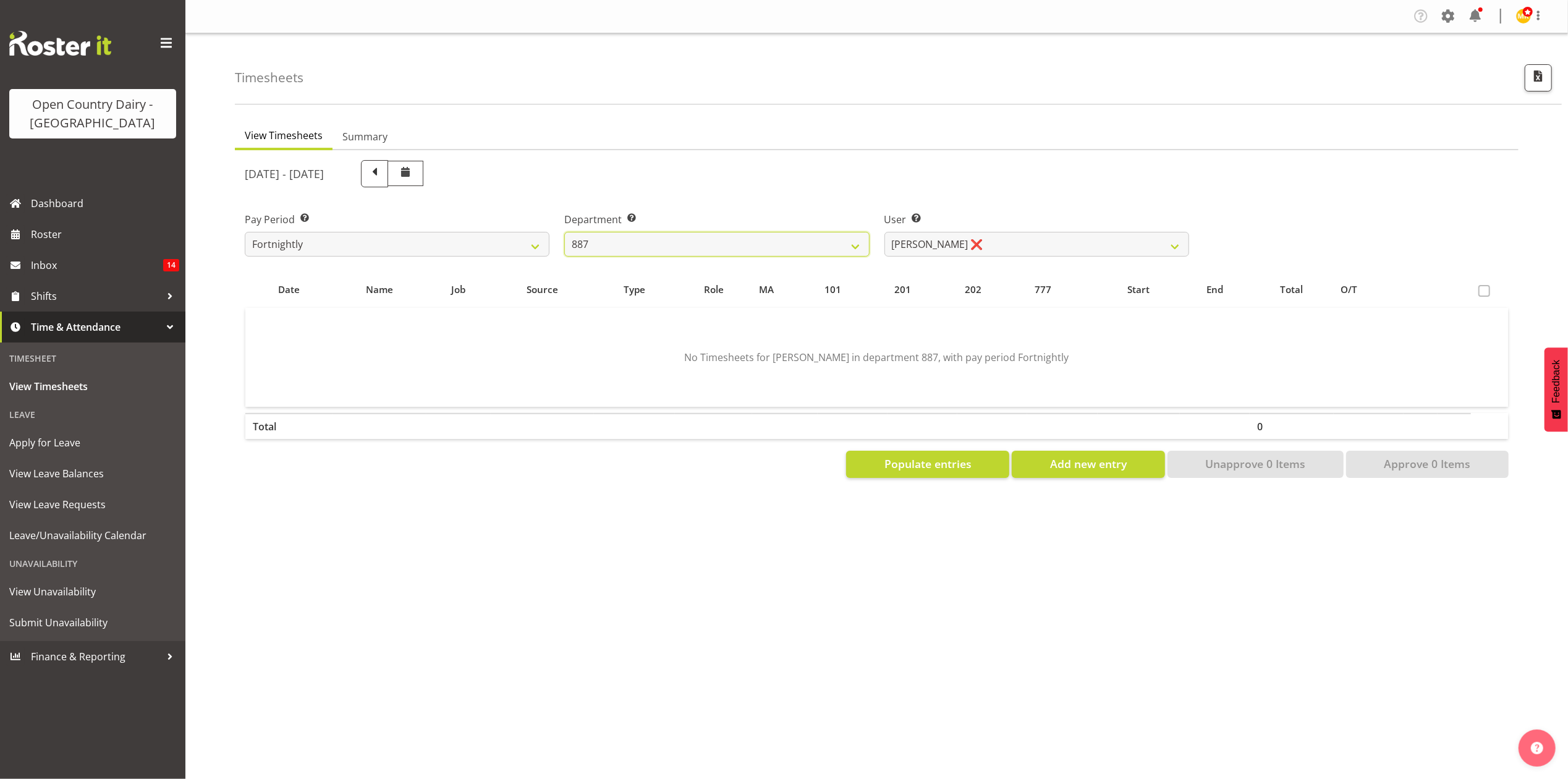
scroll to position [0, 0]
click at [985, 238] on select "[PERSON_NAME] ❌ [PERSON_NAME] ❌ [PERSON_NAME] ❌ [PERSON_NAME] ❌" at bounding box center [1037, 245] width 305 height 25
select select "7391"
click at [885, 232] on select "[PERSON_NAME] ❌ [PERSON_NAME] ❌ [PERSON_NAME] ❌ [PERSON_NAME] ❌" at bounding box center [1037, 245] width 305 height 25
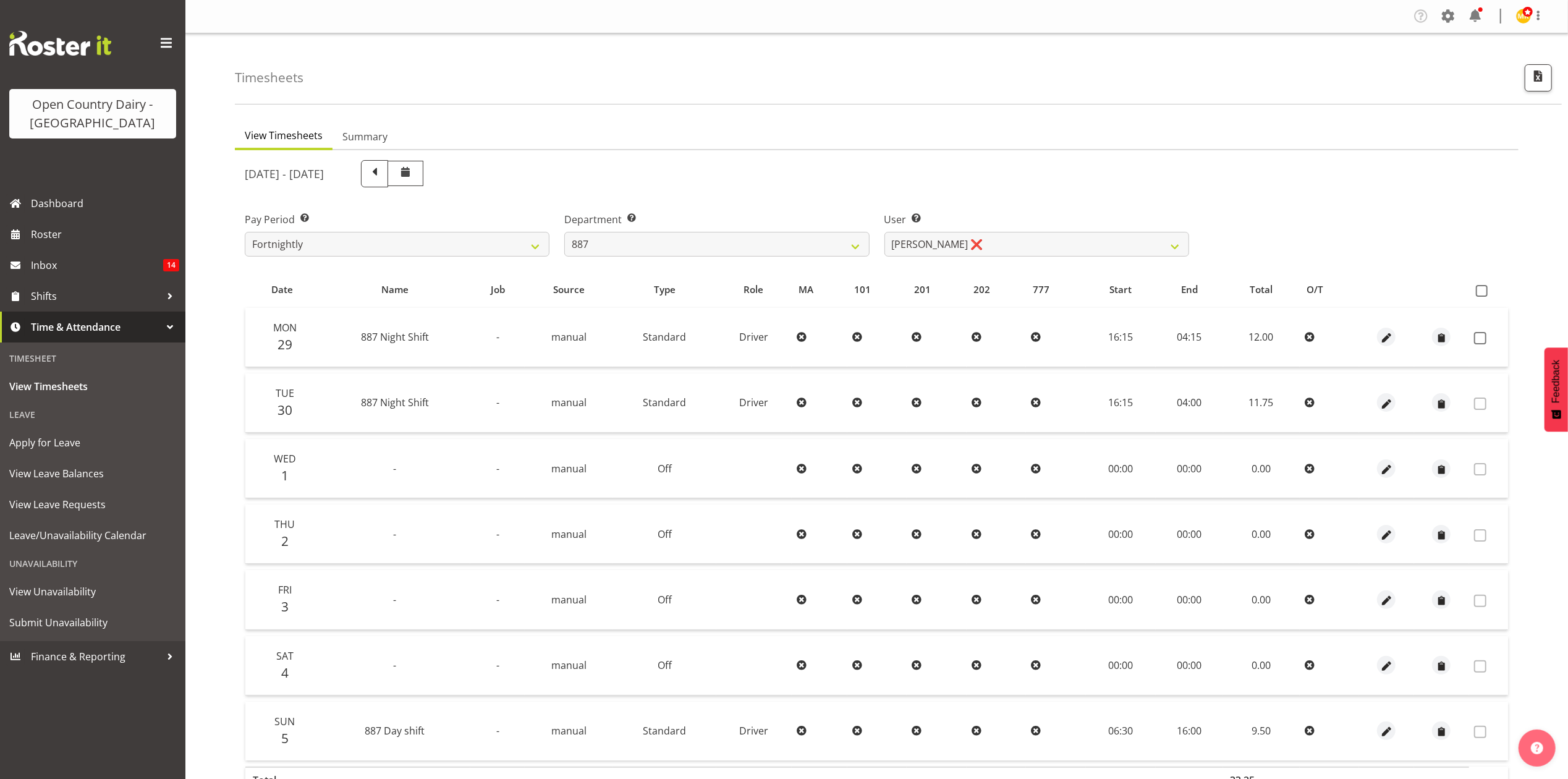
click at [1494, 342] on td at bounding box center [1488, 337] width 39 height 59
click at [1485, 333] on span at bounding box center [1480, 338] width 13 height 13
checkbox input "true"
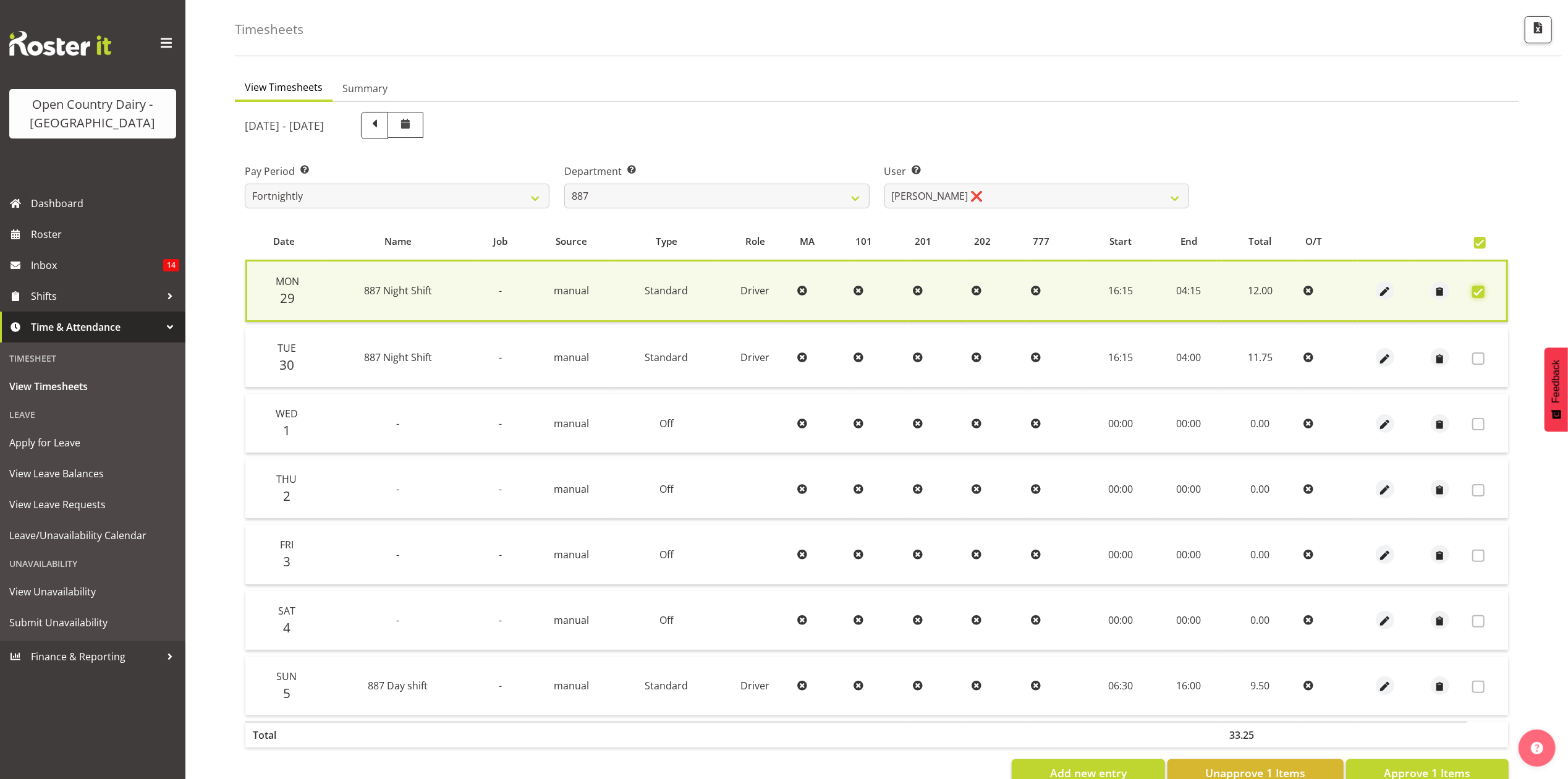
scroll to position [85, 0]
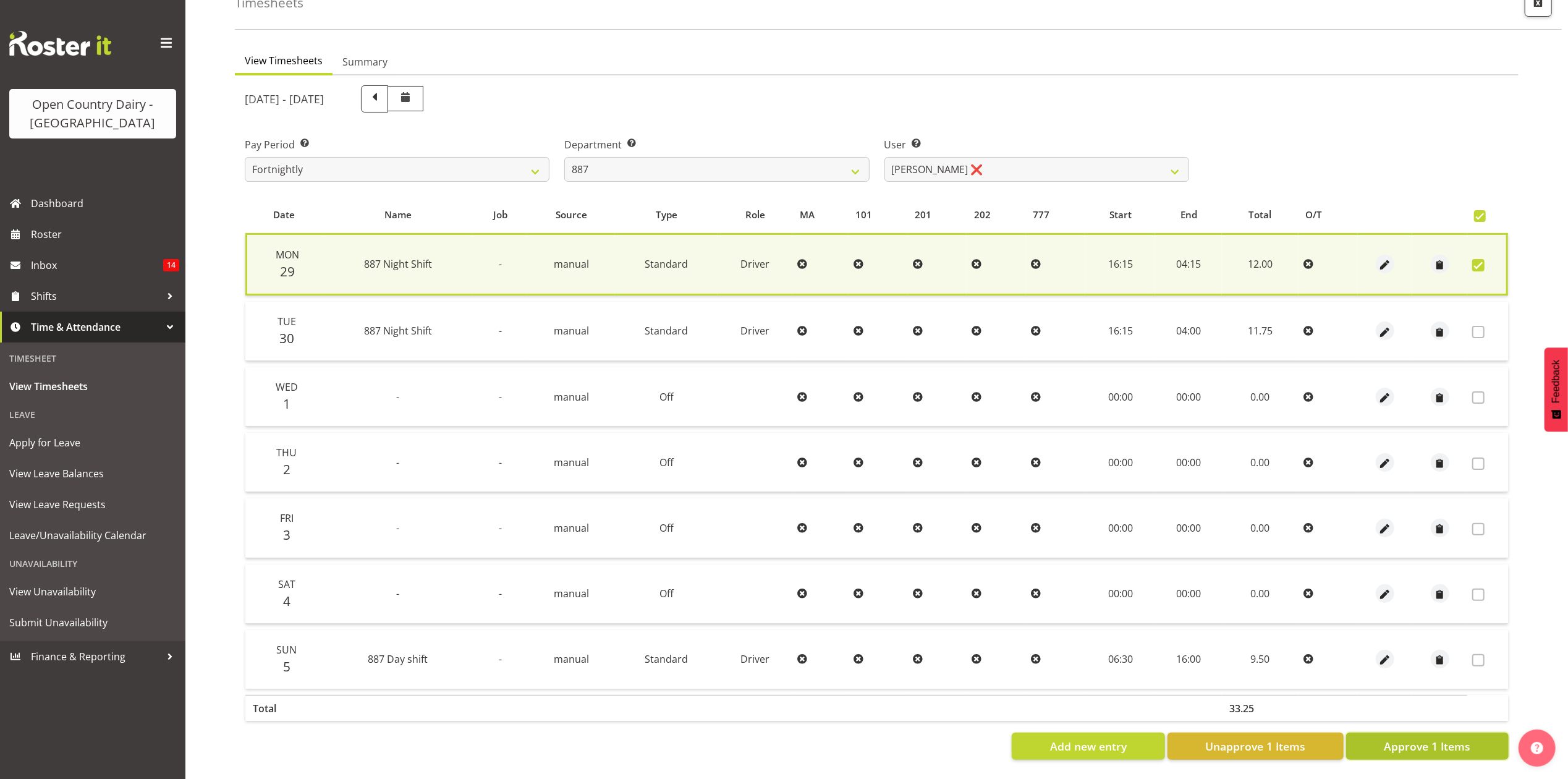
click at [1402, 738] on span "Approve 1 Items" at bounding box center [1427, 746] width 86 height 16
checkbox input "false"
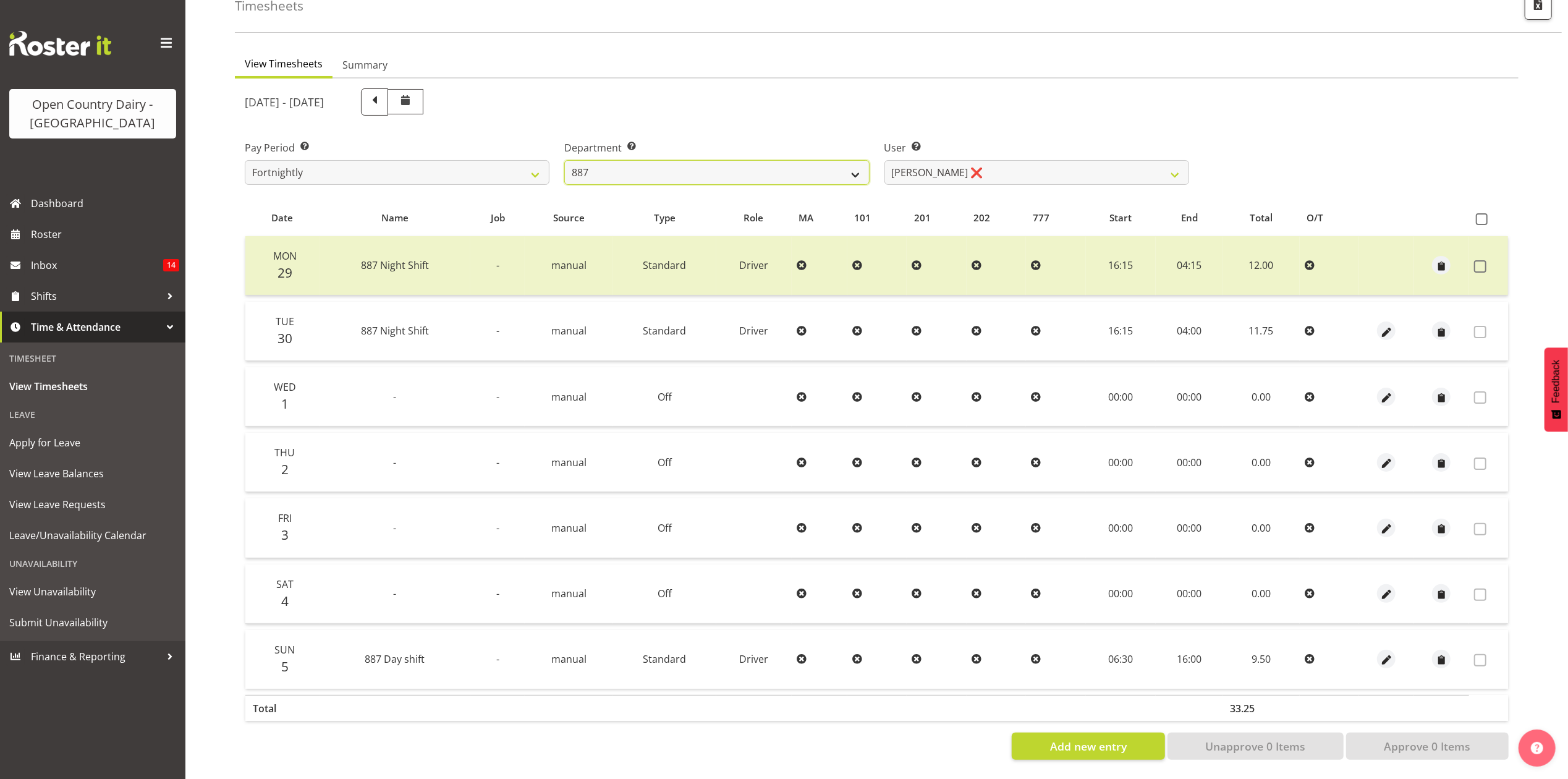
click at [685, 163] on select "734 735 736 737 738 739 851 853 854 855 856 858 861 862 865 867-9032 868 869 87…" at bounding box center [716, 173] width 305 height 25
select select "671"
click at [564, 160] on select "734 735 736 737 738 739 851 853 854 855 856 858 861 862 865 867-9032 868 869 87…" at bounding box center [716, 173] width 305 height 25
select select "7395"
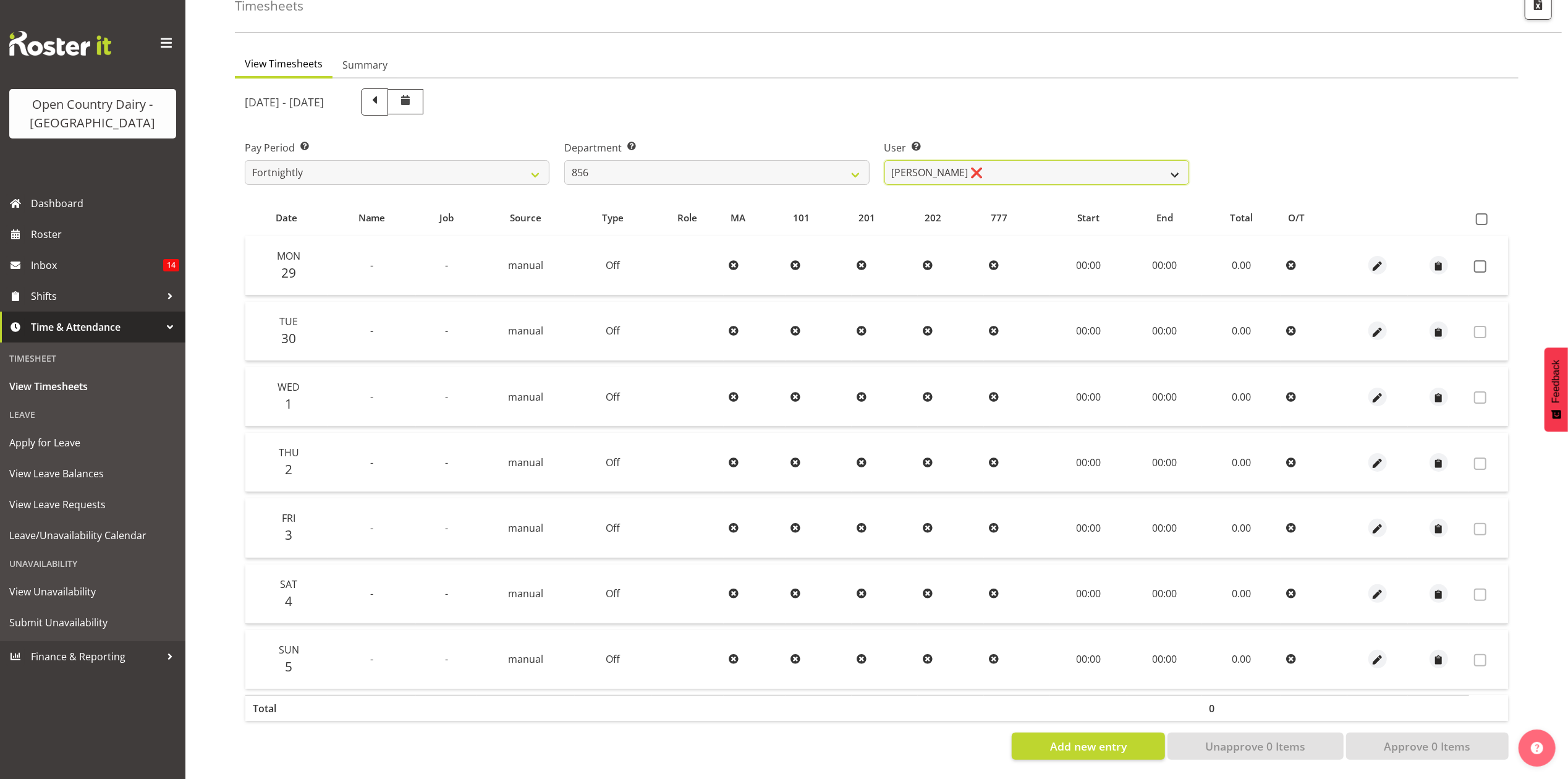
click at [994, 169] on select "[PERSON_NAME] ❌ [PERSON_NAME] ❌ [PERSON_NAME] ❌ [PERSON_NAME] ❌" at bounding box center [1037, 173] width 305 height 25
drag, startPoint x: 913, startPoint y: 85, endPoint x: 689, endPoint y: 190, distance: 247.4
click at [910, 88] on div "[DATE] - [DATE]" at bounding box center [716, 101] width 944 height 27
click at [689, 200] on table "Date Name Job Source Type Role MA 101 201 202 777 Start End Total O/T Mon 29 - …" at bounding box center [877, 463] width 1264 height 528
click at [686, 169] on select "734 735 736 737 738 739 851 853 854 855 856 858 861 862 865 867-9032 868 869 87…" at bounding box center [716, 173] width 305 height 25
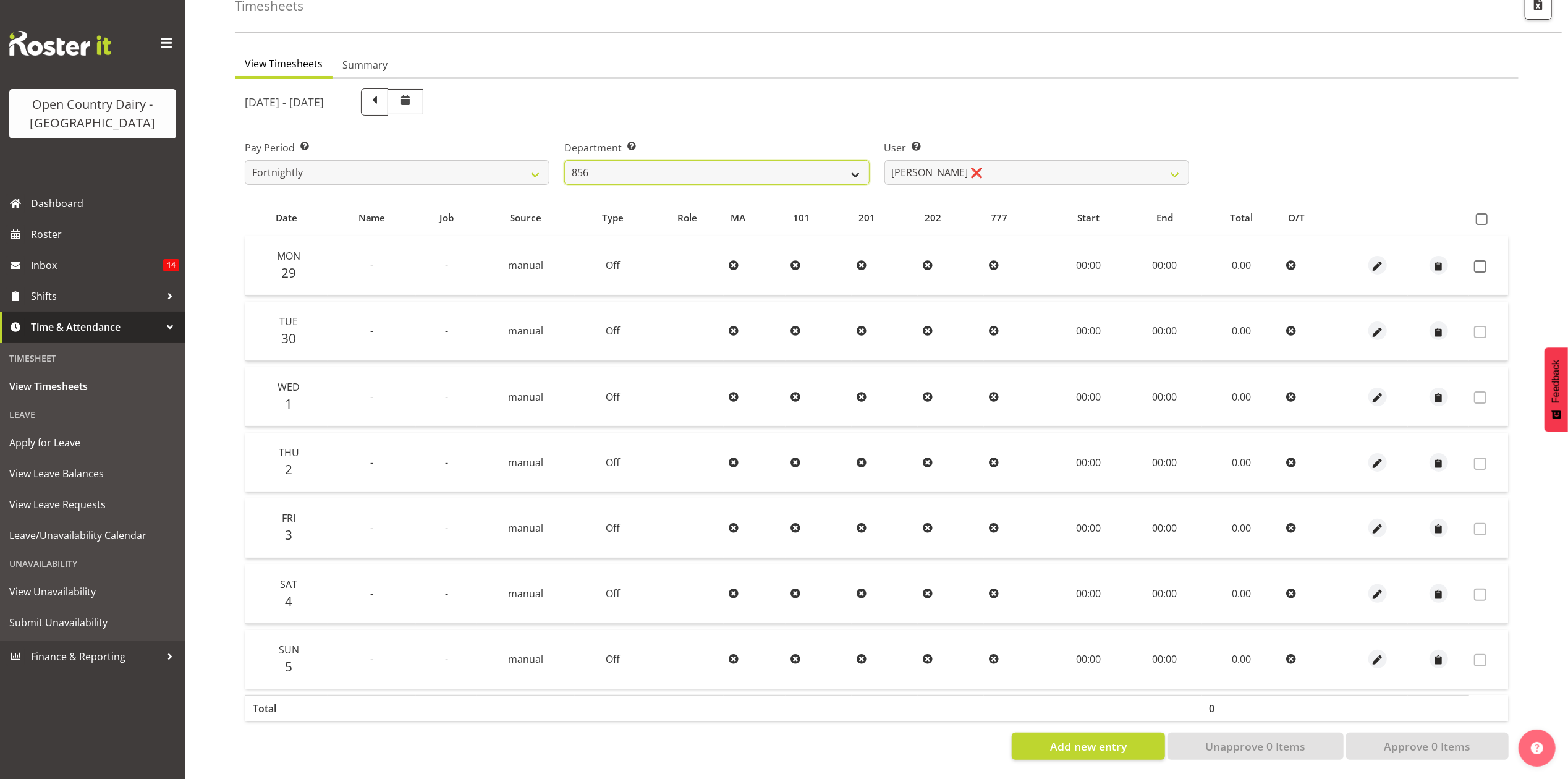
select select "903"
click at [564, 160] on select "734 735 736 737 738 739 851 853 854 855 856 858 861 862 865 867-9032 868 869 87…" at bounding box center [716, 173] width 305 height 25
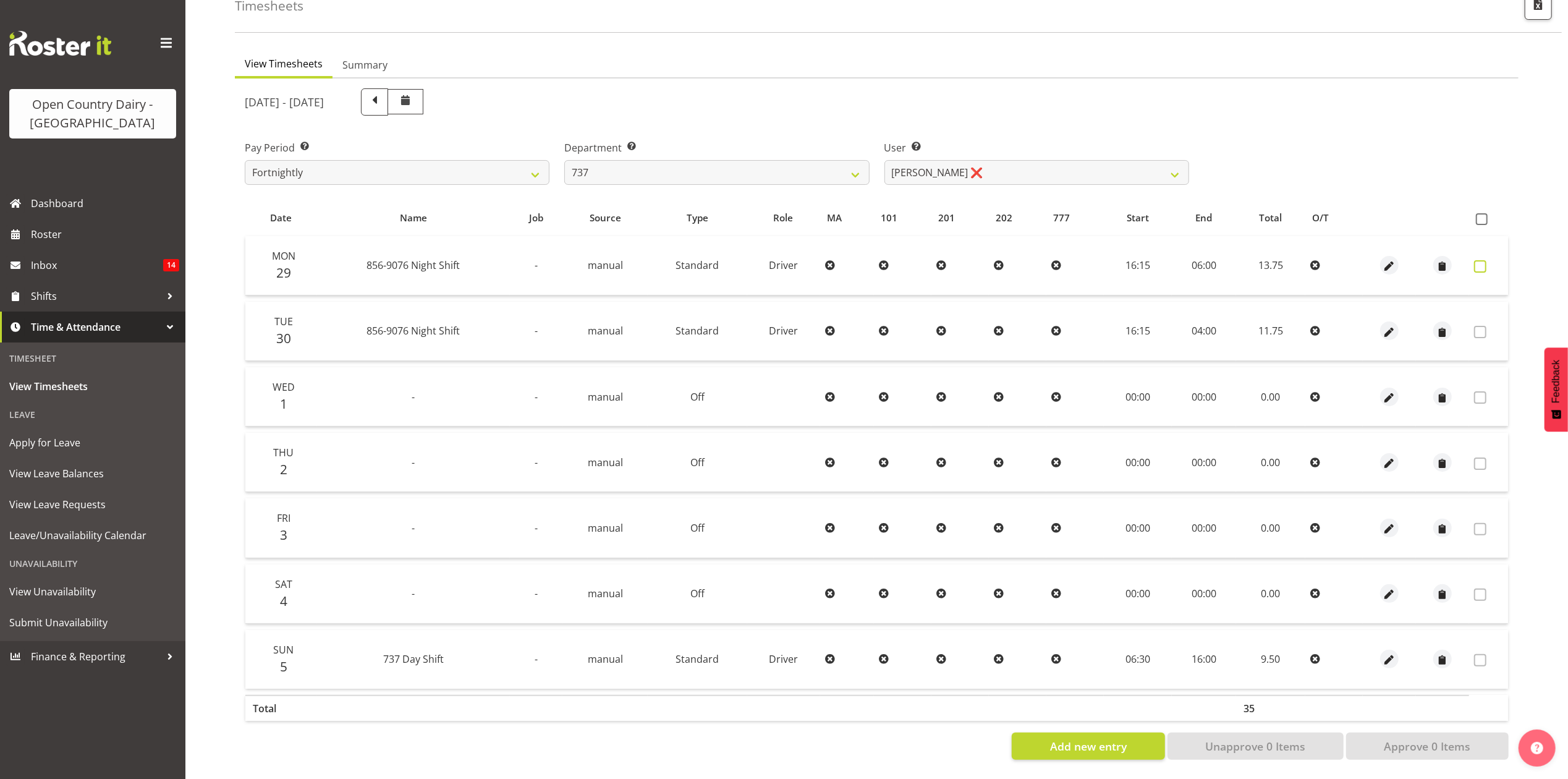
click at [1492, 260] on label at bounding box center [1484, 266] width 19 height 13
checkbox input "true"
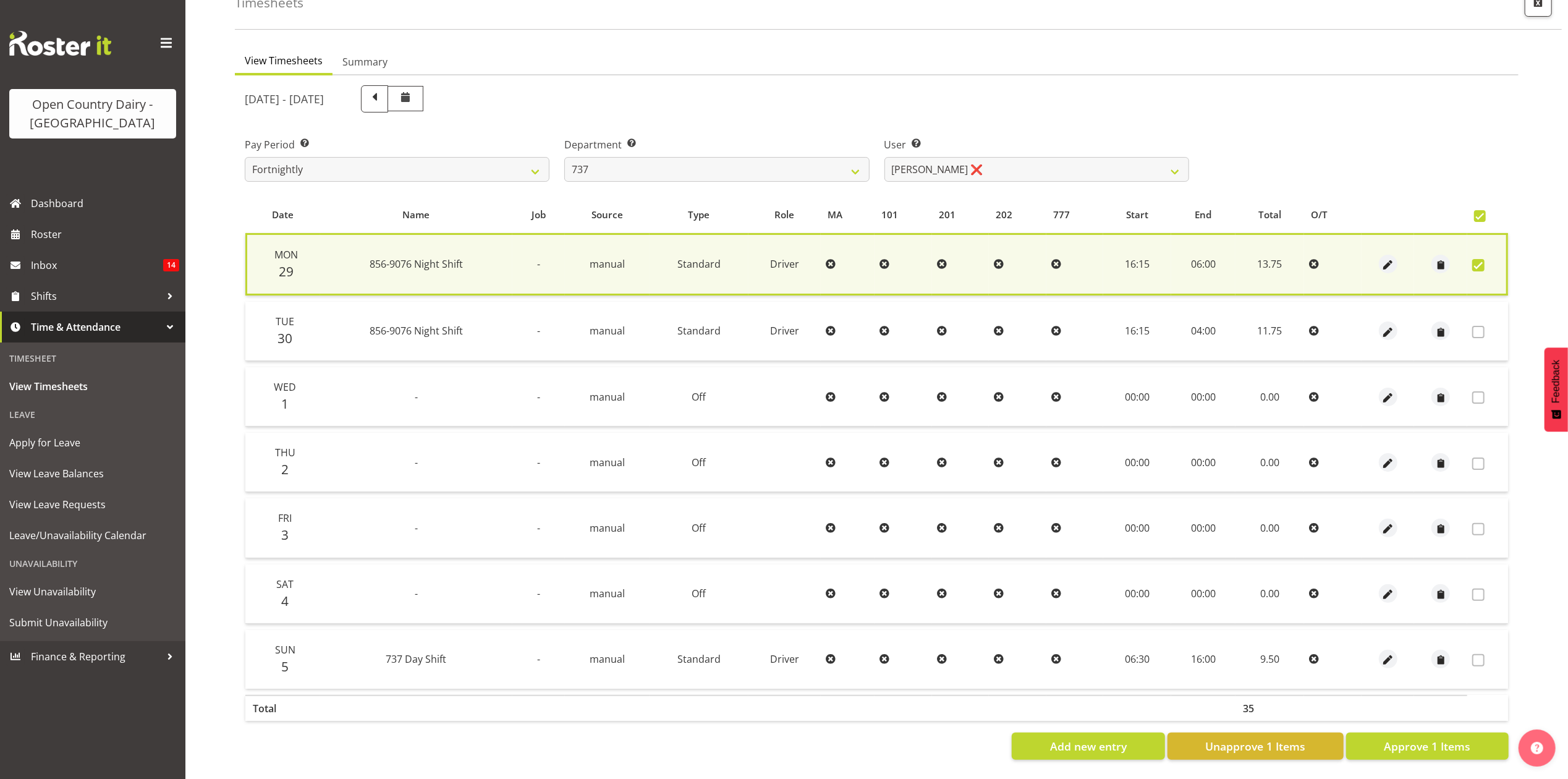
click at [1430, 751] on section "[DATE] - [DATE] Pay Period Select which pay period you would like to view. Fort…" at bounding box center [877, 422] width 1284 height 694
click at [1434, 740] on span "Approve 1 Items" at bounding box center [1427, 746] width 86 height 16
checkbox input "false"
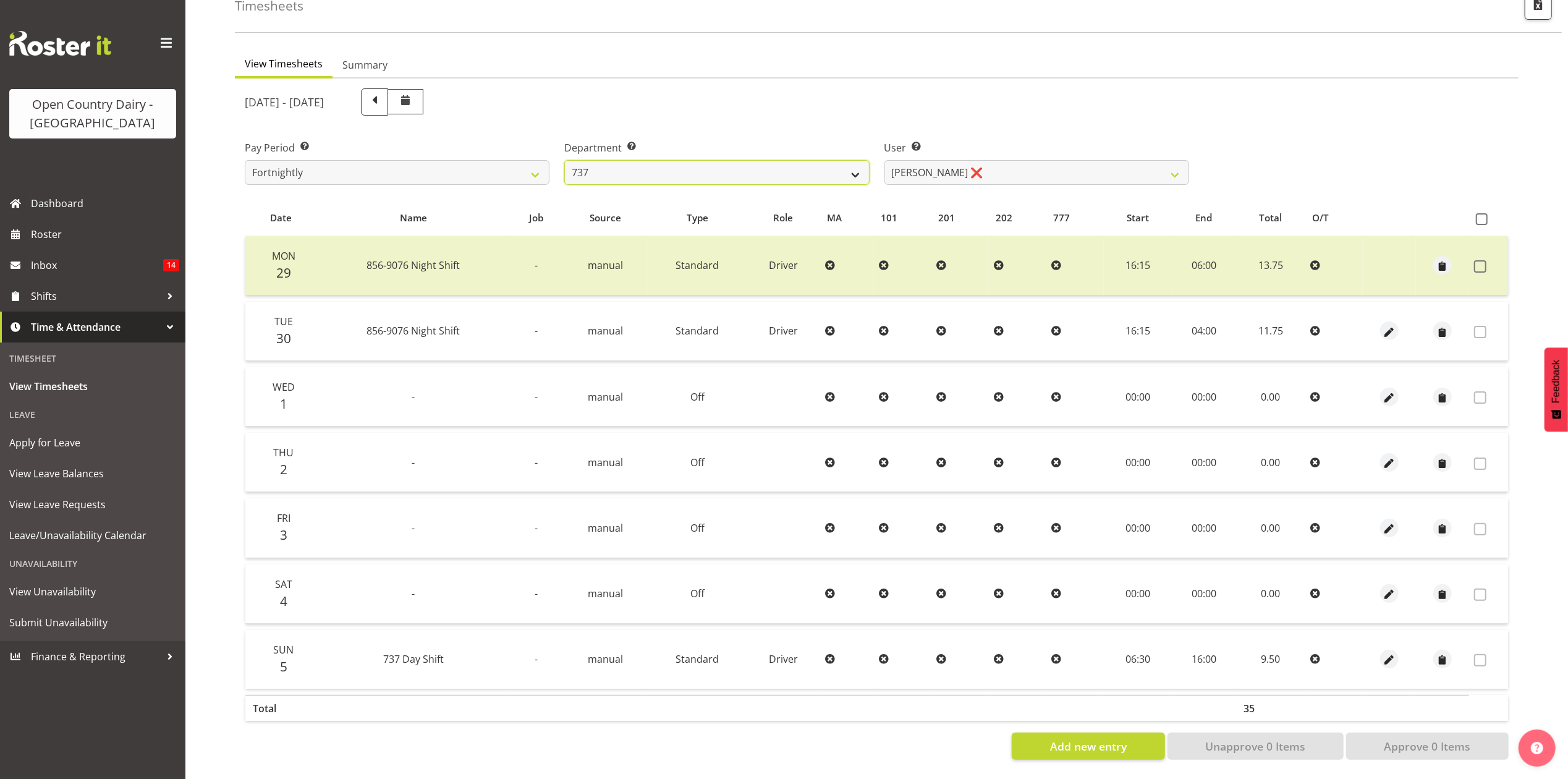
click at [745, 168] on select "734 735 736 737 738 739 851 853 854 855 856 858 861 862 865 867-9032 868 869 87…" at bounding box center [716, 173] width 305 height 25
select select "782"
click at [564, 160] on select "734 735 736 737 738 739 851 853 854 855 856 858 861 862 865 867-9032 868 869 87…" at bounding box center [716, 173] width 305 height 25
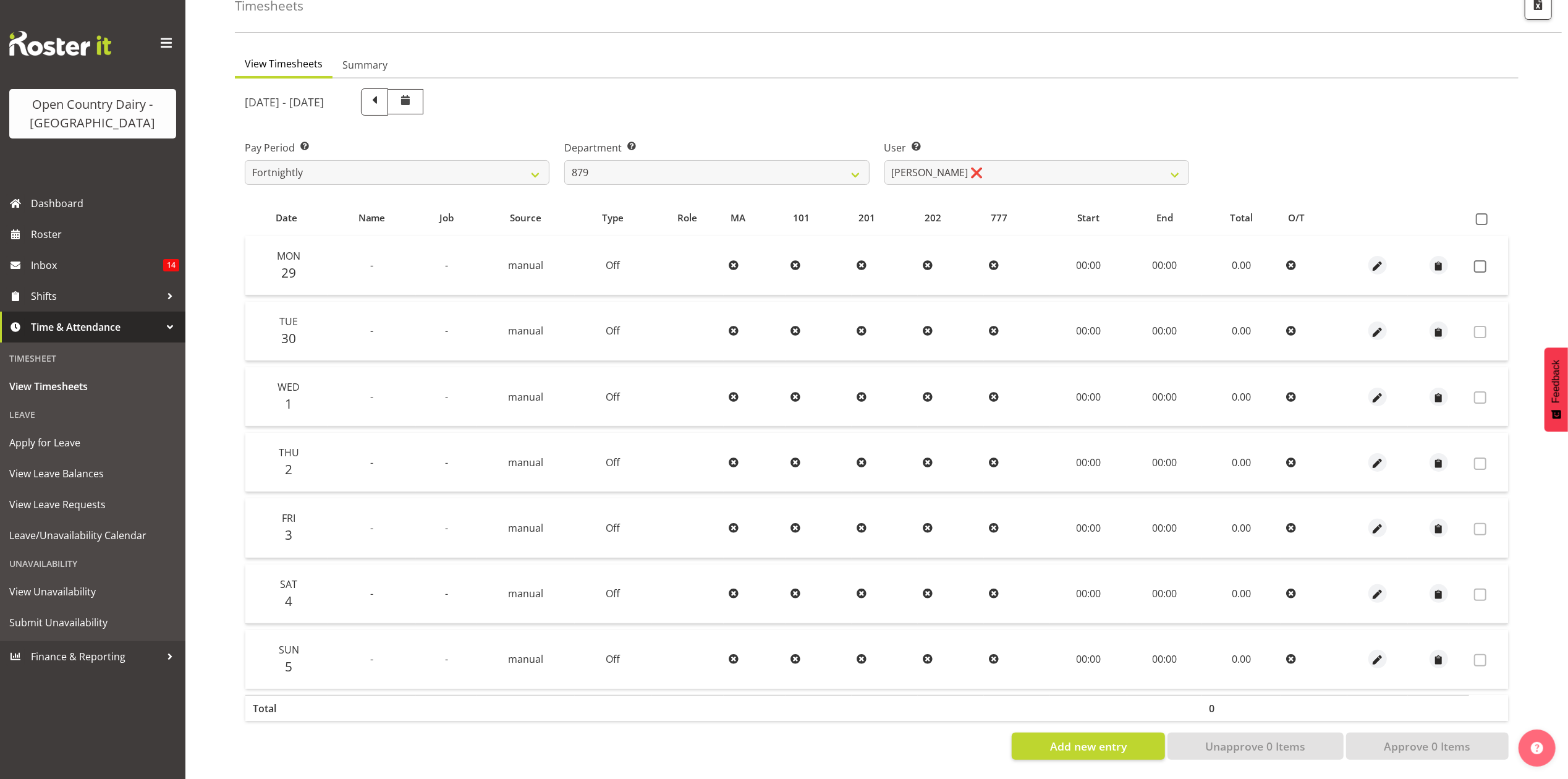
click at [1043, 163] on div "[DATE] - [DATE] Pay Period Select which pay period you would like to view. Fort…" at bounding box center [877, 420] width 1264 height 679
click at [1043, 163] on select "[PERSON_NAME] ❌ [PERSON_NAME] ❌ [PERSON_NAME] ❌ [PERSON_NAME] ❌" at bounding box center [1037, 173] width 305 height 25
select select "7431"
click at [885, 160] on select "[PERSON_NAME] ❌ [PERSON_NAME] ❌ [PERSON_NAME] ❌ [PERSON_NAME] ❌" at bounding box center [1037, 173] width 305 height 25
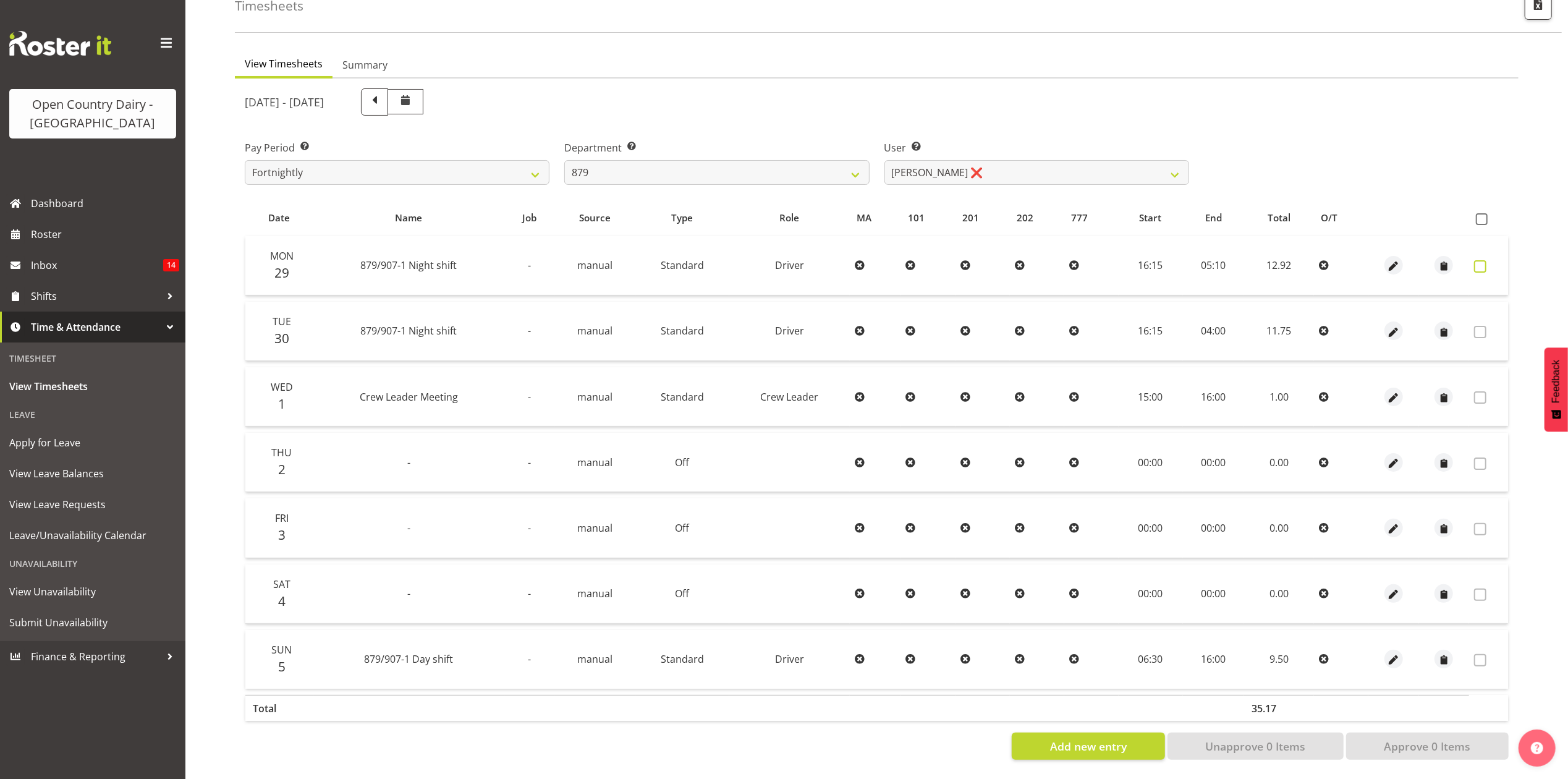
click at [1484, 260] on span at bounding box center [1480, 266] width 13 height 13
checkbox input "true"
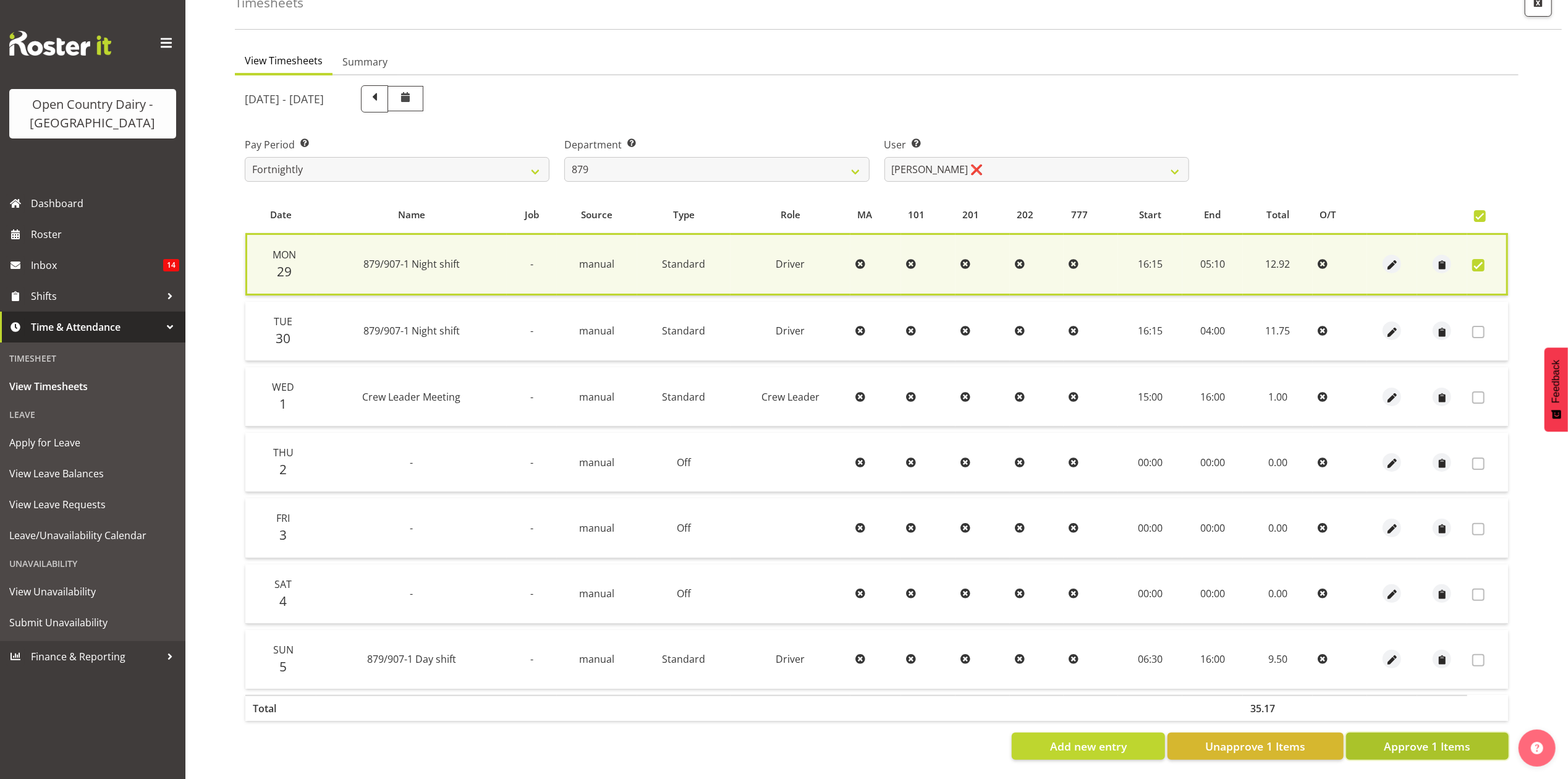
click at [1437, 738] on span "Approve 1 Items" at bounding box center [1427, 746] width 86 height 16
checkbox input "false"
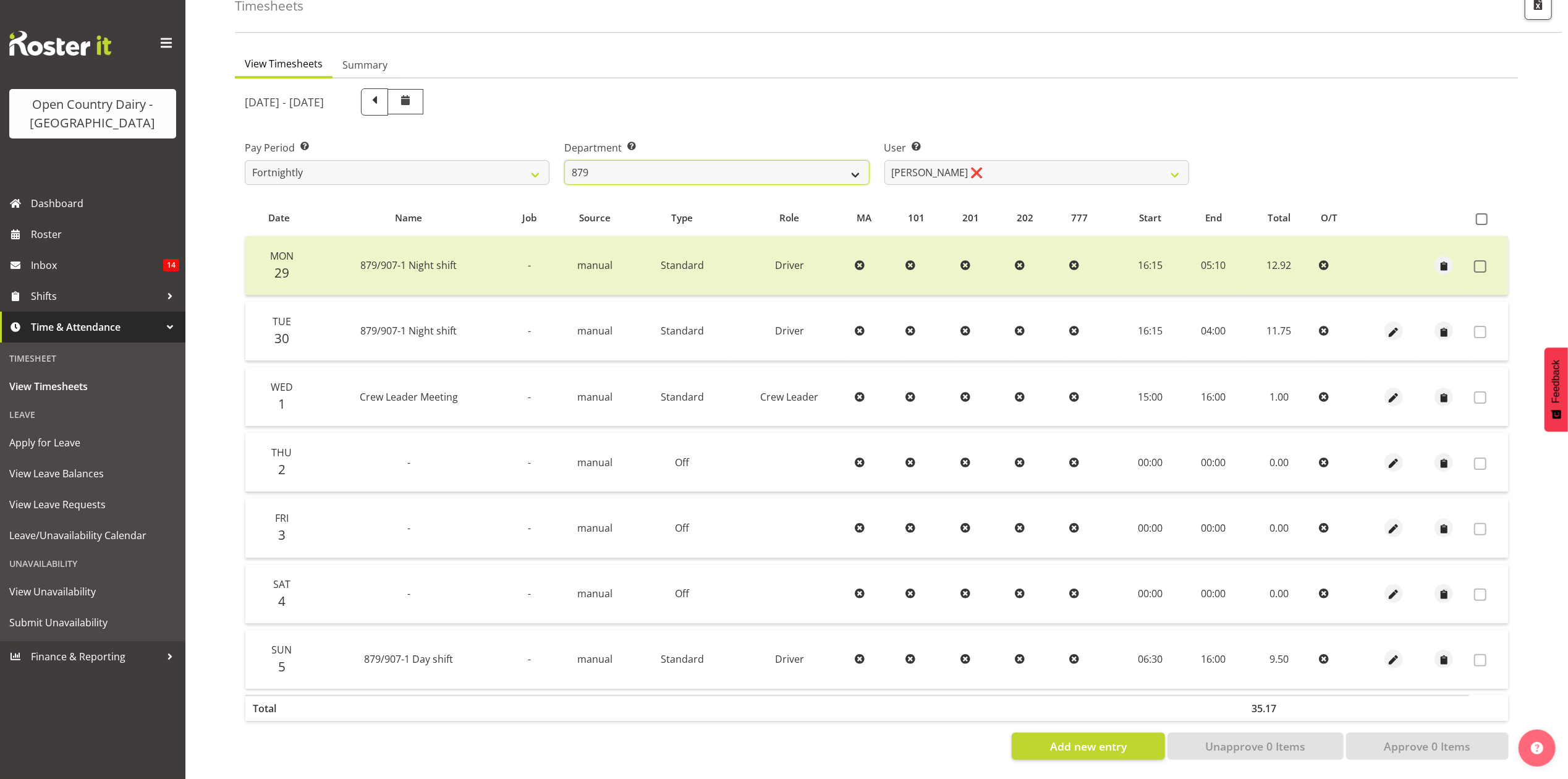
click at [585, 167] on select "734 735 736 737 738 739 851 853 854 855 856 858 861 862 865 867-9032 868 869 87…" at bounding box center [716, 173] width 305 height 25
select select "783"
click at [564, 160] on select "734 735 736 737 738 739 851 853 854 855 856 858 861 862 865 867-9032 868 869 87…" at bounding box center [716, 173] width 305 height 25
select select "10225"
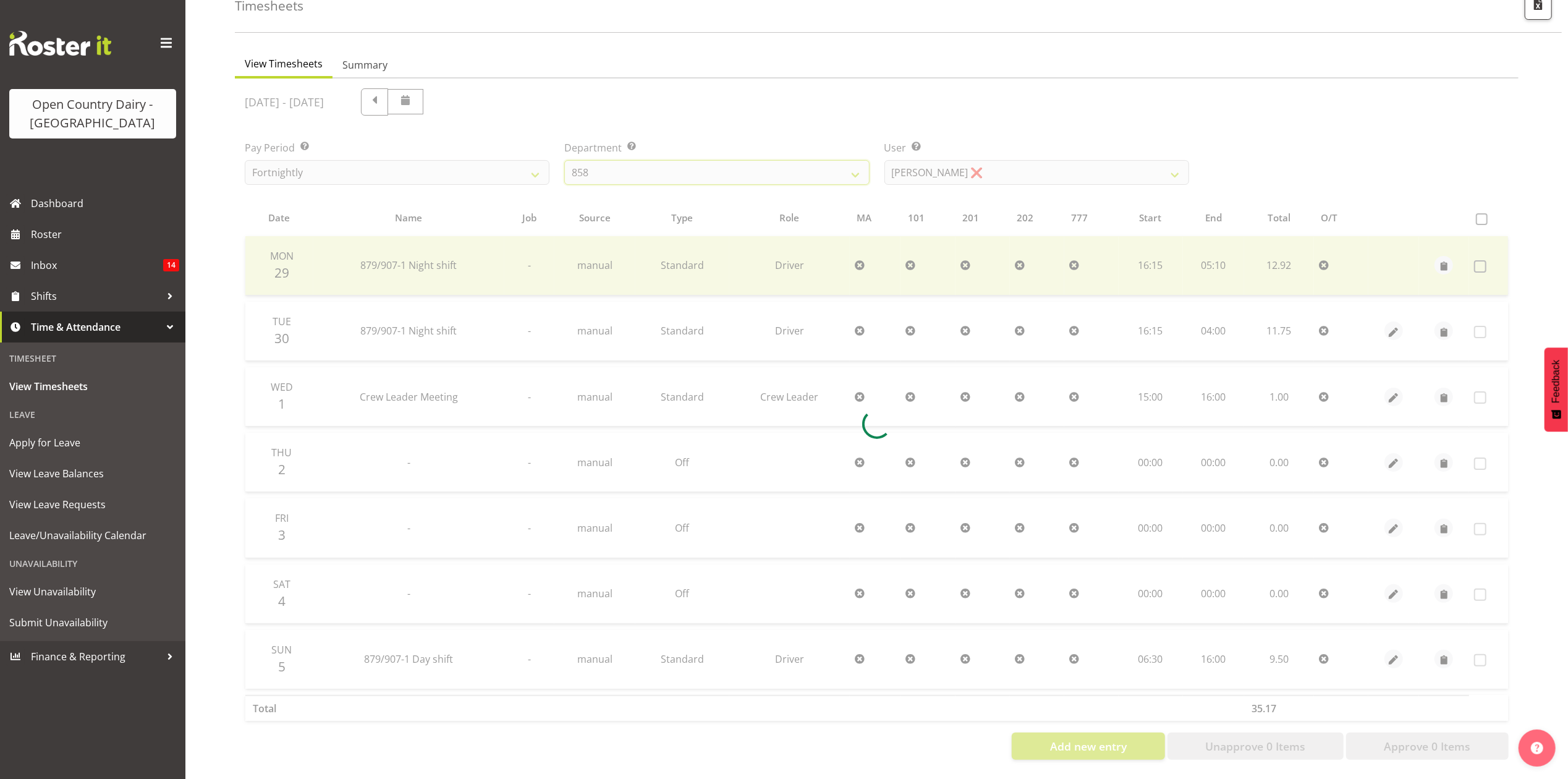
scroll to position [17, 0]
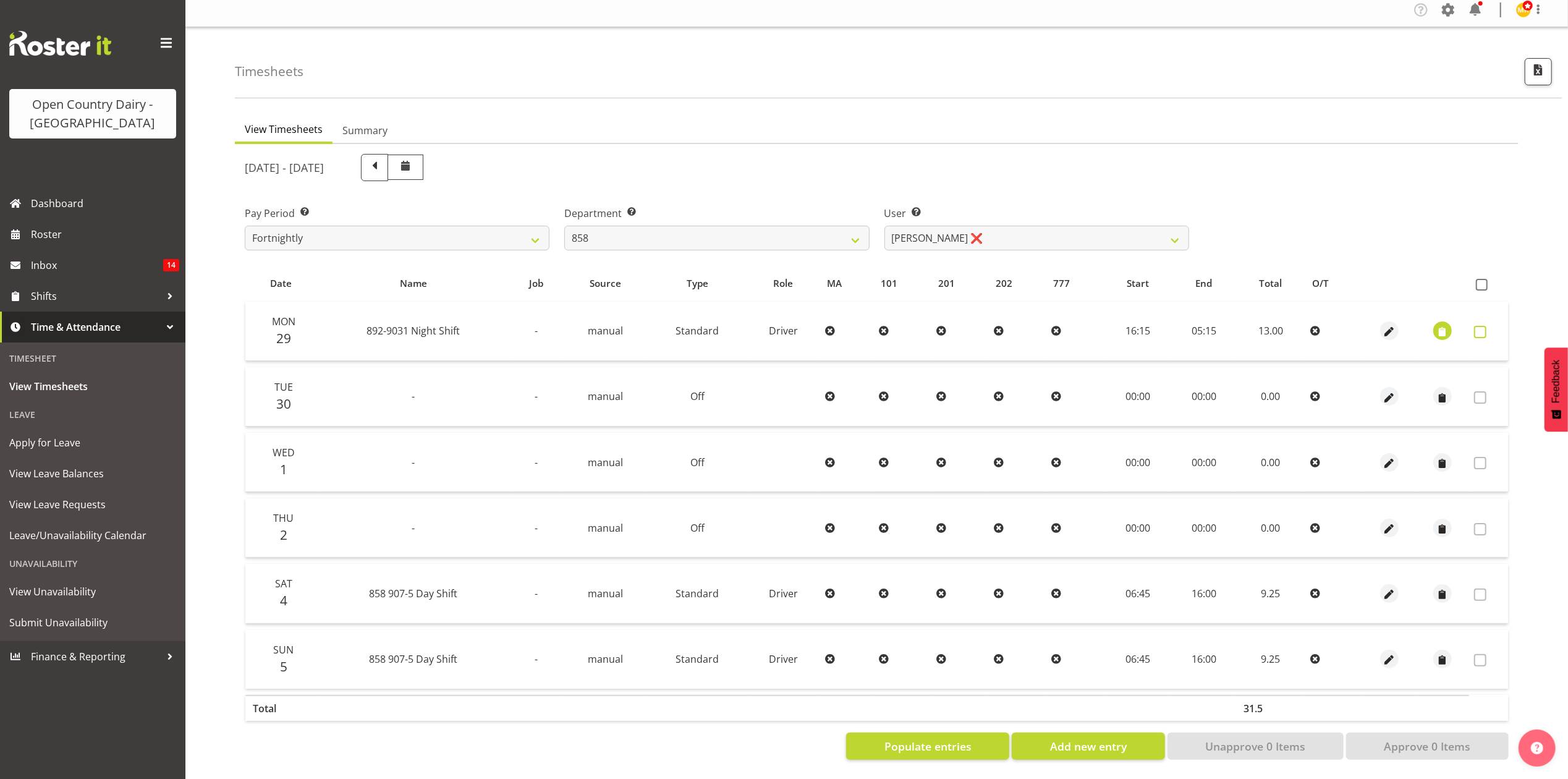
click at [1484, 326] on span at bounding box center [1480, 332] width 13 height 13
checkbox input "true"
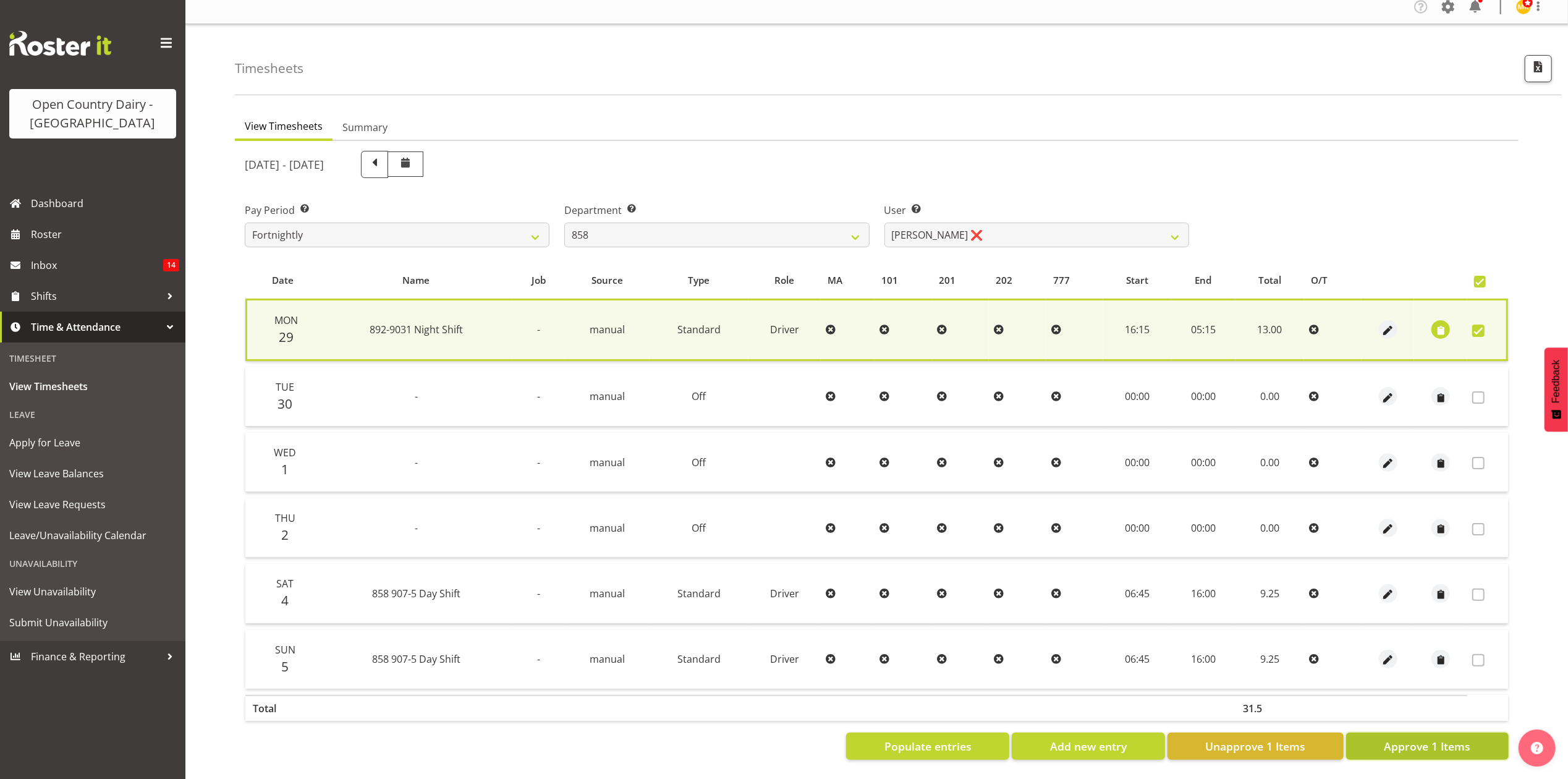
click at [1445, 738] on span "Approve 1 Items" at bounding box center [1427, 746] width 86 height 16
checkbox input "false"
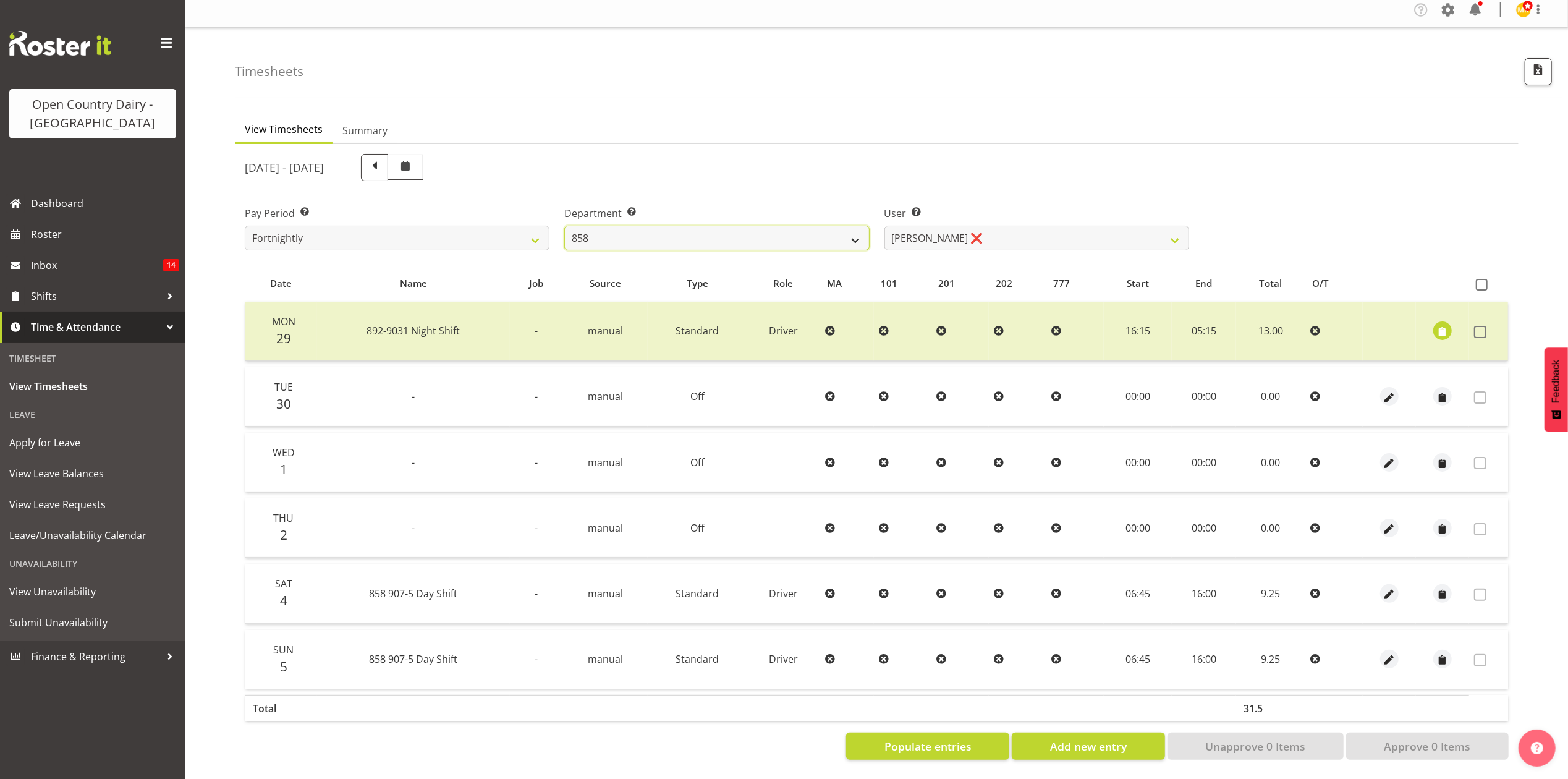
click at [610, 225] on select "734 735 736 737 738 739 851 853 854 855 856 858 861 862 865 867-9032 868 869 87…" at bounding box center [716, 238] width 305 height 25
select select "692"
click at [564, 225] on select "734 735 736 737 738 739 851 853 854 855 856 858 861 862 865 867-9032 868 869 87…" at bounding box center [716, 238] width 305 height 25
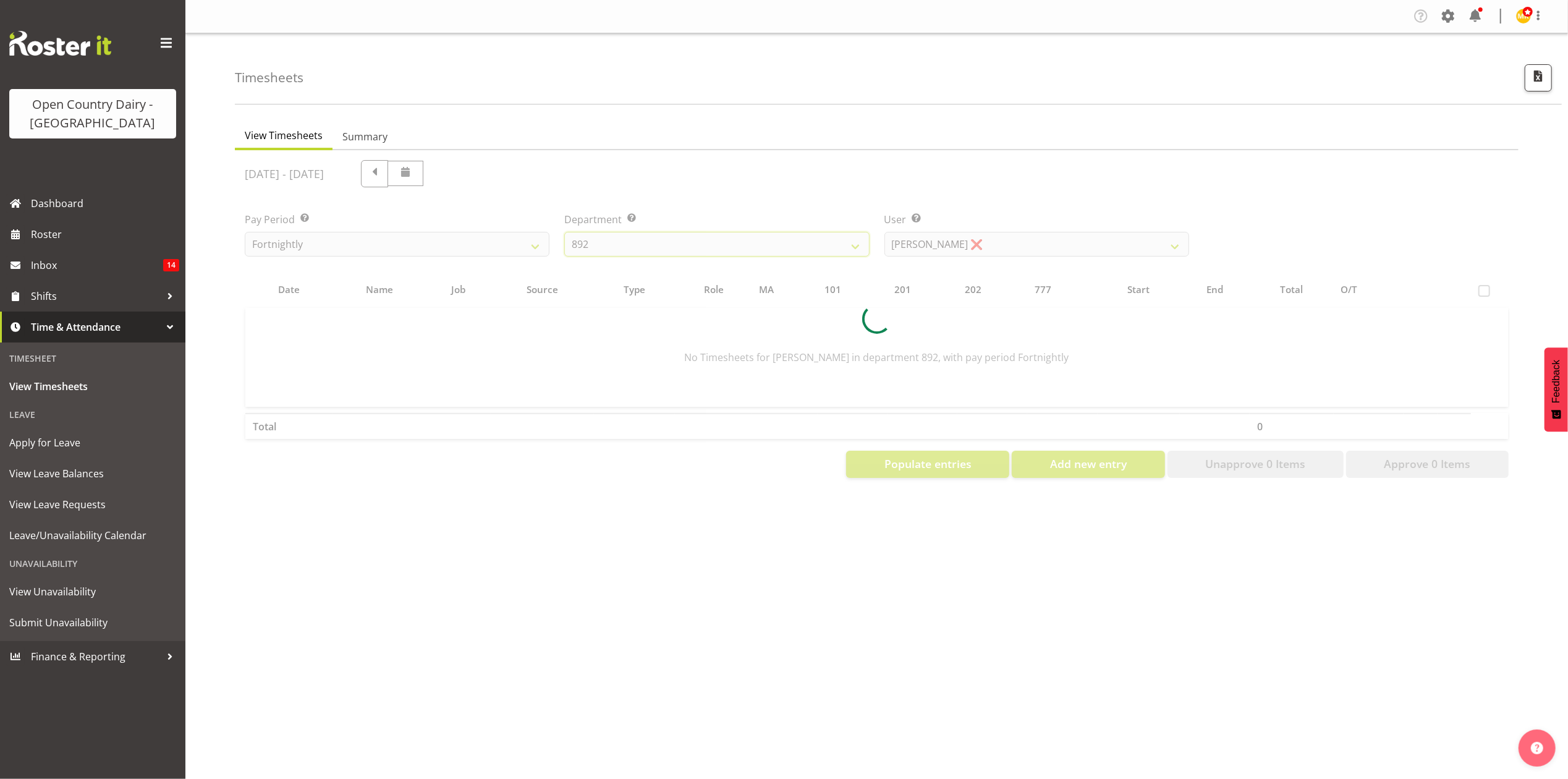
scroll to position [0, 0]
click at [998, 217] on div "[DATE] - [DATE] Pay Period Select which pay period you would like to view. Fort…" at bounding box center [877, 315] width 1264 height 325
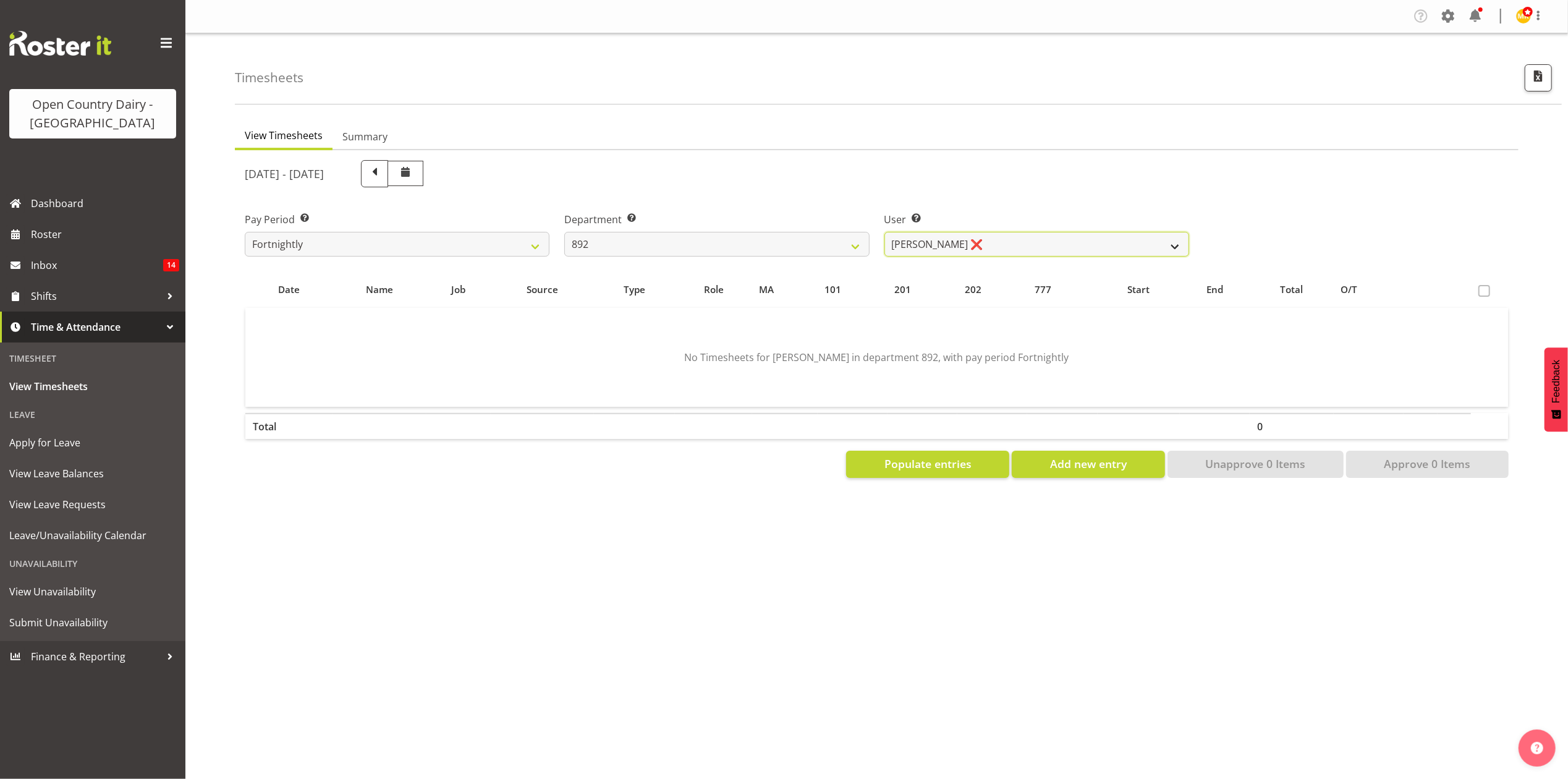
click at [1004, 248] on select "[PERSON_NAME] ❌ [PERSON_NAME] ❌ [PERSON_NAME] ❌ [PERSON_NAME] ❌ [PERSON_NAME] ❌" at bounding box center [1037, 245] width 305 height 25
select select "11791"
click at [885, 232] on select "[PERSON_NAME] ❌ [PERSON_NAME] ❌ [PERSON_NAME] ❌ [PERSON_NAME] ❌ [PERSON_NAME] ❌" at bounding box center [1037, 245] width 305 height 25
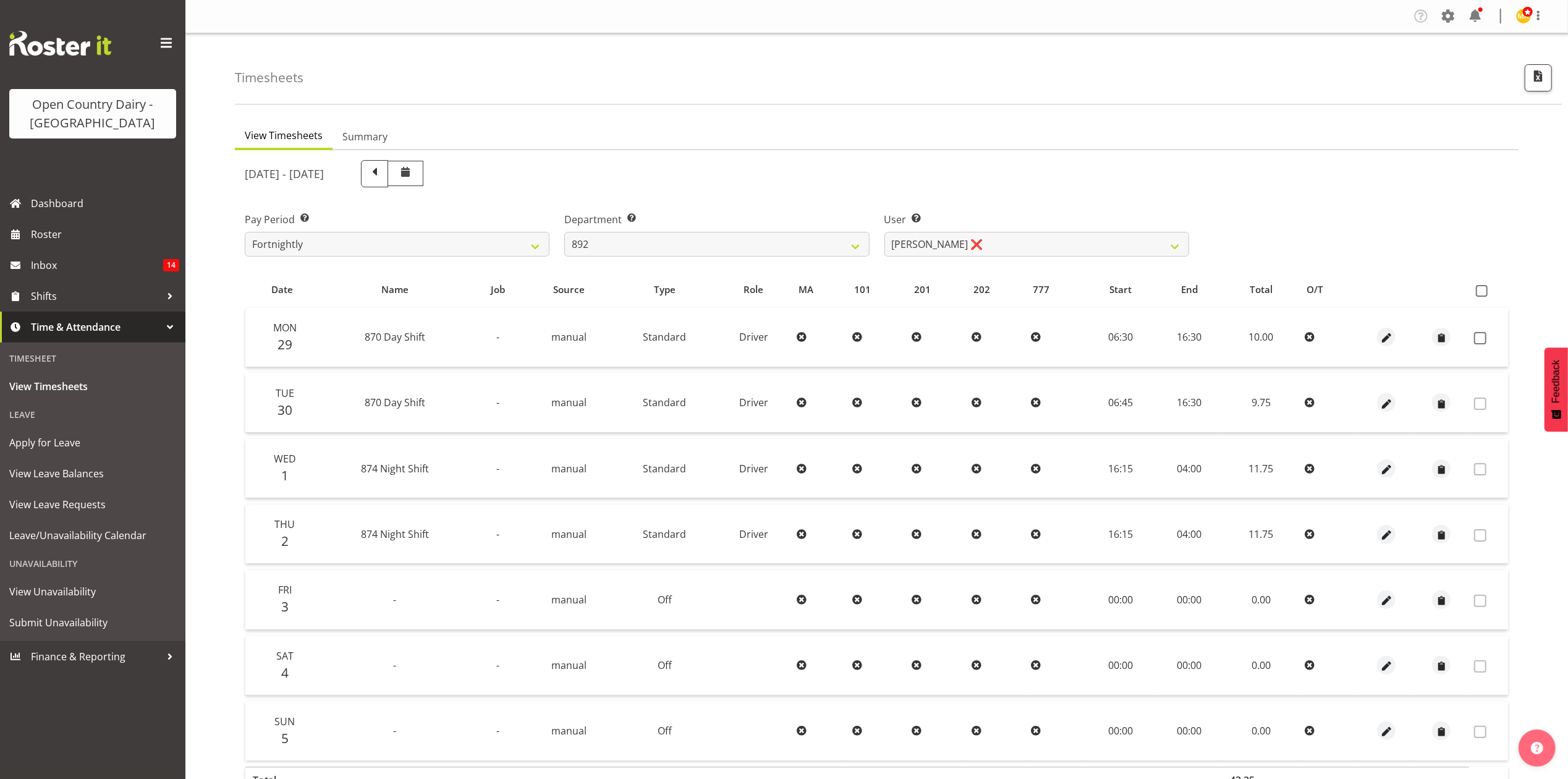
click at [612, 258] on div "Department Select which department you would like to view. 734 735 736 737 738 …" at bounding box center [716, 229] width 320 height 69
click at [621, 246] on select "734 735 736 737 738 739 851 853 854 855 856 858 861 862 865 867-9032 868 869 87…" at bounding box center [716, 245] width 305 height 25
select select "690"
click at [564, 232] on select "734 735 736 737 738 739 851 853 854 855 856 858 861 862 865 867-9032 868 869 87…" at bounding box center [716, 245] width 305 height 25
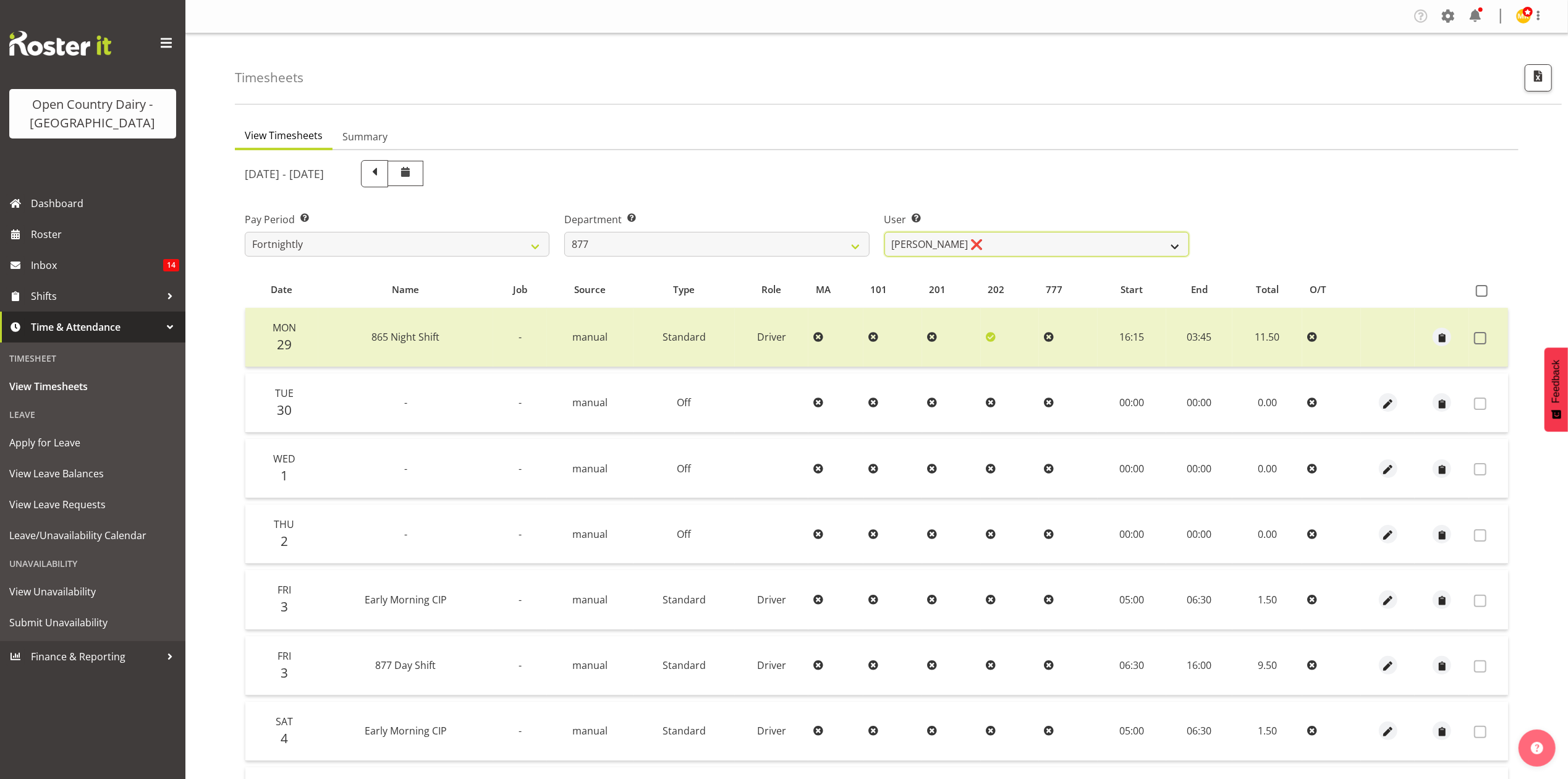
click at [917, 240] on select "[PERSON_NAME] ❌ [PERSON_NAME] ❌ [PERSON_NAME] ❌ [PERSON_NAME] ❌" at bounding box center [1037, 245] width 305 height 25
select select "11653"
click at [885, 232] on select "[PERSON_NAME] ❌ [PERSON_NAME] ❌ [PERSON_NAME] ❌ [PERSON_NAME] ❌" at bounding box center [1037, 245] width 305 height 25
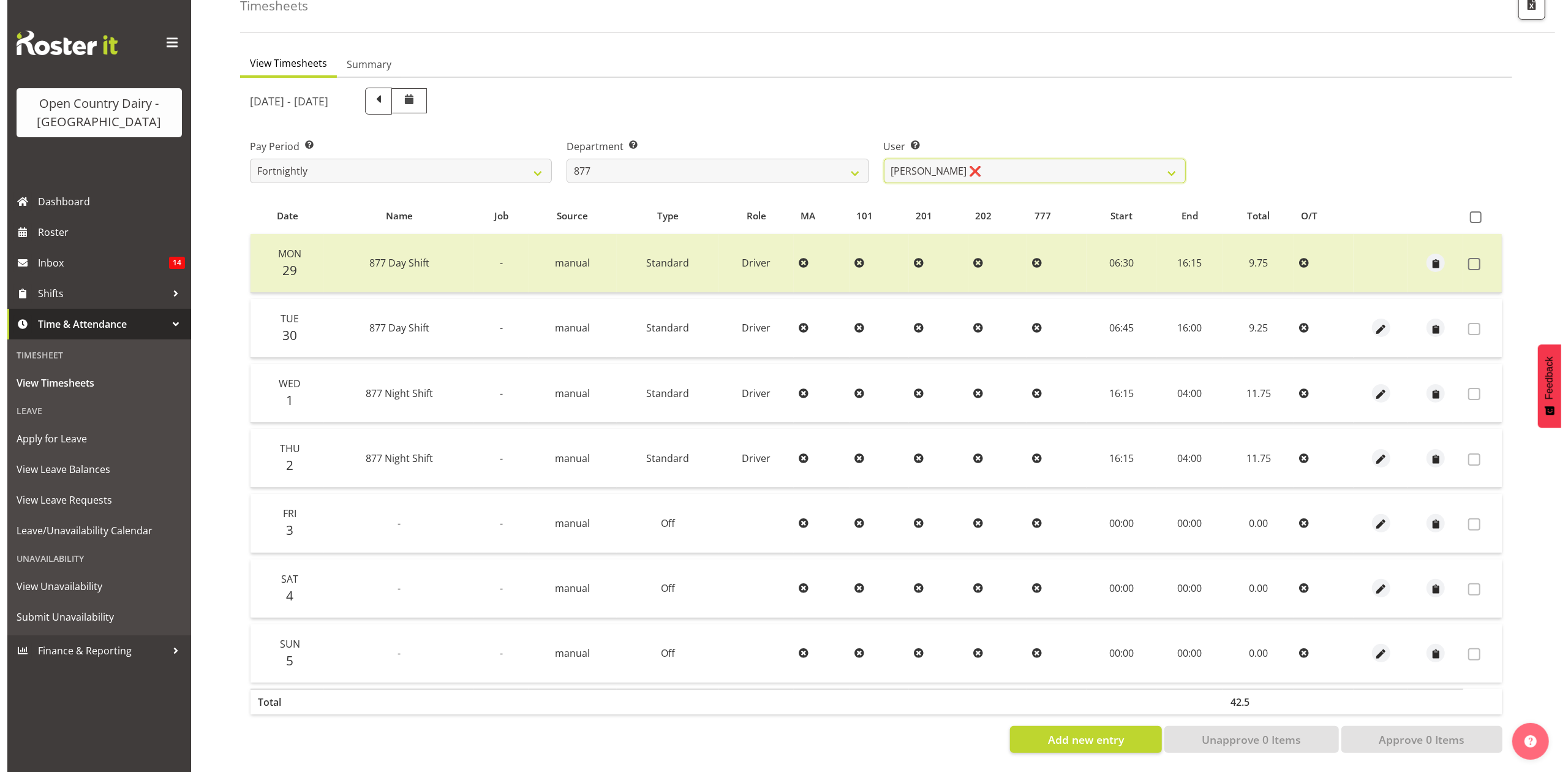
scroll to position [82, 0]
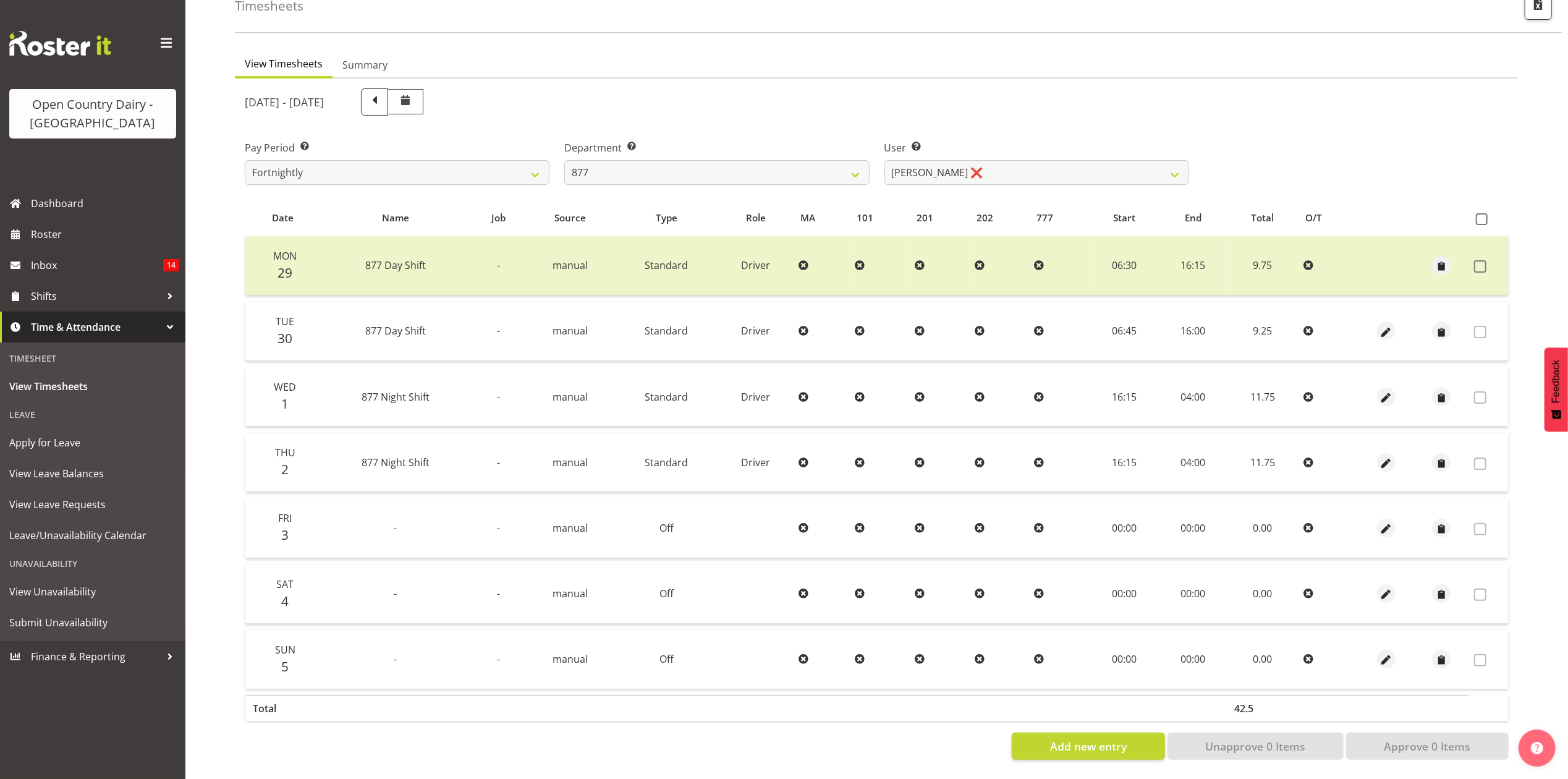
click at [639, 147] on div "Department Select which department you would like to view. 734 735 736 737 738 …" at bounding box center [716, 163] width 305 height 45
click at [644, 171] on select "734 735 736 737 738 739 851 853 854 855 856 858 861 862 865 867-9032 868 869 87…" at bounding box center [716, 173] width 305 height 25
select select "909"
click at [564, 160] on select "734 735 736 737 738 739 851 853 854 855 856 858 861 862 865 867-9032 868 869 87…" at bounding box center [716, 173] width 305 height 25
select select "7397"
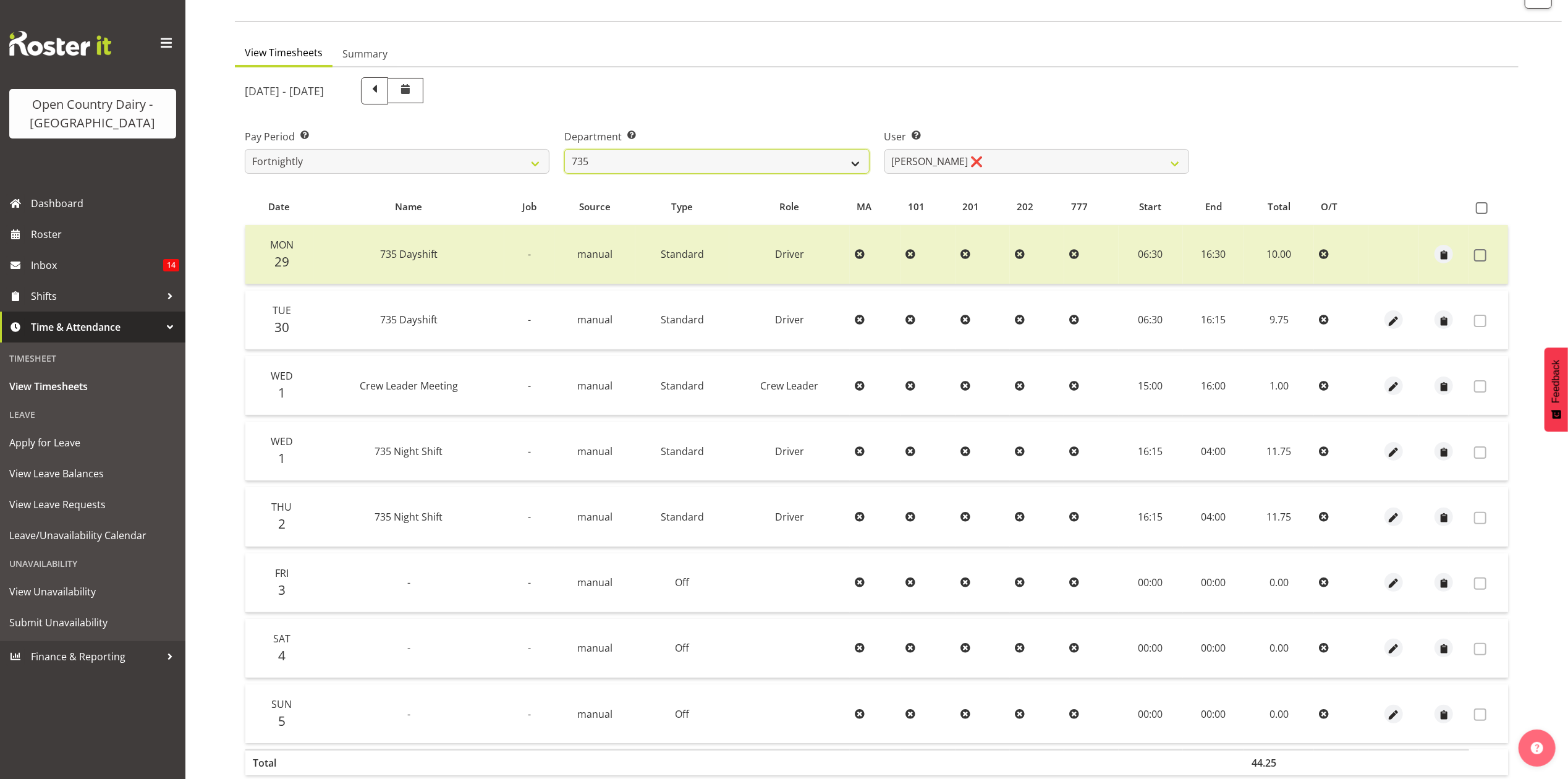
click at [643, 152] on select "734 735 736 737 738 739 851 853 854 855 856 858 861 862 865 867-9032 868 869 87…" at bounding box center [716, 161] width 305 height 25
select select "668"
click at [564, 149] on select "734 735 736 737 738 739 851 853 854 855 856 858 861 862 865 867-9032 868 869 87…" at bounding box center [716, 161] width 305 height 25
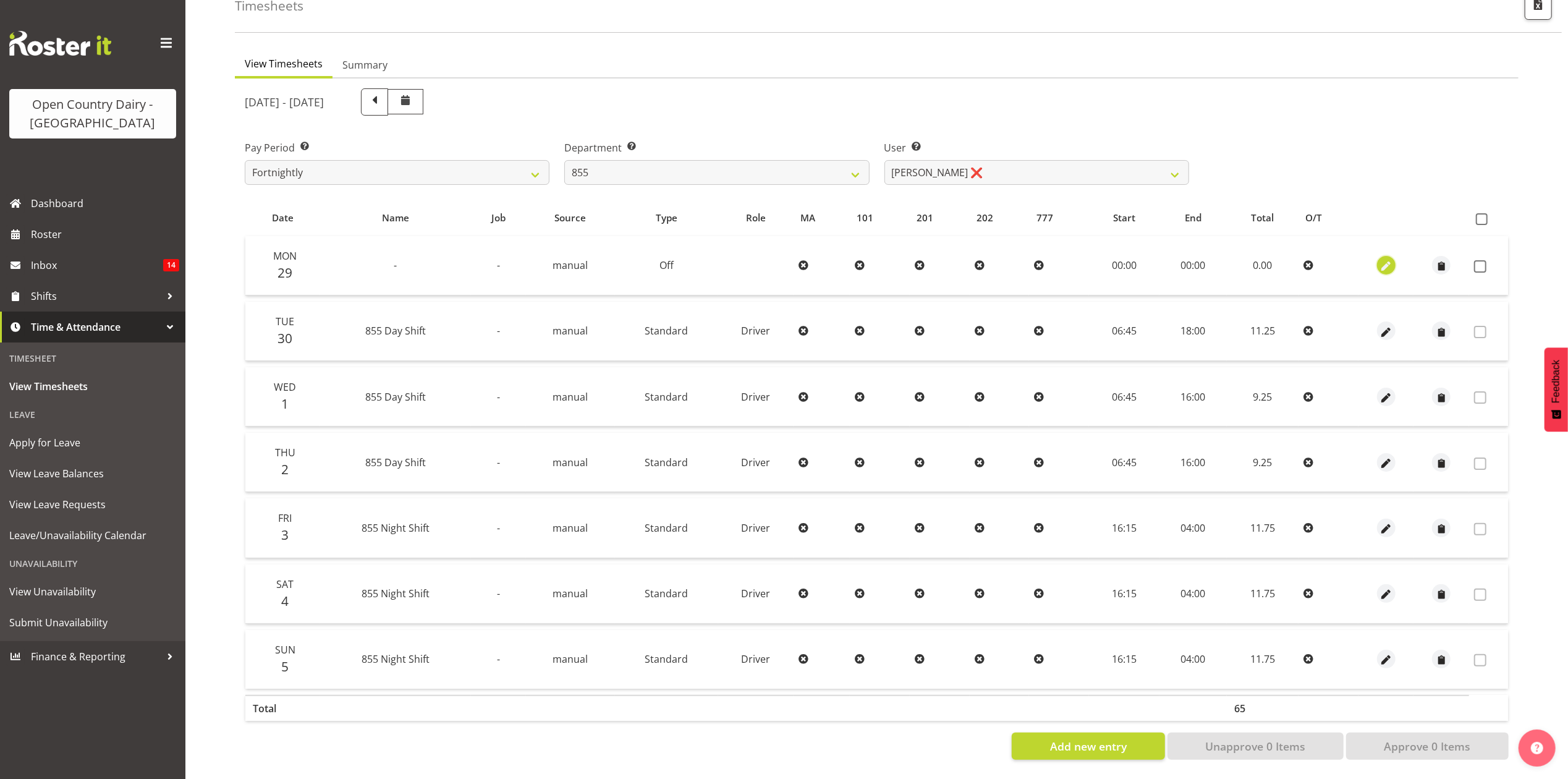
click at [1378, 256] on button "button" at bounding box center [1386, 265] width 18 height 18
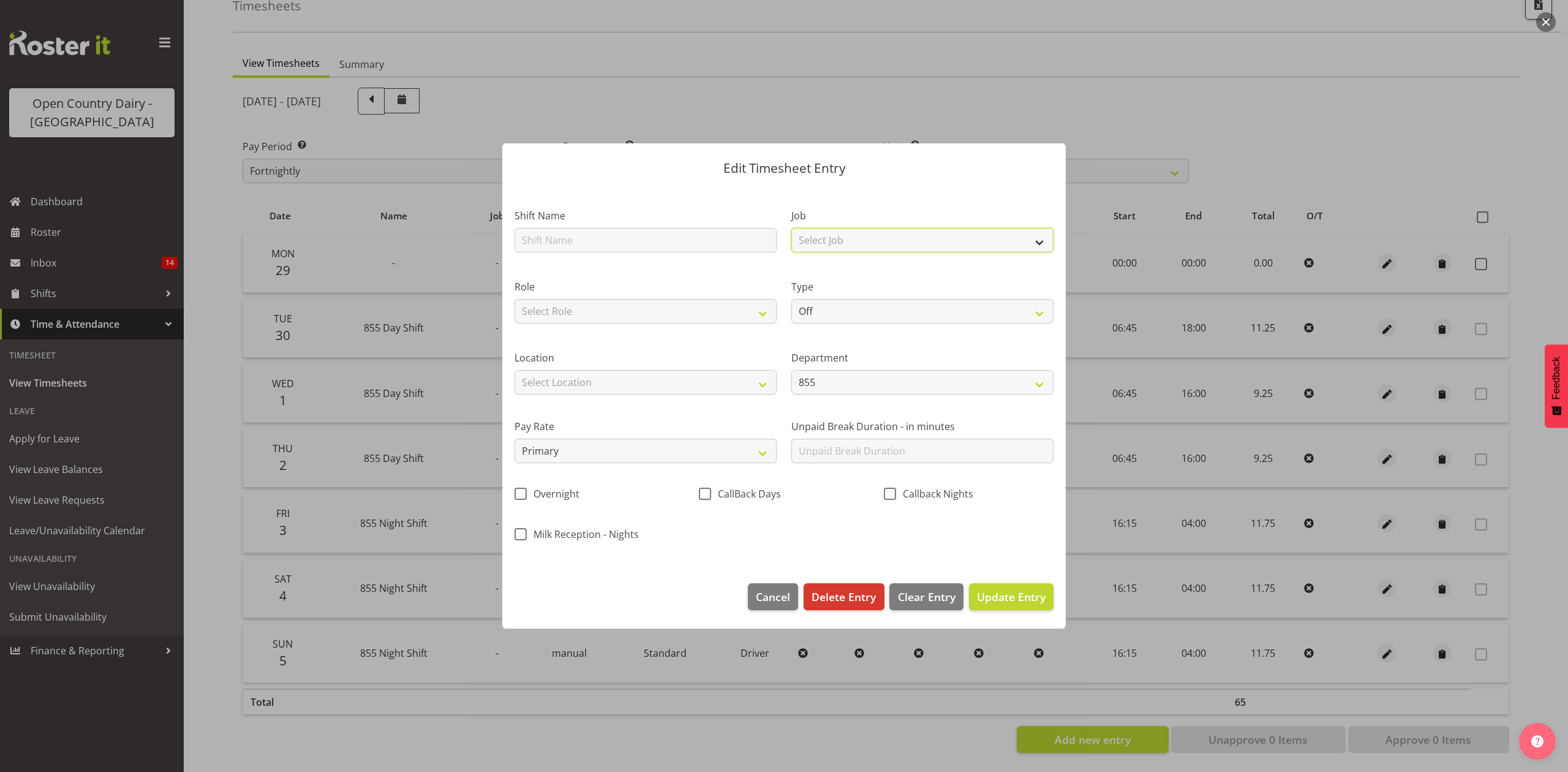
click at [890, 249] on select "Select Job Connecting /unconnecting Trailers Driving Meeting Milk Testing" at bounding box center [922, 240] width 262 height 25
select select "10670"
click at [792, 228] on select "Select Job Connecting /unconnecting Trailers Driving Meeting Milk Testing" at bounding box center [922, 240] width 262 height 25
click at [676, 321] on select "Select Role Driver Driver [PERSON_NAME]" at bounding box center [645, 312] width 262 height 25
select select "1154"
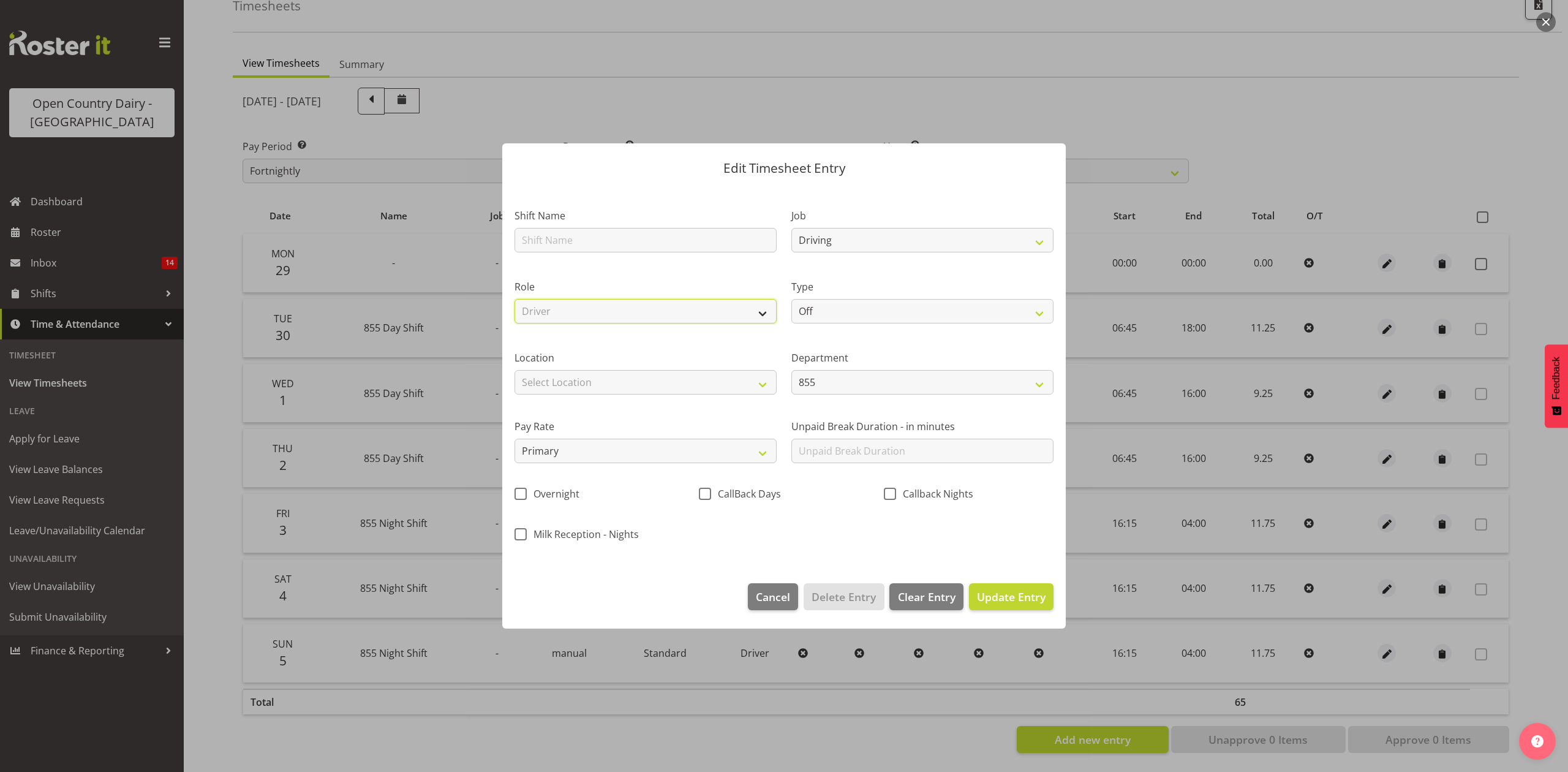
click at [515, 299] on select "Select Role Driver Driver [PERSON_NAME]" at bounding box center [645, 312] width 262 height 25
click at [859, 310] on select "Off Standard Public Holiday Public Holiday (Worked) Day In Lieu Annual Leave Si…" at bounding box center [922, 312] width 262 height 25
select select "Standard"
click at [792, 299] on select "Off Standard Public Holiday Public Holiday (Worked) Day In Lieu Annual Leave Si…" at bounding box center [922, 312] width 262 height 25
select select "8"
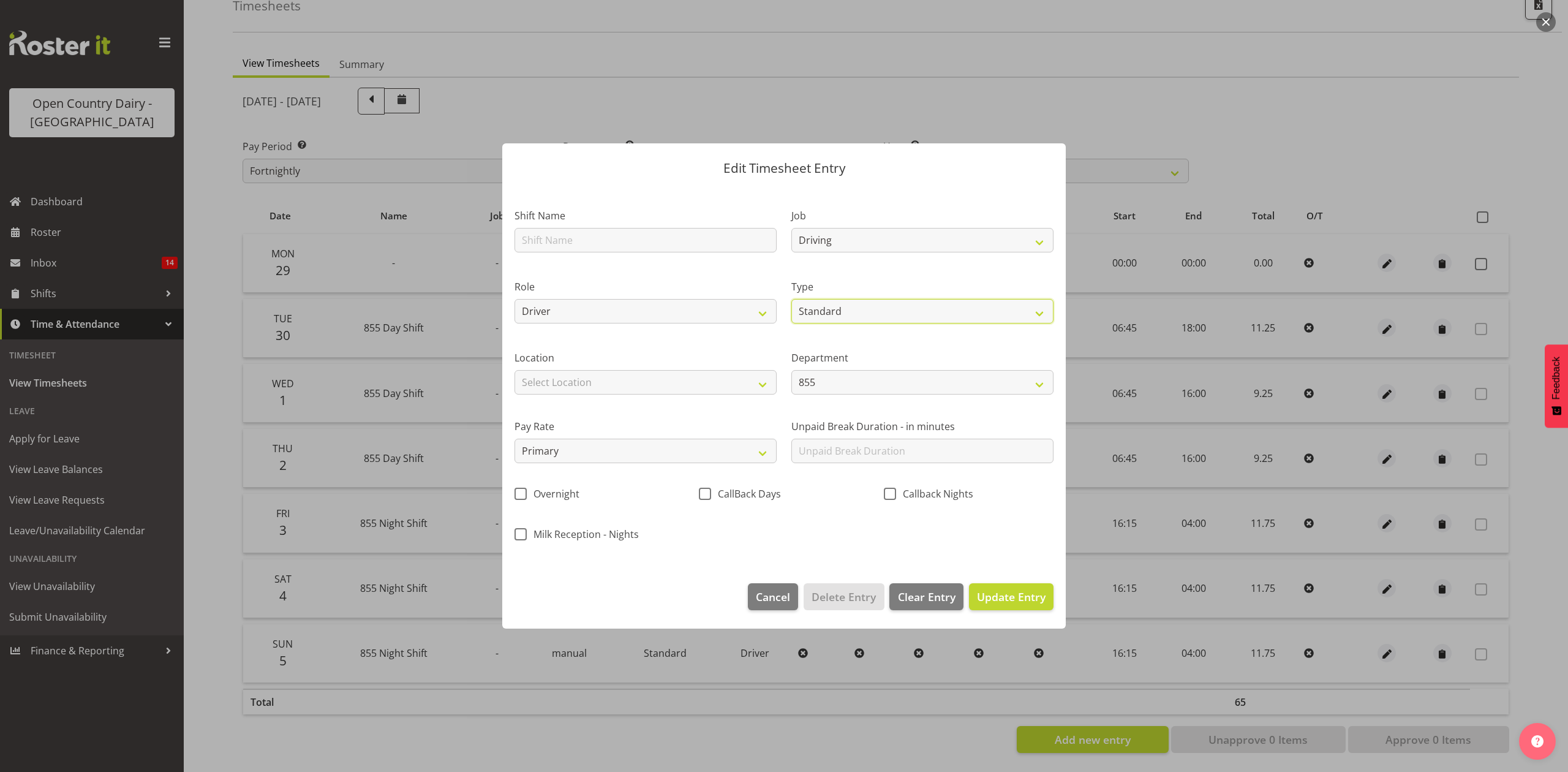
select select "2025"
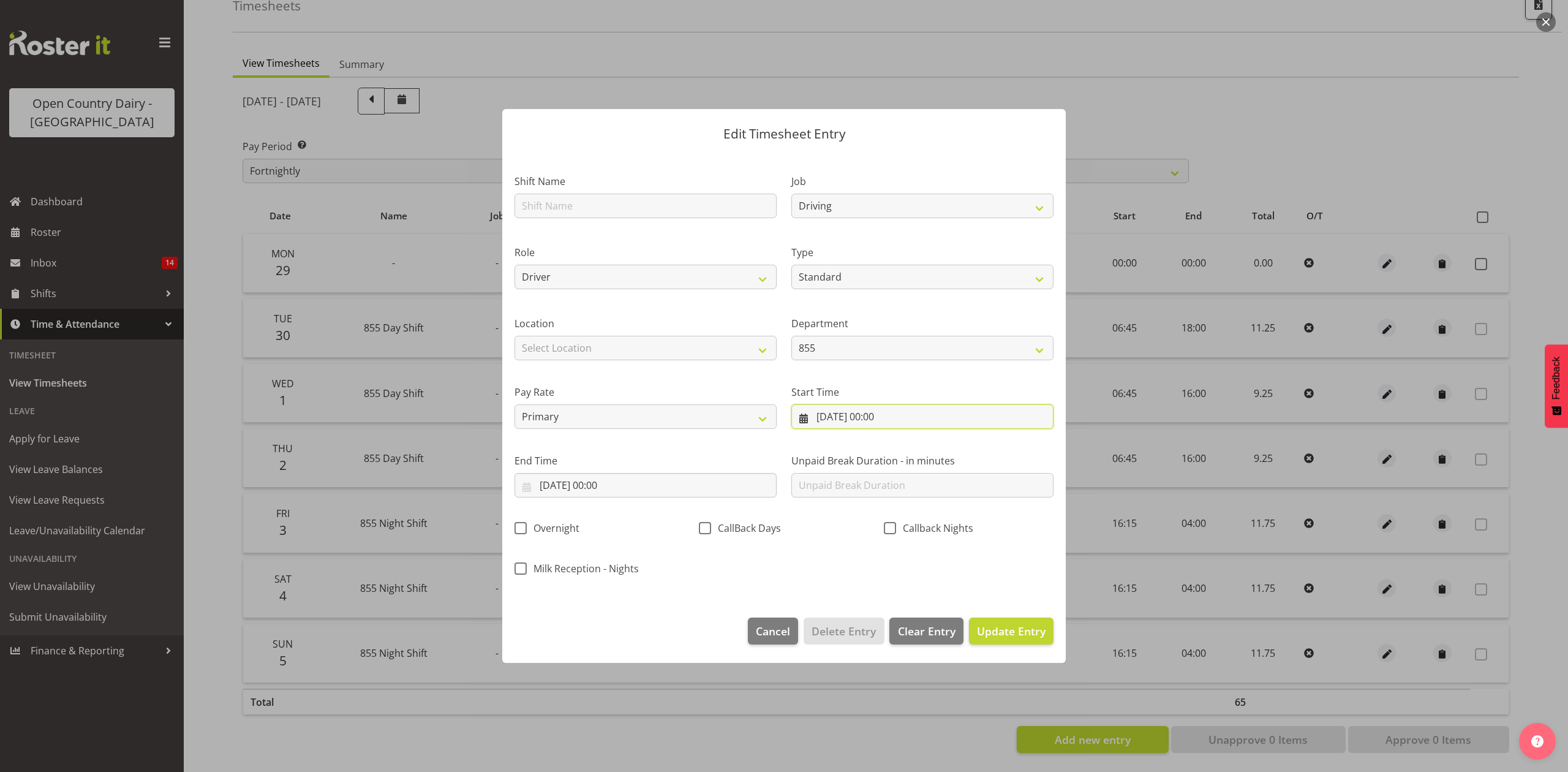
click at [946, 409] on input "[DATE] 00:00" at bounding box center [922, 417] width 262 height 25
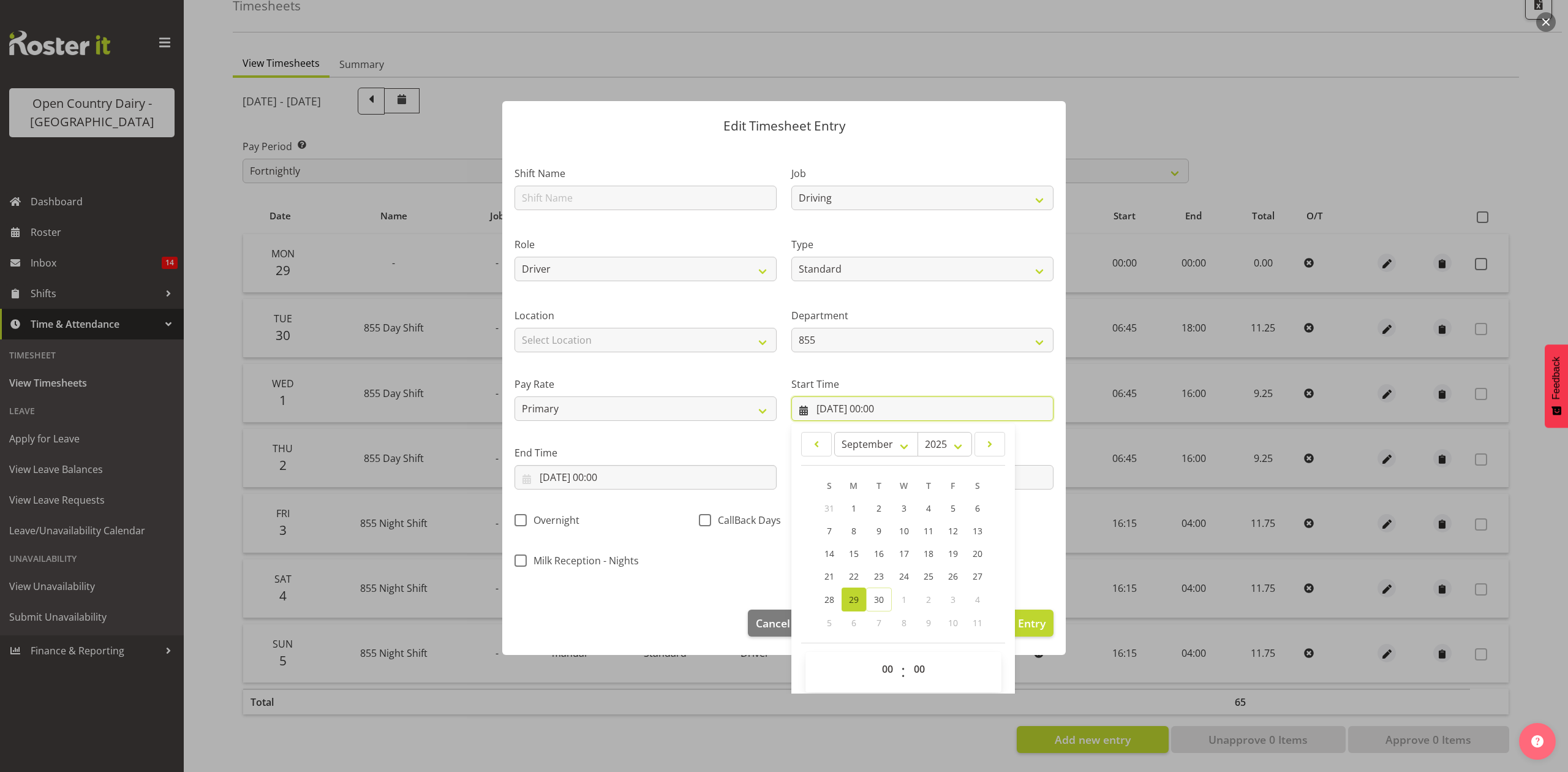
scroll to position [15, 0]
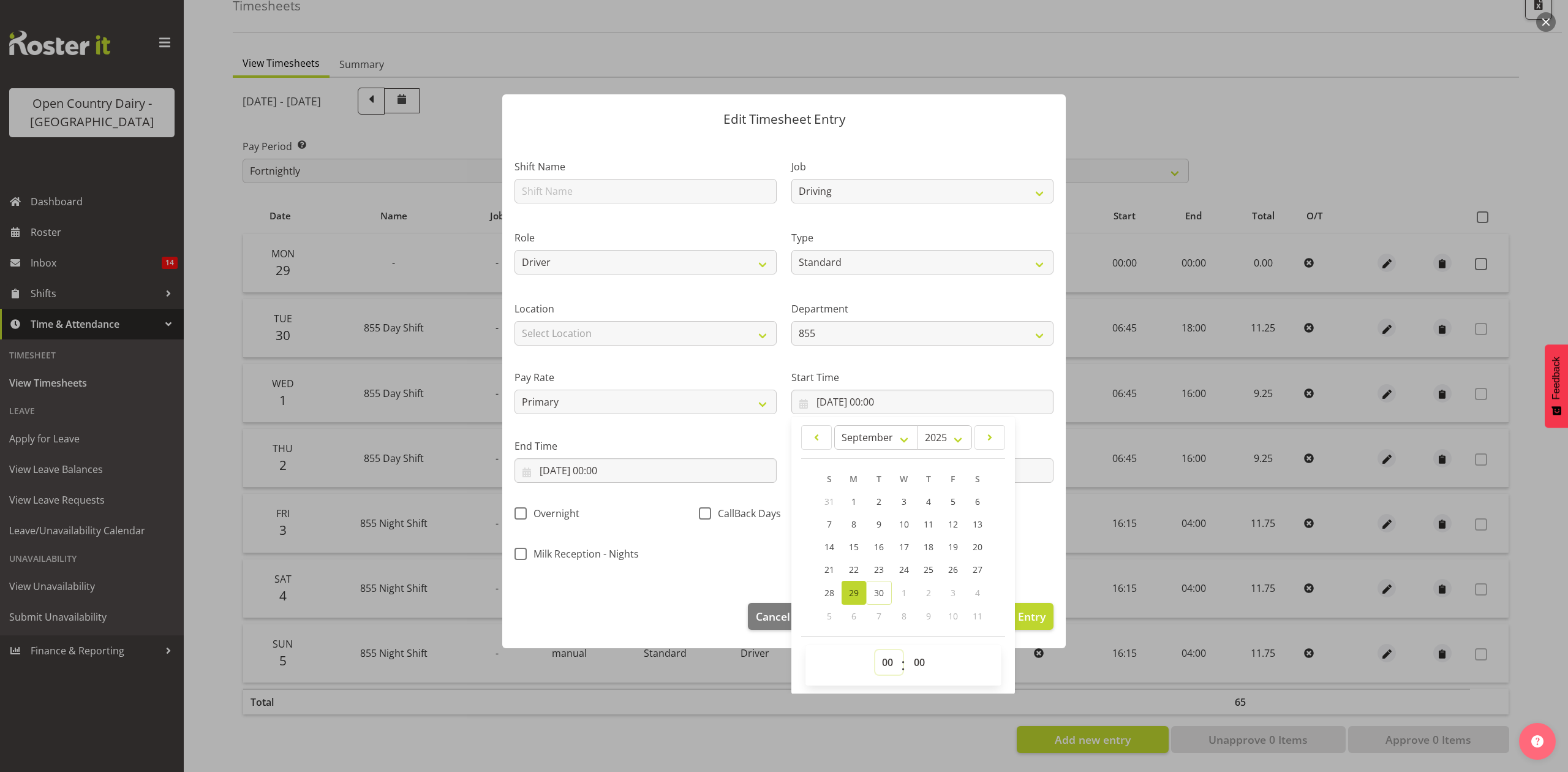
click at [875, 665] on select "00 01 02 03 04 05 06 07 08 09 10 11 12 13 14 15 16 17 18 19 20 21 22 23" at bounding box center [889, 662] width 27 height 25
select select "5"
click at [875, 651] on select "00 01 02 03 04 05 06 07 08 09 10 11 12 13 14 15 16 17 18 19 20 21 22 23" at bounding box center [889, 662] width 27 height 25
type input "[DATE] 05:00"
drag, startPoint x: 883, startPoint y: 662, endPoint x: 884, endPoint y: 651, distance: 11.0
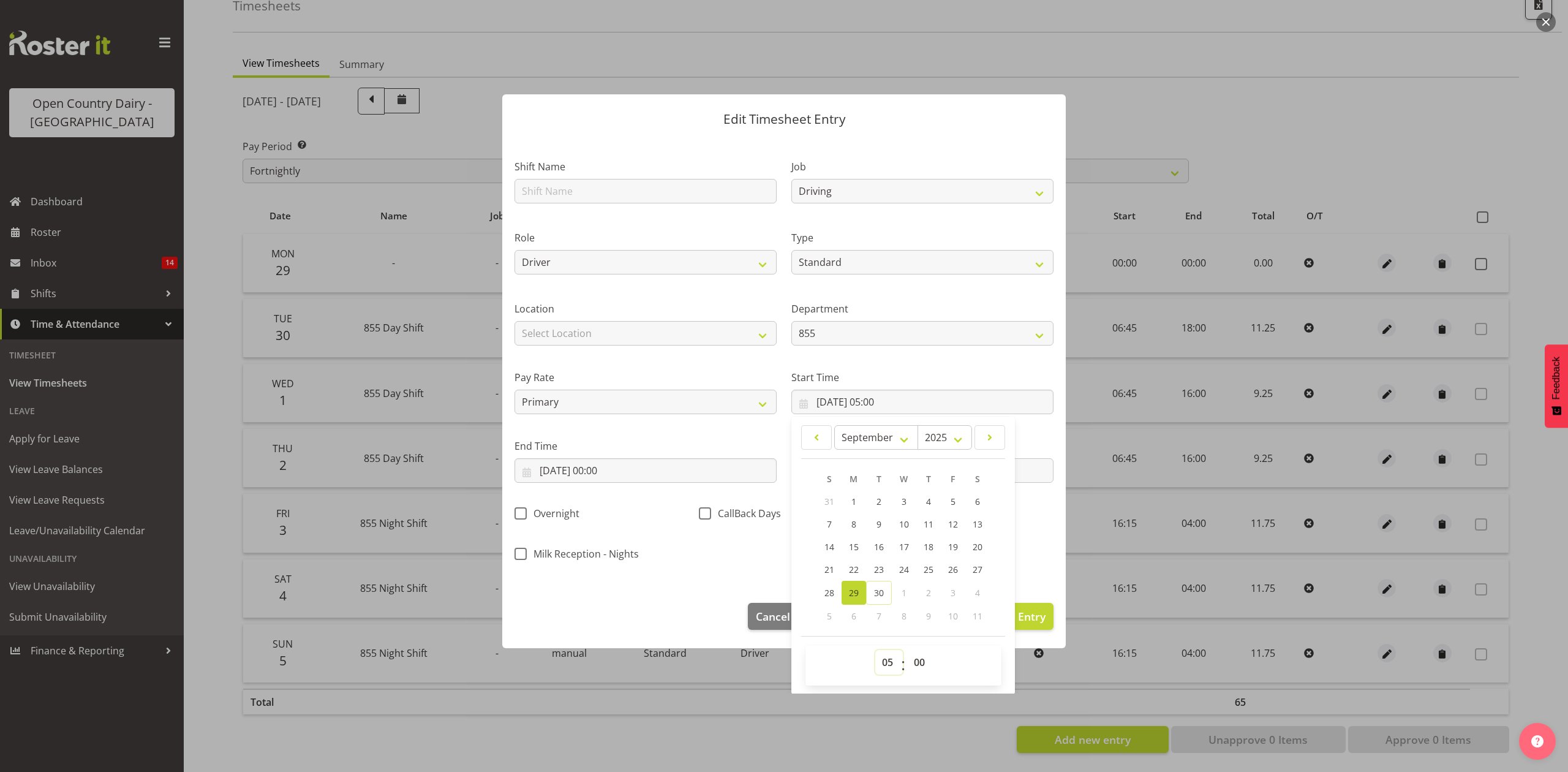
click at [883, 660] on select "00 01 02 03 04 05 06 07 08 09 10 11 12 13 14 15 16 17 18 19 20 21 22 23" at bounding box center [889, 662] width 27 height 25
select select "4"
click at [875, 651] on select "00 01 02 03 04 05 06 07 08 09 10 11 12 13 14 15 16 17 18 19 20 21 22 23" at bounding box center [889, 662] width 27 height 25
type input "[DATE] 04:00"
drag, startPoint x: 920, startPoint y: 669, endPoint x: 920, endPoint y: 652, distance: 17.0
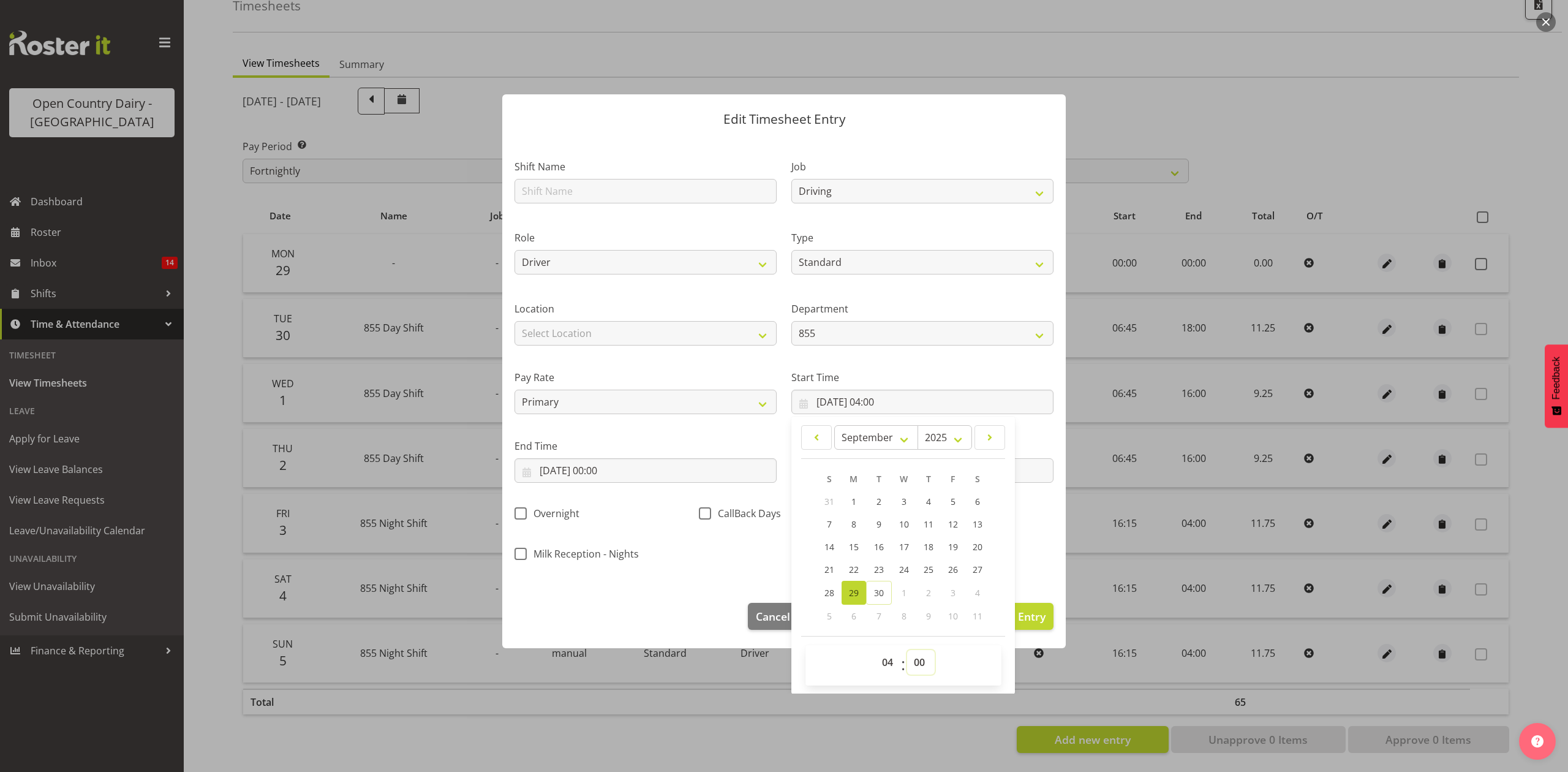
click at [920, 667] on select "00 01 02 03 04 05 06 07 08 09 10 11 12 13 14 15 16 17 18 19 20 21 22 23 24 25 2…" at bounding box center [921, 662] width 27 height 25
select select "15"
click at [907, 651] on select "00 01 02 03 04 05 06 07 08 09 10 11 12 13 14 15 16 17 18 19 20 21 22 23 24 25 2…" at bounding box center [921, 662] width 27 height 25
type input "[DATE] 04:15"
drag, startPoint x: 699, startPoint y: 552, endPoint x: 697, endPoint y: 471, distance: 81.0
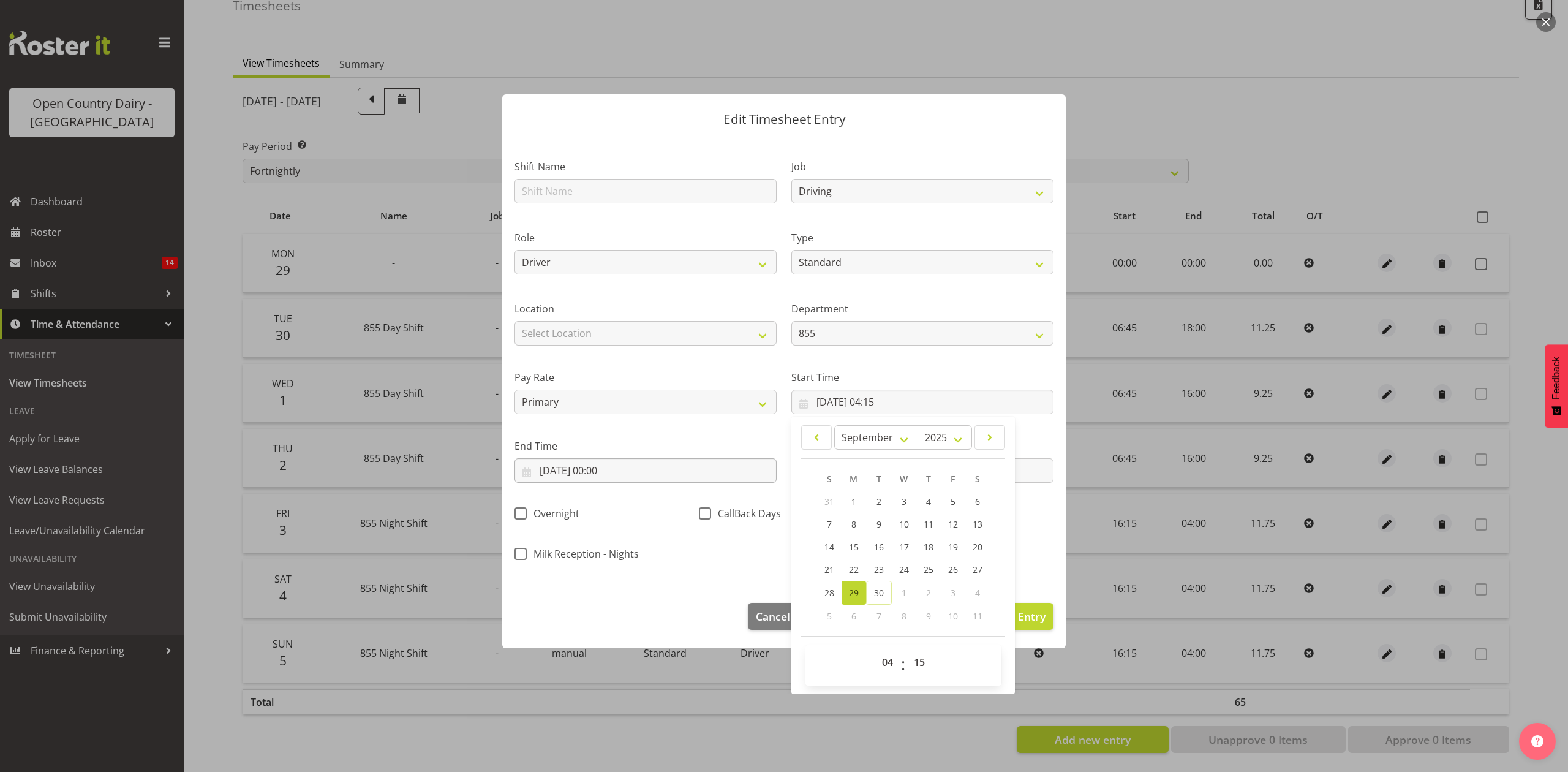
click at [699, 520] on div "Shift Name Job Connecting /unconnecting Trailers Driving Meeting Milk Testing R…" at bounding box center [784, 357] width 554 height 428
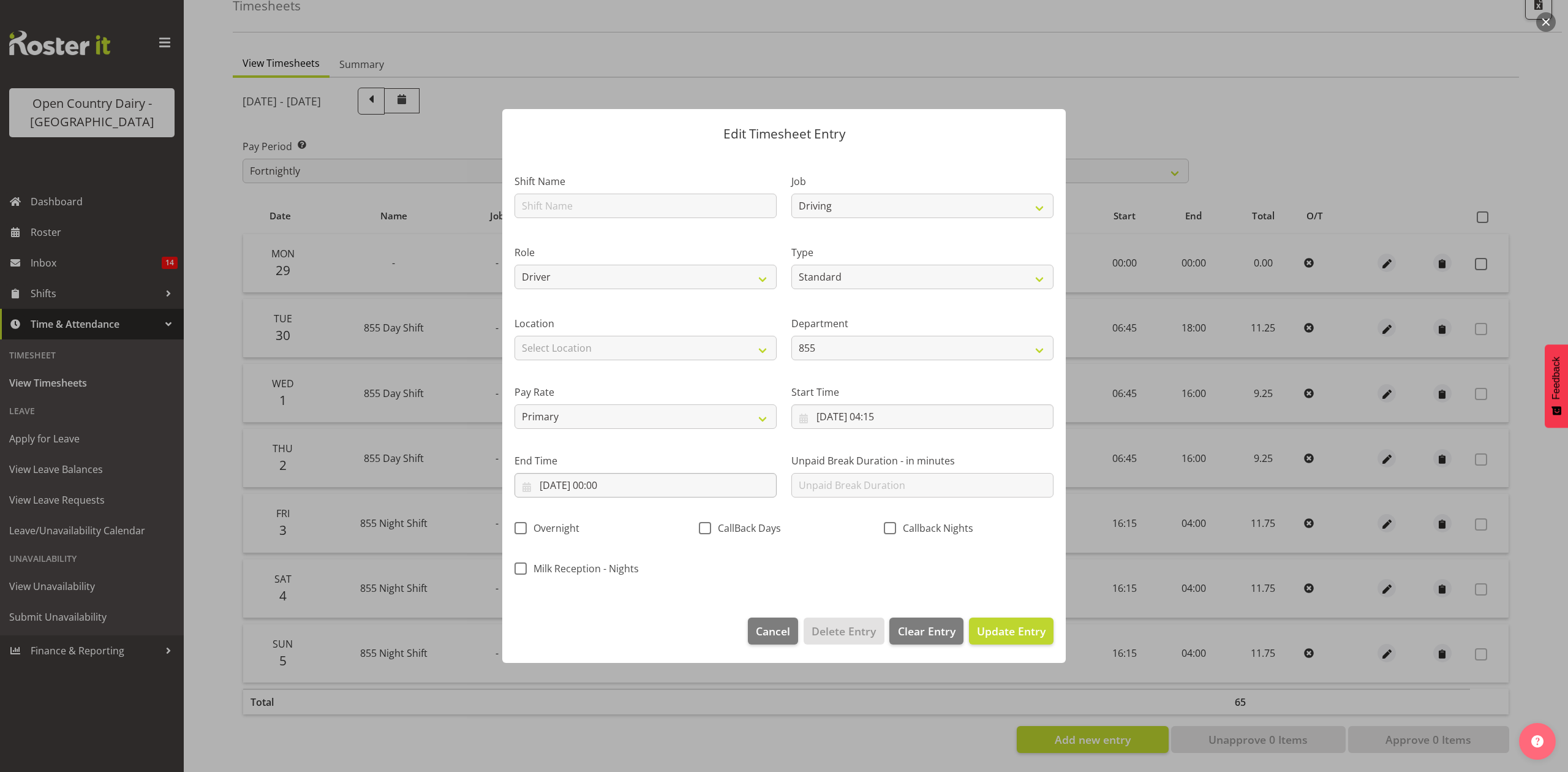
scroll to position [0, 0]
click at [696, 467] on label "End Time" at bounding box center [645, 460] width 262 height 15
click at [686, 487] on input "[DATE] 00:00" at bounding box center [645, 485] width 262 height 25
click at [626, 449] on div "End Time [DATE] 00:00 January February March April May June July August Septemb…" at bounding box center [645, 470] width 277 height 69
click at [699, 474] on input "[DATE] 00:00" at bounding box center [645, 485] width 262 height 25
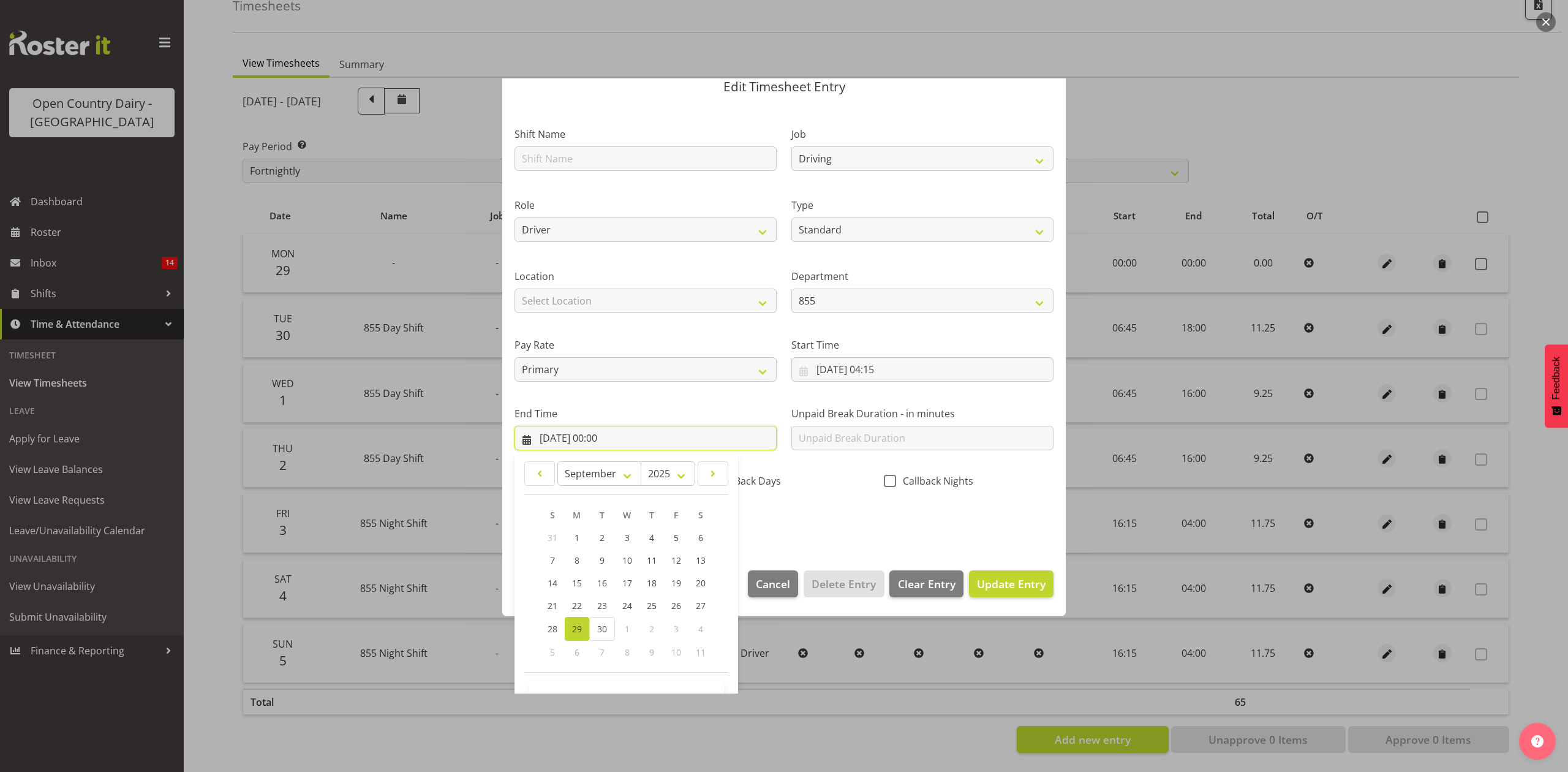
scroll to position [84, 0]
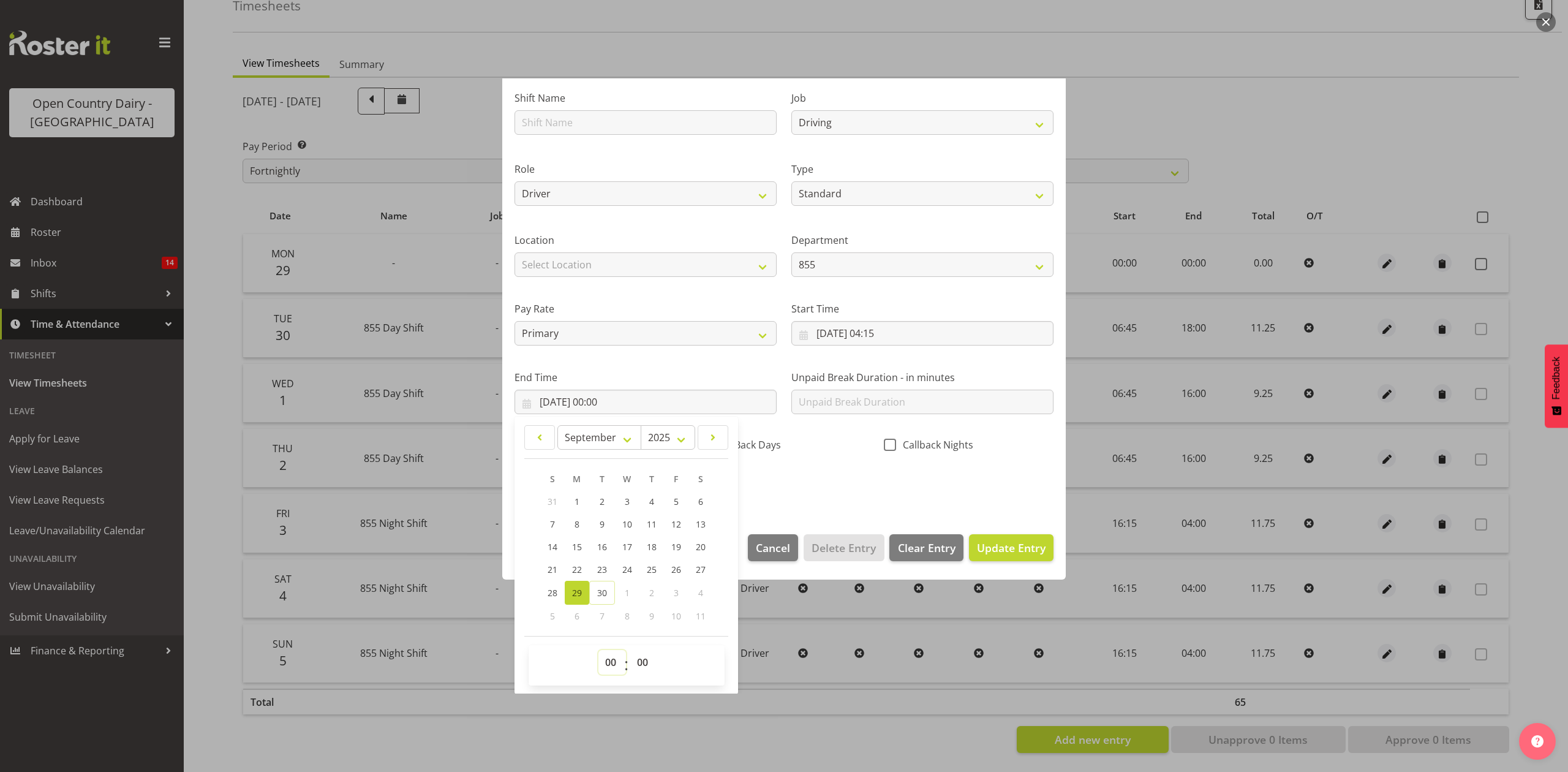
click at [616, 665] on select "00 01 02 03 04 05 06 07 08 09 10 11 12 13 14 15 16 17 18 19 20 21 22 23" at bounding box center [612, 662] width 27 height 25
select select "6"
click at [598, 651] on select "00 01 02 03 04 05 06 07 08 09 10 11 12 13 14 15 16 17 18 19 20 21 22 23" at bounding box center [612, 662] width 27 height 25
type input "[DATE] 06:00"
click at [649, 667] on select "00 01 02 03 04 05 06 07 08 09 10 11 12 13 14 15 16 17 18 19 20 21 22 23 24 25 2…" at bounding box center [644, 662] width 27 height 25
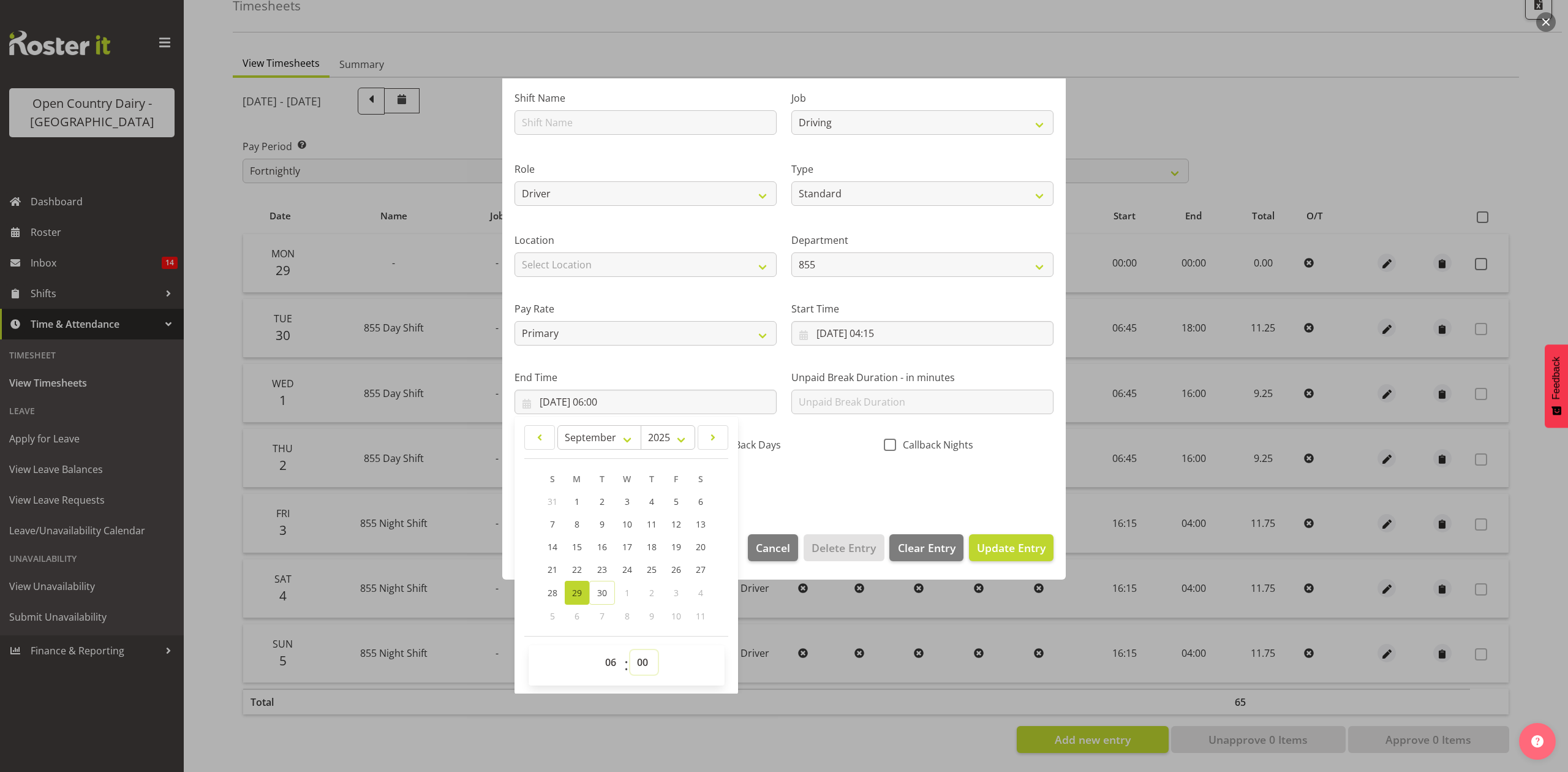
select select "30"
click at [630, 651] on select "00 01 02 03 04 05 06 07 08 09 10 11 12 13 14 15 16 17 18 19 20 21 22 23 24 25 2…" at bounding box center [644, 662] width 27 height 25
type input "[DATE] 06:30"
click at [748, 515] on section "Shift Name Job Connecting /unconnecting Trailers Driving Meeting Milk Testing R…" at bounding box center [784, 295] width 564 height 453
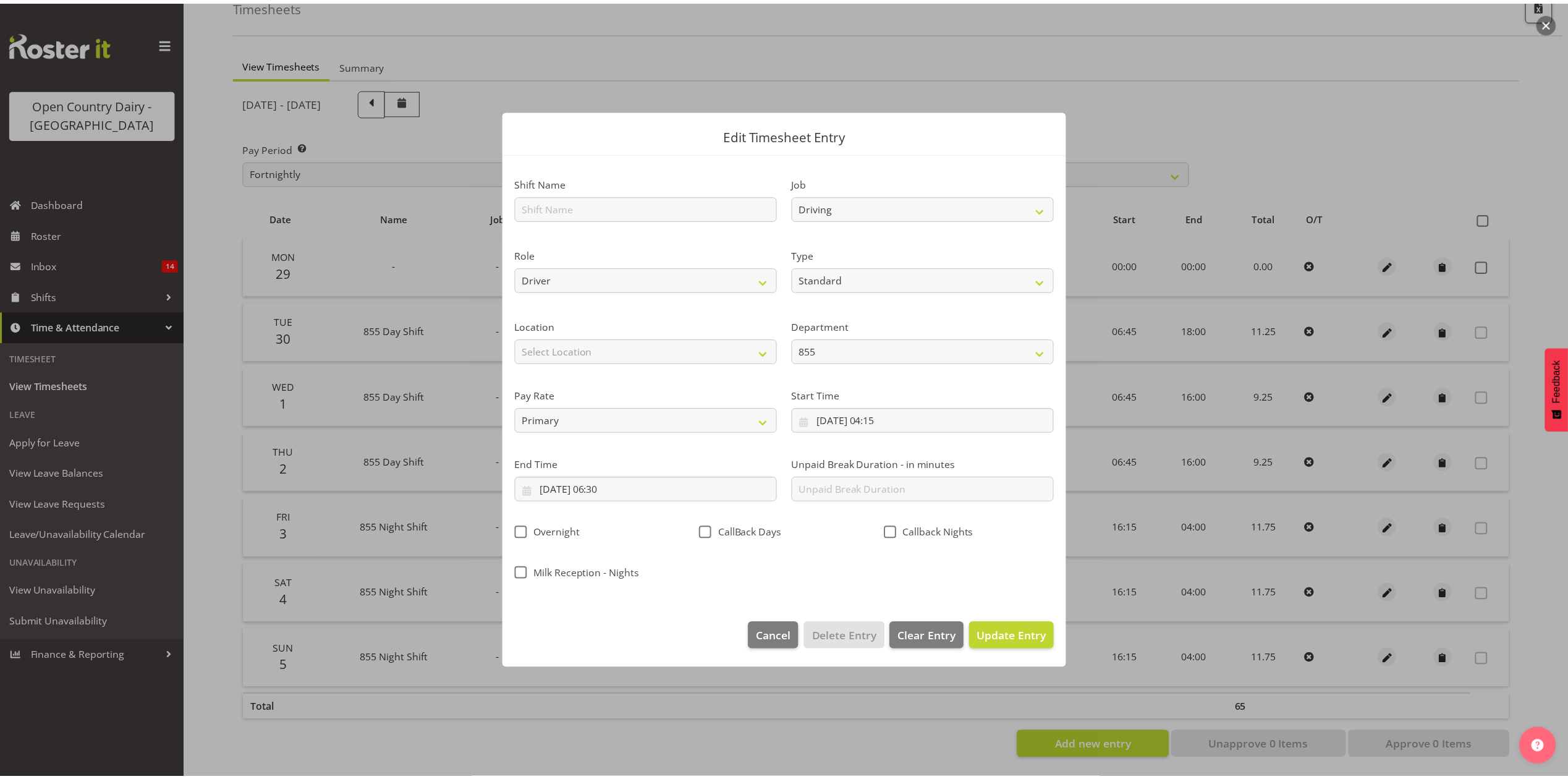
scroll to position [0, 0]
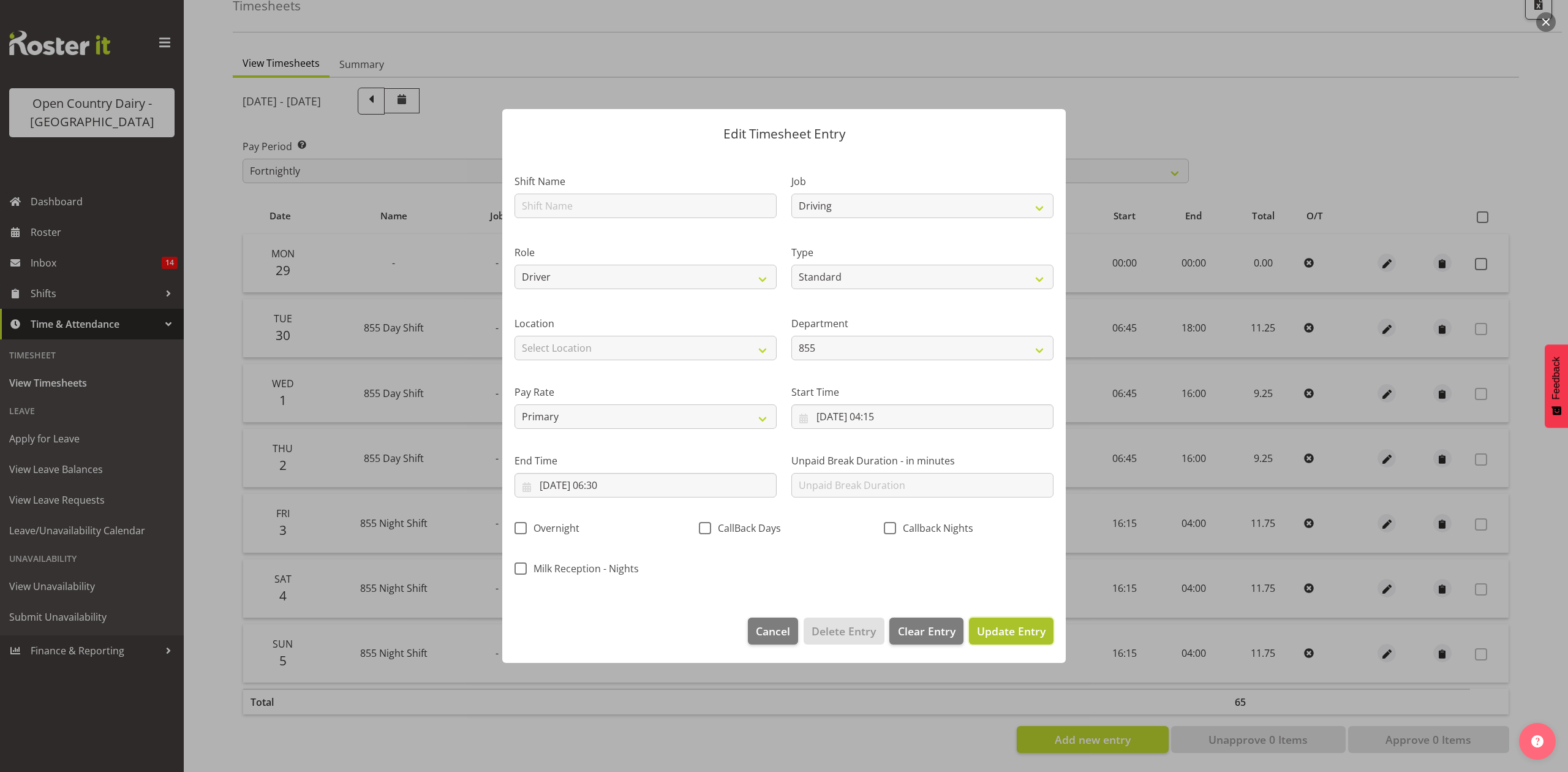
click at [989, 628] on span "Update Entry" at bounding box center [1011, 631] width 69 height 15
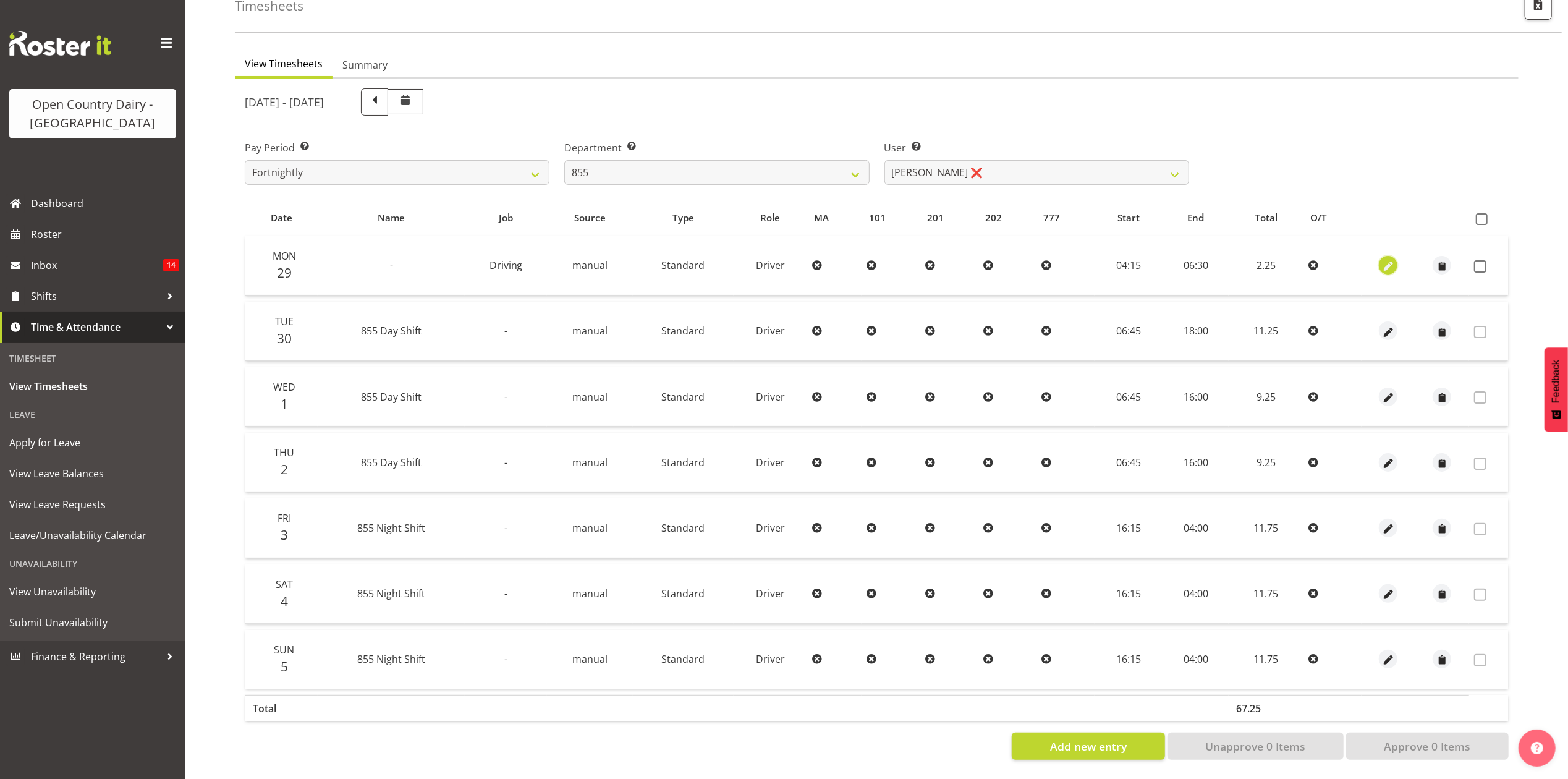
click at [1390, 260] on span "button" at bounding box center [1389, 267] width 15 height 14
select select "Standard"
select select "8"
select select "2025"
select select "4"
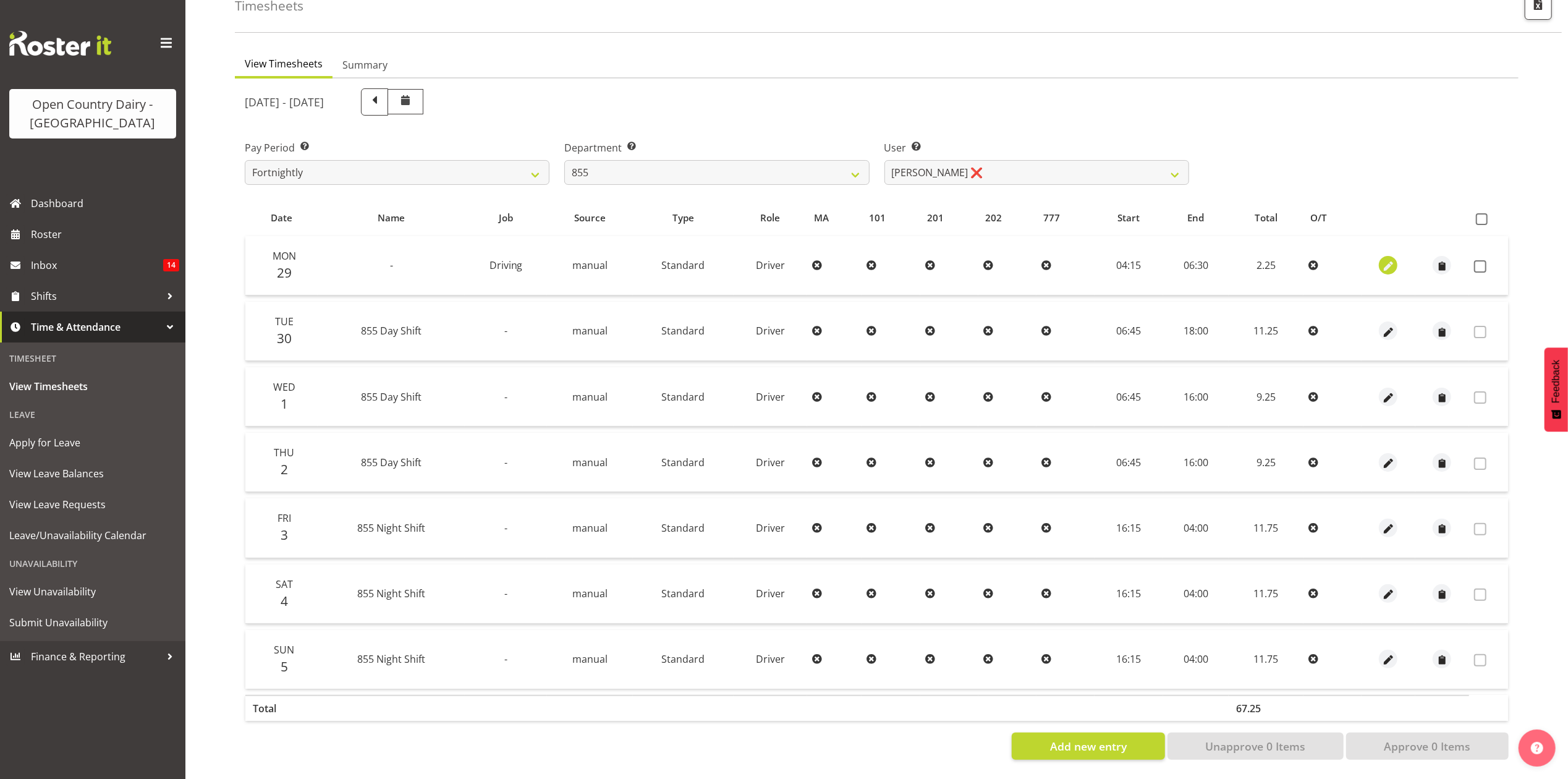
select select "15"
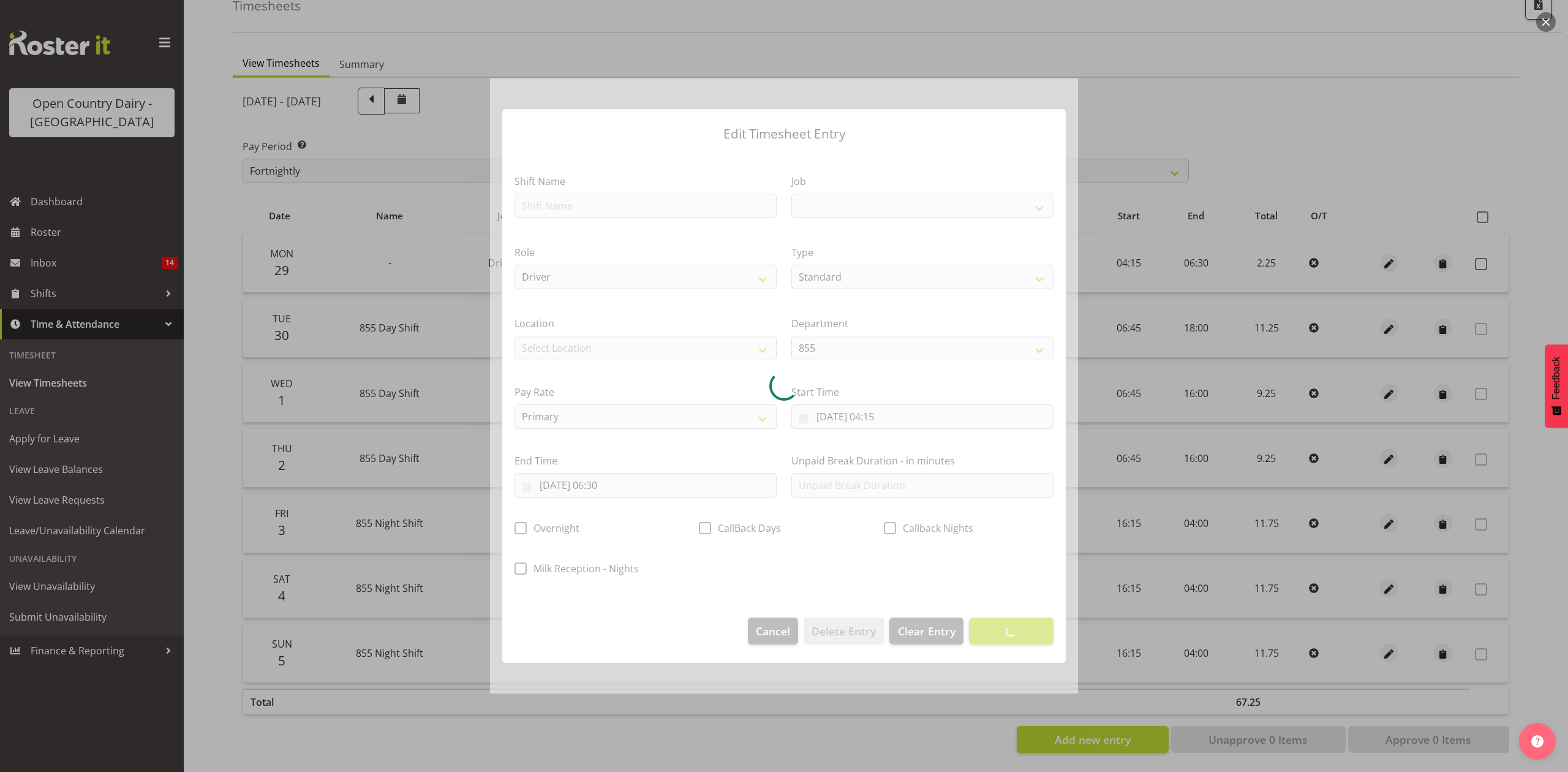
select select "10670"
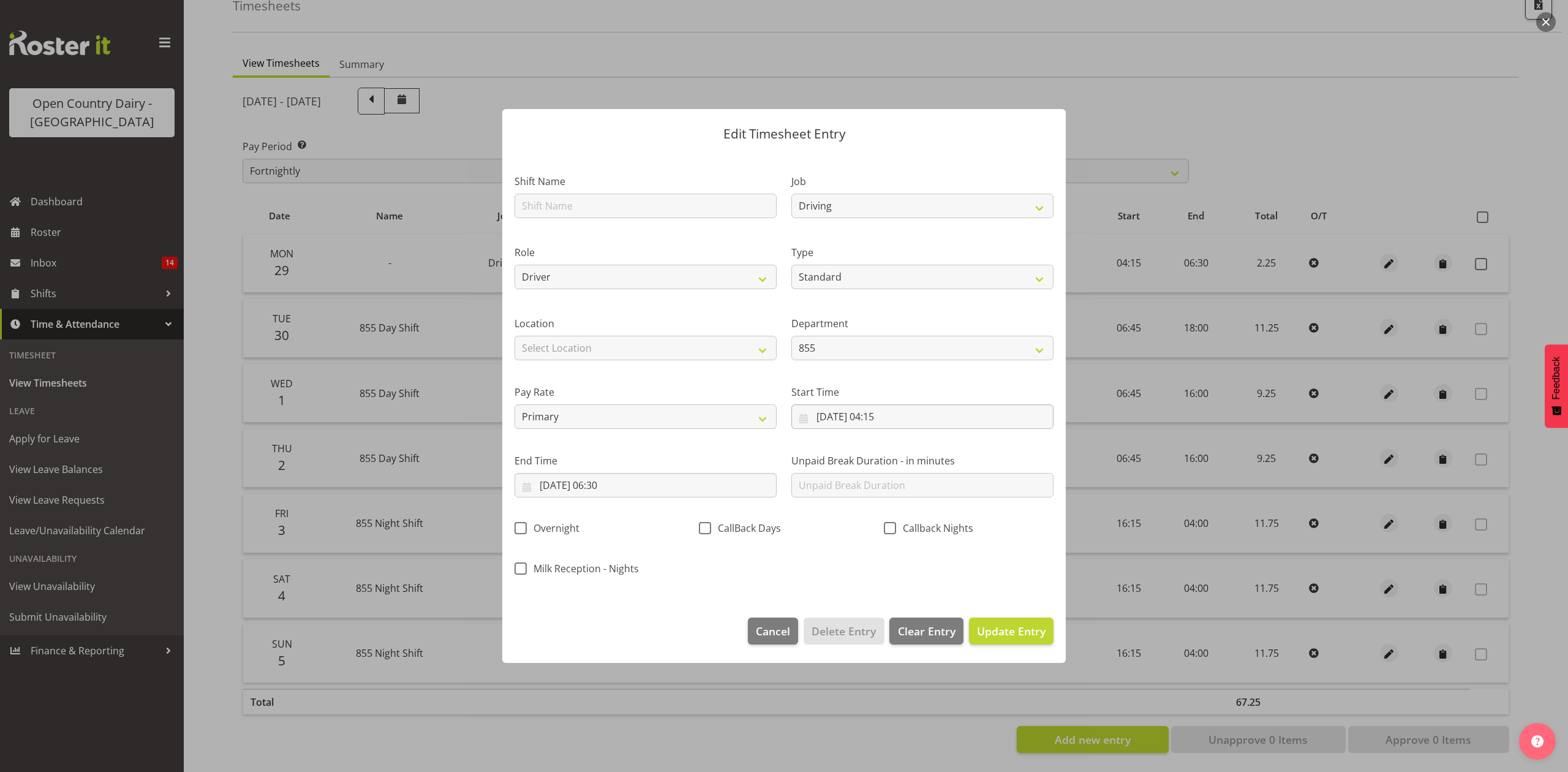
click at [909, 428] on div "Start Time [DATE] 04:15 January February March April May June July August Septe…" at bounding box center [922, 402] width 277 height 69
click at [909, 427] on input "[DATE] 04:15" at bounding box center [922, 417] width 262 height 25
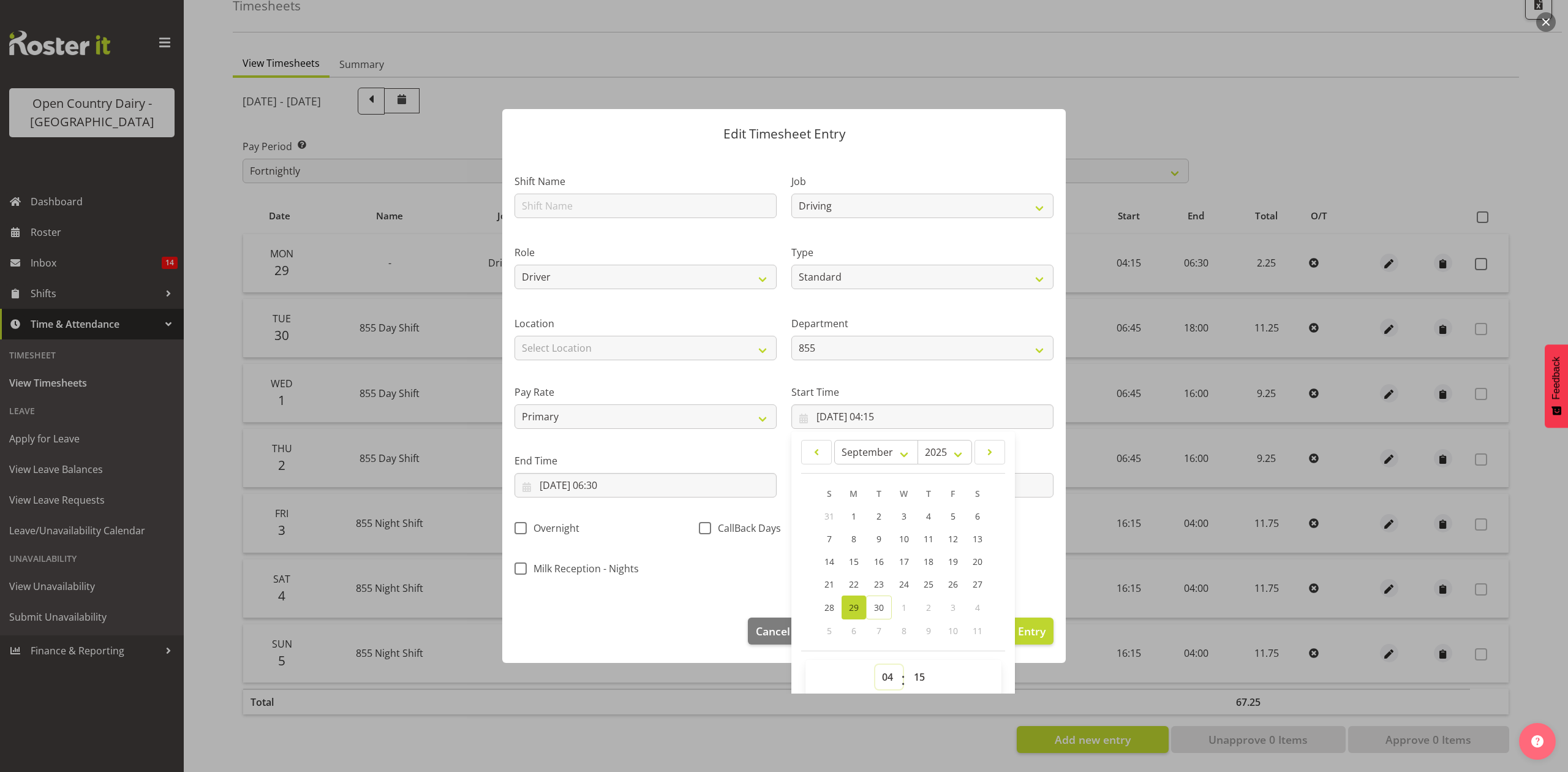
click at [878, 677] on select "00 01 02 03 04 05 06 07 08 09 10 11 12 13 14 15 16 17 18 19 20 21 22 23" at bounding box center [889, 677] width 27 height 25
select select "16"
click at [875, 665] on select "00 01 02 03 04 05 06 07 08 09 10 11 12 13 14 15 16 17 18 19 20 21 22 23" at bounding box center [889, 677] width 27 height 25
type input "[DATE] 16:15"
click at [1041, 570] on div "Shift Name Job Connecting /unconnecting Trailers Driving Meeting Milk Testing R…" at bounding box center [784, 371] width 554 height 428
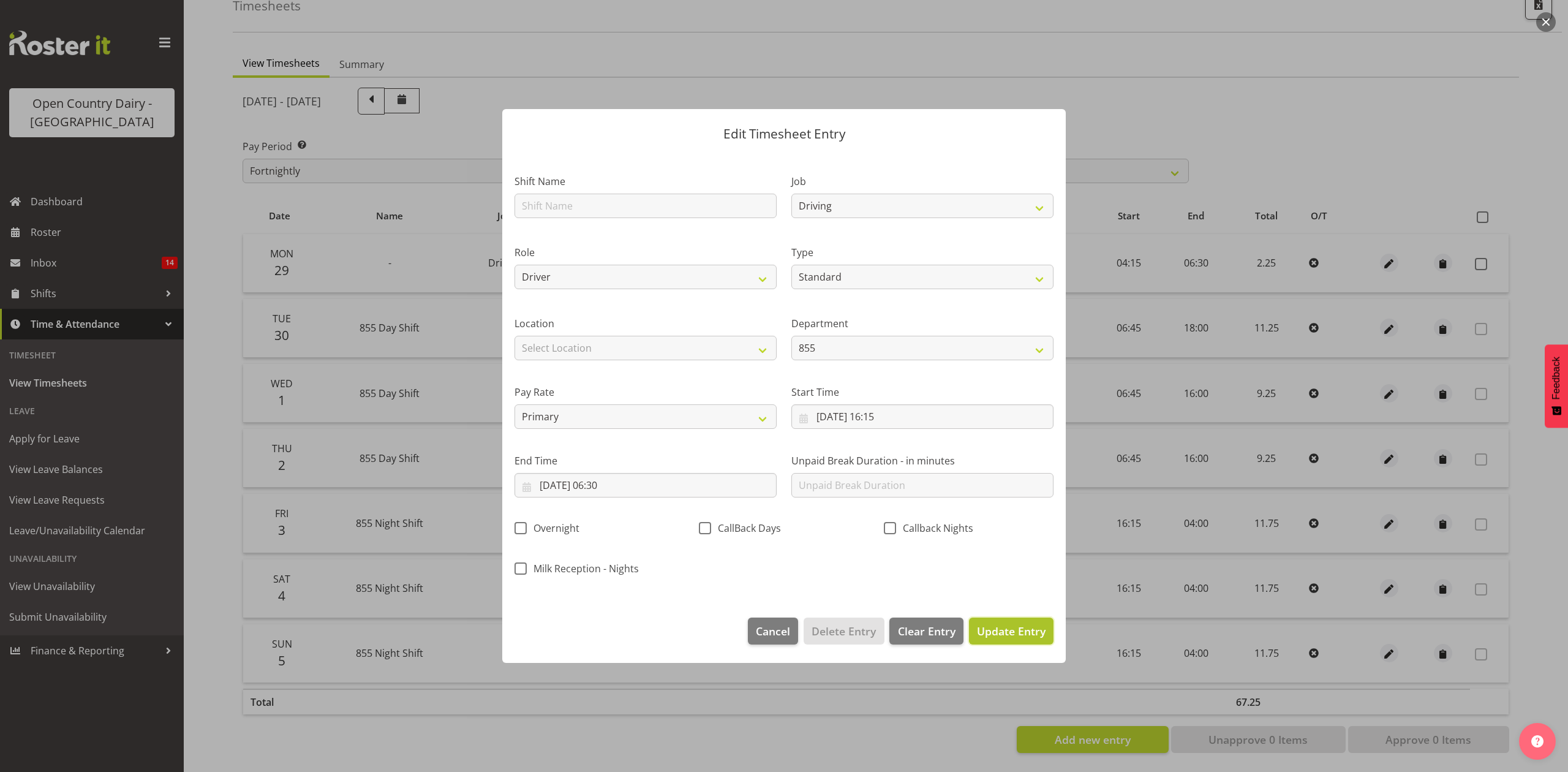
click at [1002, 637] on span "Update Entry" at bounding box center [1011, 631] width 69 height 15
